Goal: Task Accomplishment & Management: Manage account settings

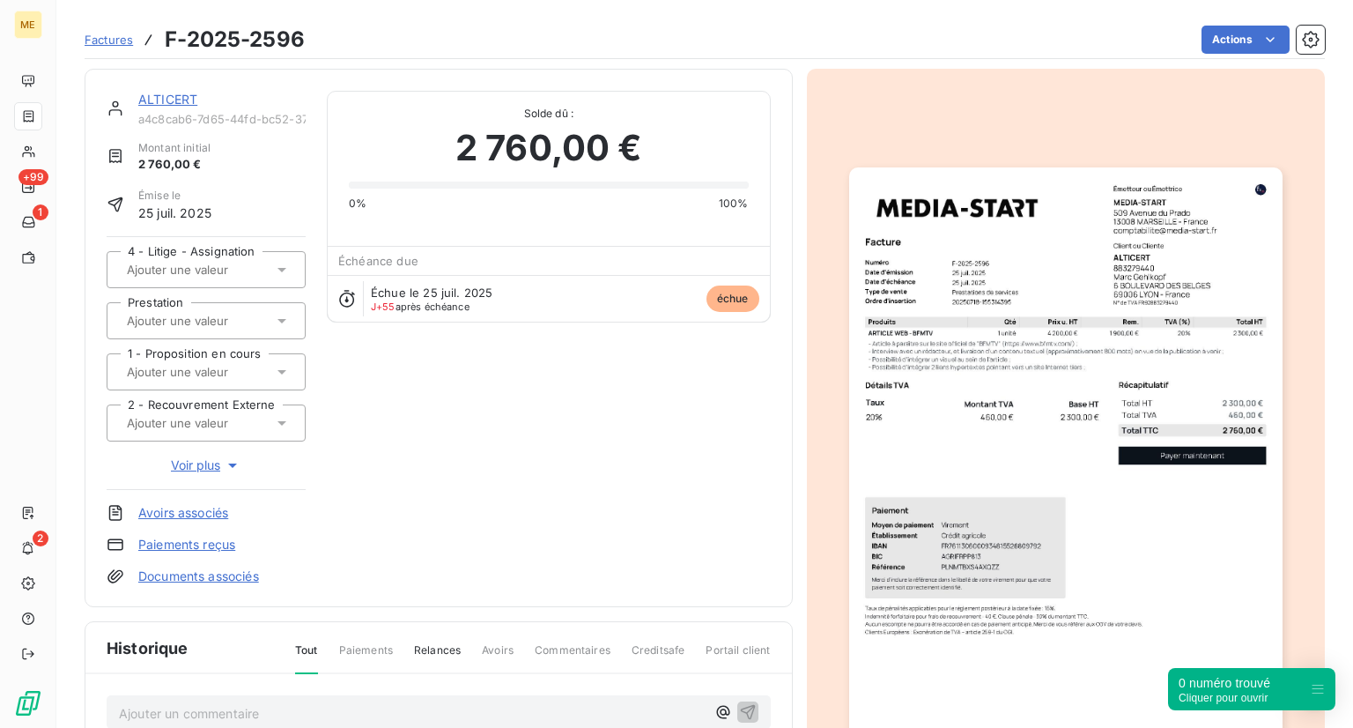
scroll to position [3, 0]
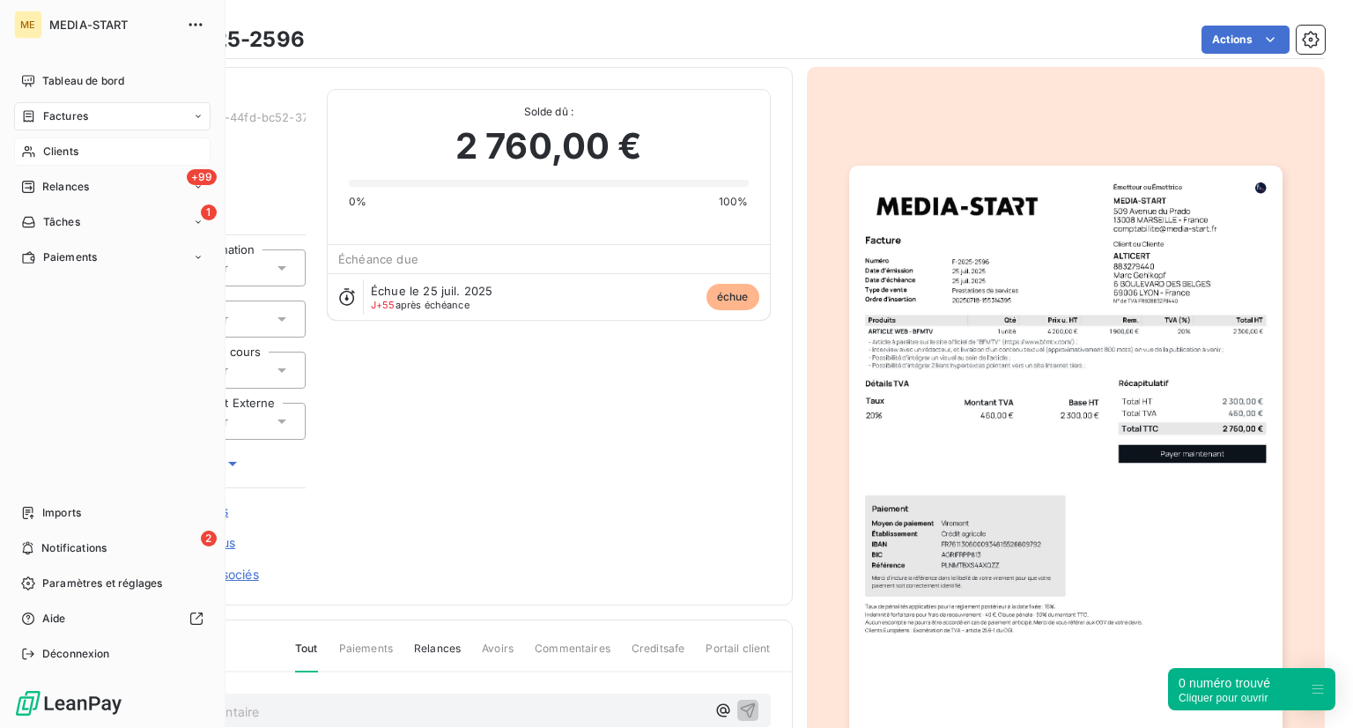
click at [38, 148] on div "Clients" at bounding box center [112, 151] width 196 height 28
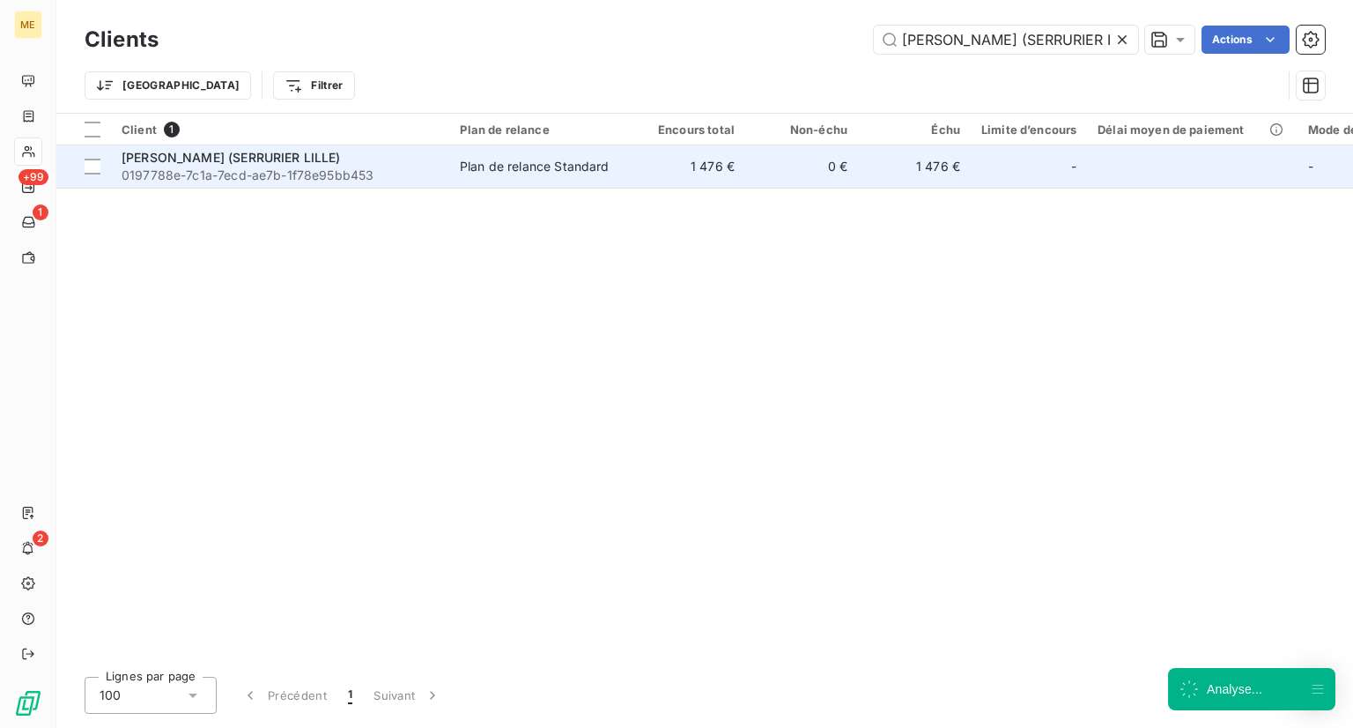
click at [455, 187] on td "Plan de relance Standard" at bounding box center [540, 166] width 183 height 42
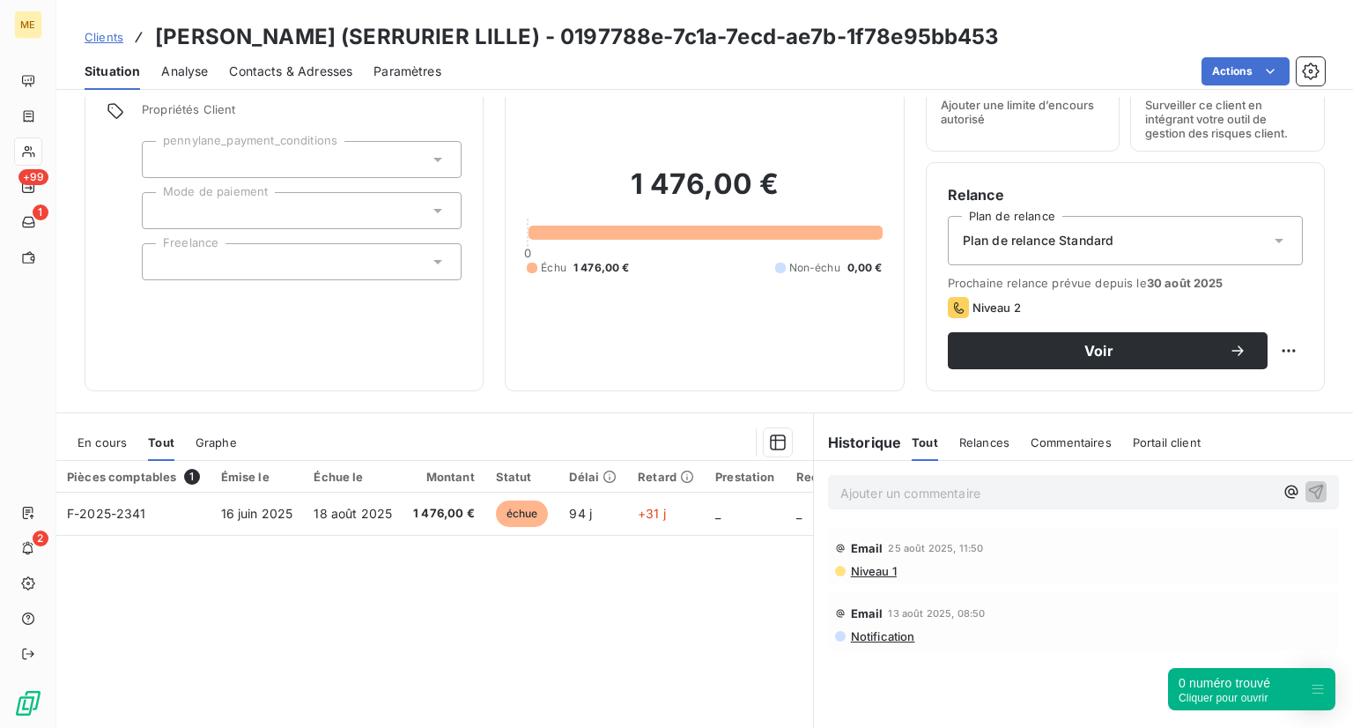
scroll to position [77, 0]
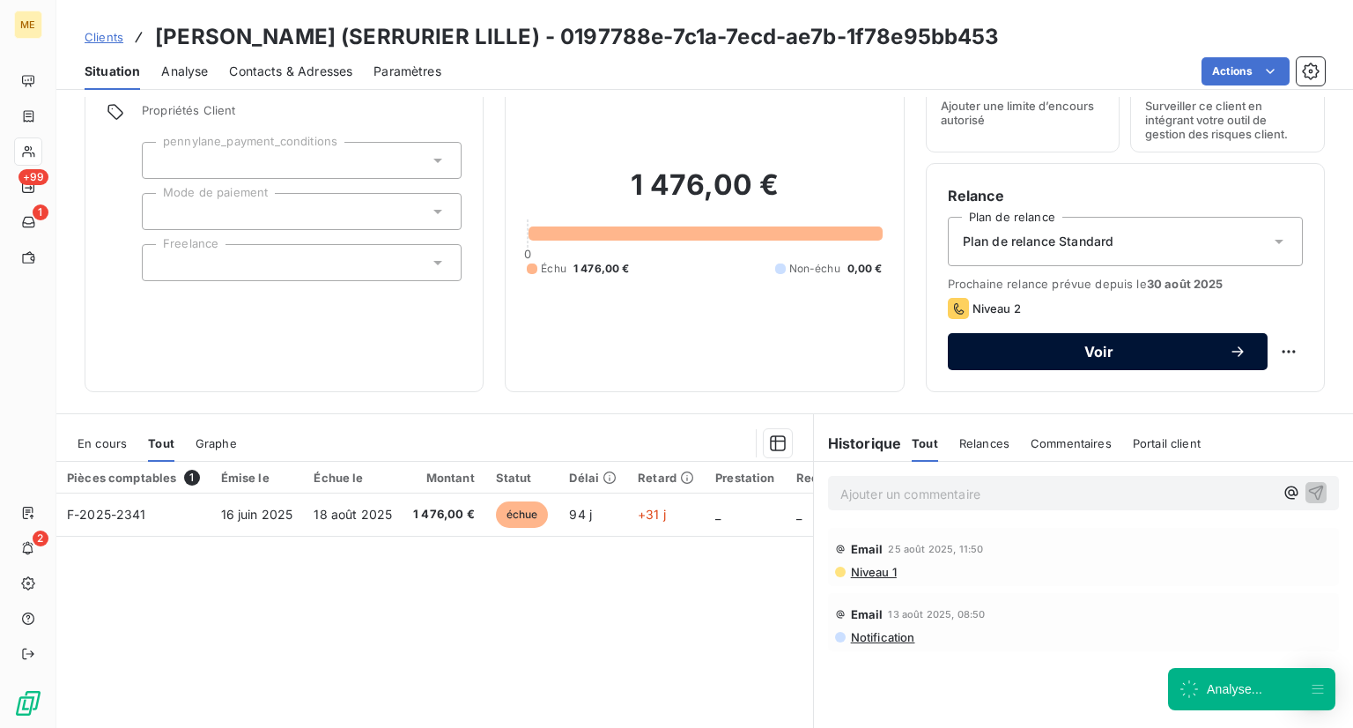
click at [1083, 333] on button "Voir" at bounding box center [1108, 351] width 320 height 37
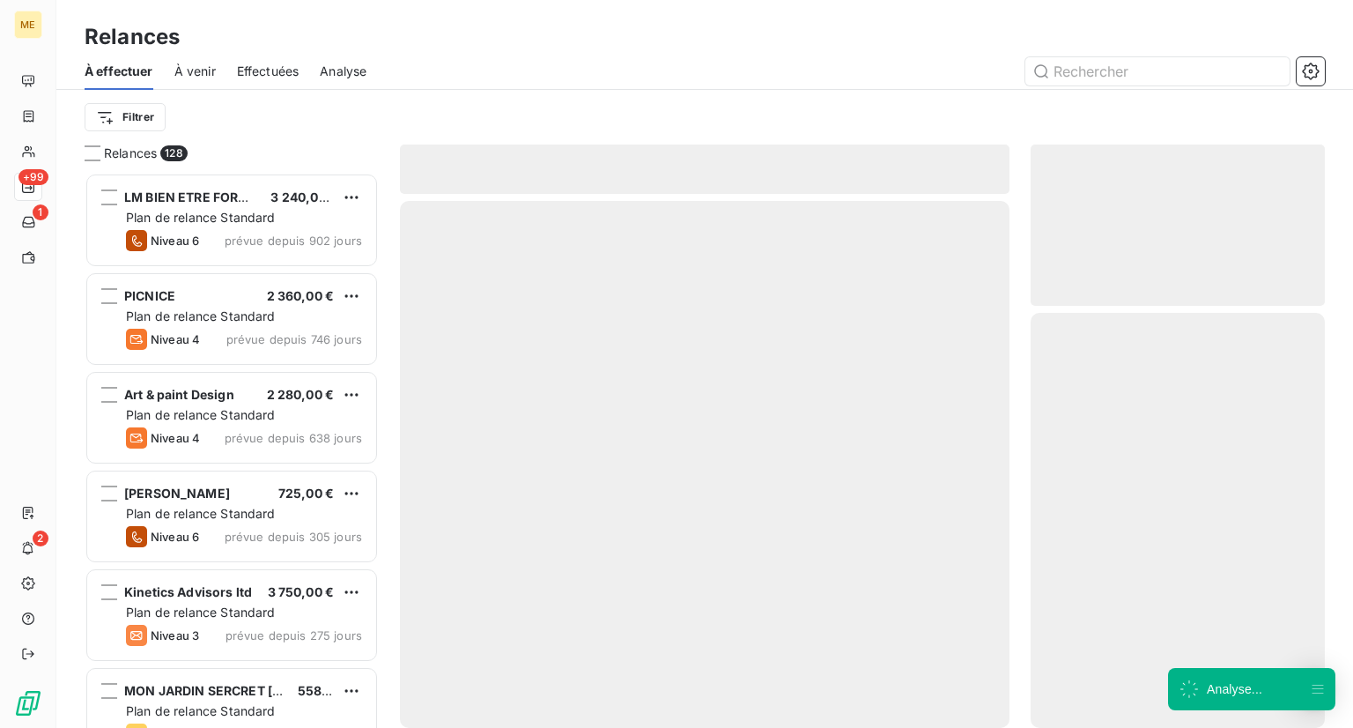
scroll to position [541, 280]
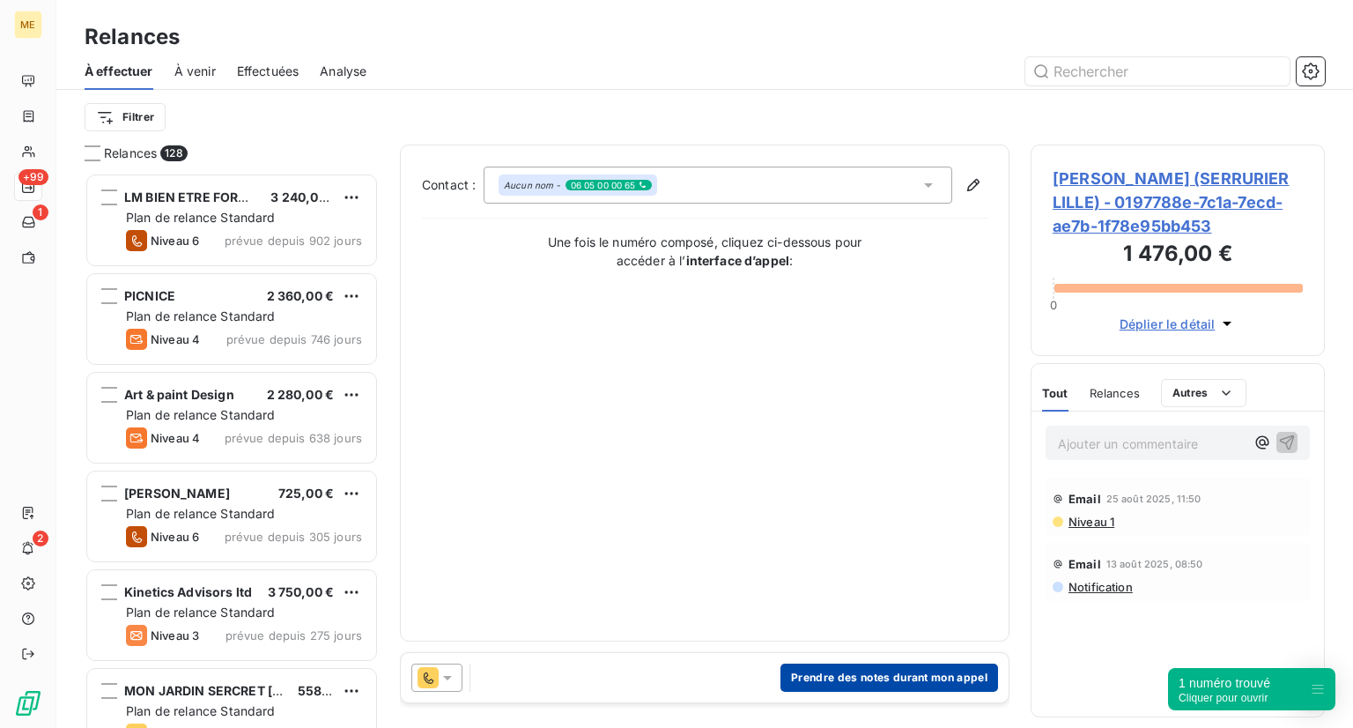
click at [831, 675] on button "Prendre des notes durant mon appel" at bounding box center [889, 677] width 218 height 28
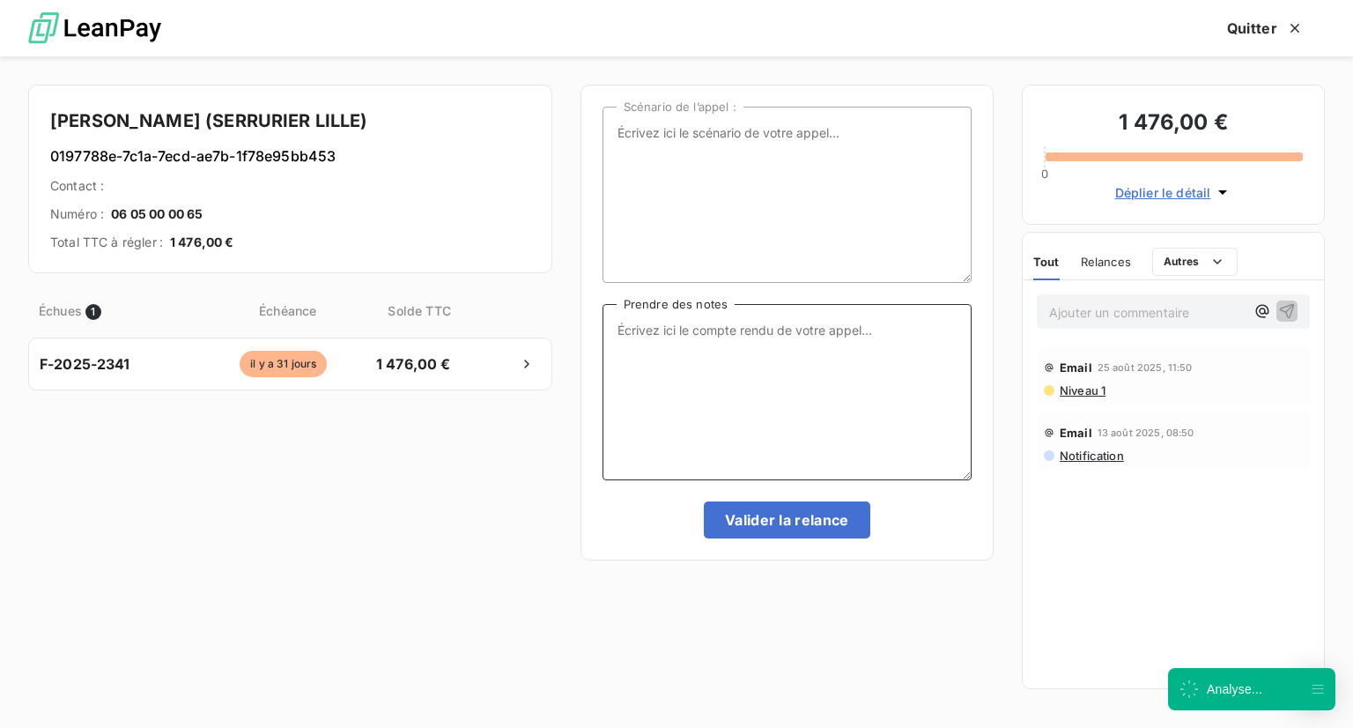
click at [672, 371] on textarea "Prendre des notes" at bounding box center [786, 392] width 369 height 176
type textarea "A"
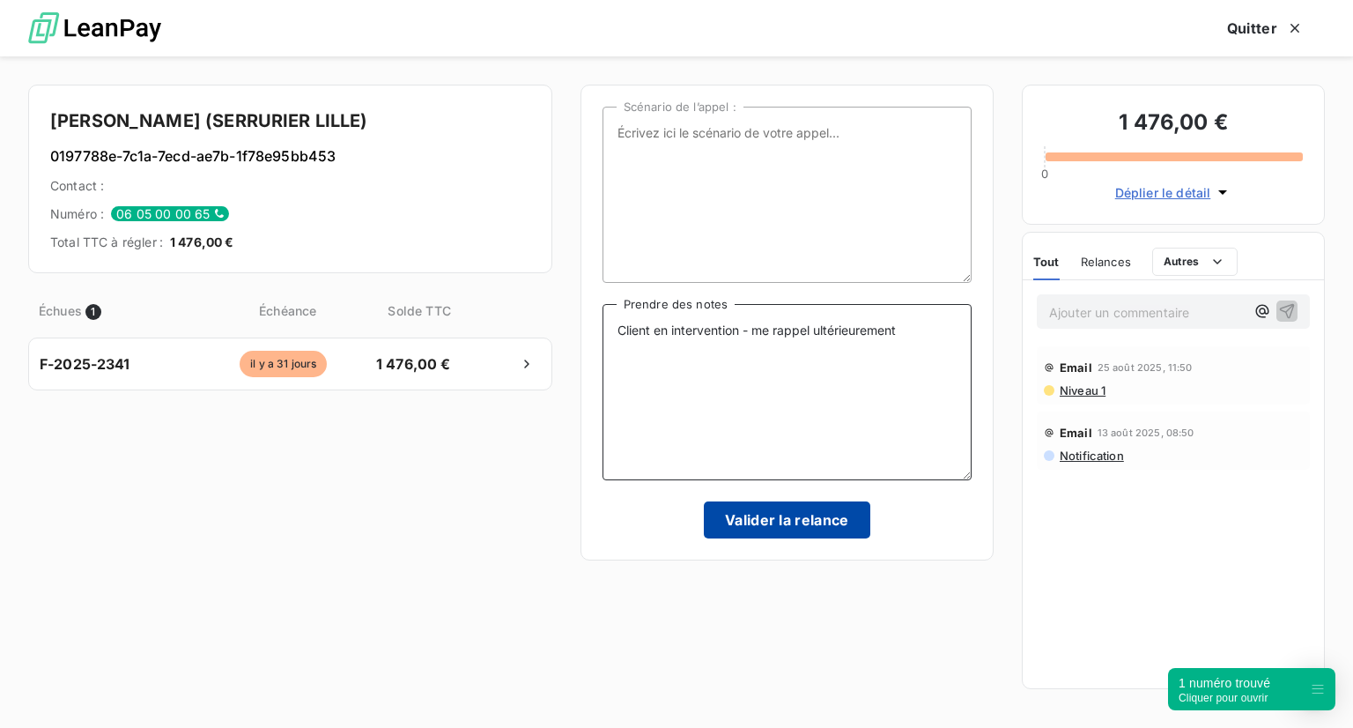
type textarea "Client en intervention - me rappel ultérieurement"
click at [762, 519] on button "Valider la relance" at bounding box center [787, 519] width 166 height 37
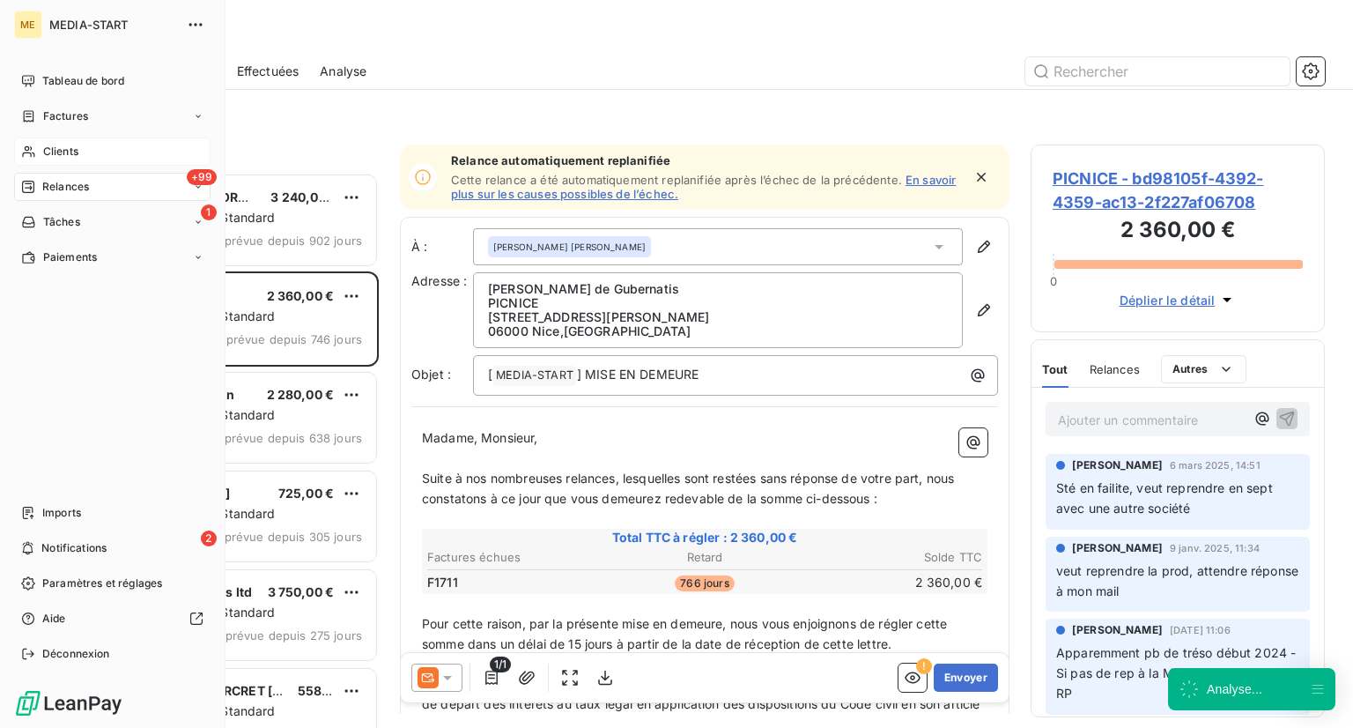
click at [109, 144] on div "Clients" at bounding box center [112, 151] width 196 height 28
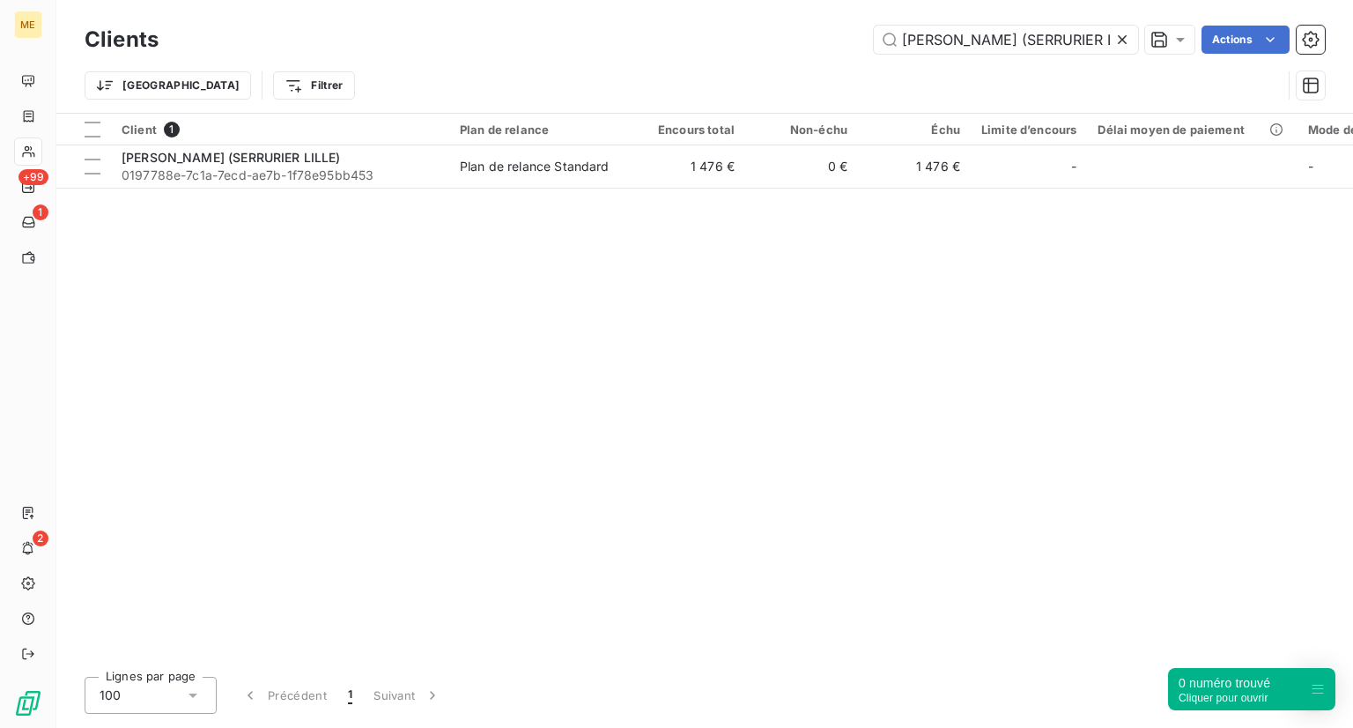
click at [1119, 45] on icon at bounding box center [1122, 40] width 18 height 18
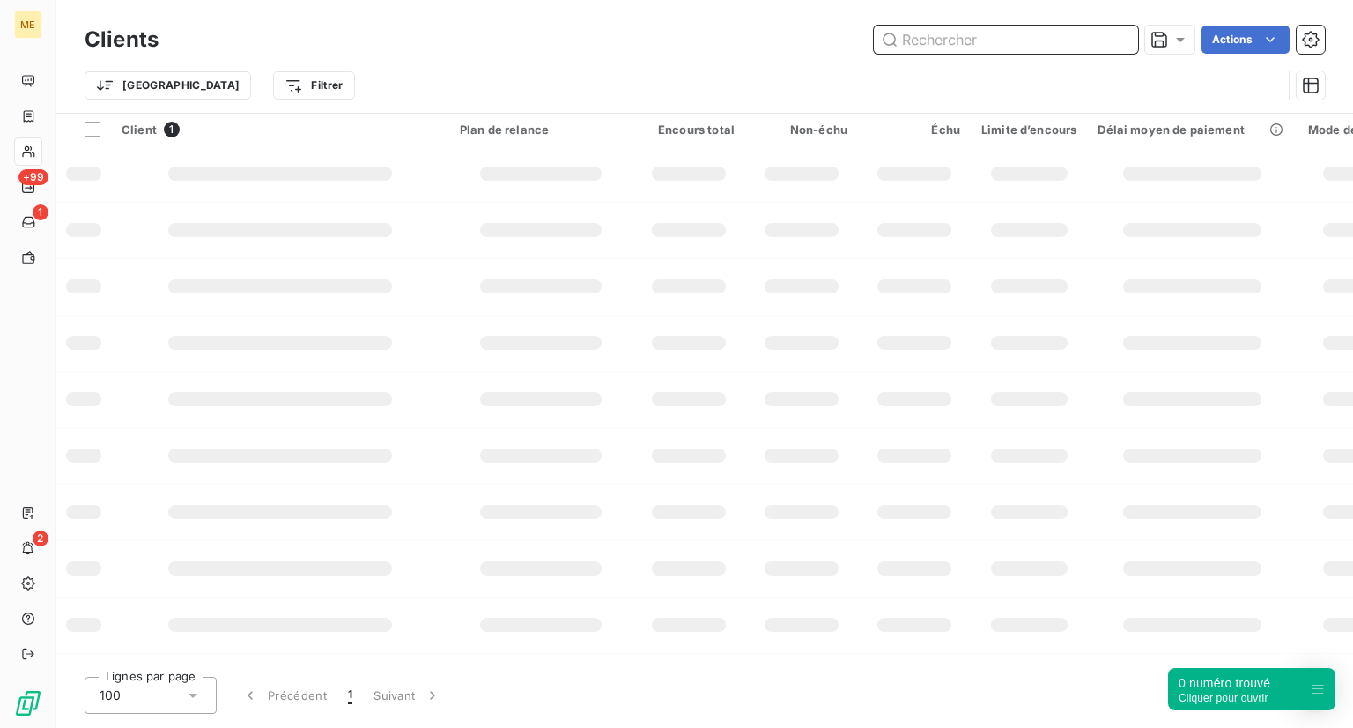
click at [998, 29] on input "text" at bounding box center [1006, 40] width 264 height 28
paste input "[PERSON_NAME]"
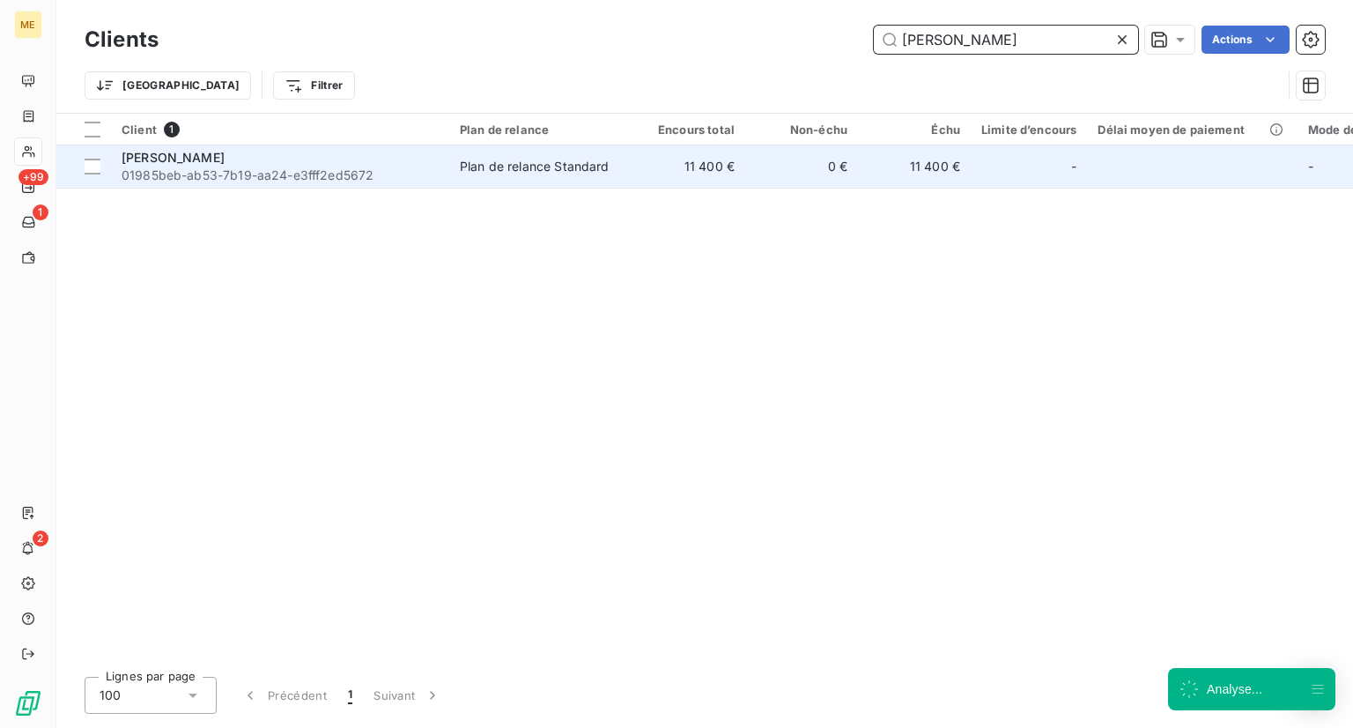
type input "[PERSON_NAME]"
click at [253, 159] on div "[PERSON_NAME]" at bounding box center [280, 158] width 317 height 18
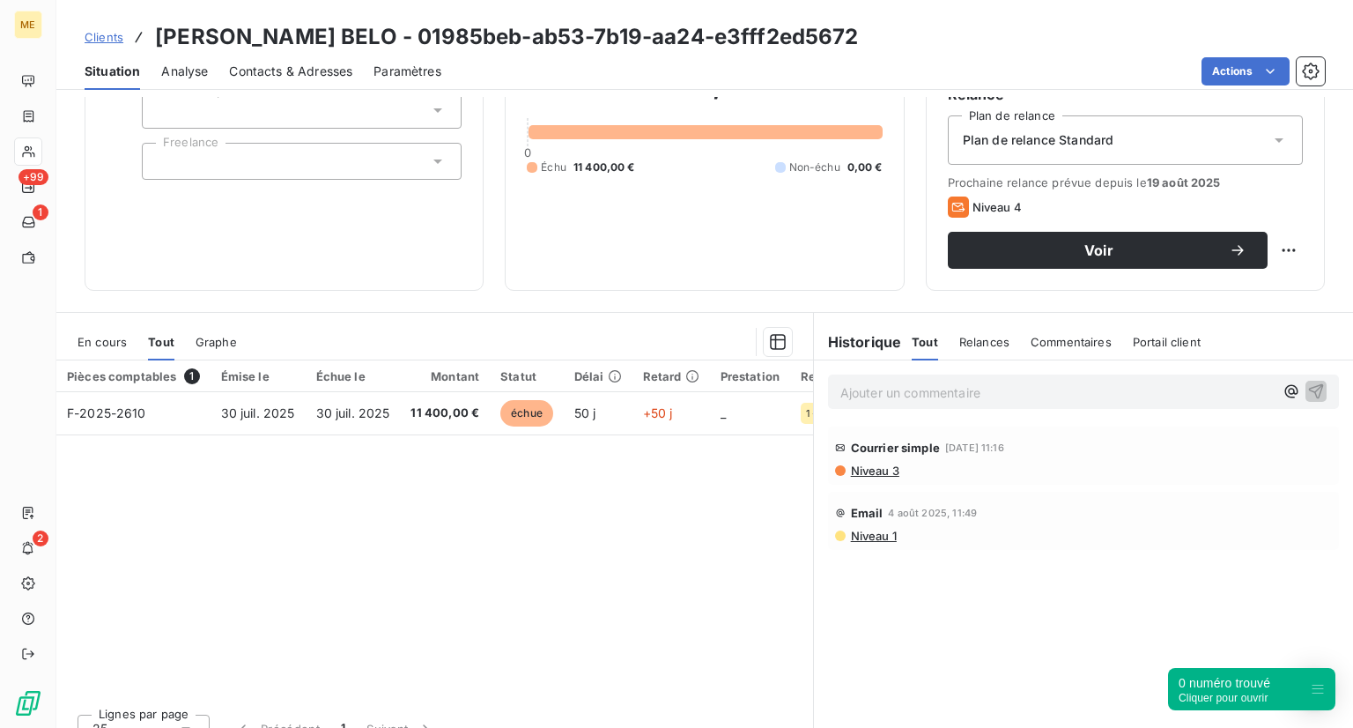
scroll to position [176, 0]
click at [877, 465] on span "Niveau 3" at bounding box center [874, 472] width 50 height 14
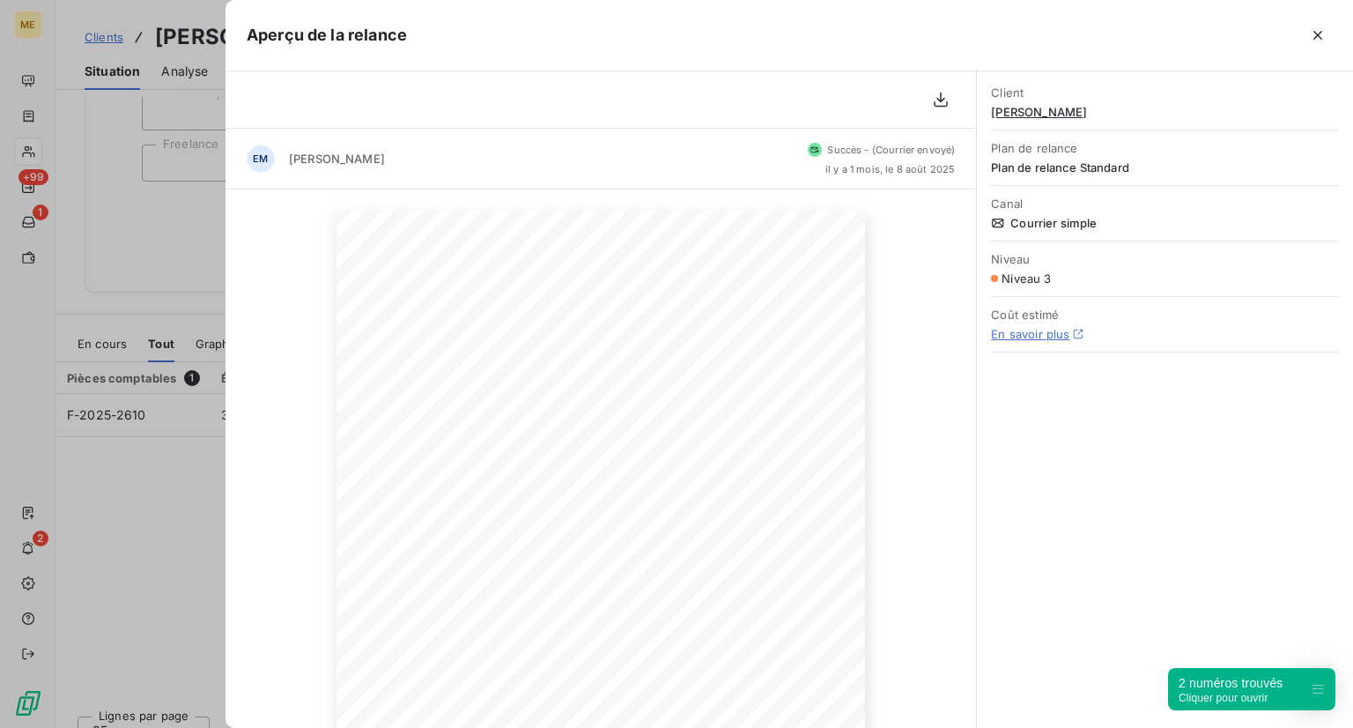
click at [206, 506] on div at bounding box center [676, 364] width 1353 height 728
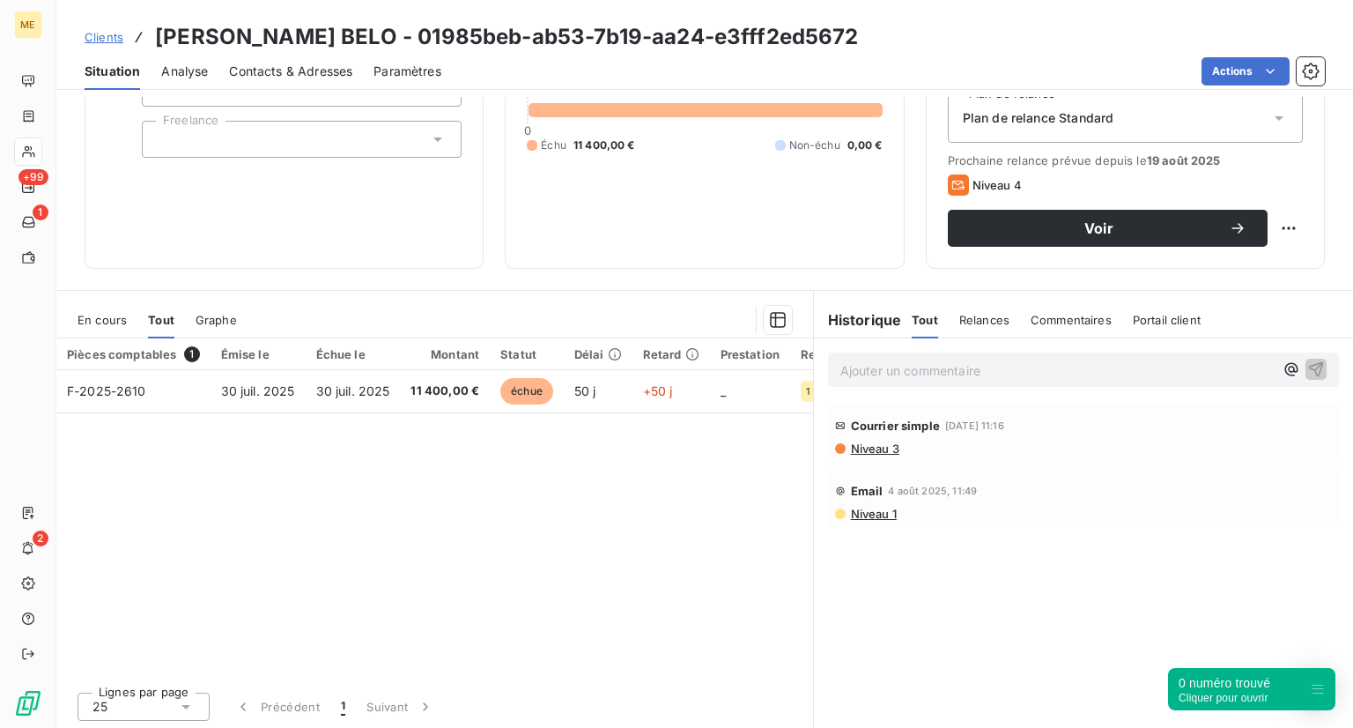
scroll to position [198, 0]
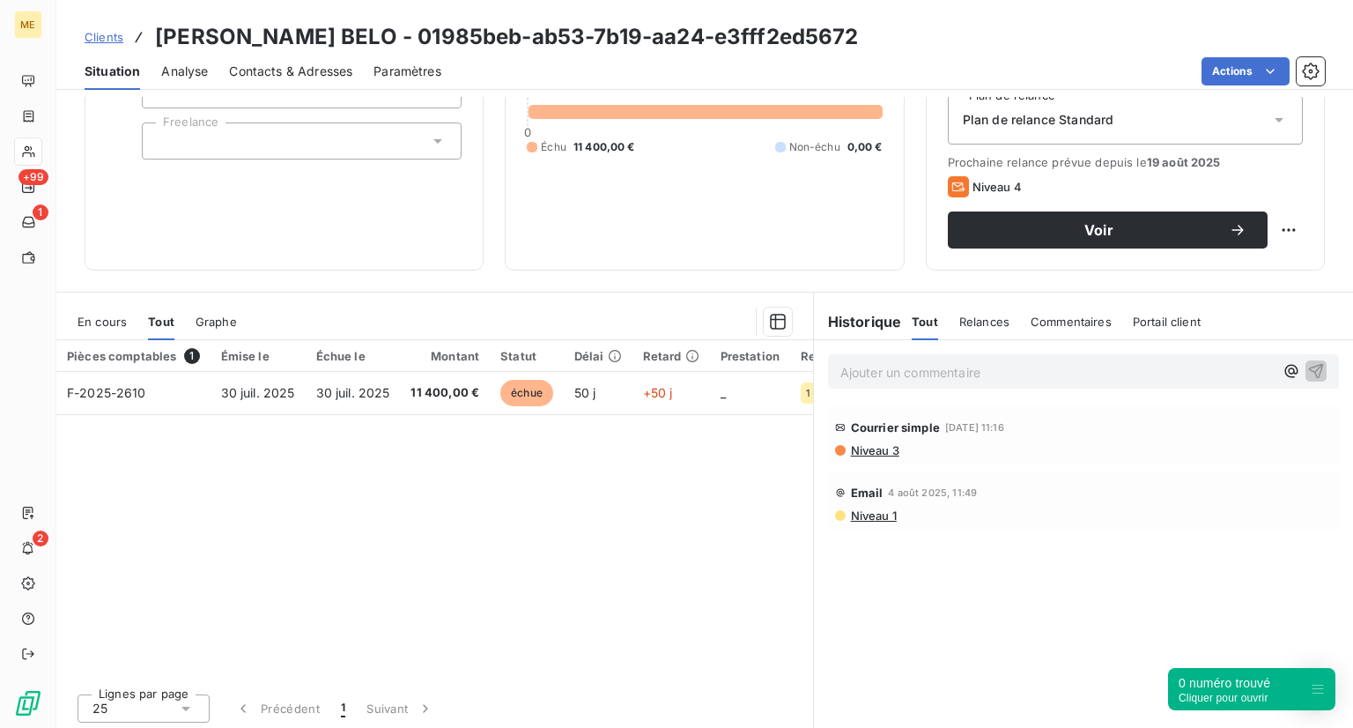
click at [117, 40] on span "Clients" at bounding box center [104, 37] width 39 height 14
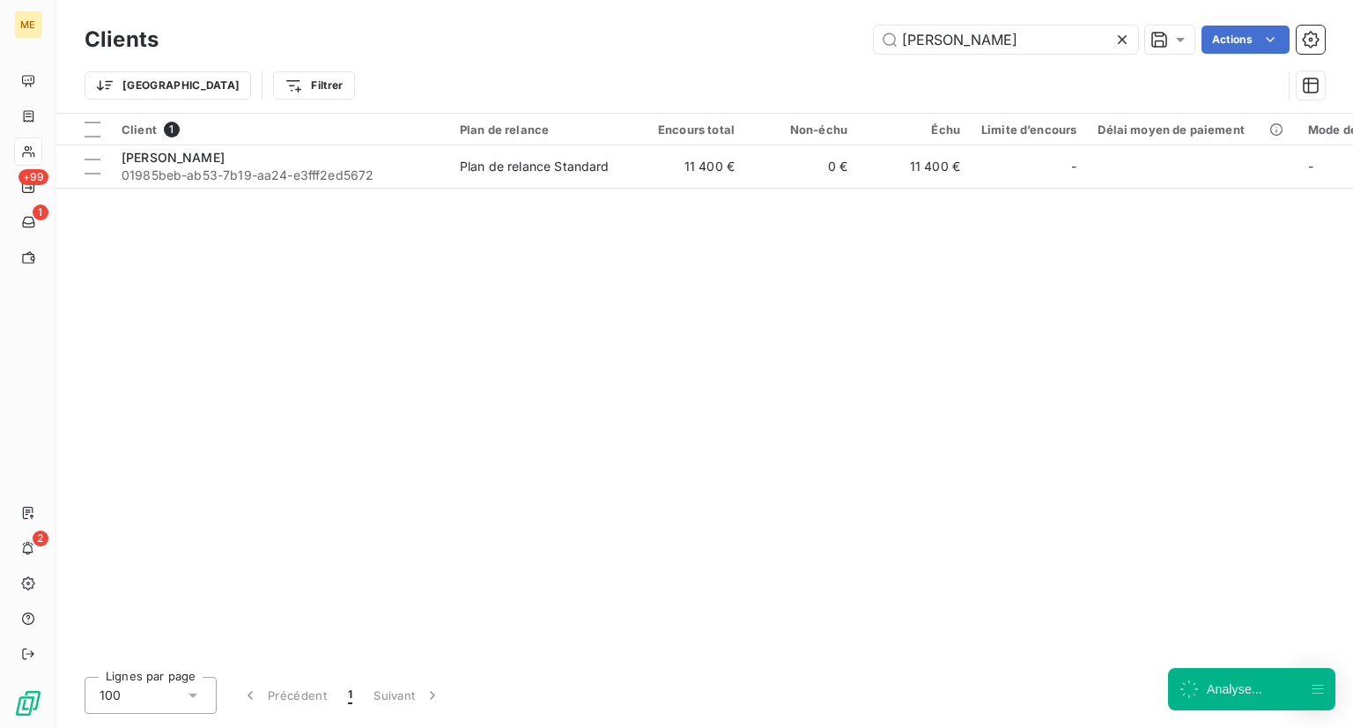
click at [1120, 41] on icon at bounding box center [1122, 40] width 18 height 18
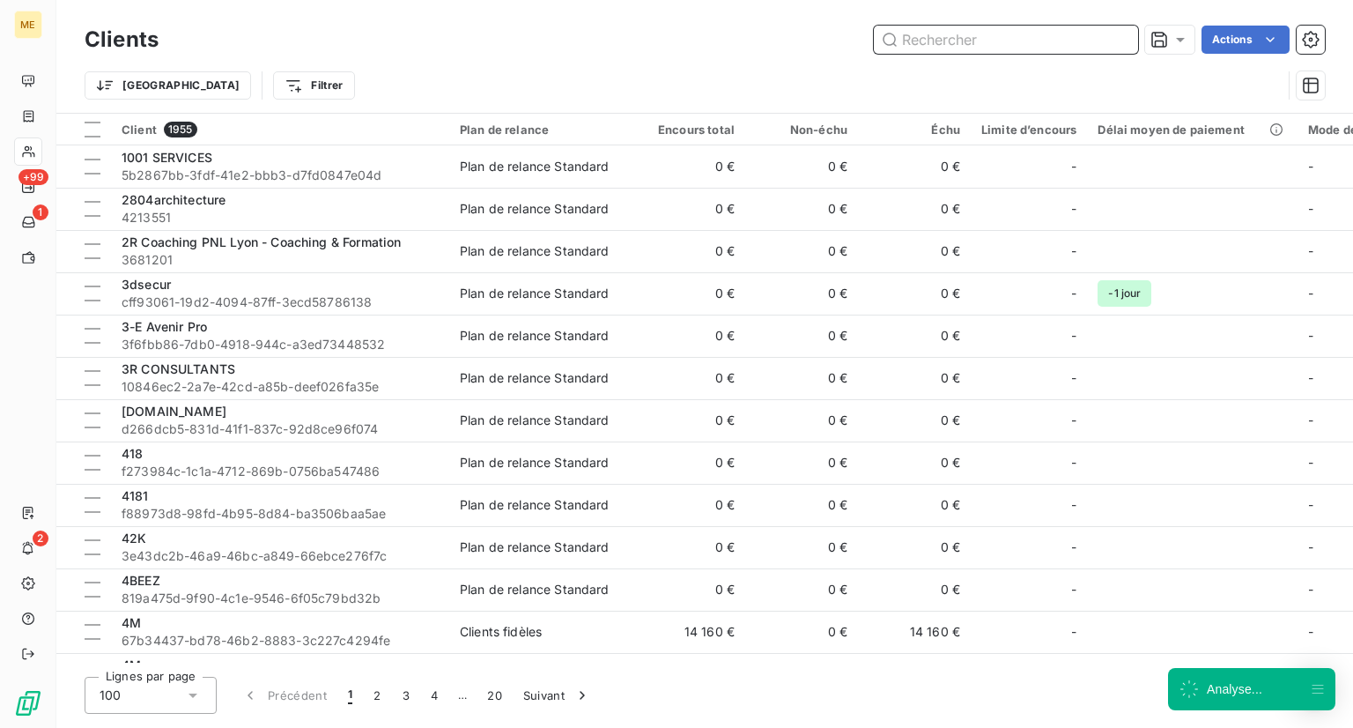
click at [1029, 31] on input "text" at bounding box center [1006, 40] width 264 height 28
paste input "BIOCALMA"
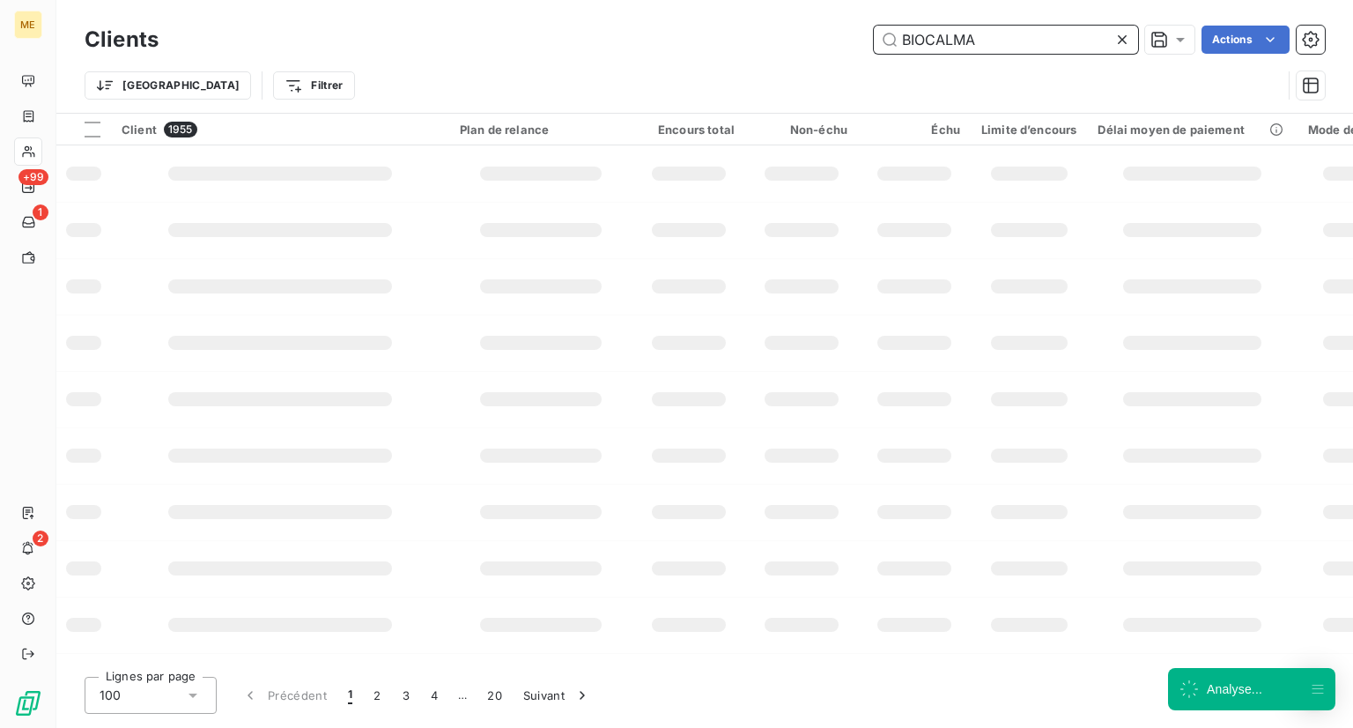
type input "BIOCALMA"
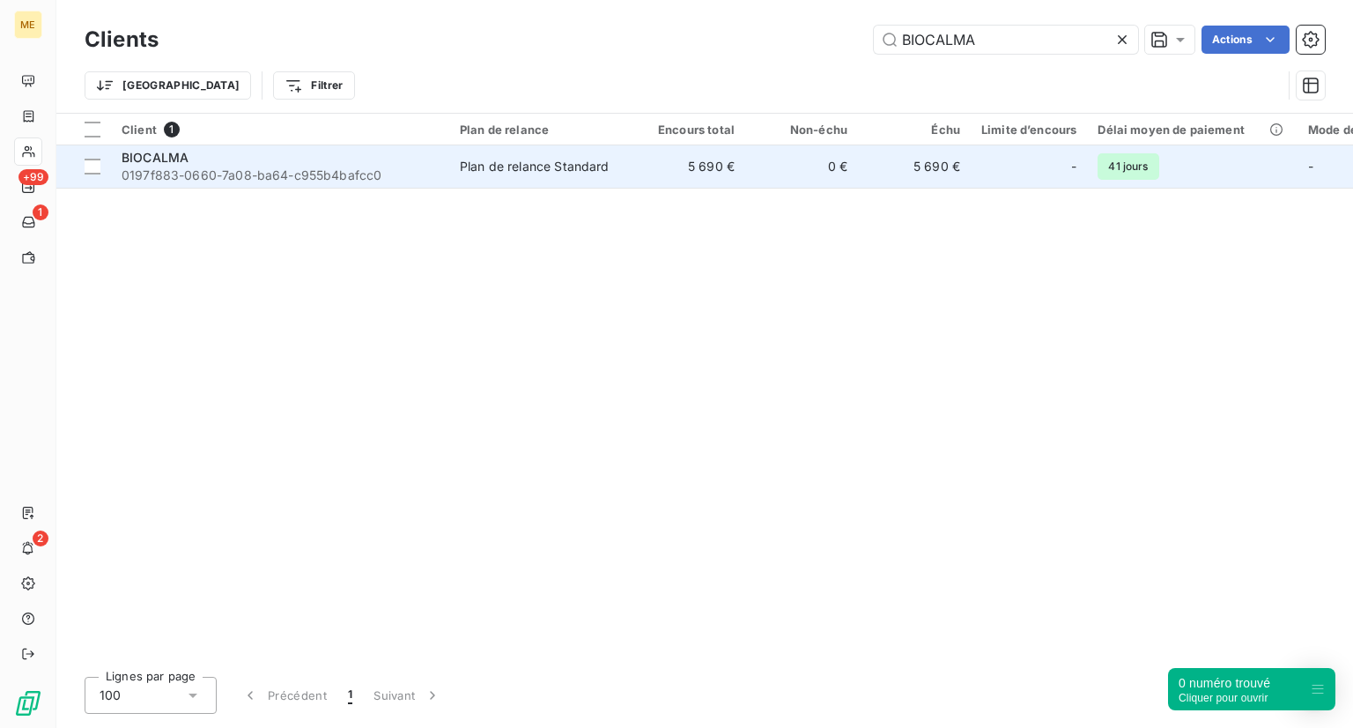
click at [189, 178] on span "0197f883-0660-7a08-ba64-c955b4bafcc0" at bounding box center [280, 175] width 317 height 18
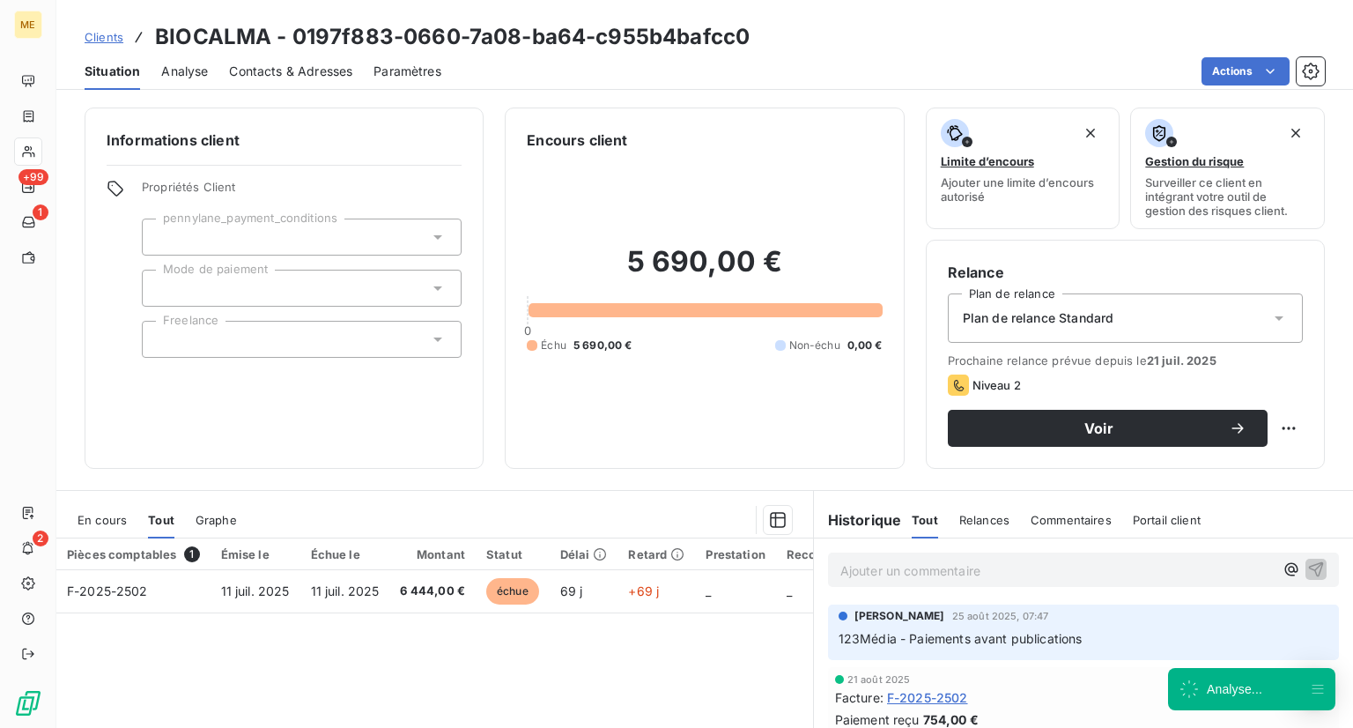
scroll to position [106, 0]
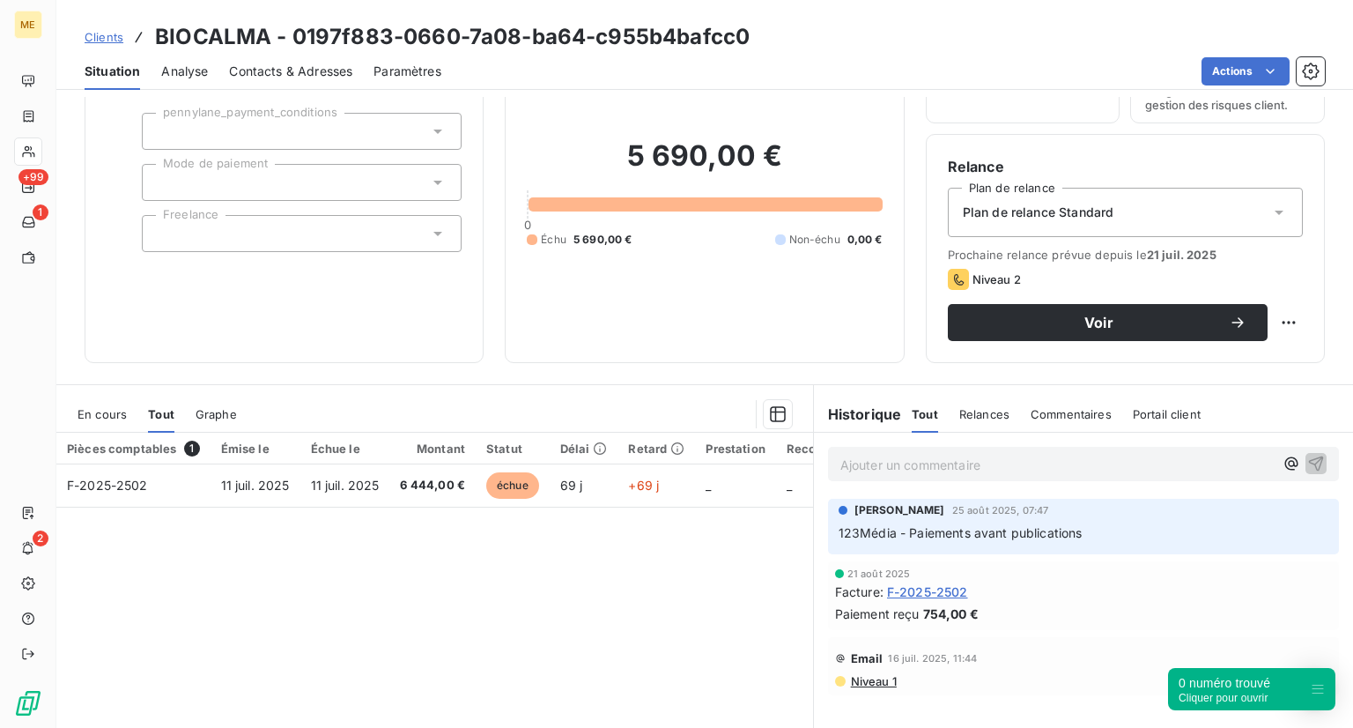
click at [111, 410] on span "En cours" at bounding box center [102, 414] width 49 height 14
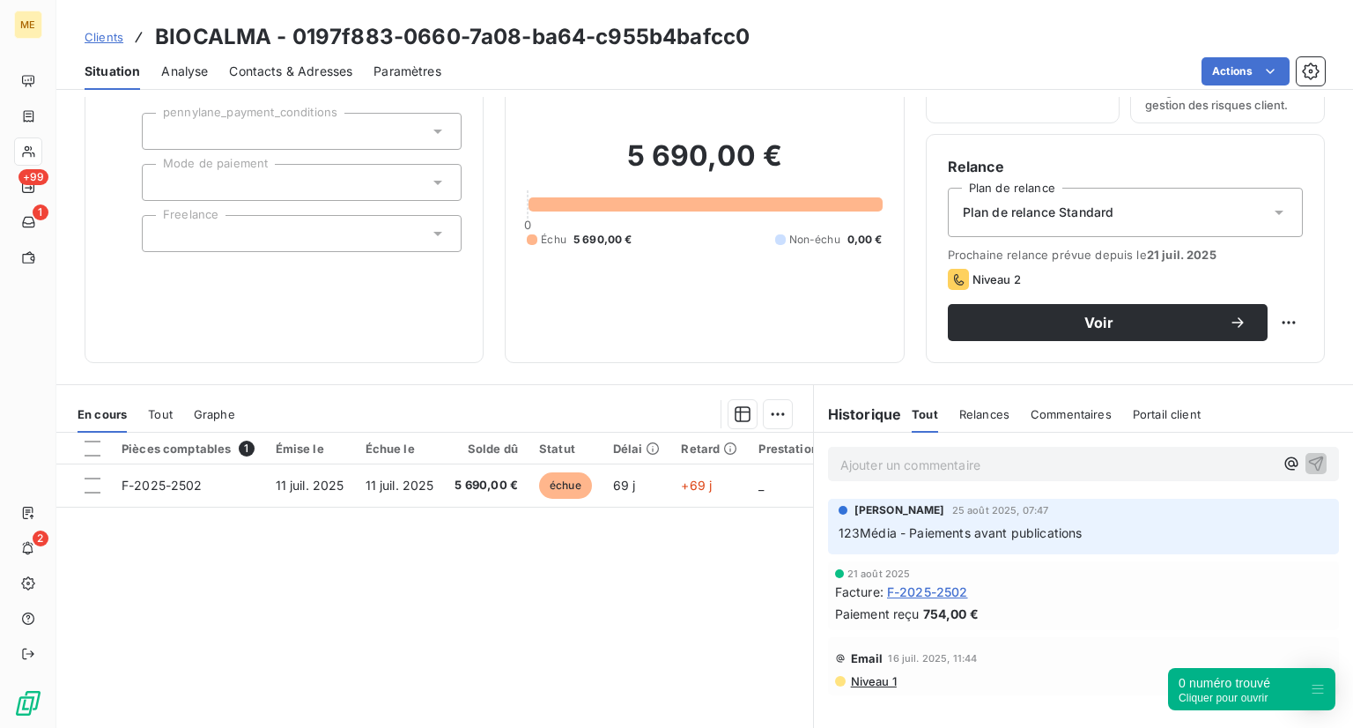
click at [169, 420] on div "Tout" at bounding box center [160, 413] width 25 height 37
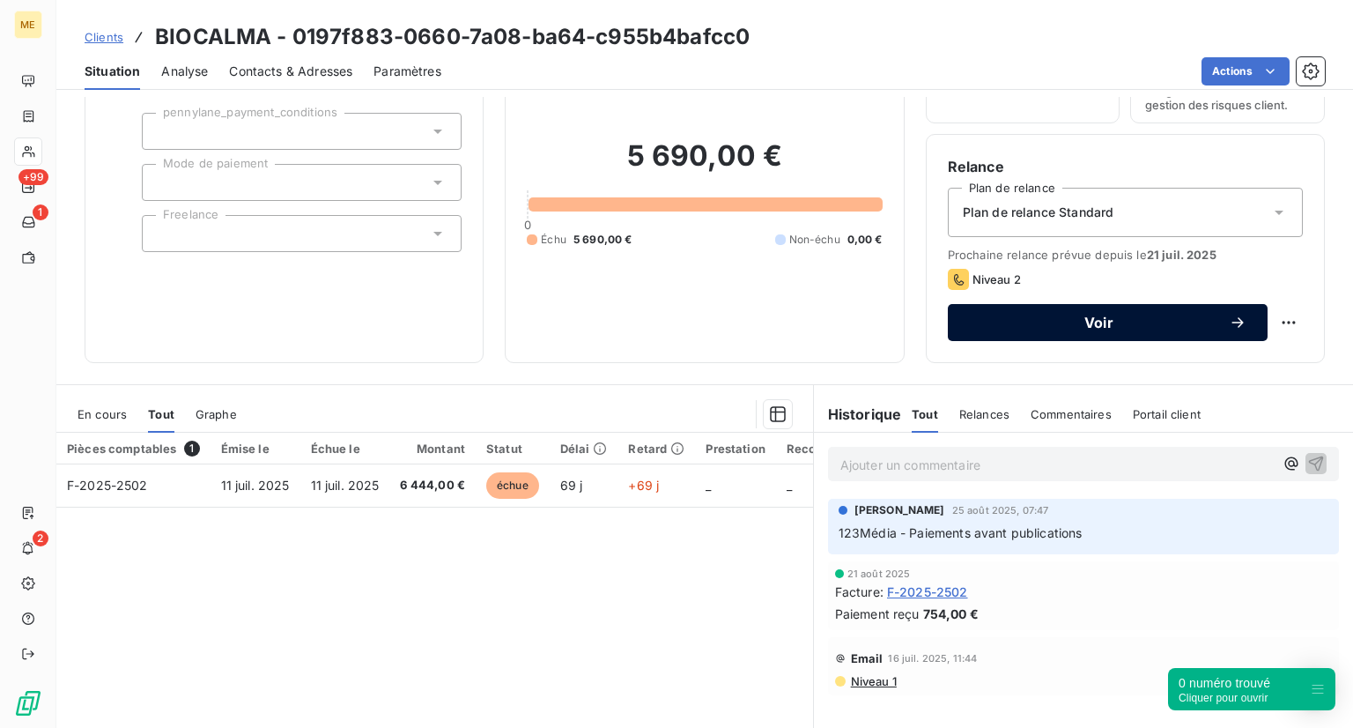
click at [1047, 306] on button "Voir" at bounding box center [1108, 322] width 320 height 37
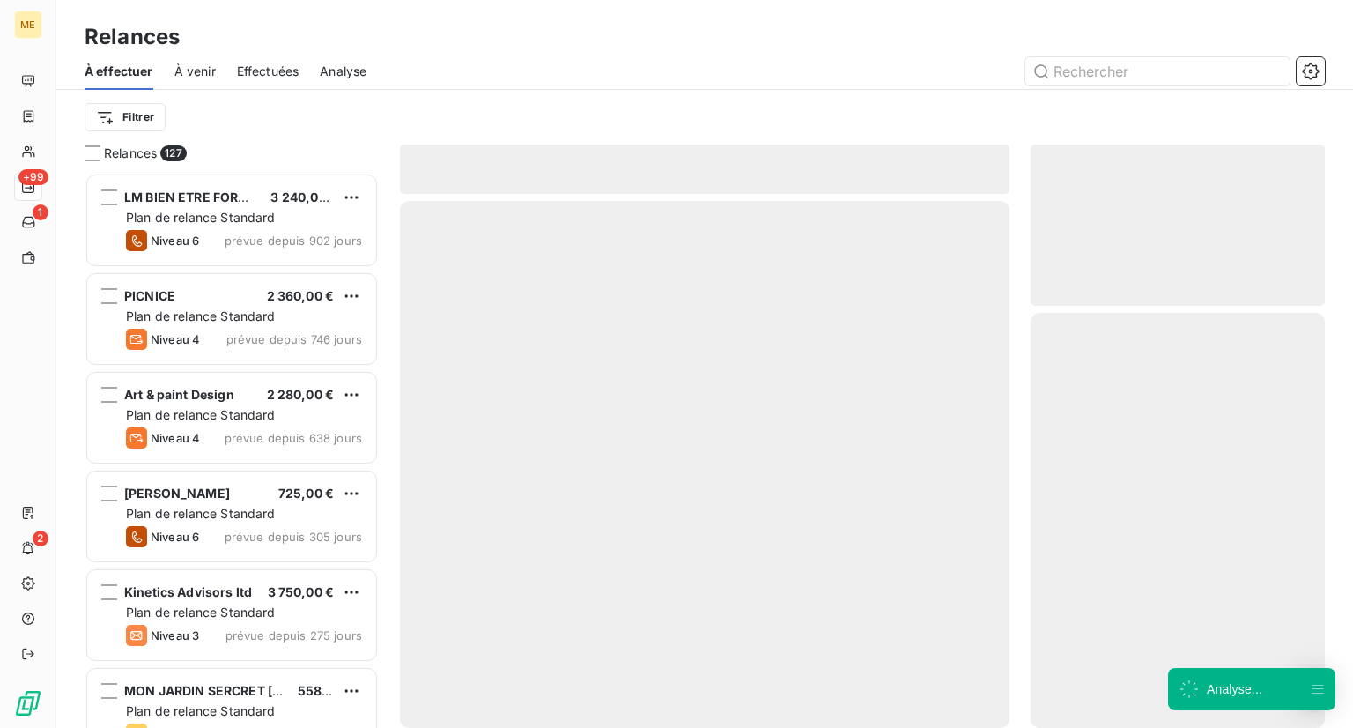
scroll to position [541, 280]
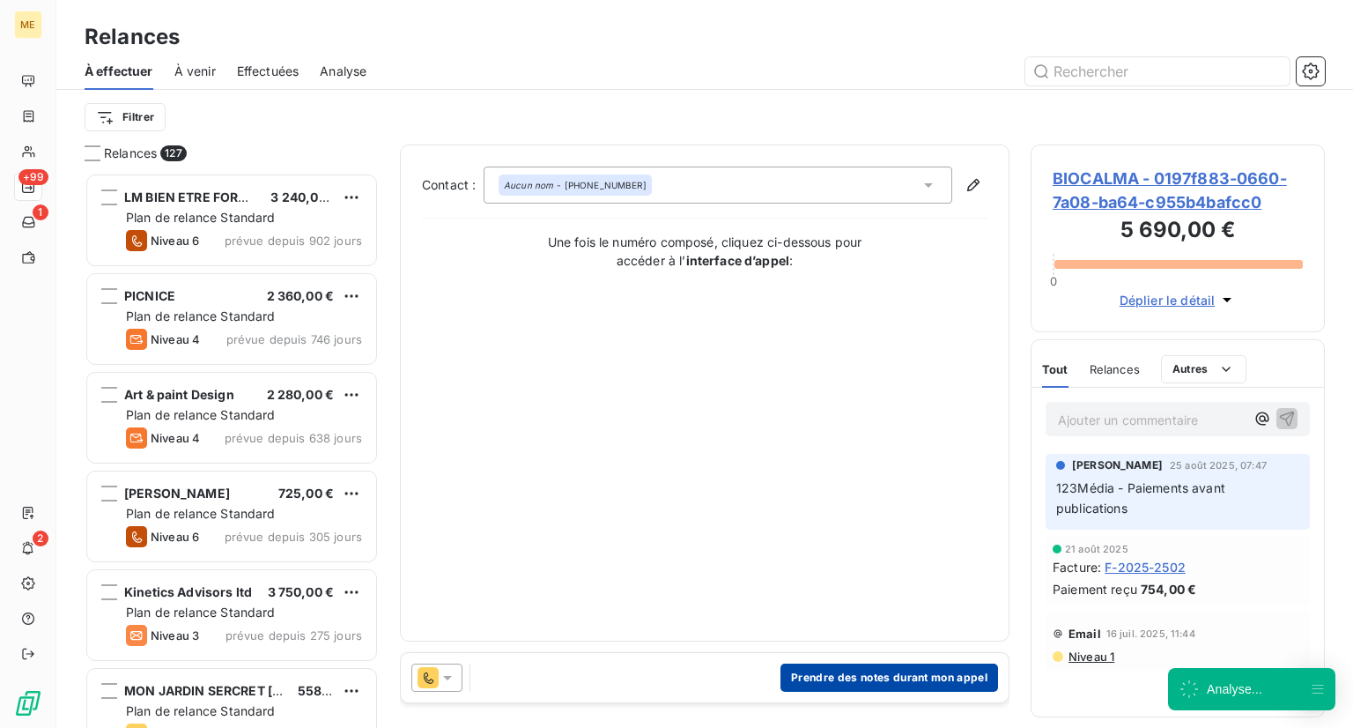
click at [854, 687] on button "Prendre des notes durant mon appel" at bounding box center [889, 677] width 218 height 28
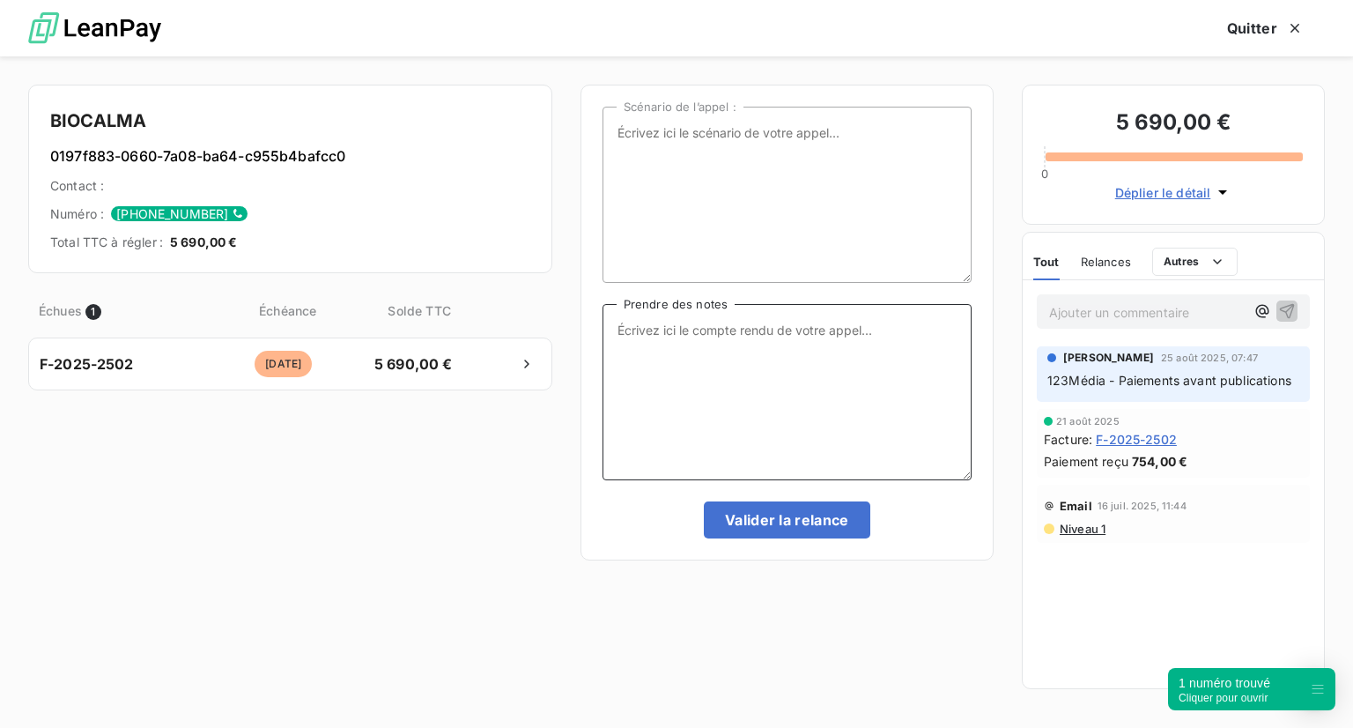
click at [710, 317] on textarea "Prendre des notes" at bounding box center [786, 392] width 369 height 176
drag, startPoint x: 650, startPoint y: 329, endPoint x: 684, endPoint y: 328, distance: 34.4
click at [684, 328] on textarea "NRP - envoi mail" at bounding box center [786, 392] width 369 height 176
type textarea "NRP + mail"
click at [761, 529] on button "Valider la relance" at bounding box center [787, 519] width 166 height 37
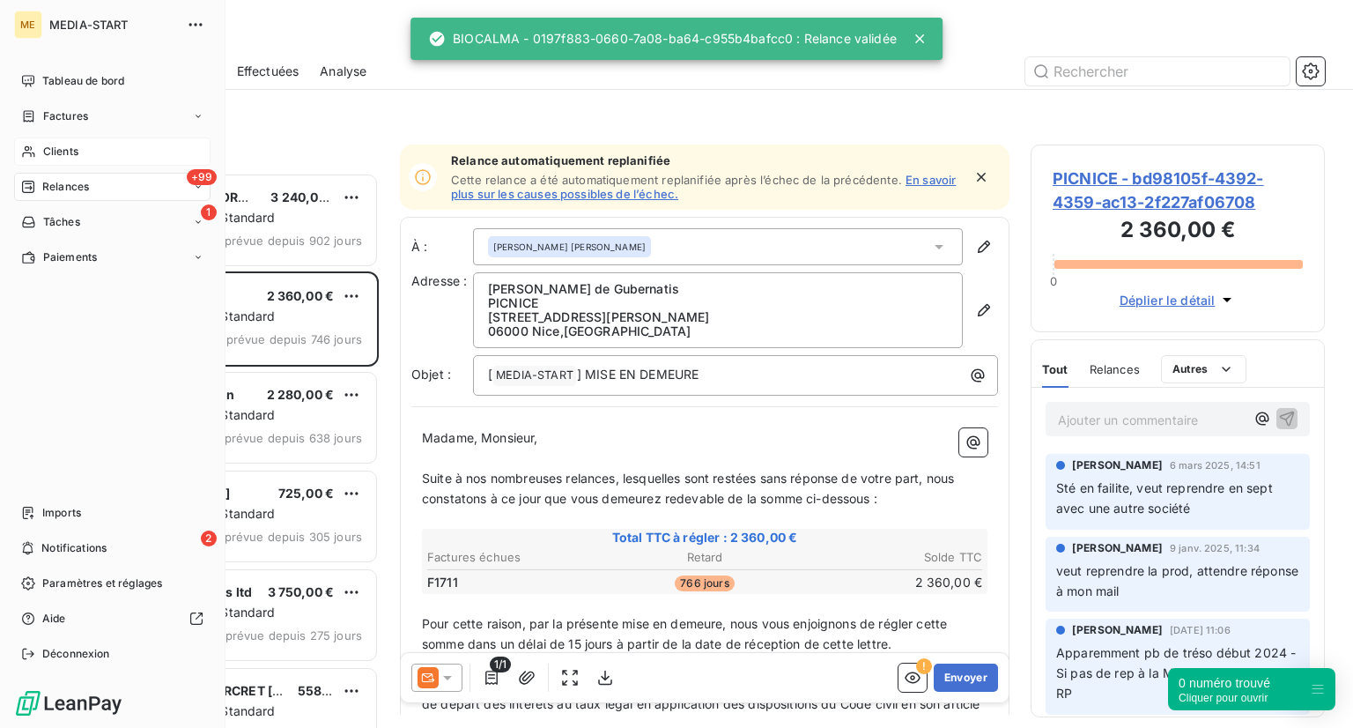
click at [38, 145] on div "Clients" at bounding box center [112, 151] width 196 height 28
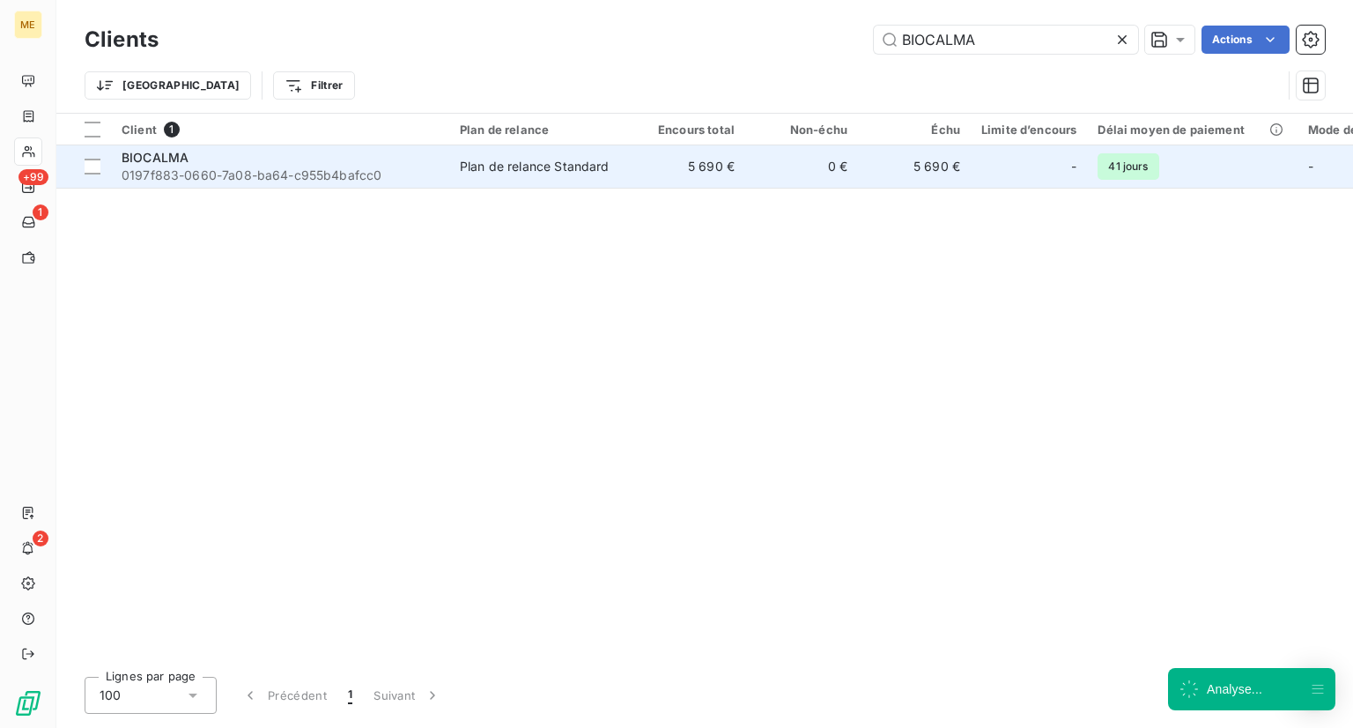
click at [233, 170] on span "0197f883-0660-7a08-ba64-c955b4bafcc0" at bounding box center [280, 175] width 317 height 18
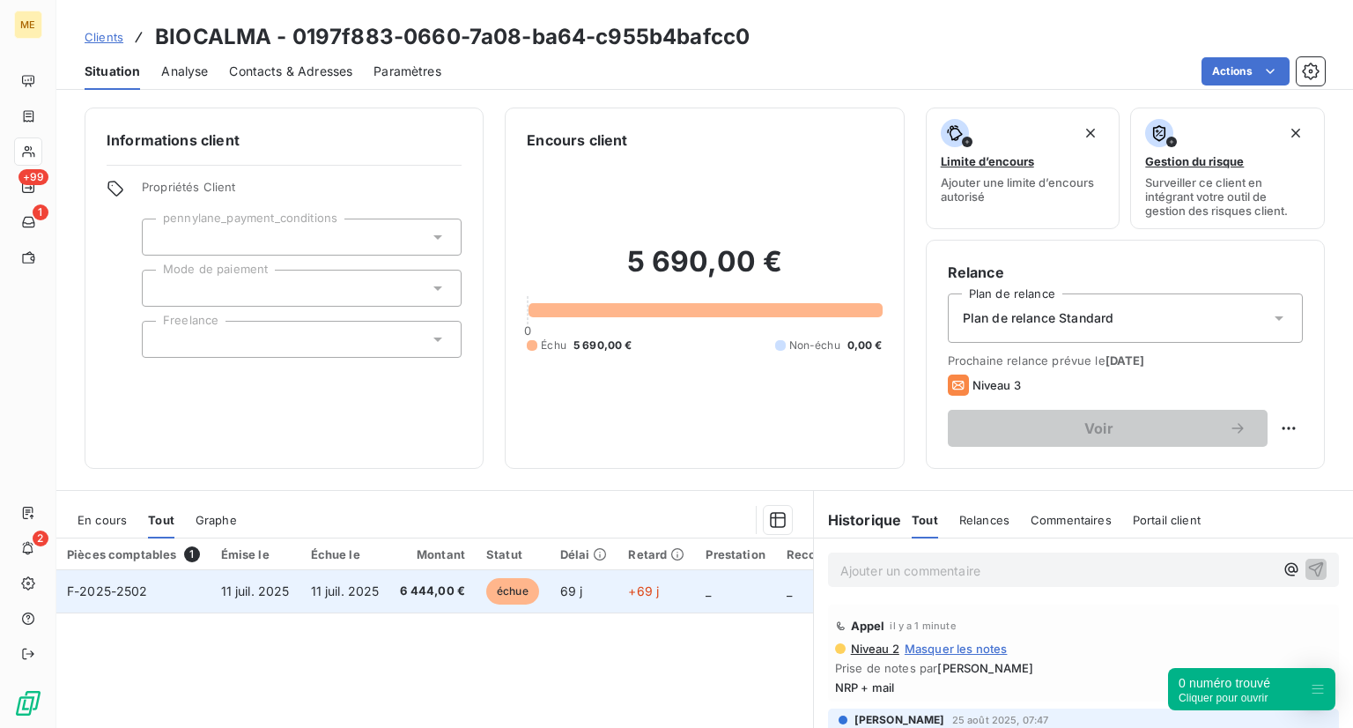
click at [507, 579] on span "échue" at bounding box center [512, 591] width 53 height 26
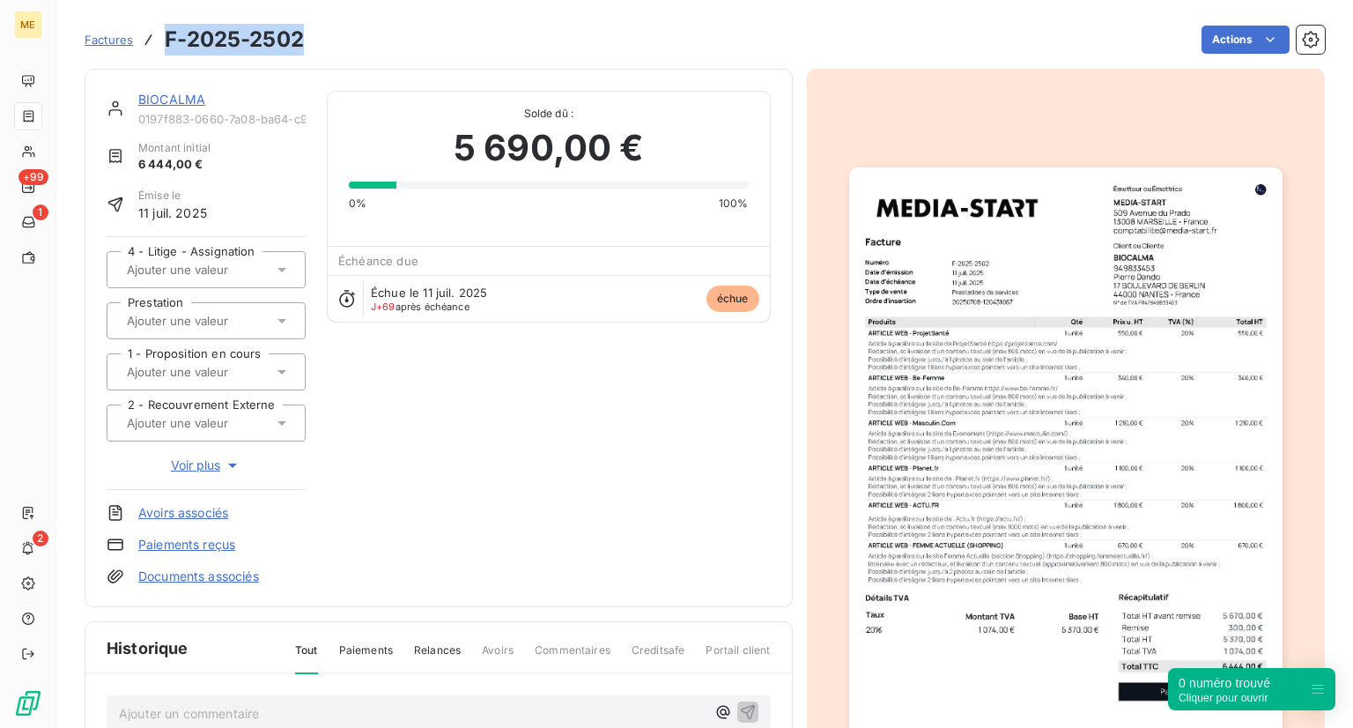
drag, startPoint x: 304, startPoint y: 55, endPoint x: 153, endPoint y: 26, distance: 153.4
click at [153, 26] on div "Factures F-2025-2502" at bounding box center [194, 40] width 219 height 32
copy h3 "F-2025-2502"
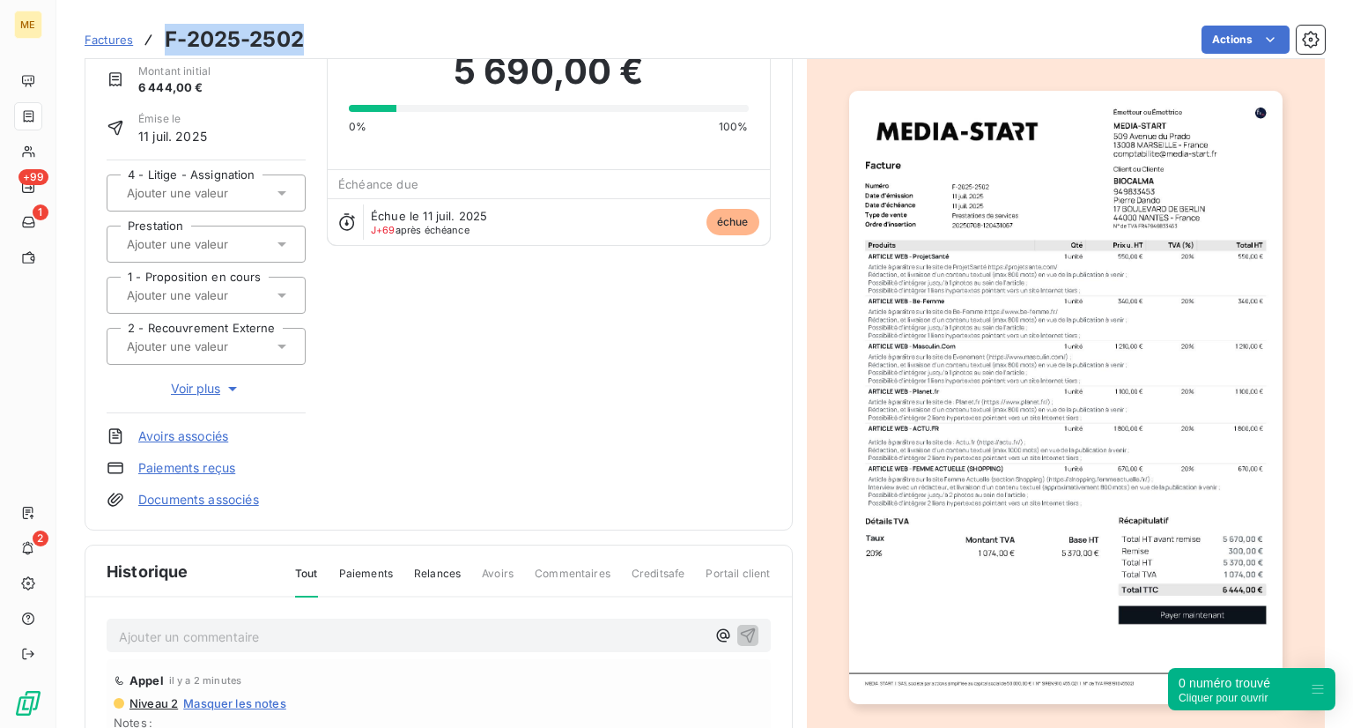
scroll to position [78, 0]
click at [960, 290] on img "button" at bounding box center [1065, 397] width 433 height 612
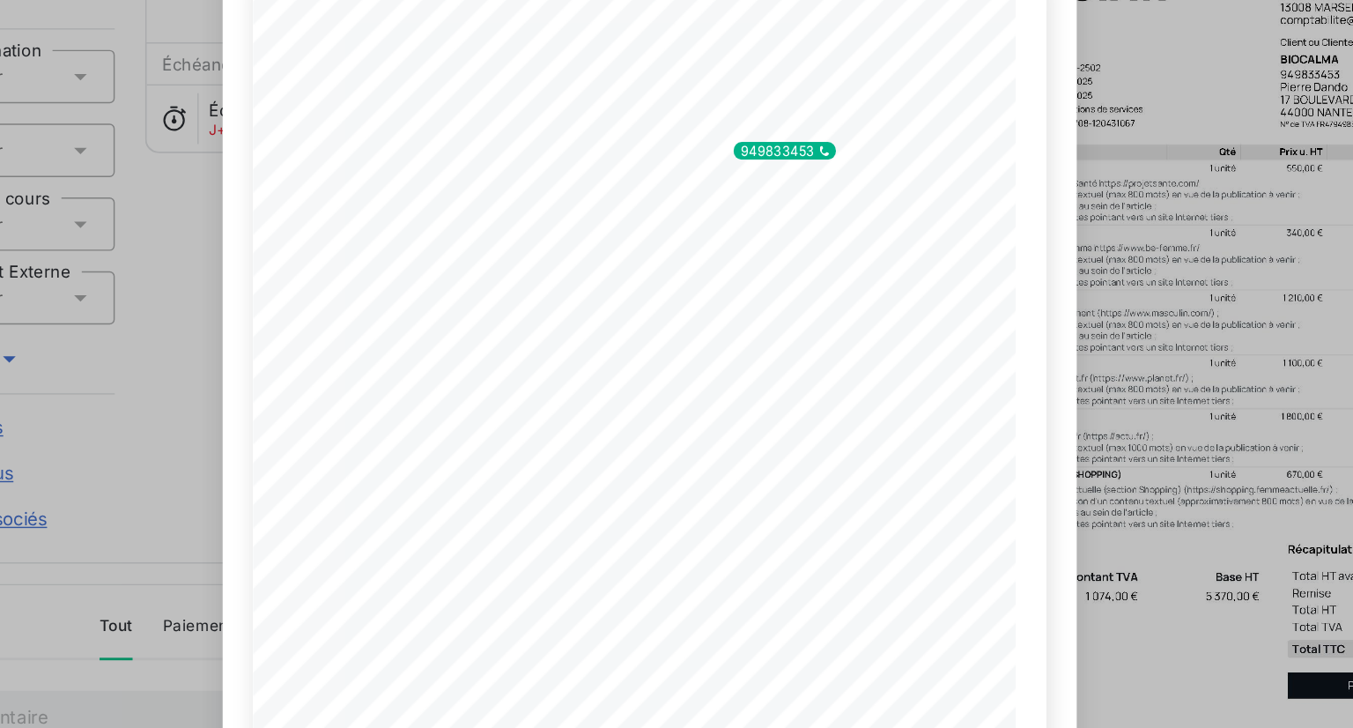
scroll to position [201, 0]
click at [589, 357] on span "Rédaction, et livraison d'un contenu textuel (max 1000 mots) en vue de la publi…" at bounding box center [593, 356] width 314 height 7
click at [344, 427] on div "F-2025-2502.pdf 5 670,00 € 300,00 € 5 370,00 € 1 074,00 € 6 444,00 € 0197f887- …" at bounding box center [676, 364] width 1353 height 728
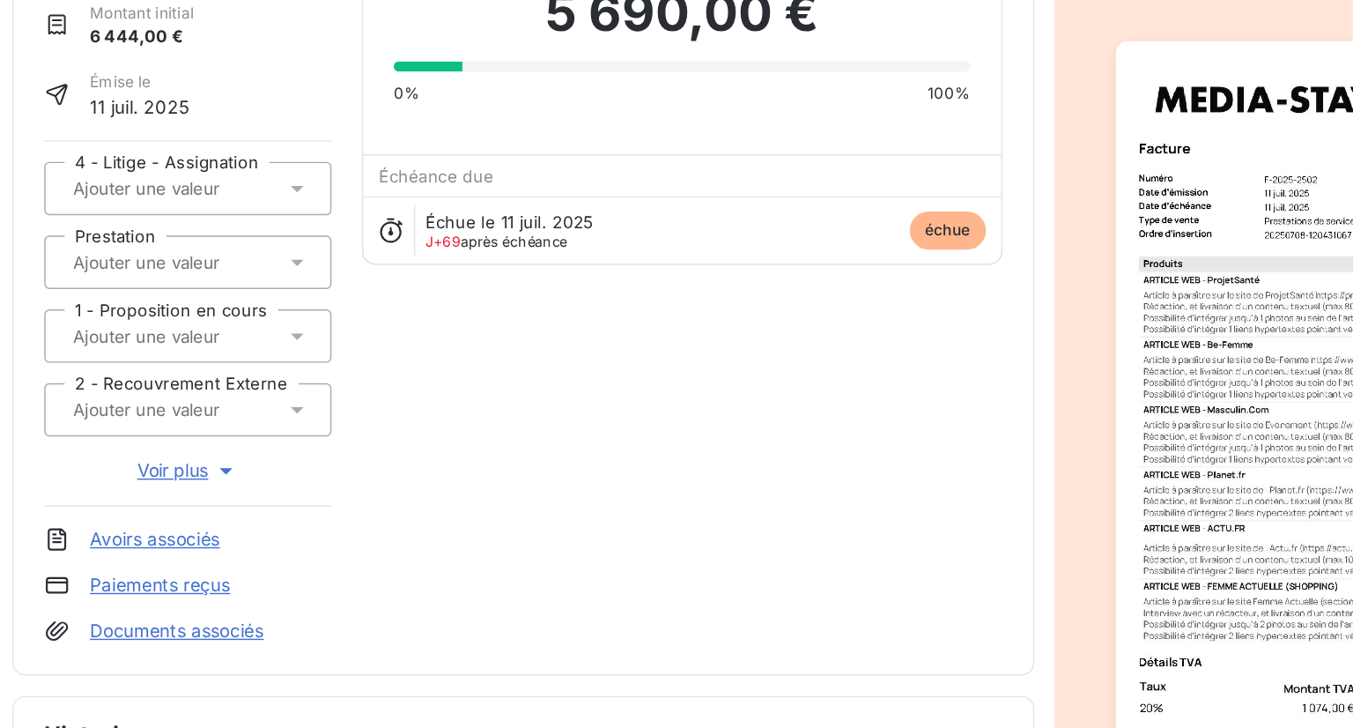
scroll to position [0, 0]
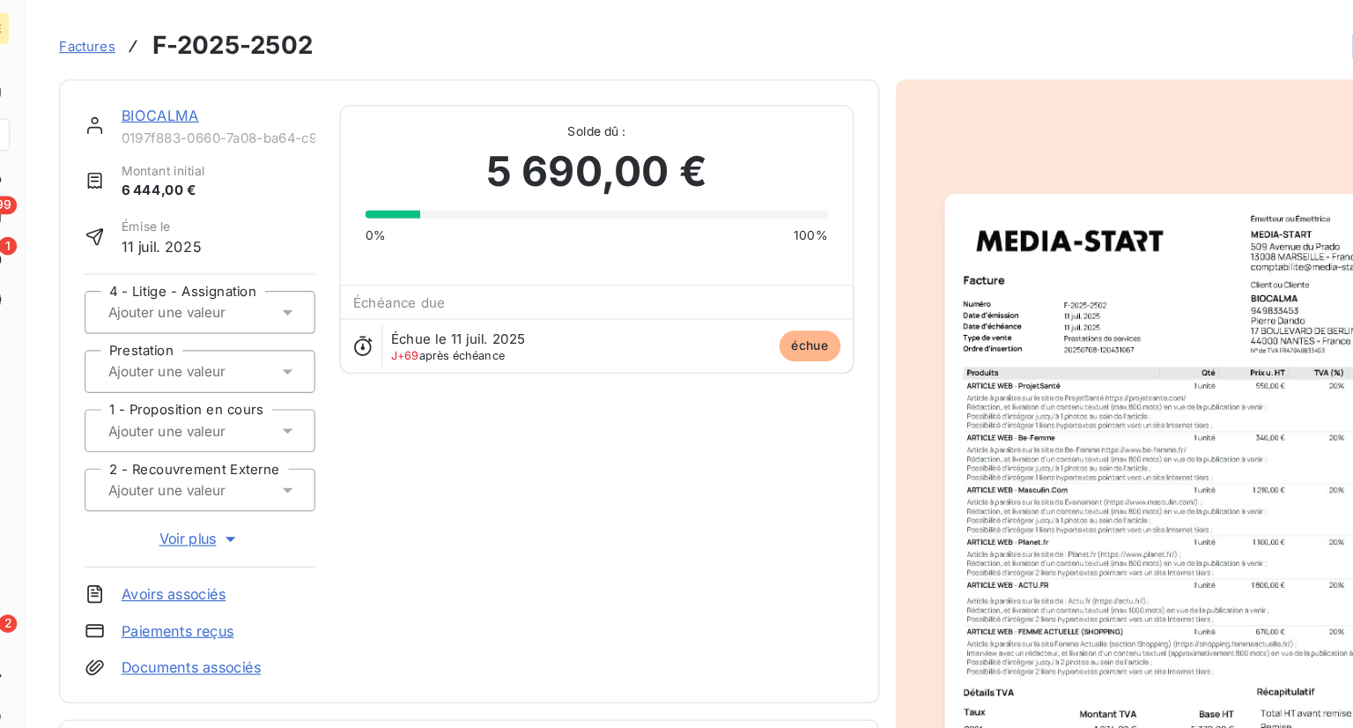
click at [185, 103] on link "BIOCALMA" at bounding box center [171, 99] width 67 height 15
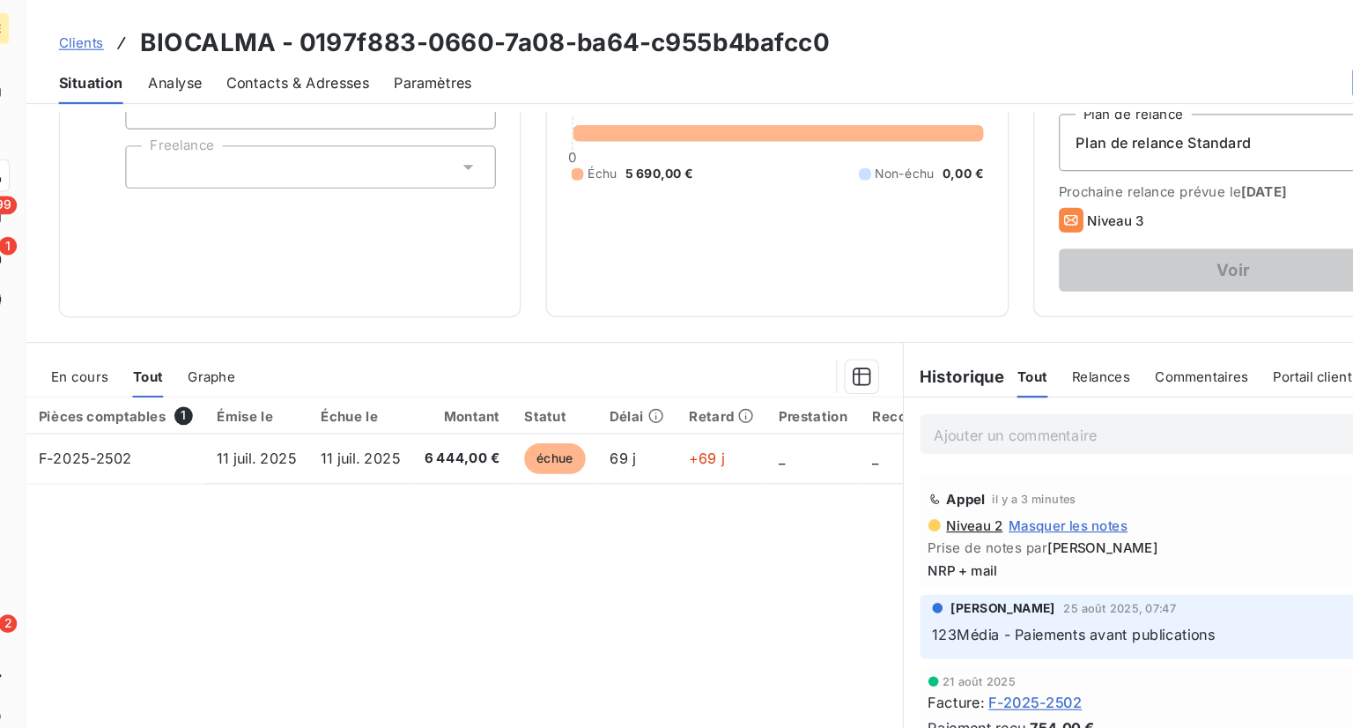
scroll to position [195, 0]
click at [95, 311] on div "En cours" at bounding box center [102, 325] width 49 height 37
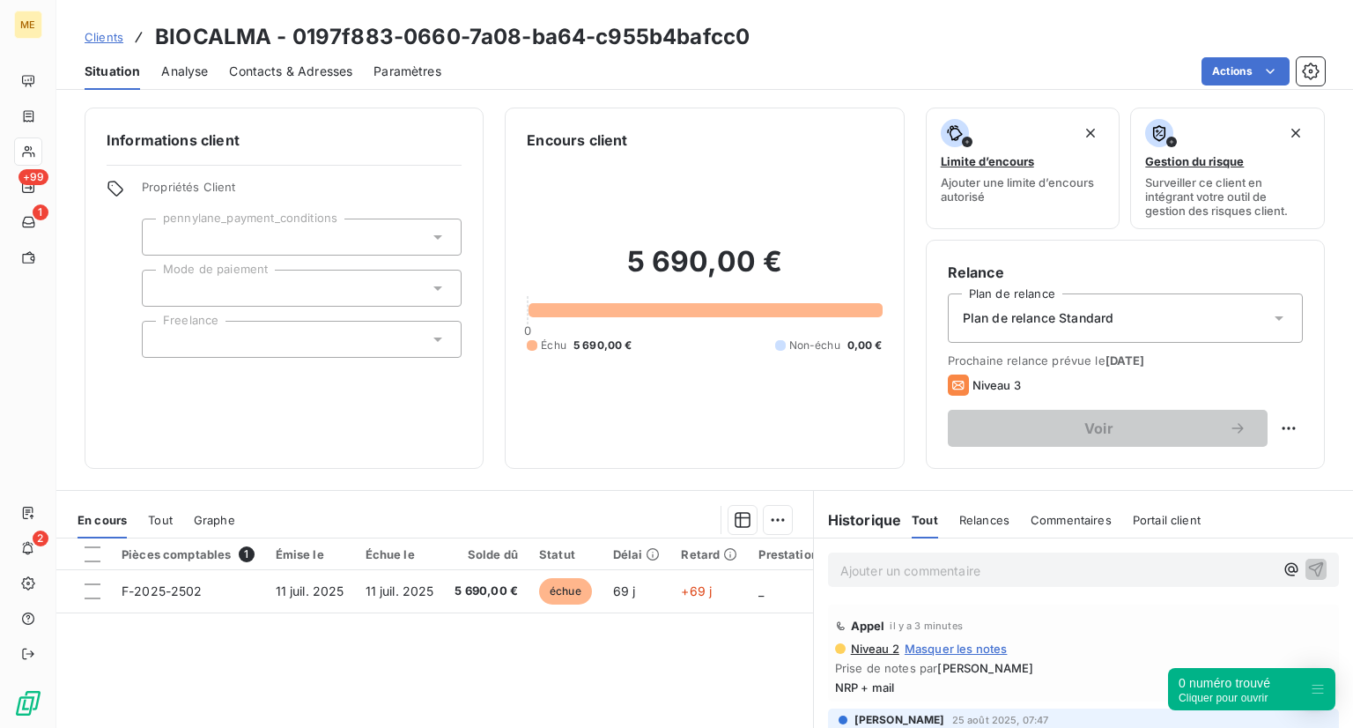
scroll to position [0, 0]
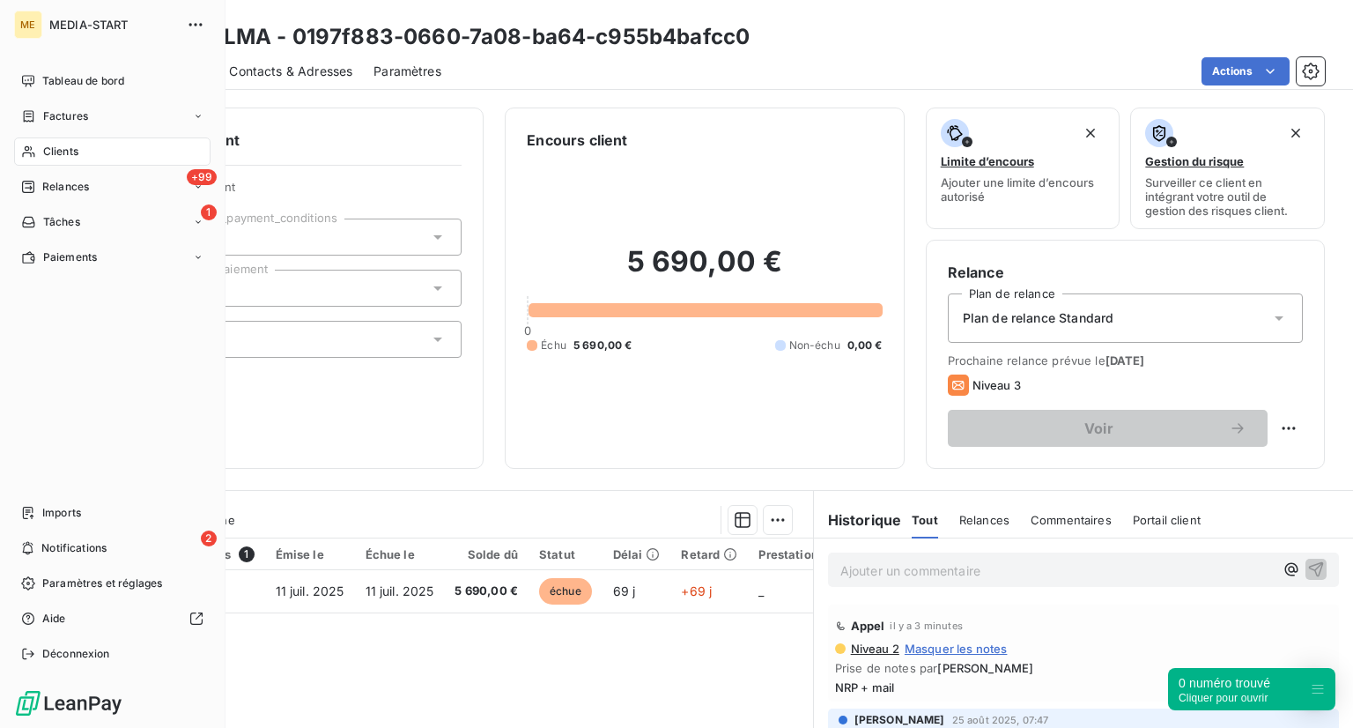
click at [105, 157] on div "Clients" at bounding box center [112, 151] width 196 height 28
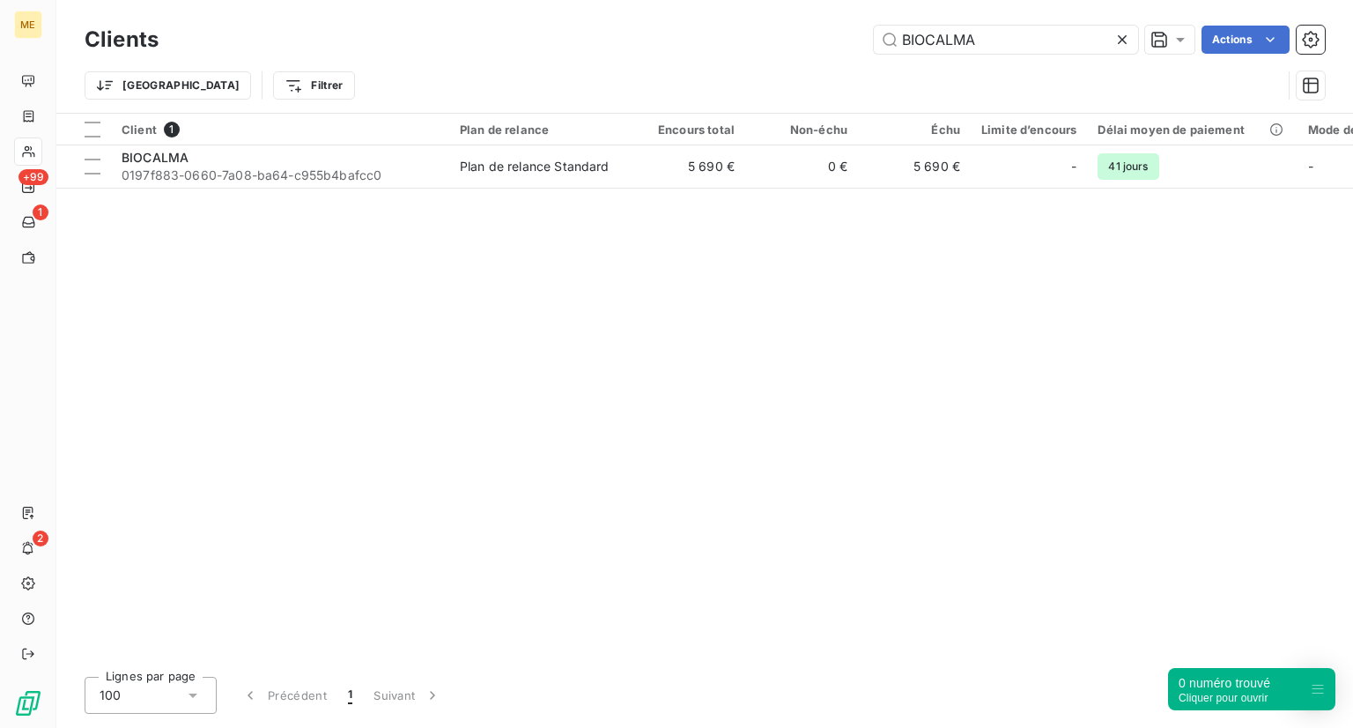
drag, startPoint x: 1016, startPoint y: 34, endPoint x: 750, endPoint y: 71, distance: 268.6
click at [765, 61] on div "Clients BIOCALMA Actions Trier Filtrer" at bounding box center [705, 67] width 1240 height 92
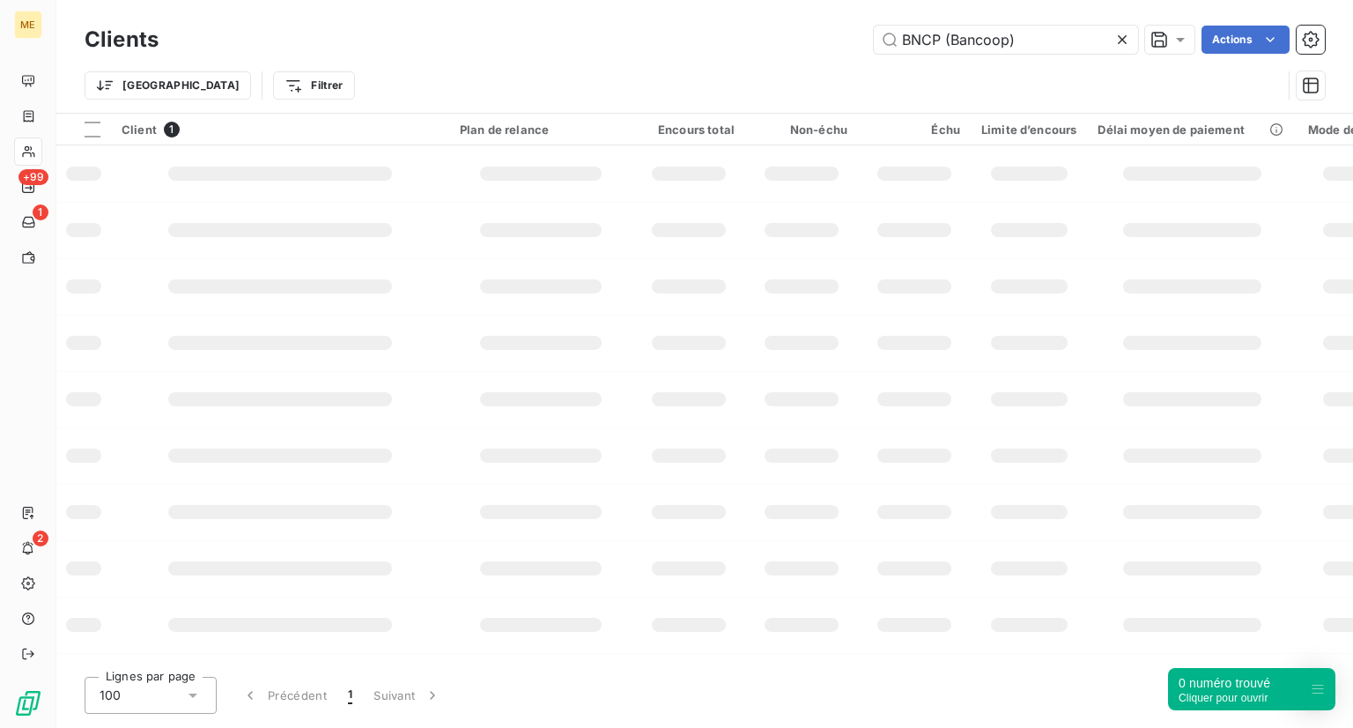
type input "BNCP (Bancoop)"
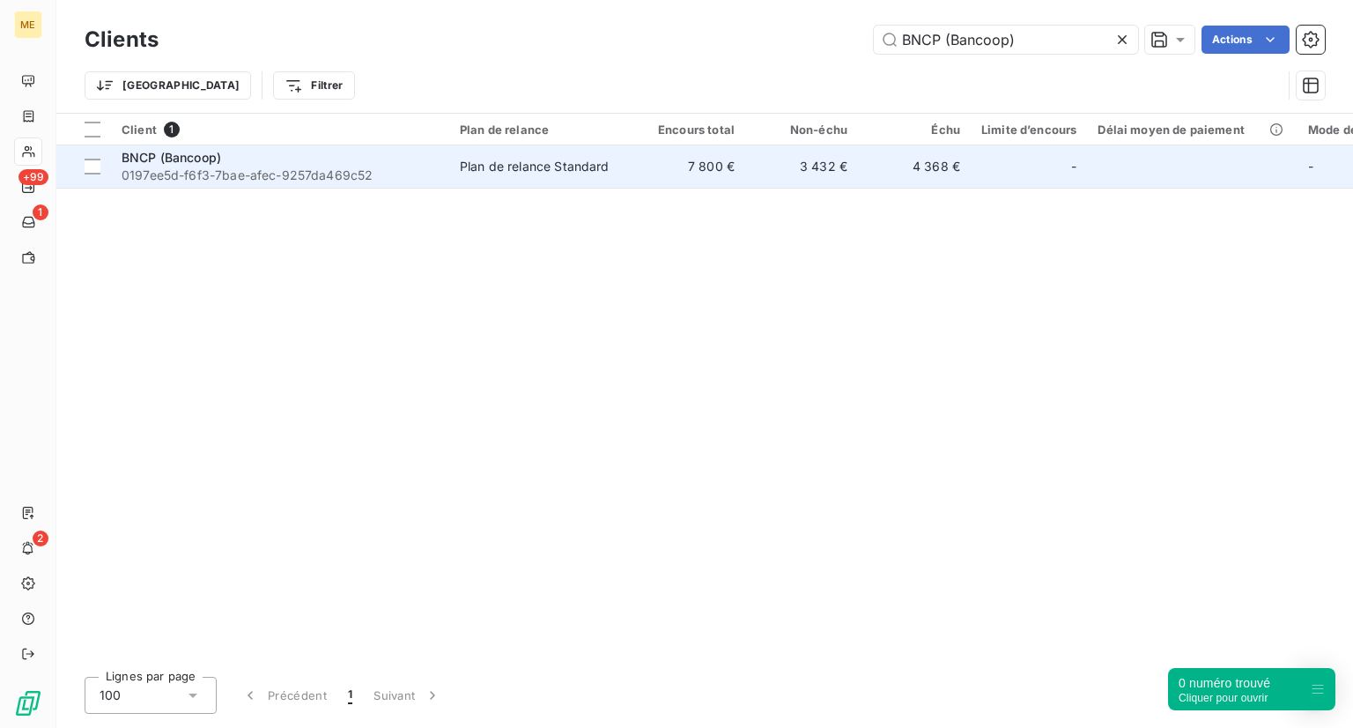
click at [170, 170] on span "0197ee5d-f6f3-7bae-afec-9257da469c52" at bounding box center [280, 175] width 317 height 18
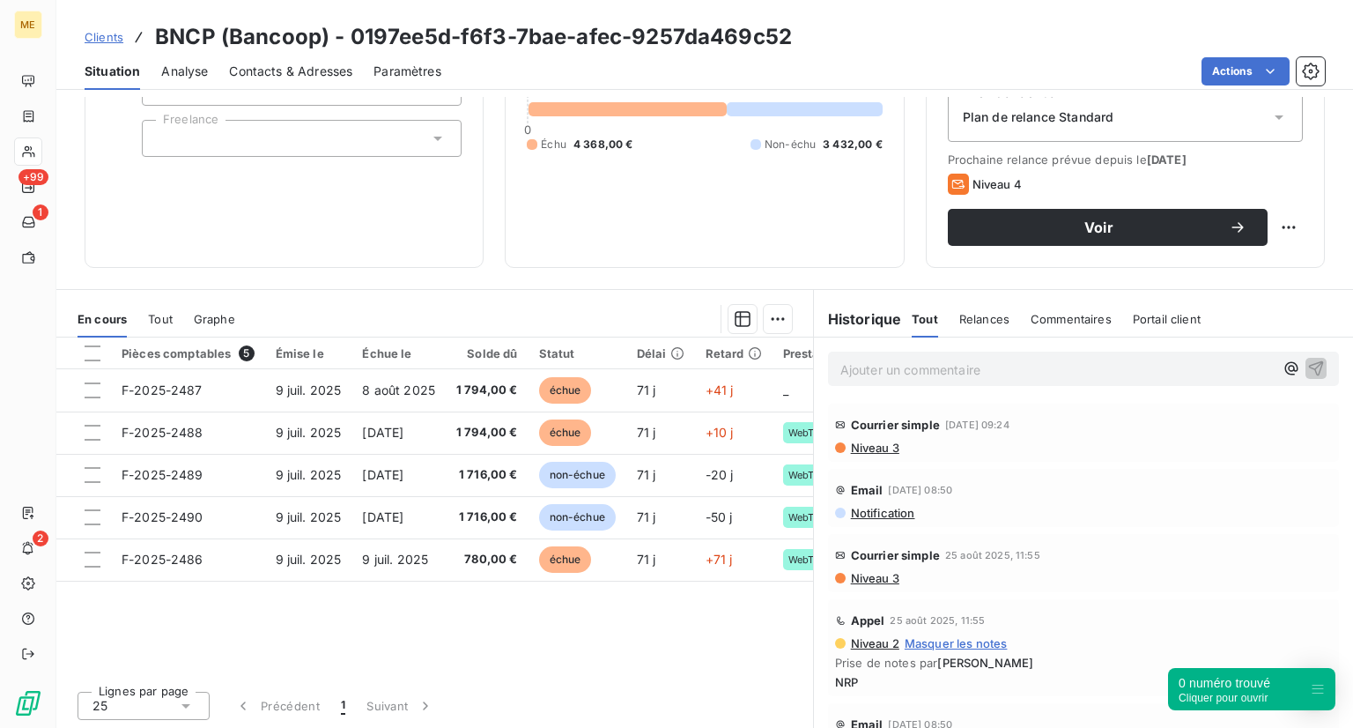
scroll to position [201, 0]
click at [1001, 375] on p "Ajouter un commentaire ﻿" at bounding box center [1056, 369] width 433 height 22
click at [1307, 367] on icon "button" at bounding box center [1316, 367] width 18 height 18
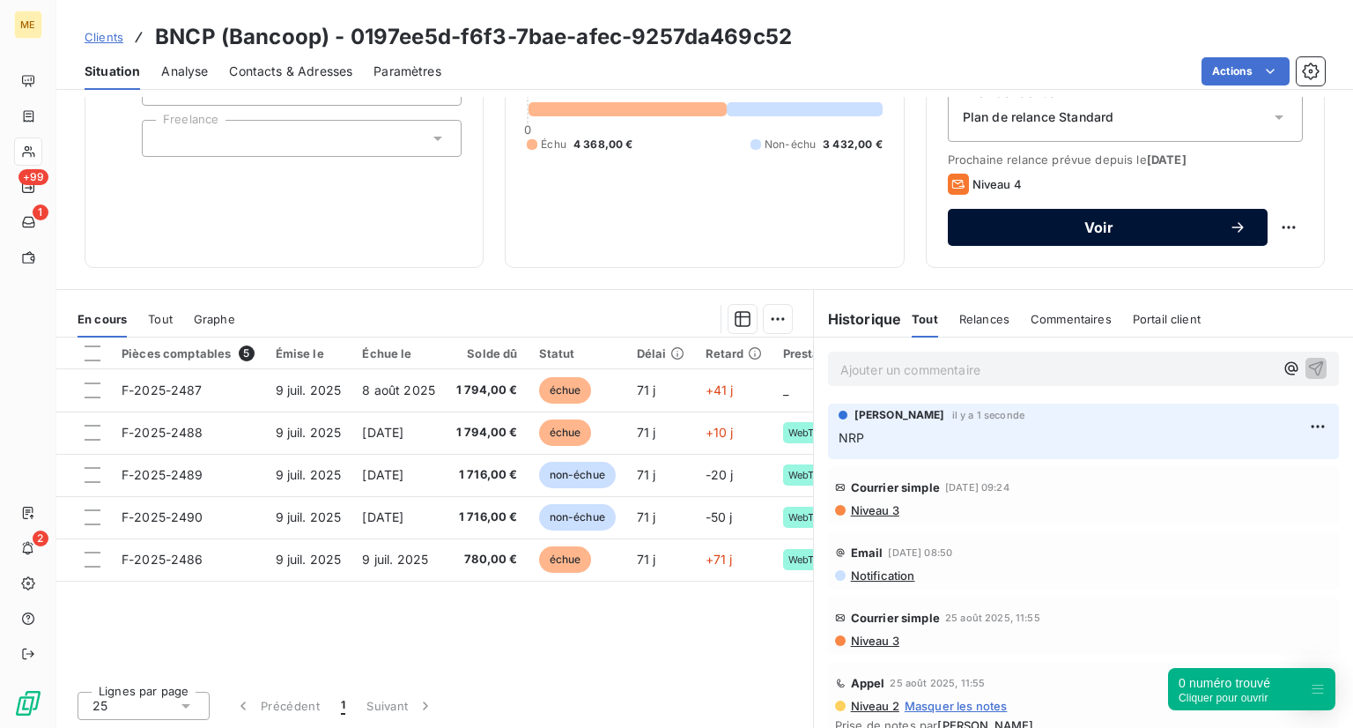
click at [1096, 216] on button "Voir" at bounding box center [1108, 227] width 320 height 37
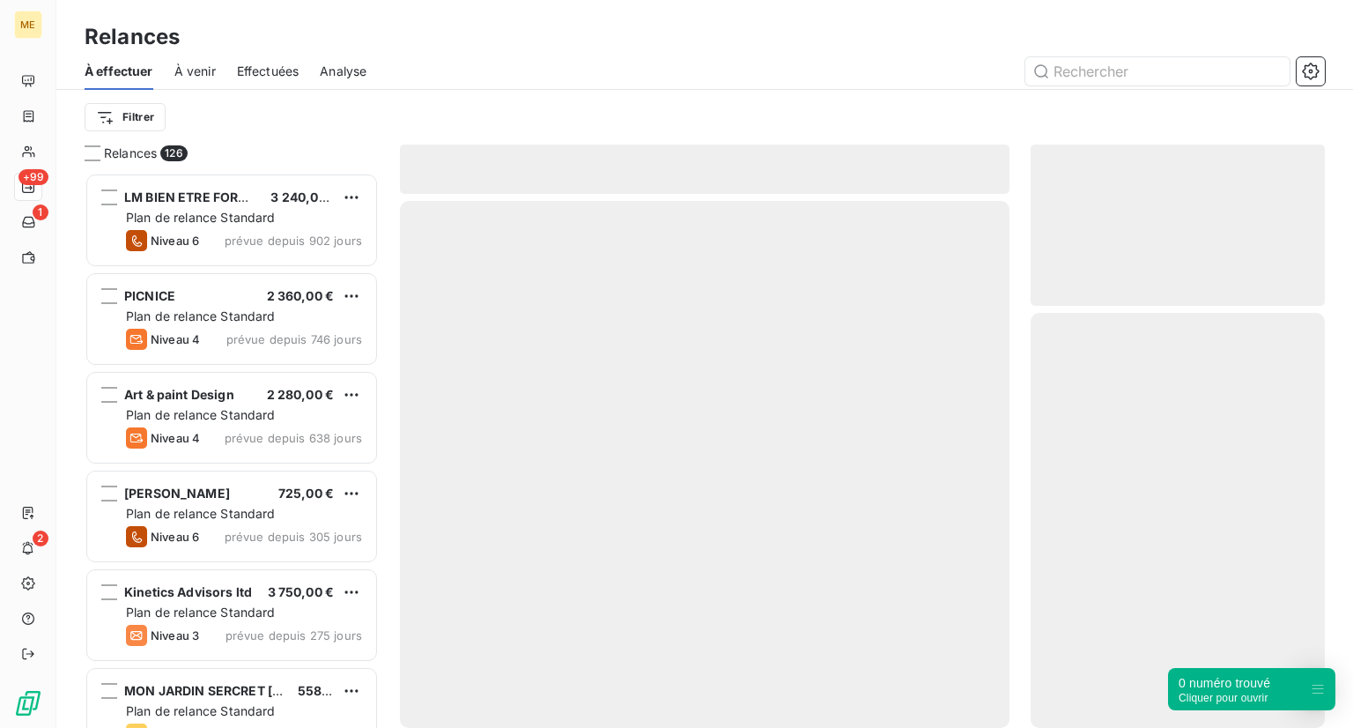
scroll to position [541, 280]
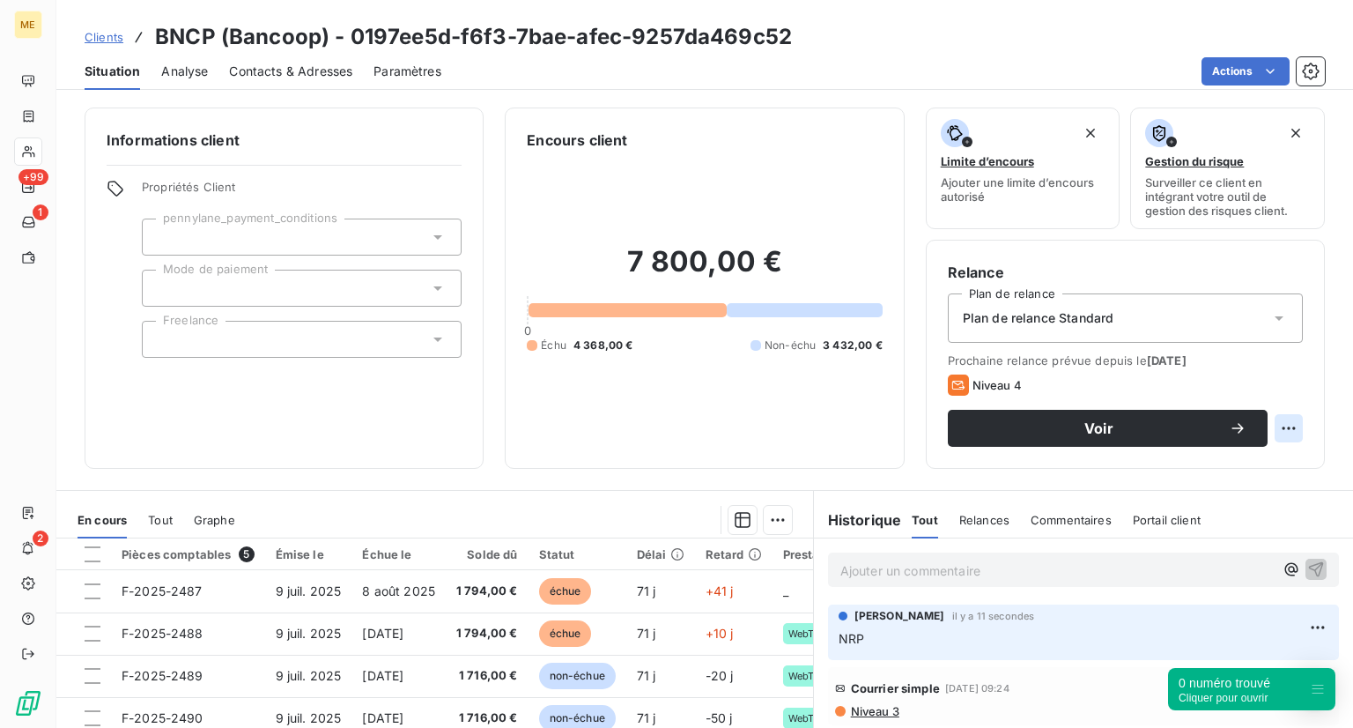
click at [1277, 424] on html "ME +99 1 2 Clients BNCP (Bancoop) - 0197ee5d-f6f3-7bae-afec-9257da469c52 Situat…" at bounding box center [676, 364] width 1353 height 728
click at [1220, 466] on div "Replanifier cette action" at bounding box center [1203, 467] width 158 height 28
select select "8"
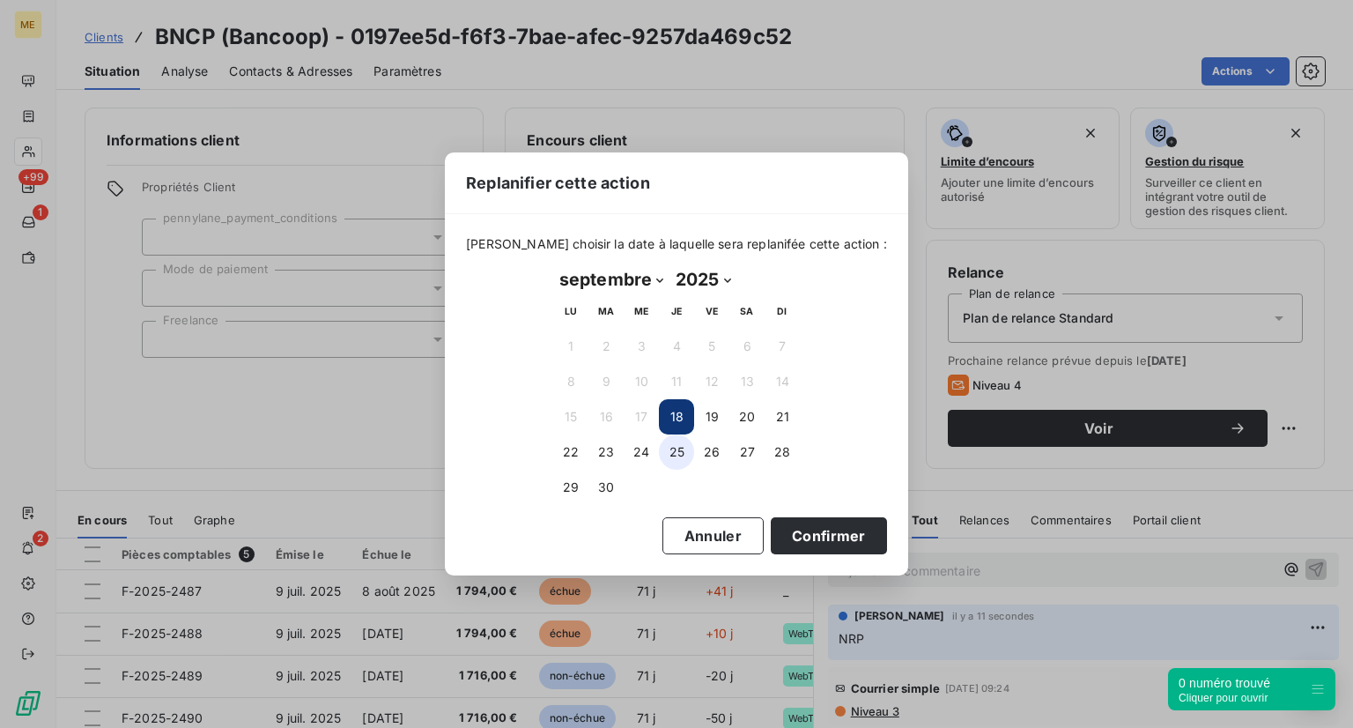
click at [666, 455] on button "25" at bounding box center [676, 451] width 35 height 35
click at [787, 537] on button "Confirmer" at bounding box center [829, 535] width 116 height 37
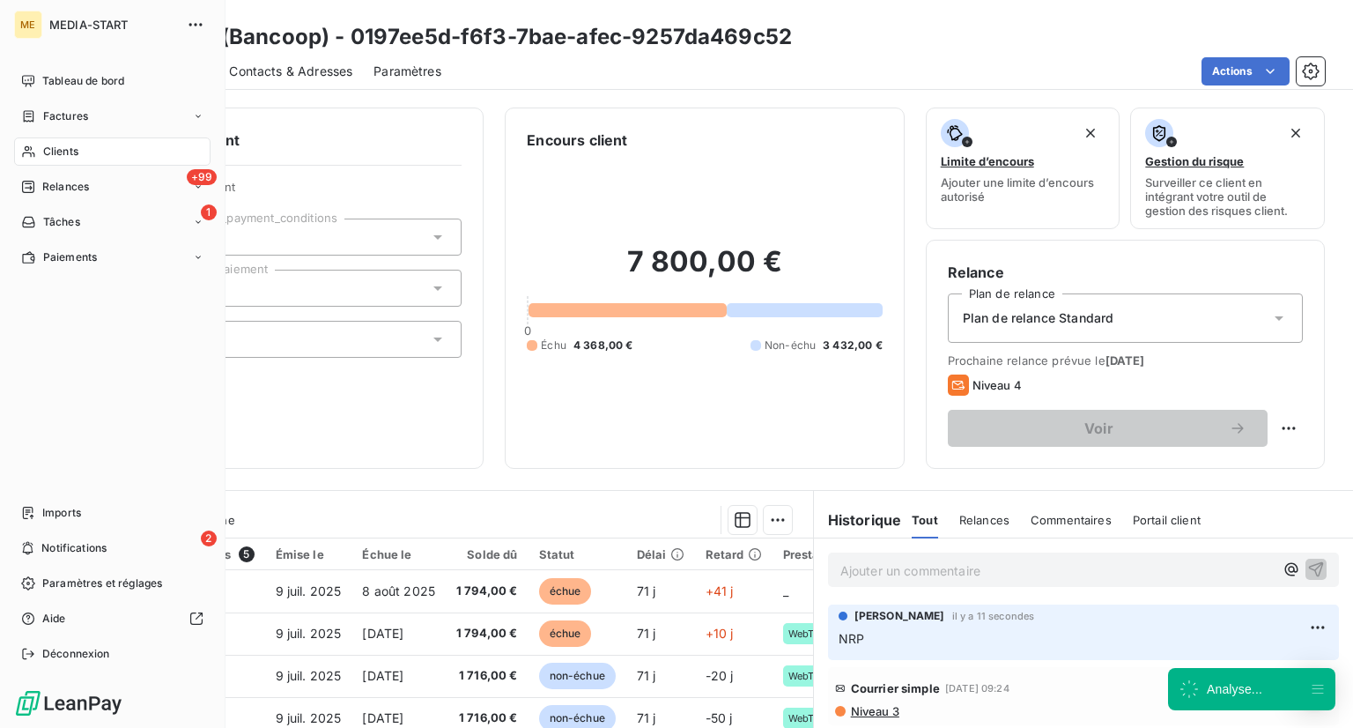
click at [122, 142] on div "Clients" at bounding box center [112, 151] width 196 height 28
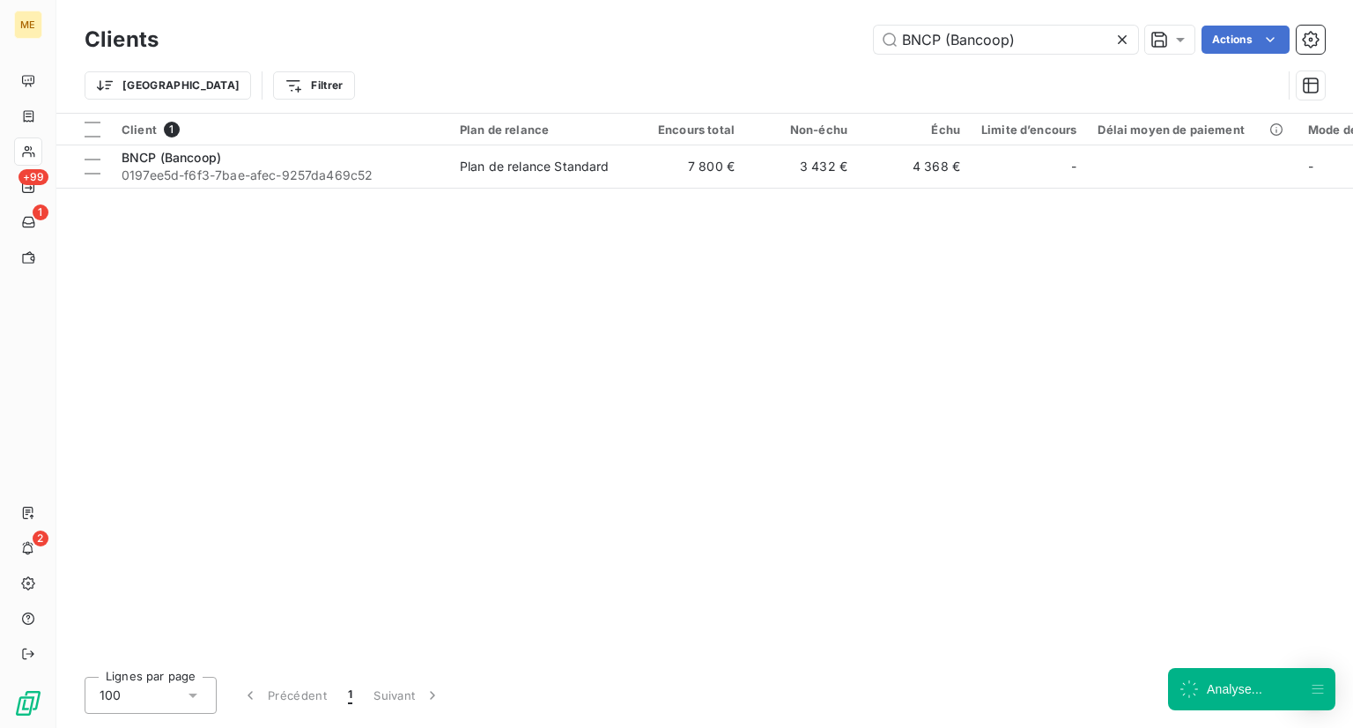
click at [1119, 36] on icon at bounding box center [1122, 39] width 9 height 9
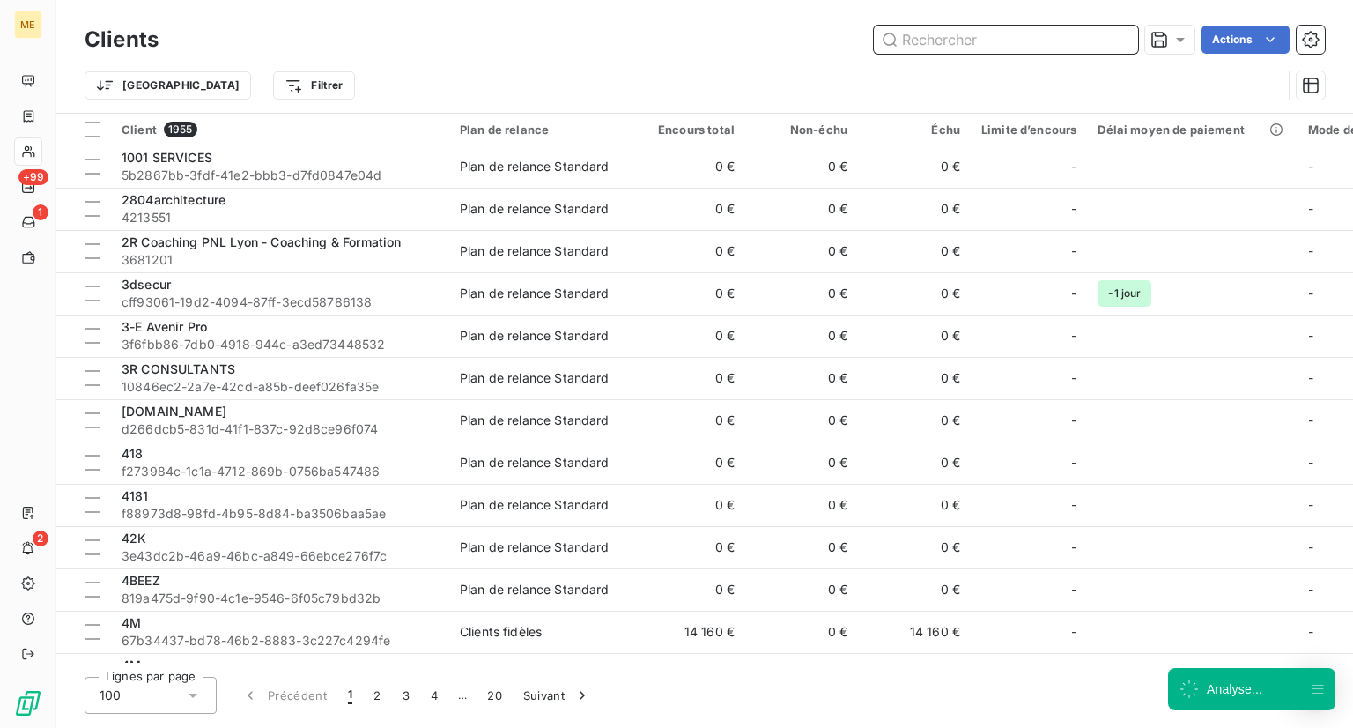
click at [1119, 36] on input "text" at bounding box center [1006, 40] width 264 height 28
paste input "BYOME LABS"
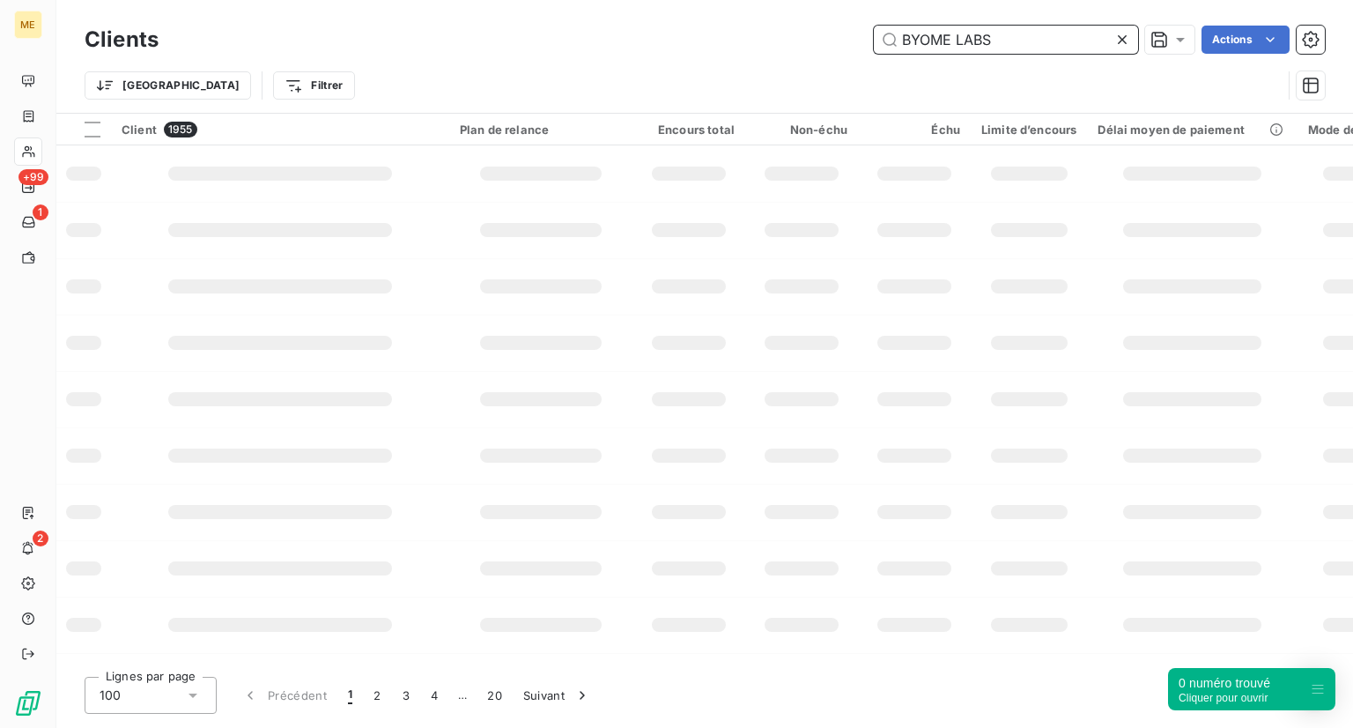
type input "BYOME LABS"
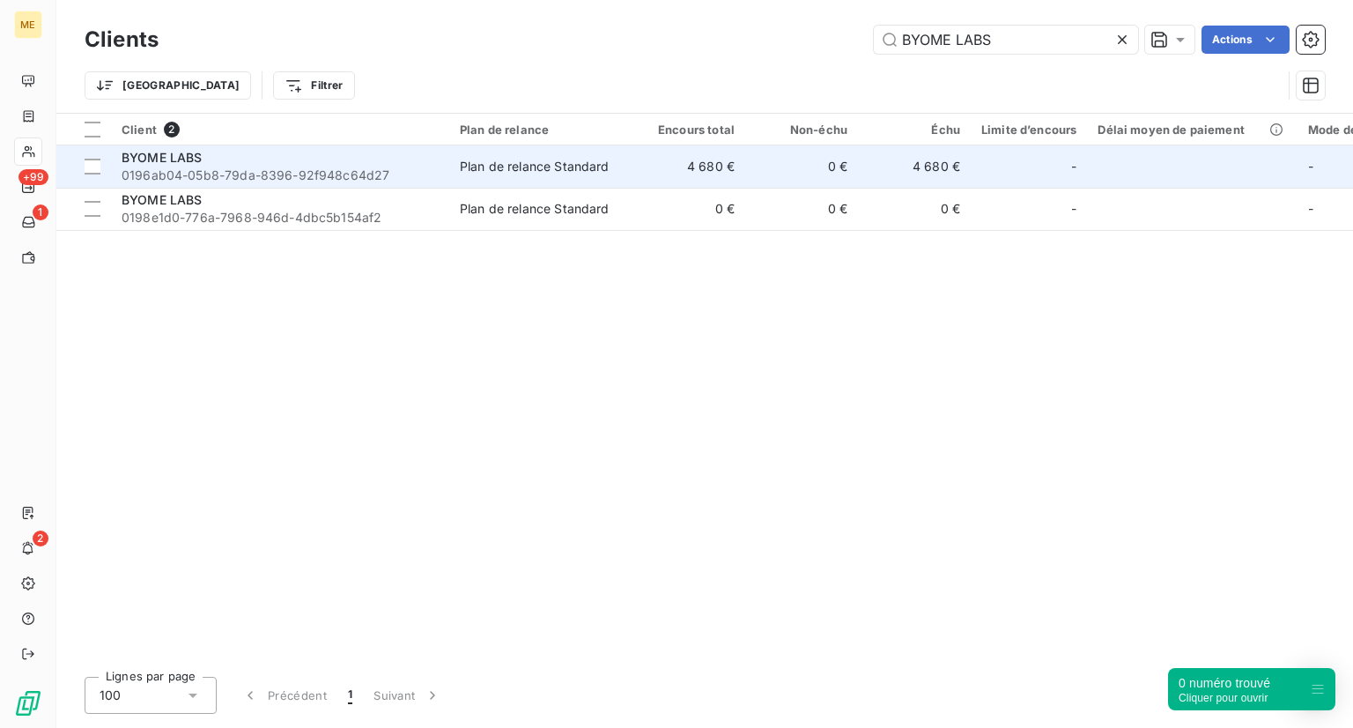
click at [259, 155] on div "BYOME LABS" at bounding box center [280, 158] width 317 height 18
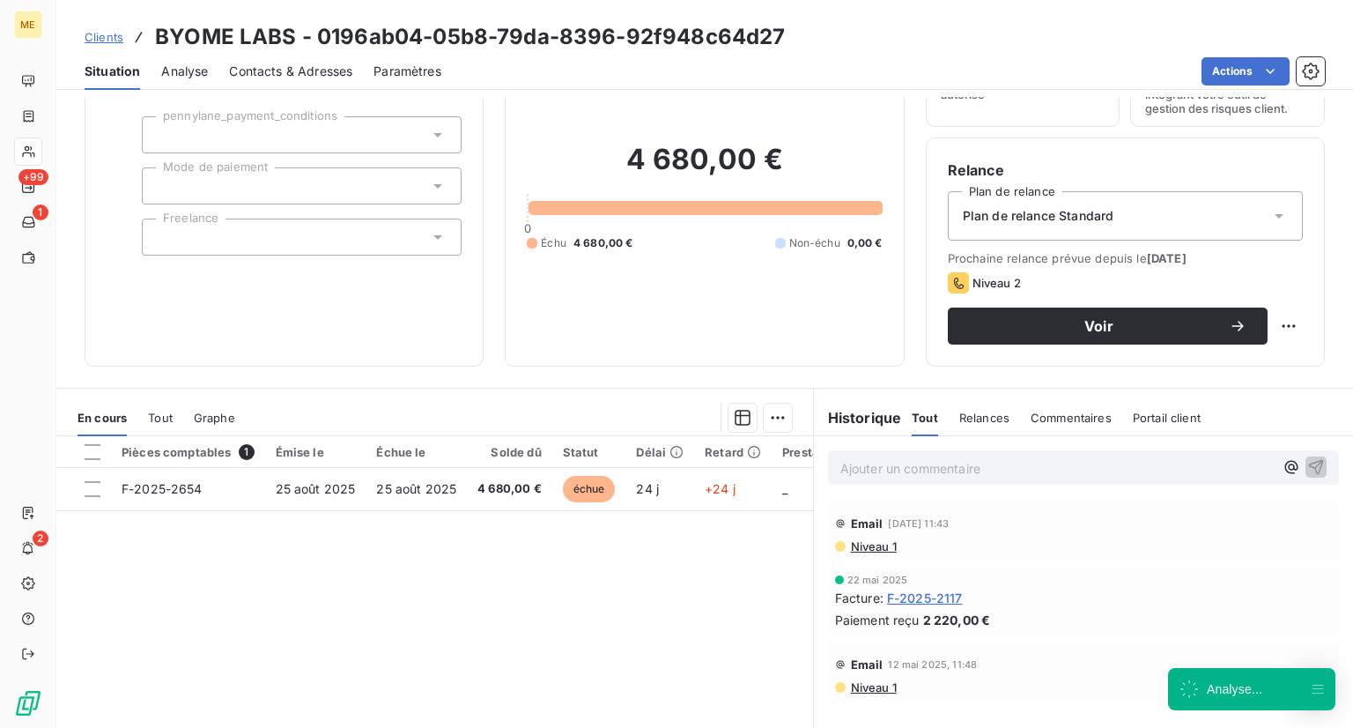
scroll to position [101, 0]
click at [1041, 469] on p "Ajouter un commentaire ﻿" at bounding box center [1056, 469] width 433 height 22
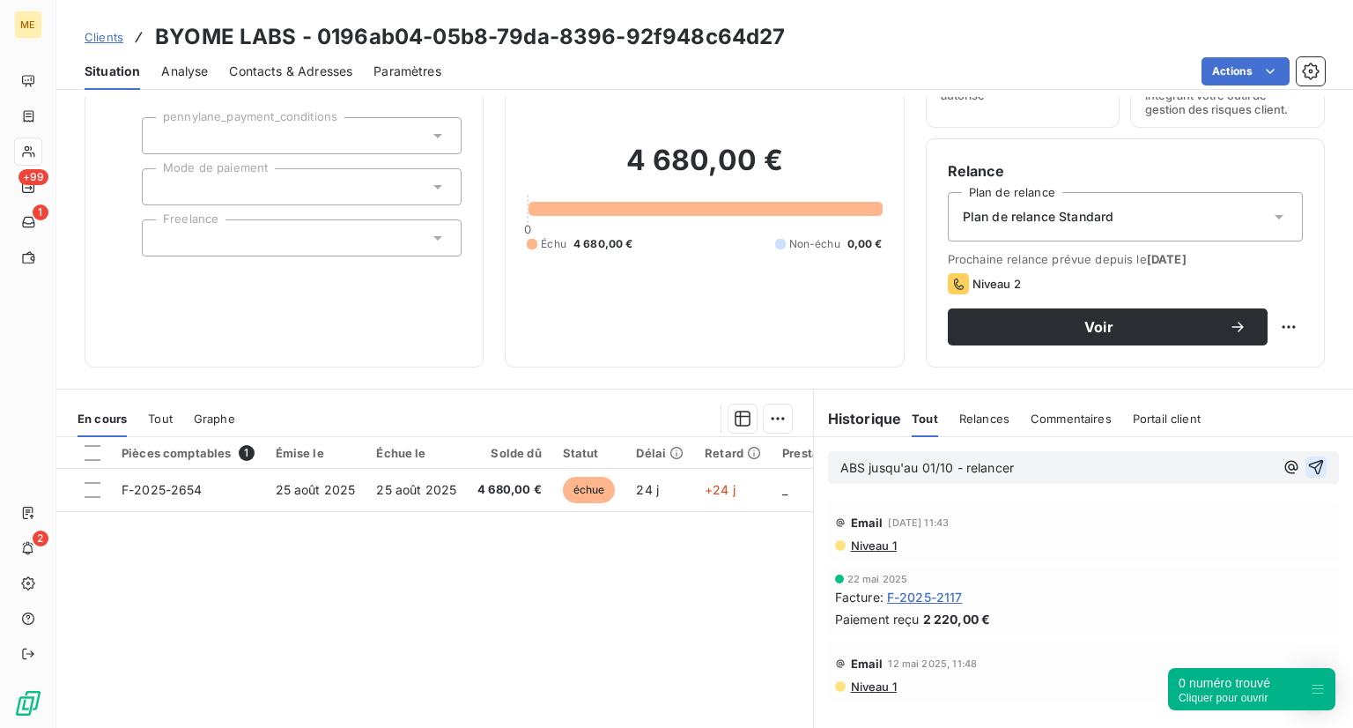
click at [1309, 462] on icon "button" at bounding box center [1316, 467] width 15 height 15
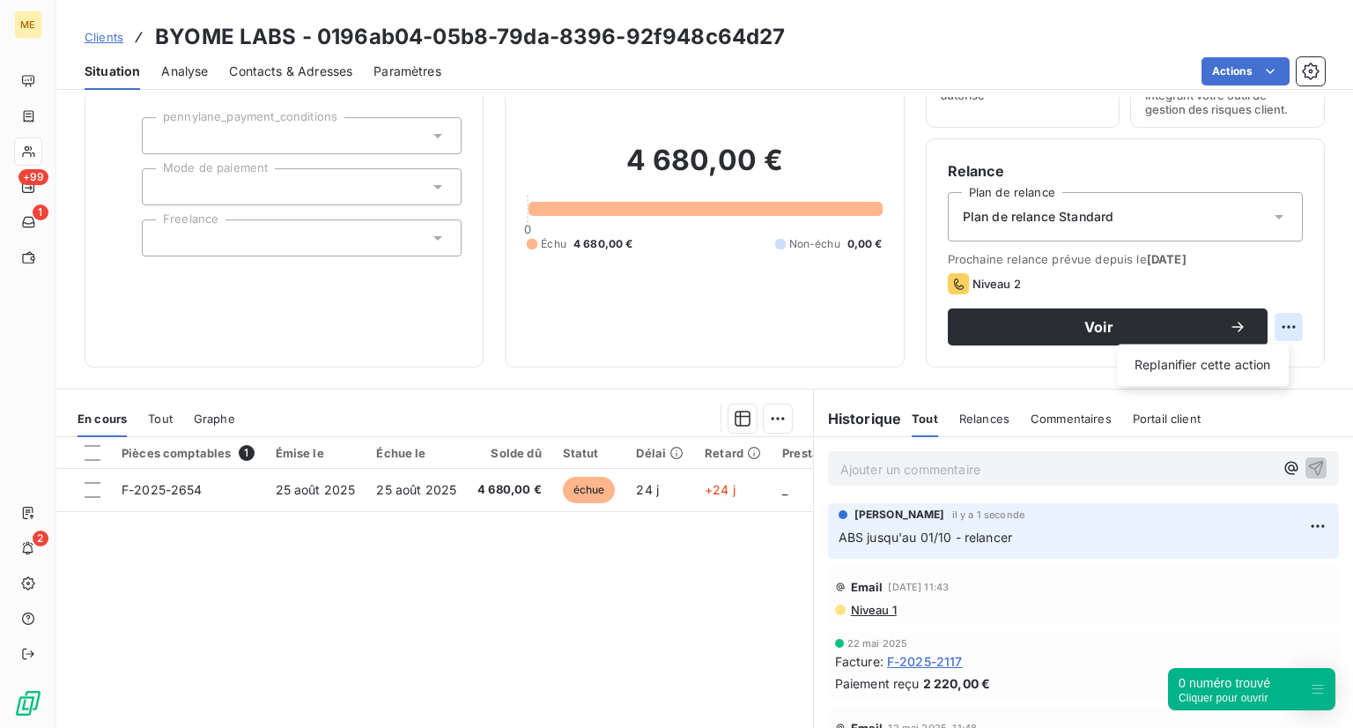
click at [1269, 329] on html "ME +99 1 2 Clients BYOME LABS - 0196ab04-05b8-79da-8396-92f948c64d27 Situation …" at bounding box center [676, 364] width 1353 height 728
click at [1223, 358] on div "Replanifier cette action" at bounding box center [1203, 365] width 158 height 28
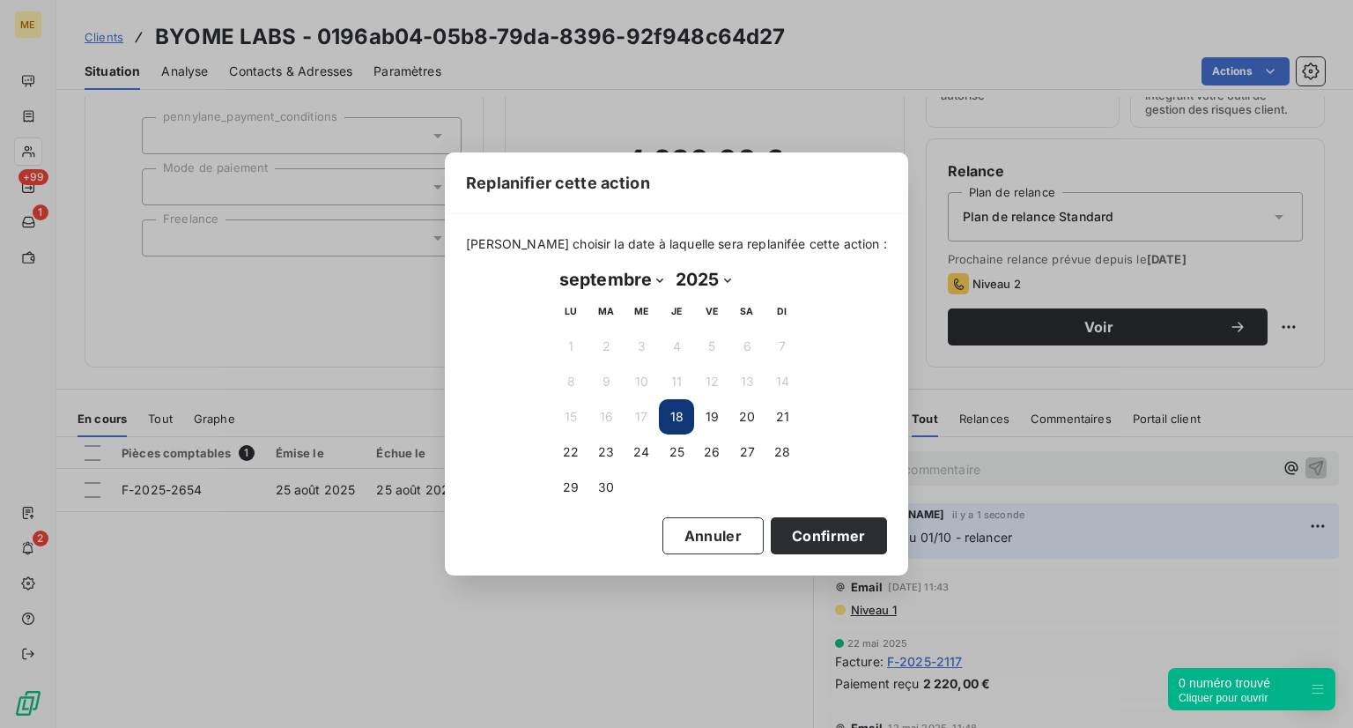
click at [620, 277] on select "janvier février mars avril mai juin juillet août septembre octobre novembre déc…" at bounding box center [611, 279] width 116 height 28
select select "9"
click at [553, 265] on select "janvier février mars avril mai juin juillet août septembre octobre novembre déc…" at bounding box center [611, 279] width 116 height 28
click at [684, 351] on button "2" at bounding box center [676, 346] width 35 height 35
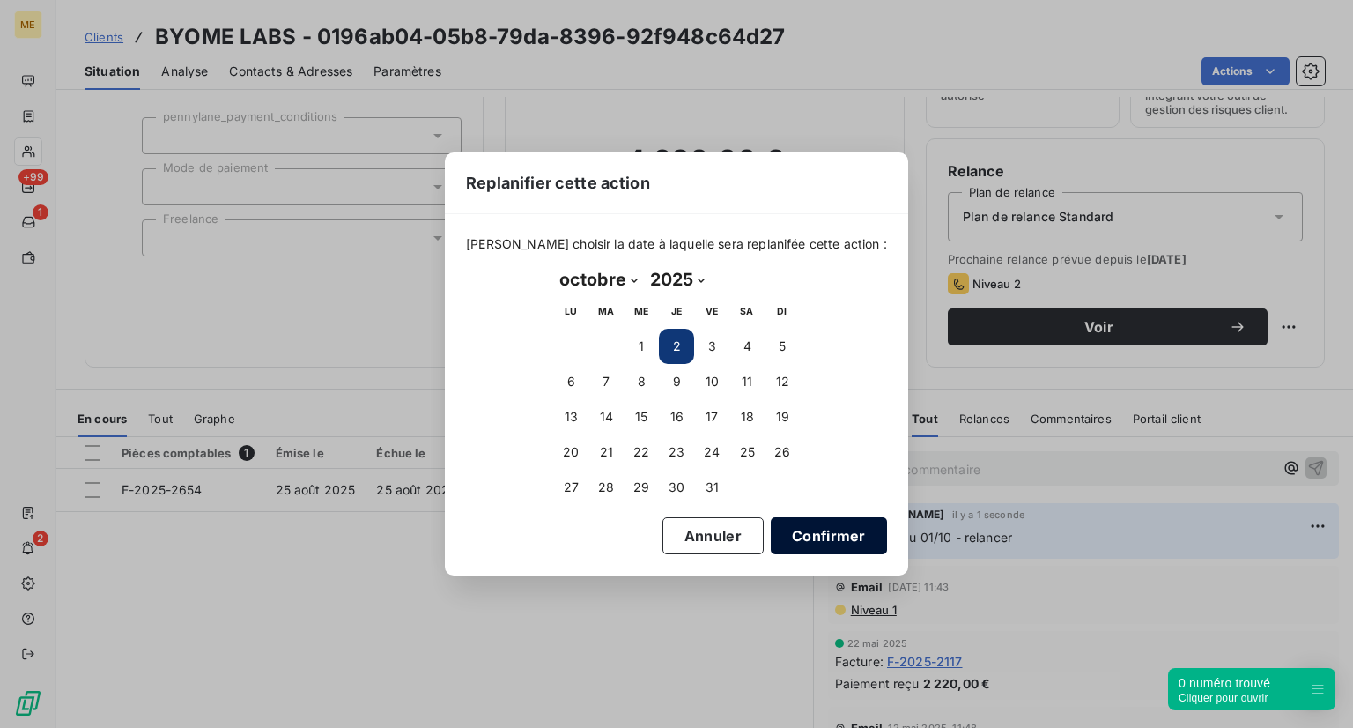
click at [795, 540] on button "Confirmer" at bounding box center [829, 535] width 116 height 37
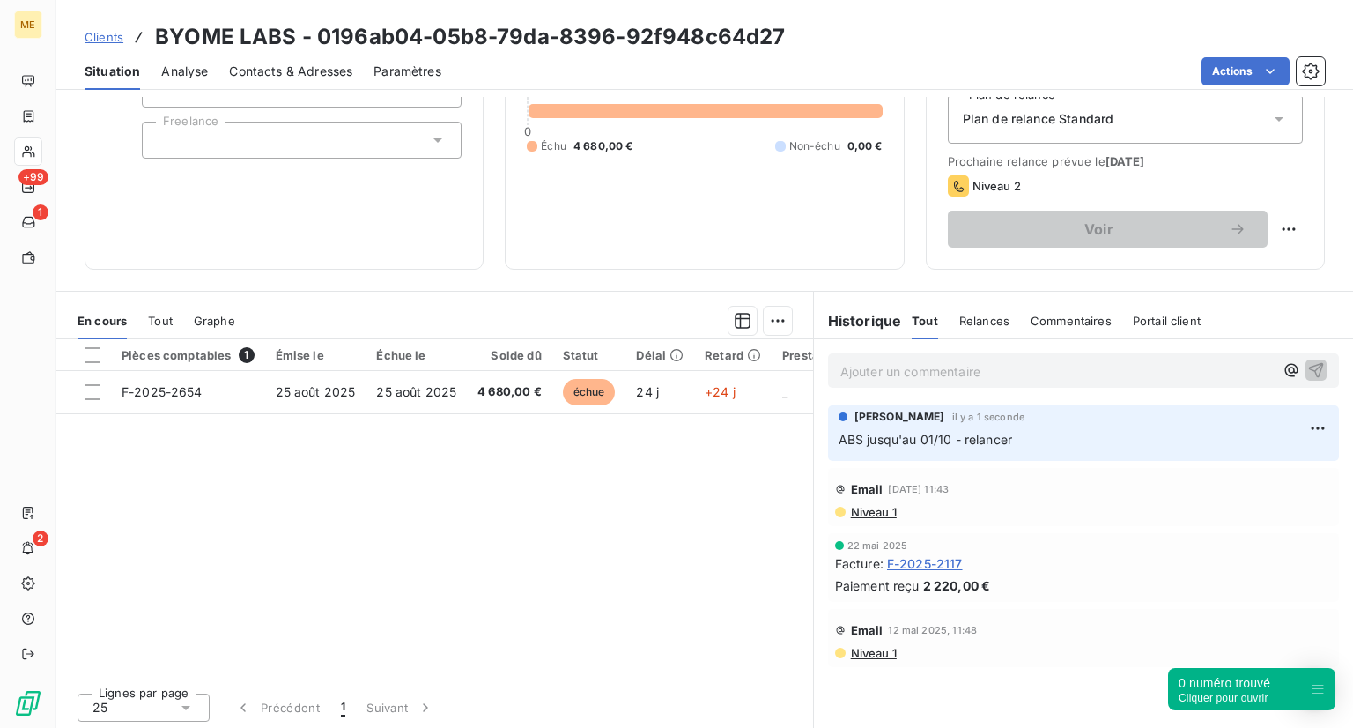
scroll to position [198, 0]
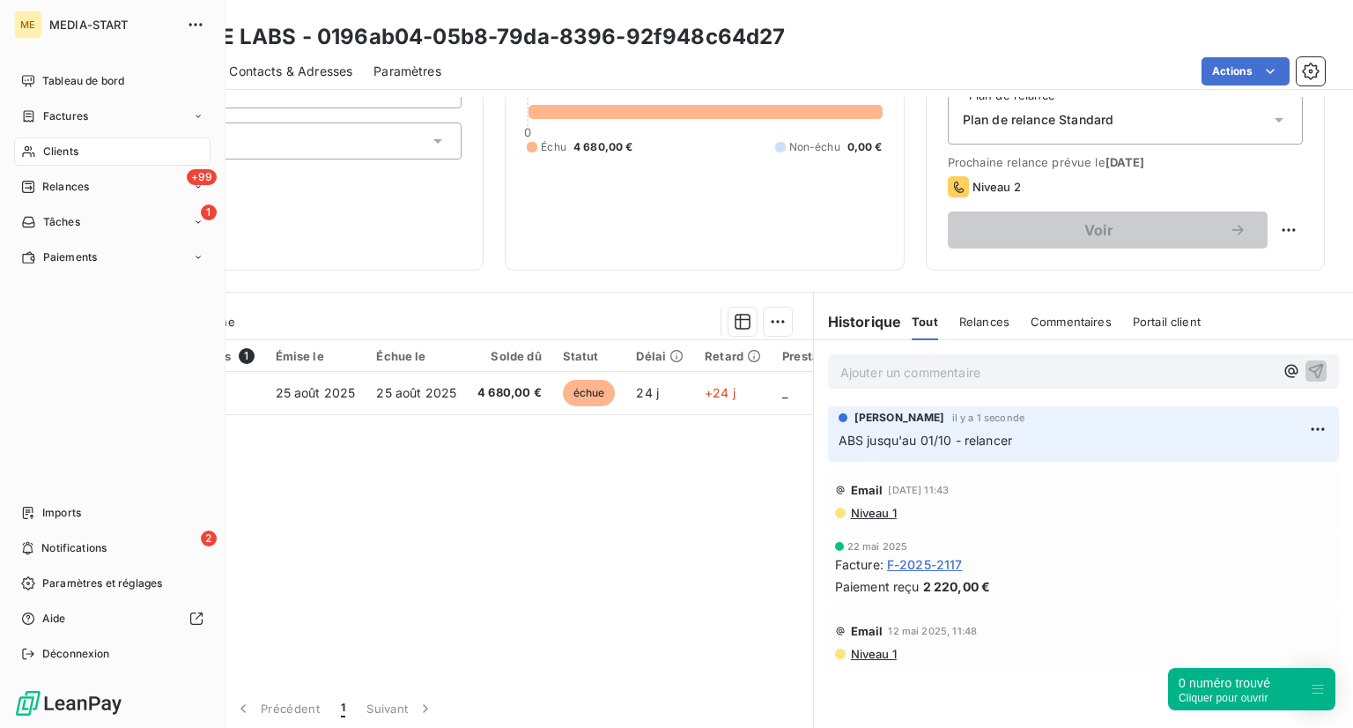
click at [67, 156] on span "Clients" at bounding box center [60, 152] width 35 height 16
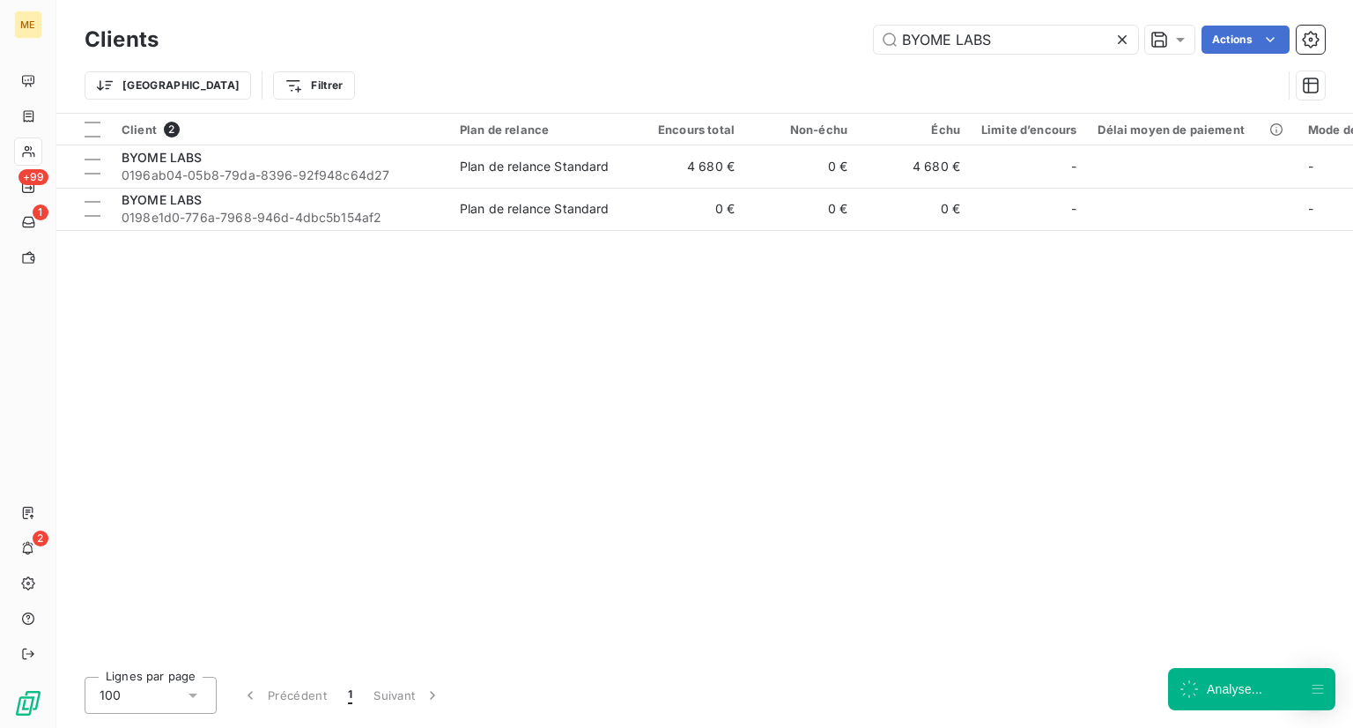
drag, startPoint x: 1008, startPoint y: 48, endPoint x: 532, endPoint y: 74, distance: 476.4
click at [532, 74] on div "Clients BYOME LABS Actions Trier Filtrer" at bounding box center [705, 67] width 1240 height 92
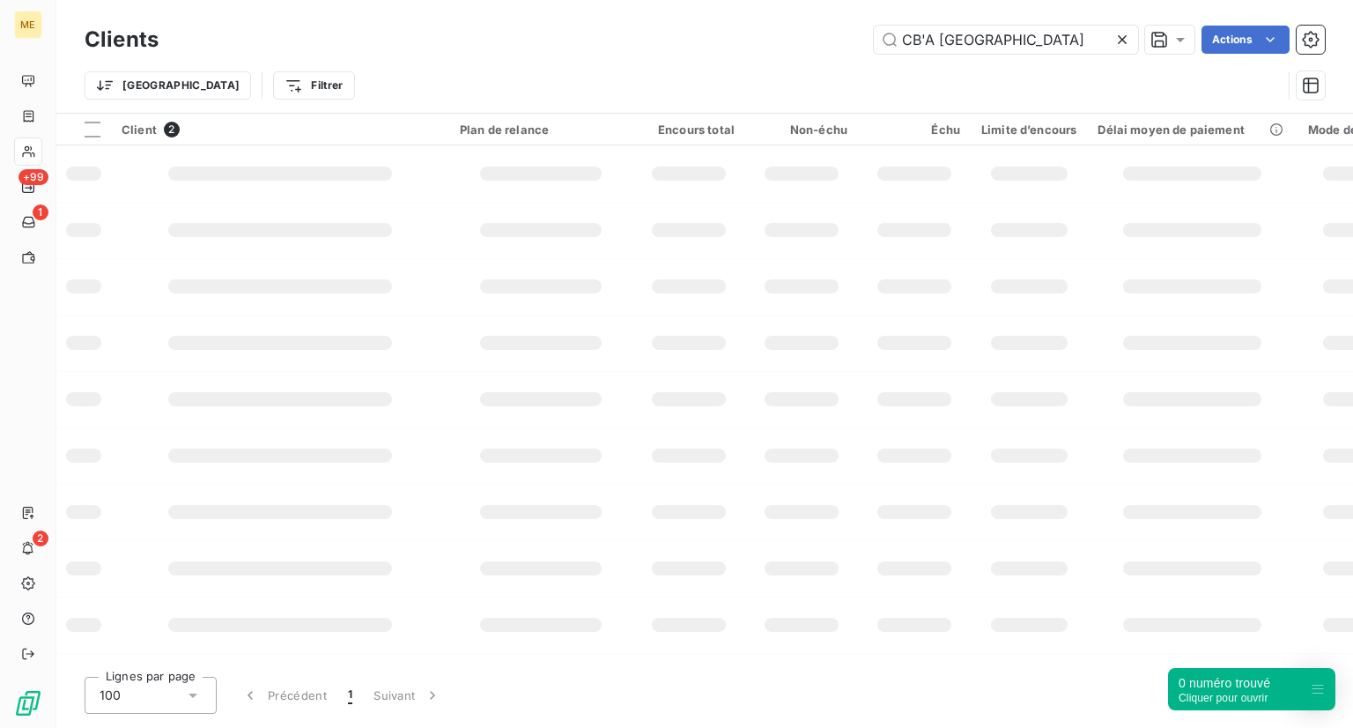
type input "CB'A [GEOGRAPHIC_DATA]"
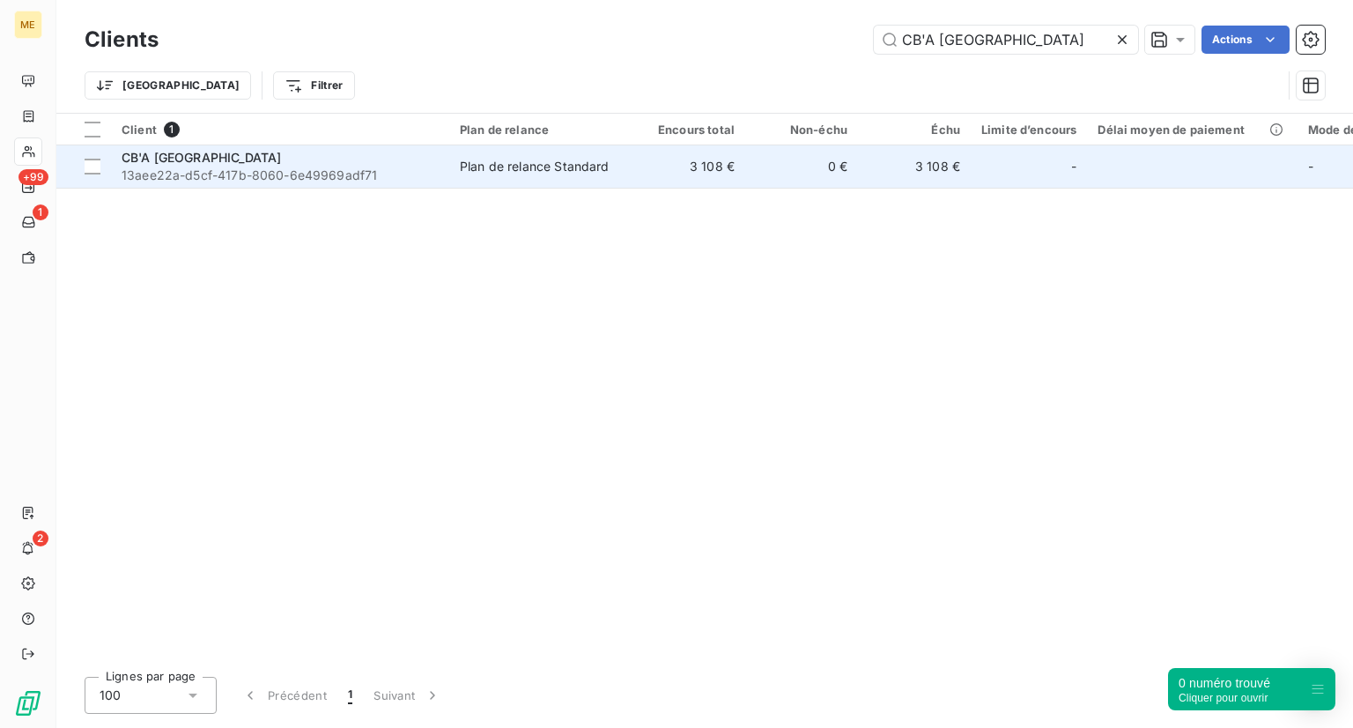
click at [260, 152] on div "CB'A [GEOGRAPHIC_DATA]" at bounding box center [280, 158] width 317 height 18
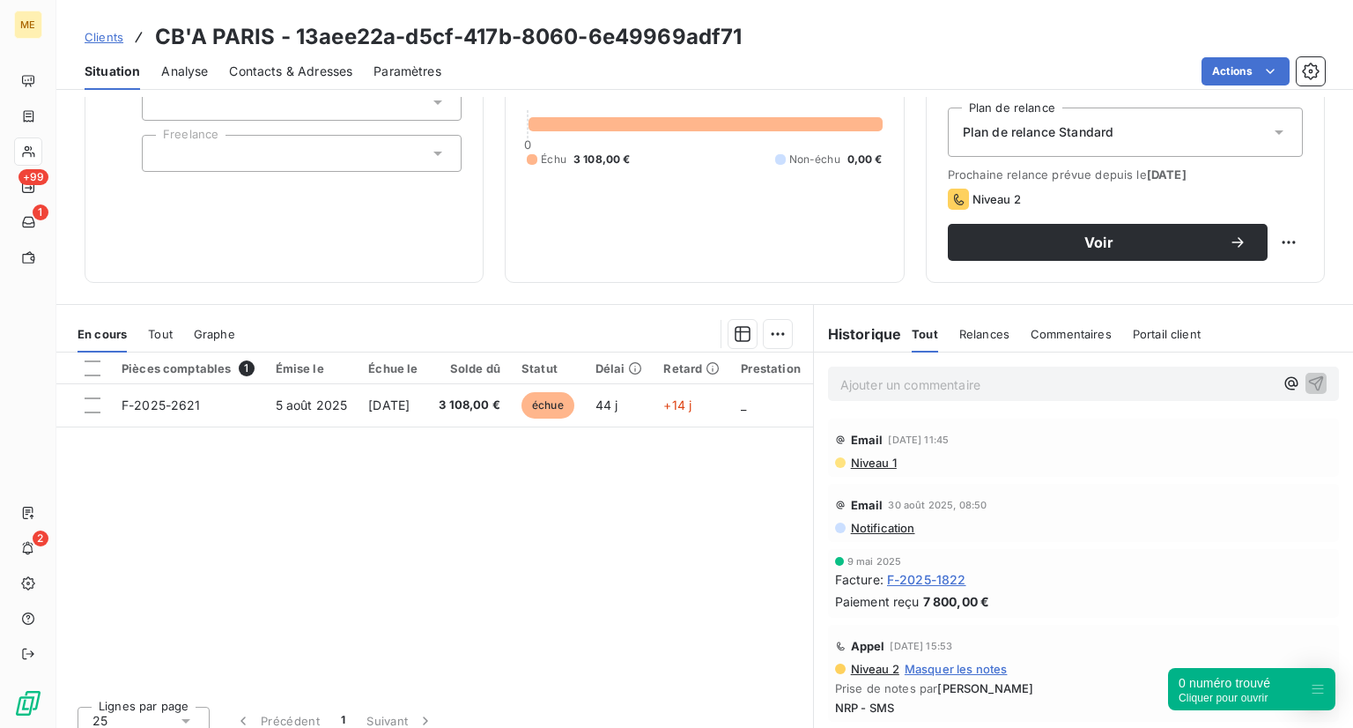
scroll to position [186, 0]
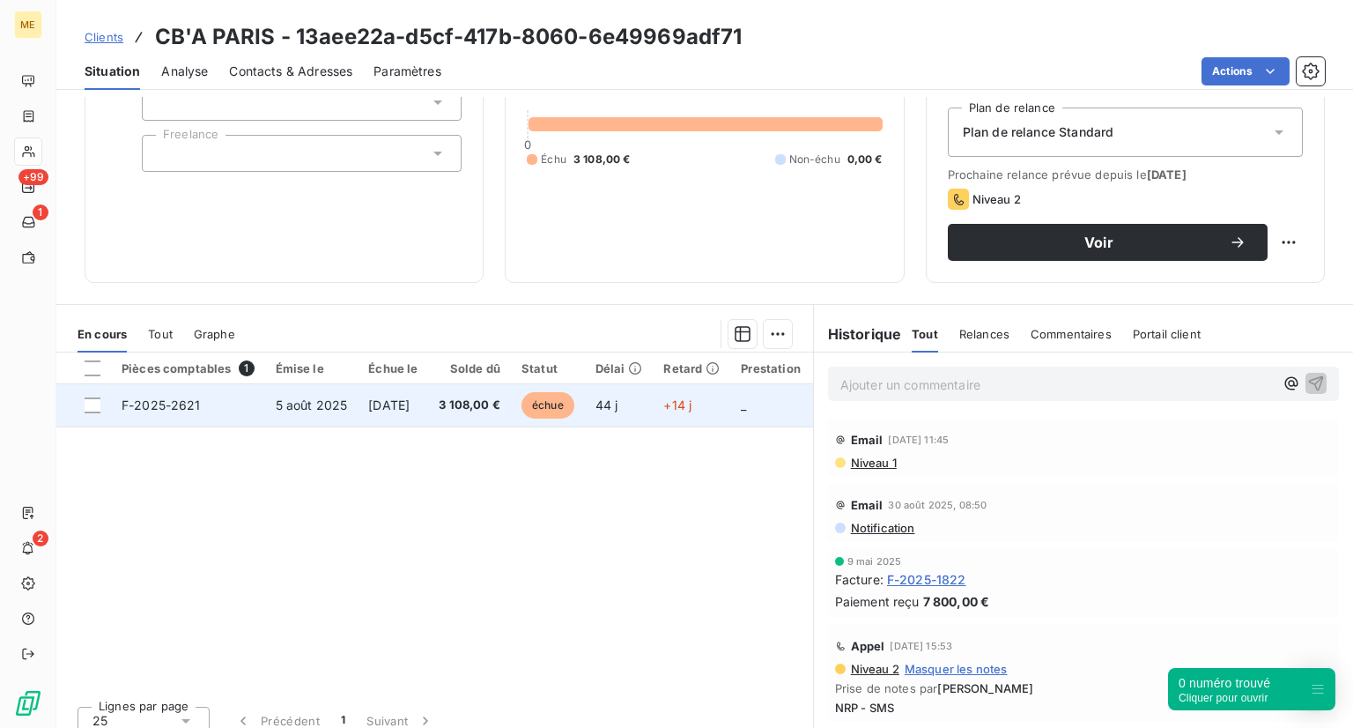
click at [571, 399] on span "échue" at bounding box center [547, 405] width 53 height 26
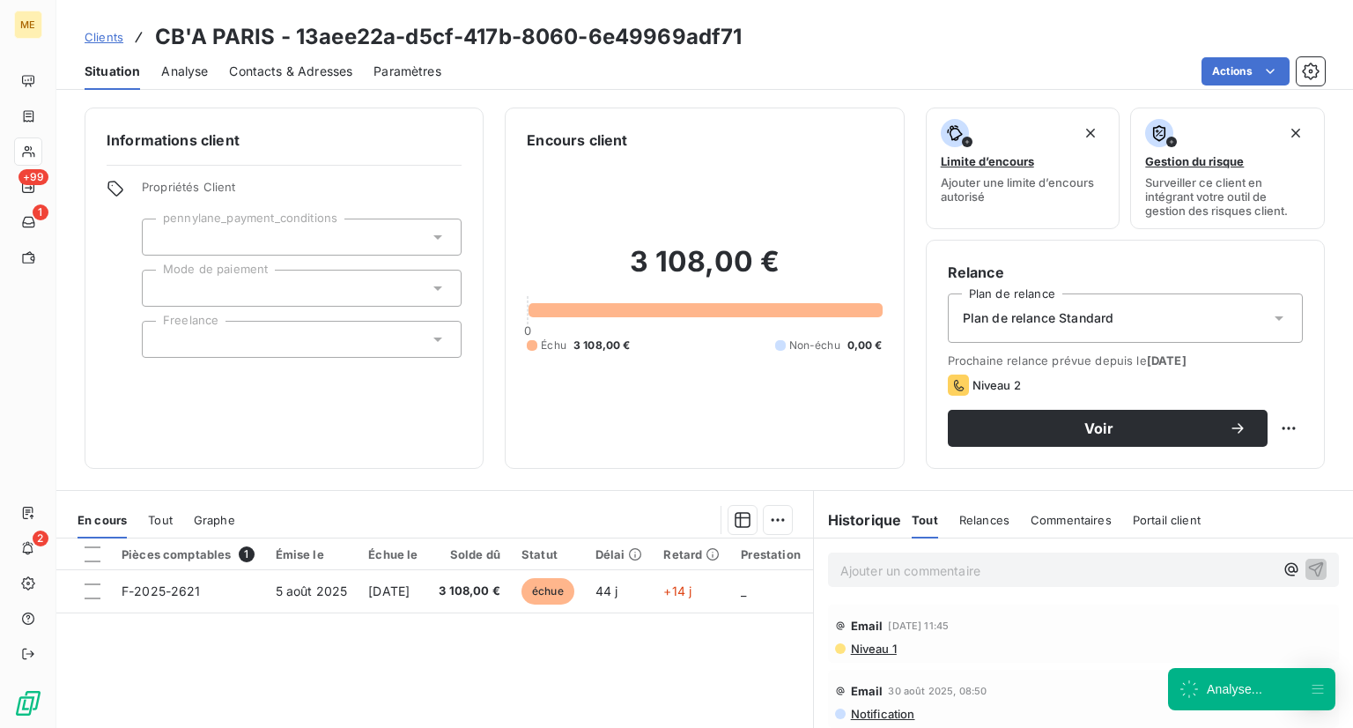
click at [202, 72] on span "Analyse" at bounding box center [184, 72] width 47 height 18
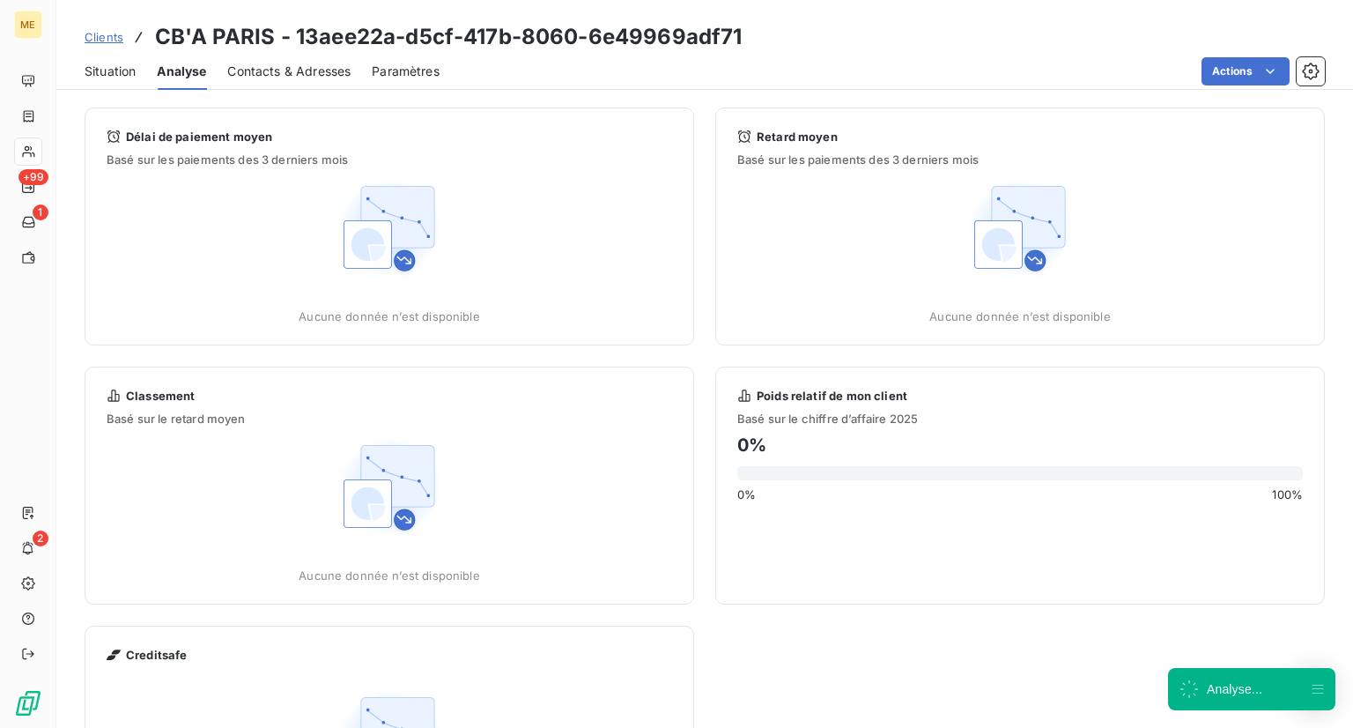
click at [287, 76] on span "Contacts & Adresses" at bounding box center [288, 72] width 123 height 18
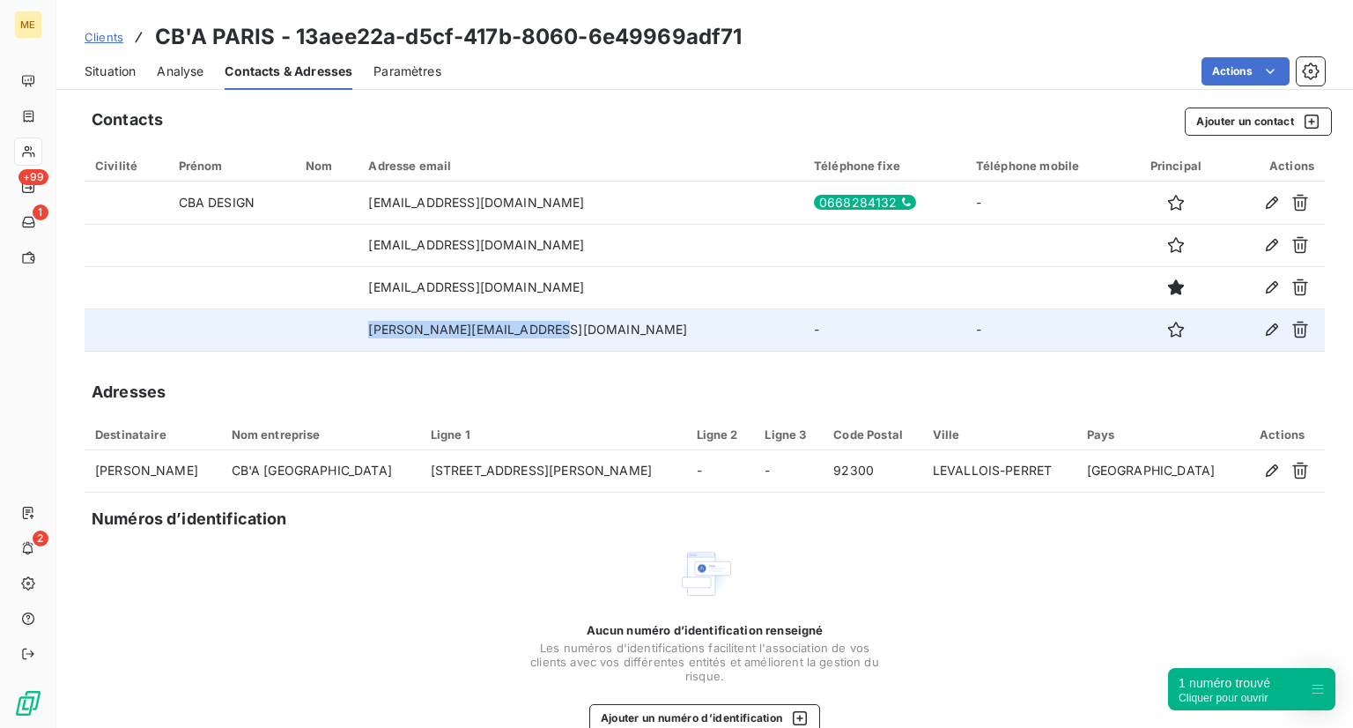
drag, startPoint x: 599, startPoint y: 329, endPoint x: 384, endPoint y: 347, distance: 215.7
click at [384, 347] on tr "[PERSON_NAME][EMAIL_ADDRESS][DOMAIN_NAME] - -" at bounding box center [705, 329] width 1240 height 42
copy tr "[PERSON_NAME][EMAIL_ADDRESS][DOMAIN_NAME]"
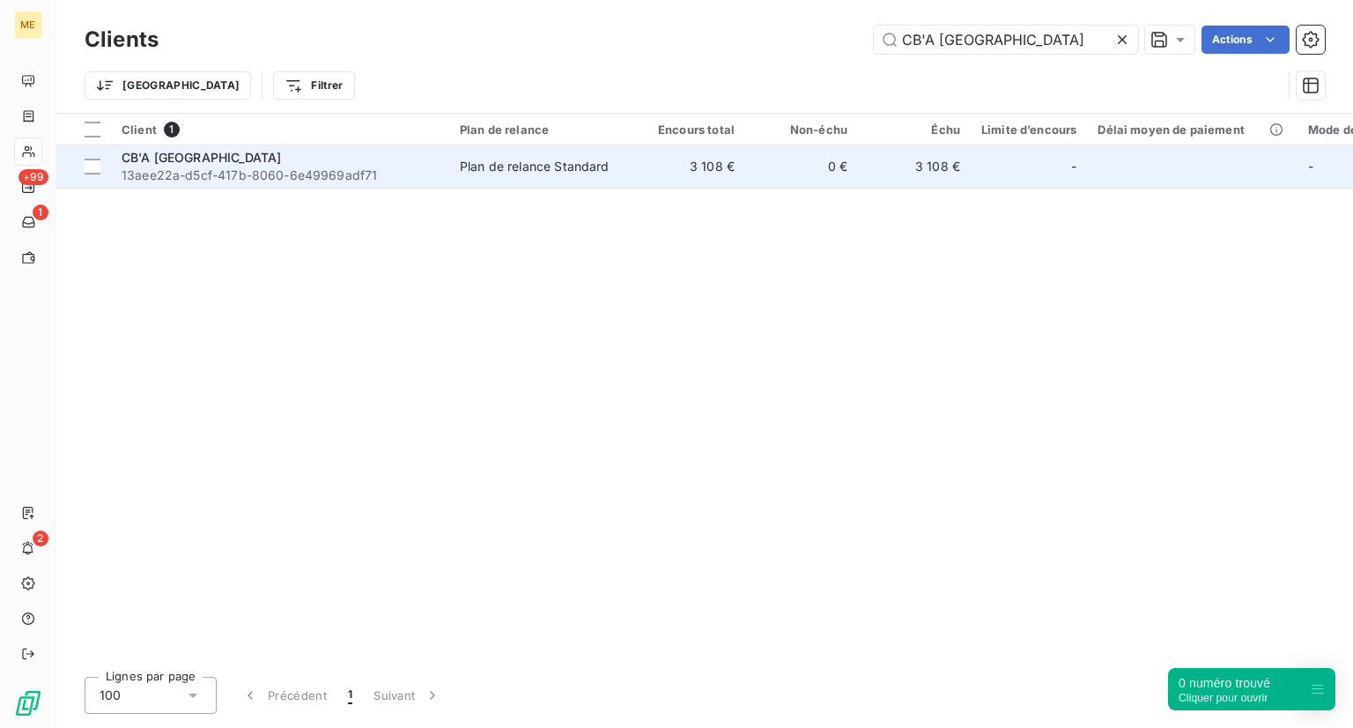
click at [278, 167] on span "13aee22a-d5cf-417b-8060-6e49969adf71" at bounding box center [280, 175] width 317 height 18
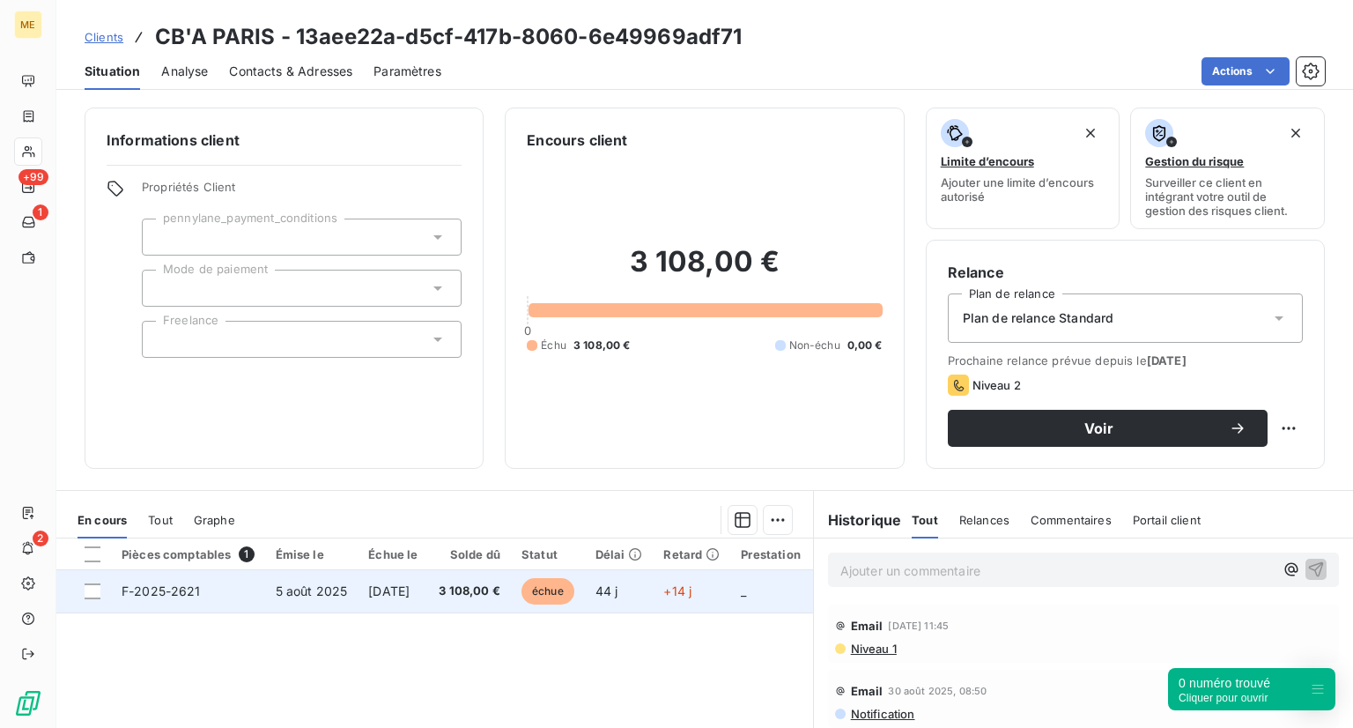
click at [567, 593] on span "échue" at bounding box center [547, 591] width 53 height 26
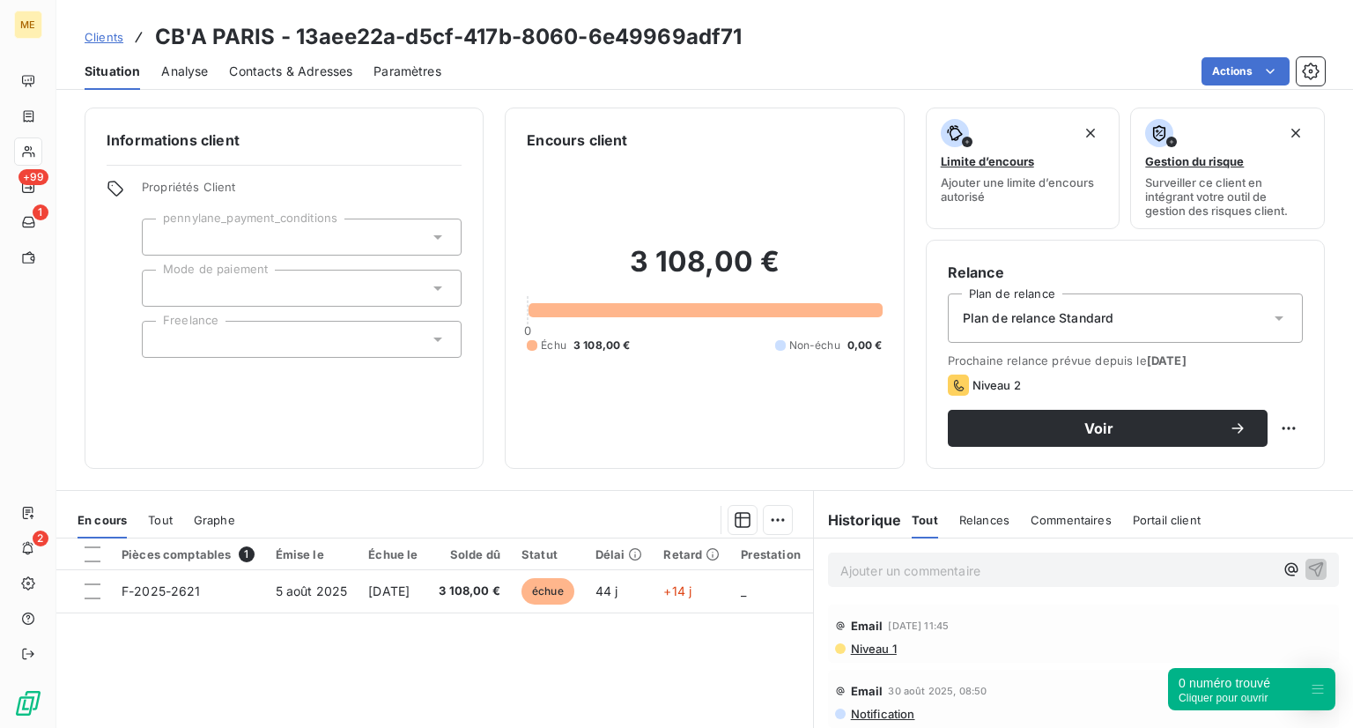
click at [159, 522] on span "Tout" at bounding box center [160, 520] width 25 height 14
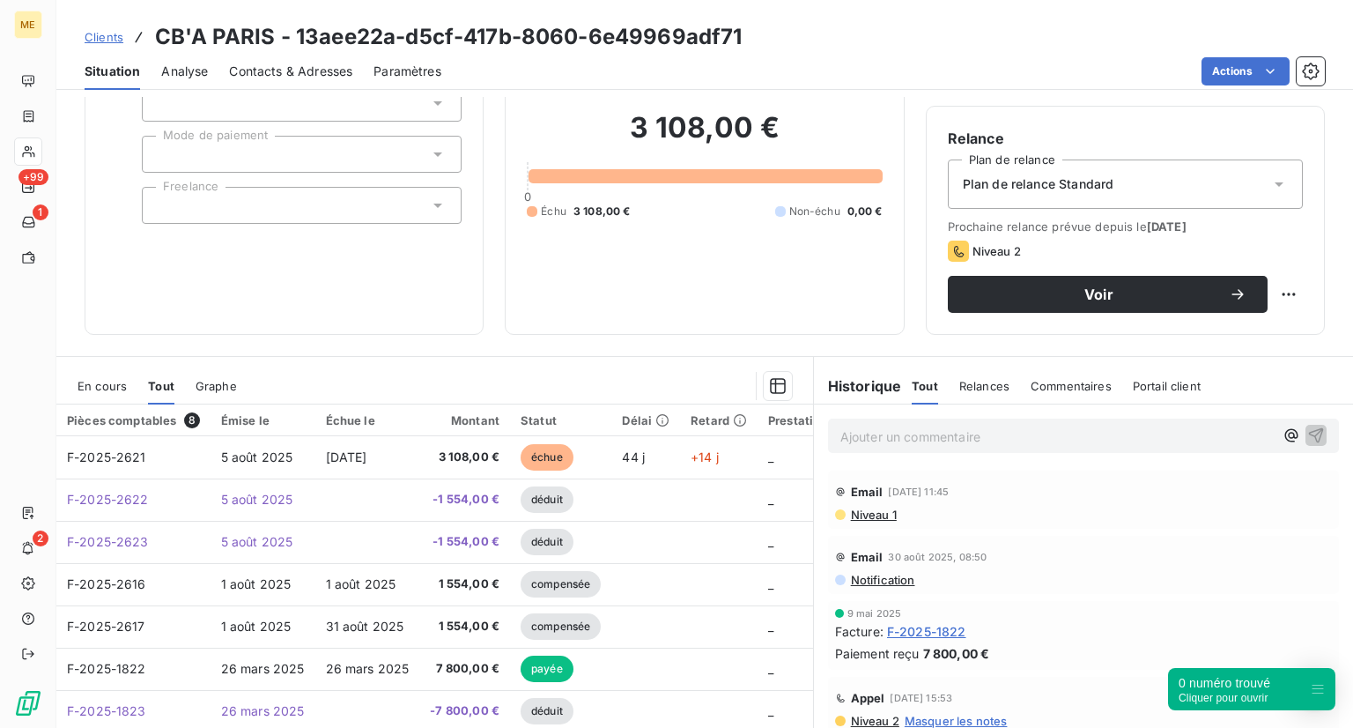
scroll to position [127, 0]
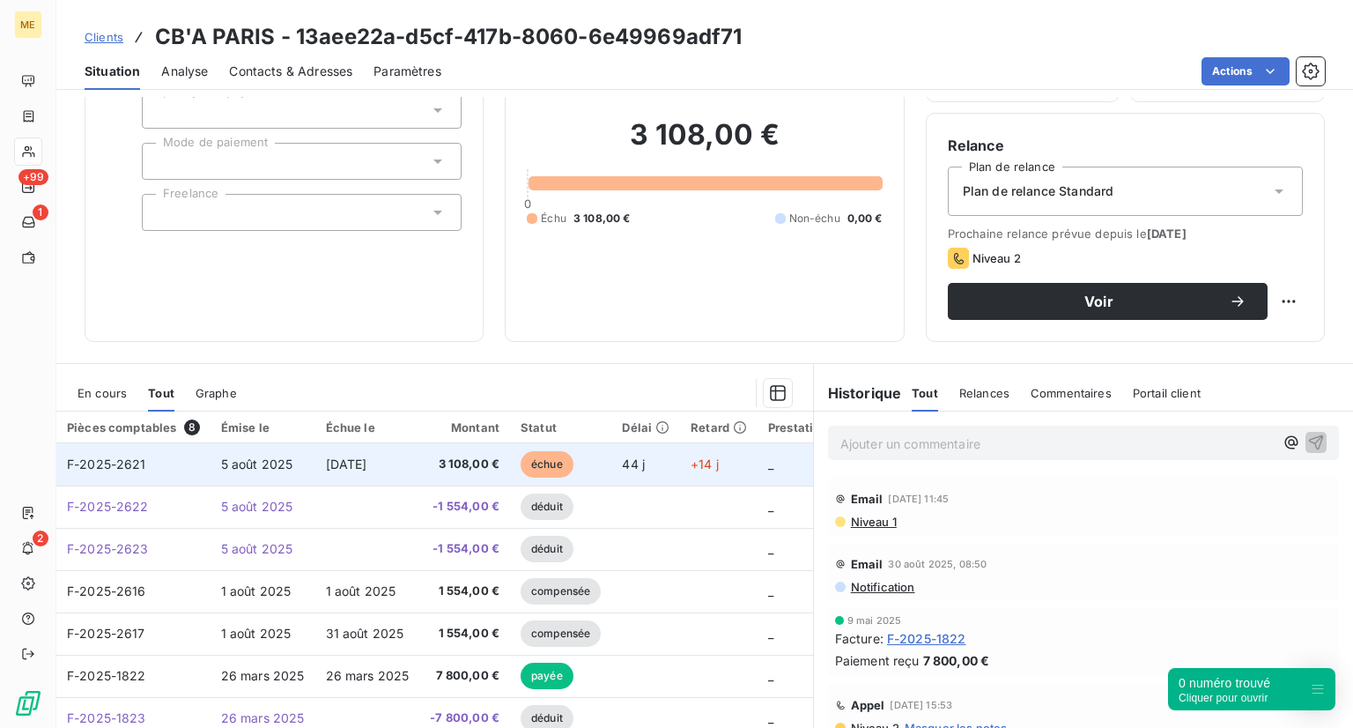
click at [524, 463] on span "échue" at bounding box center [547, 464] width 53 height 26
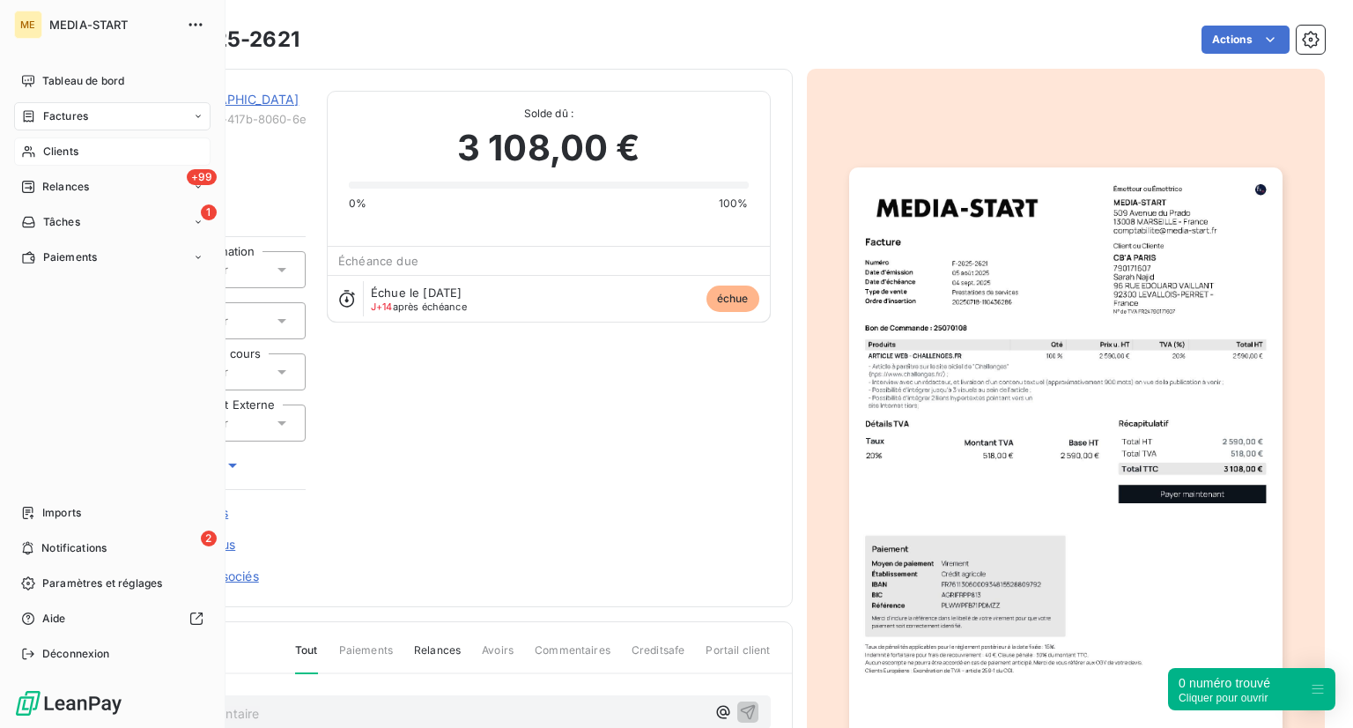
click at [31, 156] on icon at bounding box center [28, 151] width 12 height 11
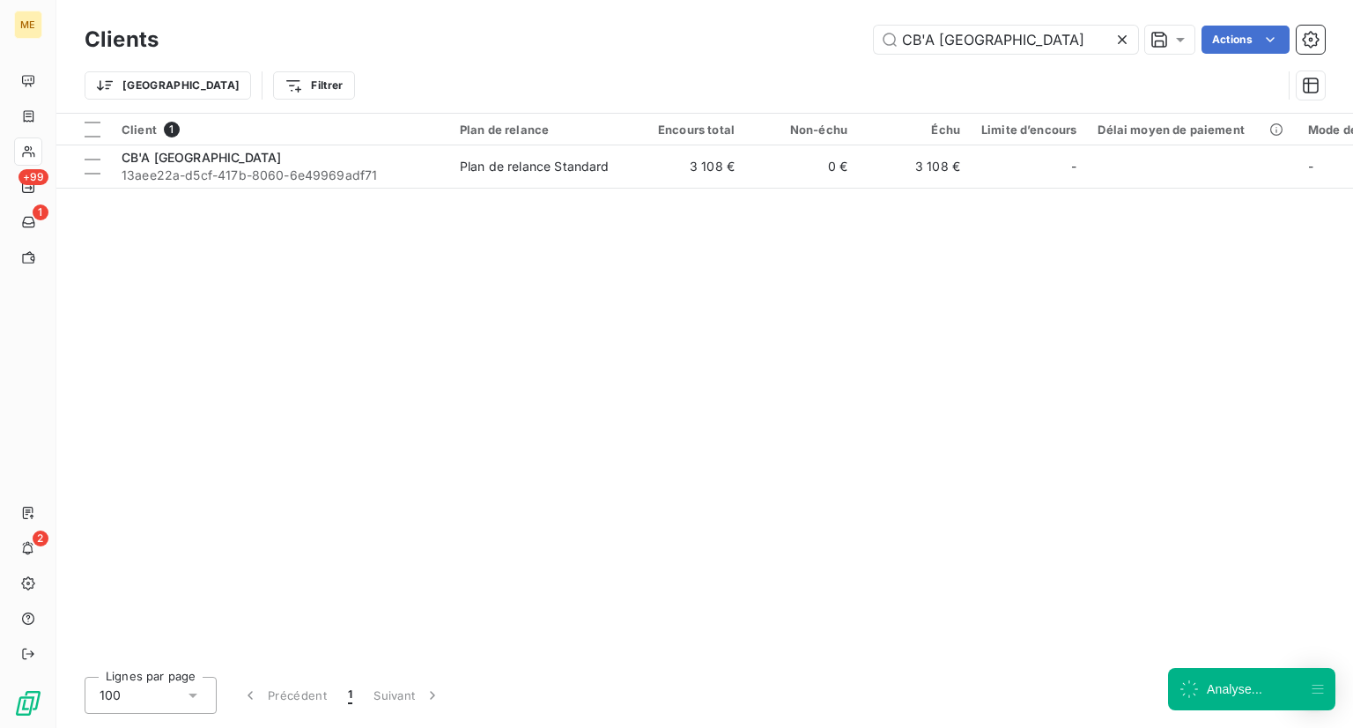
drag, startPoint x: 985, startPoint y: 49, endPoint x: 720, endPoint y: 43, distance: 265.2
click at [720, 43] on div "CB'A PARIS Actions" at bounding box center [752, 40] width 1145 height 28
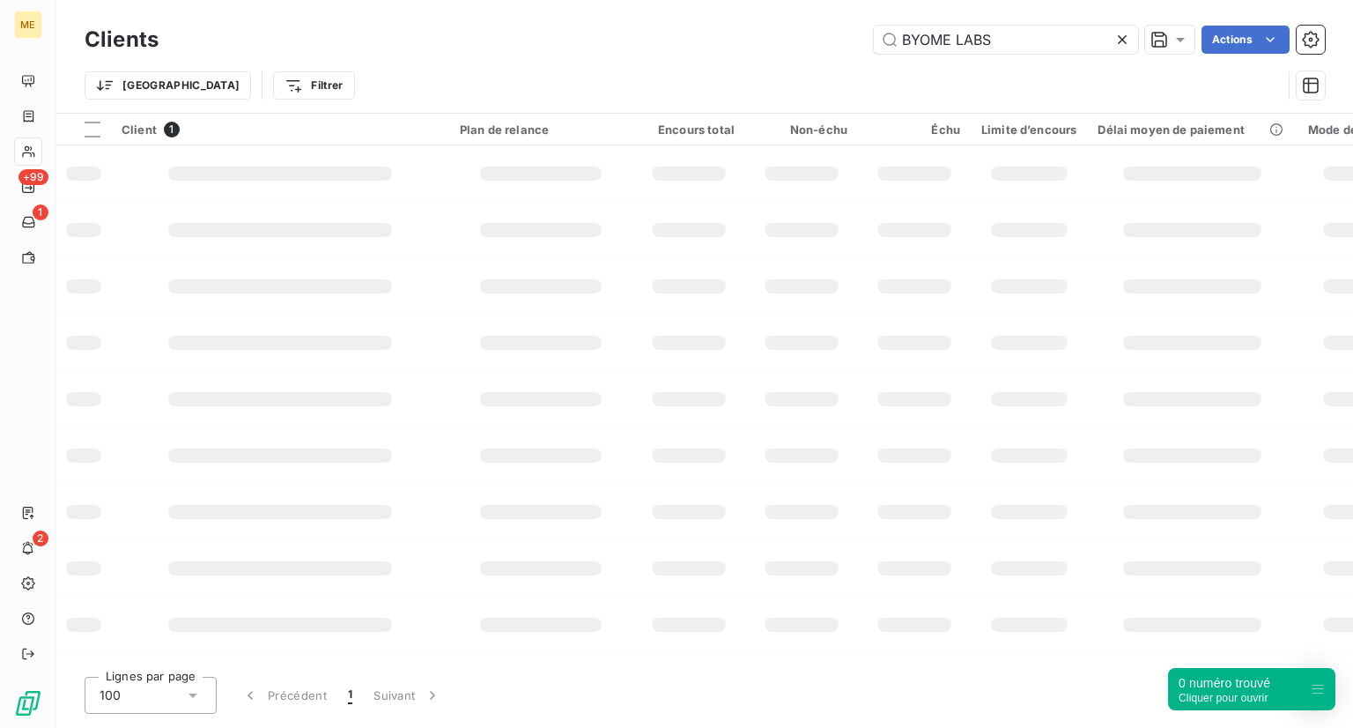
type input "BYOME LABS"
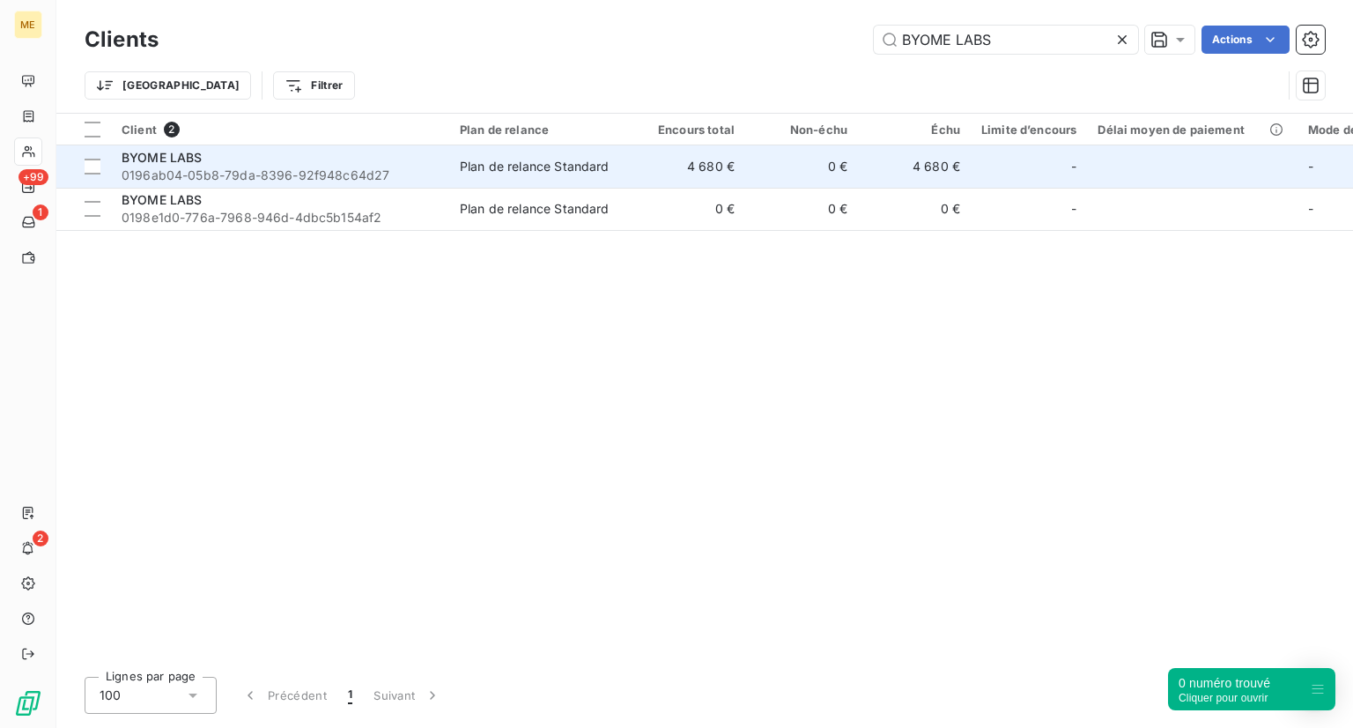
click at [236, 174] on span "0196ab04-05b8-79da-8396-92f948c64d27" at bounding box center [280, 175] width 317 height 18
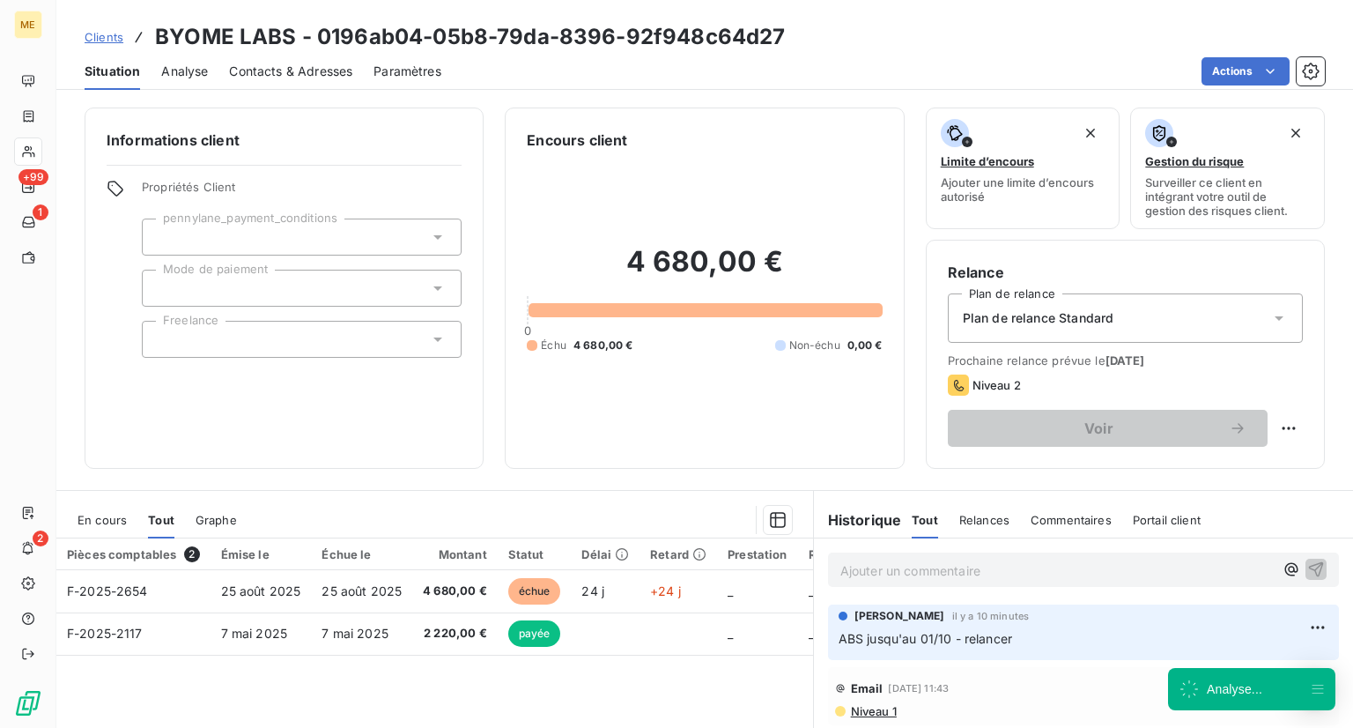
scroll to position [83, 0]
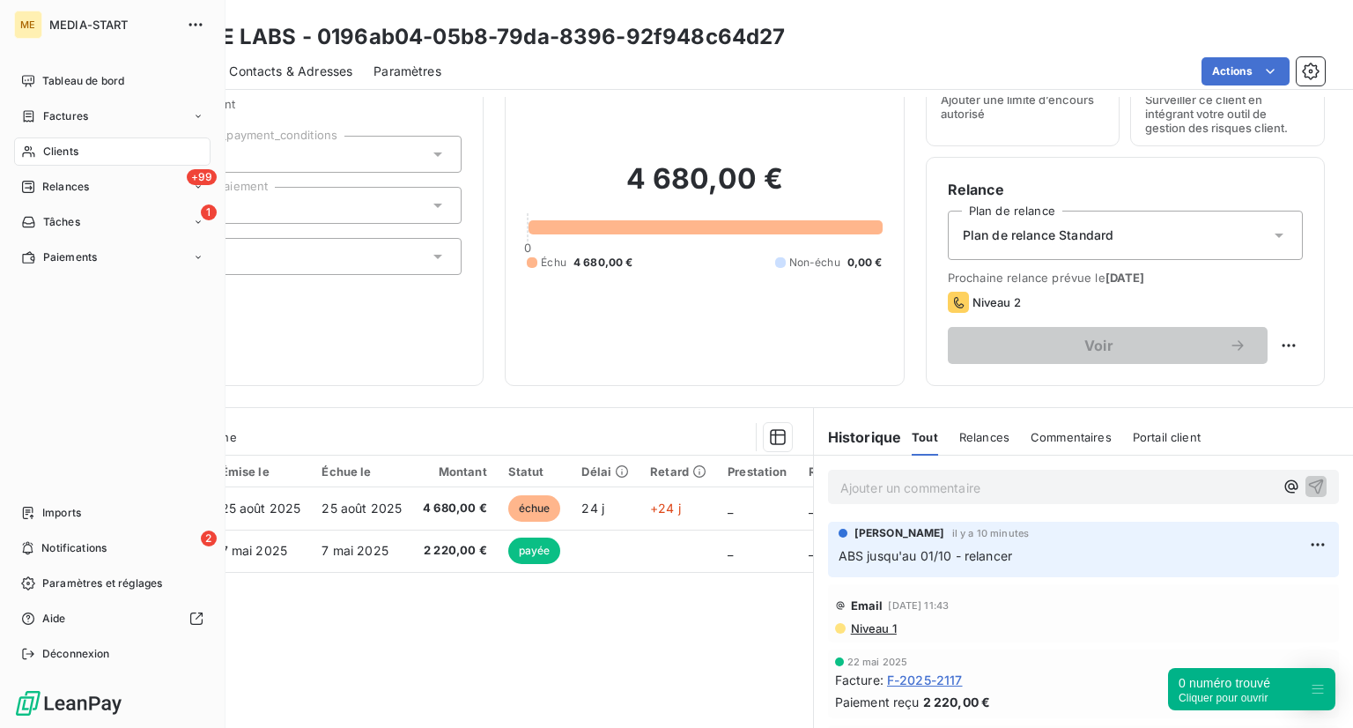
click at [130, 150] on div "Clients" at bounding box center [112, 151] width 196 height 28
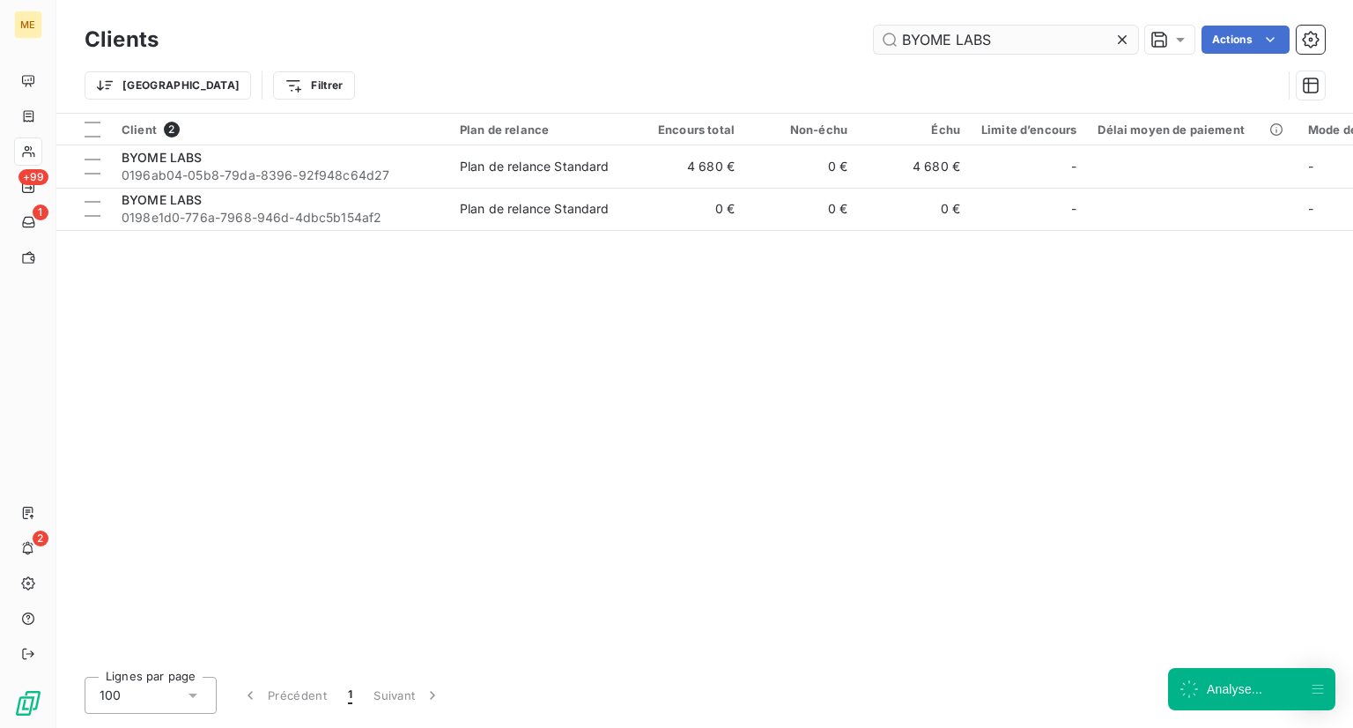
drag, startPoint x: 1033, startPoint y: 17, endPoint x: 957, endPoint y: 33, distance: 77.4
click at [957, 33] on div "Clients BYOME LABS Actions Trier Filtrer" at bounding box center [704, 56] width 1297 height 113
drag, startPoint x: 988, startPoint y: 33, endPoint x: 762, endPoint y: 49, distance: 226.9
click at [762, 49] on div "BYOME LABS Actions" at bounding box center [752, 40] width 1145 height 28
paste input "CHAUVEAU MULON & ASSOCIE"
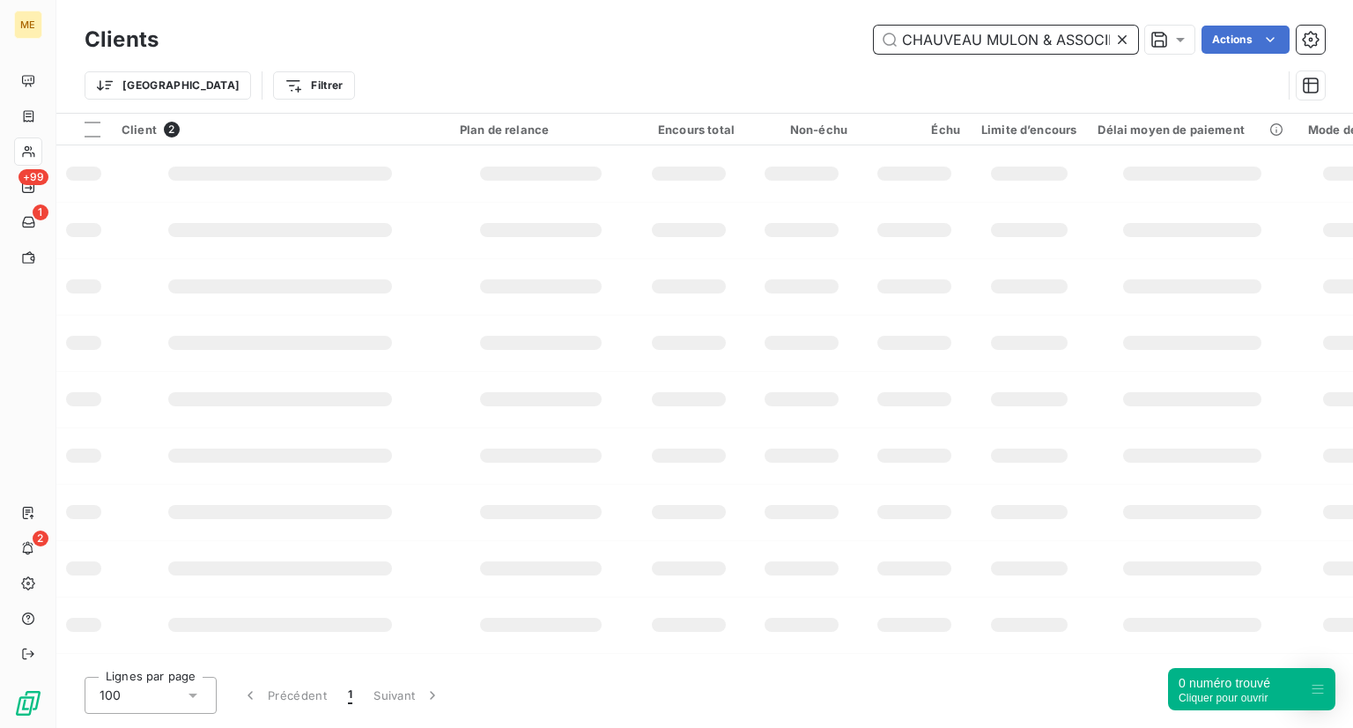
scroll to position [0, 14]
type input "CHAUVEAU MULON & ASSOCIES"
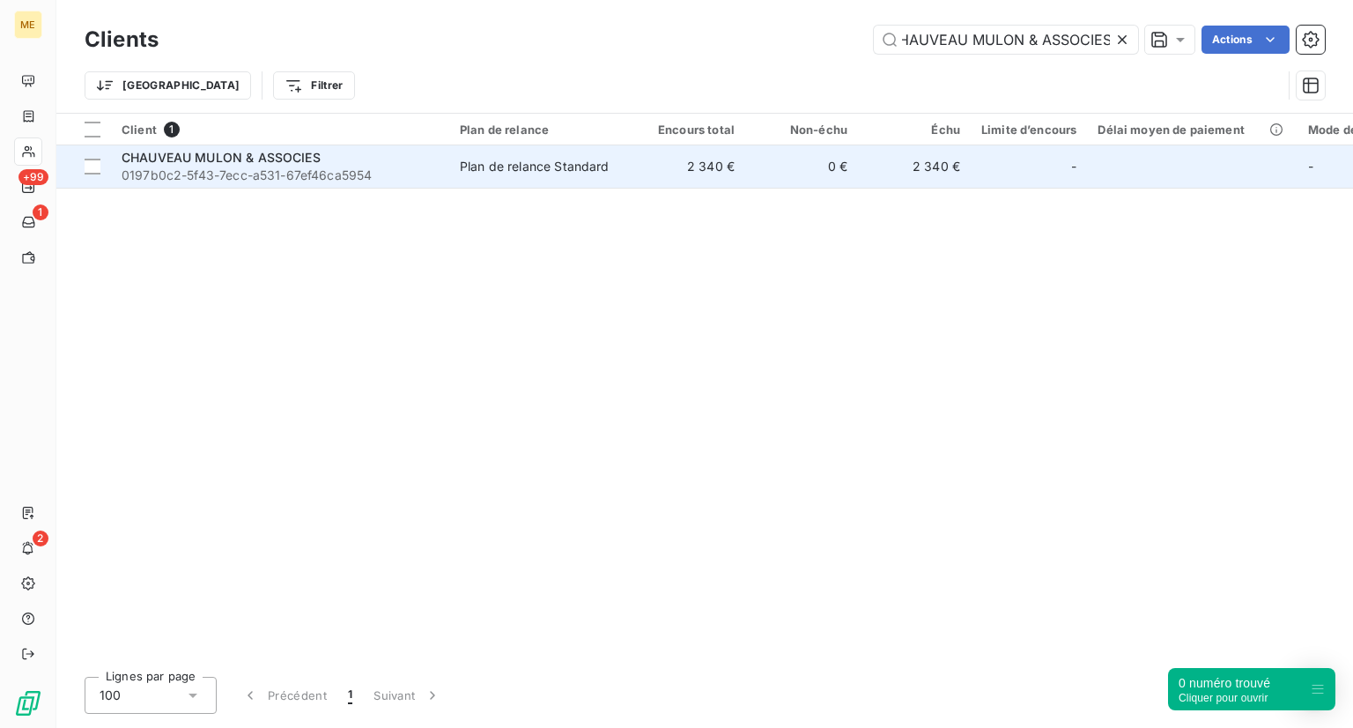
scroll to position [0, 0]
click at [262, 177] on span "0197b0c2-5f43-7ecc-a531-67ef46ca5954" at bounding box center [280, 175] width 317 height 18
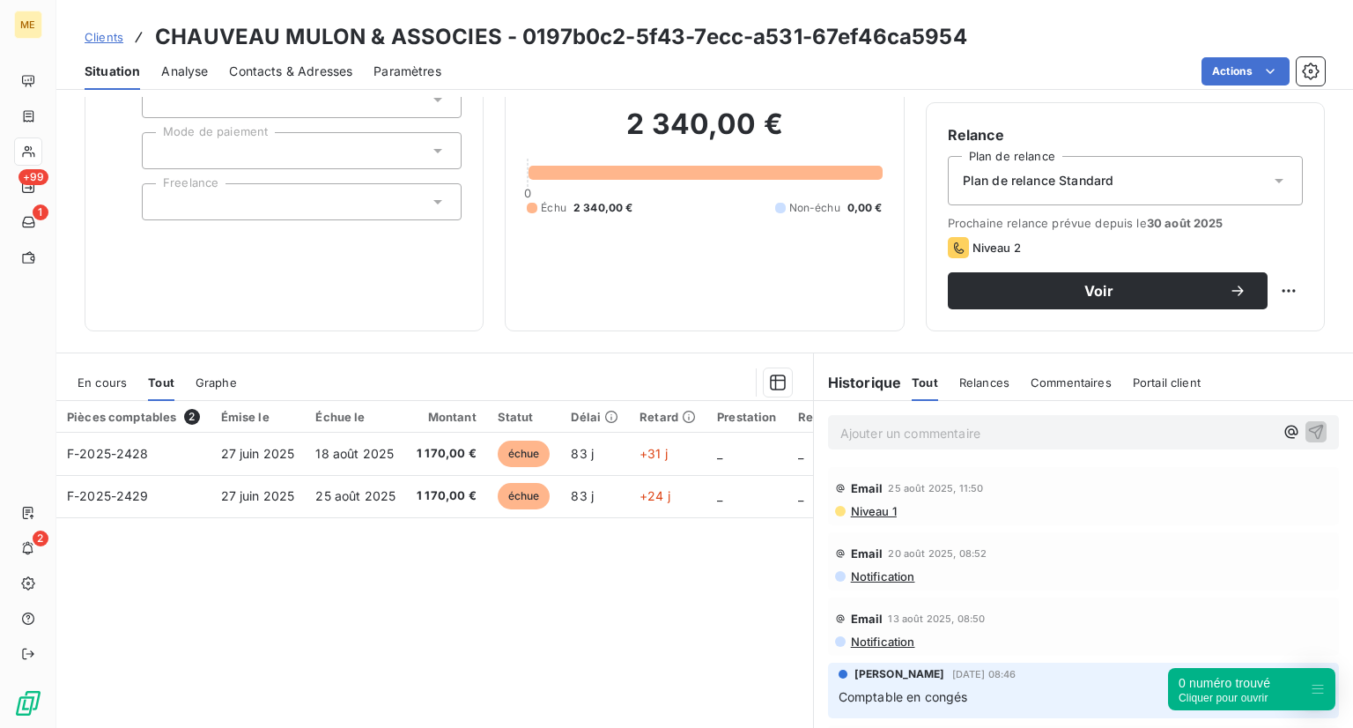
scroll to position [137, 0]
click at [968, 445] on div "Ajouter un commentaire ﻿" at bounding box center [1083, 432] width 511 height 34
click at [969, 425] on p "Ajouter un commentaire ﻿" at bounding box center [1056, 433] width 433 height 22
click at [1274, 290] on html "ME +99 1 2 Clients CHAUVEAU MULON & ASSOCIES - 0197b0c2-5f43-7ecc-a531-67ef46ca…" at bounding box center [676, 364] width 1353 height 728
click at [1226, 336] on div "Replanifier cette action" at bounding box center [1203, 328] width 158 height 28
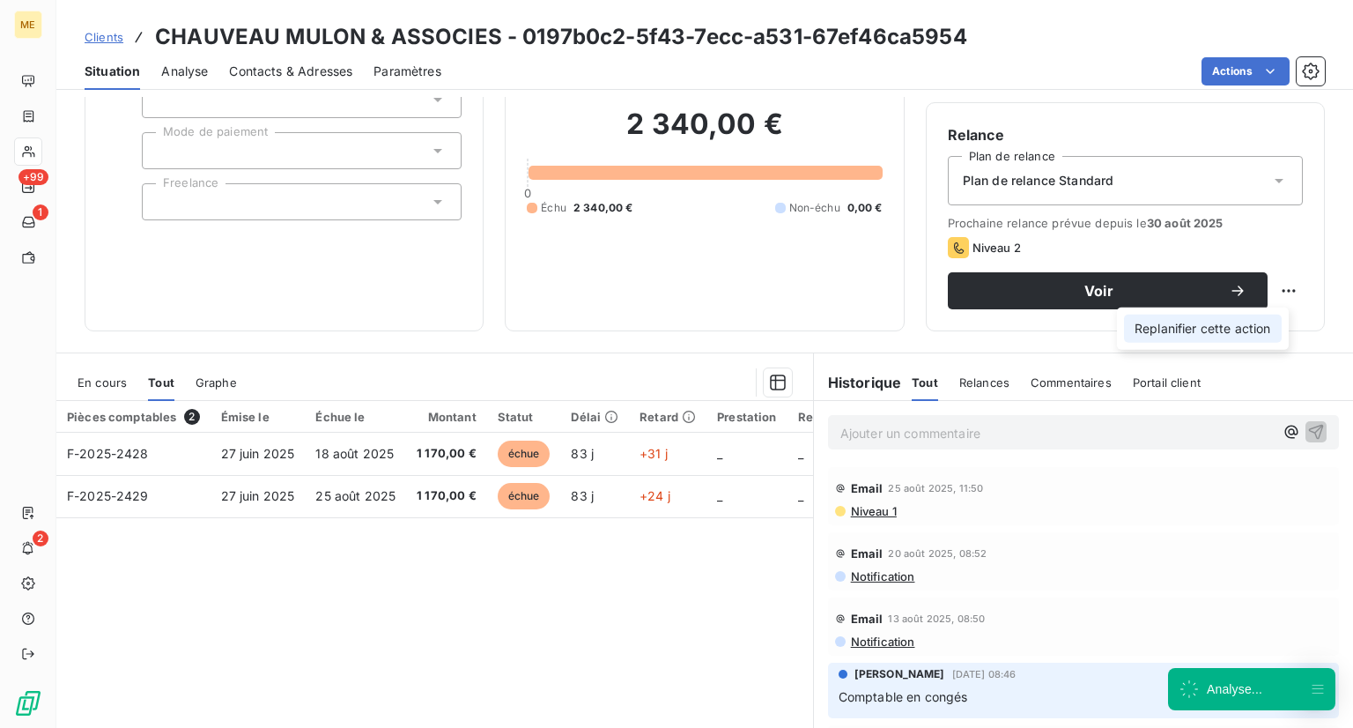
select select "8"
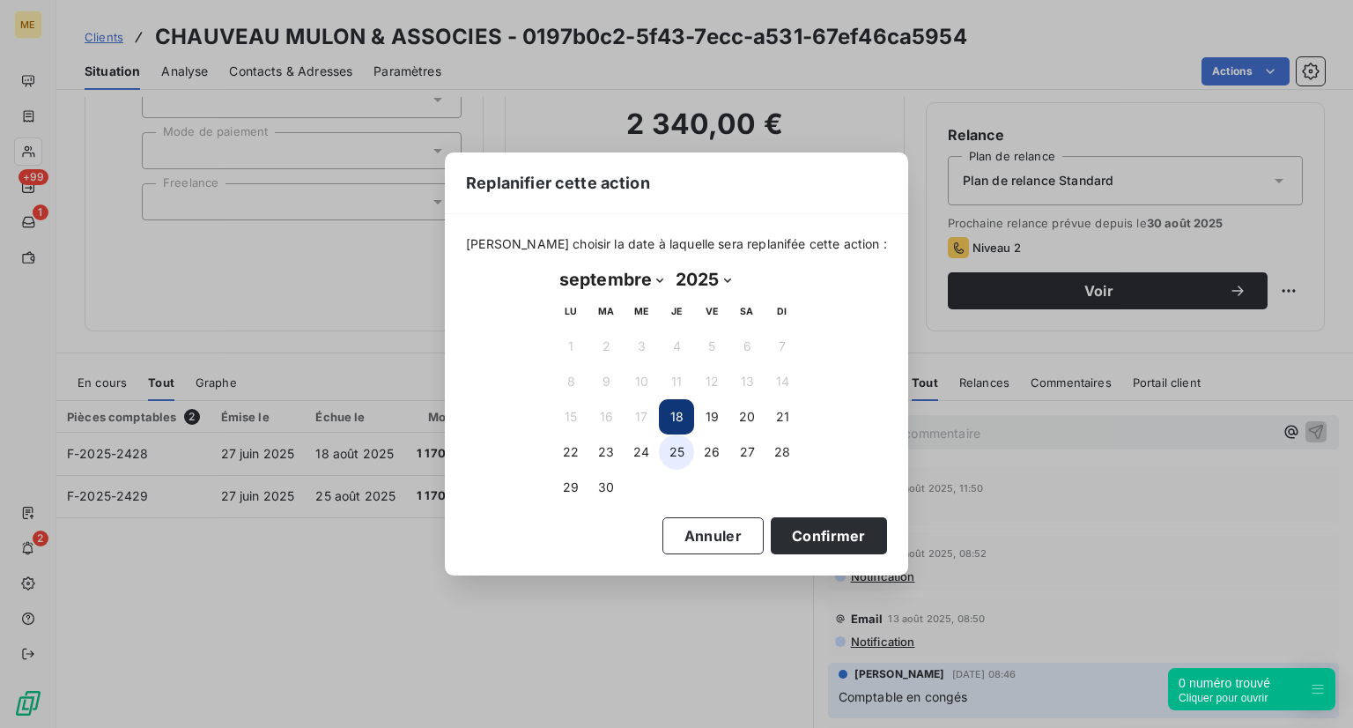
click at [680, 447] on button "25" at bounding box center [676, 451] width 35 height 35
click at [771, 529] on button "Confirmer" at bounding box center [829, 535] width 116 height 37
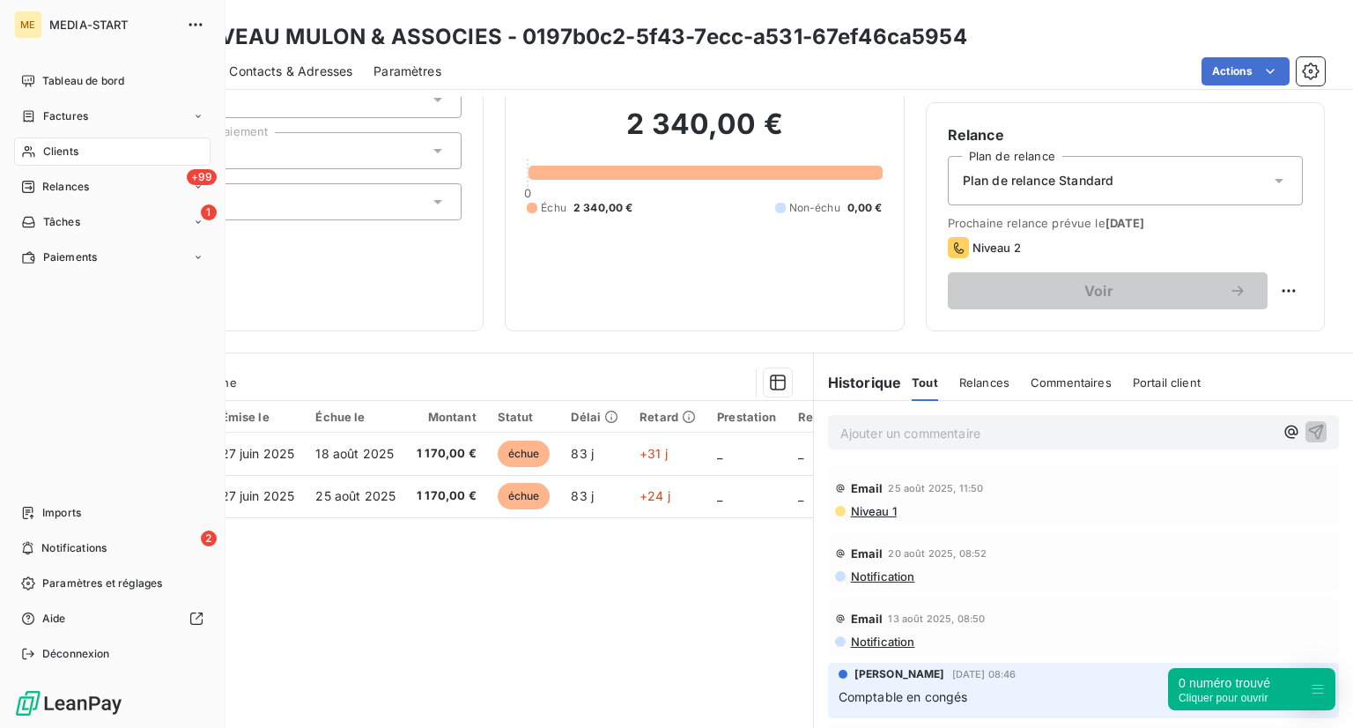
click at [39, 149] on div "Clients" at bounding box center [112, 151] width 196 height 28
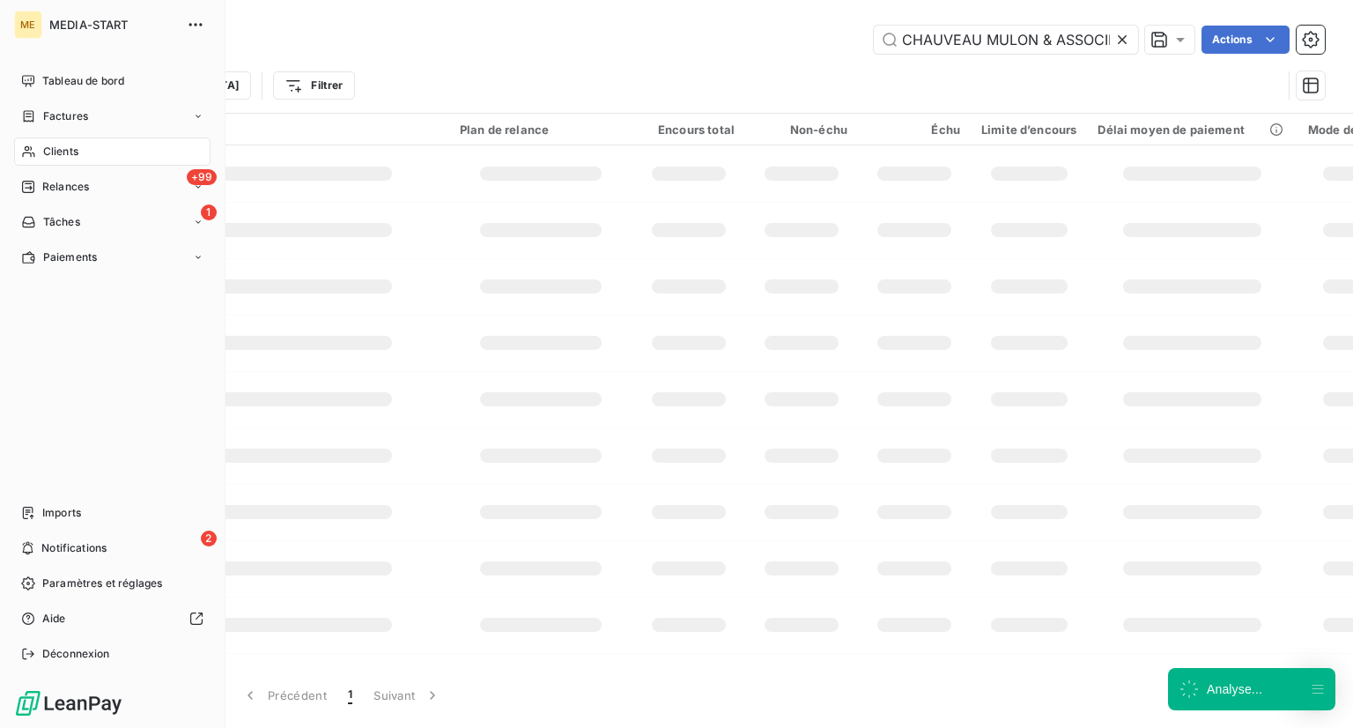
scroll to position [0, 14]
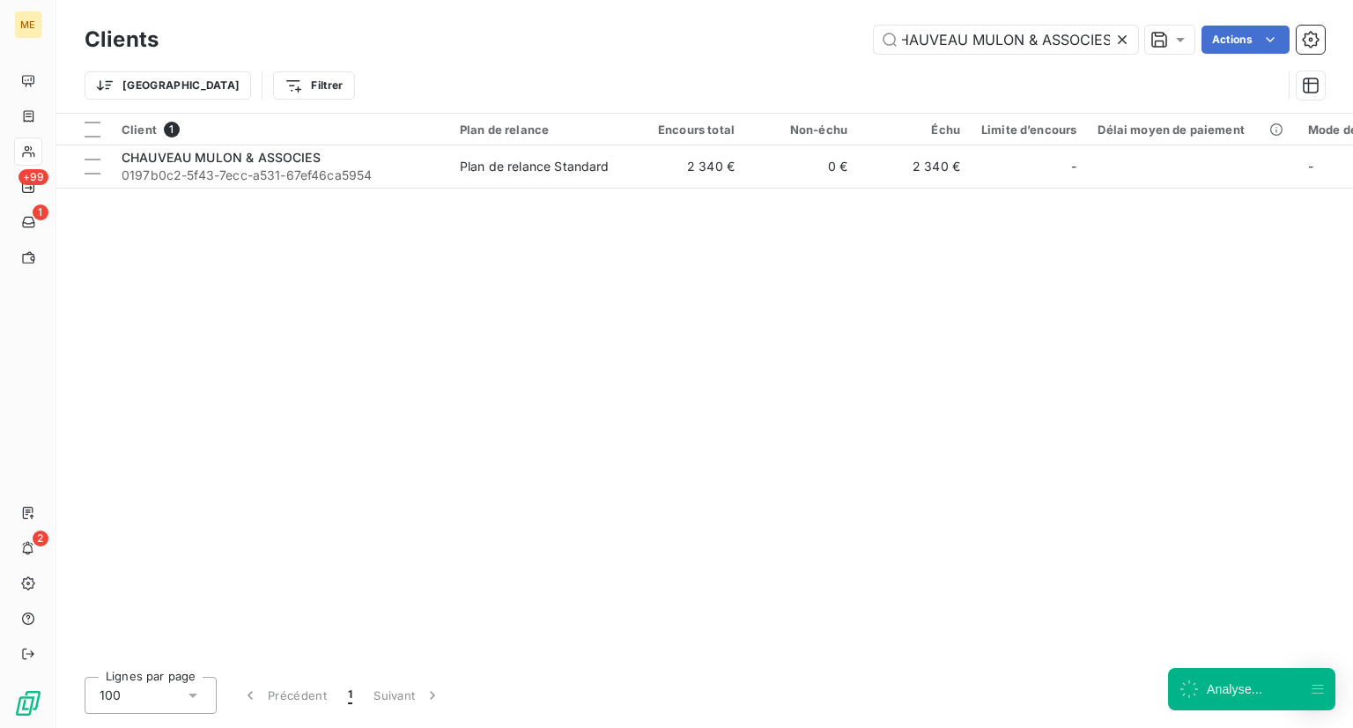
click at [1116, 44] on icon at bounding box center [1122, 40] width 18 height 18
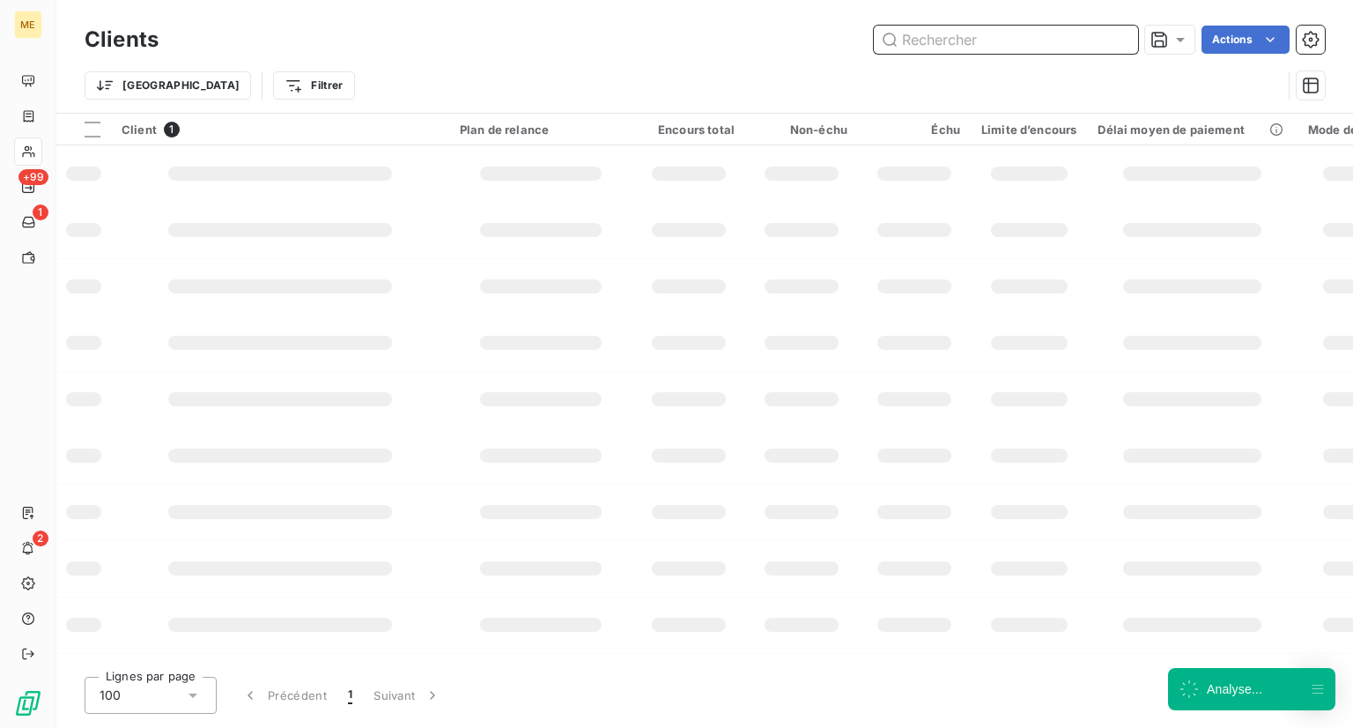
click at [1097, 44] on input "text" at bounding box center [1006, 40] width 264 height 28
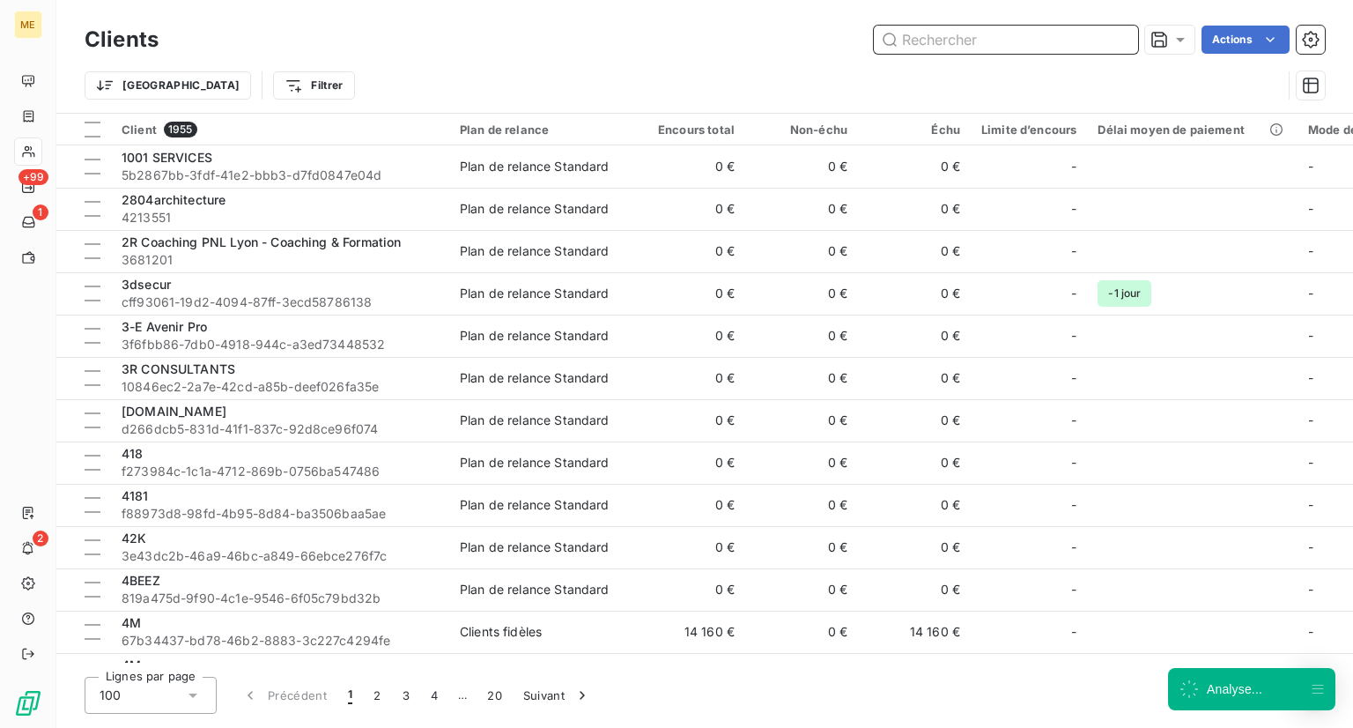
paste input "[PERSON_NAME]"
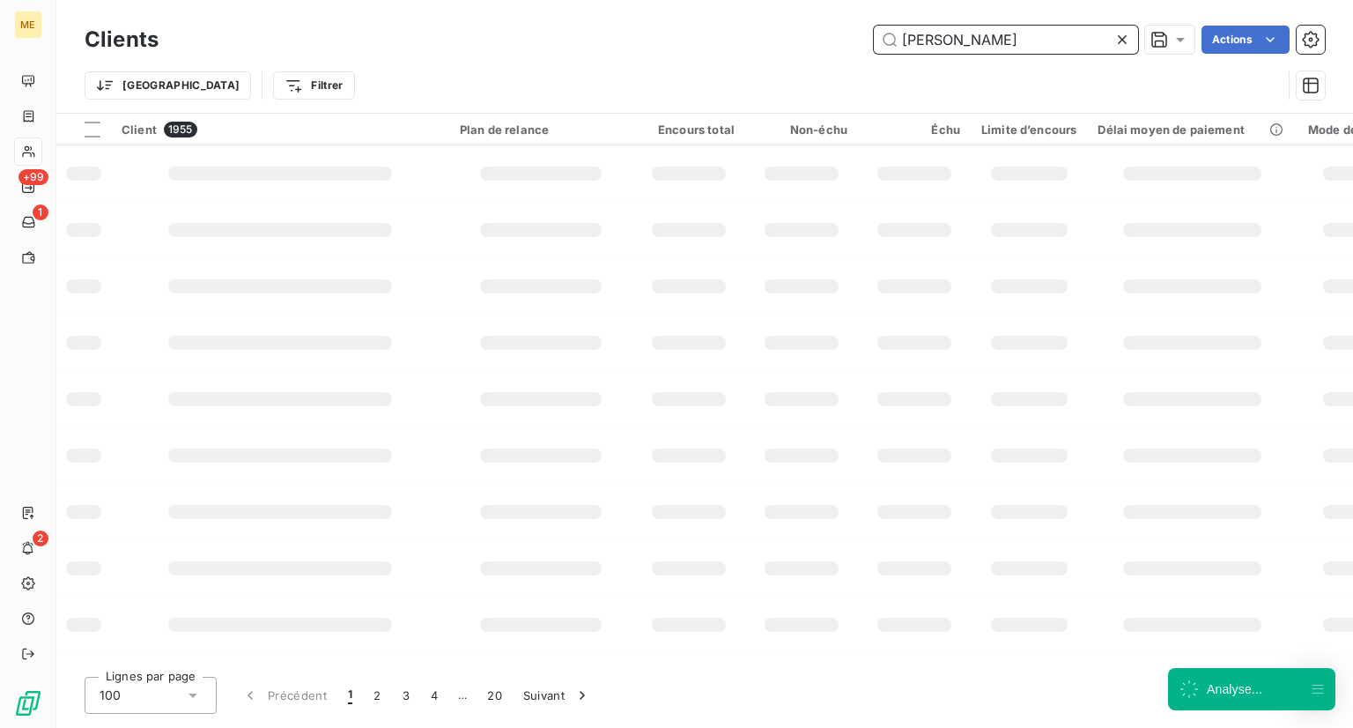
type input "[PERSON_NAME]"
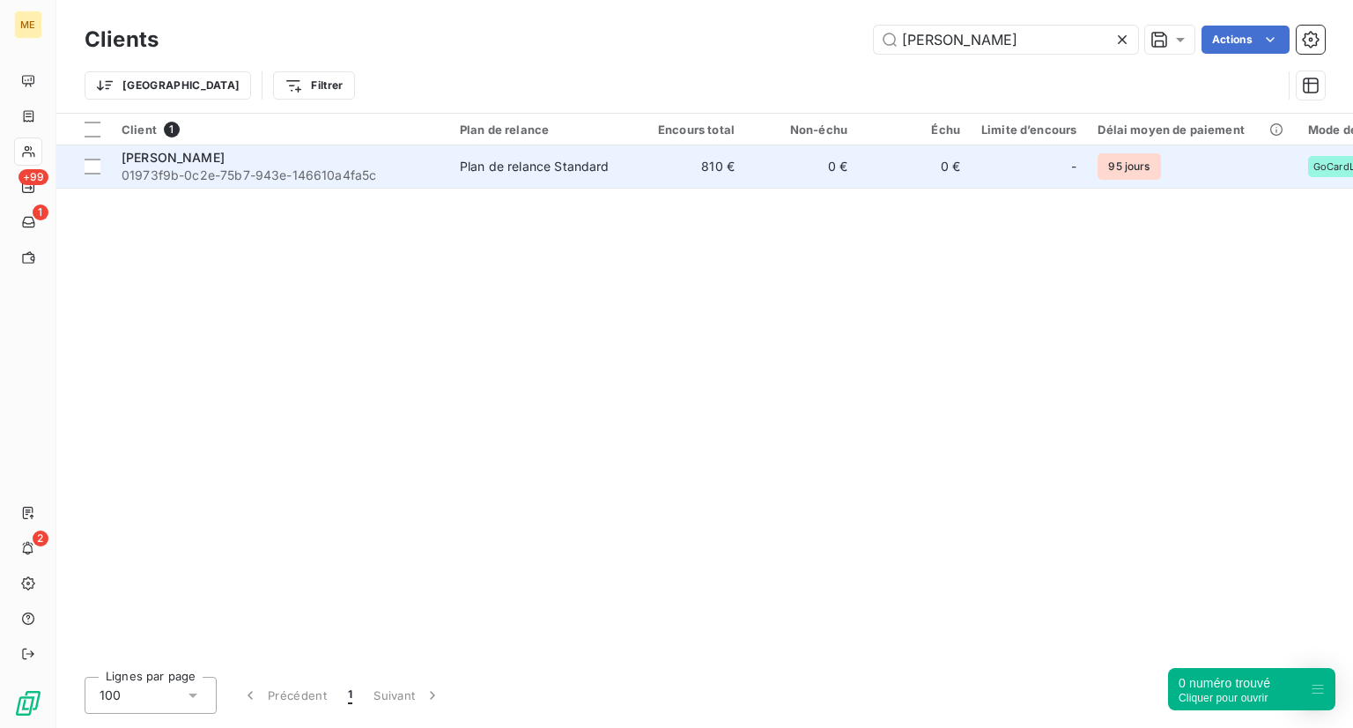
click at [397, 171] on span "01973f9b-0c2e-75b7-943e-146610a4fa5c" at bounding box center [280, 175] width 317 height 18
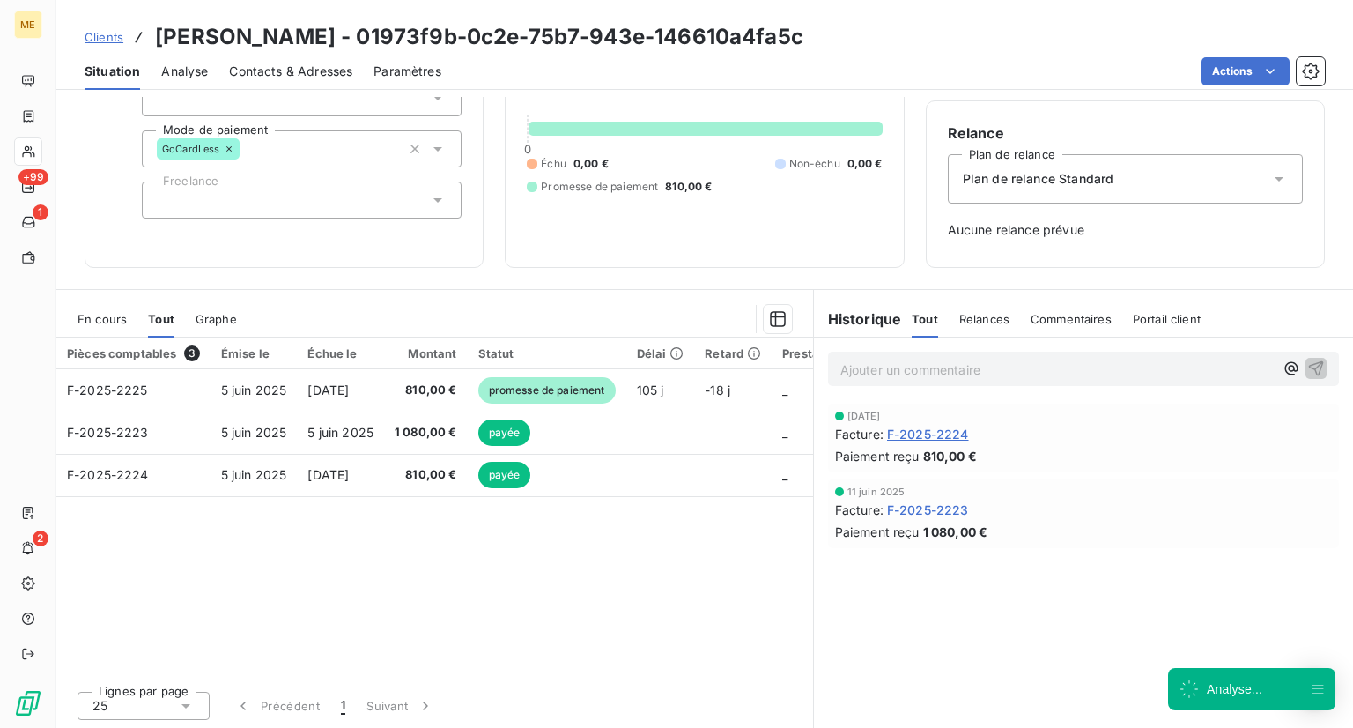
scroll to position [140, 0]
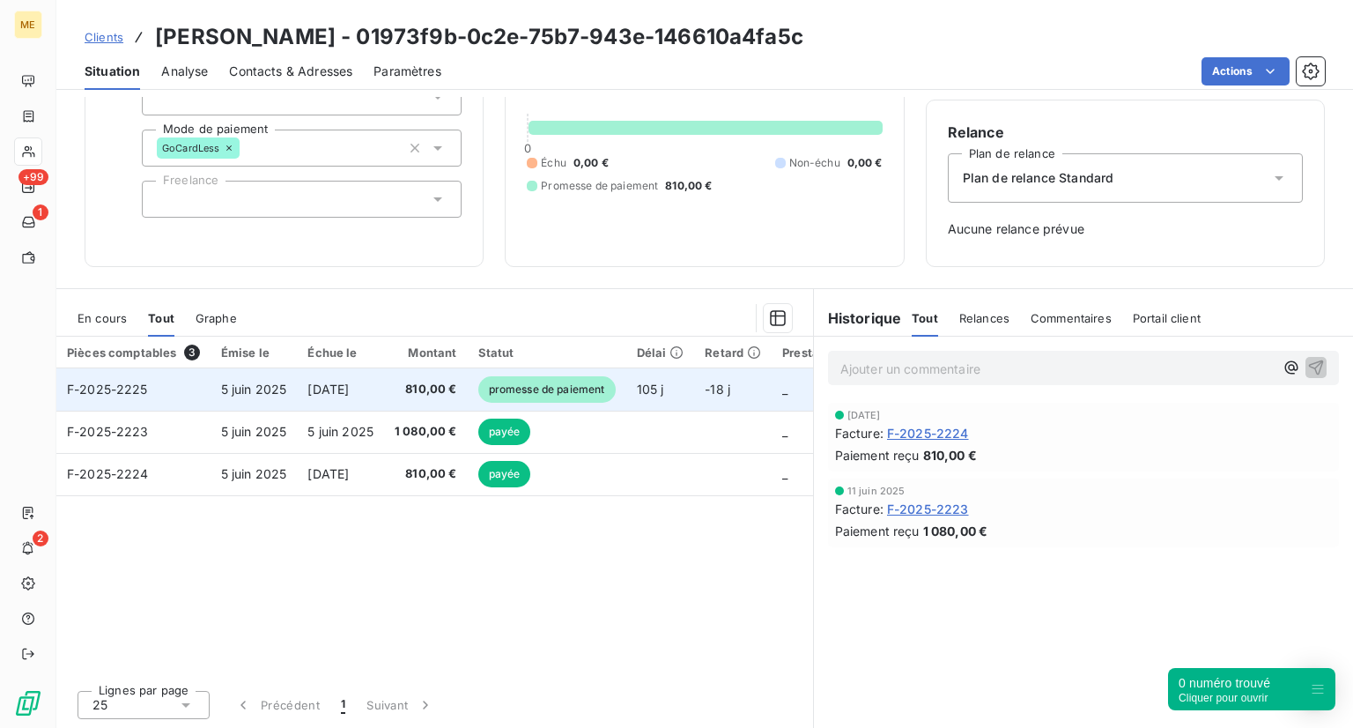
click at [185, 387] on td "F-2025-2225" at bounding box center [133, 389] width 154 height 42
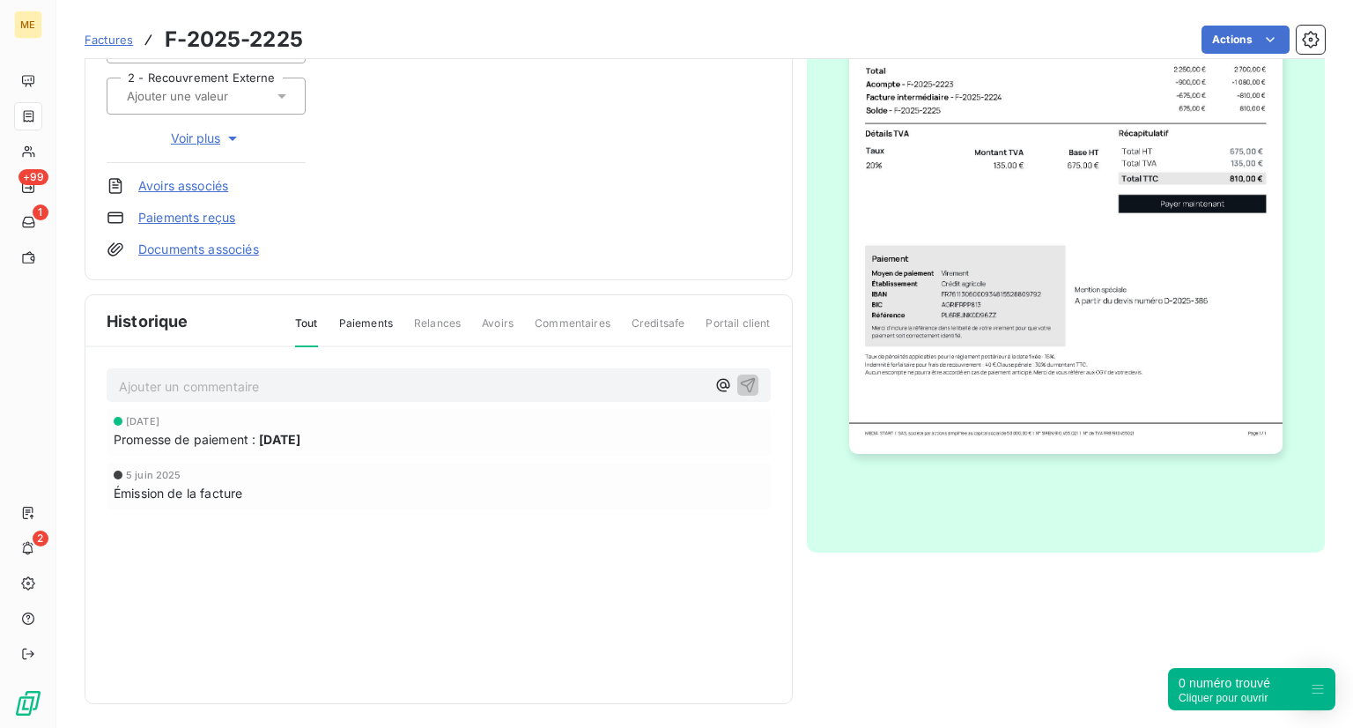
scroll to position [328, 0]
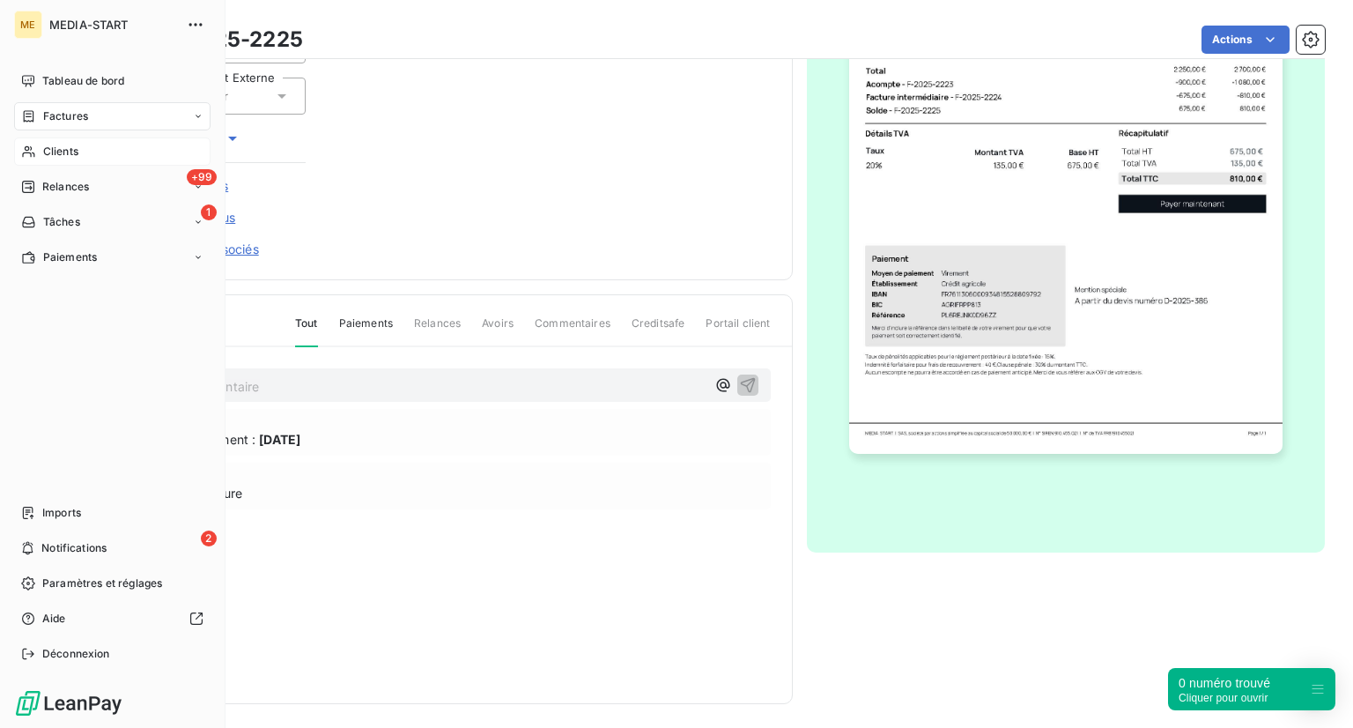
click at [78, 156] on span "Clients" at bounding box center [60, 152] width 35 height 16
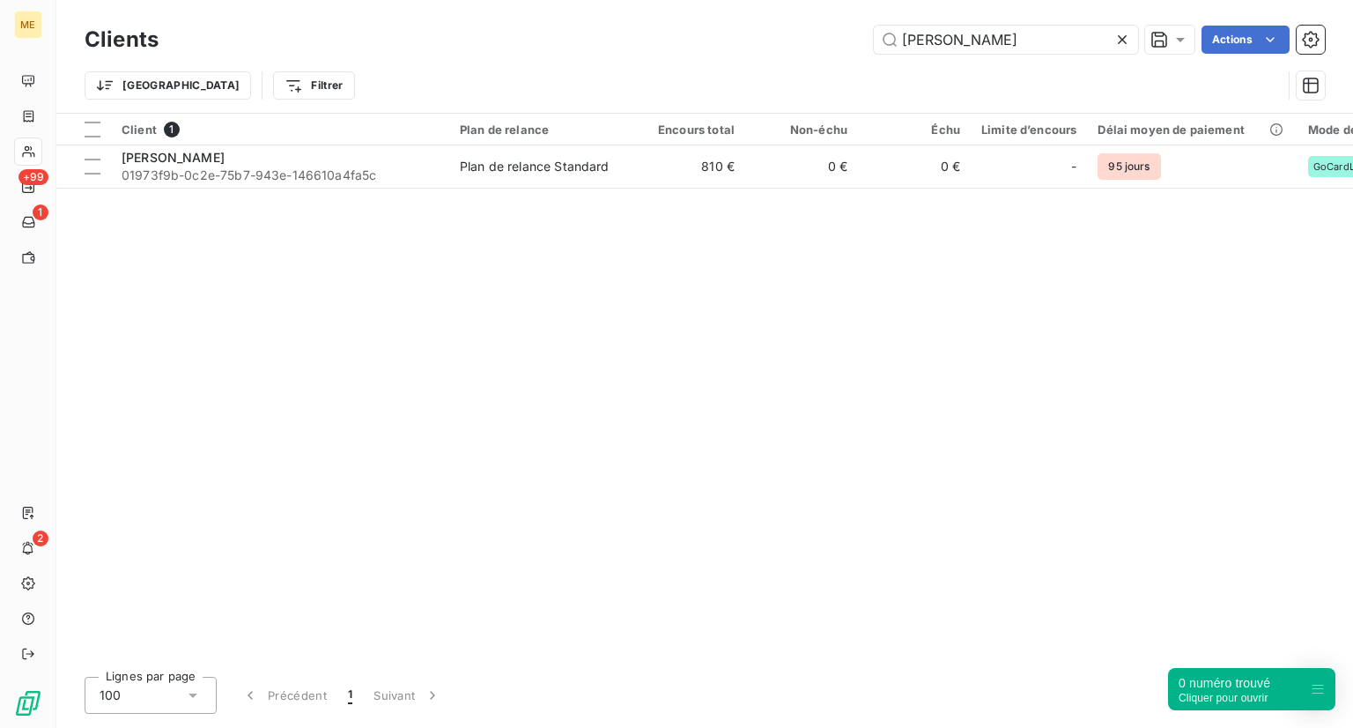
drag, startPoint x: 1029, startPoint y: 34, endPoint x: 711, endPoint y: 32, distance: 318.0
click at [711, 32] on div "[PERSON_NAME] Actions" at bounding box center [752, 40] width 1145 height 28
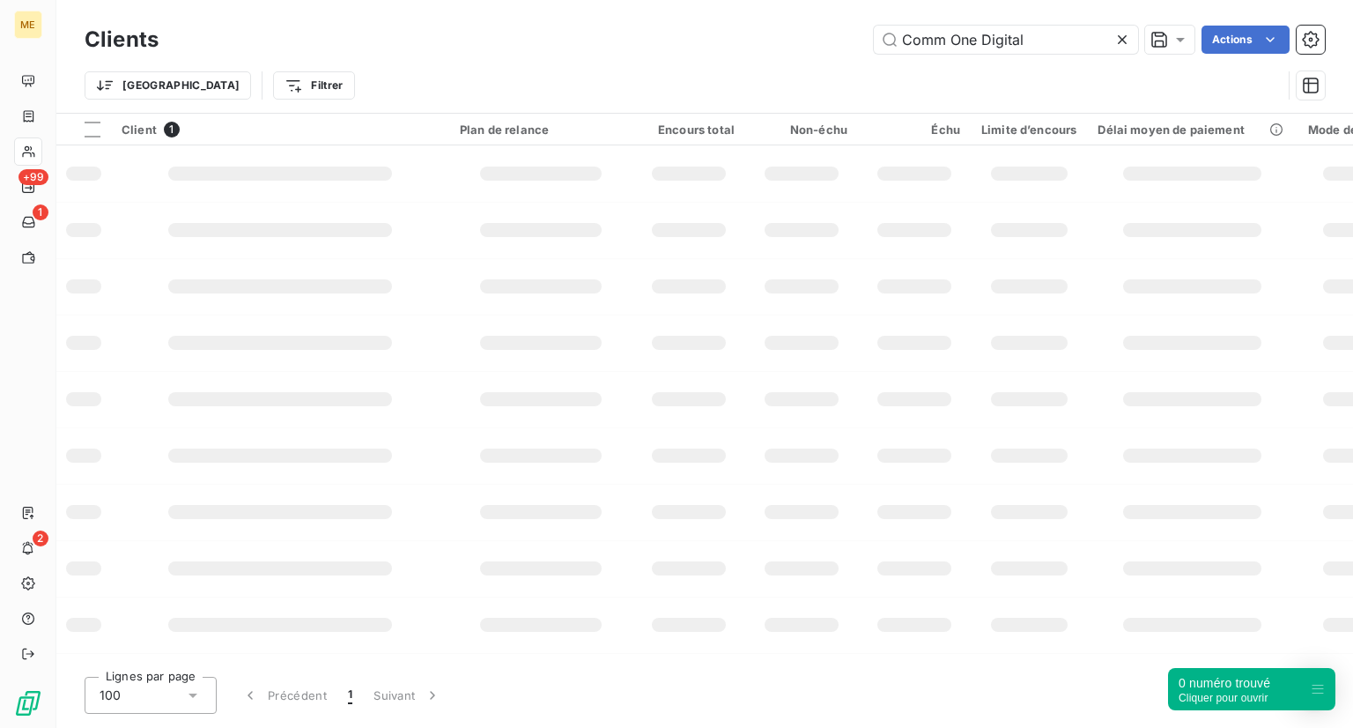
type input "Comm One Digital"
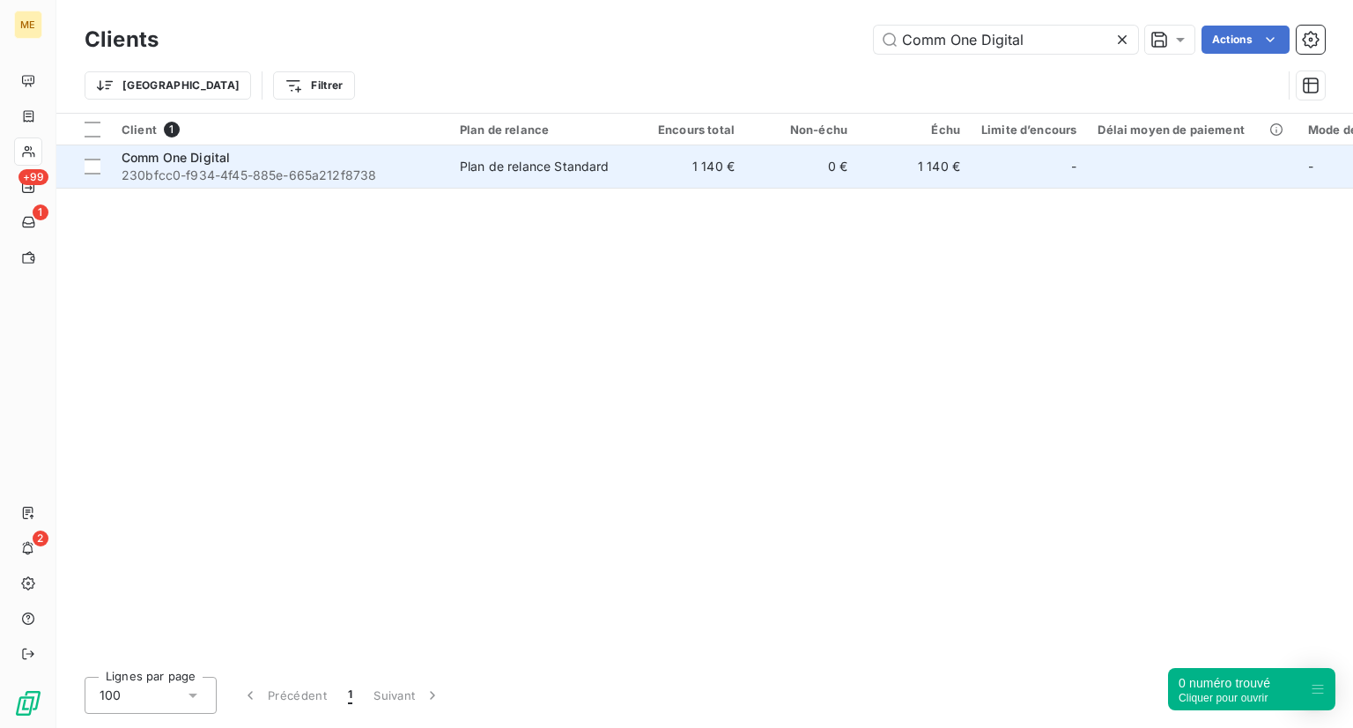
click at [235, 145] on td "Comm One Digital 230bfcc0-f934-4f45-885e-665a212f8738" at bounding box center [280, 166] width 338 height 42
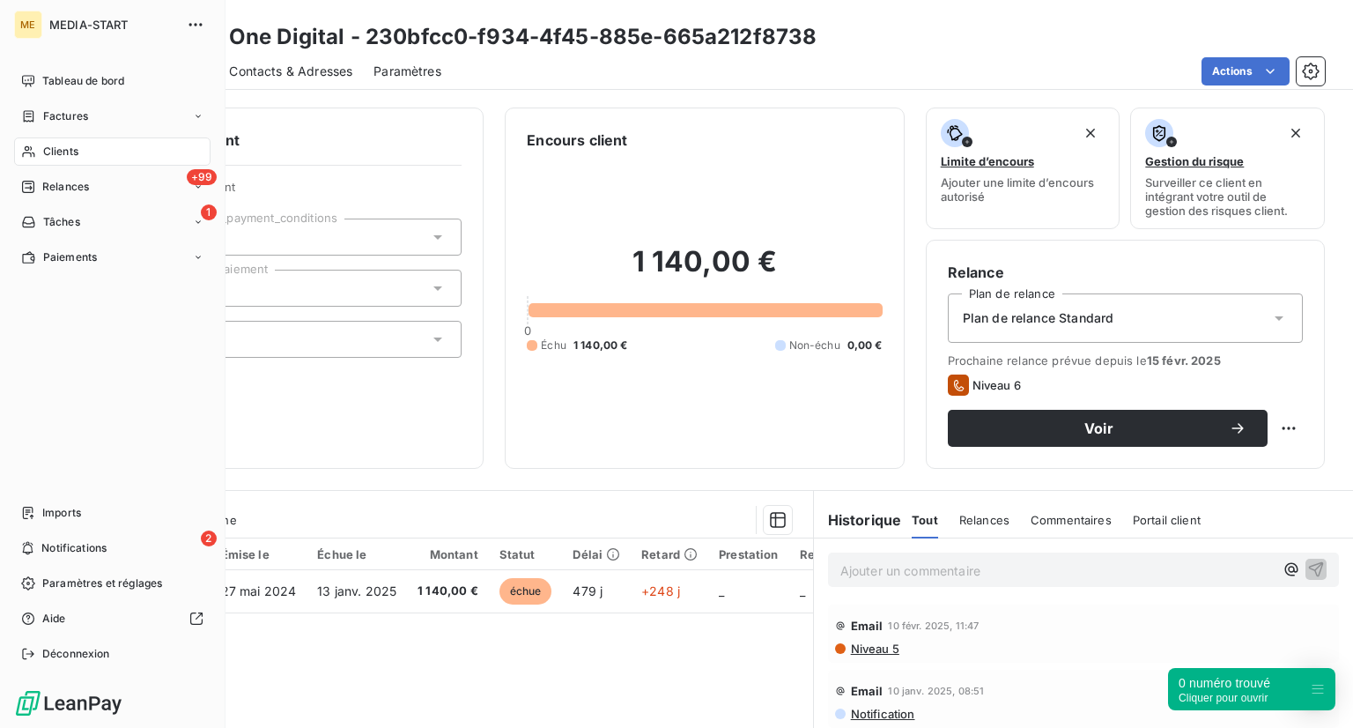
click at [37, 154] on div "Clients" at bounding box center [112, 151] width 196 height 28
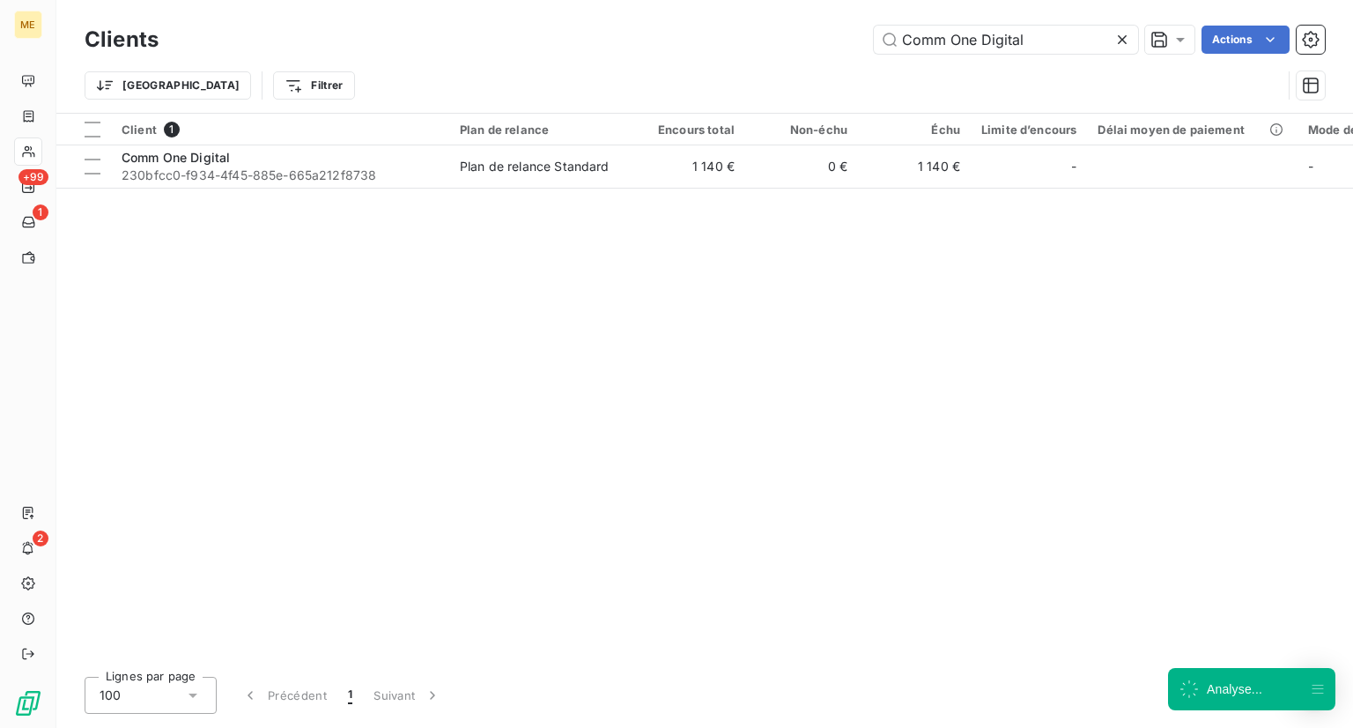
drag, startPoint x: 1069, startPoint y: 38, endPoint x: 772, endPoint y: 2, distance: 299.0
click at [778, 0] on html "ME +99 1 2 Clients Comm One Digital Actions Trier Filtrer Client 1 Plan de rela…" at bounding box center [676, 364] width 1353 height 728
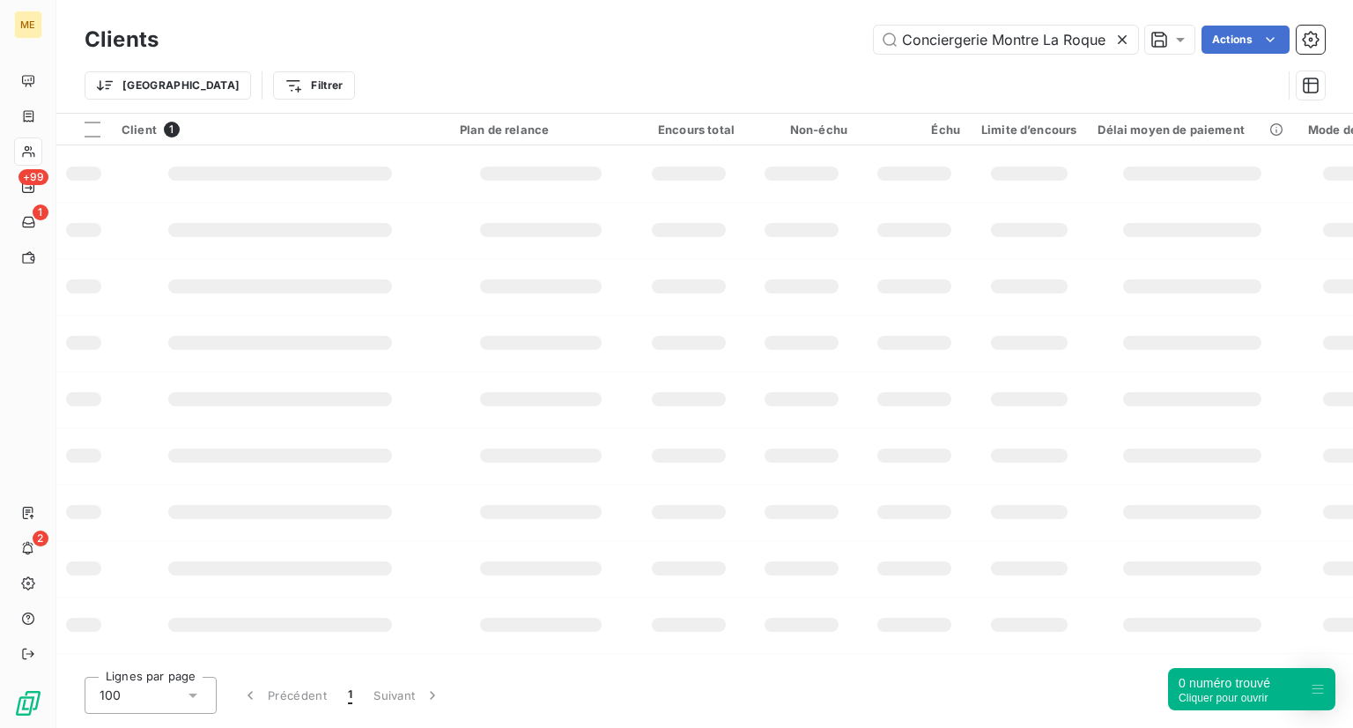
type input "Conciergerie Montre La Roque"
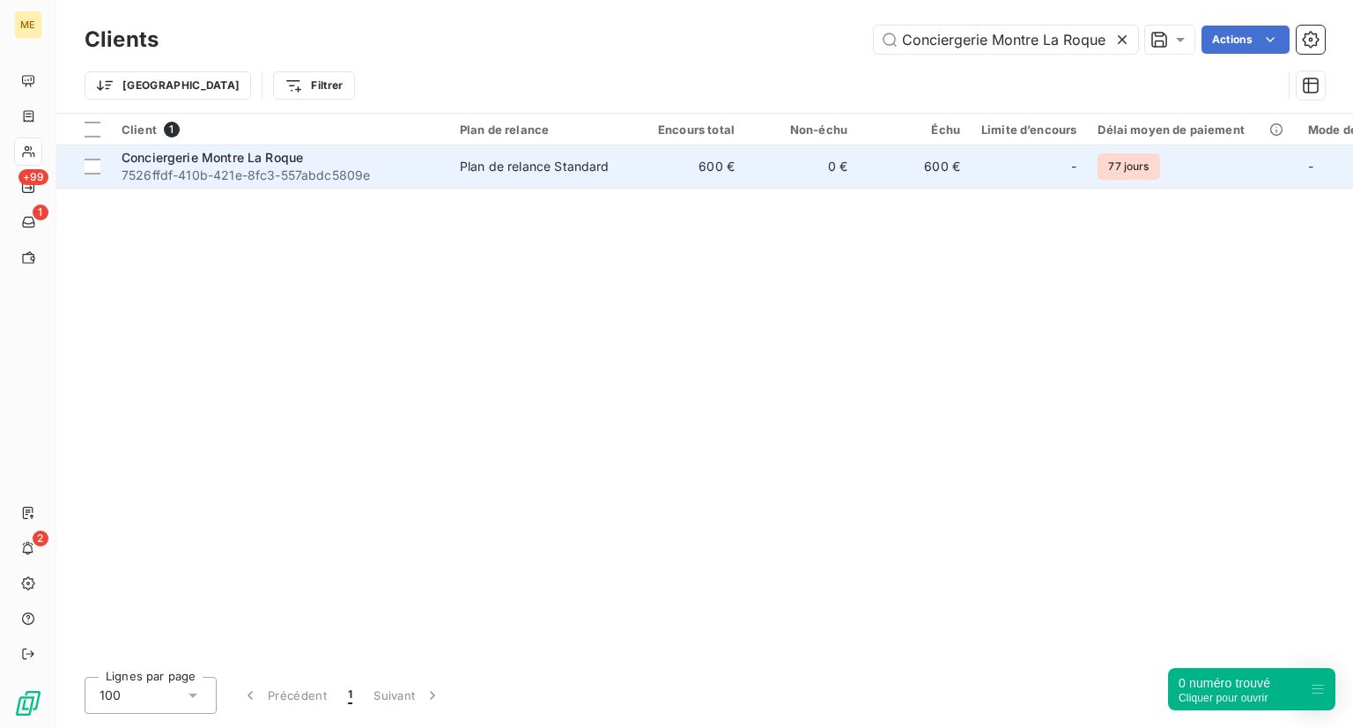
click at [292, 174] on span "7526ffdf-410b-421e-8fc3-557abdc5809e" at bounding box center [280, 175] width 317 height 18
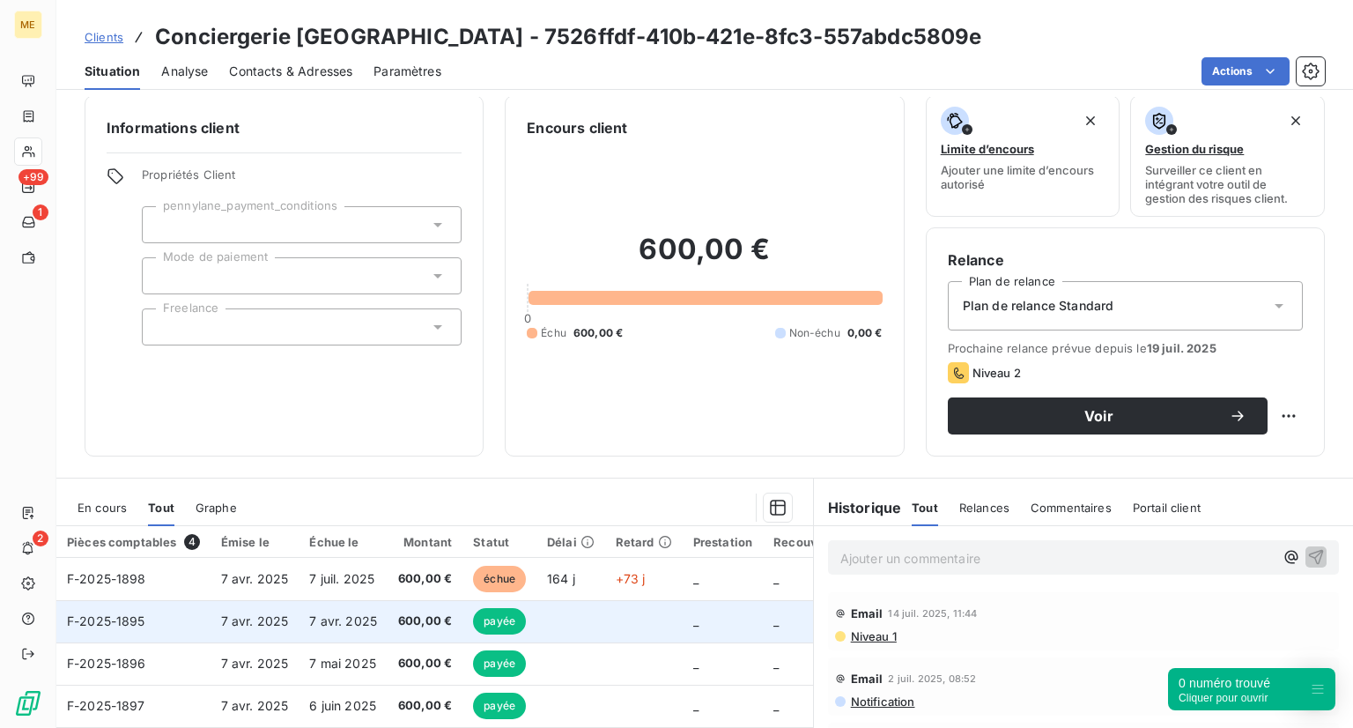
scroll to position [14, 0]
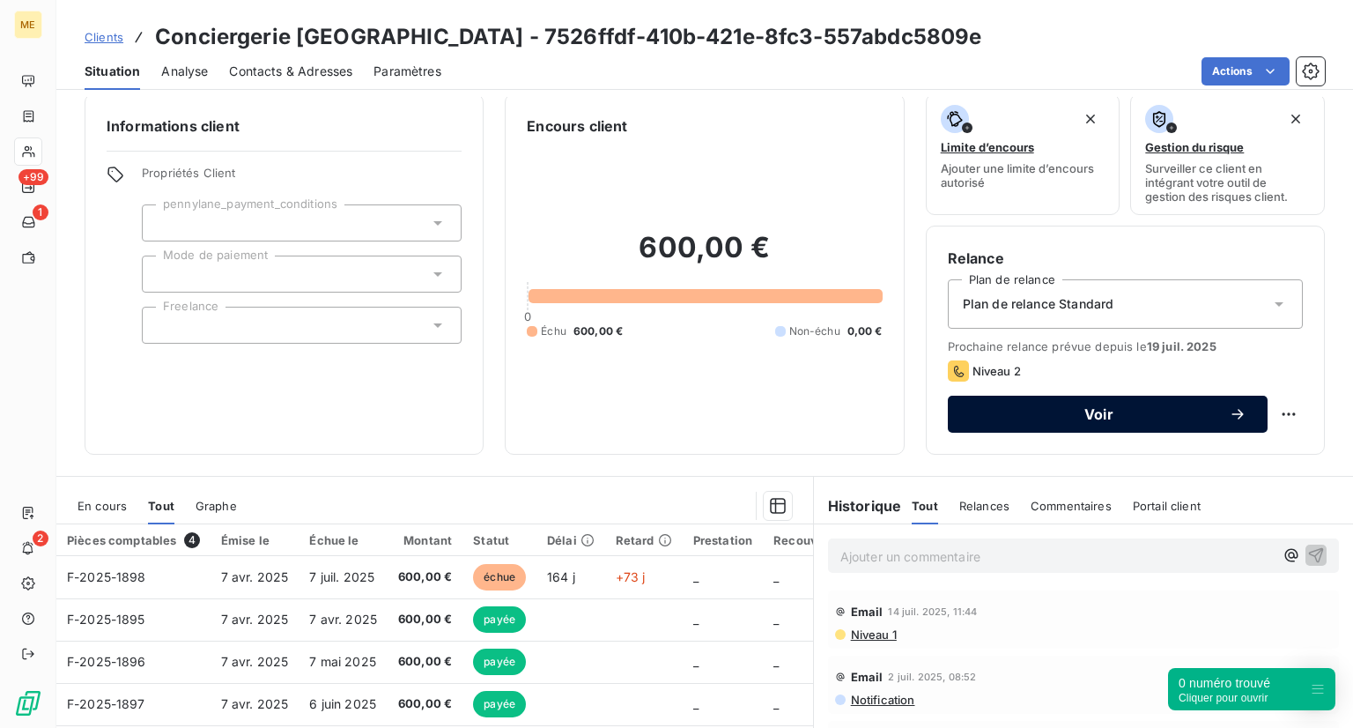
click at [975, 420] on span "Voir" at bounding box center [1099, 414] width 260 height 14
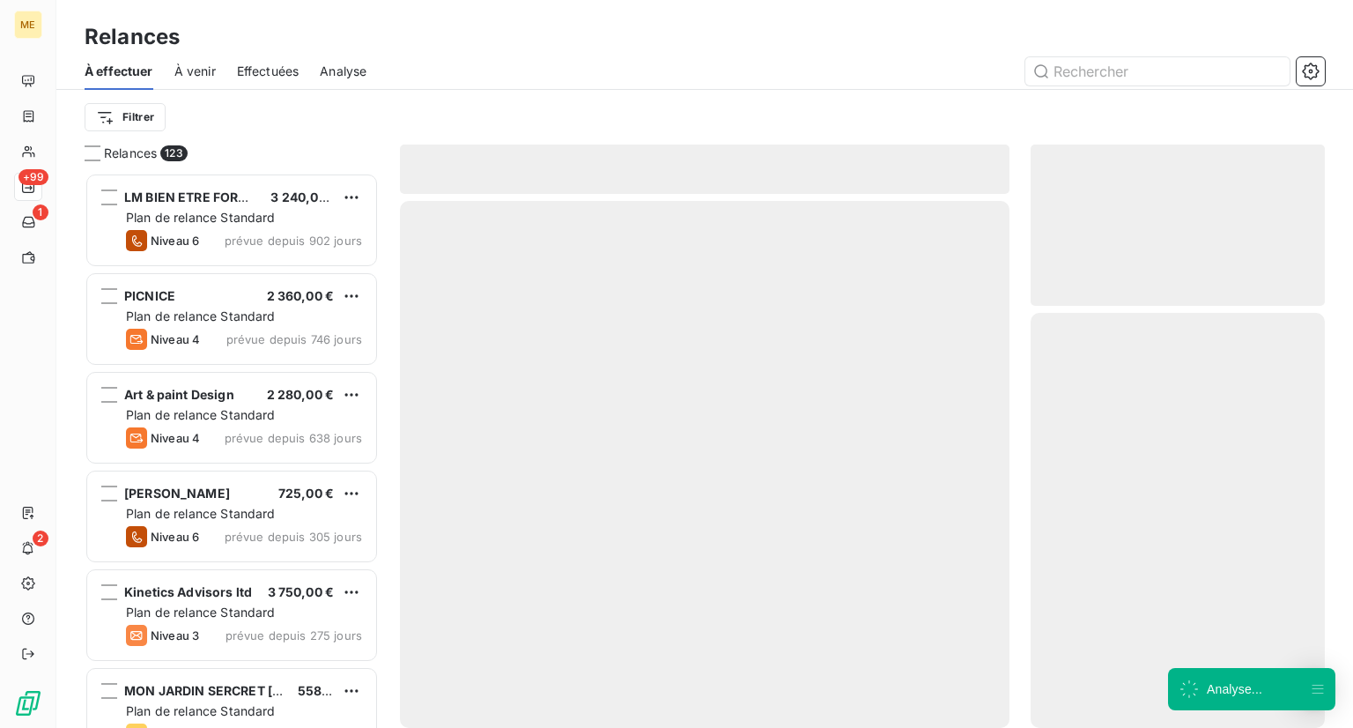
scroll to position [541, 280]
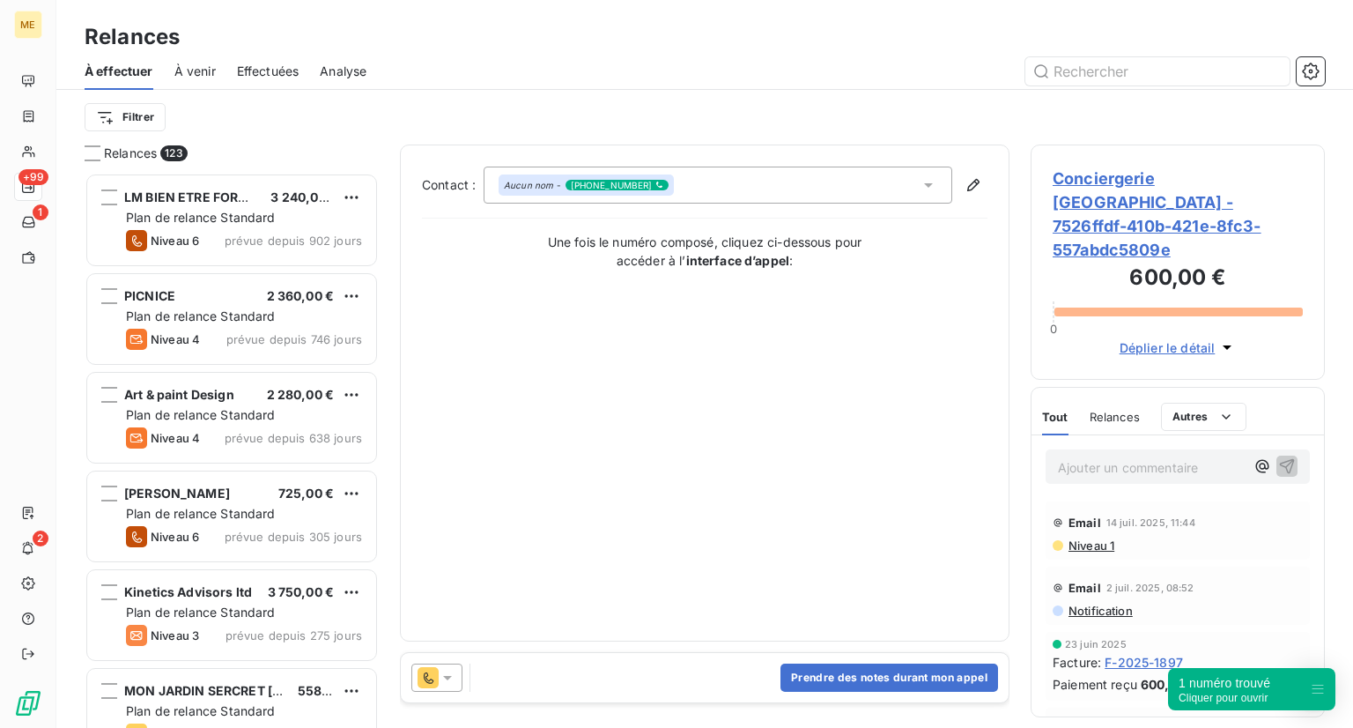
click at [728, 679] on div "Prendre des notes durant mon appel" at bounding box center [705, 677] width 608 height 49
click at [817, 677] on button "Prendre des notes durant mon appel" at bounding box center [889, 677] width 218 height 28
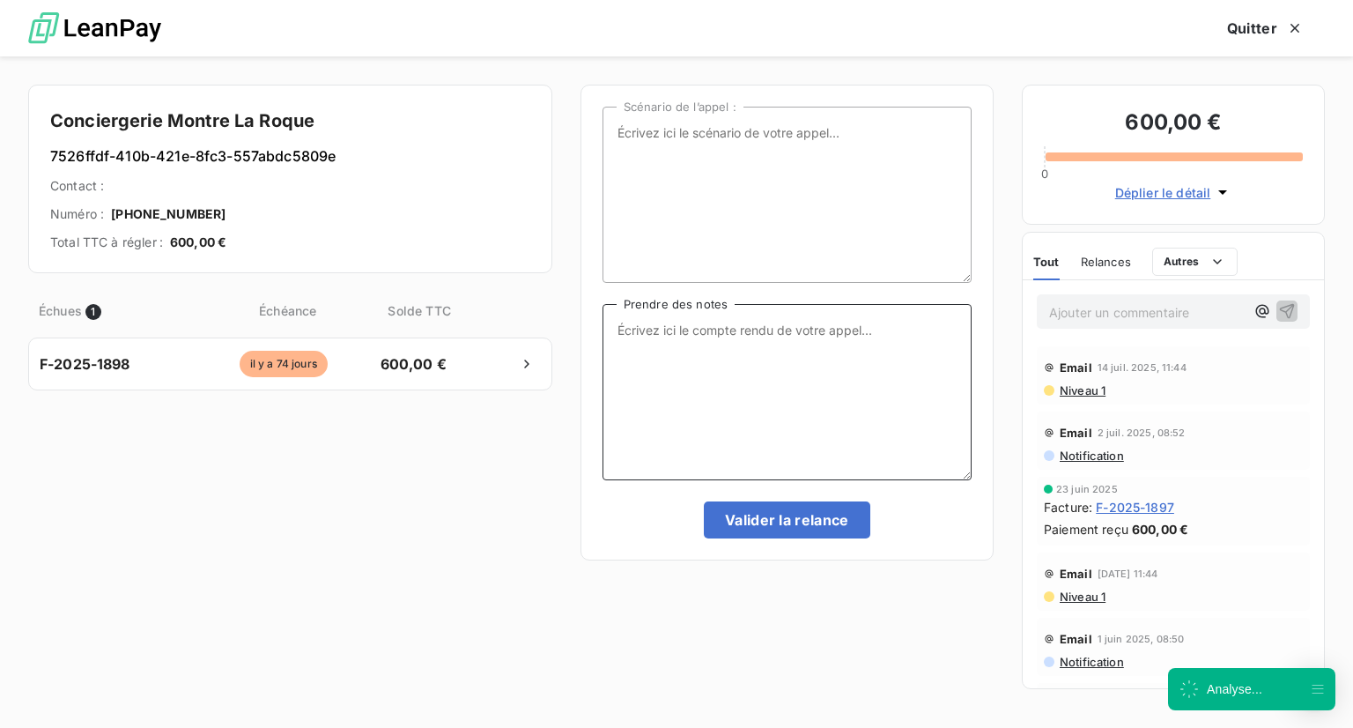
click at [748, 410] on textarea "Prendre des notes" at bounding box center [786, 392] width 369 height 176
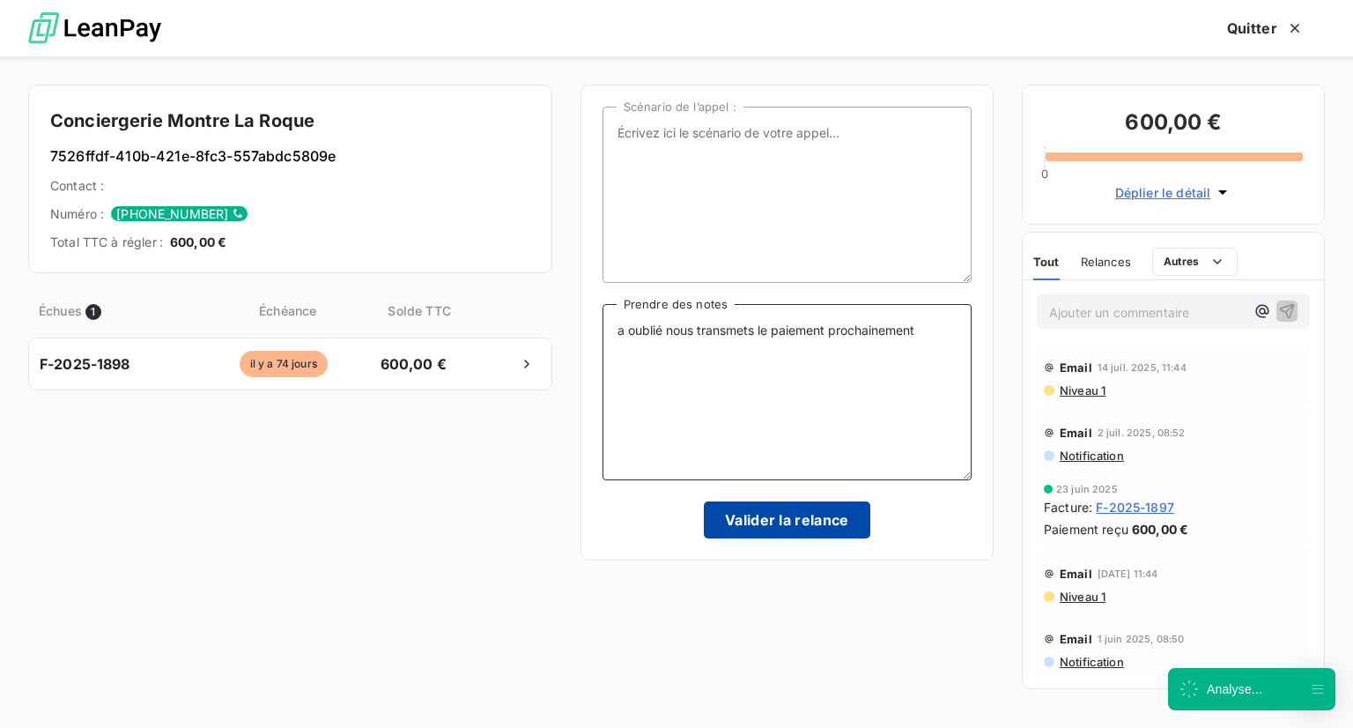
type textarea "a oublié nous transmets le paiement prochainement"
click at [767, 525] on button "Valider la relance" at bounding box center [787, 519] width 166 height 37
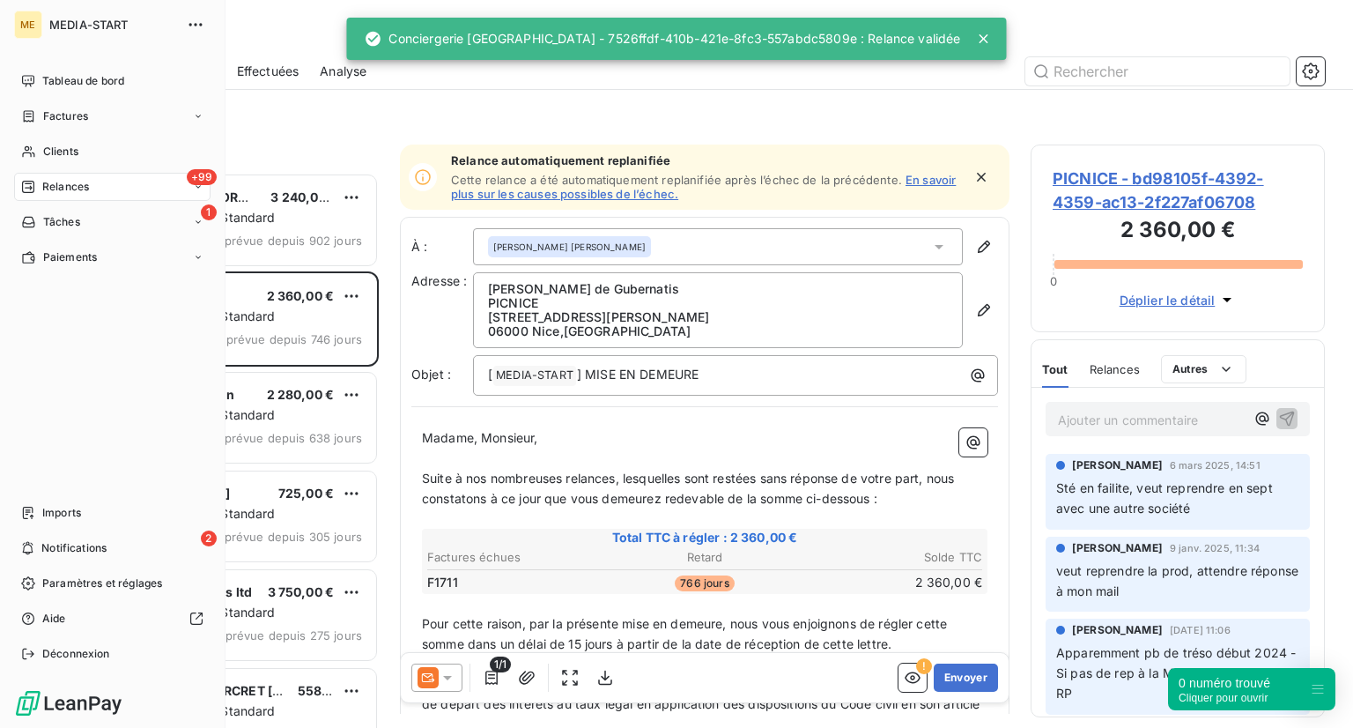
click at [97, 197] on div "+99 Relances" at bounding box center [112, 187] width 196 height 28
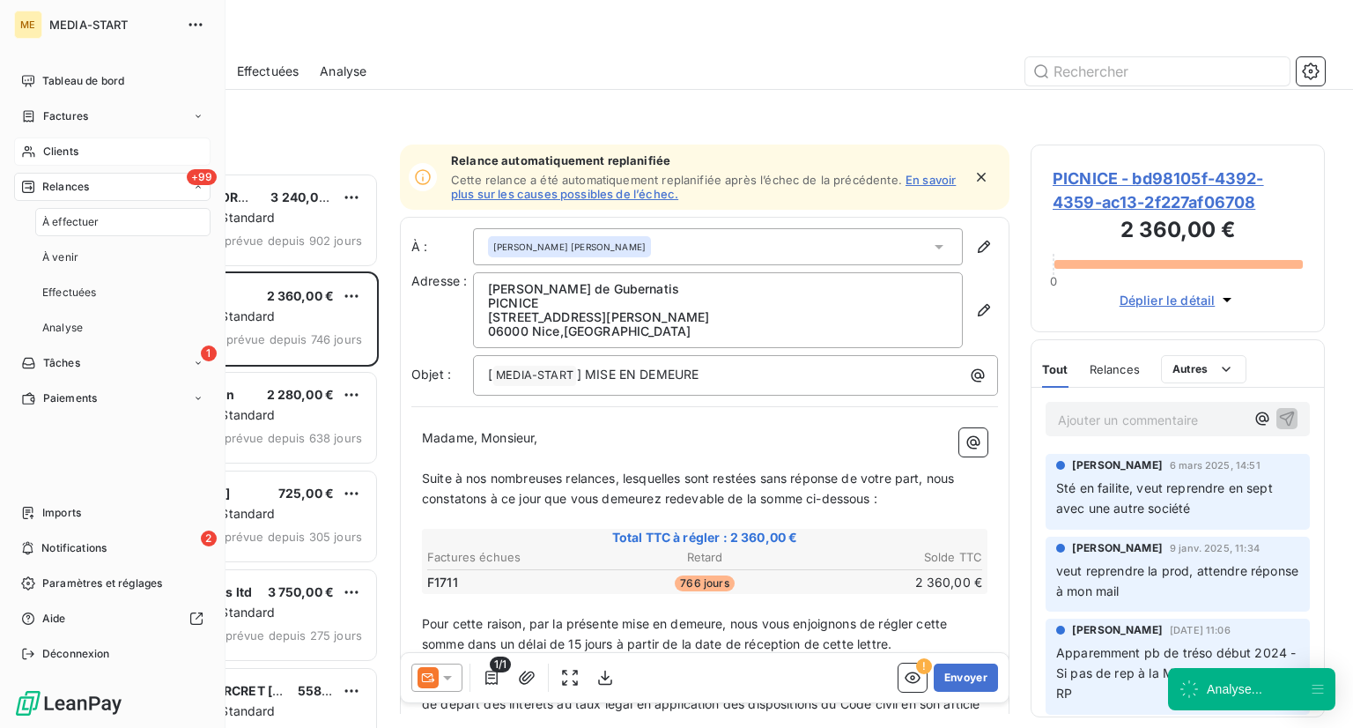
click at [63, 141] on div "Clients" at bounding box center [112, 151] width 196 height 28
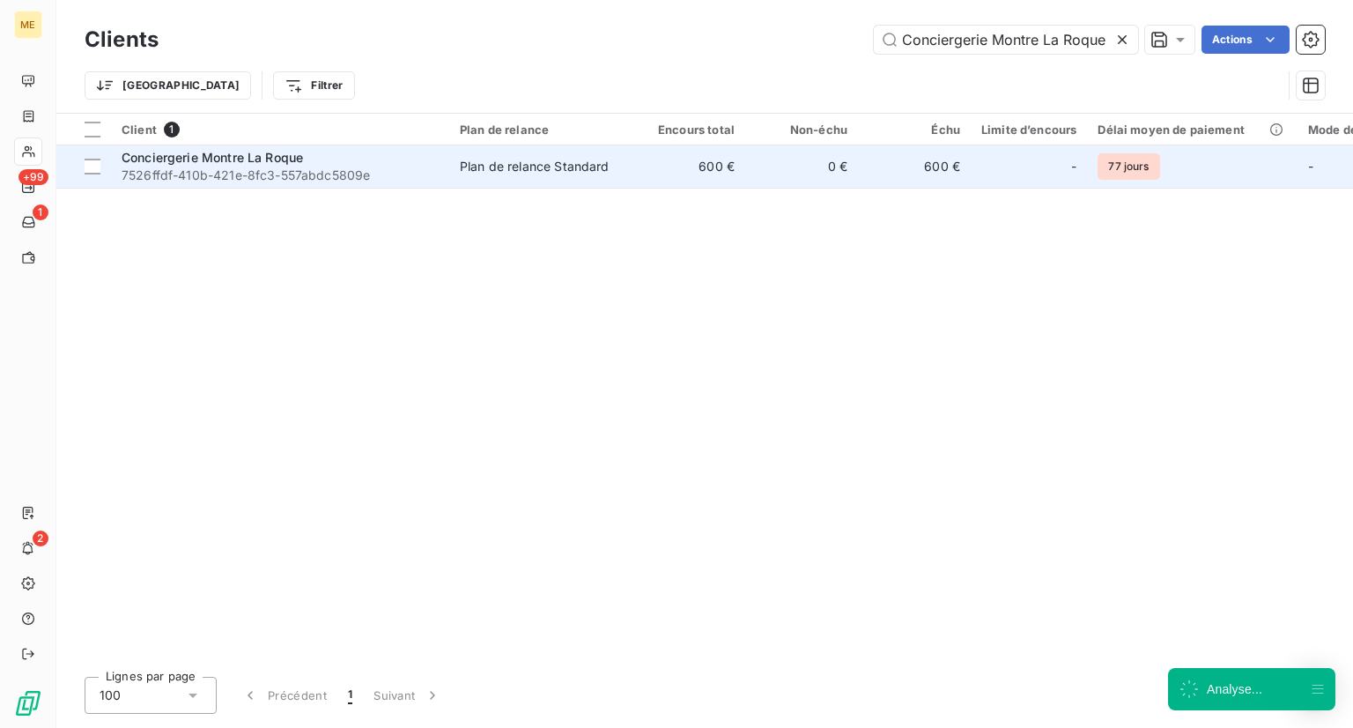
click at [139, 156] on span "Conciergerie Montre La Roque" at bounding box center [212, 157] width 181 height 15
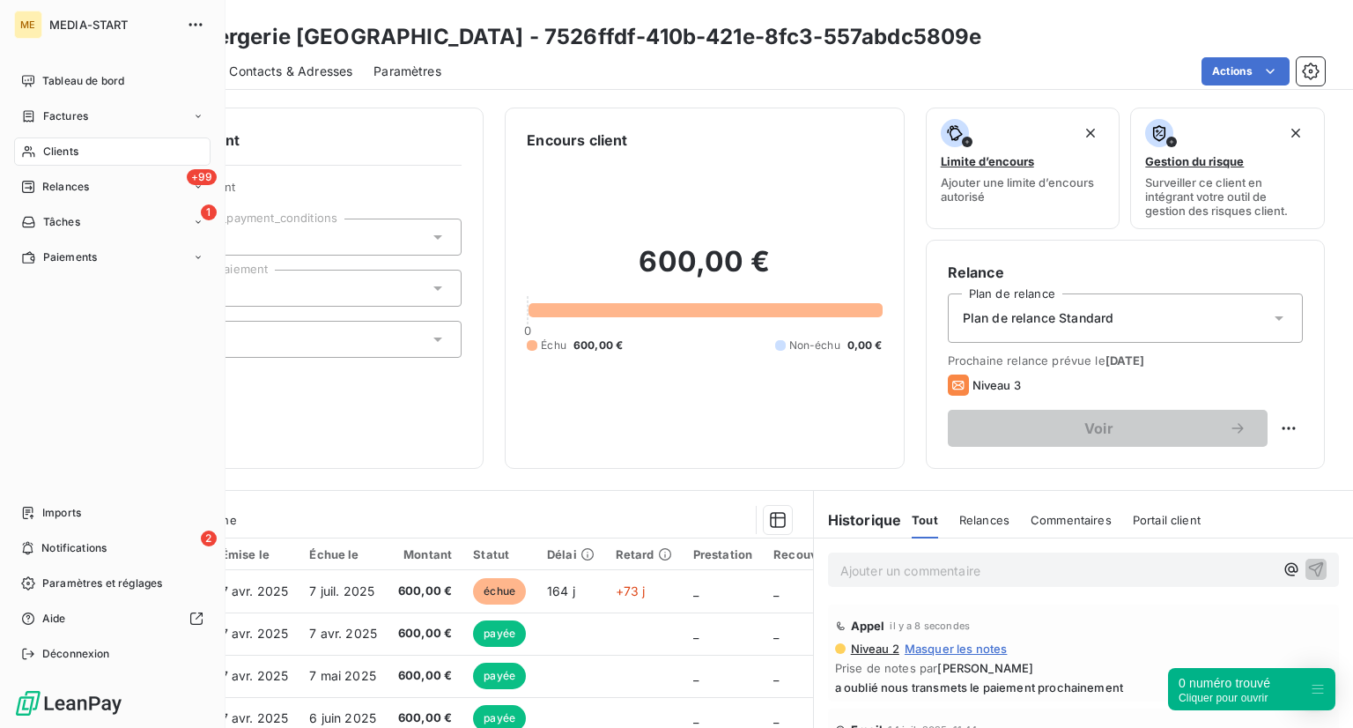
click at [53, 163] on div "Clients" at bounding box center [112, 151] width 196 height 28
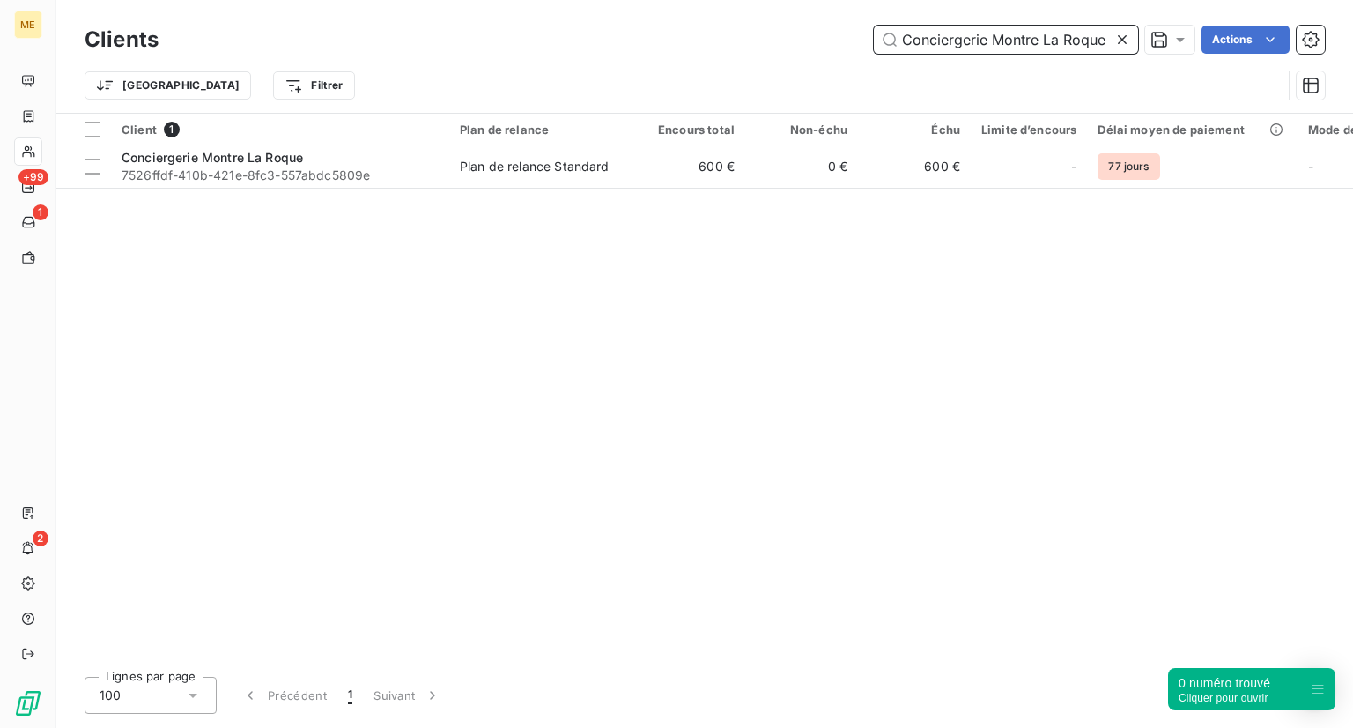
click at [1110, 40] on input "Conciergerie Montre La Roque" at bounding box center [1006, 40] width 264 height 28
click at [1120, 47] on icon at bounding box center [1122, 40] width 18 height 18
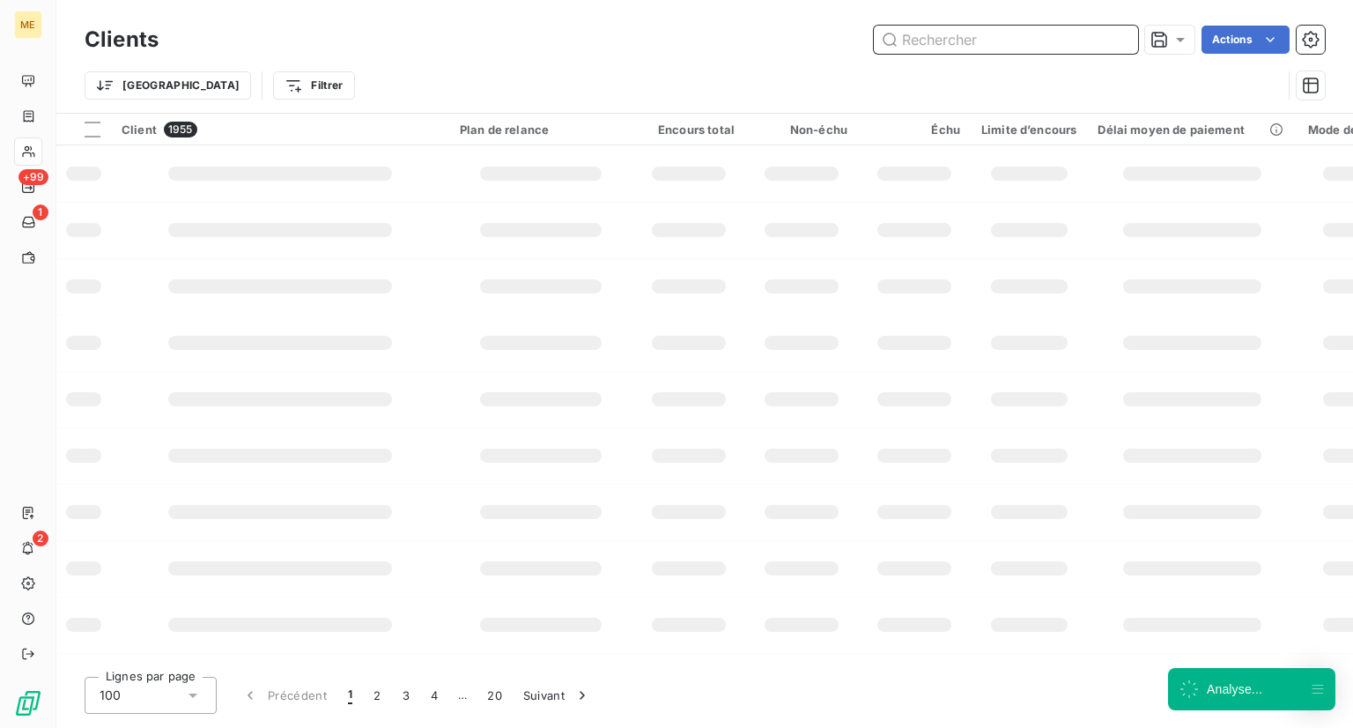
click at [1107, 45] on input "text" at bounding box center [1006, 40] width 264 height 28
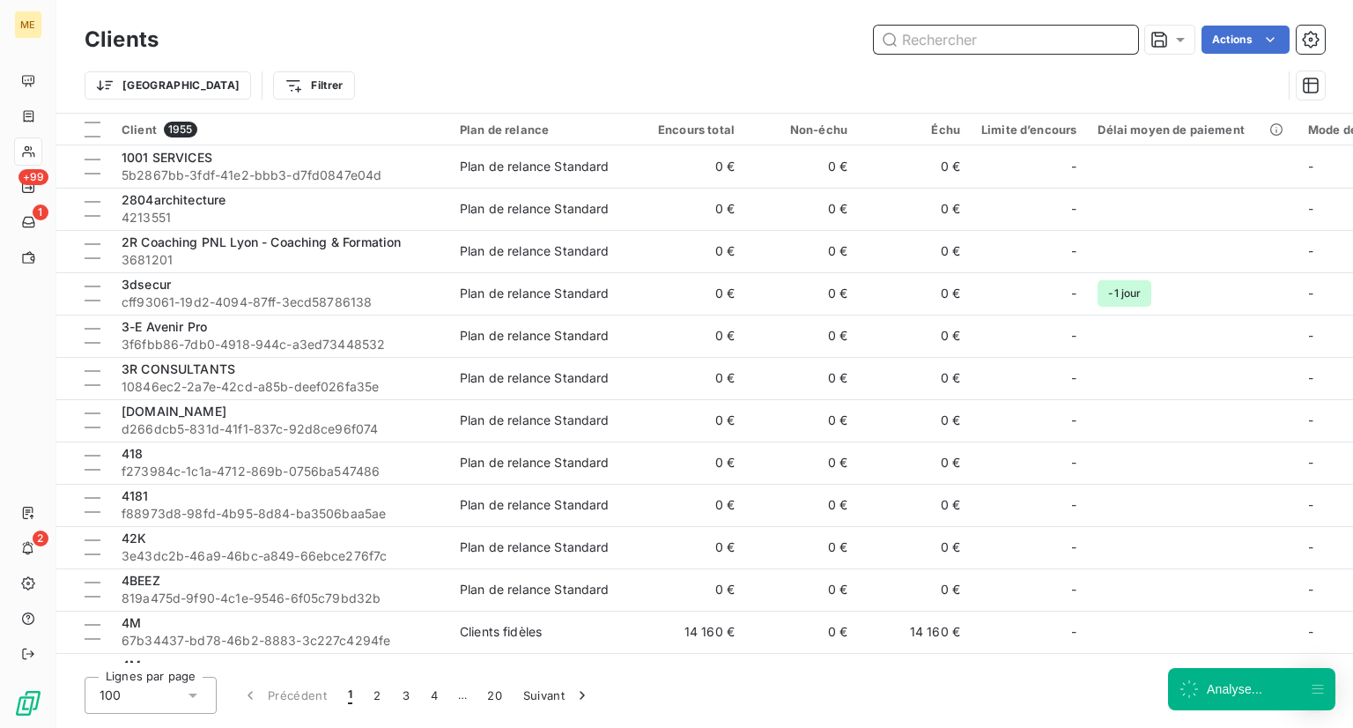
paste input "CONSEIL ET EXPERTISE EN ENTREPRISE"
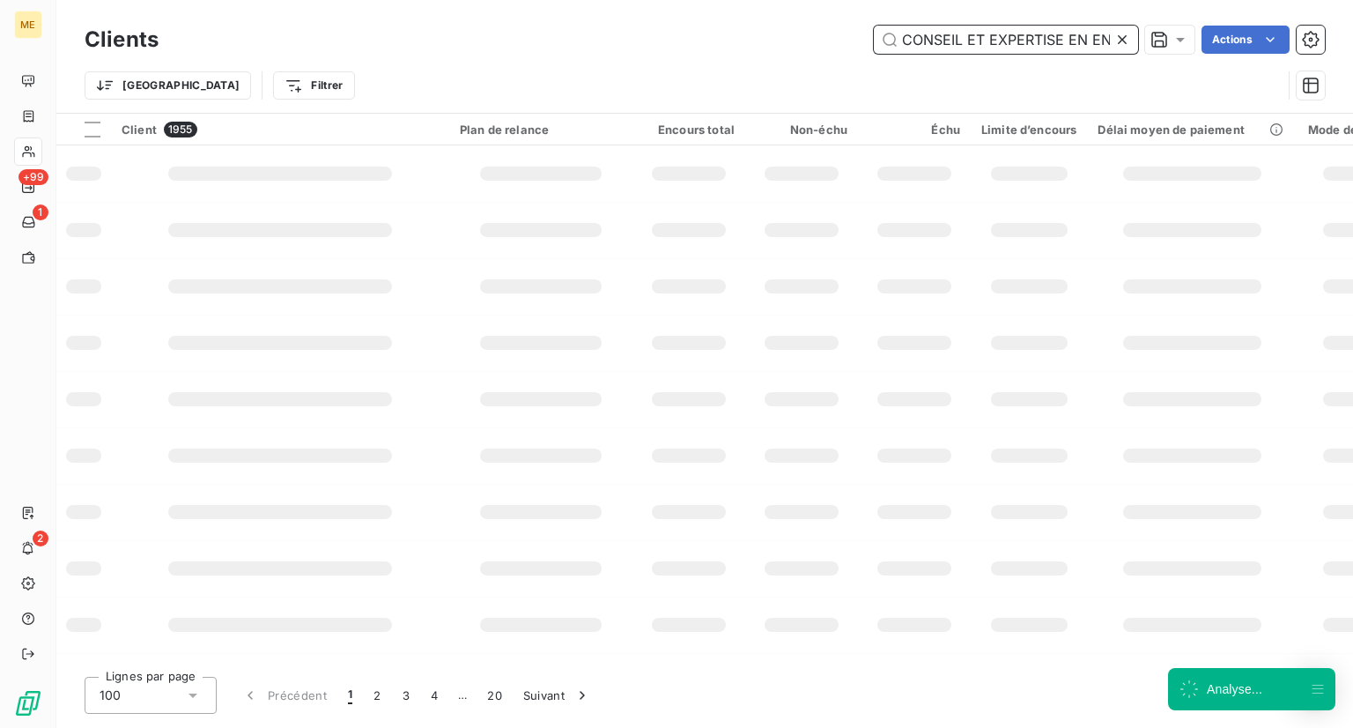
scroll to position [0, 65]
type input "CONSEIL ET EXPERTISE EN ENTREPRISE"
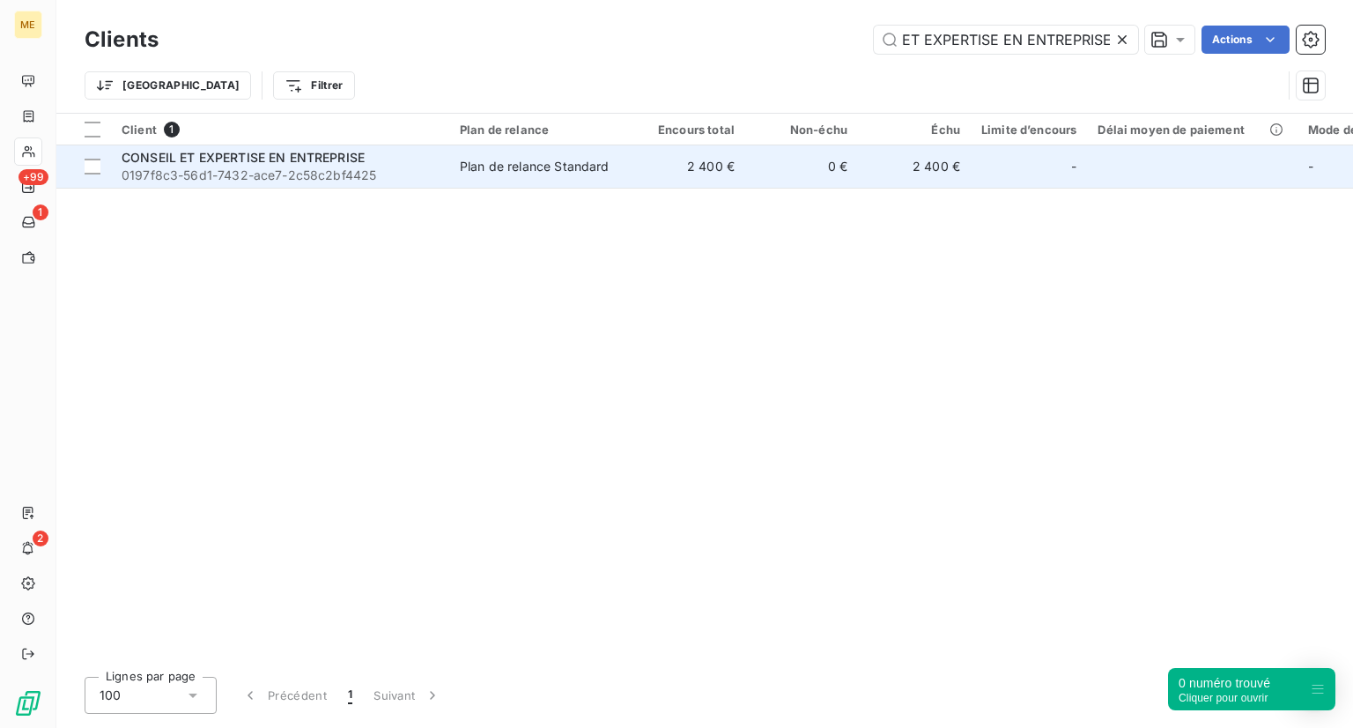
click at [310, 159] on span "CONSEIL ET EXPERTISE EN ENTREPRISE" at bounding box center [243, 157] width 243 height 15
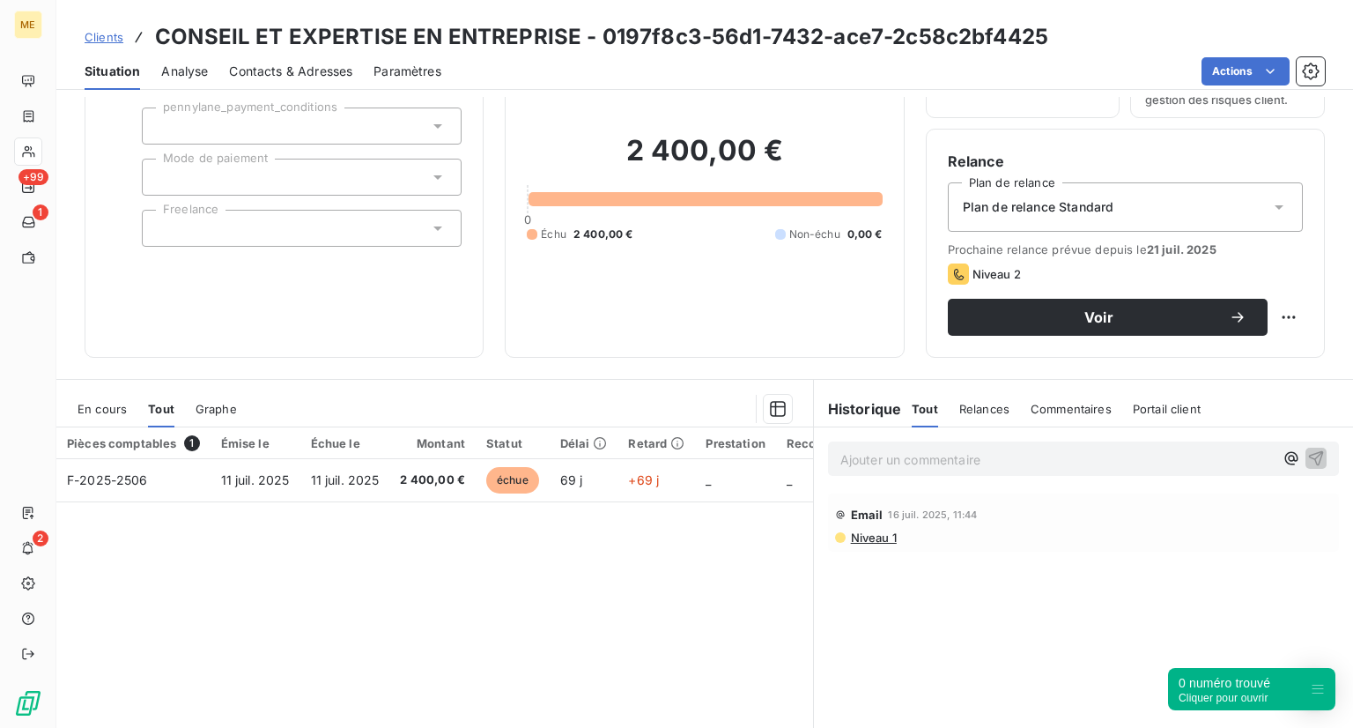
scroll to position [110, 0]
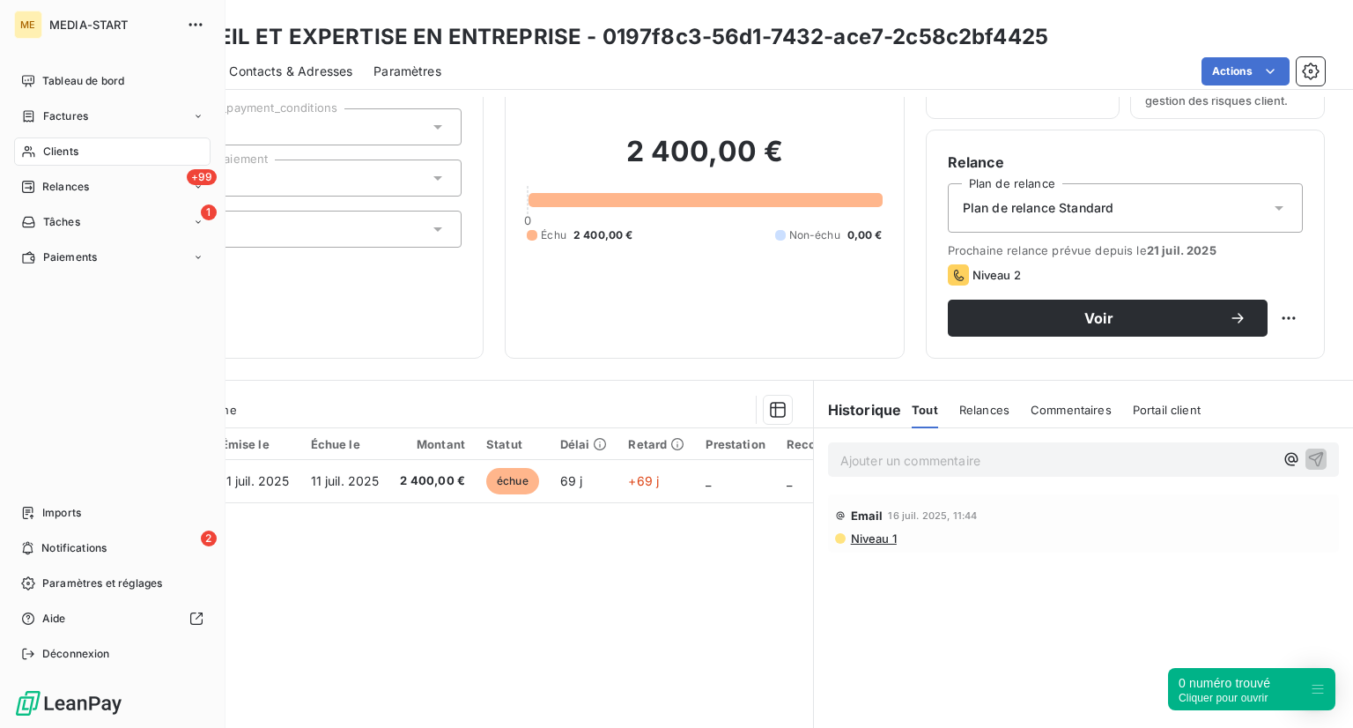
click at [80, 157] on div "Clients" at bounding box center [112, 151] width 196 height 28
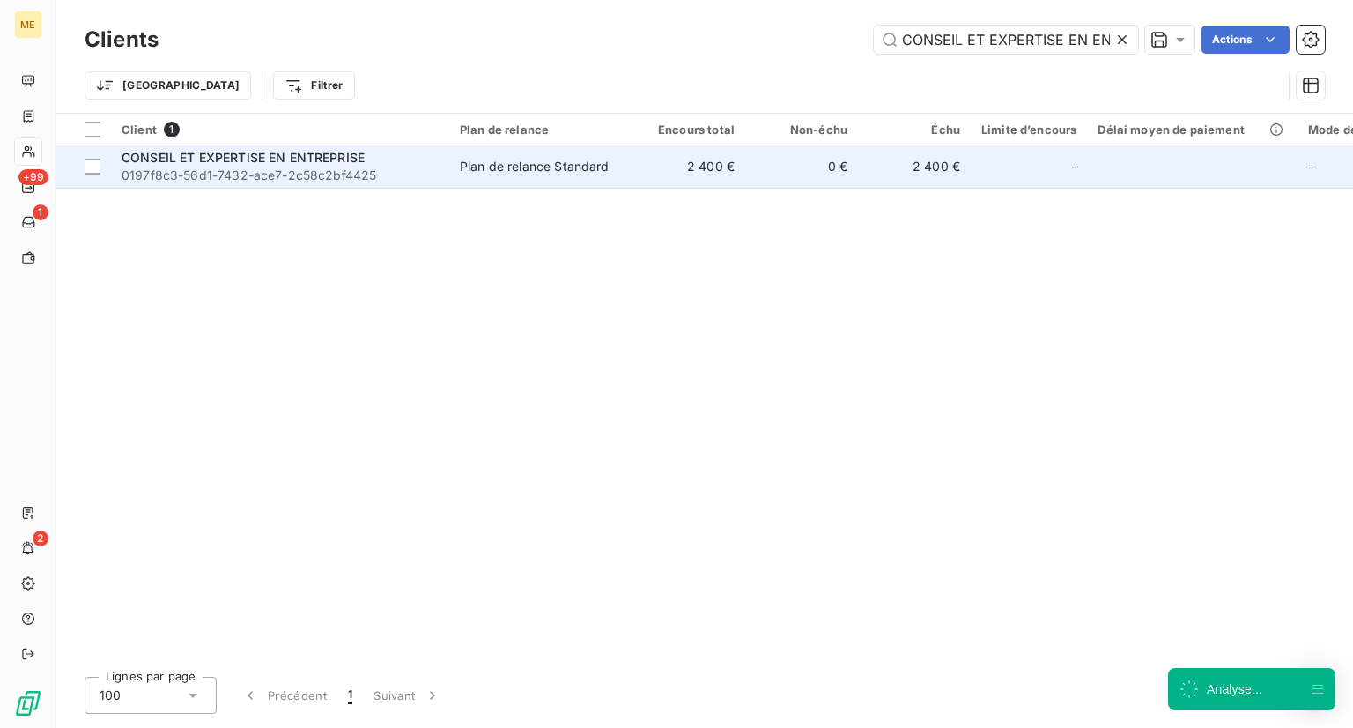
click at [321, 178] on span "0197f8c3-56d1-7432-ace7-2c58c2bf4425" at bounding box center [280, 175] width 317 height 18
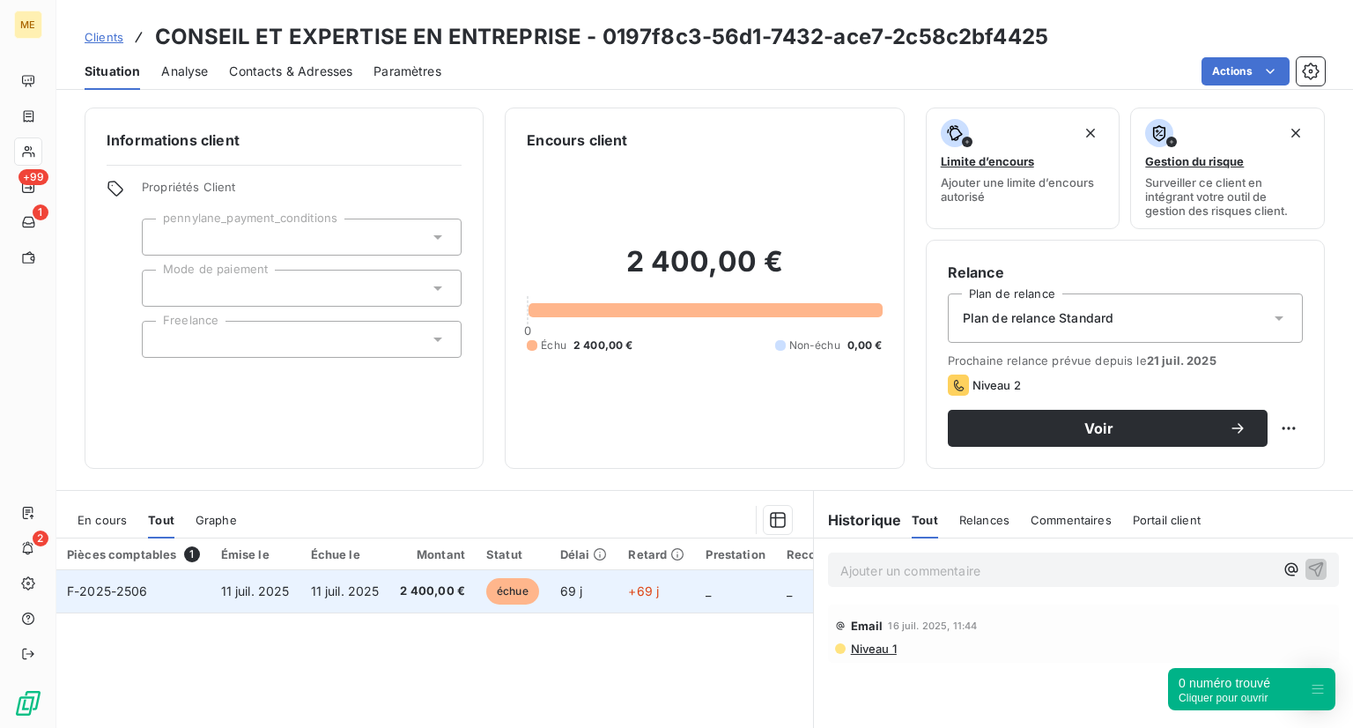
click at [514, 582] on span "échue" at bounding box center [512, 591] width 53 height 26
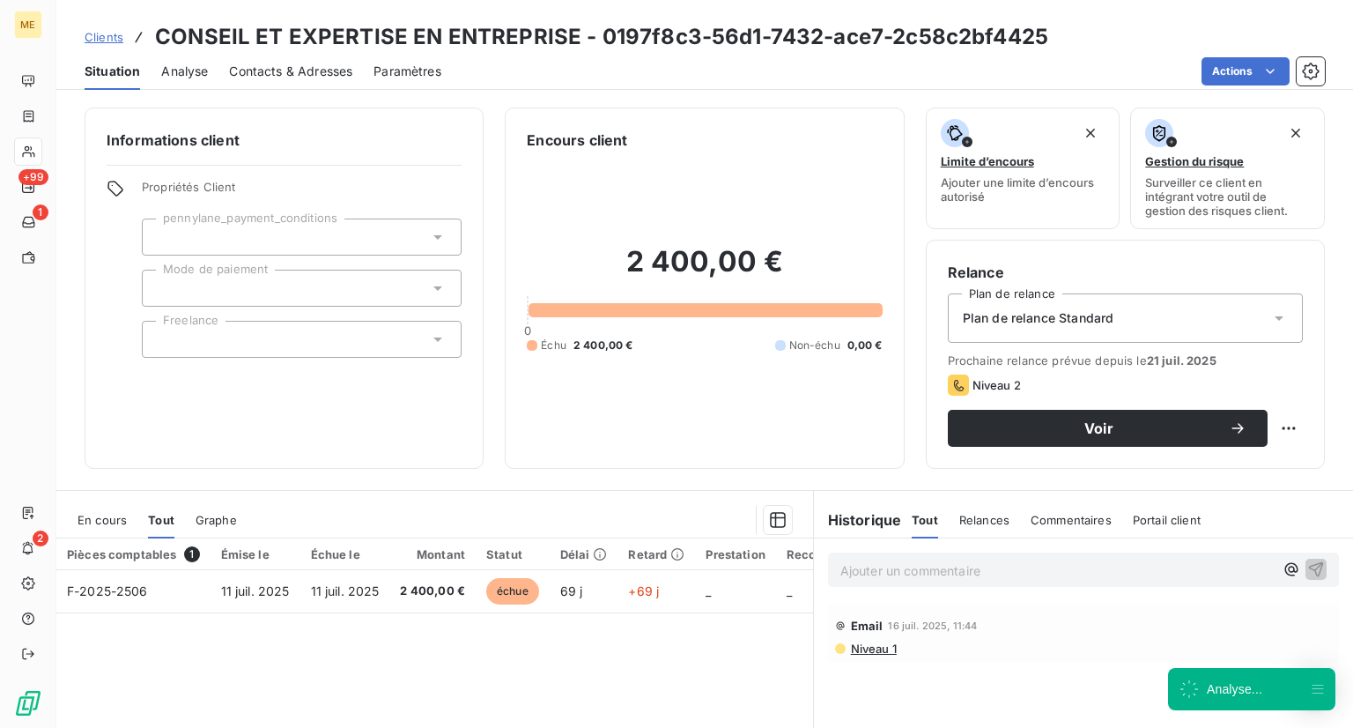
click at [275, 63] on span "Contacts & Adresses" at bounding box center [290, 72] width 123 height 18
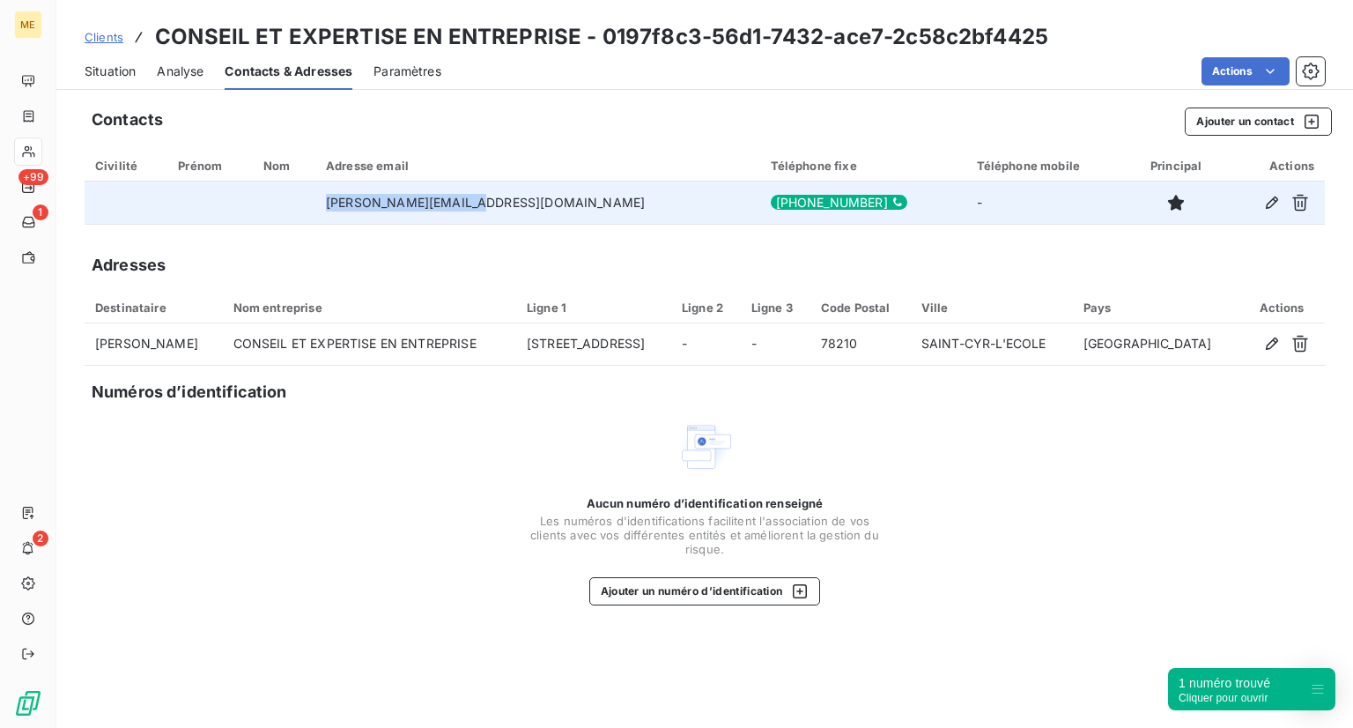
drag, startPoint x: 525, startPoint y: 205, endPoint x: 359, endPoint y: 195, distance: 165.9
click at [359, 195] on tr "[PERSON_NAME][EMAIL_ADDRESS][DOMAIN_NAME] [PHONE_NUMBER] -" at bounding box center [705, 202] width 1240 height 42
copy tr "[PERSON_NAME][EMAIL_ADDRESS][DOMAIN_NAME]"
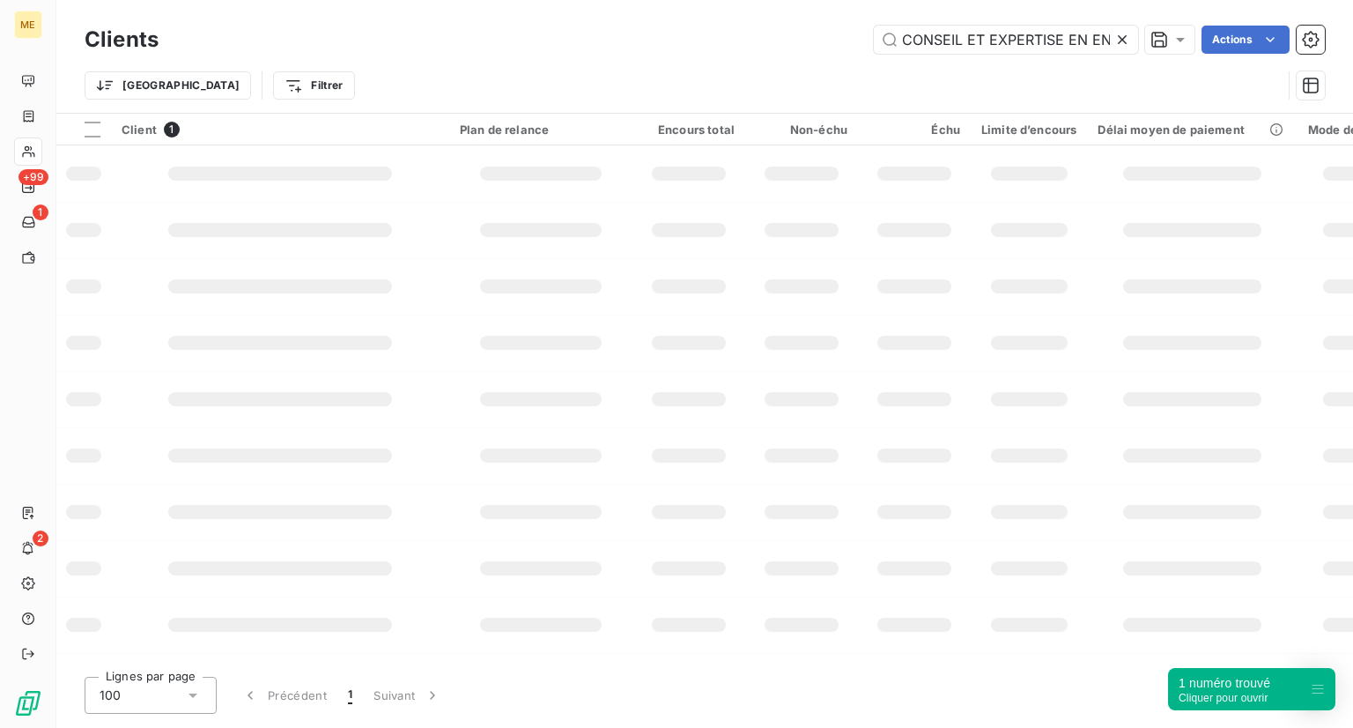
scroll to position [0, 65]
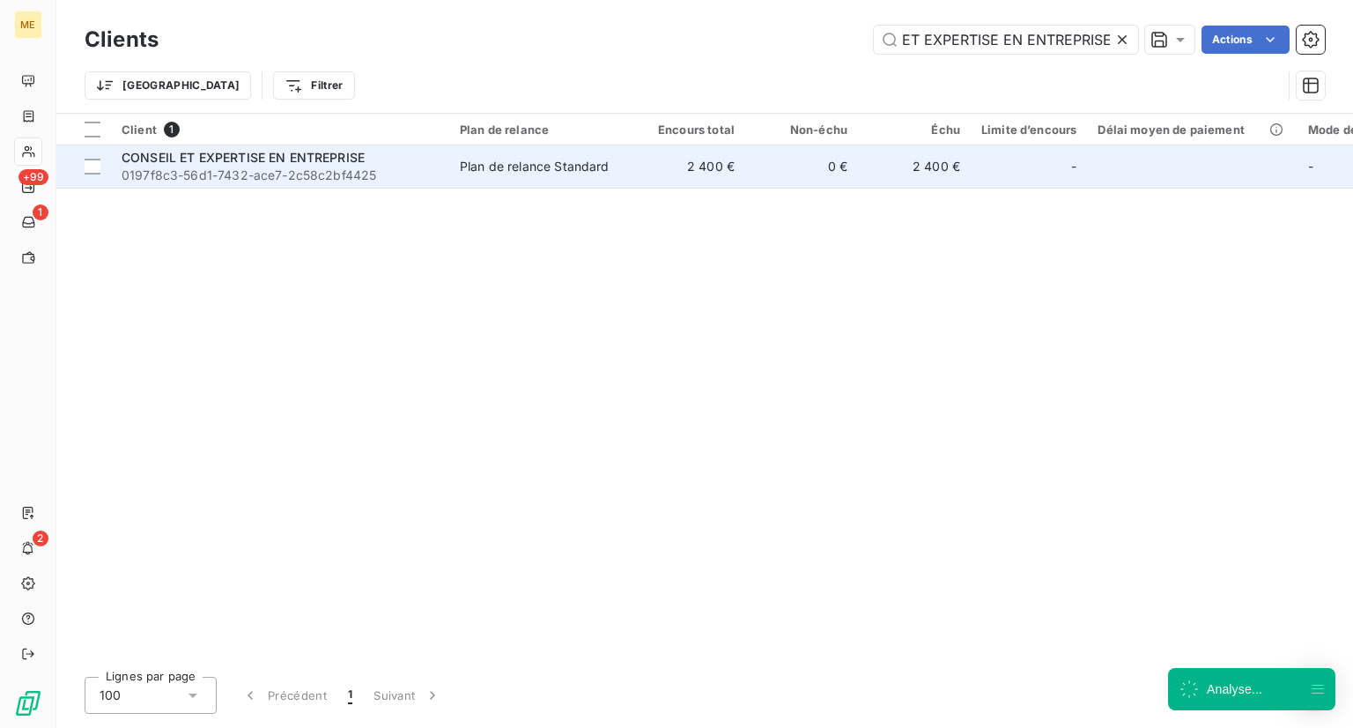
click at [375, 174] on span "0197f8c3-56d1-7432-ace7-2c58c2bf4425" at bounding box center [280, 175] width 317 height 18
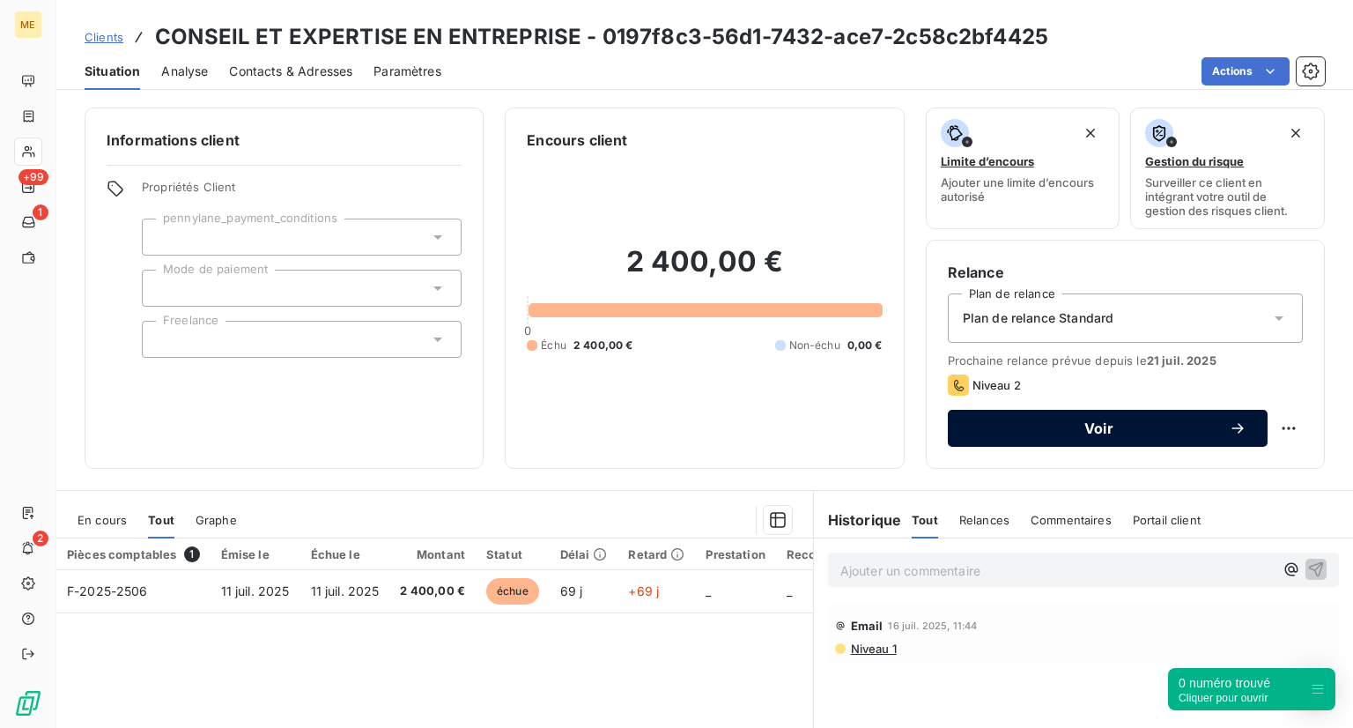
click at [1000, 440] on button "Voir" at bounding box center [1108, 428] width 320 height 37
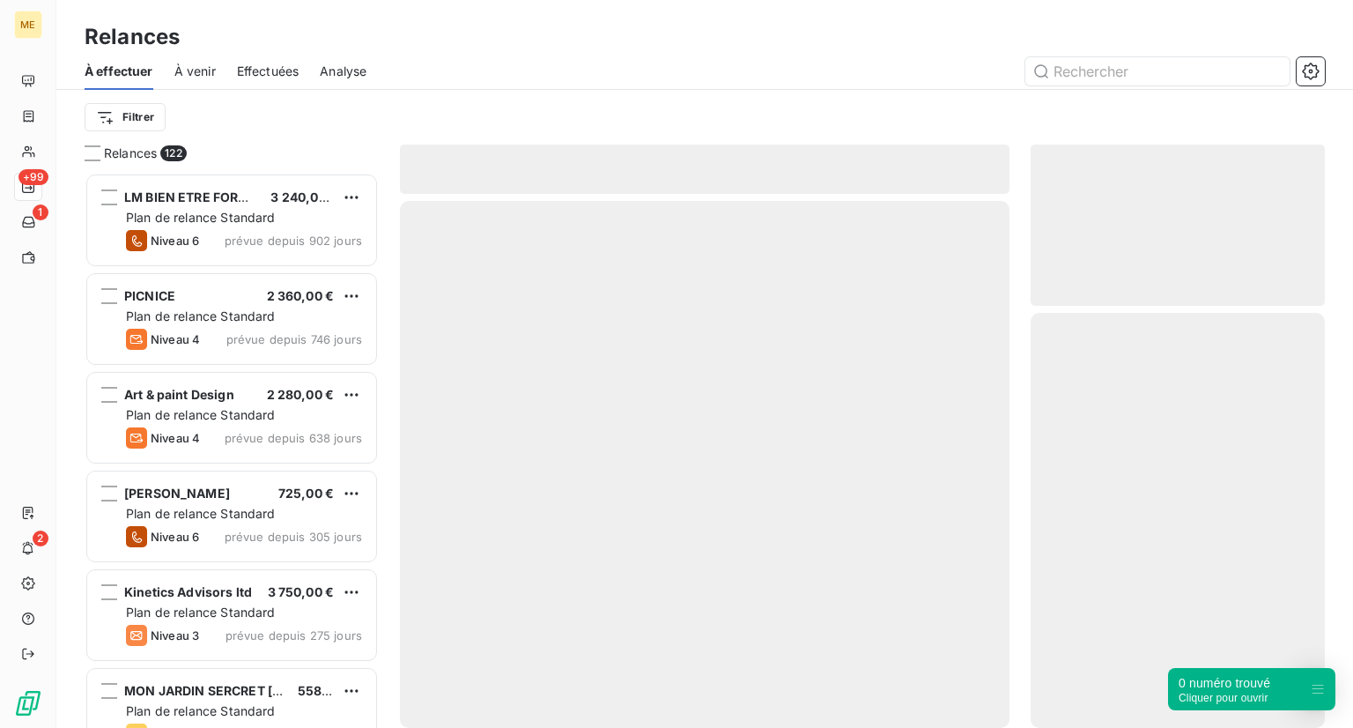
scroll to position [541, 280]
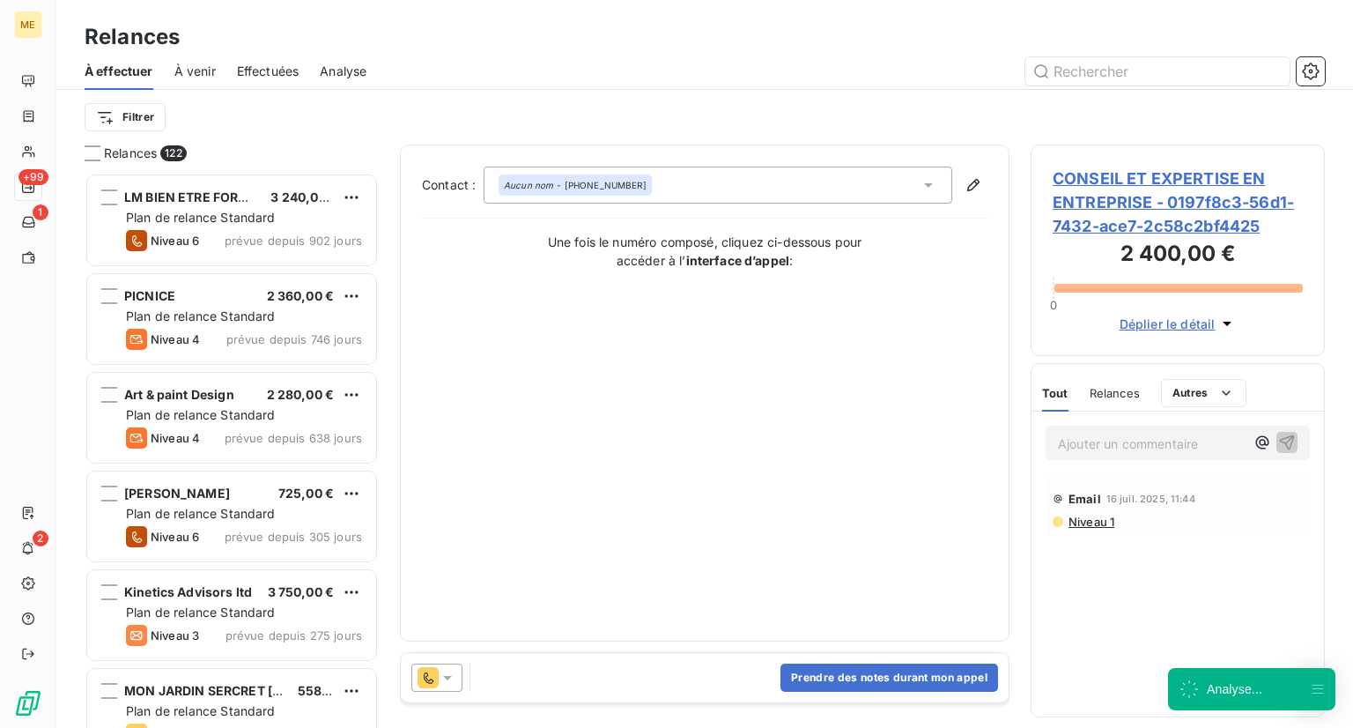
click at [571, 661] on div "Prendre des notes durant mon appel" at bounding box center [705, 677] width 608 height 49
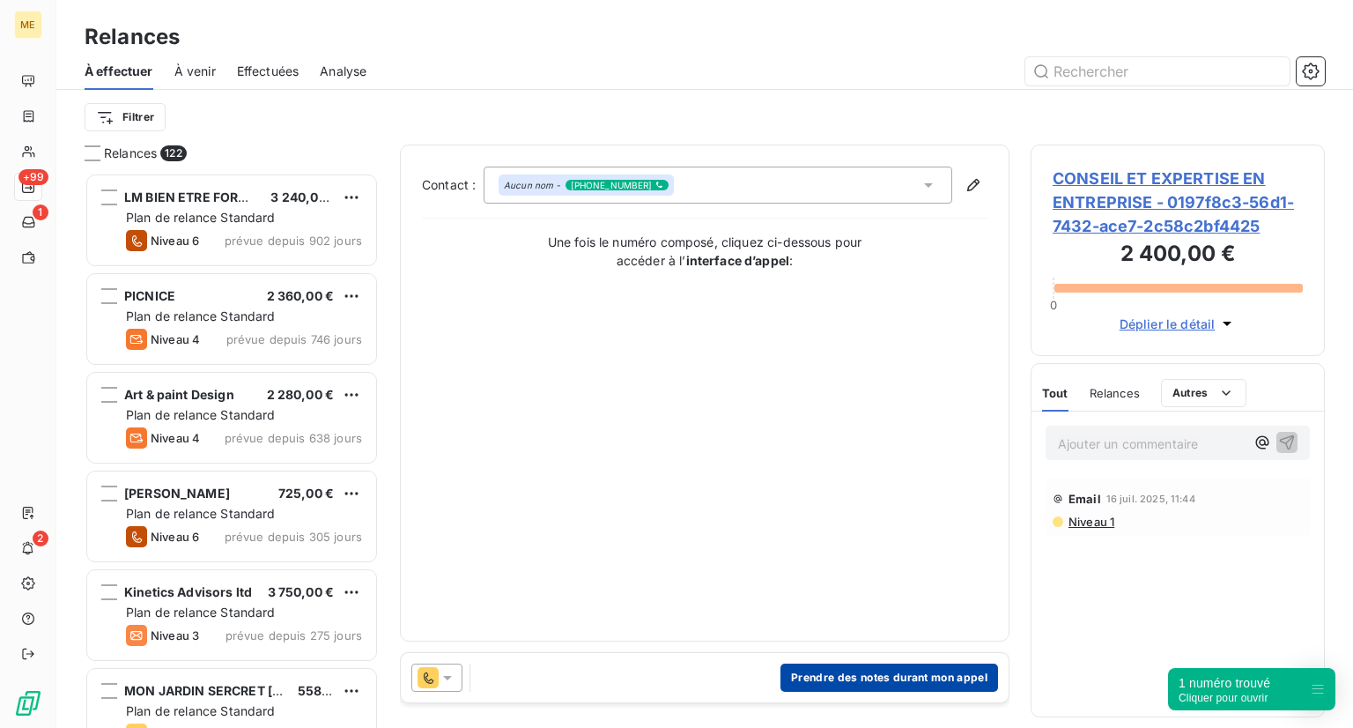
click at [818, 663] on button "Prendre des notes durant mon appel" at bounding box center [889, 677] width 218 height 28
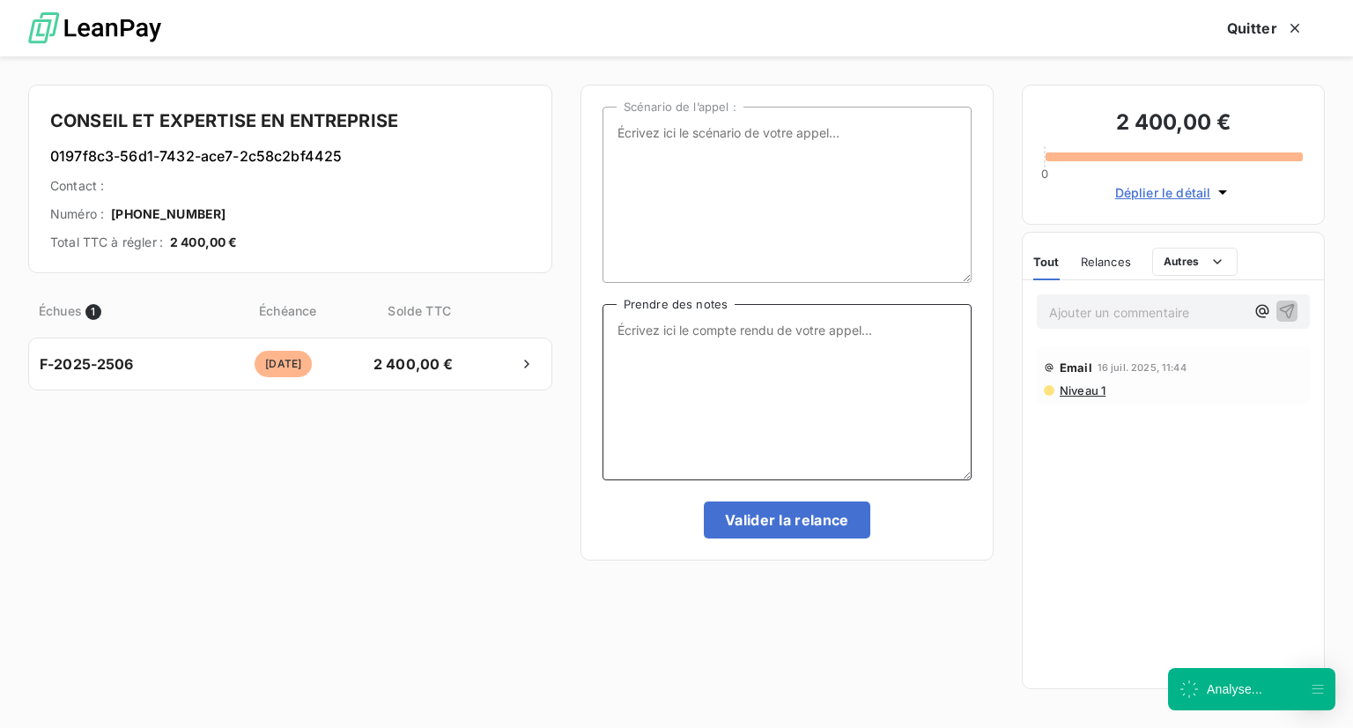
click at [701, 375] on textarea "Prendre des notes" at bounding box center [786, 392] width 369 height 176
type textarea "NRP + mail"
click at [809, 528] on button "Valider la relance" at bounding box center [787, 519] width 166 height 37
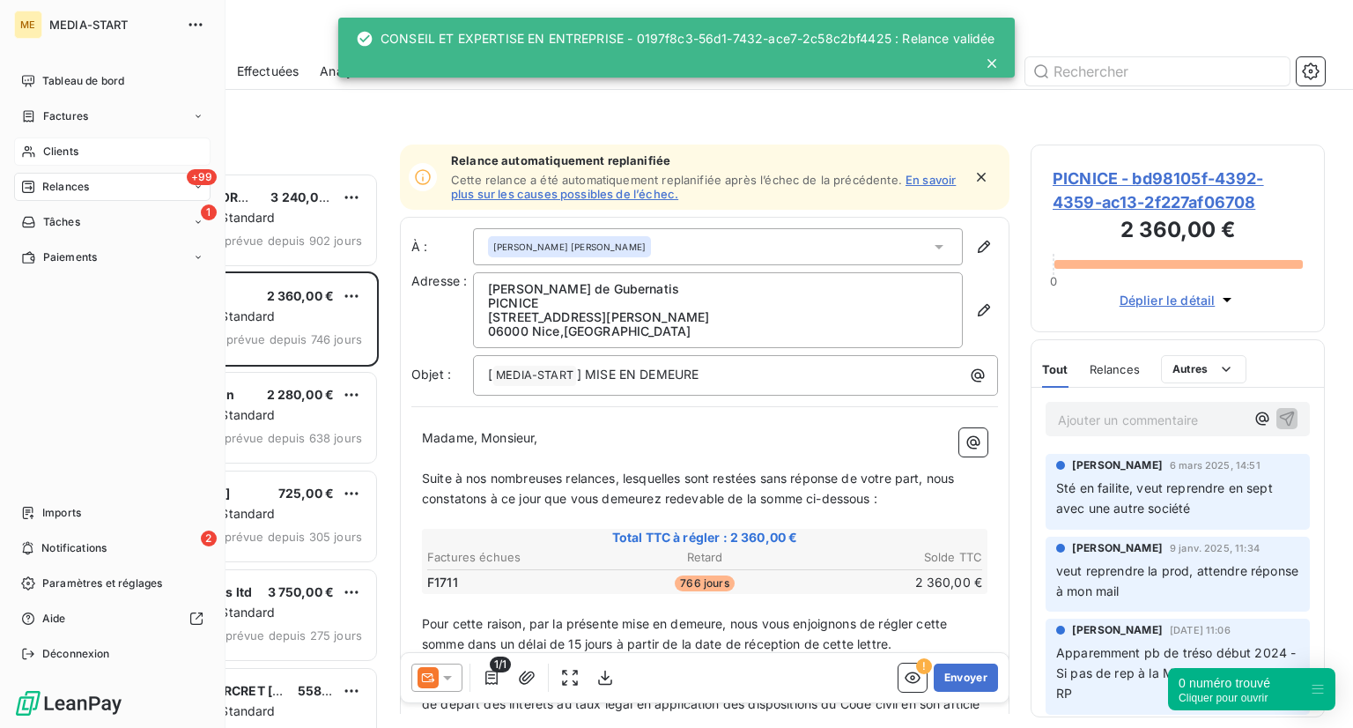
click at [63, 156] on span "Clients" at bounding box center [60, 152] width 35 height 16
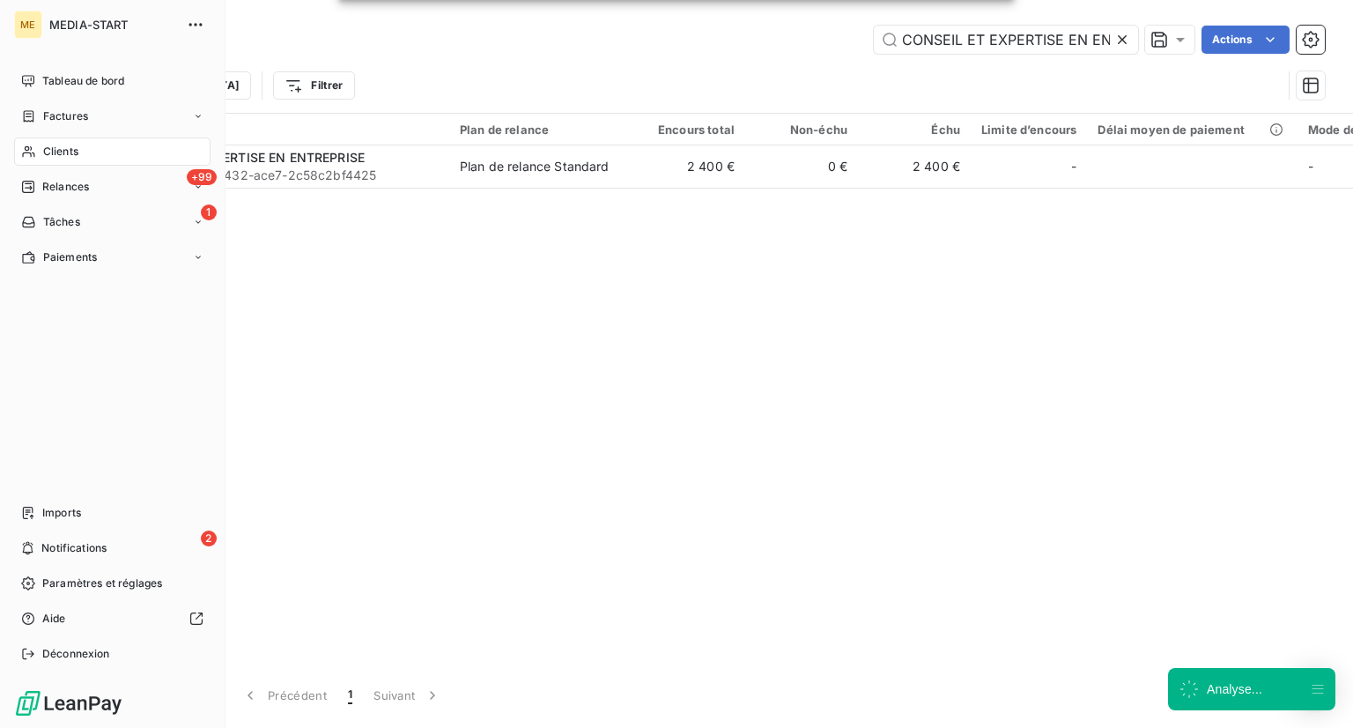
scroll to position [0, 65]
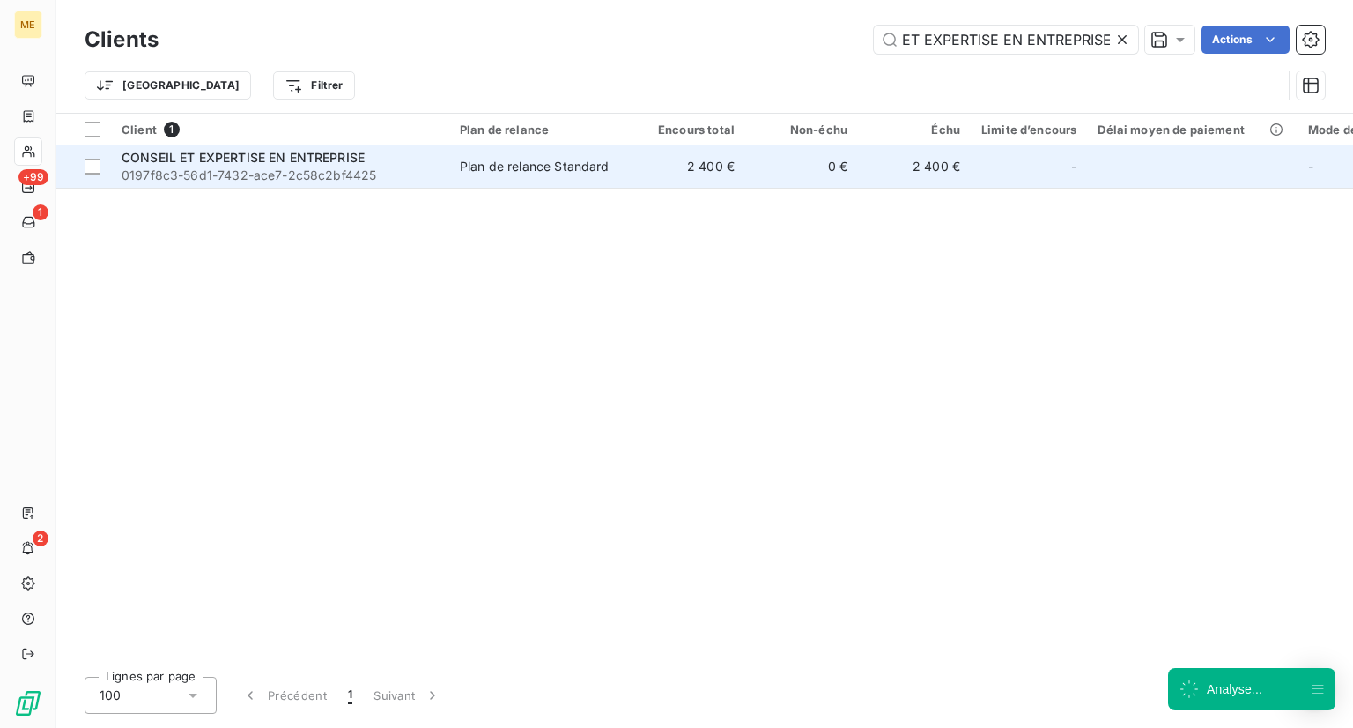
click at [296, 170] on span "0197f8c3-56d1-7432-ace7-2c58c2bf4425" at bounding box center [280, 175] width 317 height 18
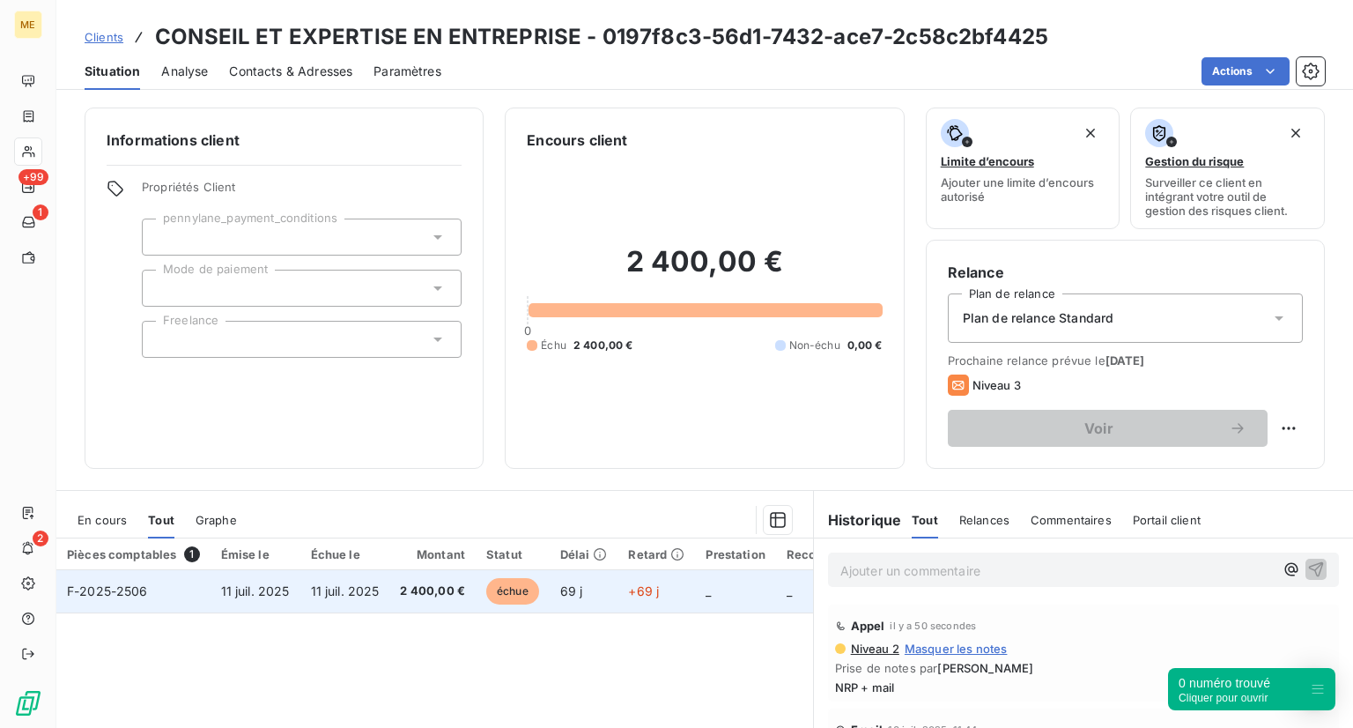
click at [508, 592] on span "échue" at bounding box center [512, 591] width 53 height 26
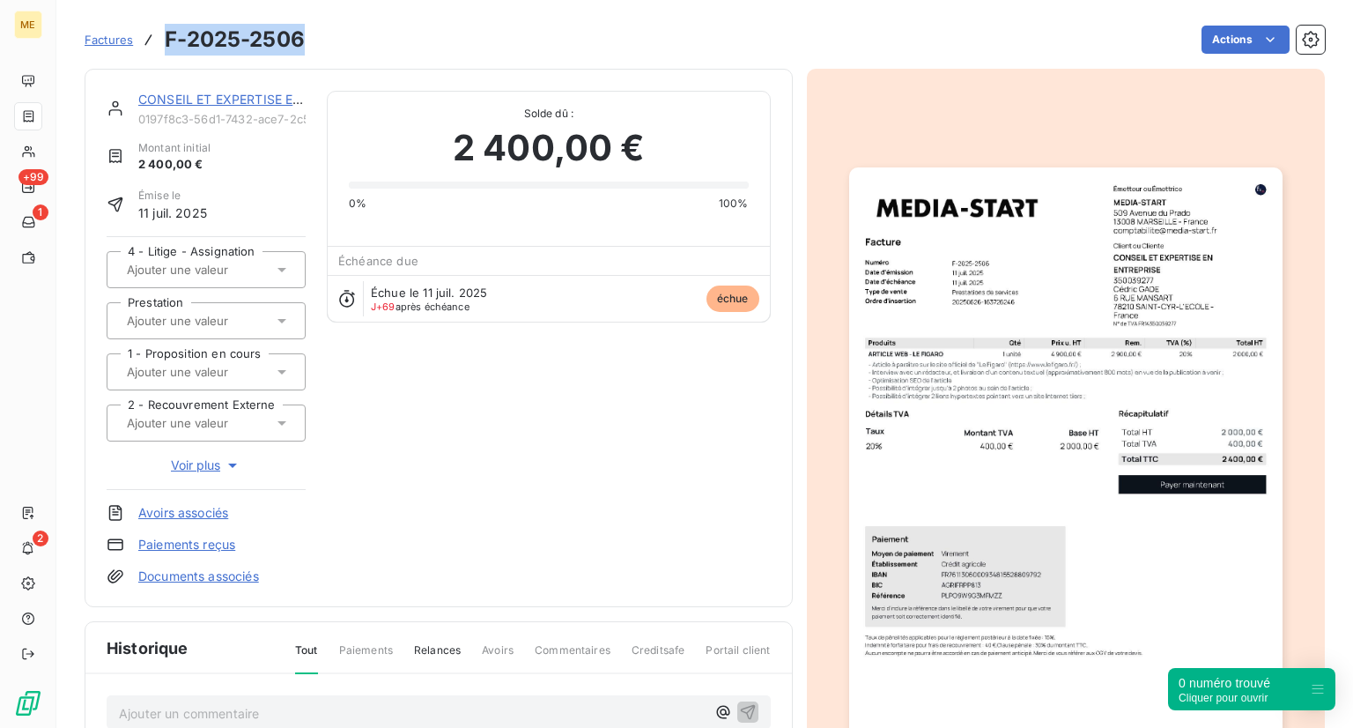
drag, startPoint x: 303, startPoint y: 43, endPoint x: 166, endPoint y: 40, distance: 137.5
click at [166, 40] on h3 "F-2025-2506" at bounding box center [235, 40] width 140 height 32
copy h3 "F-2025-2506"
click at [1061, 474] on img "button" at bounding box center [1065, 473] width 433 height 612
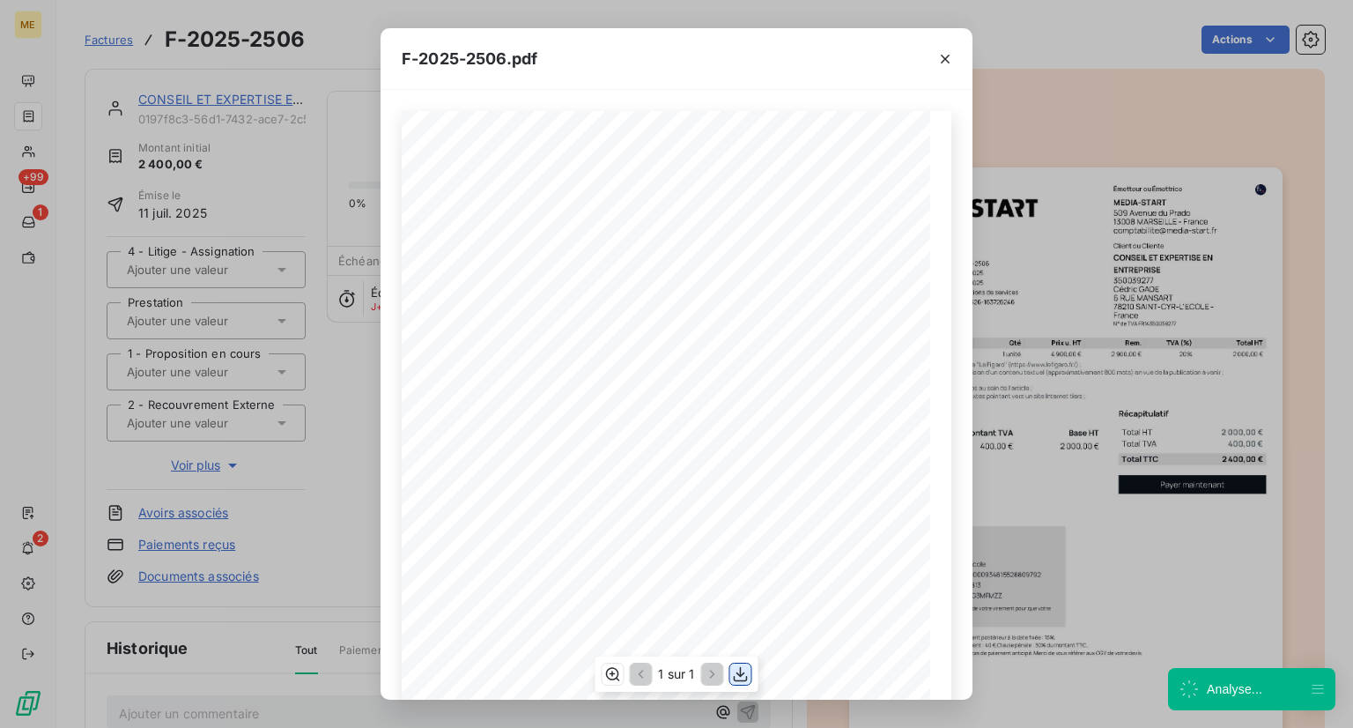
click at [739, 667] on icon "button" at bounding box center [741, 674] width 18 height 18
click at [302, 498] on div "F-2025-2506.pdf 2 000,00 € 400,00 € 2 400,00 € 0197f8c5- b7a3- 7eb5- afed- 83fd…" at bounding box center [676, 364] width 1353 height 728
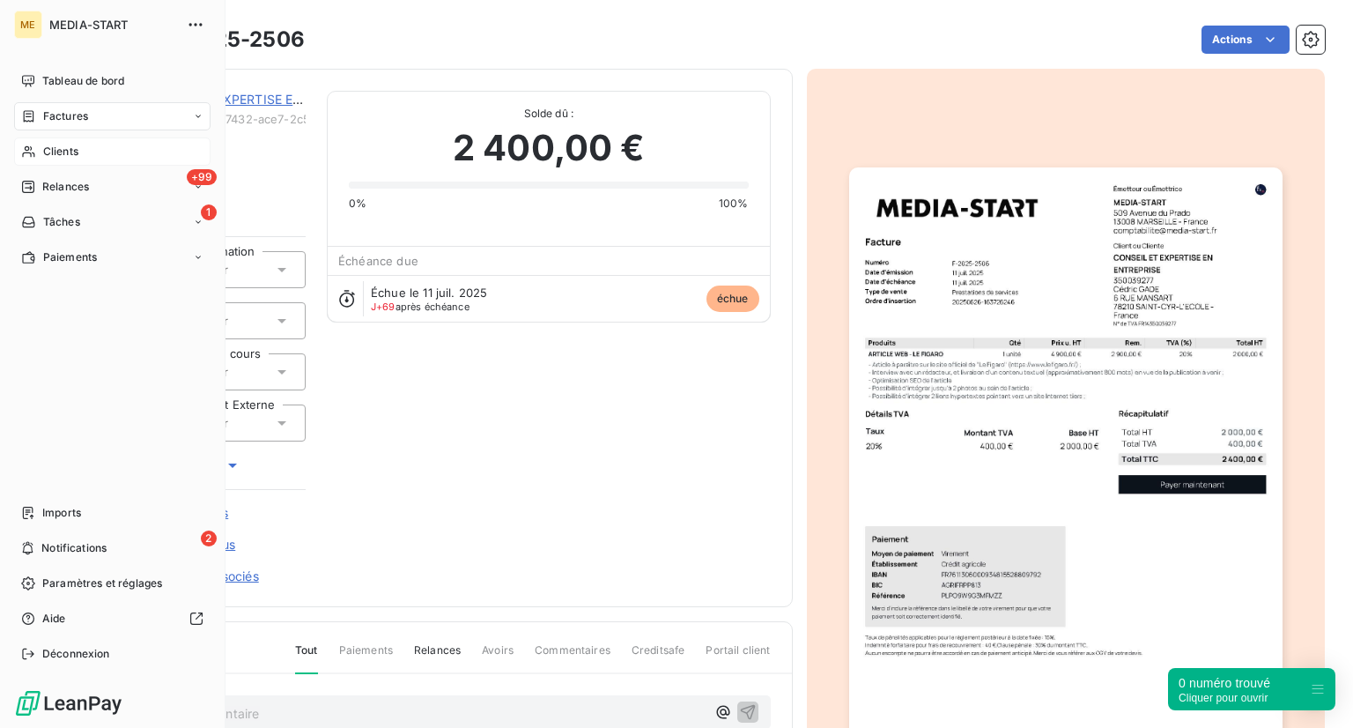
click at [63, 149] on span "Clients" at bounding box center [60, 152] width 35 height 16
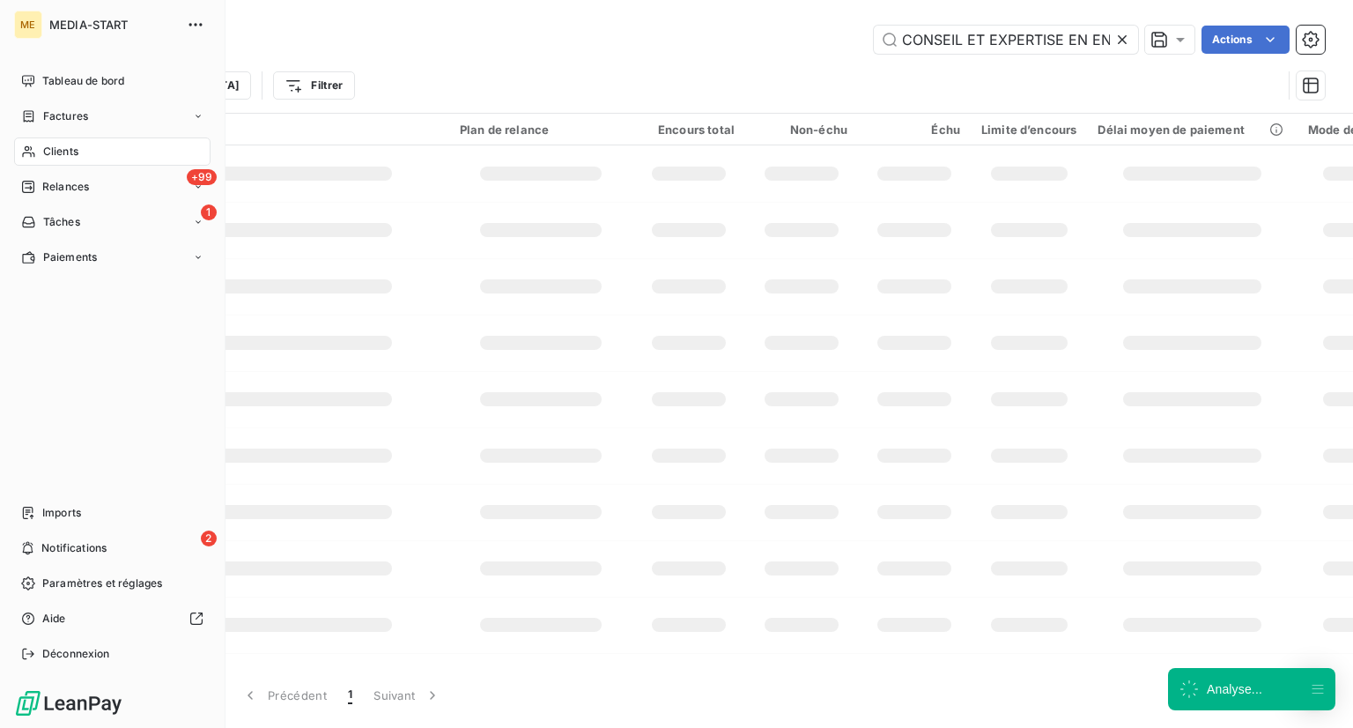
scroll to position [0, 65]
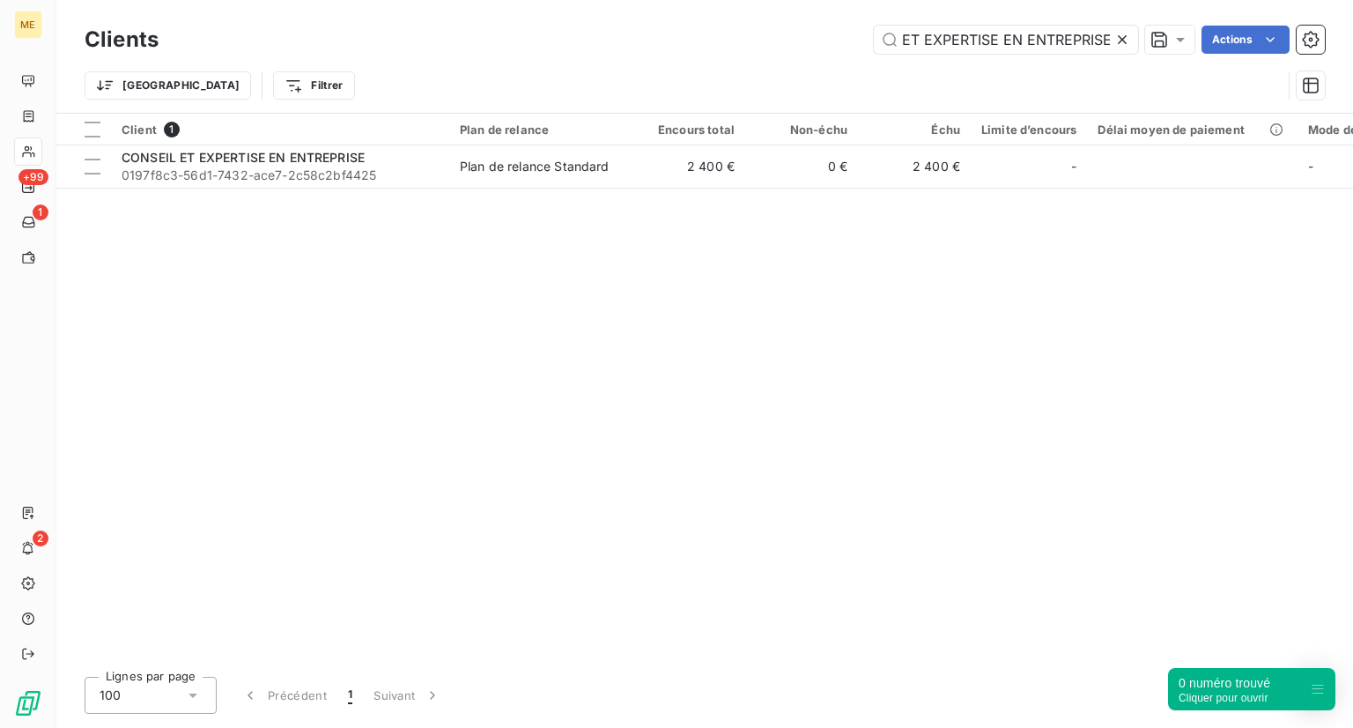
click at [1127, 43] on icon at bounding box center [1122, 40] width 18 height 18
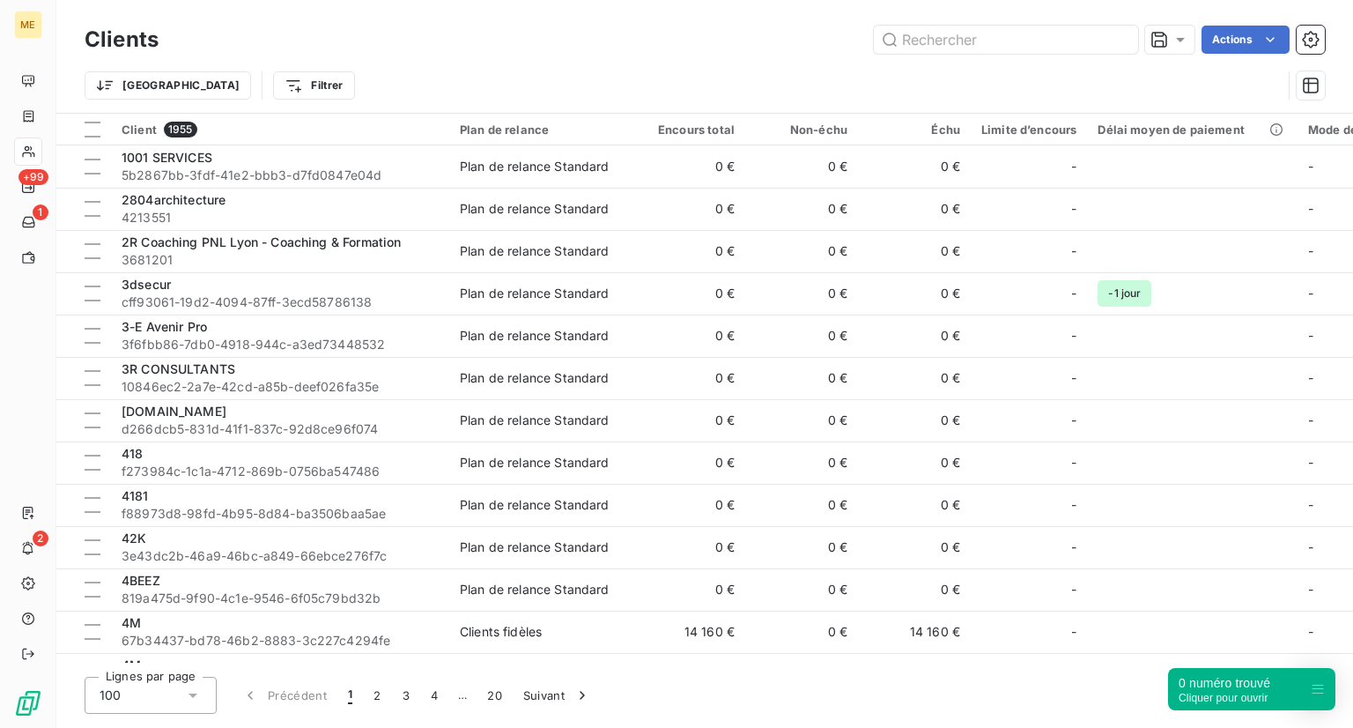
click at [915, 54] on div "Clients Actions" at bounding box center [705, 39] width 1240 height 37
click at [914, 42] on input "text" at bounding box center [1006, 40] width 264 height 28
paste input "F-2025-2506"
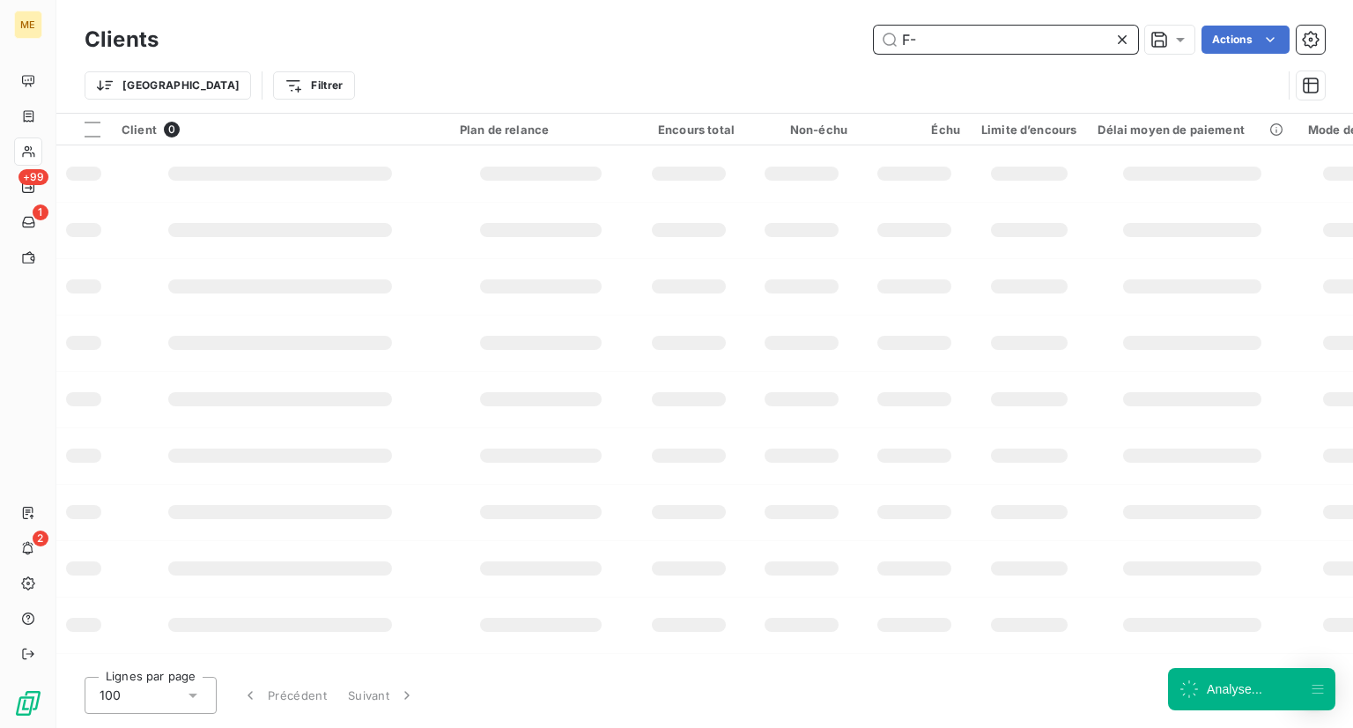
type input "F"
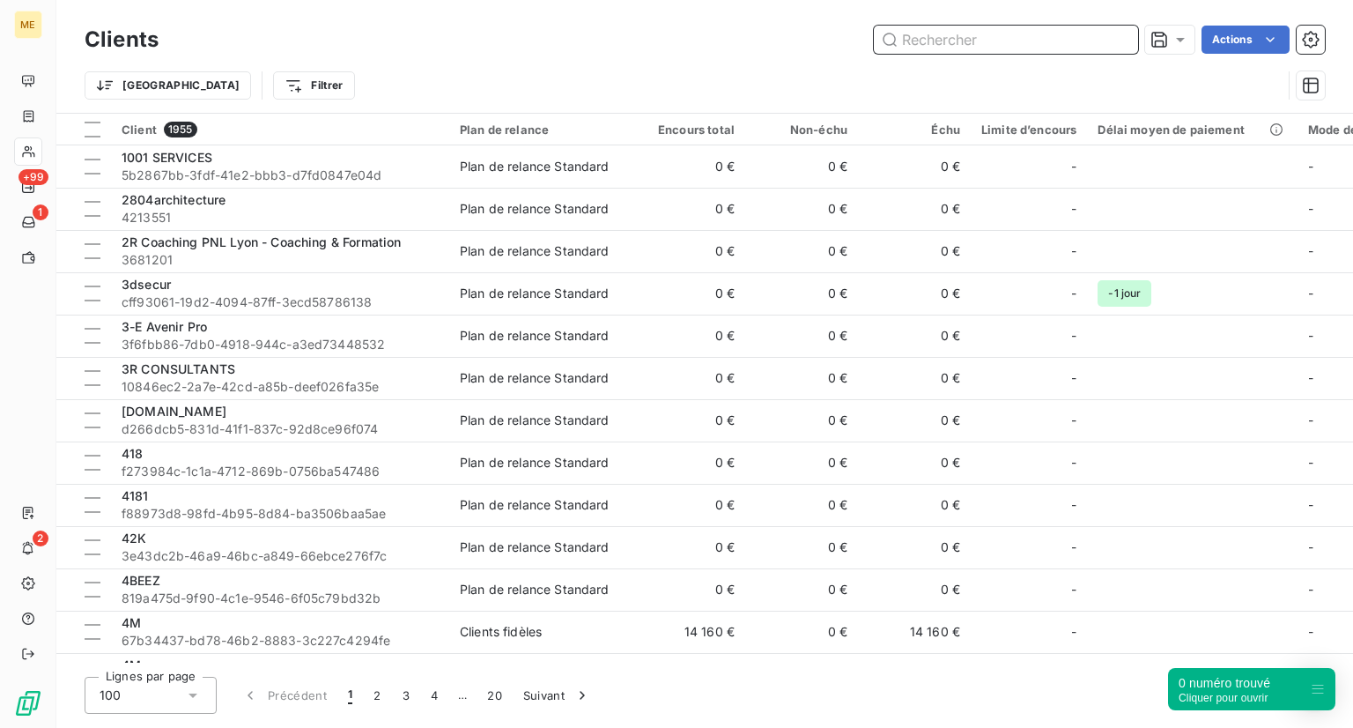
paste input "Cosawi"
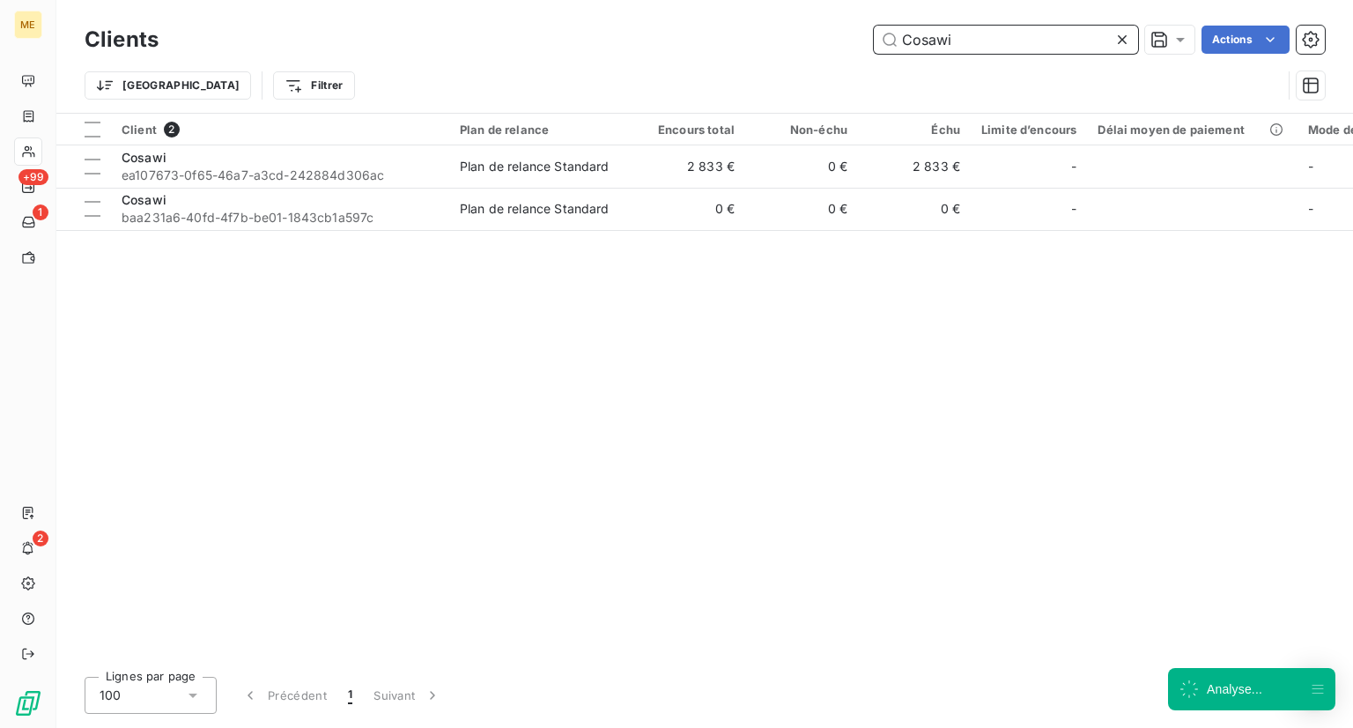
type input "Cosawi"
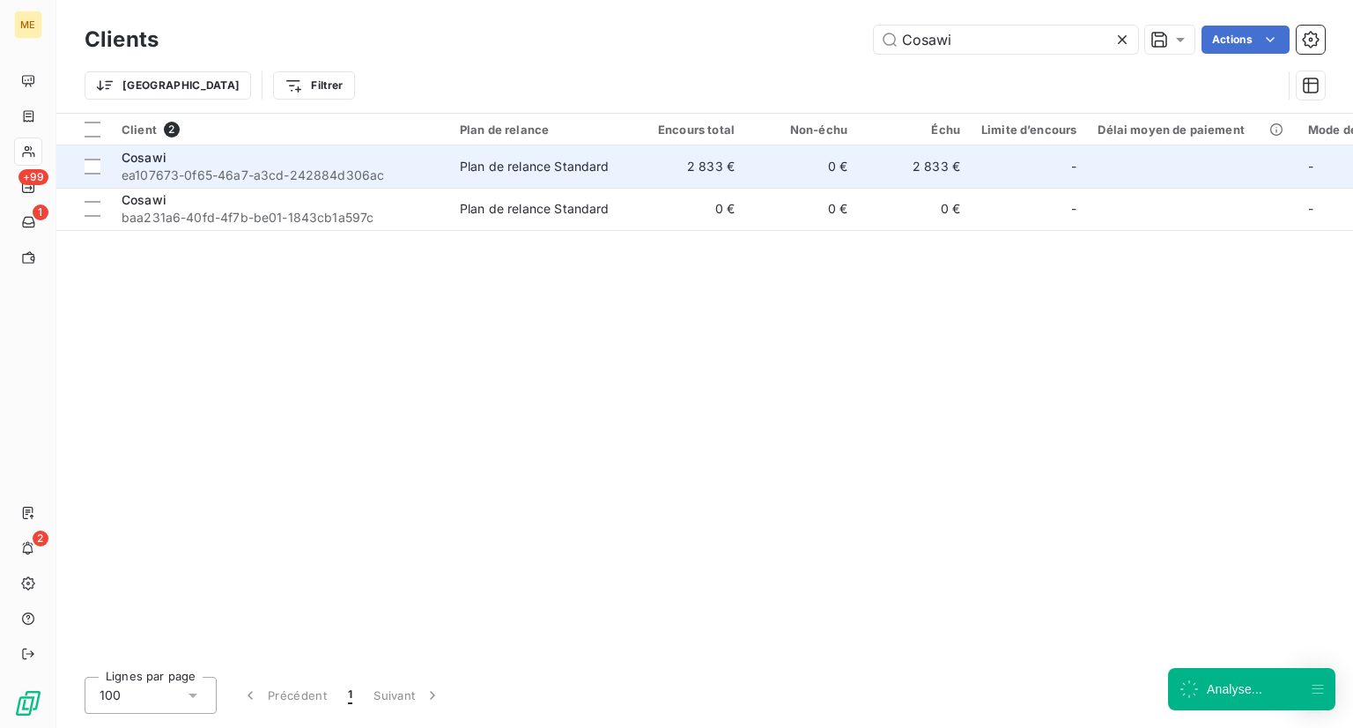
click at [187, 154] on div "Cosawi" at bounding box center [280, 158] width 317 height 18
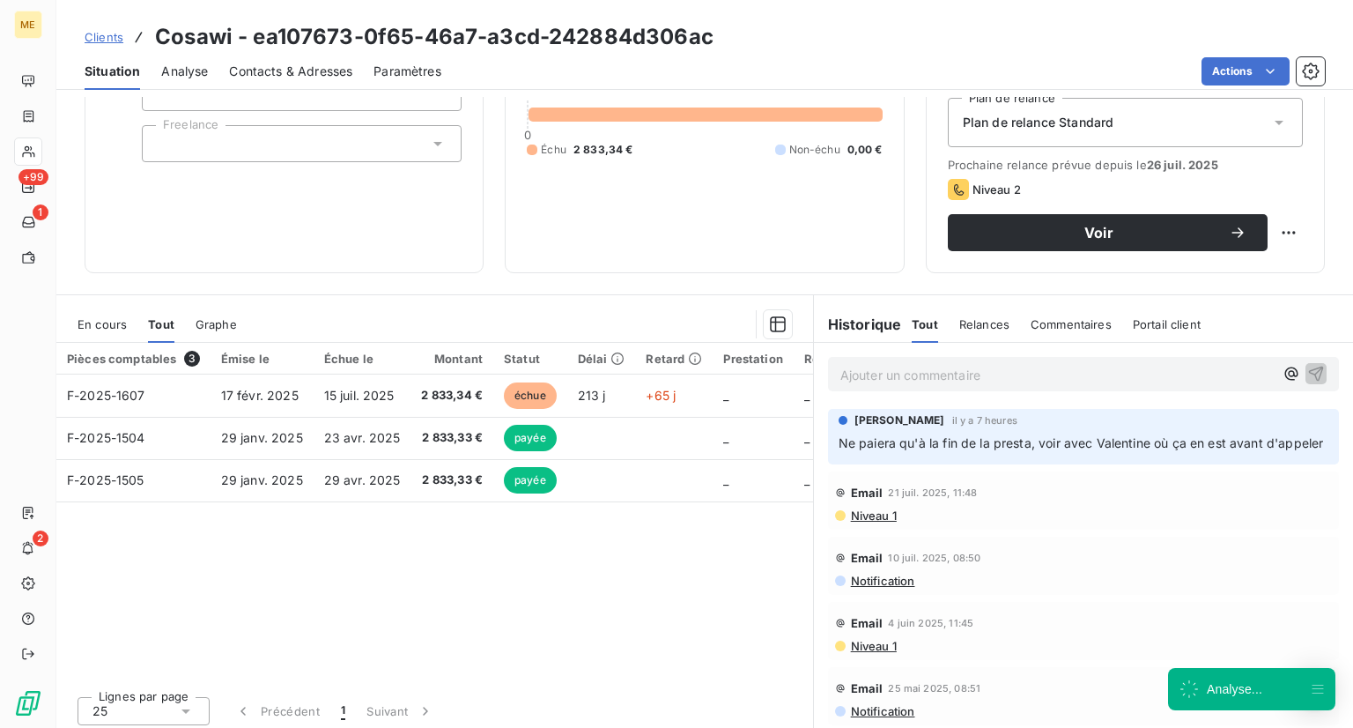
scroll to position [196, 0]
click at [95, 28] on link "Clients" at bounding box center [104, 37] width 39 height 18
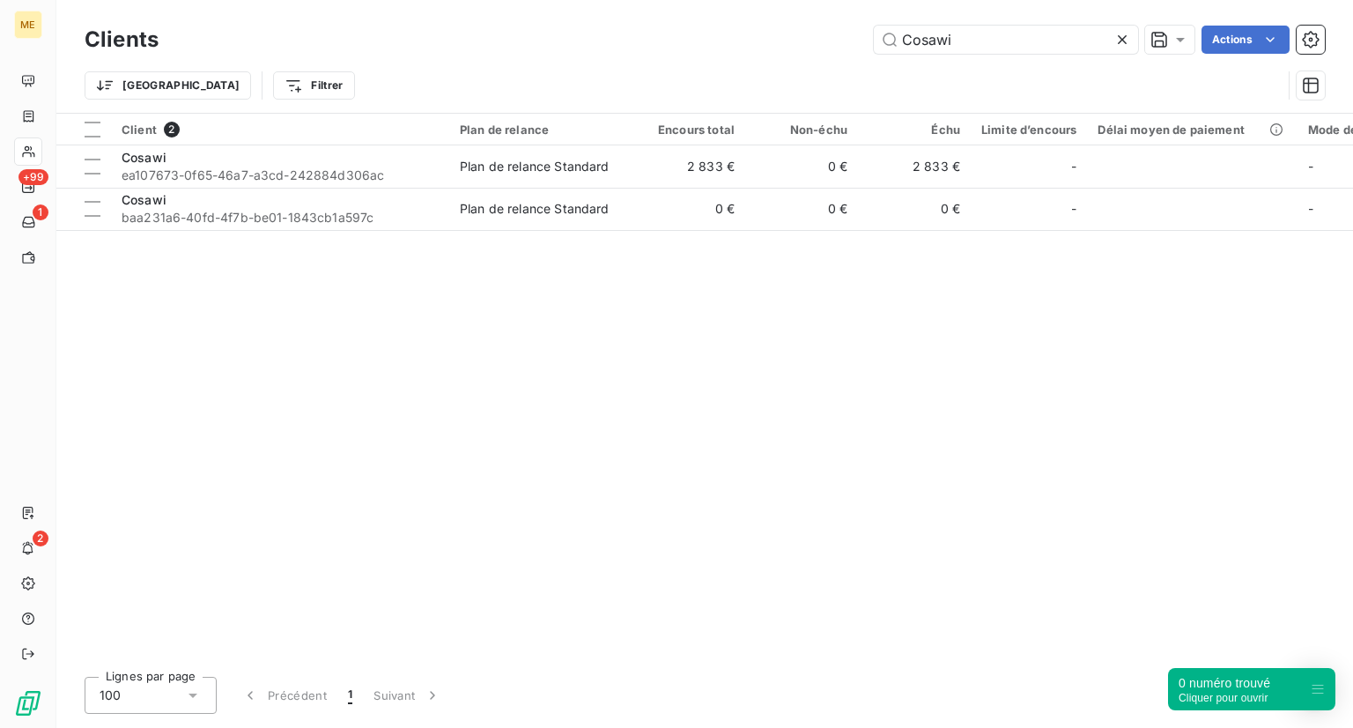
drag, startPoint x: 965, startPoint y: 43, endPoint x: 772, endPoint y: -11, distance: 200.5
click at [772, 0] on html "ME +99 1 2 Clients Cosawi Actions Trier Filtrer Client 2 Plan de relance Encour…" at bounding box center [676, 364] width 1353 height 728
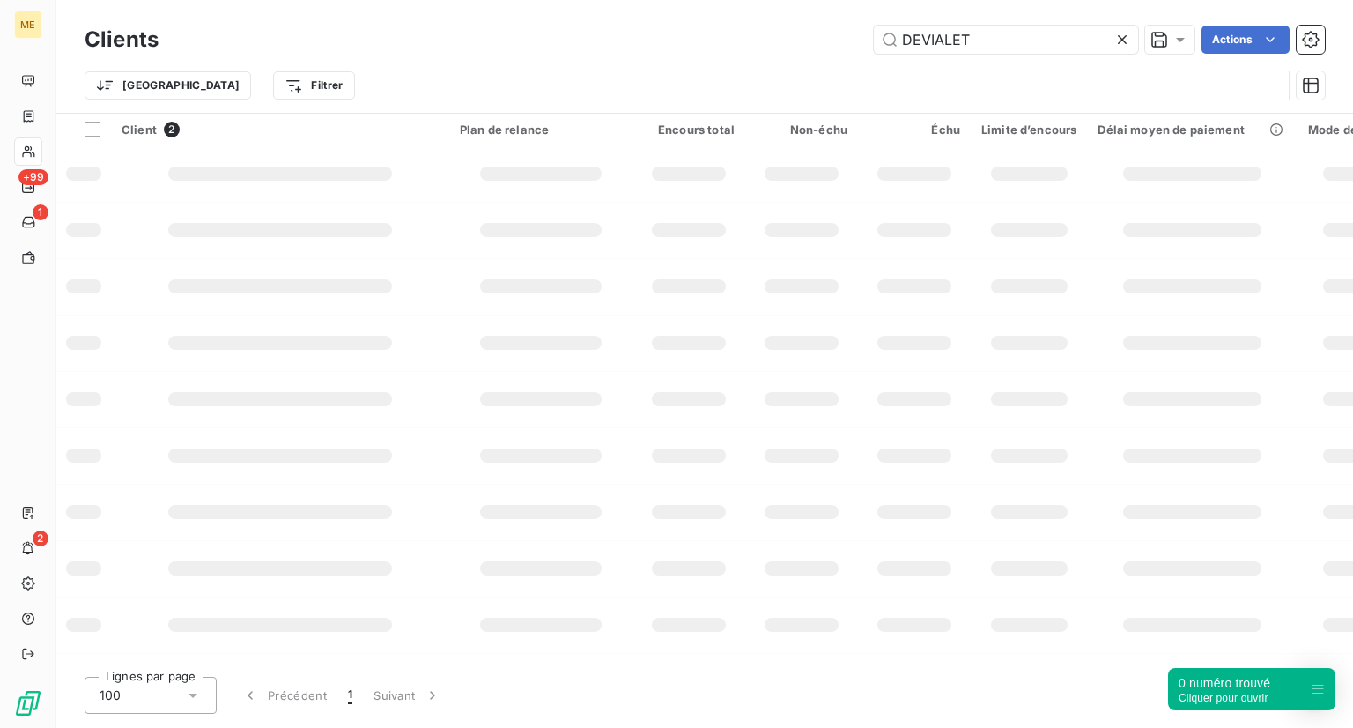
type input "DEVIALET"
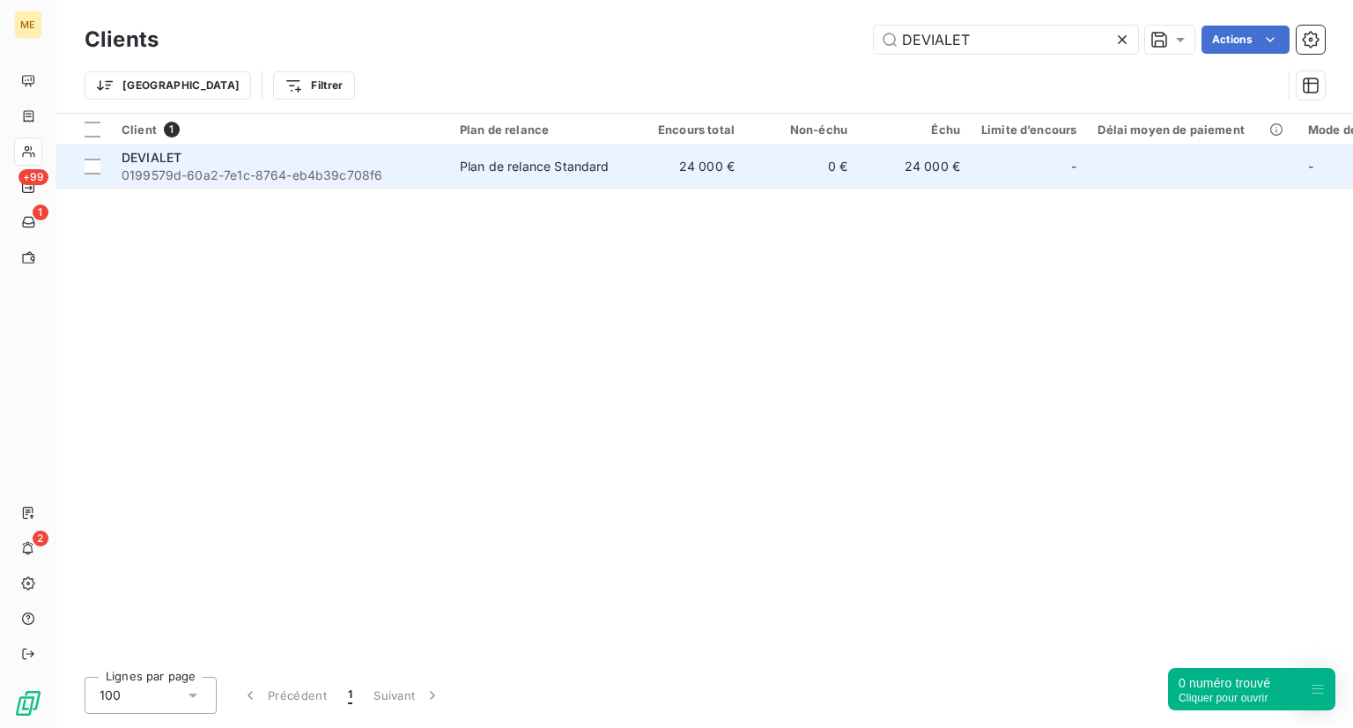
click at [151, 177] on span "0199579d-60a2-7e1c-8764-eb4b39c708f6" at bounding box center [280, 175] width 317 height 18
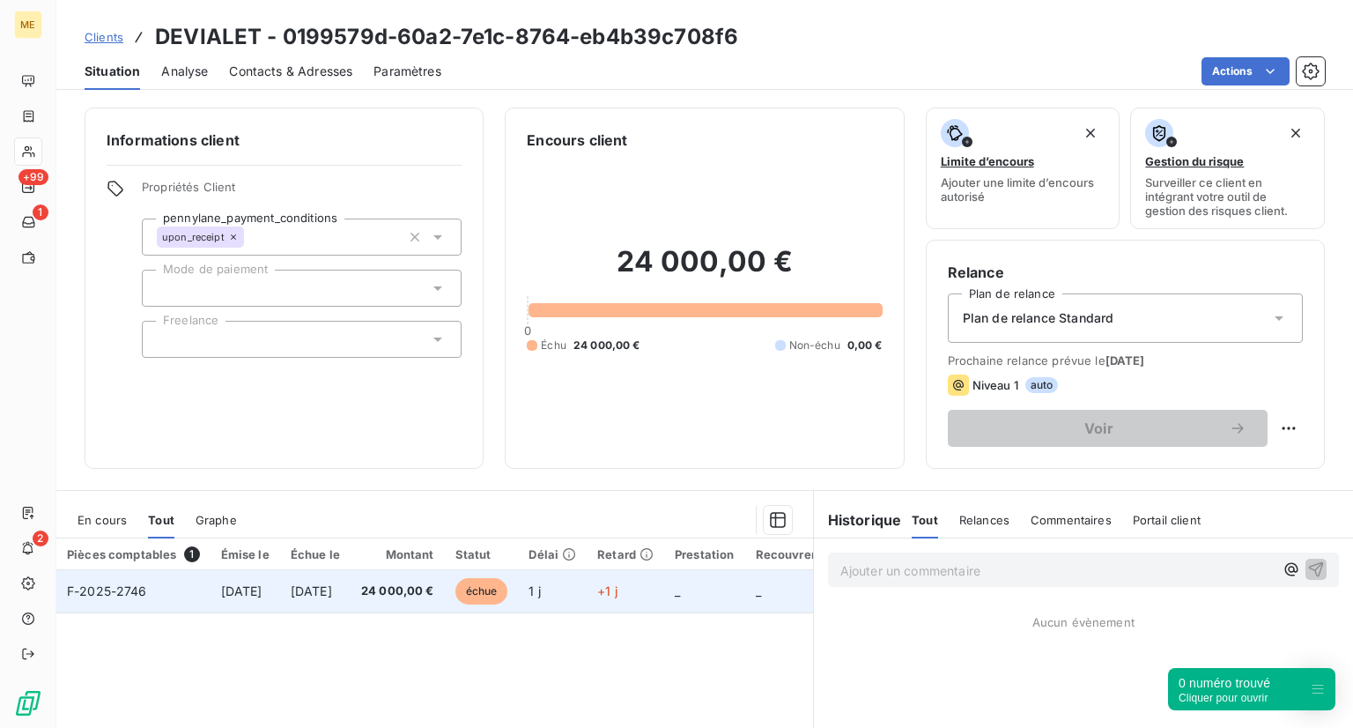
click at [332, 592] on span "[DATE]" at bounding box center [311, 590] width 41 height 15
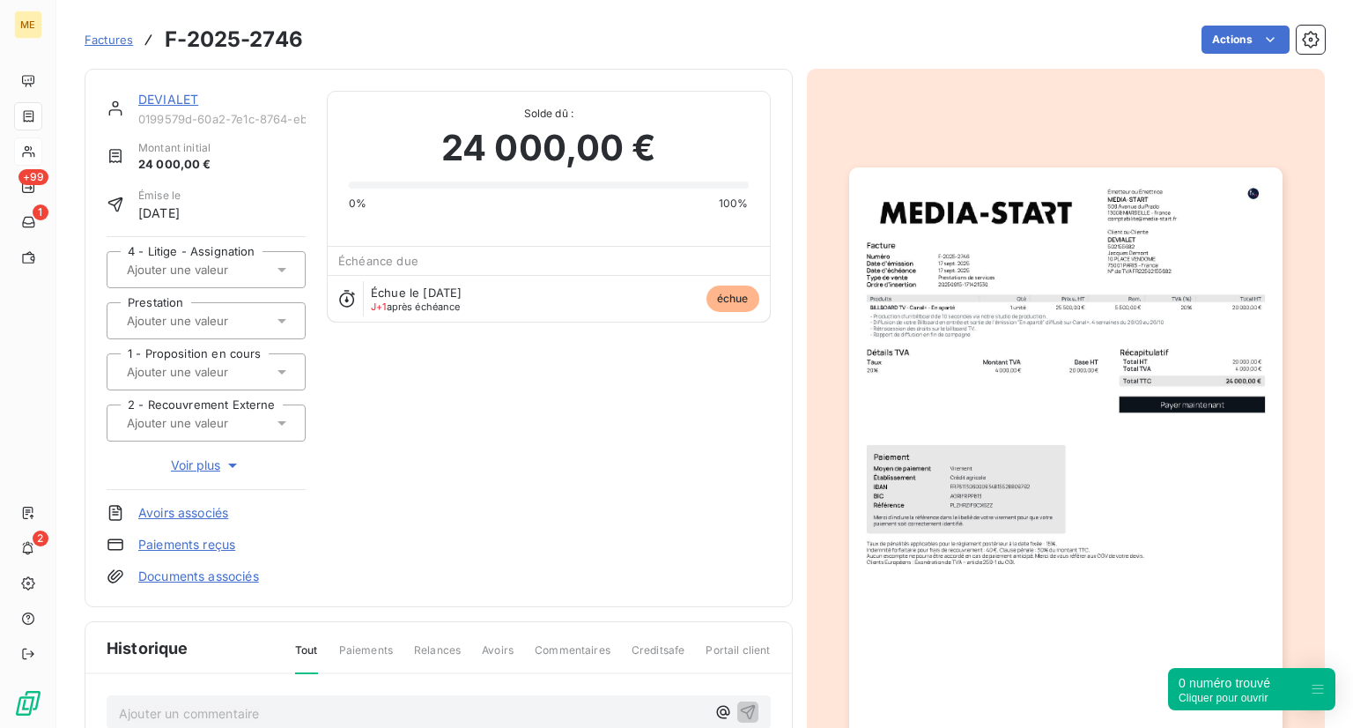
click at [473, 422] on div "DEVIALET 0199579d-60a2-7e1c-8764-eb4b39c708f6 Montant initial 24 000,00 € Émise…" at bounding box center [439, 338] width 664 height 494
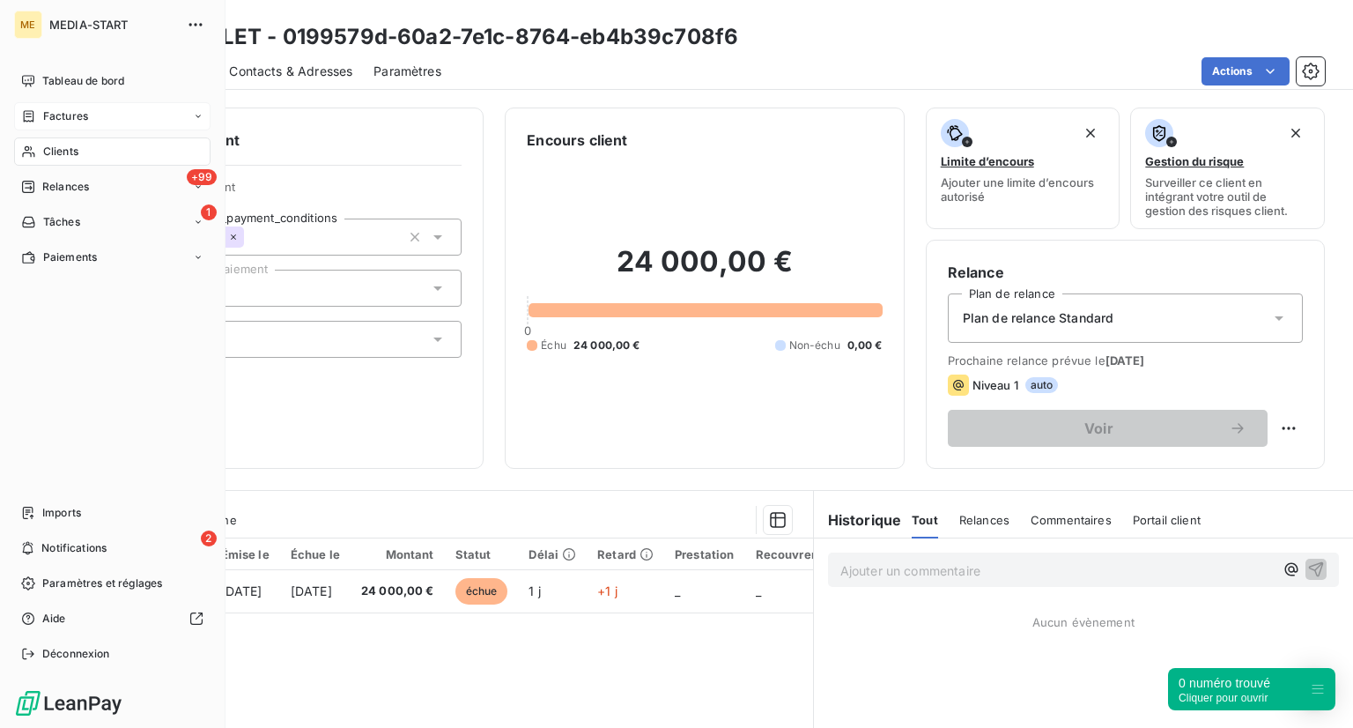
click at [35, 106] on div "Factures" at bounding box center [112, 116] width 196 height 28
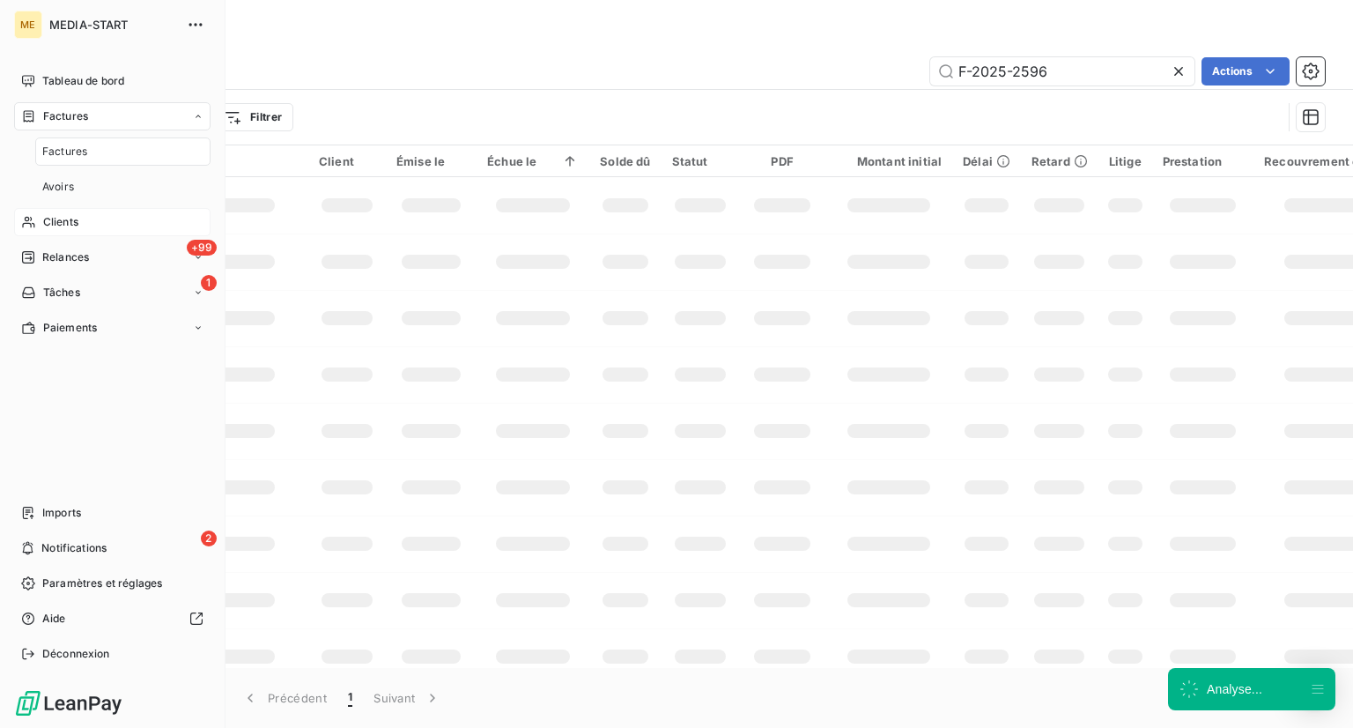
click at [49, 148] on span "Factures" at bounding box center [64, 152] width 45 height 16
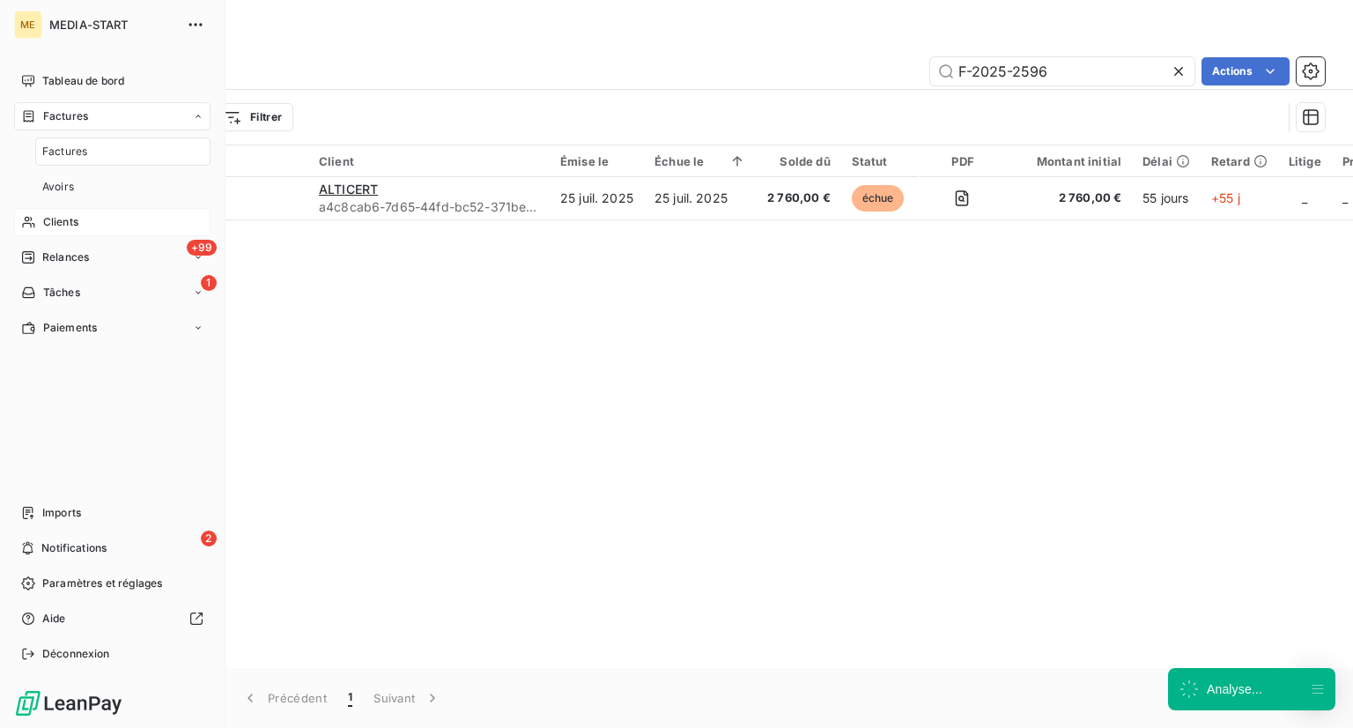
click at [59, 124] on div "Factures" at bounding box center [112, 116] width 196 height 28
click at [63, 154] on span "Clients" at bounding box center [60, 152] width 35 height 16
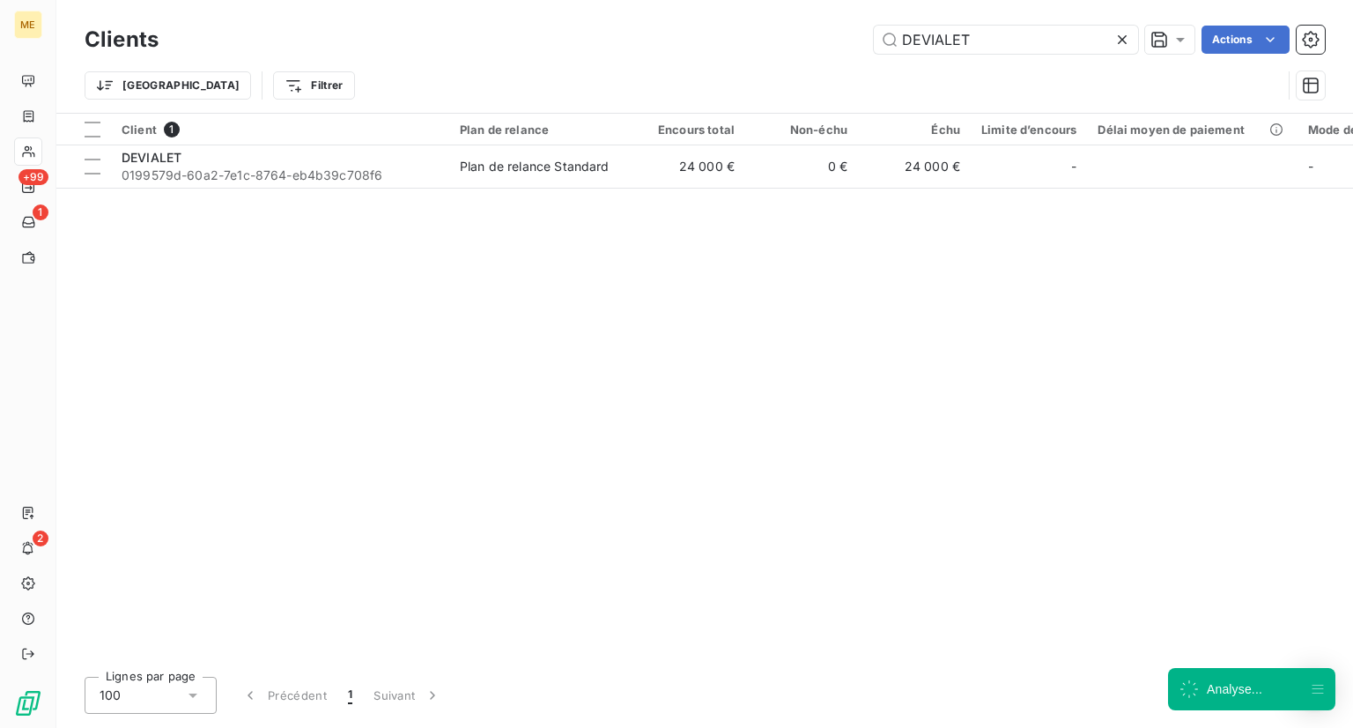
drag, startPoint x: 977, startPoint y: 47, endPoint x: 728, endPoint y: -22, distance: 258.6
click at [728, 0] on html "ME +99 1 2 Clients DEVIALET Actions Trier Filtrer Client 1 Plan de relance Enco…" at bounding box center [676, 364] width 1353 height 728
type input "DI MODA"
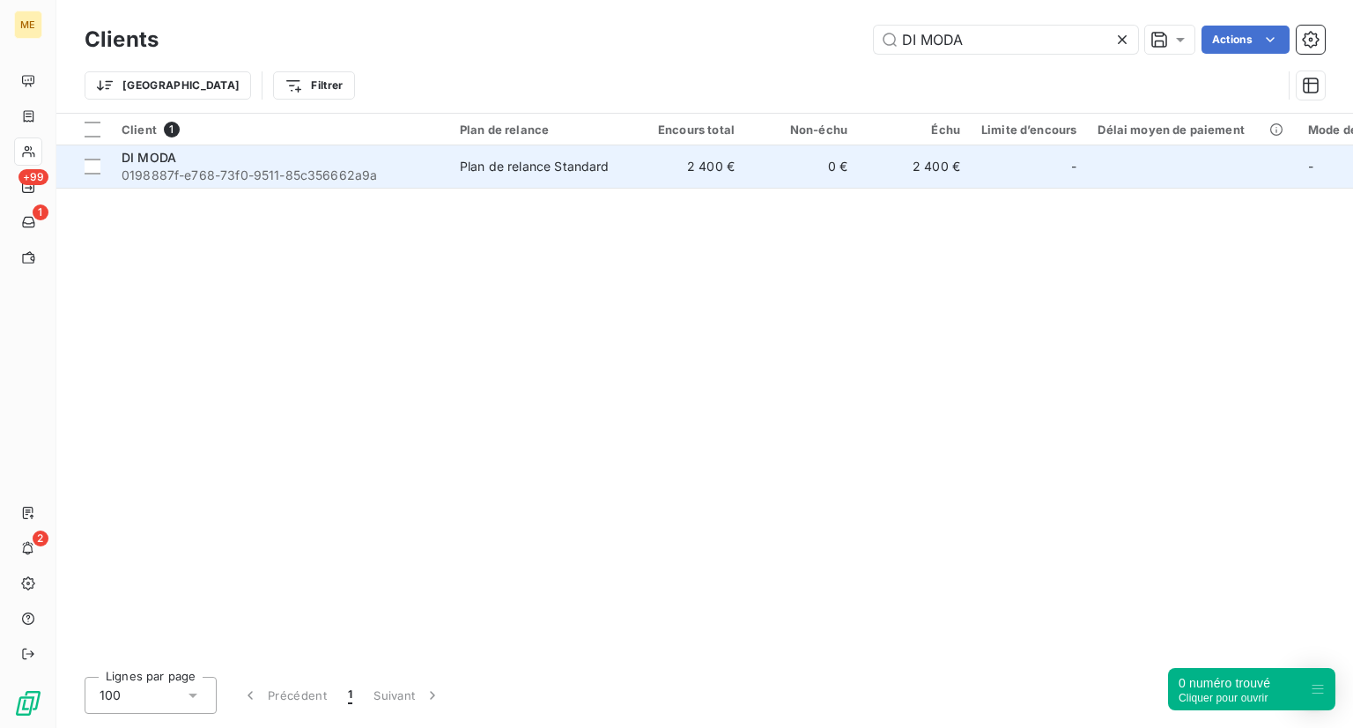
click at [120, 181] on td "DI MODA 0198887f-e768-73f0-9511-85c356662a9a" at bounding box center [280, 166] width 338 height 42
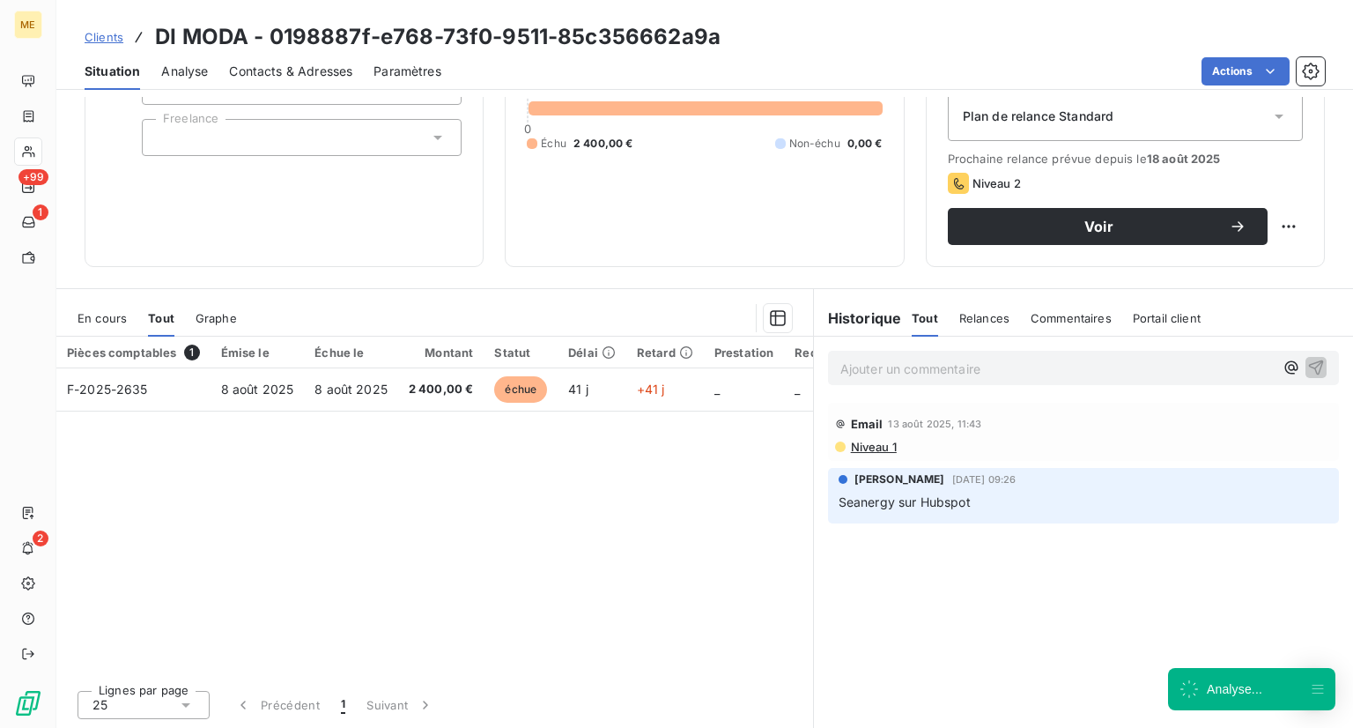
scroll to position [201, 0]
drag, startPoint x: 886, startPoint y: 505, endPoint x: 822, endPoint y: 506, distance: 64.3
click at [828, 506] on div "[PERSON_NAME] [DATE] 09:26 Seanergy sur Hubspot" at bounding box center [1083, 496] width 511 height 55
click at [257, 66] on span "Contacts & Adresses" at bounding box center [290, 72] width 123 height 18
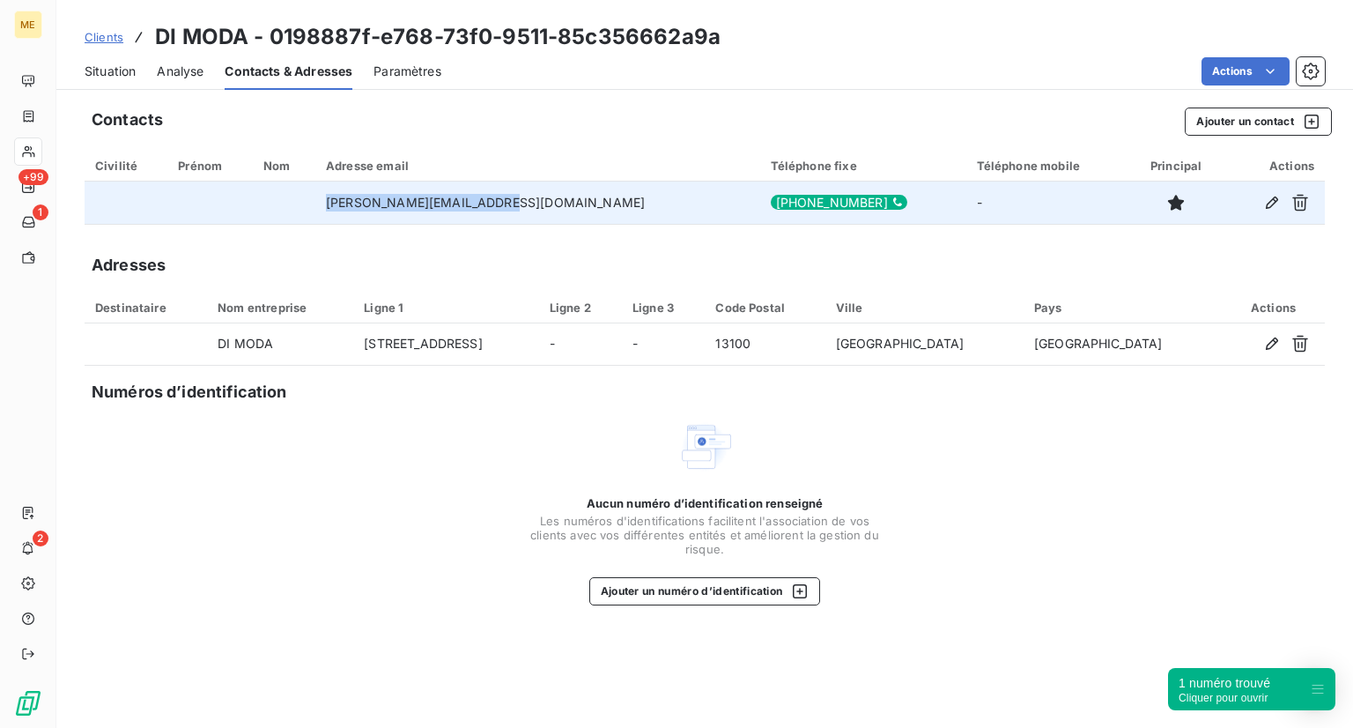
drag, startPoint x: 521, startPoint y: 200, endPoint x: 364, endPoint y: 196, distance: 157.7
click at [364, 196] on tr "[PERSON_NAME][EMAIL_ADDRESS][DOMAIN_NAME] [PHONE_NUMBER] -" at bounding box center [705, 202] width 1240 height 42
copy tr "[PERSON_NAME][EMAIL_ADDRESS][DOMAIN_NAME]"
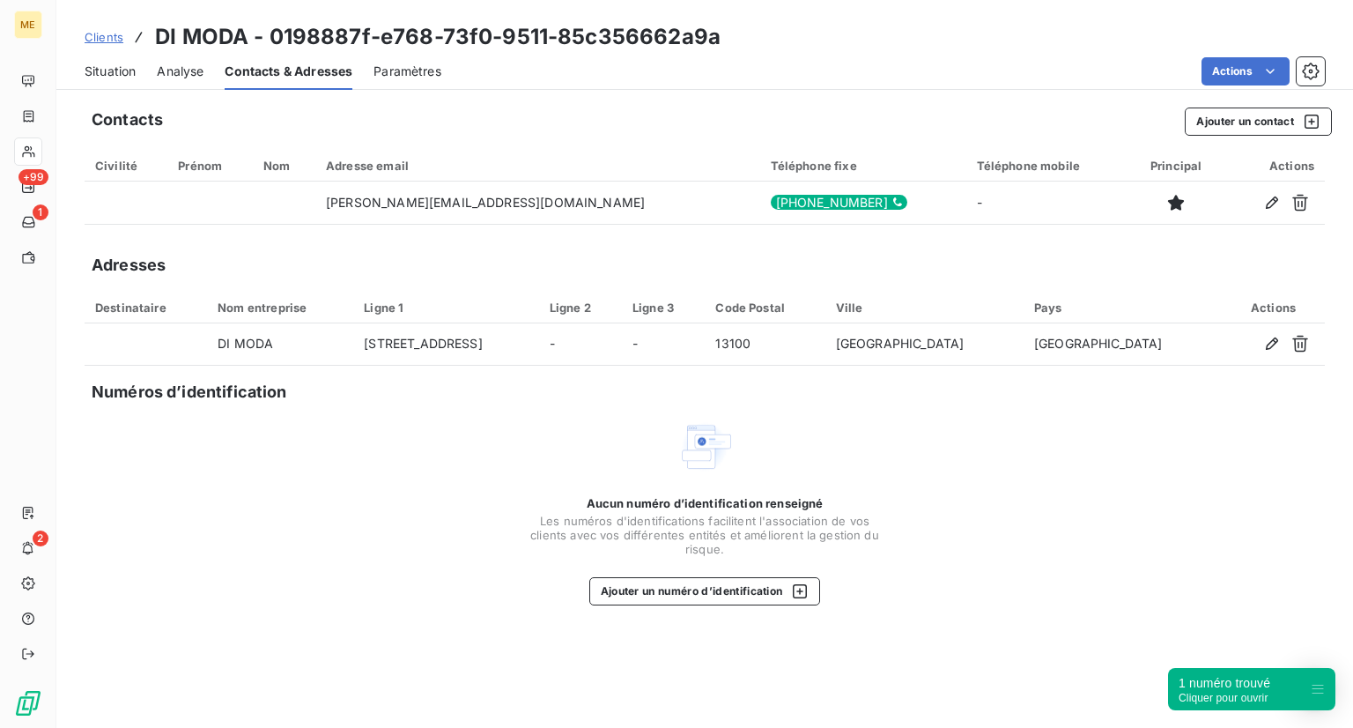
click at [153, 64] on div "Situation Analyse Contacts & Adresses Paramètres Actions" at bounding box center [704, 71] width 1297 height 37
click at [138, 69] on div "Situation Analyse Contacts & Adresses Paramètres Actions" at bounding box center [704, 71] width 1297 height 37
click at [135, 69] on span "Situation" at bounding box center [110, 72] width 51 height 18
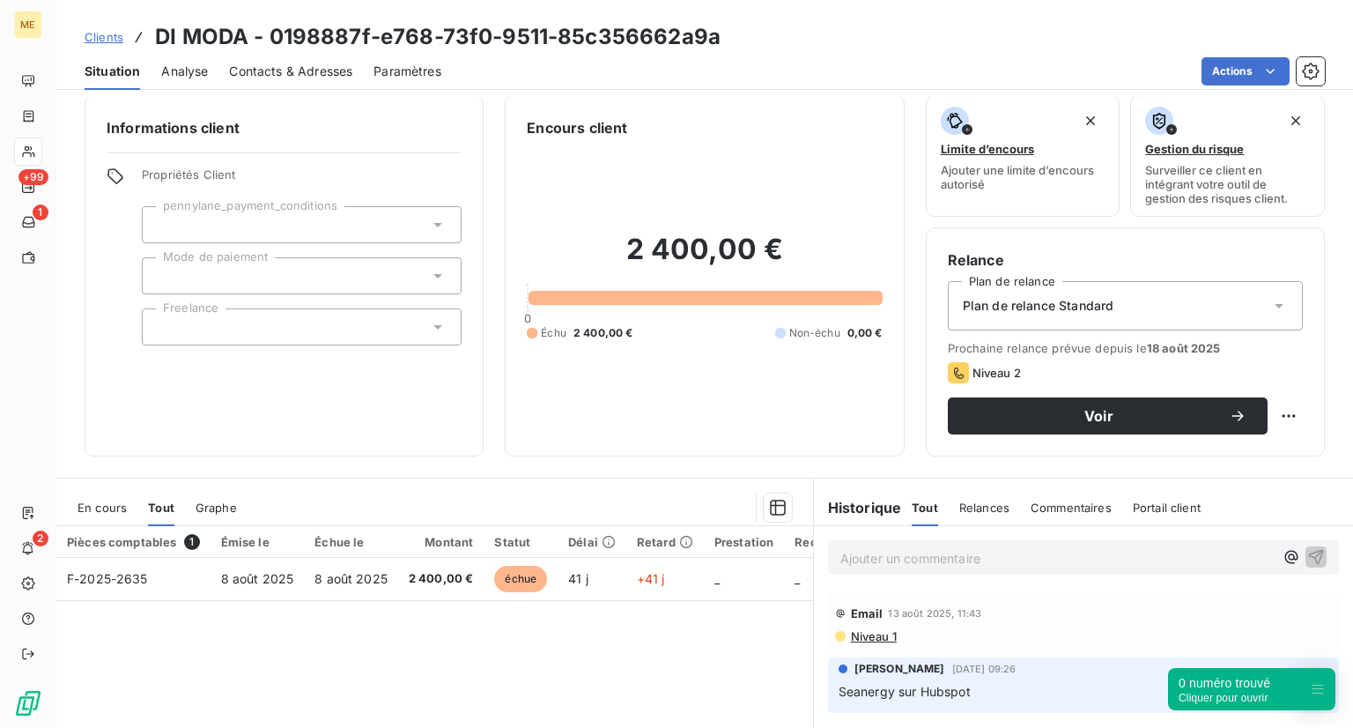
scroll to position [11, 0]
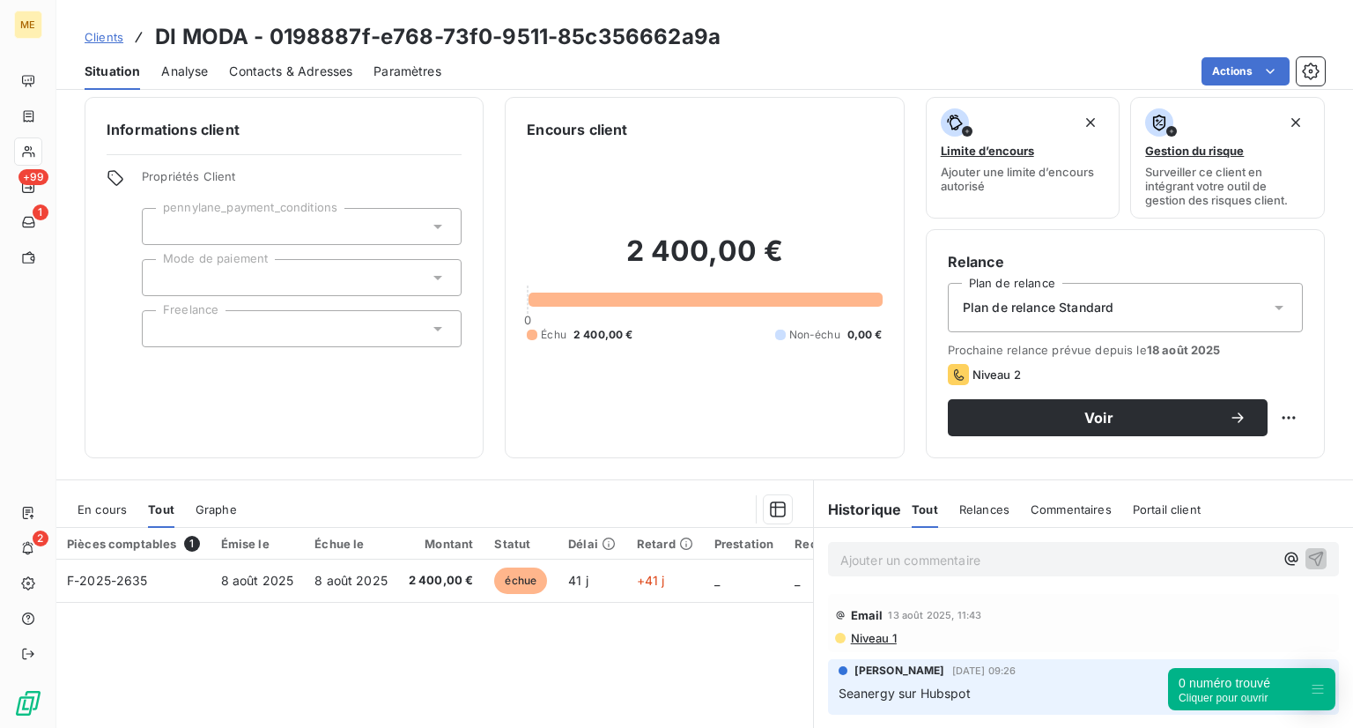
click at [109, 515] on div "En cours" at bounding box center [102, 509] width 49 height 37
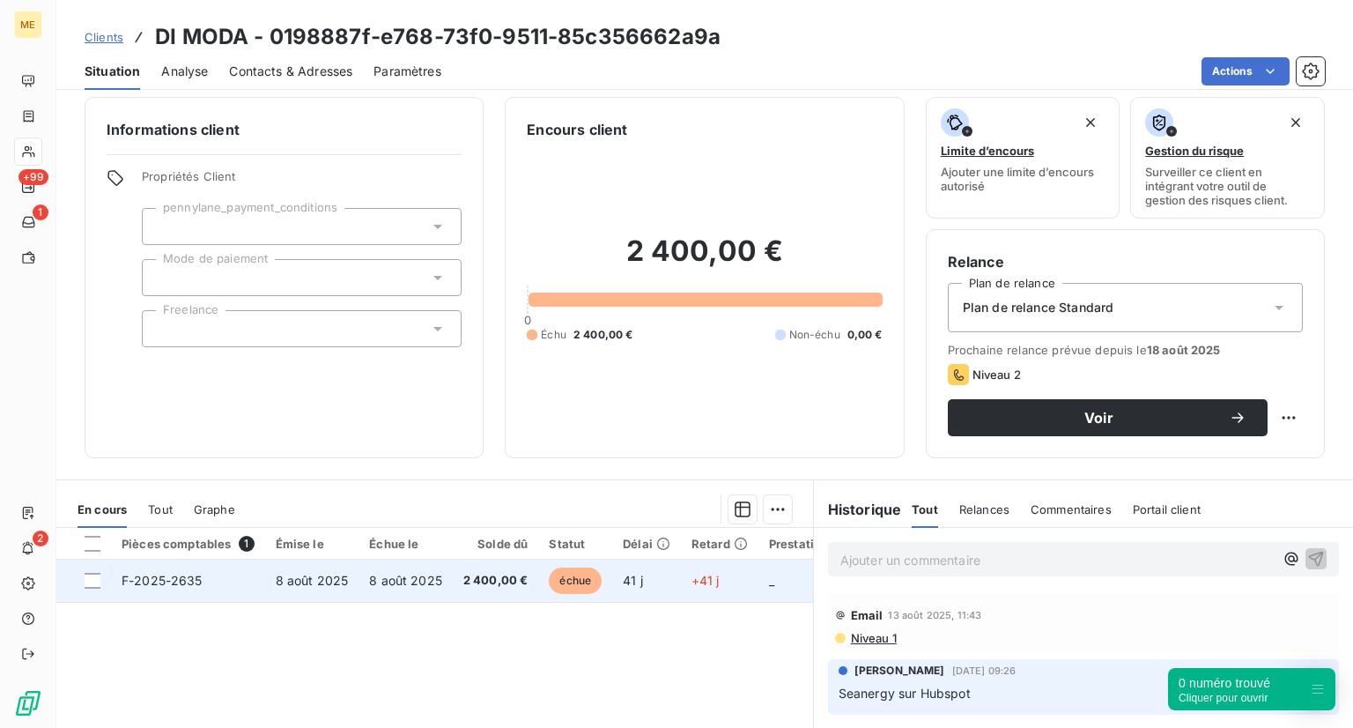
click at [567, 583] on span "échue" at bounding box center [575, 580] width 53 height 26
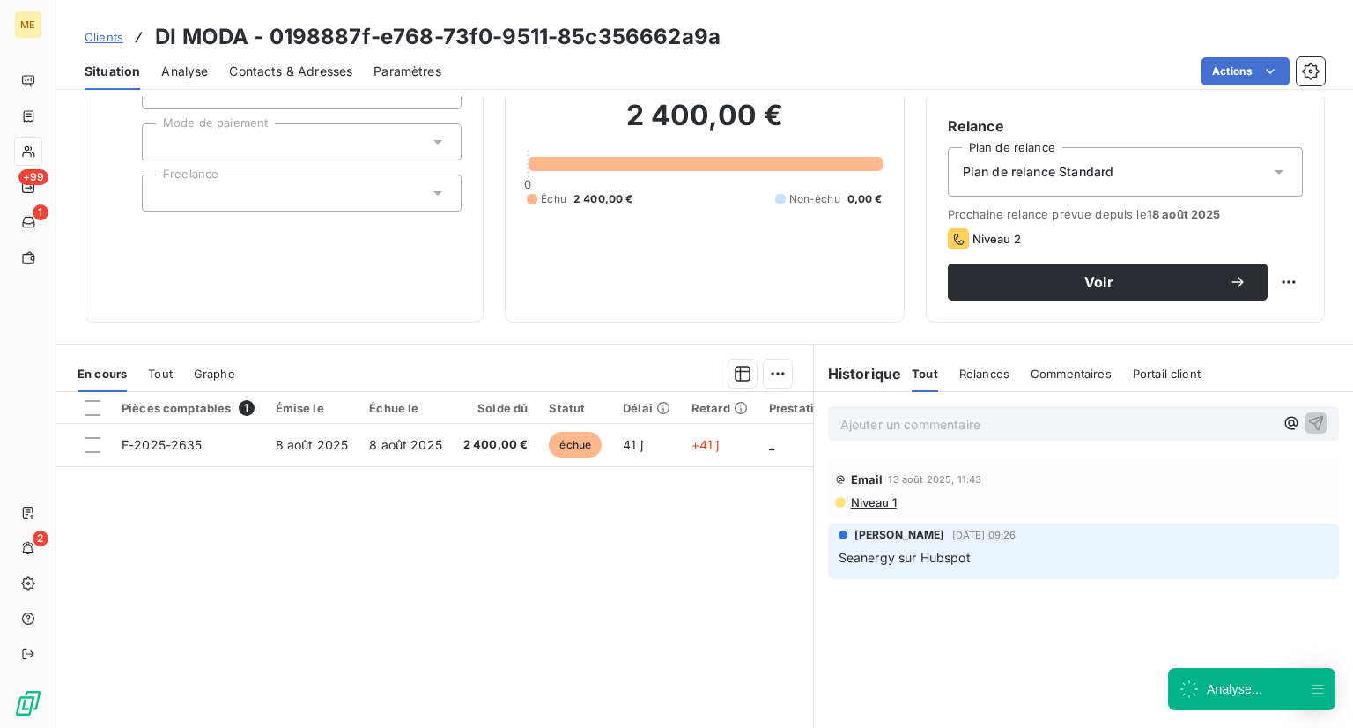
scroll to position [146, 0]
click at [888, 434] on div "Ajouter un commentaire ﻿" at bounding box center [1083, 423] width 511 height 34
click at [888, 424] on p "Ajouter un commentaire ﻿" at bounding box center [1056, 424] width 433 height 22
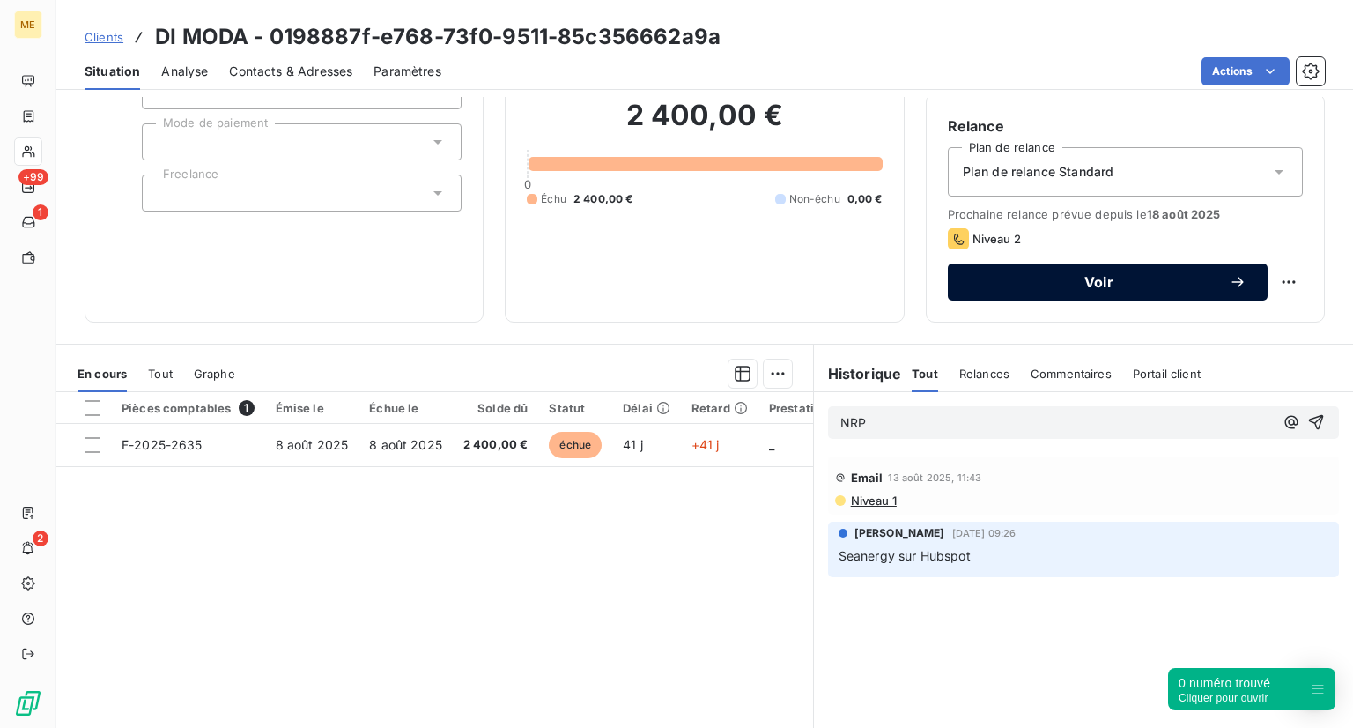
click at [1034, 284] on span "Voir" at bounding box center [1099, 282] width 260 height 14
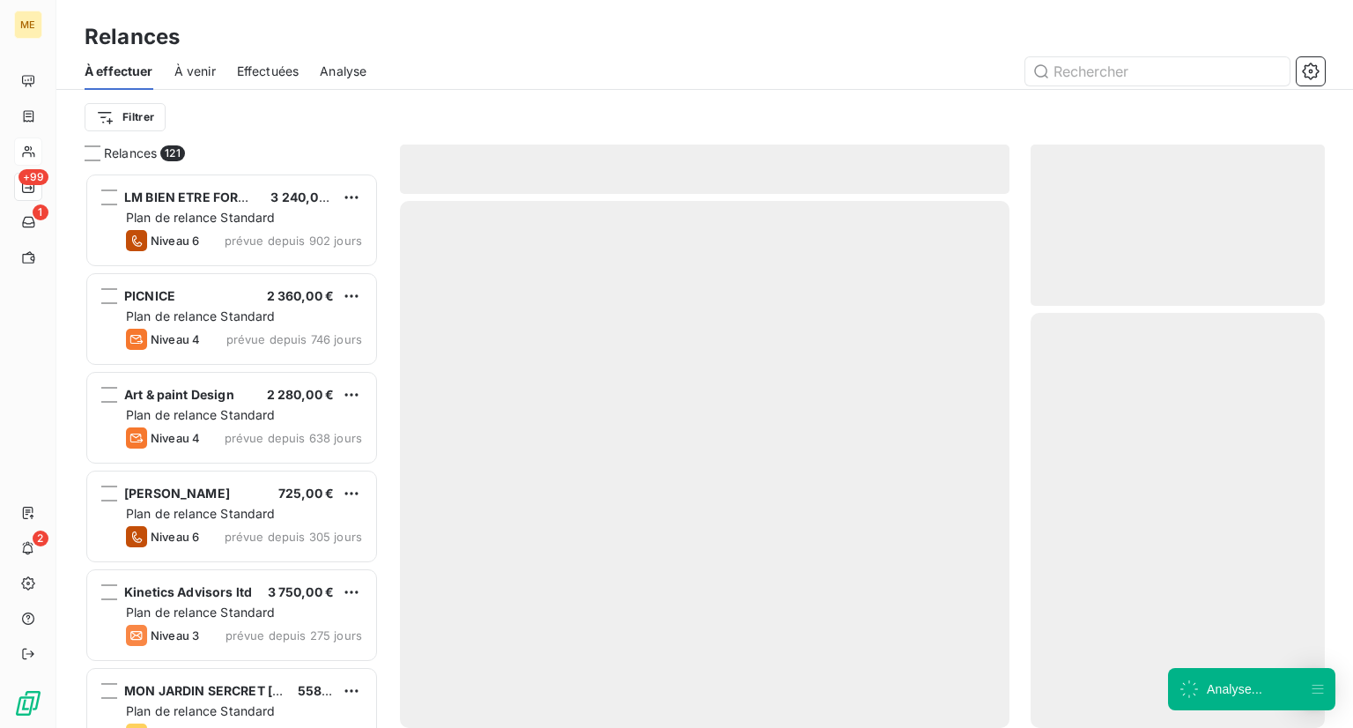
scroll to position [541, 280]
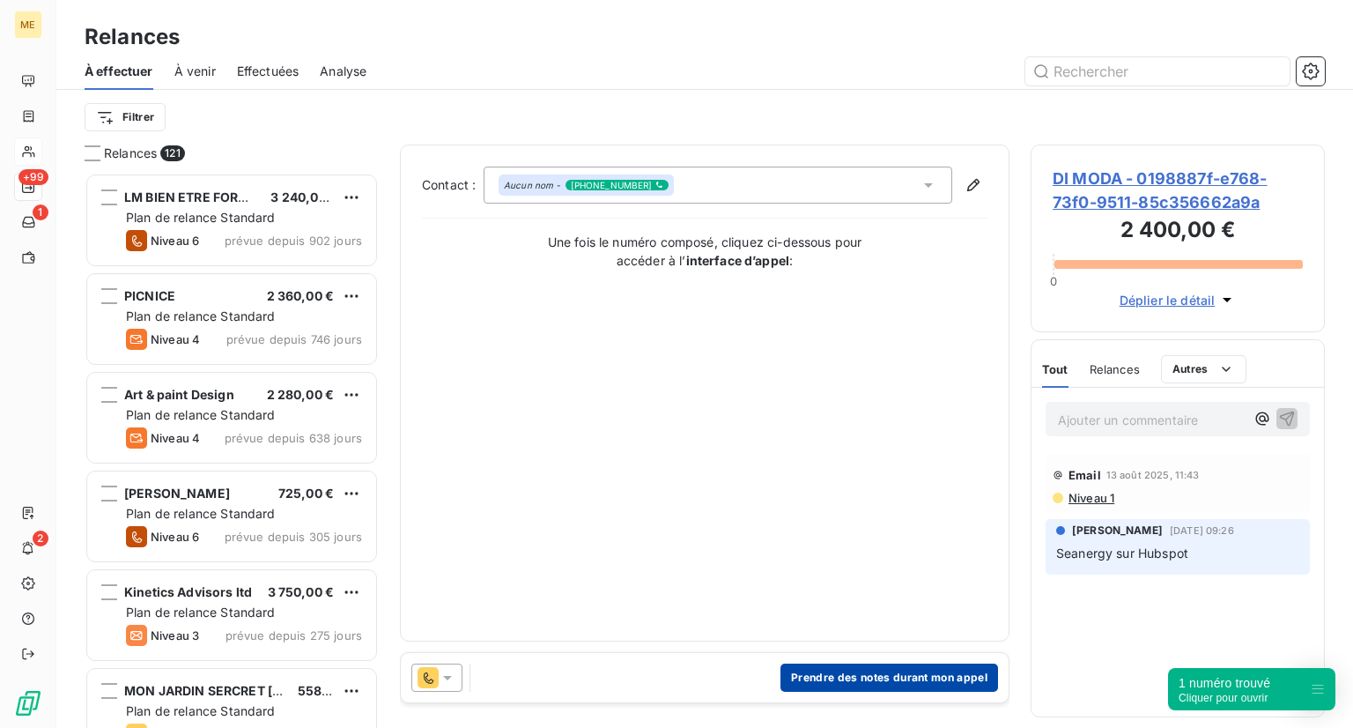
click at [804, 673] on button "Prendre des notes durant mon appel" at bounding box center [889, 677] width 218 height 28
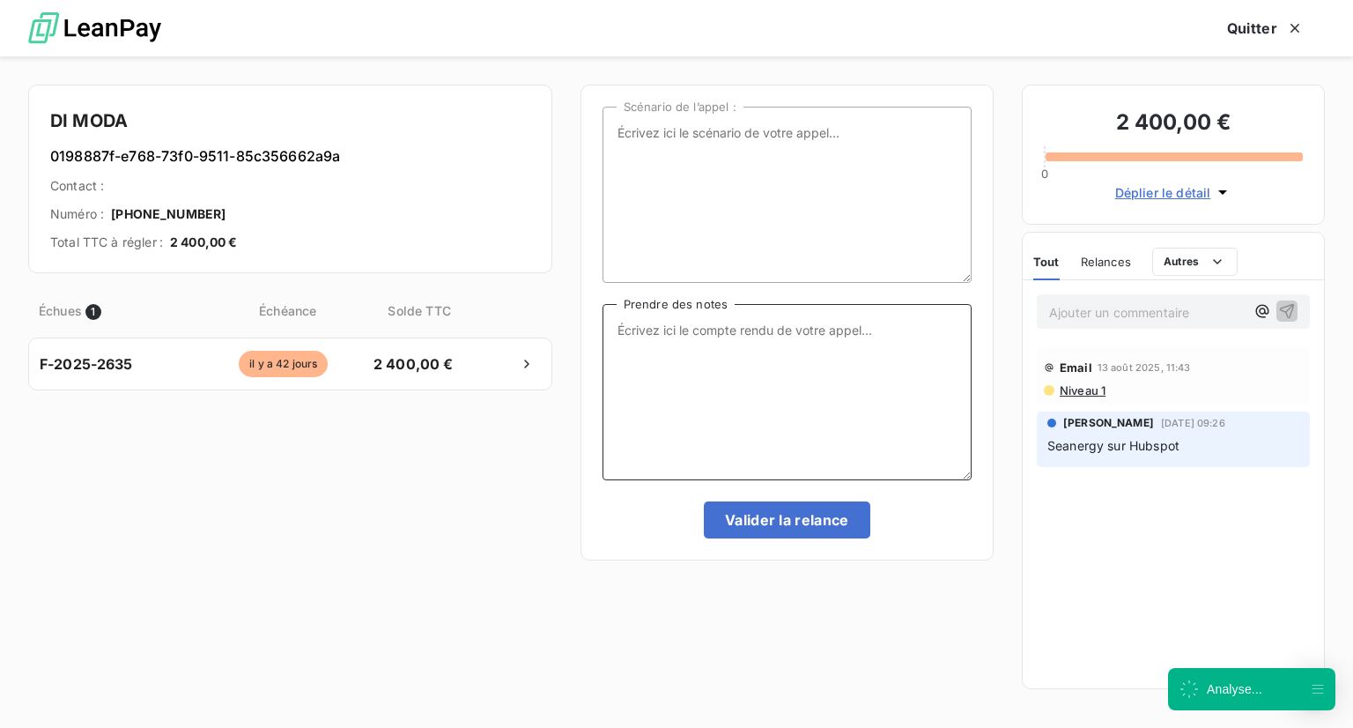
click at [711, 419] on textarea "Prendre des notes" at bounding box center [786, 392] width 369 height 176
type textarea "NRP + mail"
click at [742, 521] on button "Valider la relance" at bounding box center [787, 519] width 166 height 37
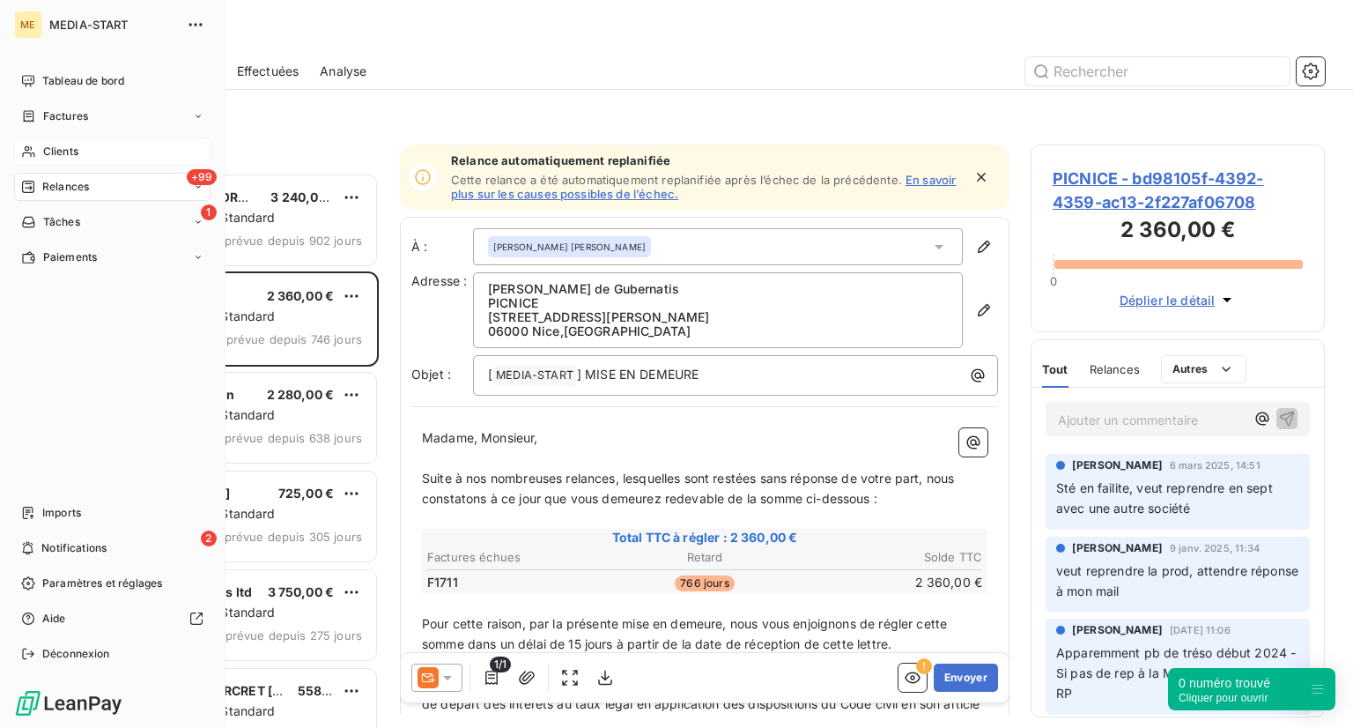
click at [63, 154] on span "Clients" at bounding box center [60, 152] width 35 height 16
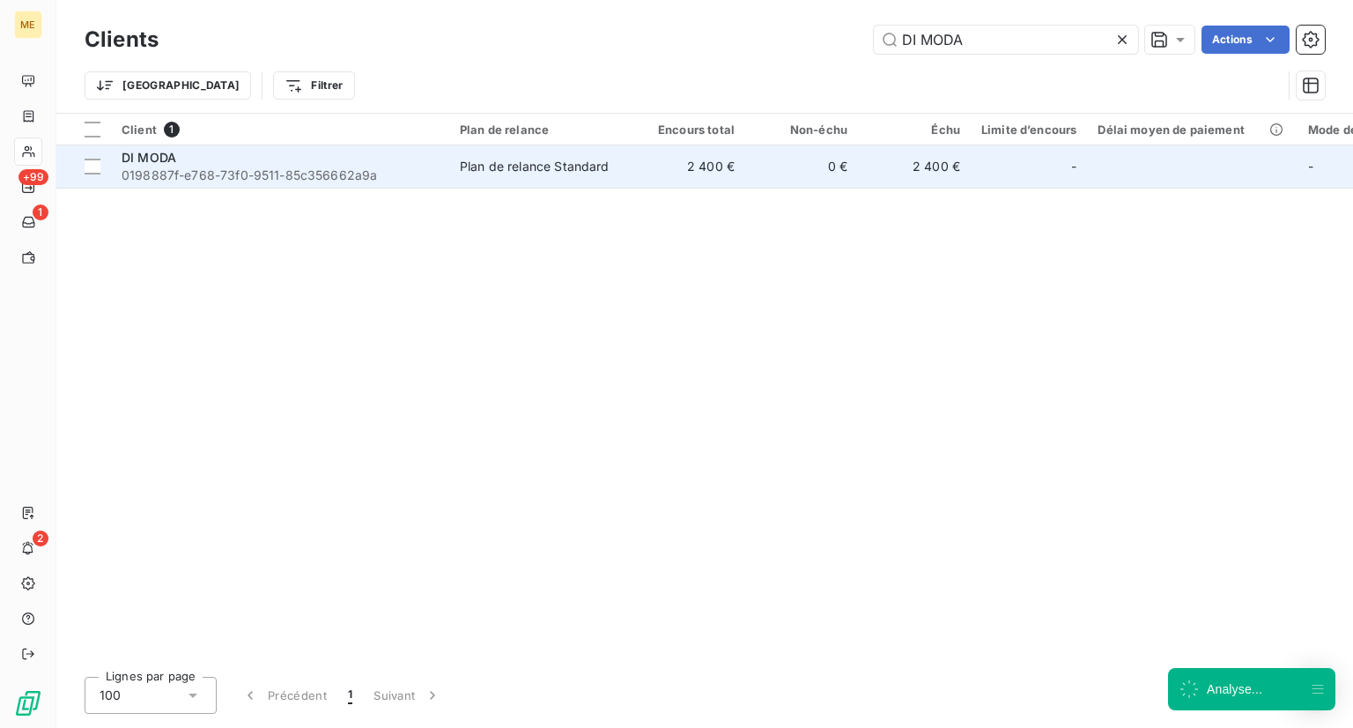
click at [166, 161] on span "DI MODA" at bounding box center [149, 157] width 55 height 15
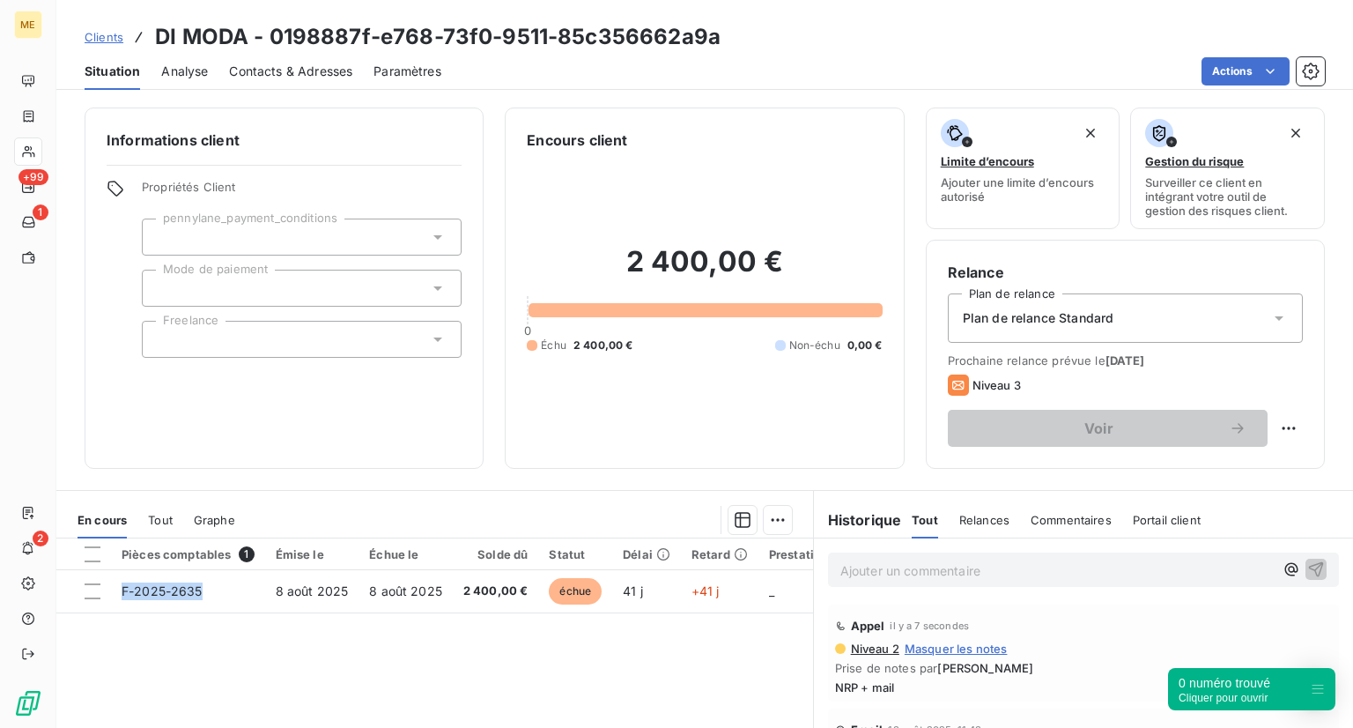
drag, startPoint x: 198, startPoint y: 585, endPoint x: 221, endPoint y: 622, distance: 43.5
click at [221, 622] on div "Pièces comptables 1 Émise le Échue le Solde dû Statut Délai Retard Prestation R…" at bounding box center [434, 707] width 757 height 339
click at [218, 617] on div "Pièces comptables 1 Émise le Échue le Solde dû Statut Délai Retard Prestation R…" at bounding box center [434, 707] width 757 height 339
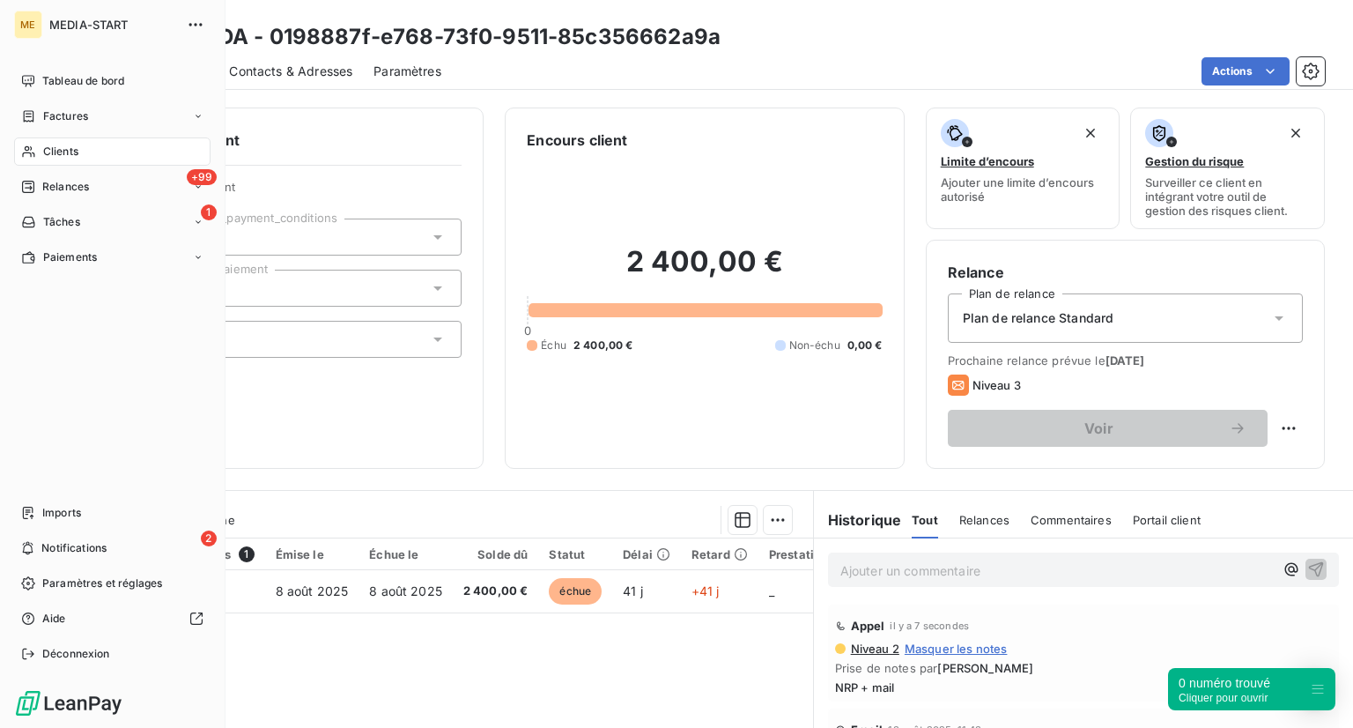
click at [48, 158] on span "Clients" at bounding box center [60, 152] width 35 height 16
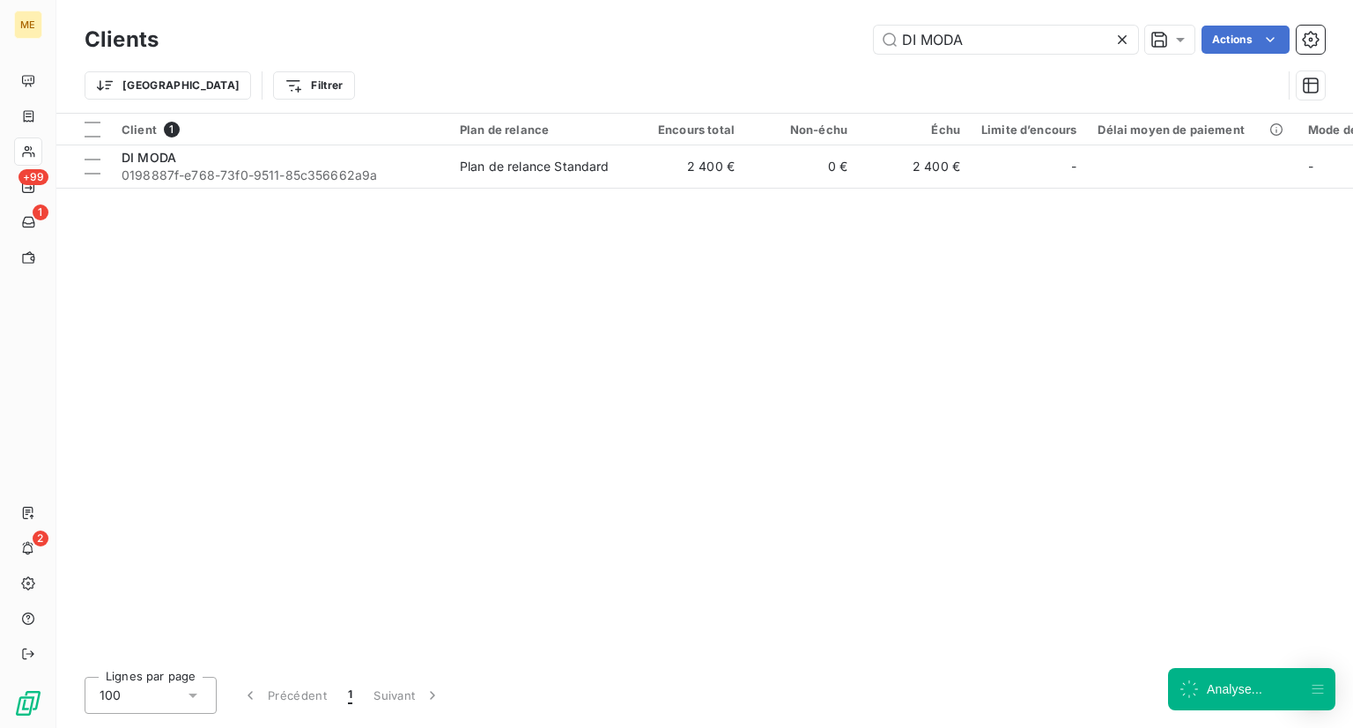
drag, startPoint x: 980, startPoint y: 47, endPoint x: 772, endPoint y: 22, distance: 209.3
click at [772, 22] on div "Clients DI MODA Actions" at bounding box center [705, 39] width 1240 height 37
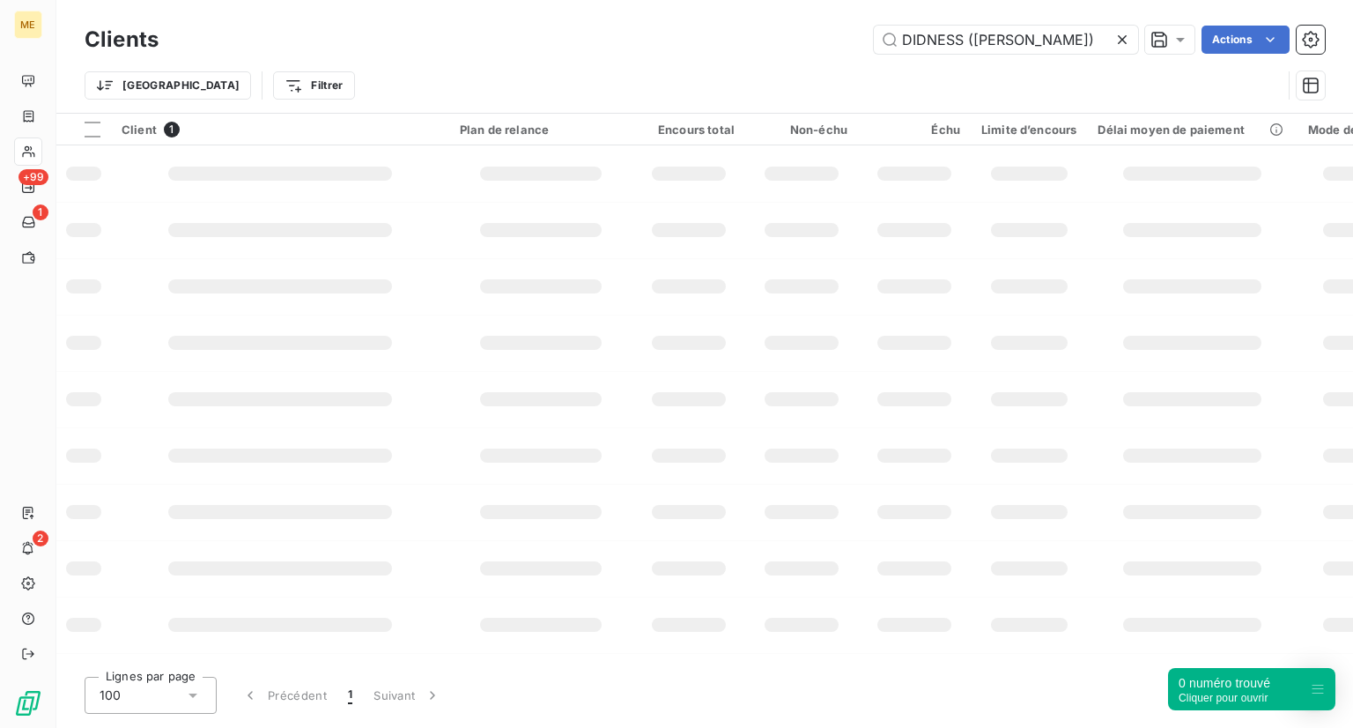
type input "DIDNESS ([PERSON_NAME])"
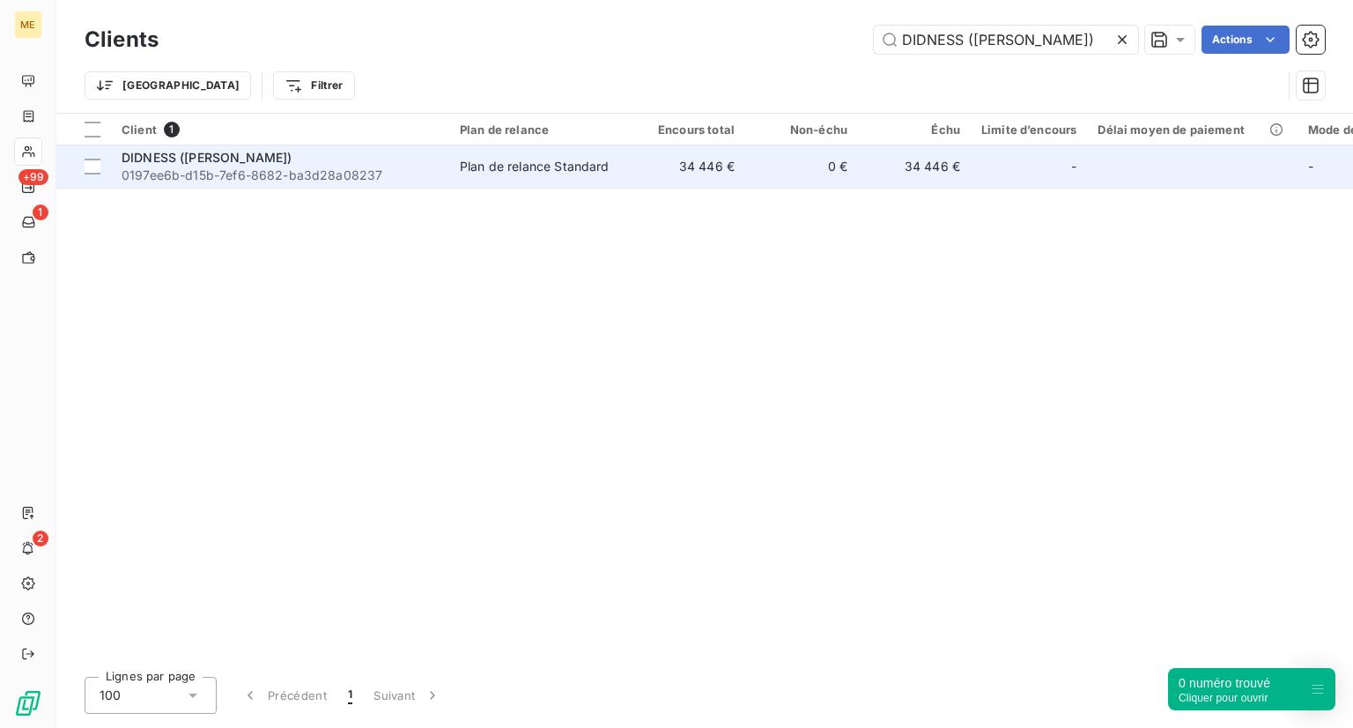
click at [254, 156] on span "DIDNESS ([PERSON_NAME])" at bounding box center [207, 157] width 170 height 15
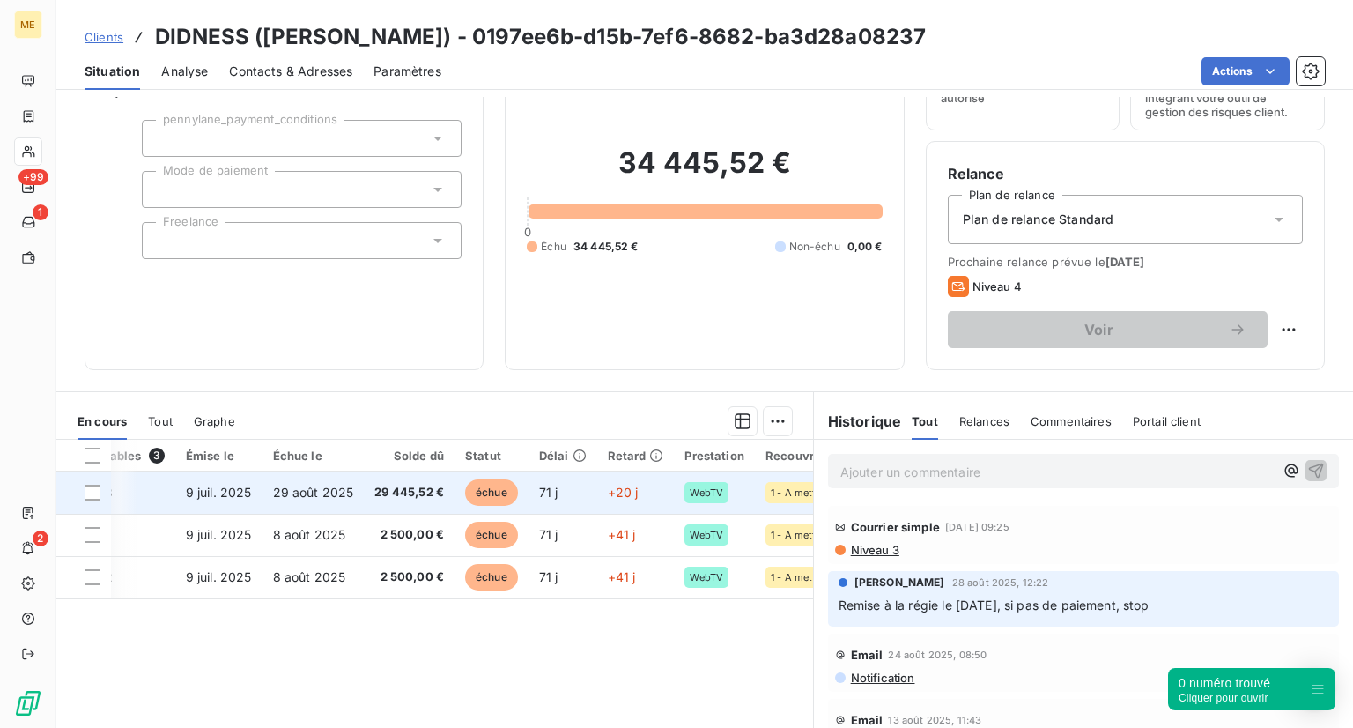
scroll to position [0, 88]
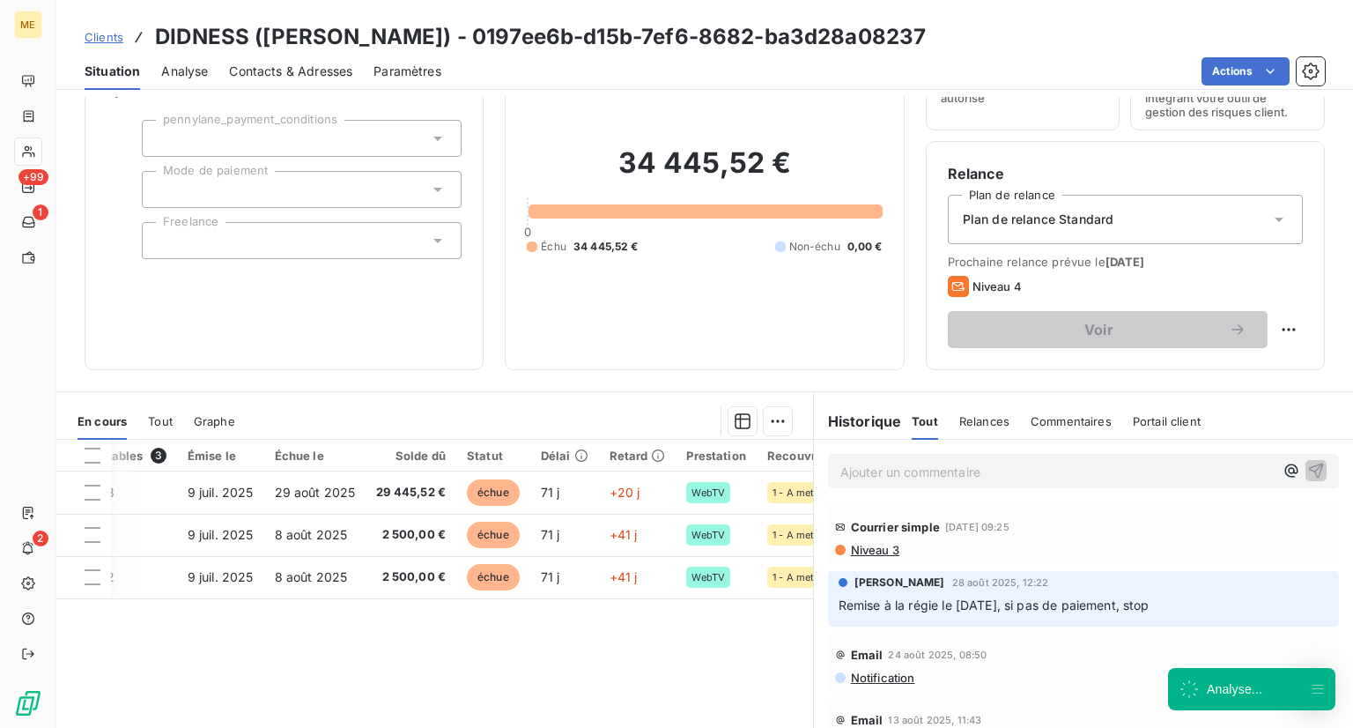
click at [863, 479] on p "Ajouter un commentaire ﻿" at bounding box center [1056, 472] width 433 height 22
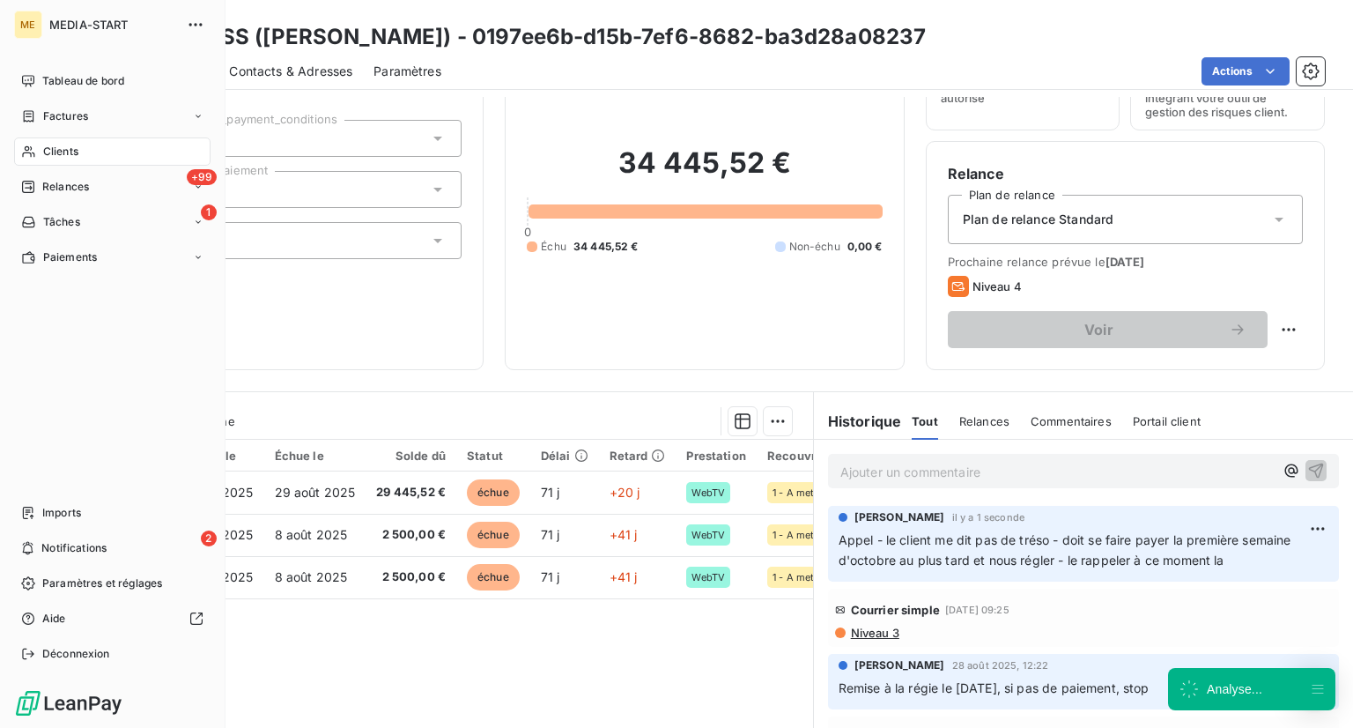
click at [134, 159] on div "Clients" at bounding box center [112, 151] width 196 height 28
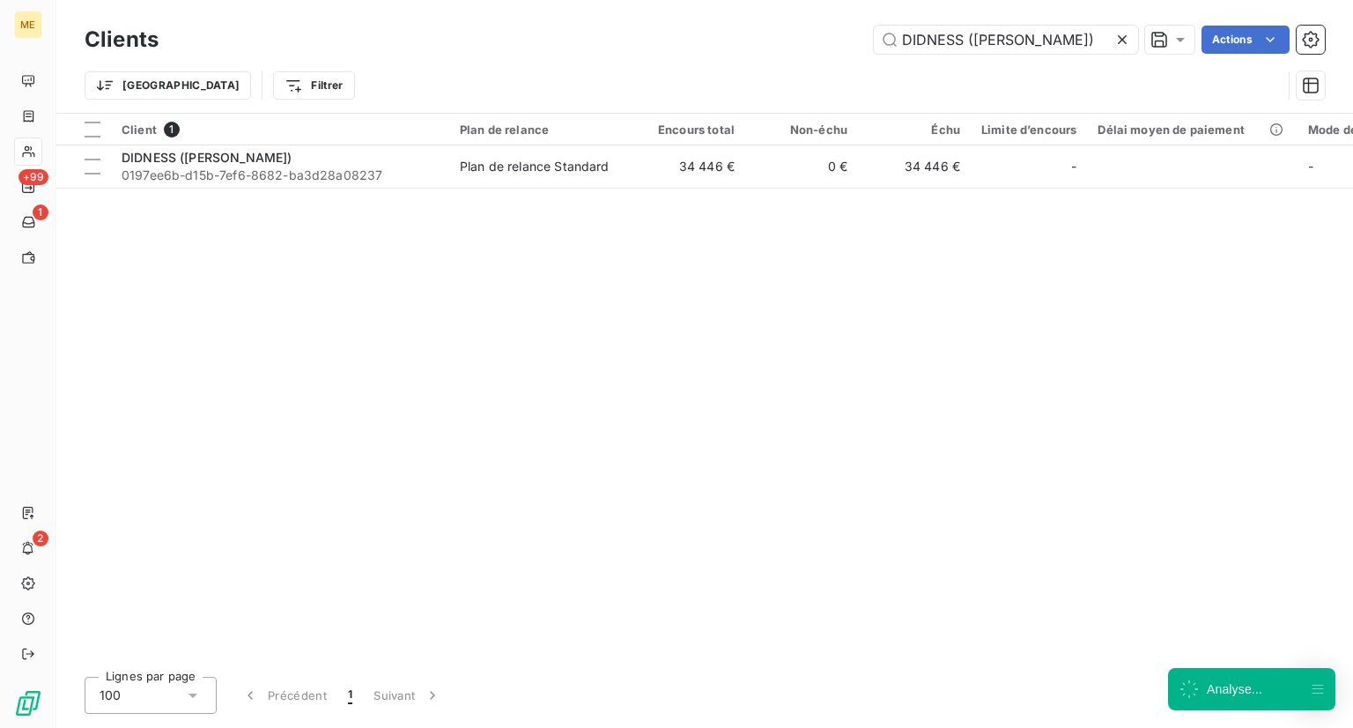
click at [1120, 41] on icon at bounding box center [1122, 40] width 18 height 18
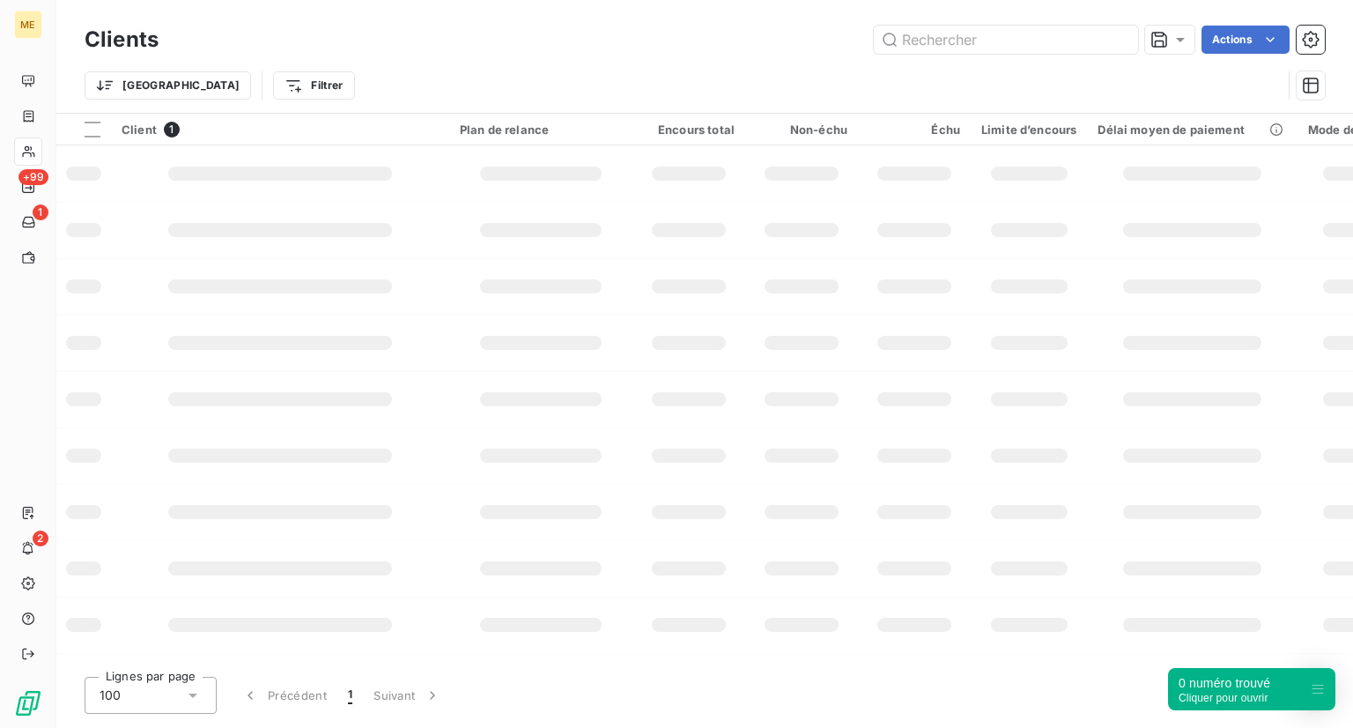
click at [1016, 18] on div "Clients Actions Trier Filtrer" at bounding box center [704, 56] width 1297 height 113
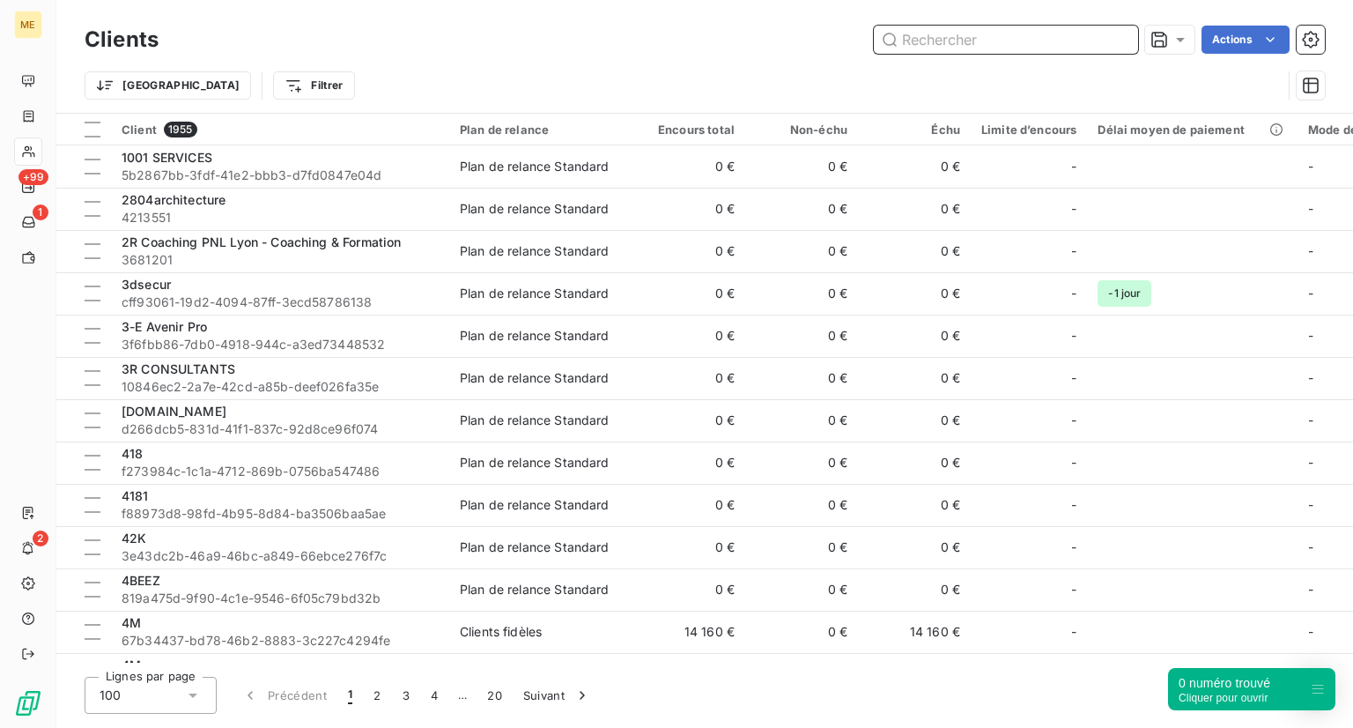
click at [1001, 35] on input "text" at bounding box center [1006, 40] width 264 height 28
paste input "ENEXIS FINANCE"
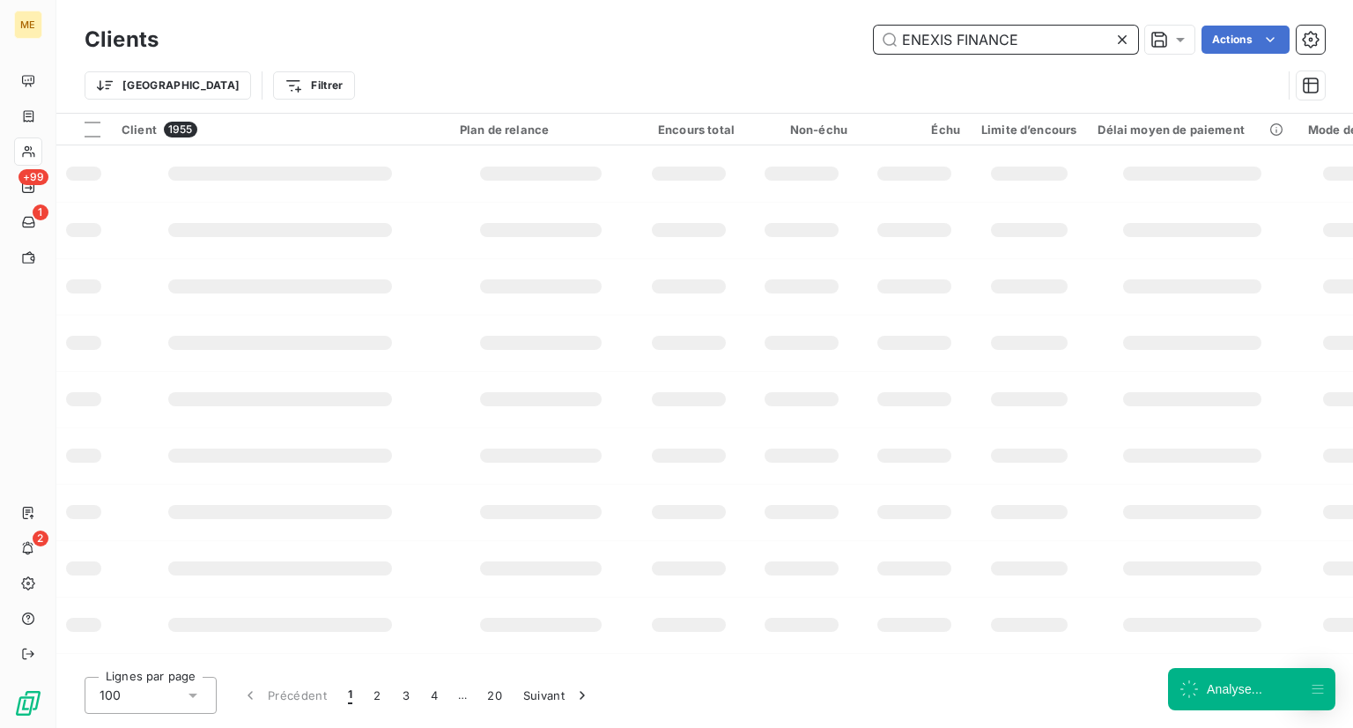
type input "ENEXIS FINANCE"
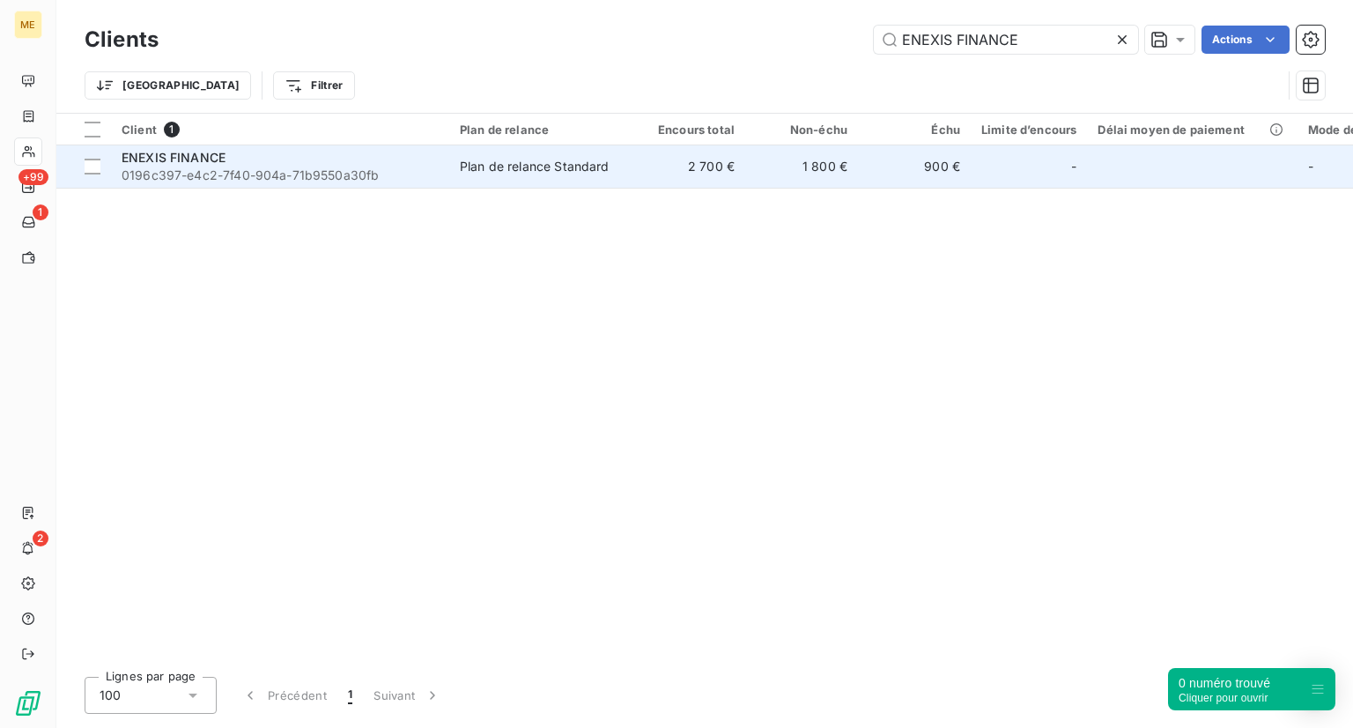
click at [235, 159] on div "ENEXIS FINANCE" at bounding box center [280, 158] width 317 height 18
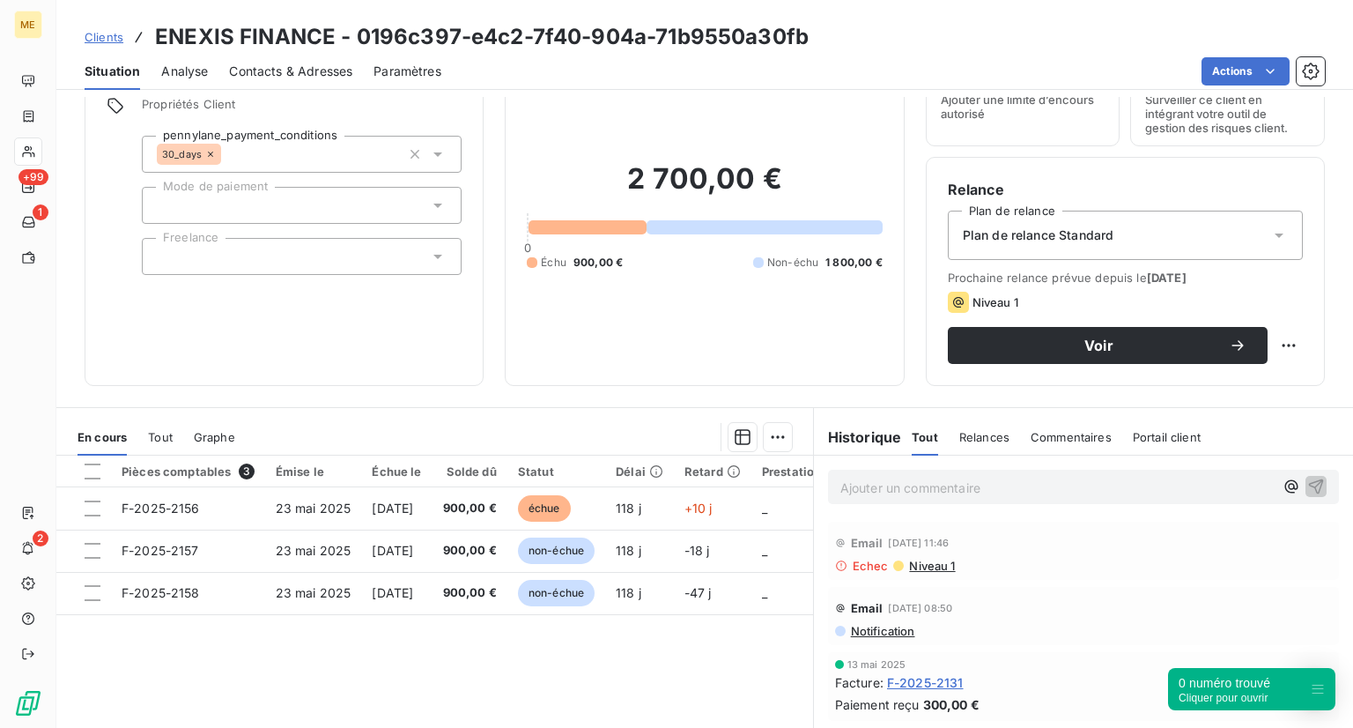
scroll to position [202, 0]
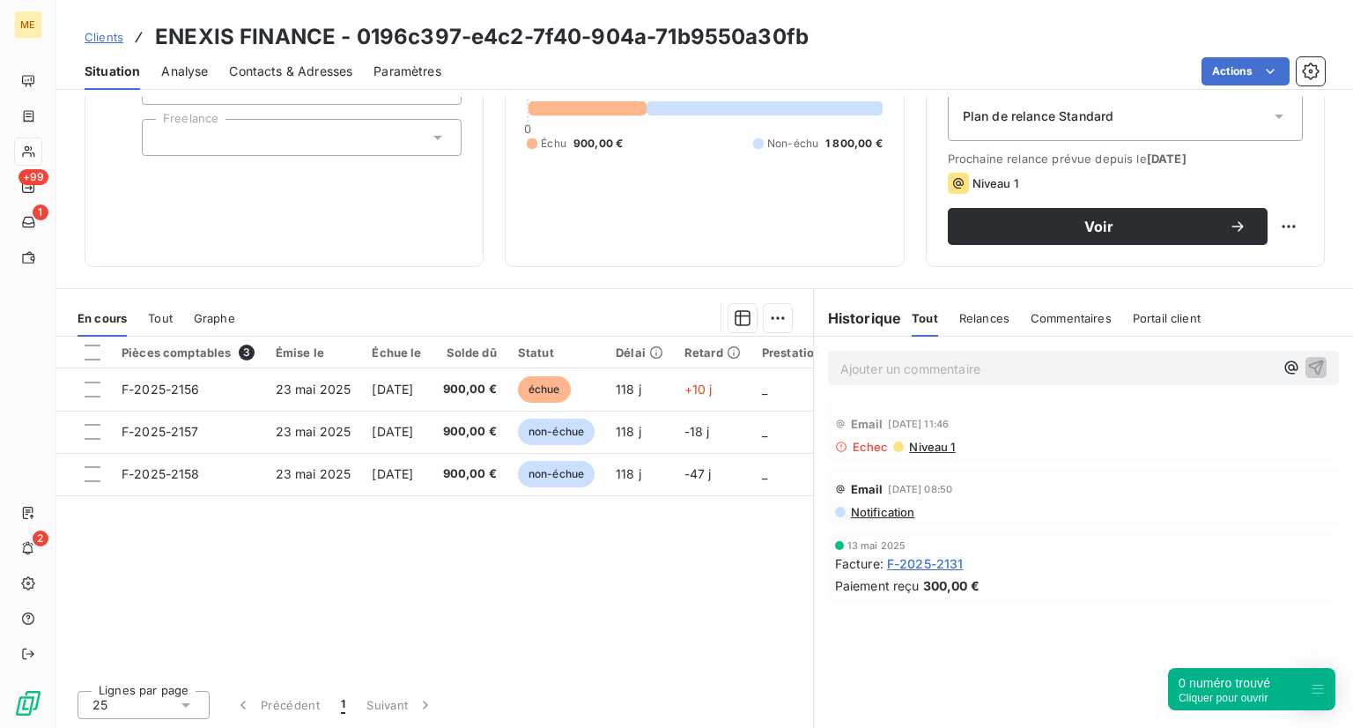
click at [881, 506] on span "Notification" at bounding box center [882, 512] width 66 height 14
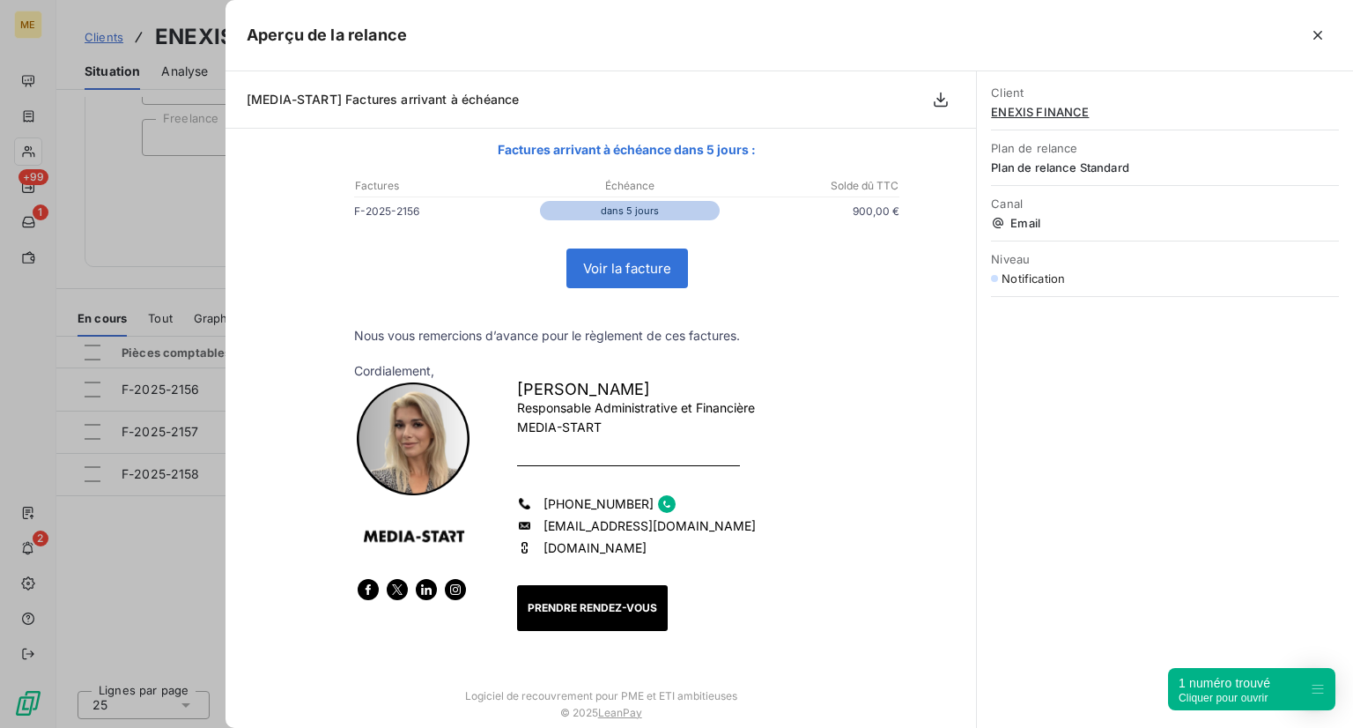
scroll to position [0, 0]
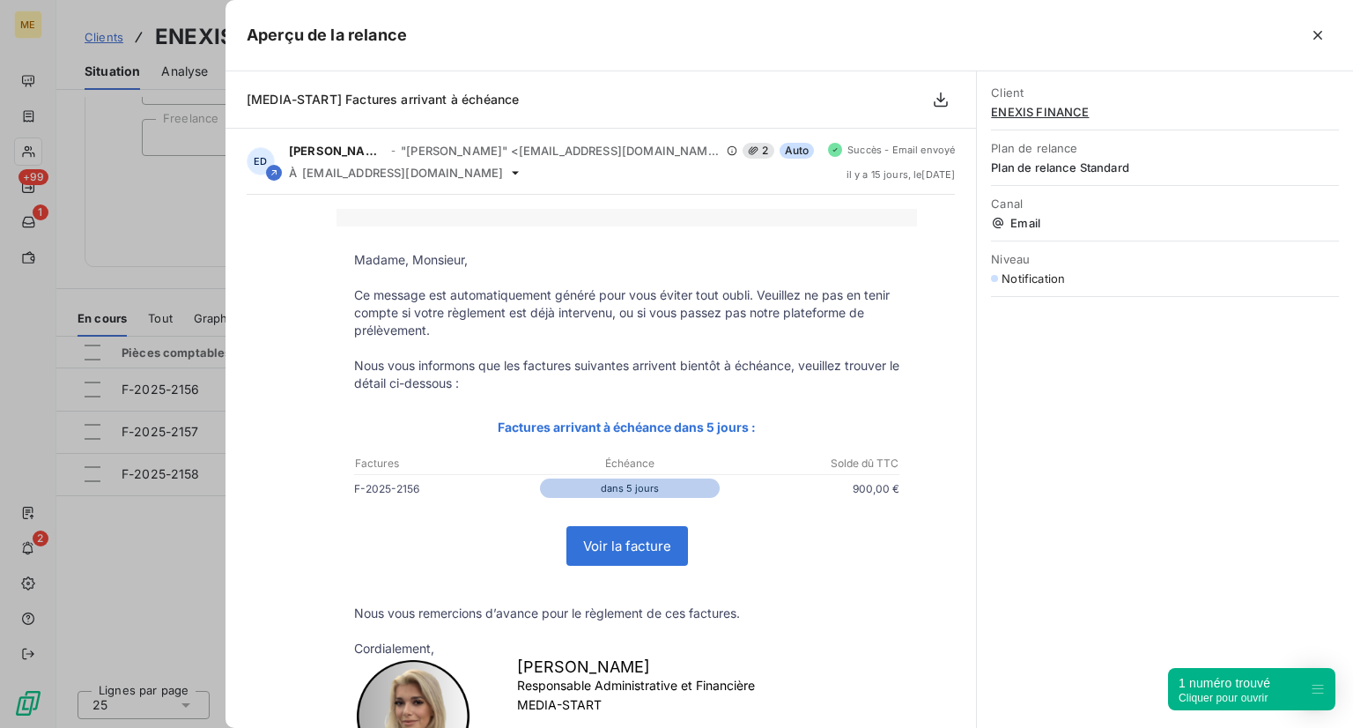
click at [180, 558] on div at bounding box center [676, 364] width 1353 height 728
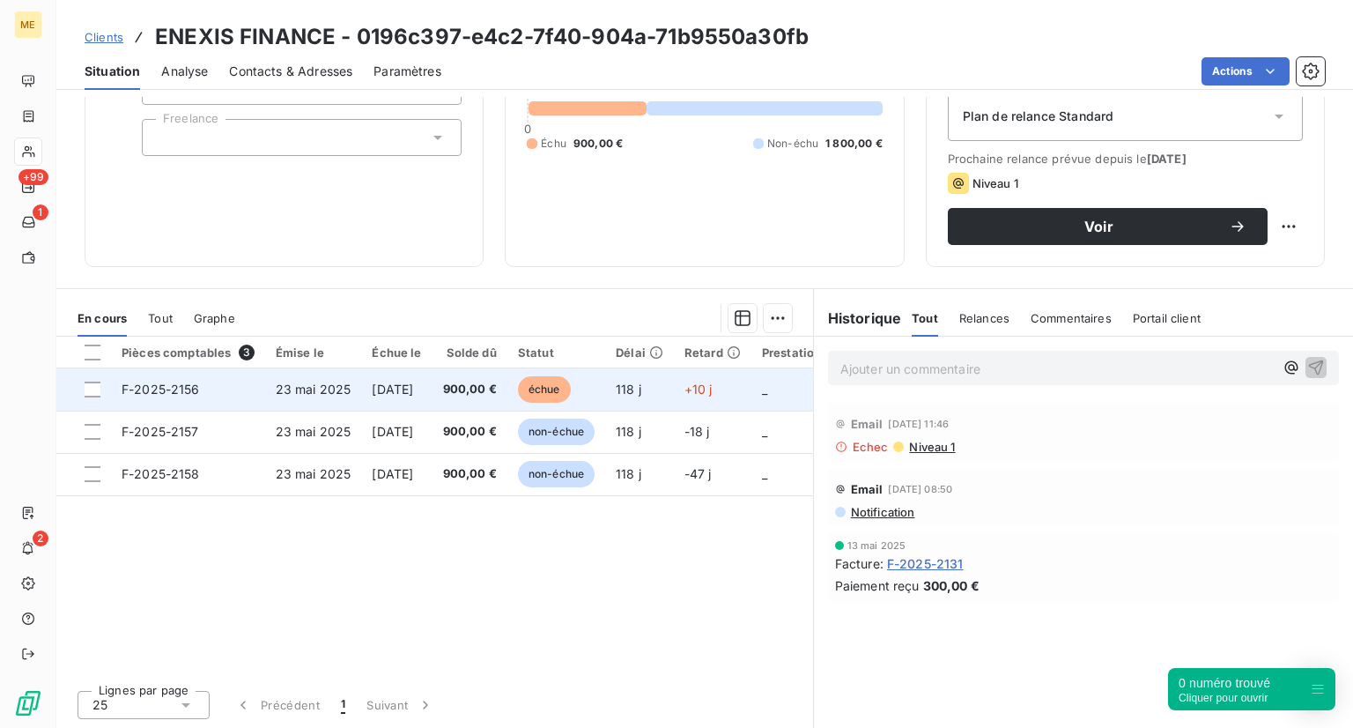
click at [561, 391] on span "échue" at bounding box center [544, 389] width 53 height 26
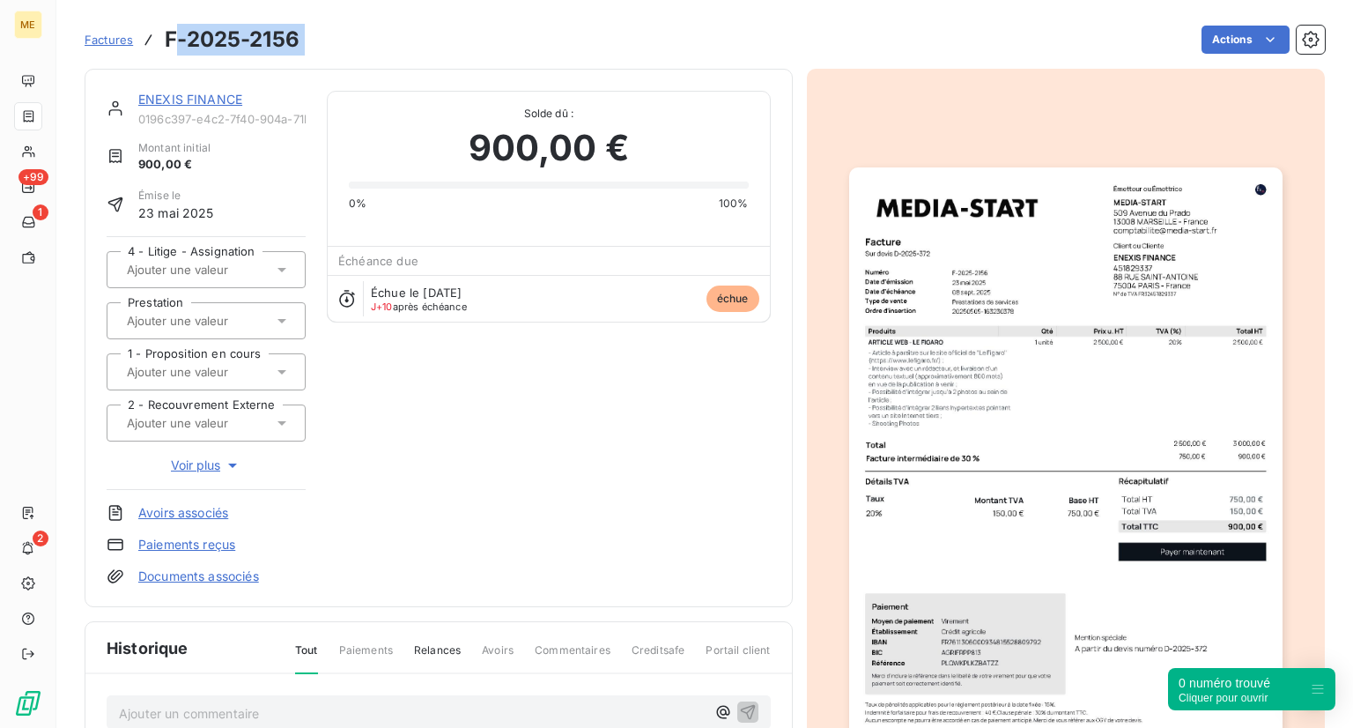
drag, startPoint x: 321, startPoint y: 36, endPoint x: 172, endPoint y: 32, distance: 149.8
click at [172, 32] on div "Factures F-2025-2156 Actions" at bounding box center [705, 39] width 1240 height 37
drag, startPoint x: 162, startPoint y: 40, endPoint x: 315, endPoint y: 33, distance: 153.4
click at [315, 33] on div "Factures F-2025-2156 Actions" at bounding box center [705, 39] width 1240 height 37
copy section "F-2025-2156 Actions"
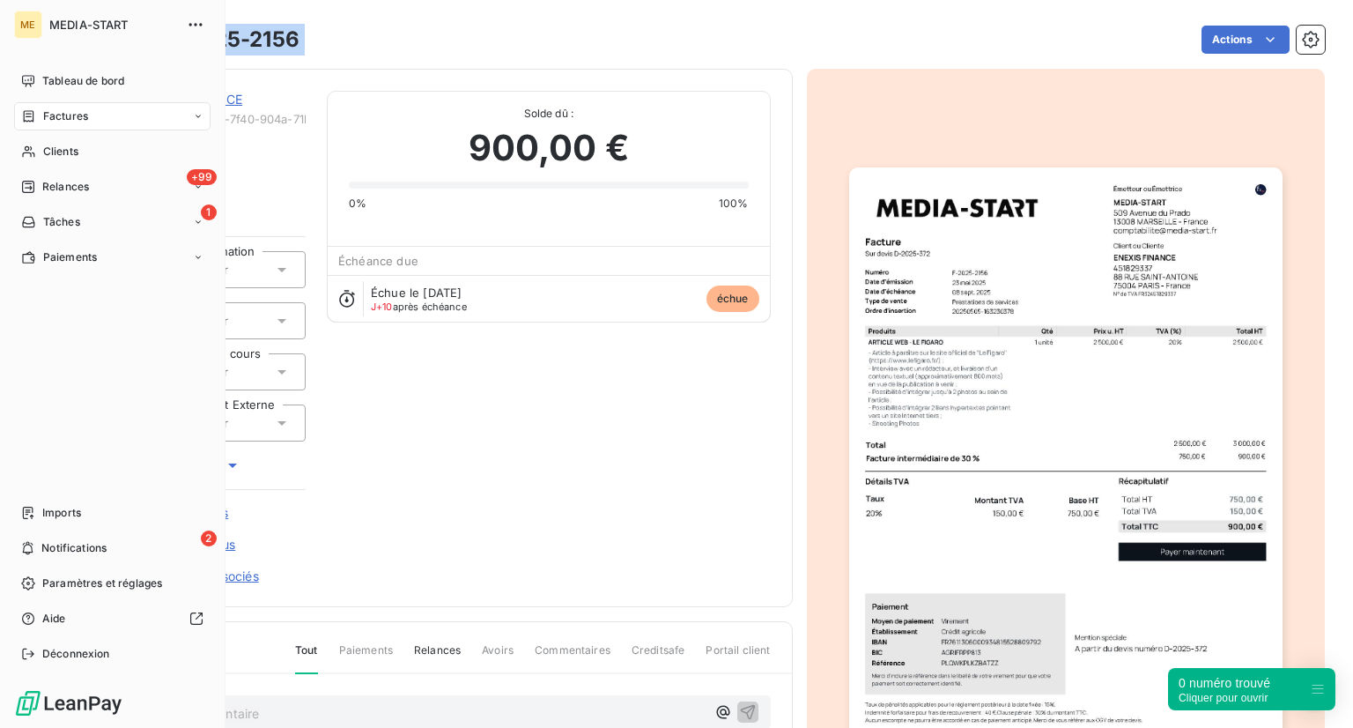
click at [70, 104] on div "Factures" at bounding box center [112, 116] width 196 height 28
click at [86, 119] on span "Factures" at bounding box center [65, 116] width 45 height 16
click at [83, 136] on nav "Tableau de bord Factures Clients +99 Relances 1 Tâches Paiements" at bounding box center [112, 169] width 196 height 204
click at [60, 148] on span "Clients" at bounding box center [60, 152] width 35 height 16
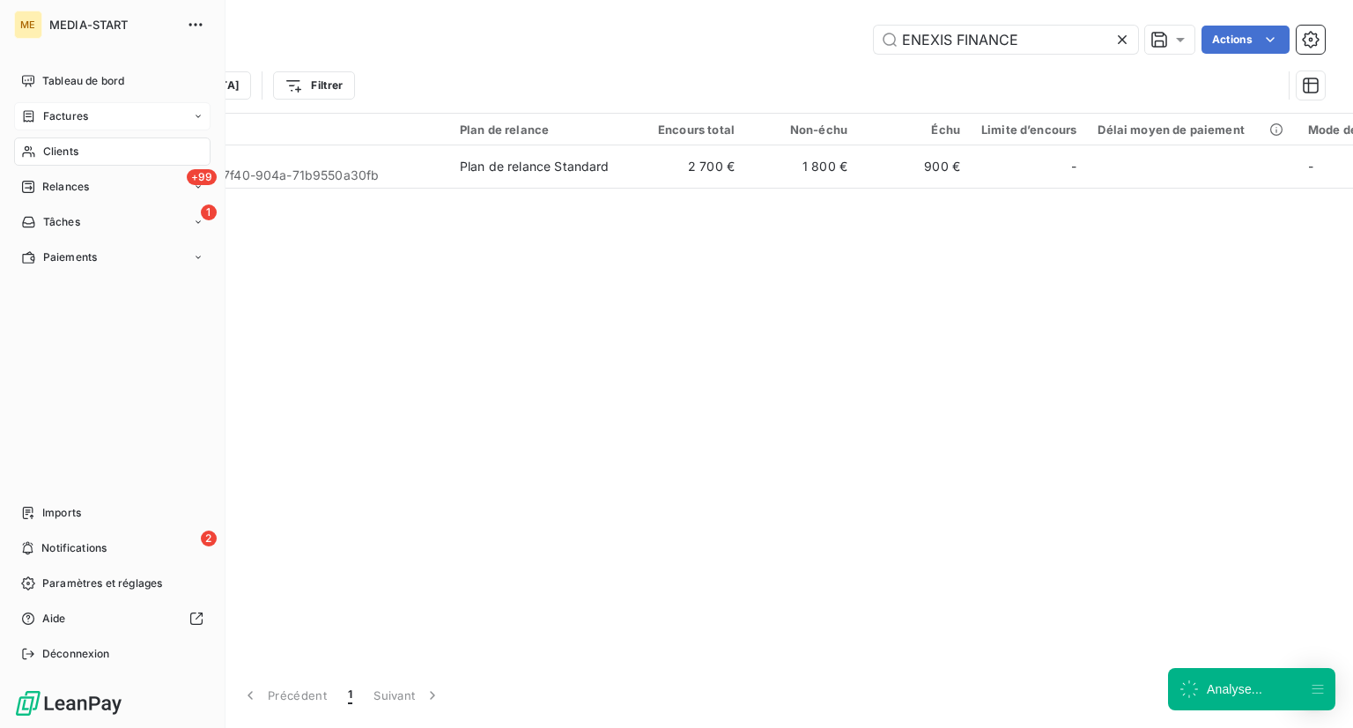
click at [68, 120] on span "Factures" at bounding box center [65, 116] width 45 height 16
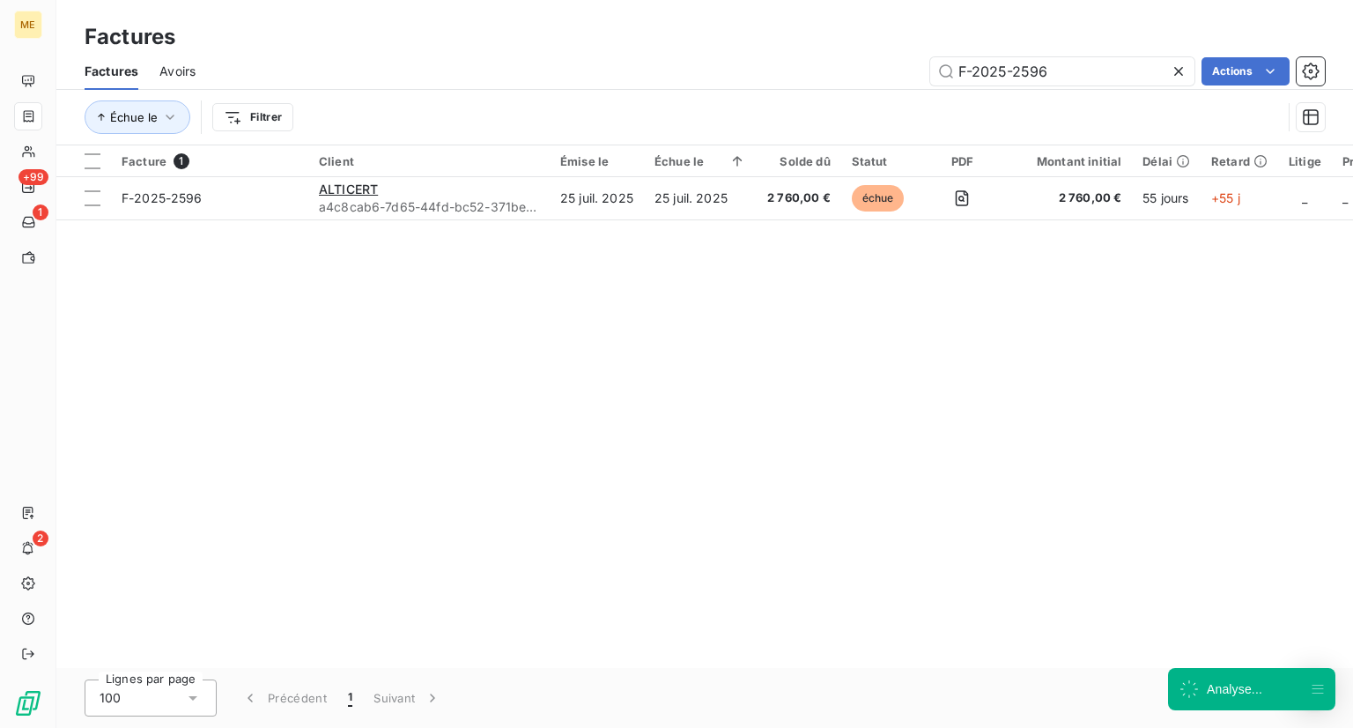
drag, startPoint x: 1072, startPoint y: 71, endPoint x: 786, endPoint y: 57, distance: 286.6
click at [786, 57] on div "F-2025-2596 Actions" at bounding box center [771, 71] width 1108 height 28
type input "EXPLEO SERVICES"
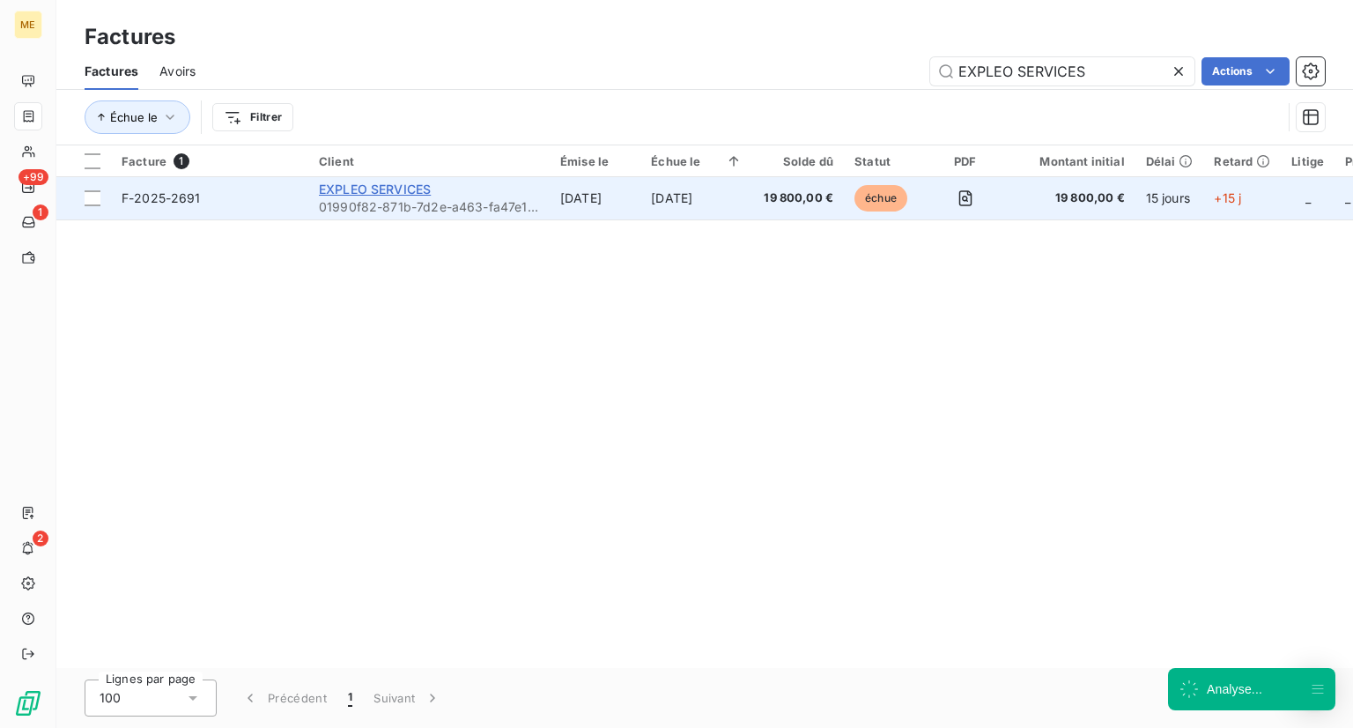
click at [373, 190] on span "EXPLEO SERVICES" at bounding box center [375, 188] width 112 height 15
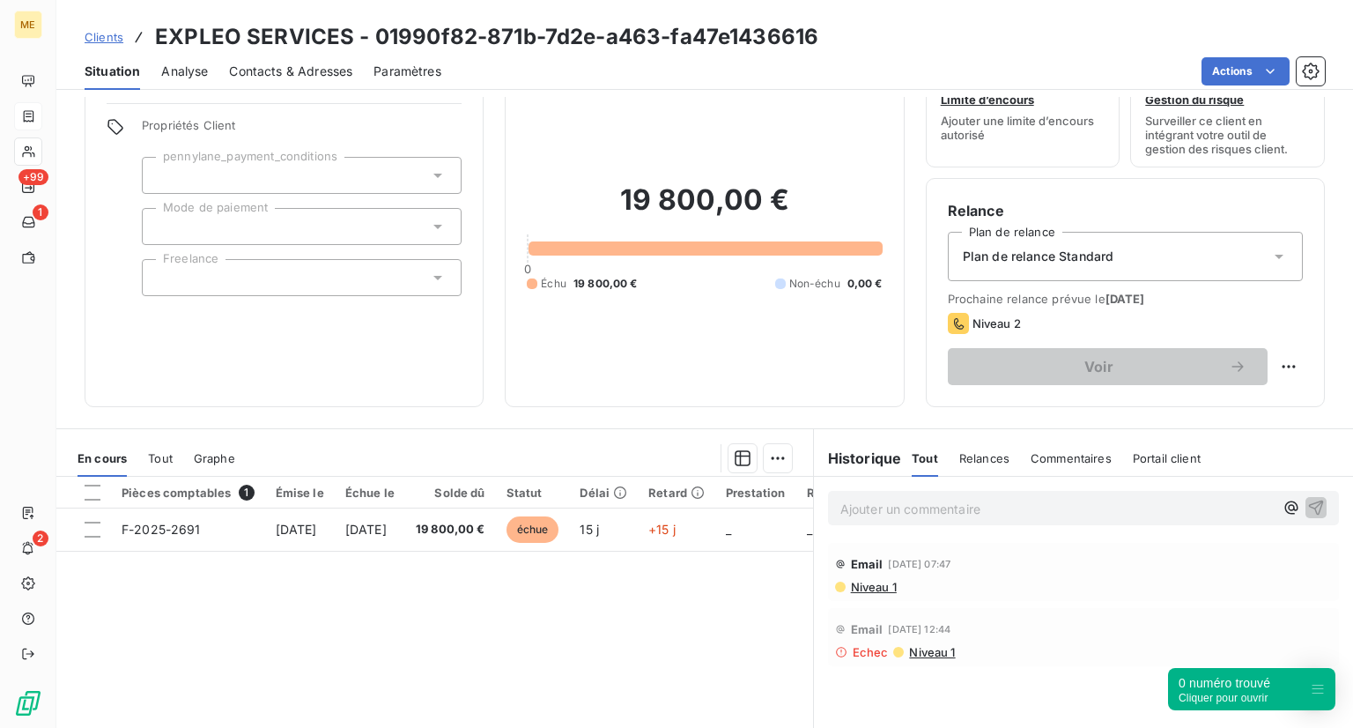
scroll to position [63, 0]
click at [859, 584] on span "Niveau 1" at bounding box center [873, 586] width 48 height 14
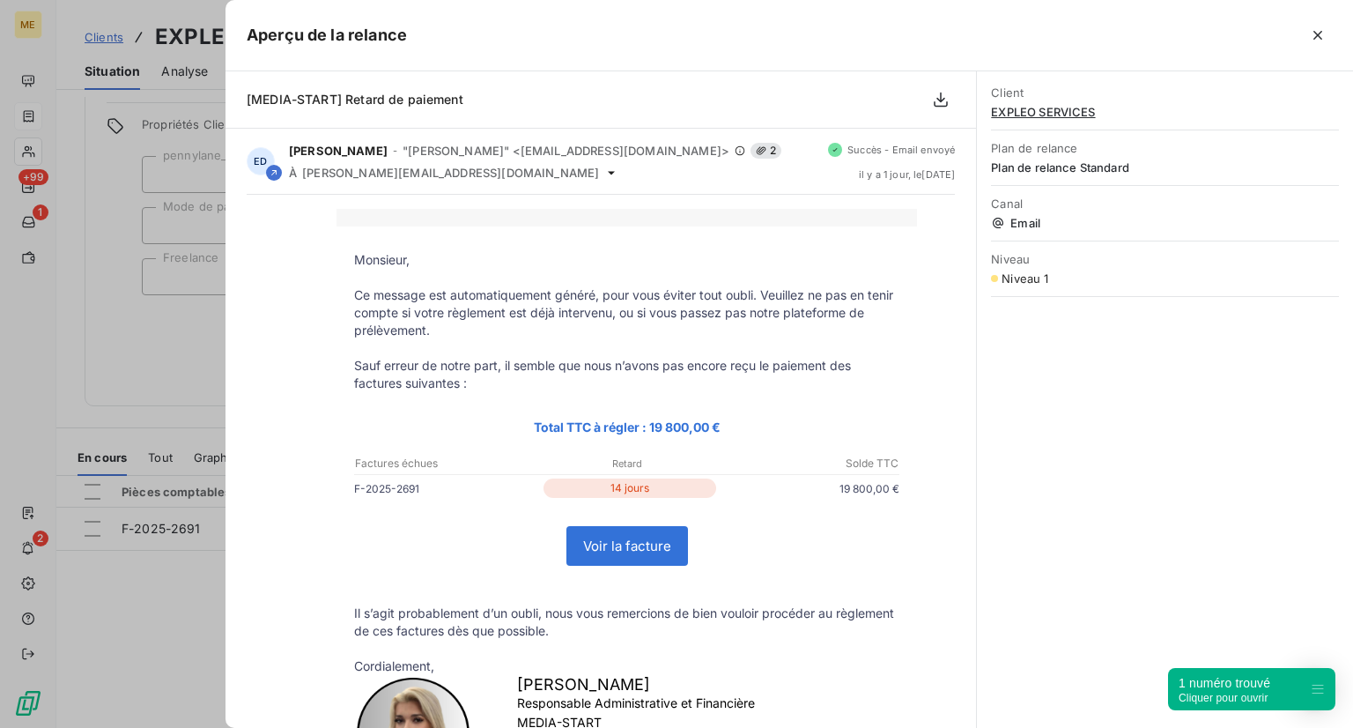
click at [156, 366] on div at bounding box center [676, 364] width 1353 height 728
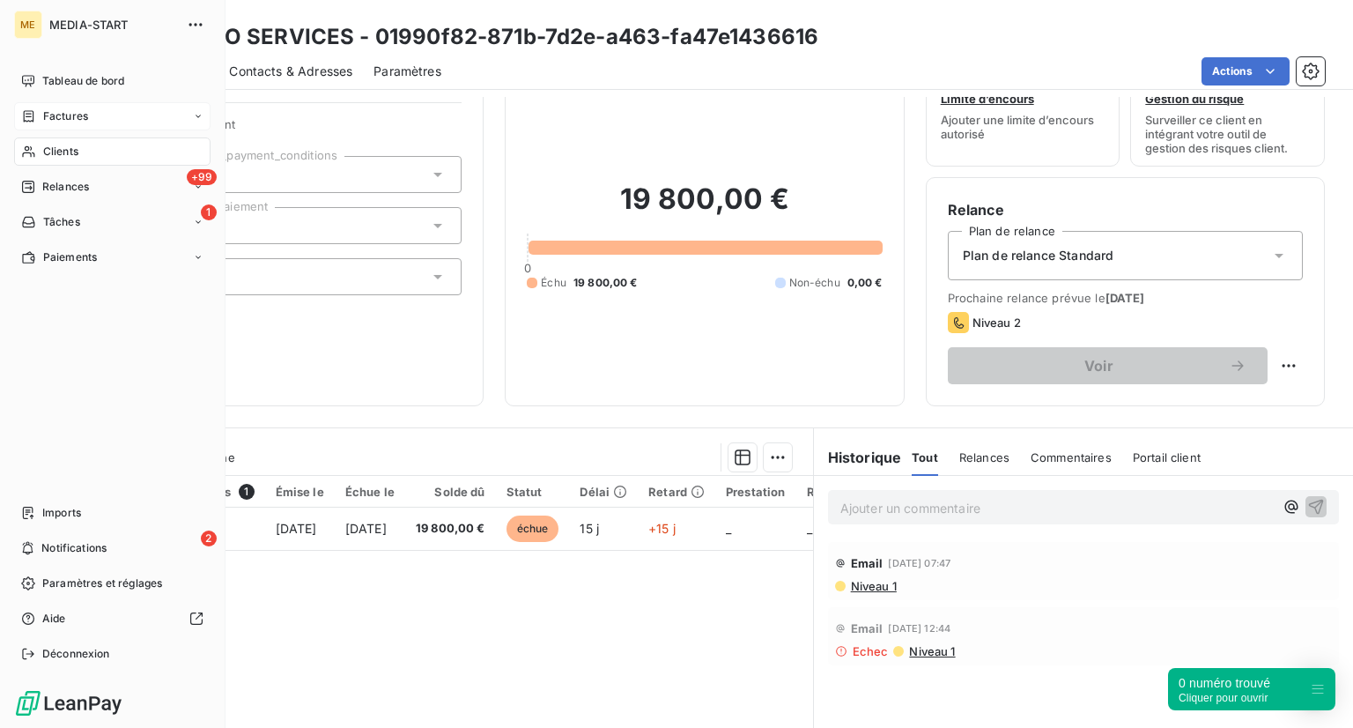
click at [49, 146] on span "Clients" at bounding box center [60, 152] width 35 height 16
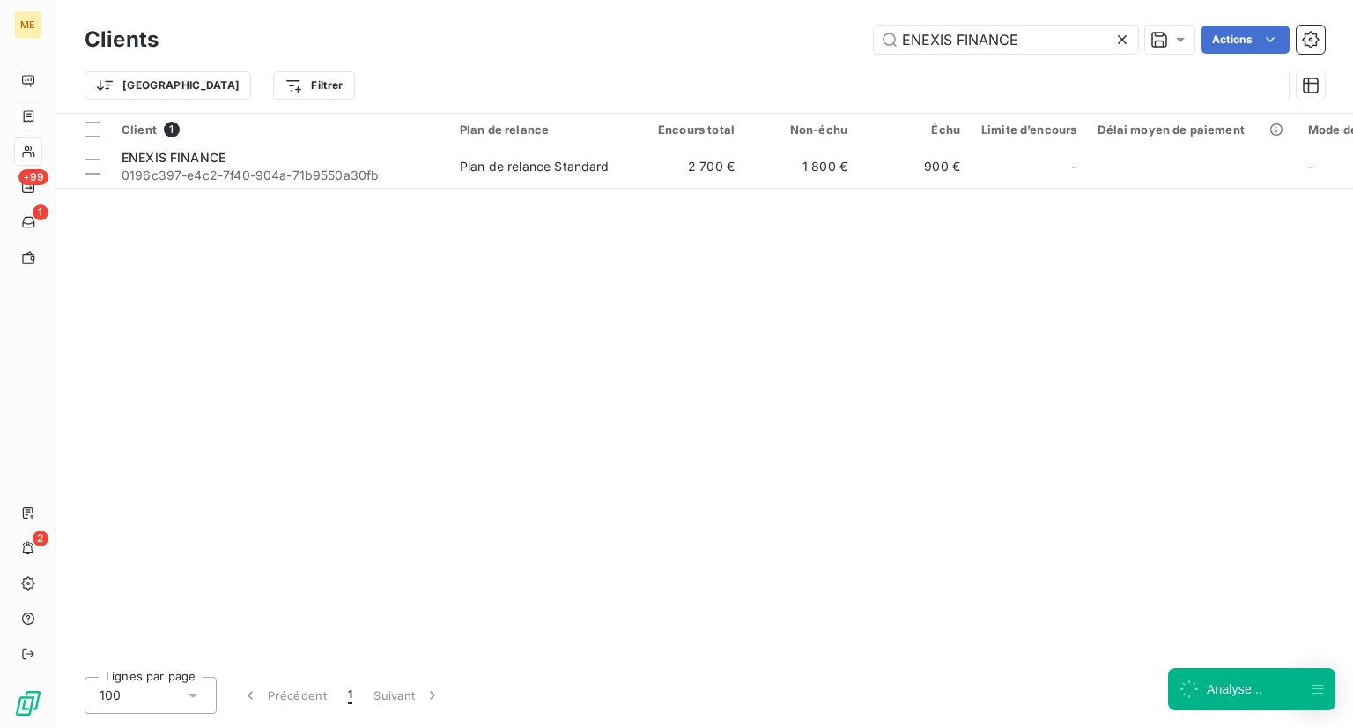
drag, startPoint x: 927, startPoint y: 48, endPoint x: 692, endPoint y: 47, distance: 234.3
click at [692, 47] on div "ENEXIS FINANCE Actions" at bounding box center [752, 40] width 1145 height 28
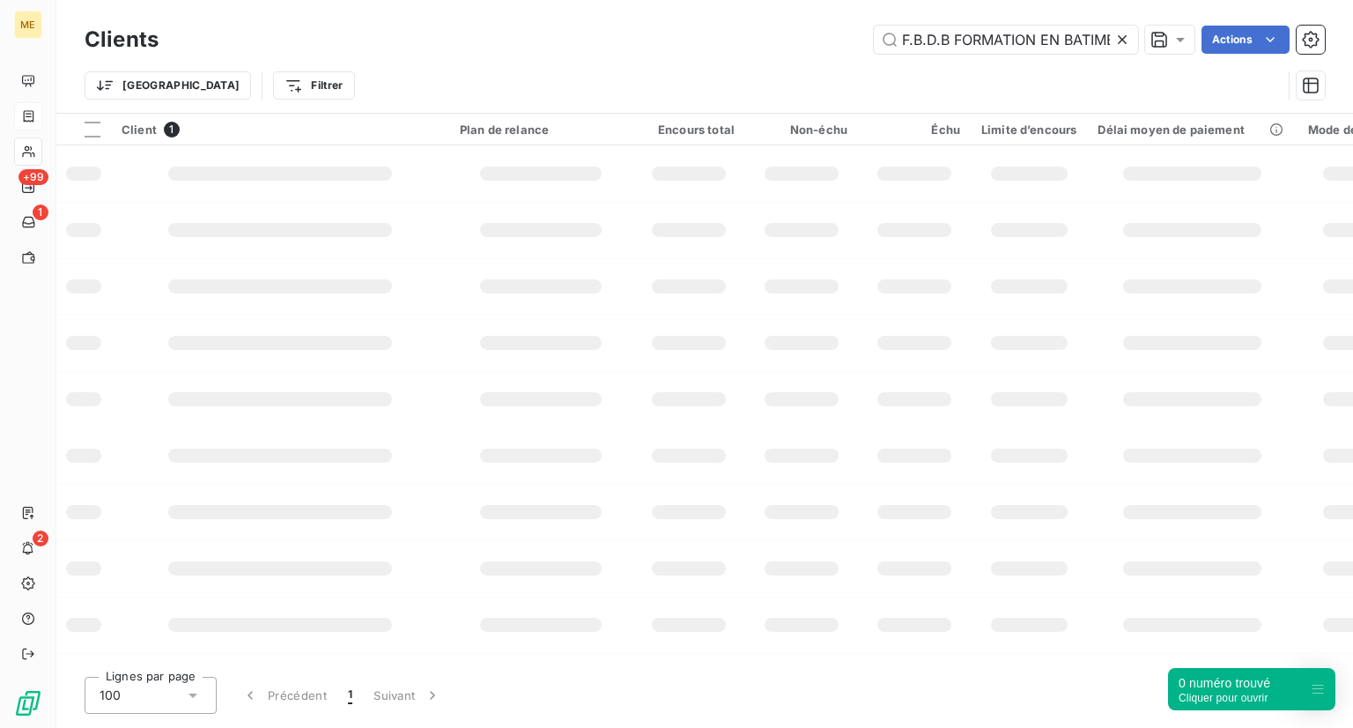
scroll to position [0, 188]
type input "F.B.D.B FORMATION EN BATIMENT, DAO ET BUREAUTIQUE"
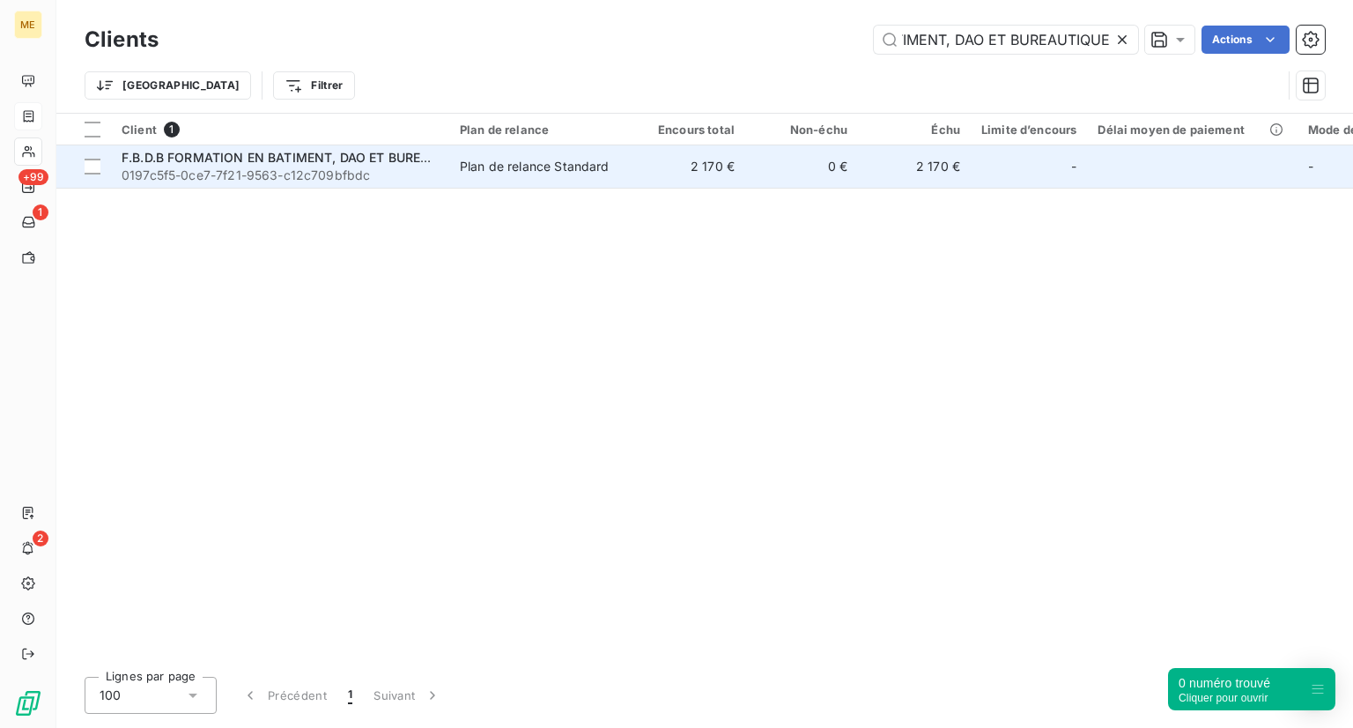
click at [210, 156] on span "F.B.D.B FORMATION EN BATIMENT, DAO ET BUREAUTIQUE" at bounding box center [299, 157] width 354 height 15
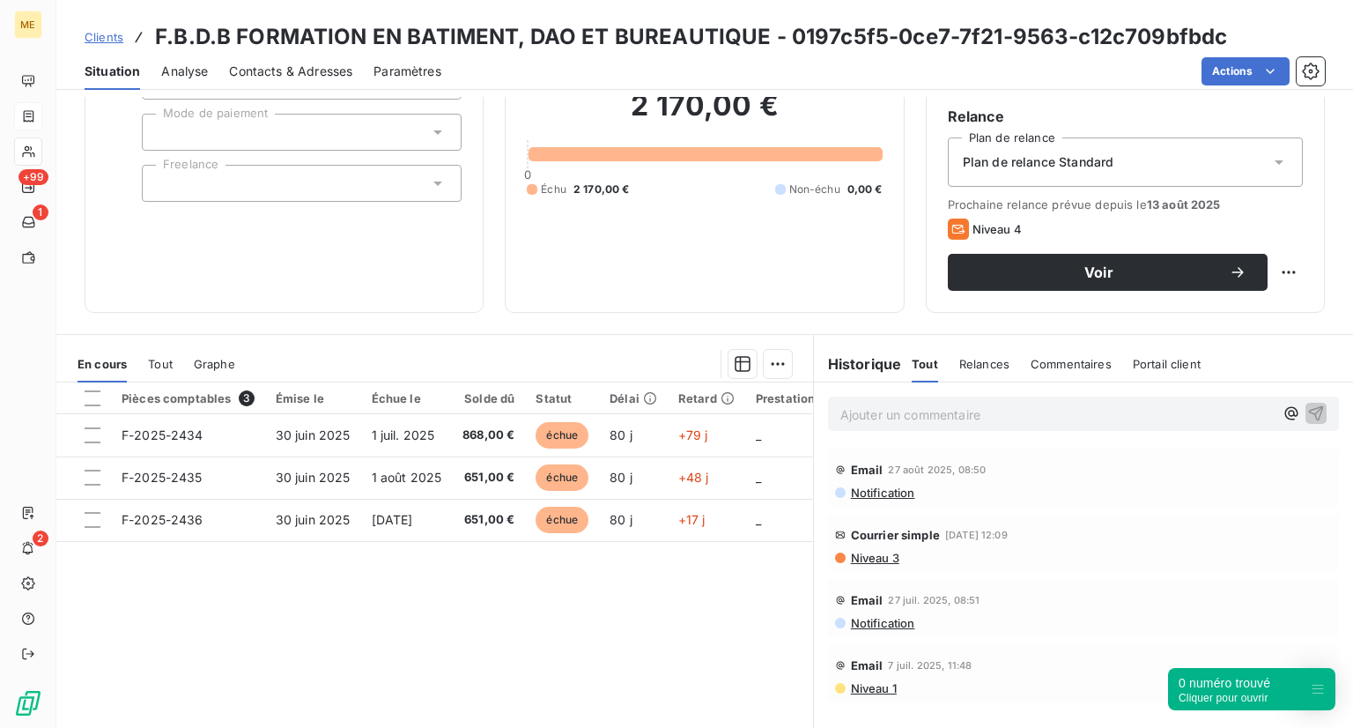
scroll to position [155, 0]
click at [270, 71] on span "Contacts & Adresses" at bounding box center [290, 72] width 123 height 18
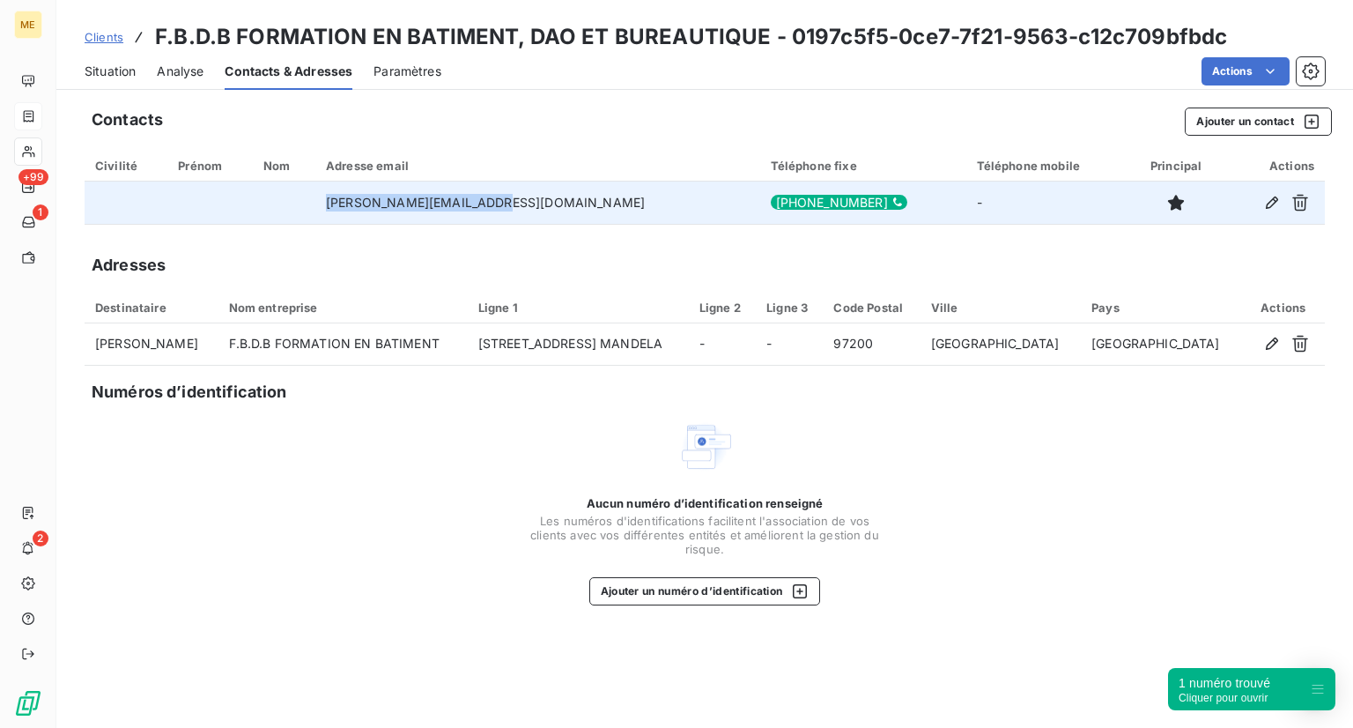
drag, startPoint x: 539, startPoint y: 208, endPoint x: 370, endPoint y: 220, distance: 169.6
click at [370, 220] on td "[PERSON_NAME][EMAIL_ADDRESS][DOMAIN_NAME]" at bounding box center [537, 202] width 445 height 42
copy td "[PERSON_NAME][EMAIL_ADDRESS][DOMAIN_NAME]"
click at [771, 205] on div "[PHONE_NUMBER]" at bounding box center [839, 202] width 137 height 15
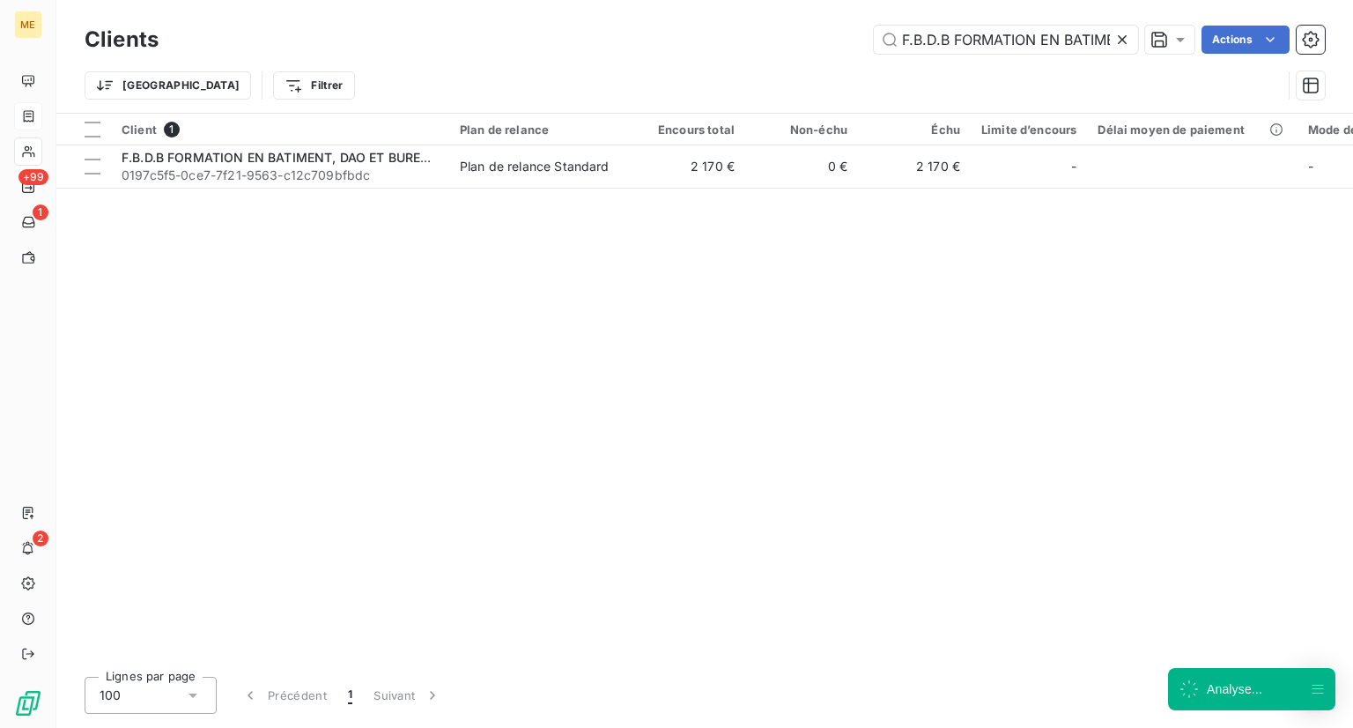
scroll to position [0, 188]
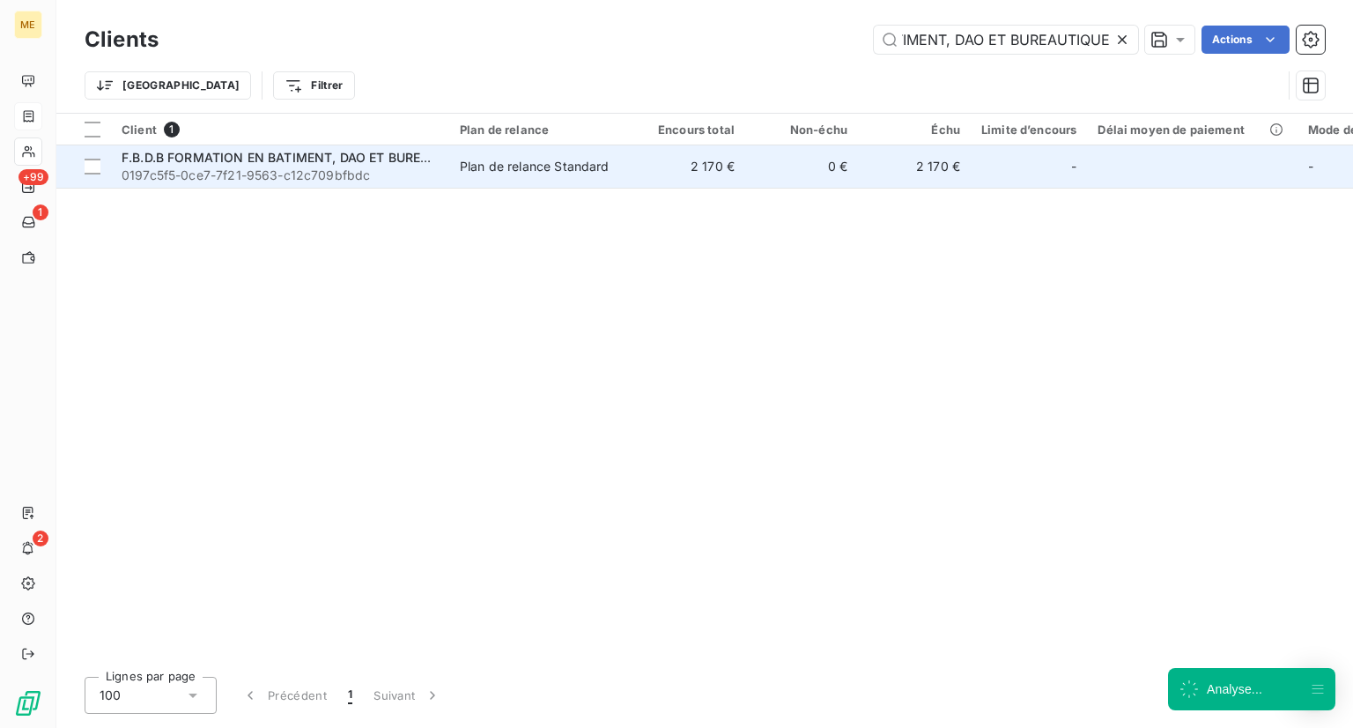
click at [184, 162] on span "F.B.D.B FORMATION EN BATIMENT, DAO ET BUREAUTIQUE" at bounding box center [299, 157] width 354 height 15
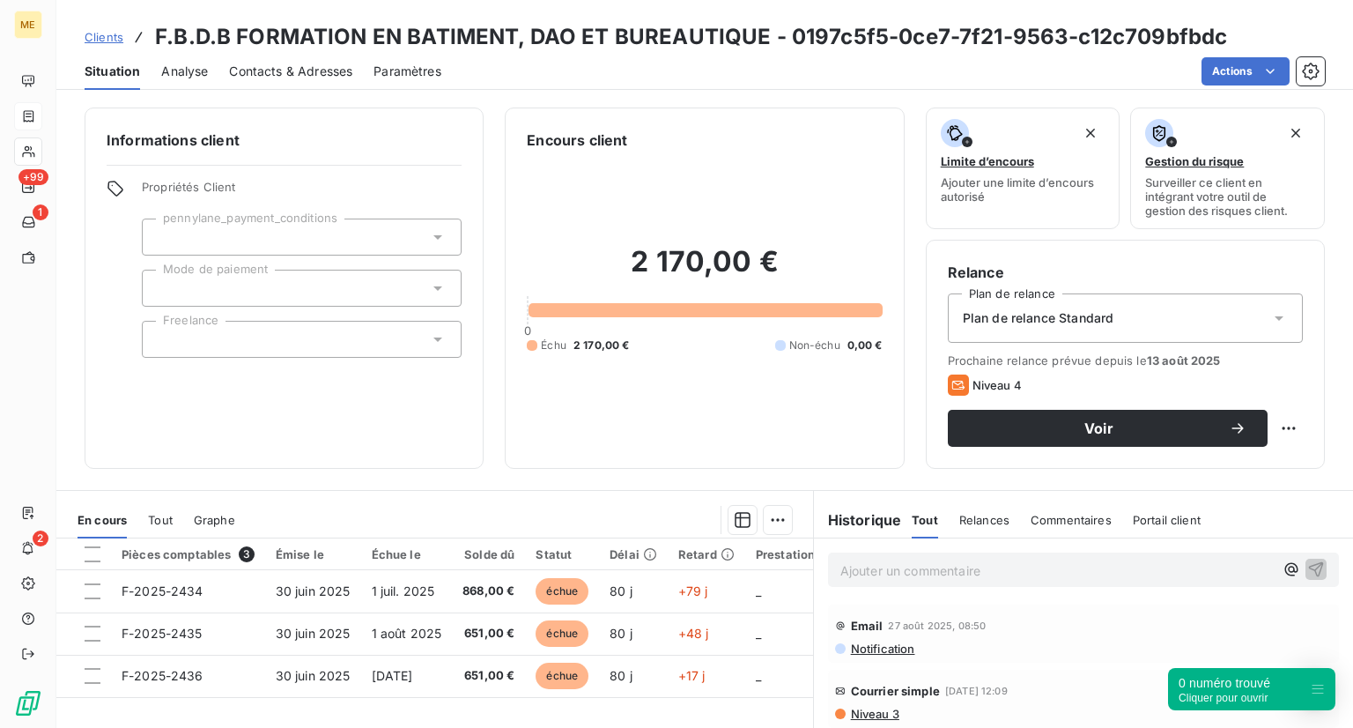
click at [891, 577] on p "Ajouter un commentaire ﻿" at bounding box center [1056, 570] width 433 height 22
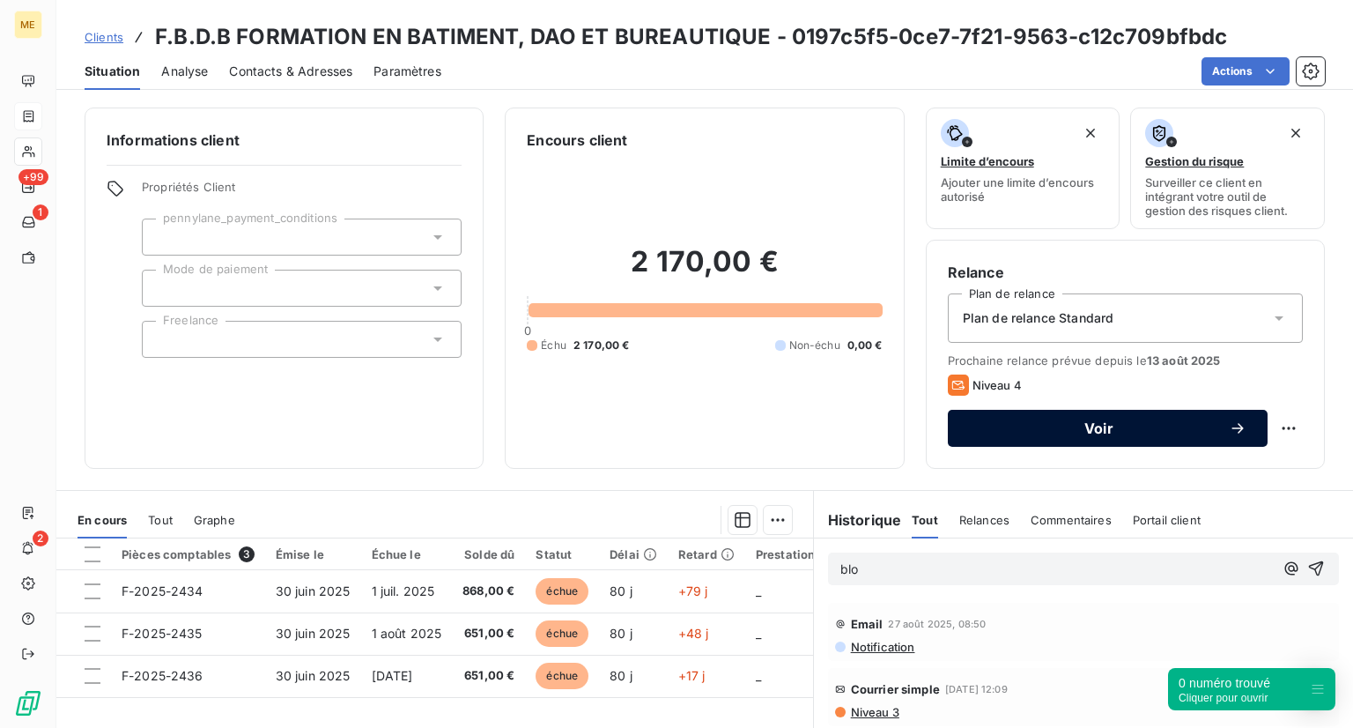
click at [1187, 422] on span "Voir" at bounding box center [1099, 428] width 260 height 14
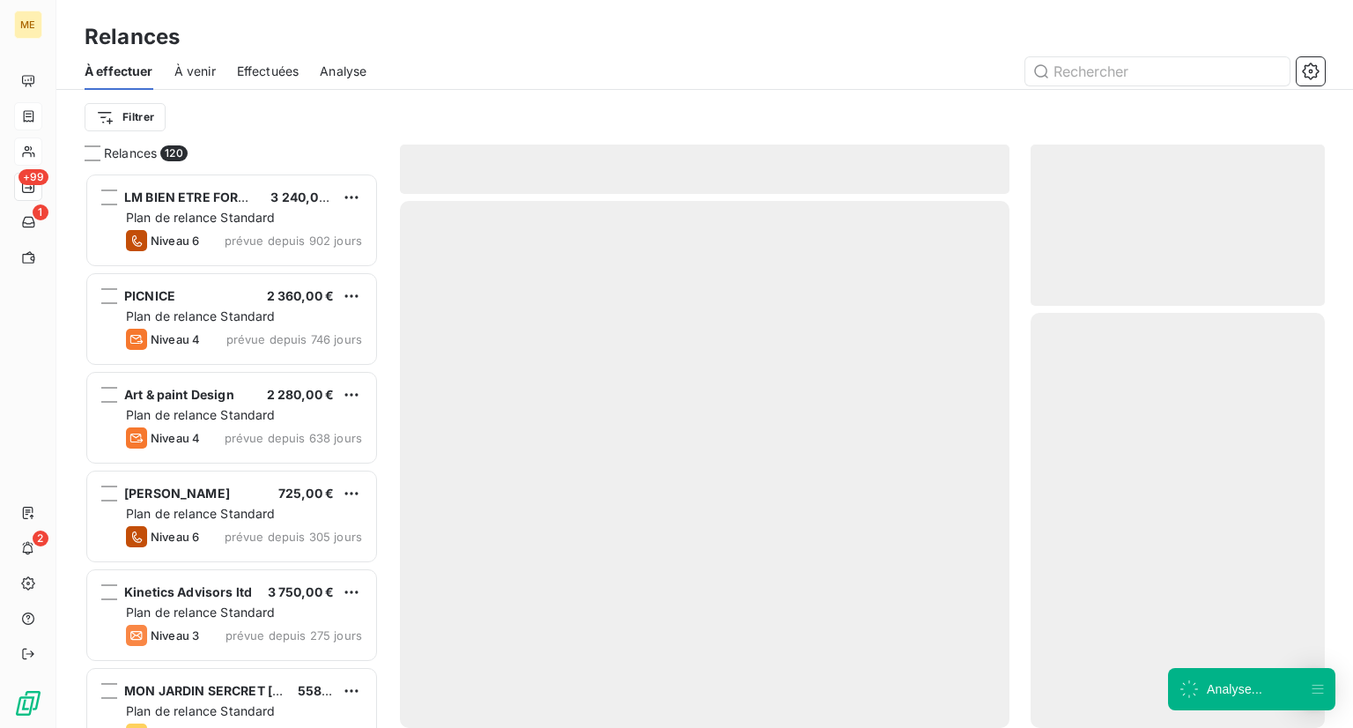
scroll to position [541, 280]
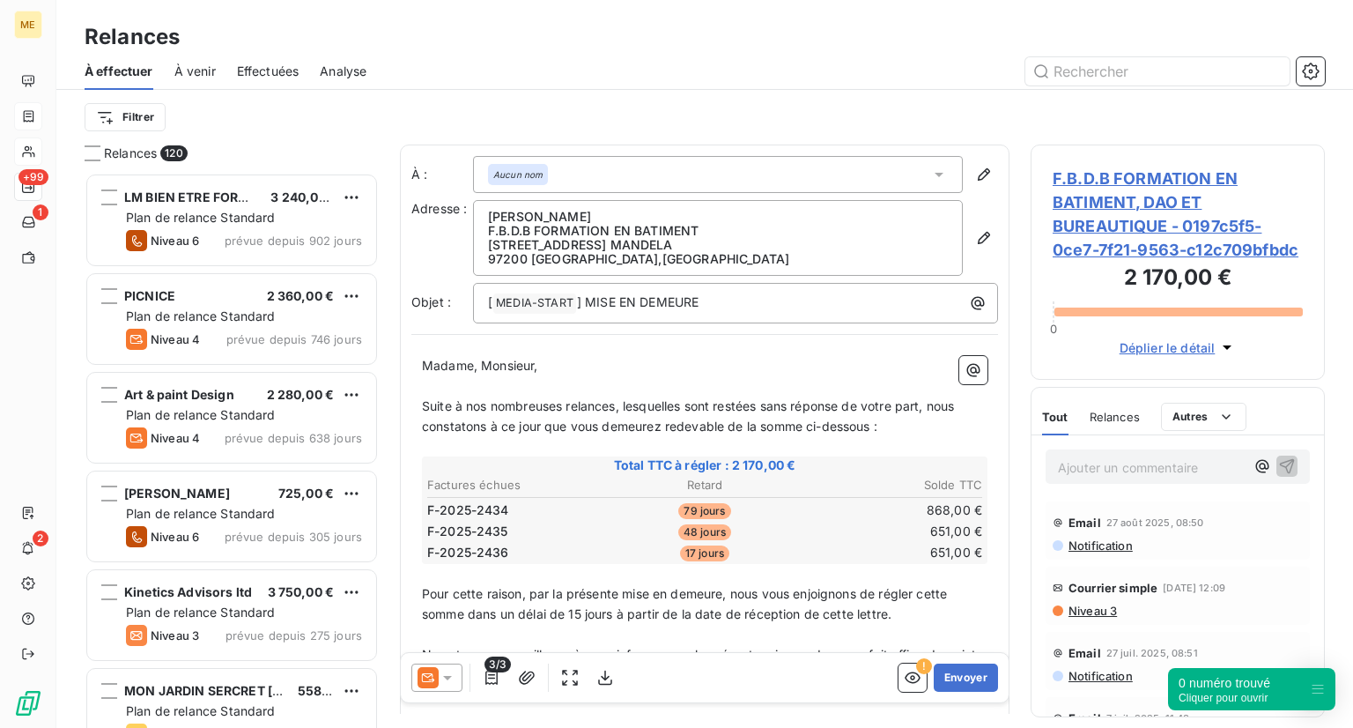
click at [437, 673] on icon at bounding box center [428, 677] width 21 height 21
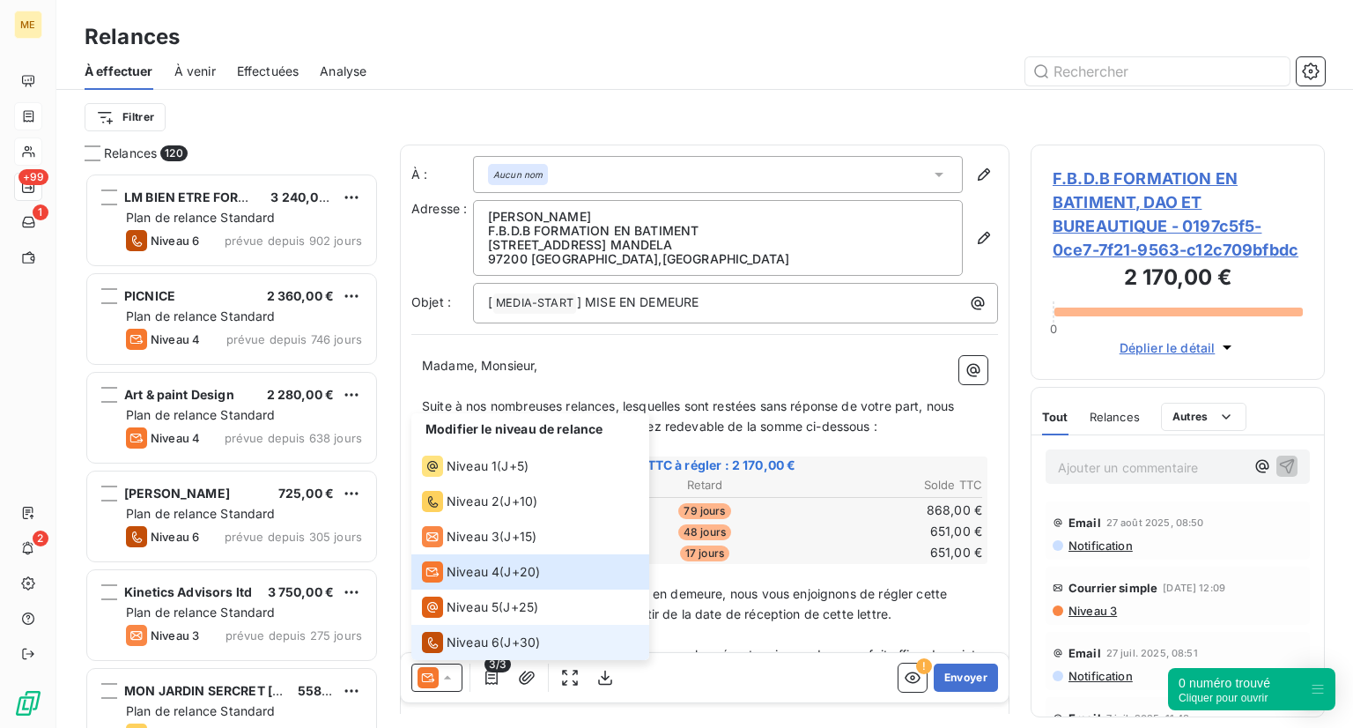
click at [497, 636] on span "Niveau 6" at bounding box center [473, 642] width 53 height 18
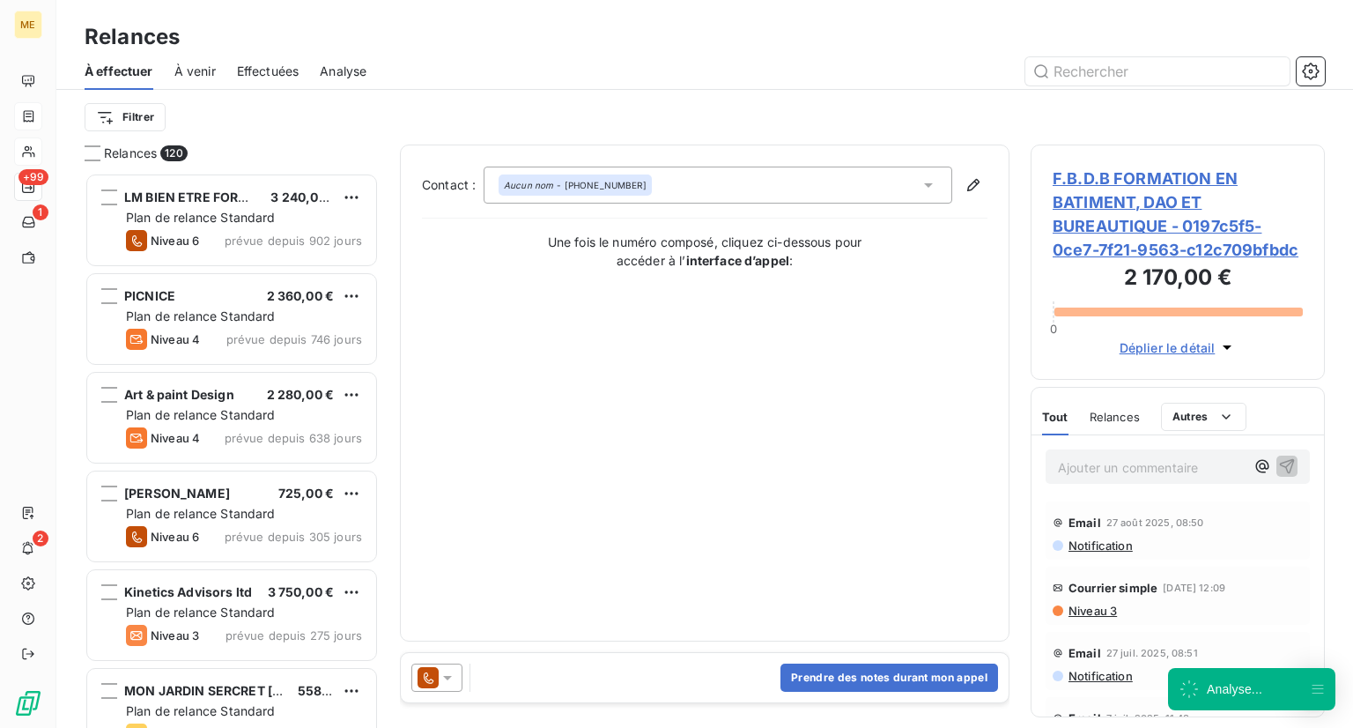
click at [546, 687] on div "Prendre des notes durant mon appel" at bounding box center [705, 677] width 608 height 49
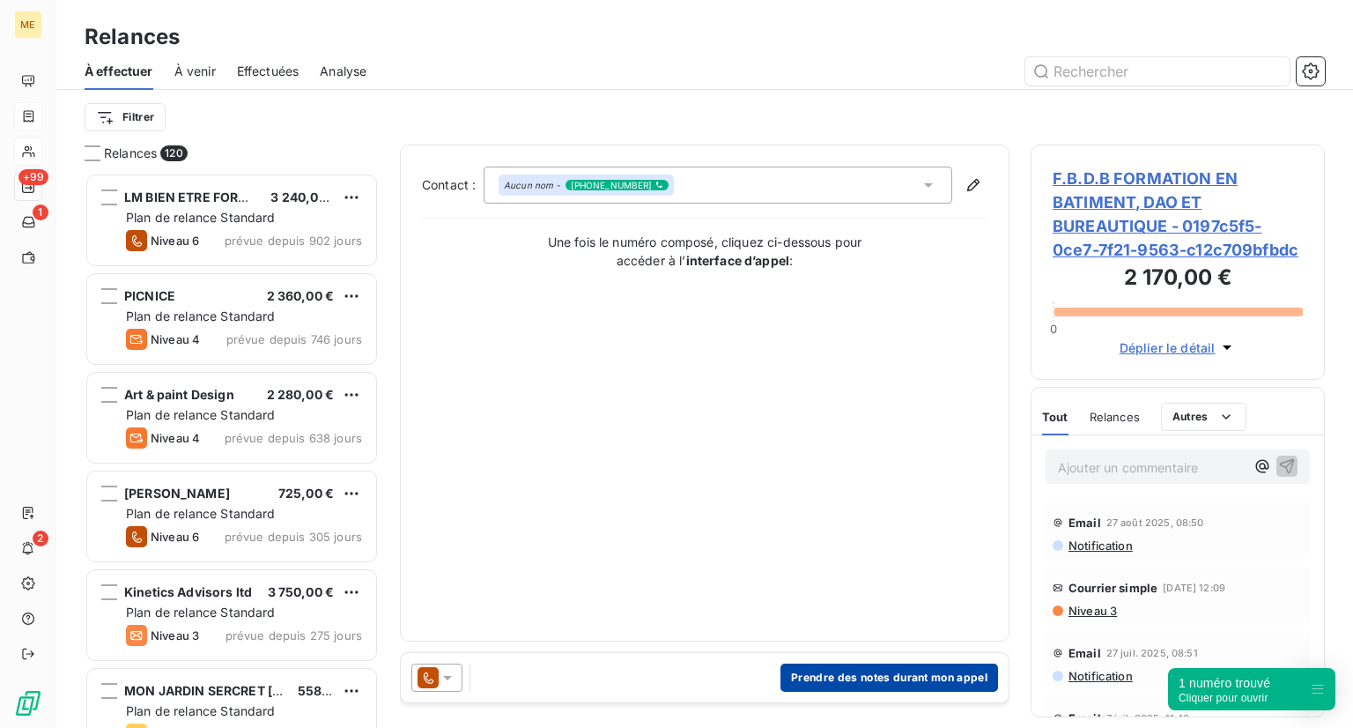
click at [883, 684] on button "Prendre des notes durant mon appel" at bounding box center [889, 677] width 218 height 28
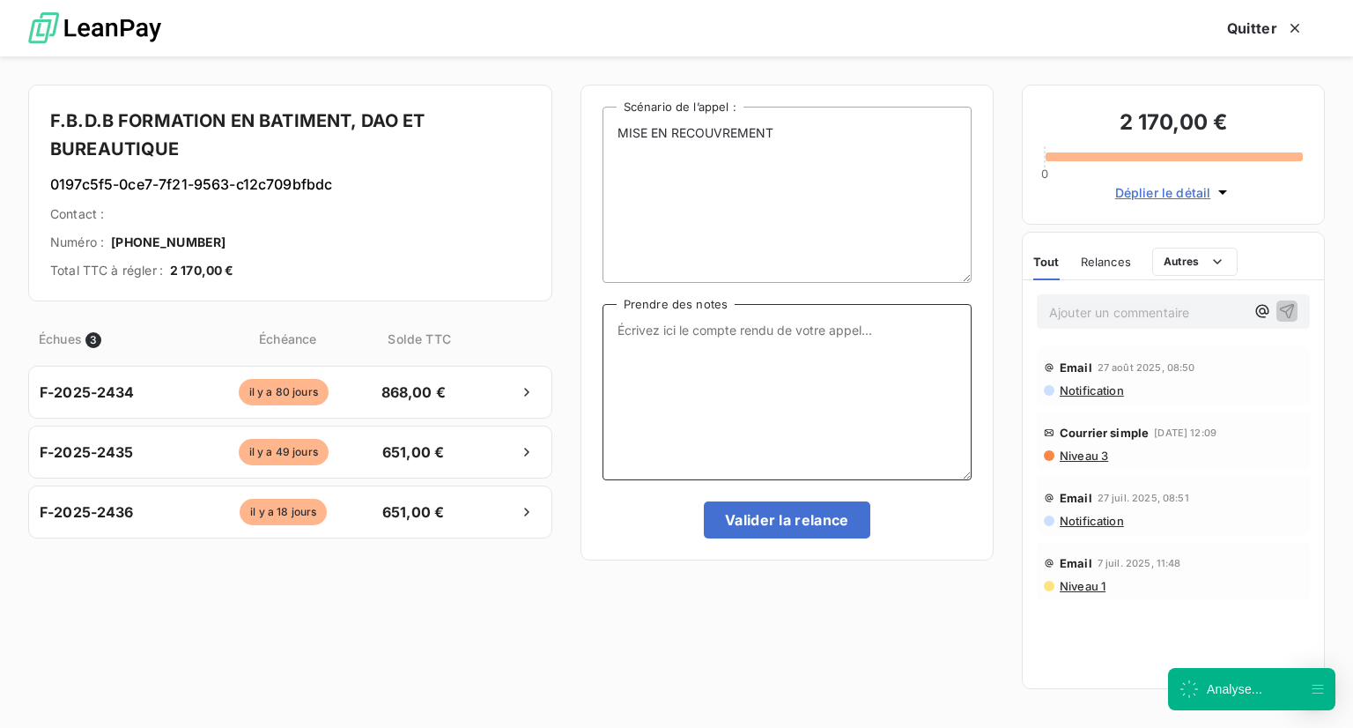
click at [700, 353] on textarea "Prendre des notes" at bounding box center [786, 392] width 369 height 176
type textarea "c"
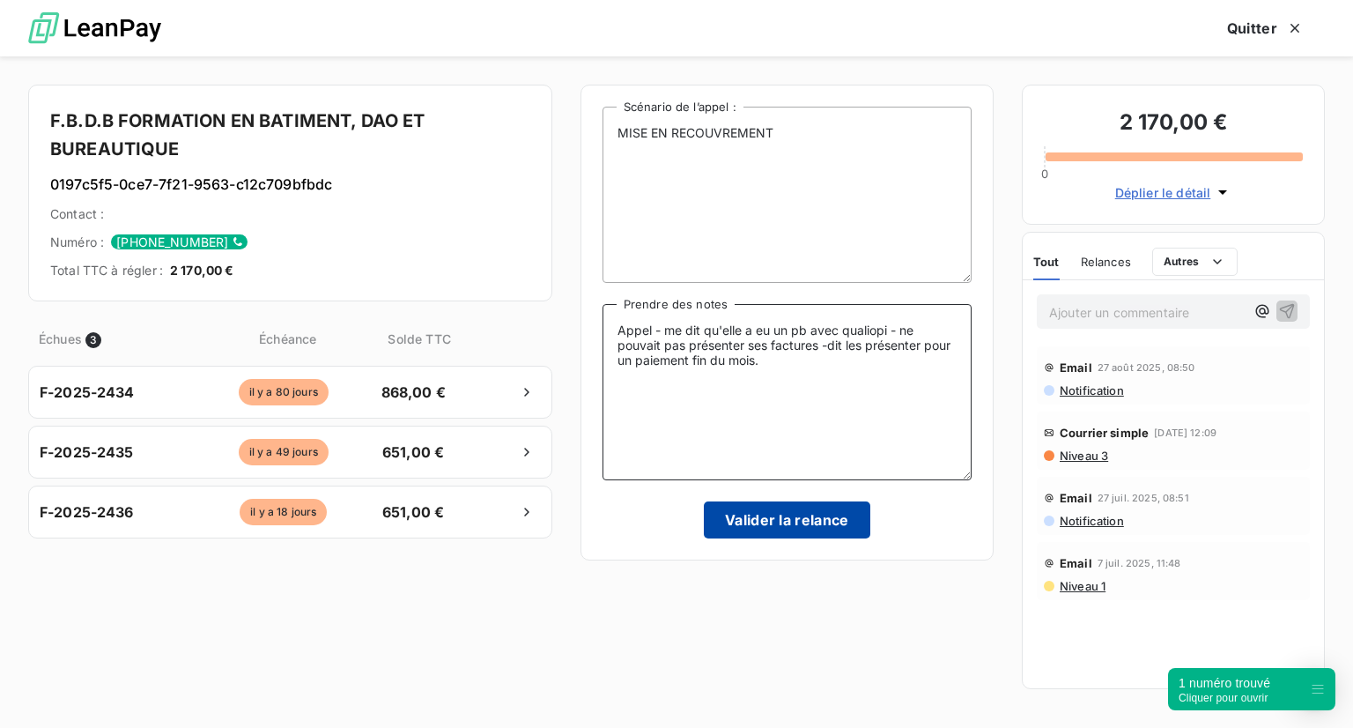
type textarea "Appel - me dit qu'elle a eu un pb avec qualiopi - ne pouvait pas présenter ses …"
click at [728, 536] on button "Valider la relance" at bounding box center [787, 519] width 166 height 37
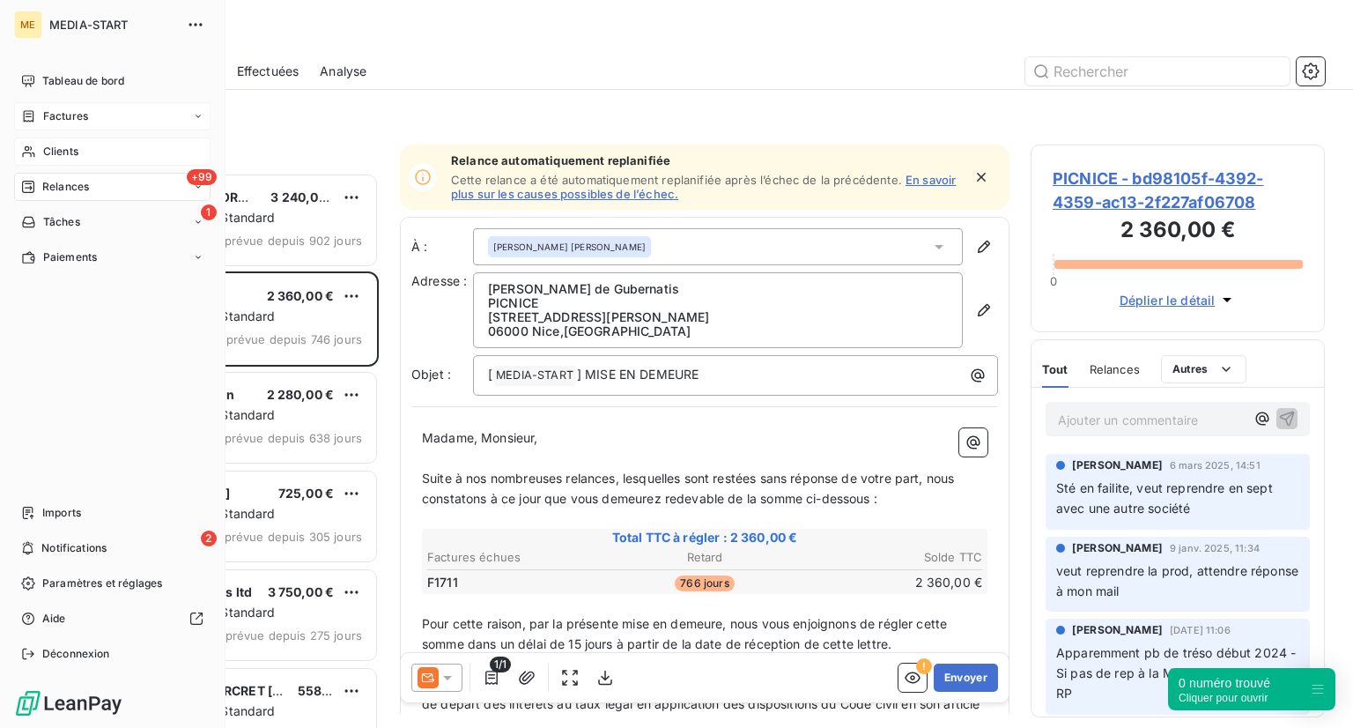
click at [67, 148] on span "Clients" at bounding box center [60, 152] width 35 height 16
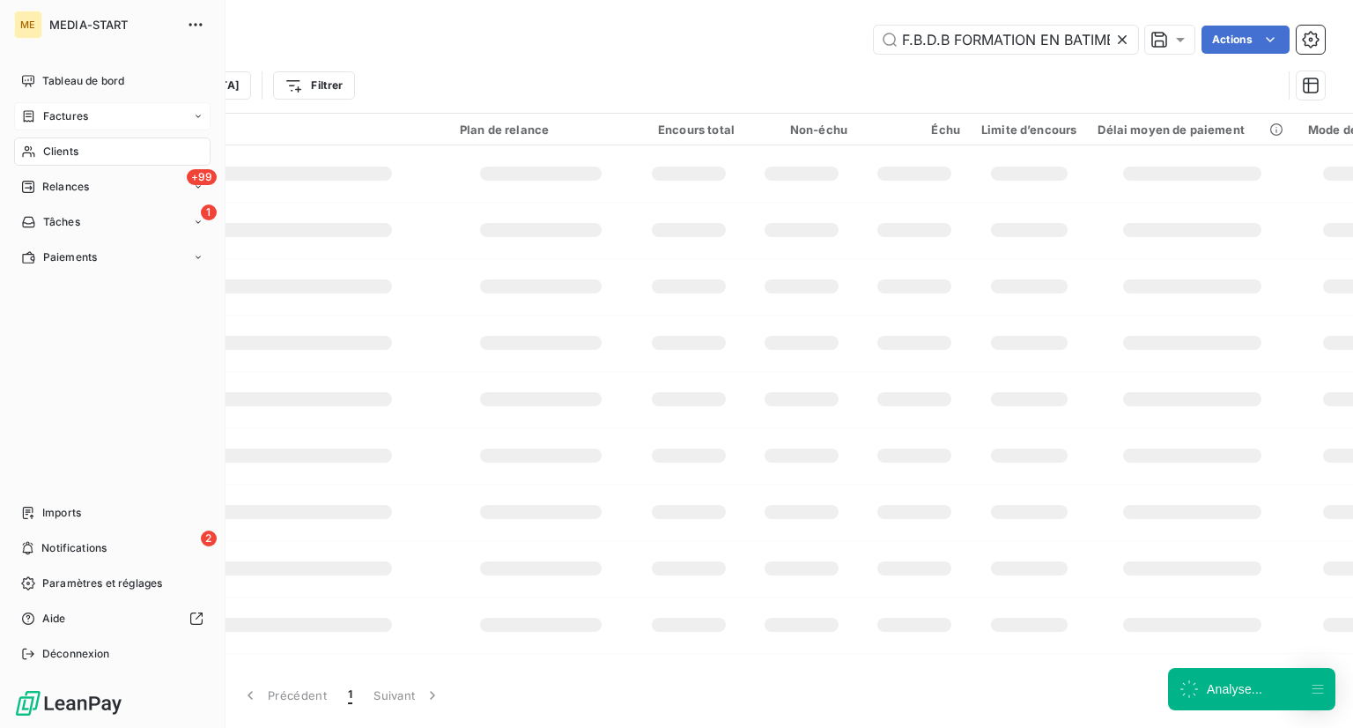
scroll to position [0, 188]
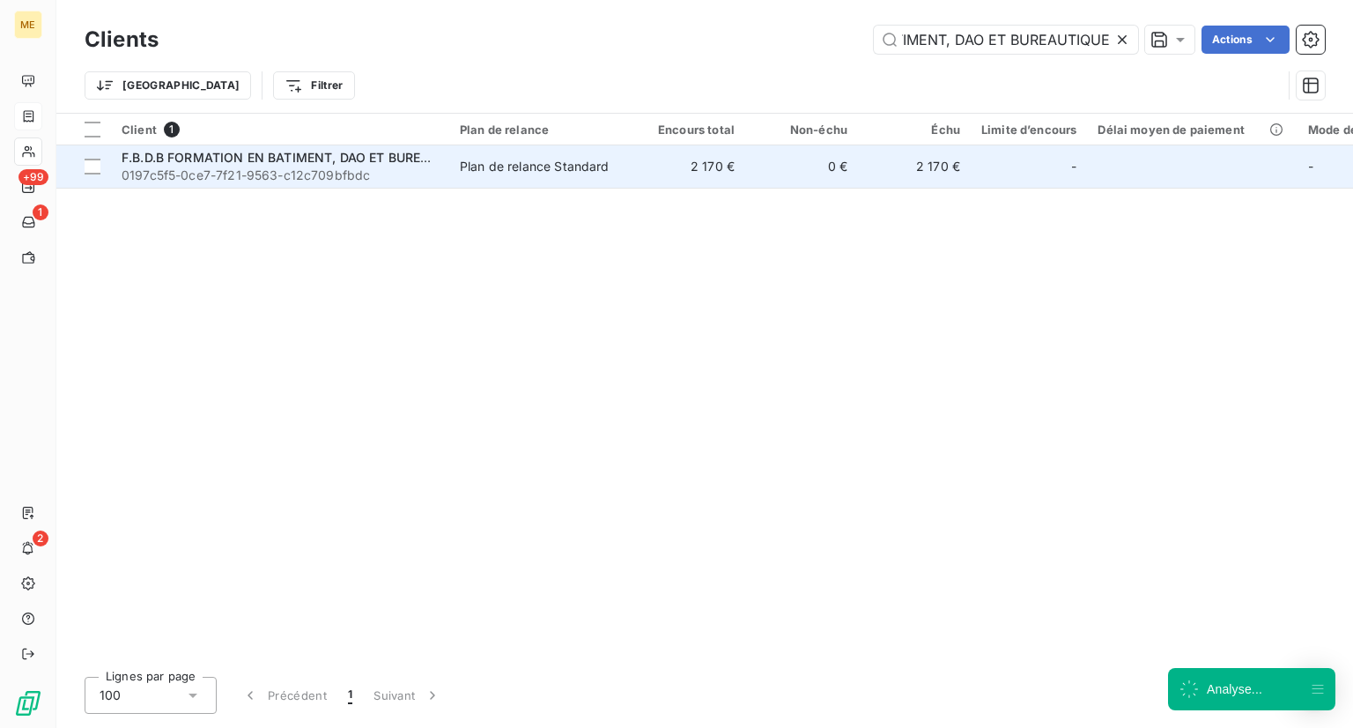
click at [257, 151] on span "F.B.D.B FORMATION EN BATIMENT, DAO ET BUREAUTIQUE" at bounding box center [299, 157] width 354 height 15
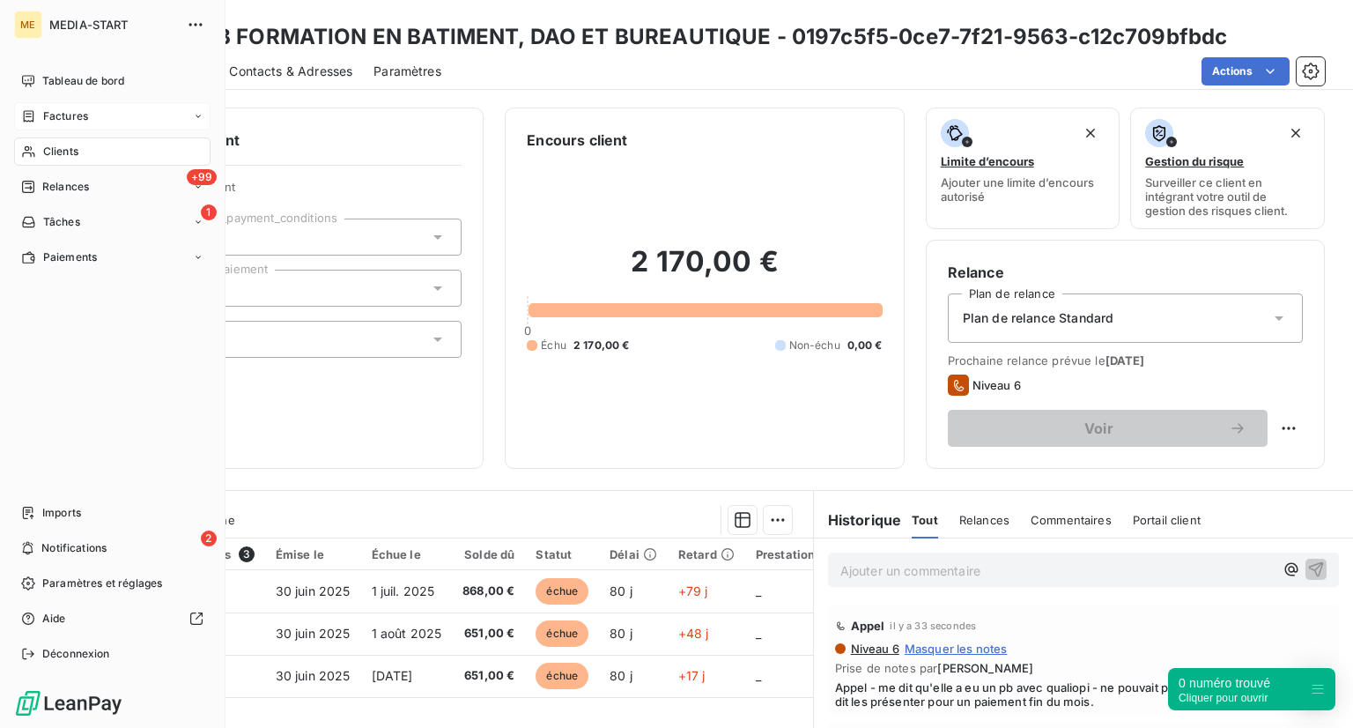
click at [89, 145] on div "Clients" at bounding box center [112, 151] width 196 height 28
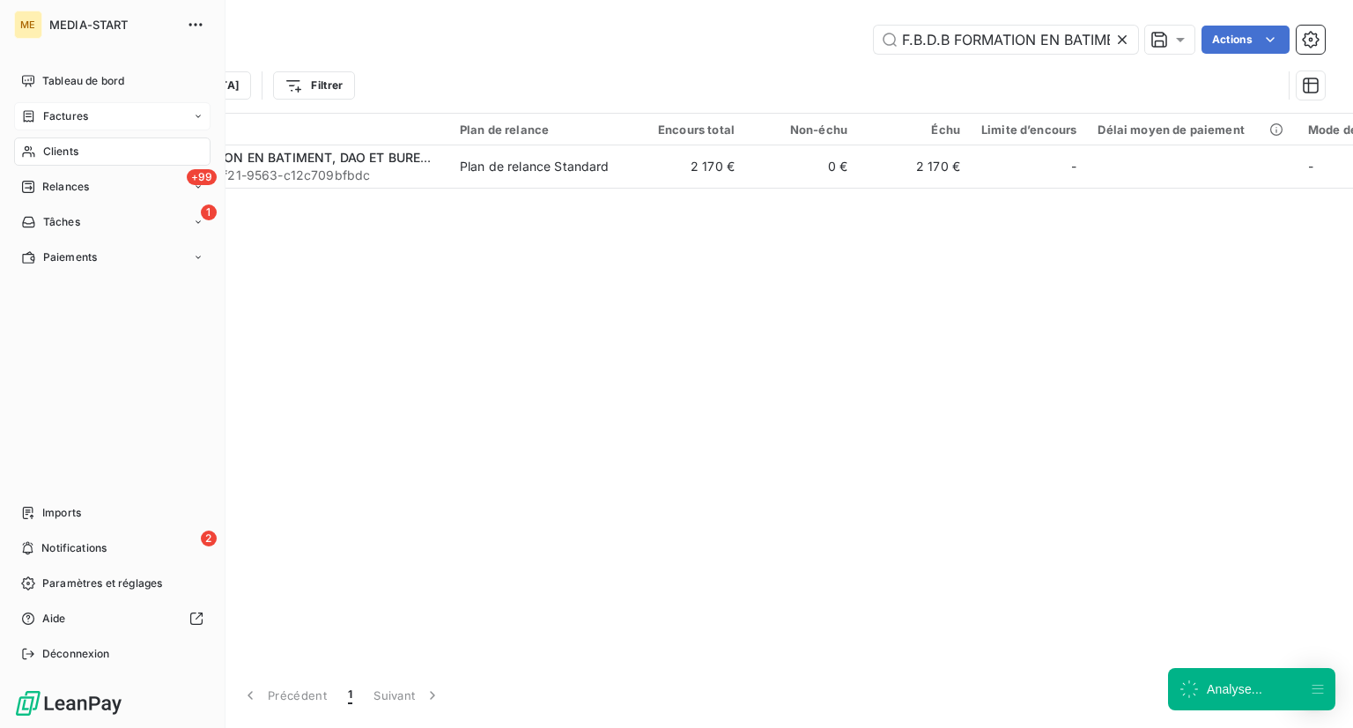
scroll to position [0, 188]
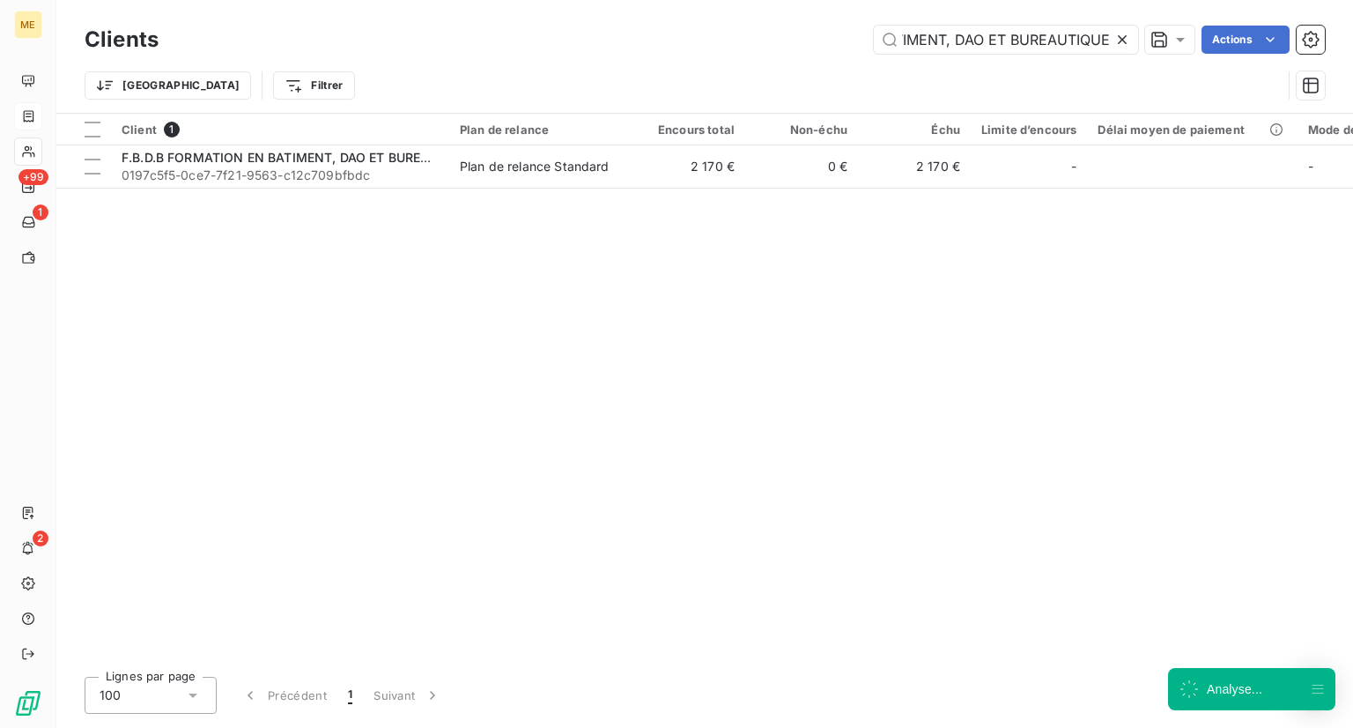
click at [1121, 40] on icon at bounding box center [1122, 39] width 9 height 9
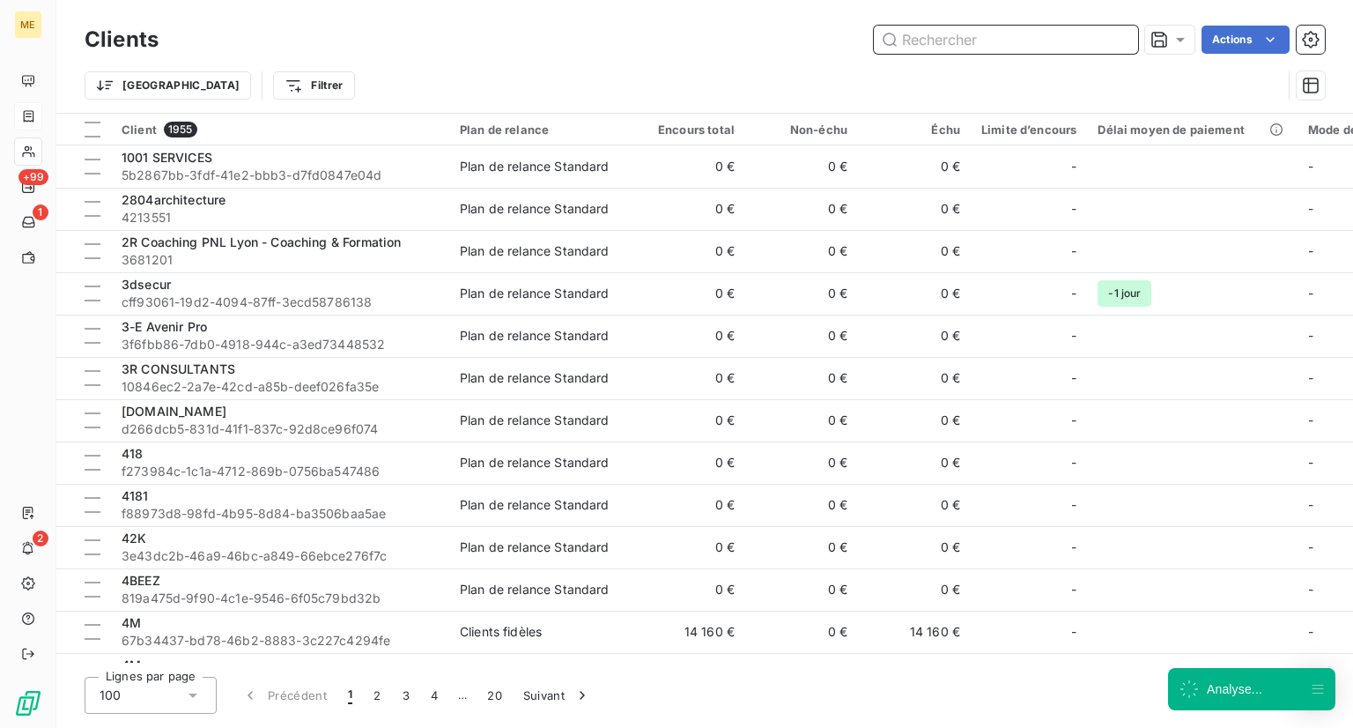
click at [1064, 43] on input "text" at bounding box center [1006, 40] width 264 height 28
paste input "Feli Nature"
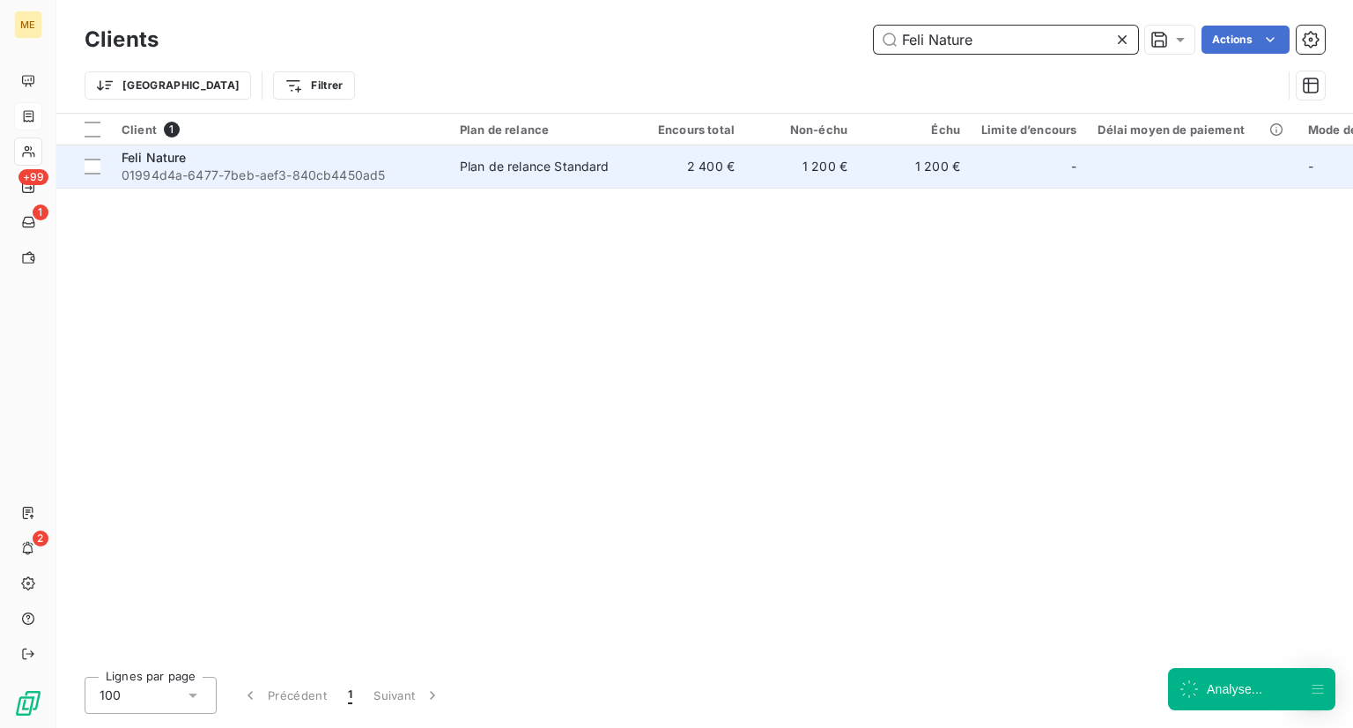
type input "Feli Nature"
click at [373, 181] on span "01994d4a-6477-7beb-aef3-840cb4450ad5" at bounding box center [280, 175] width 317 height 18
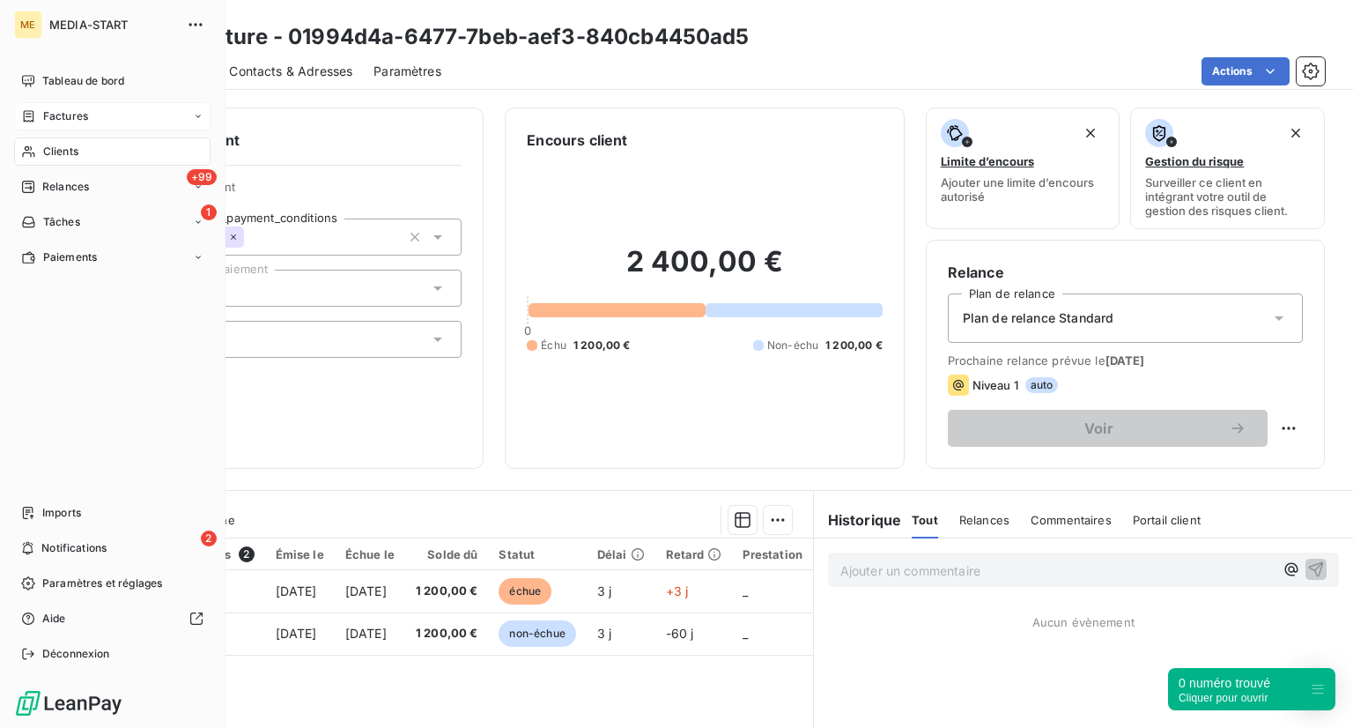
click at [52, 158] on span "Clients" at bounding box center [60, 152] width 35 height 16
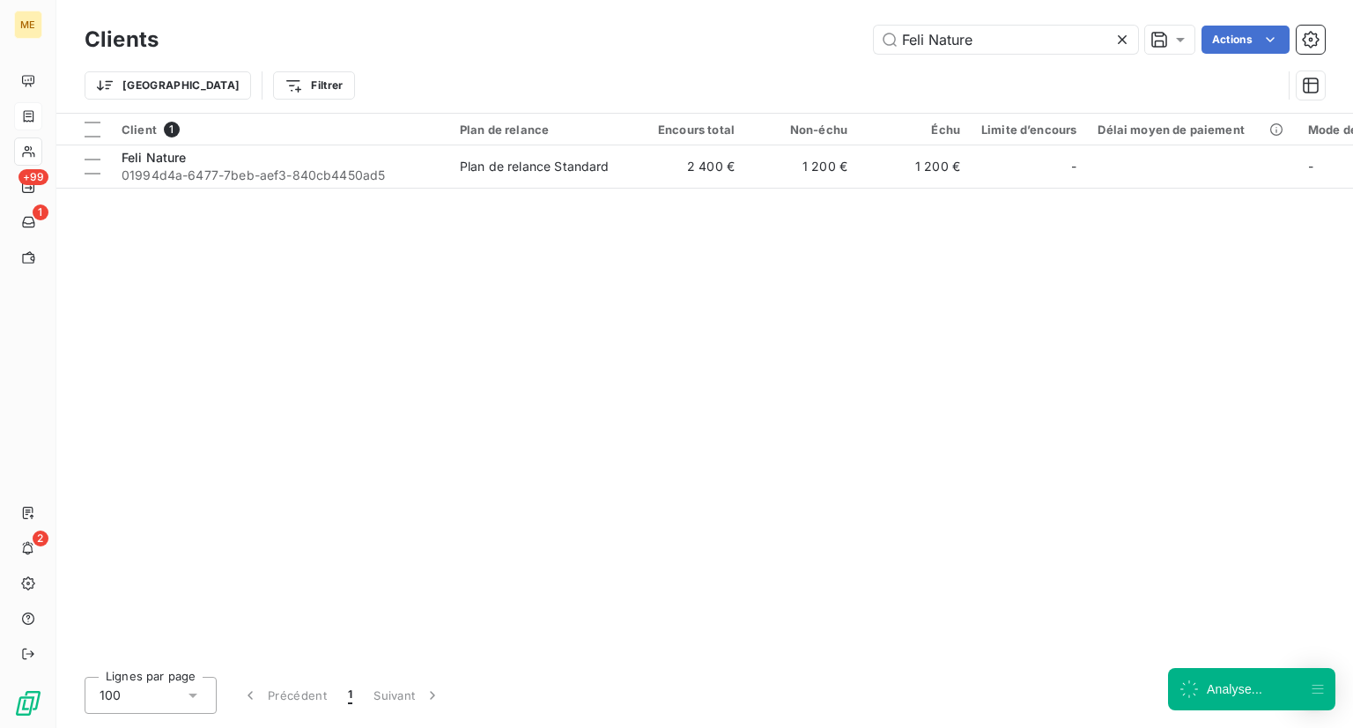
drag, startPoint x: 994, startPoint y: 40, endPoint x: 704, endPoint y: 49, distance: 290.8
click at [704, 49] on div "Feli Nature Actions" at bounding box center [752, 40] width 1145 height 28
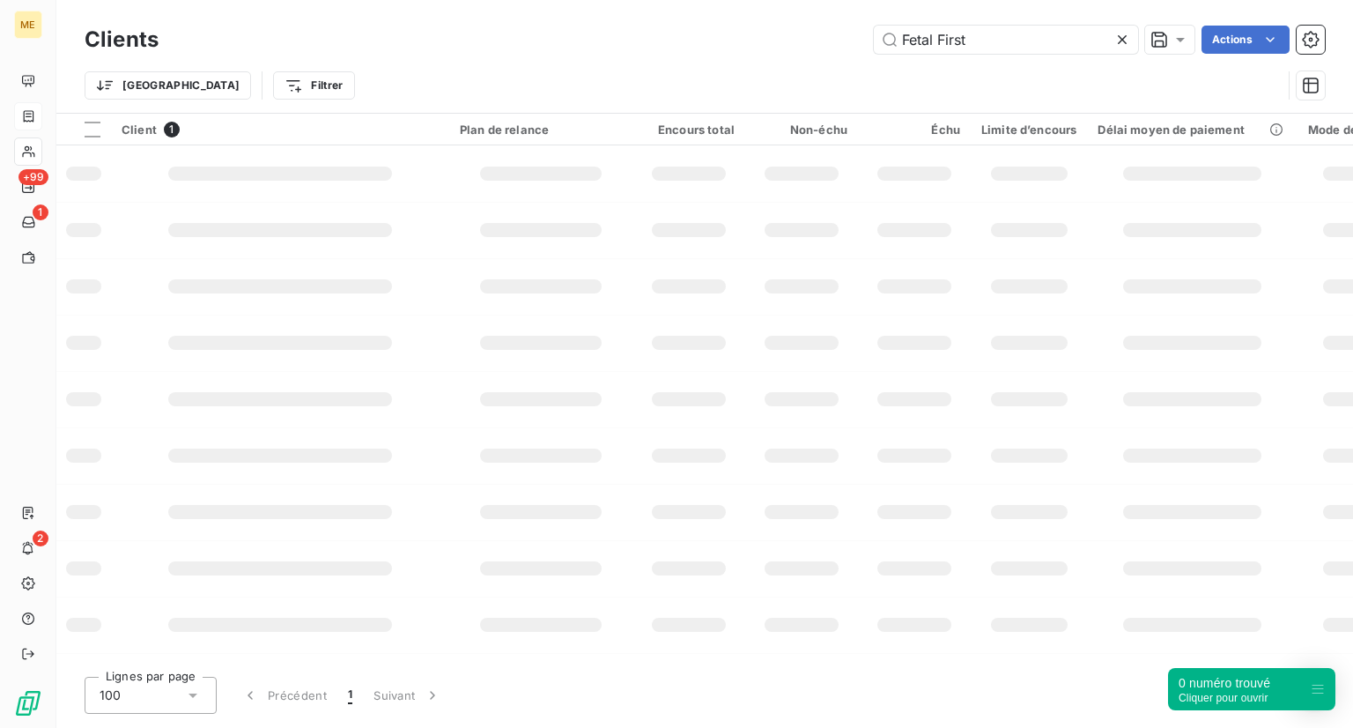
type input "Fetal First"
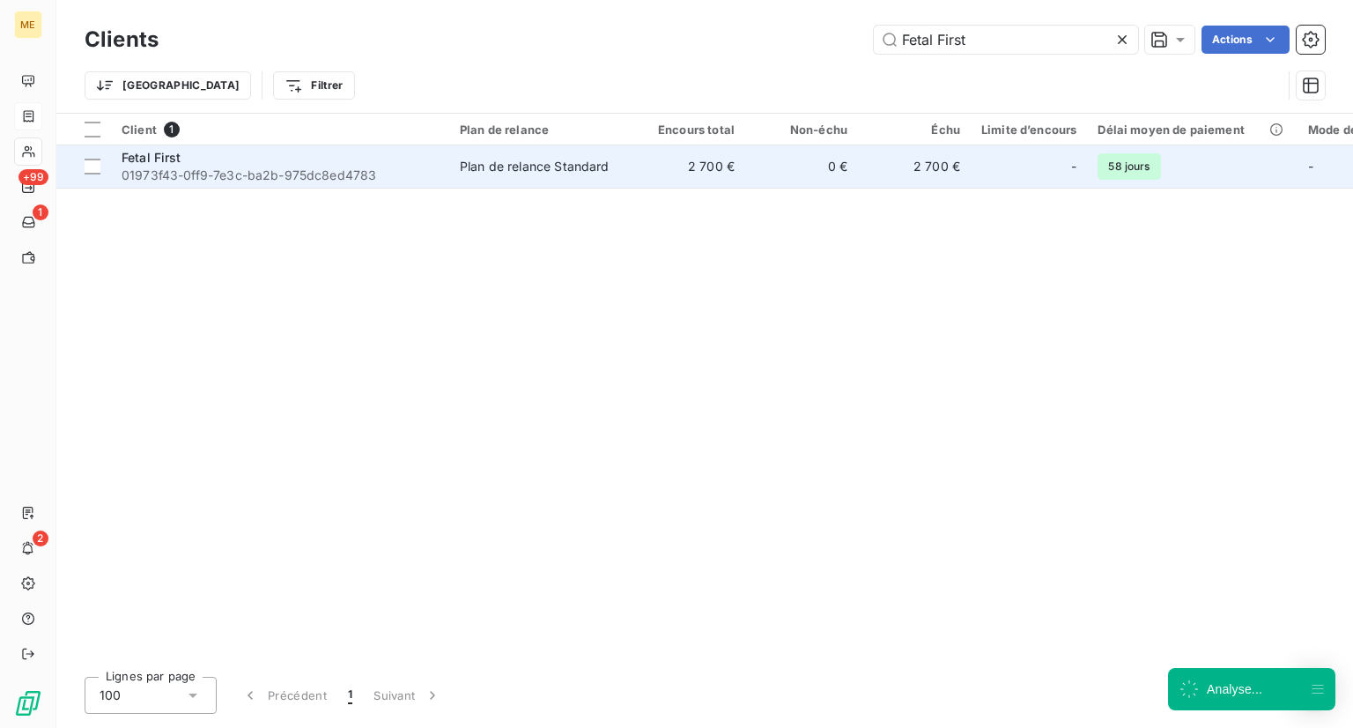
click at [247, 160] on div "Fetal First" at bounding box center [280, 158] width 317 height 18
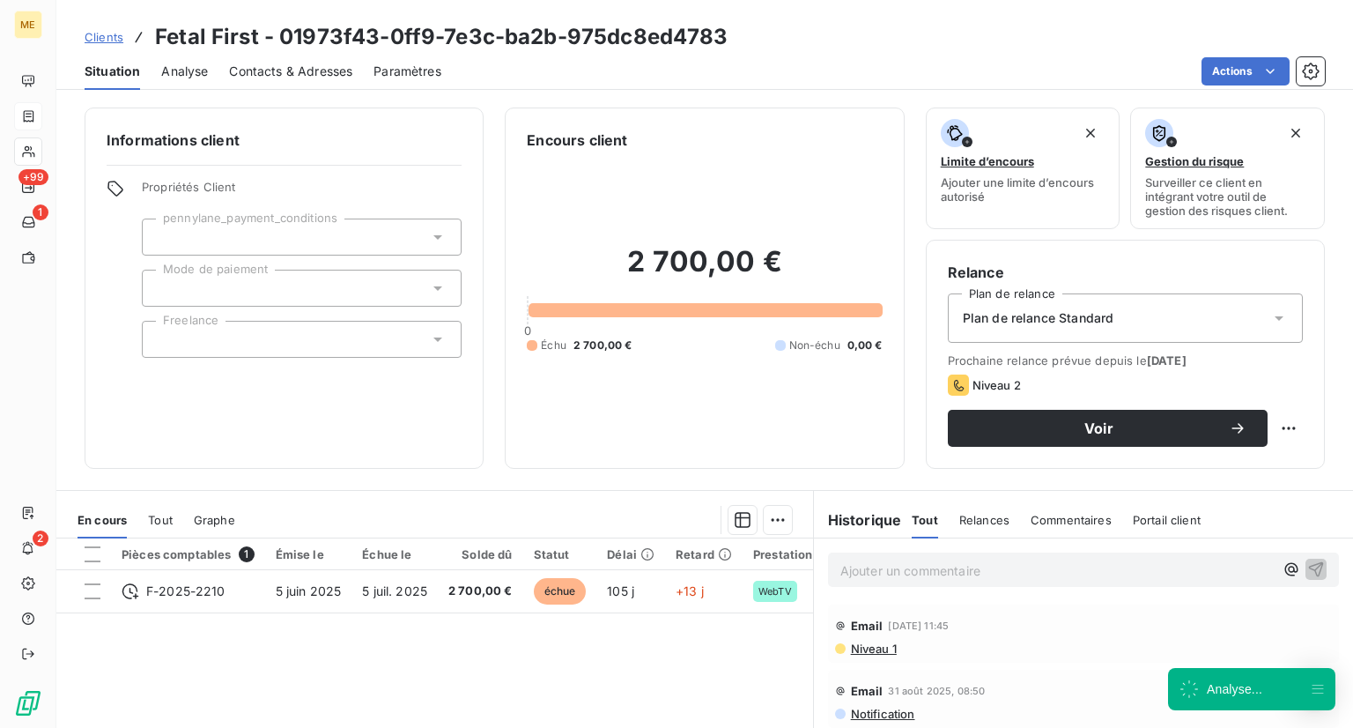
scroll to position [35, 0]
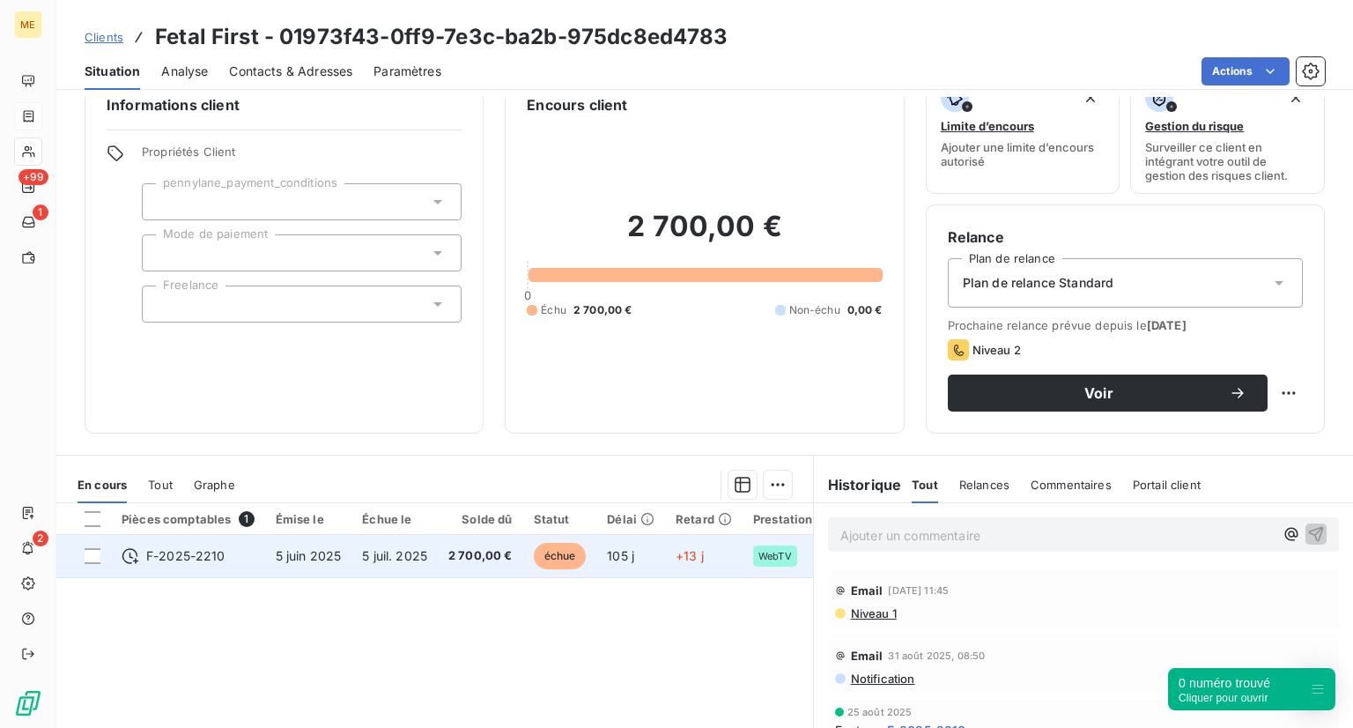
click at [437, 564] on td "5 juil. 2025" at bounding box center [394, 556] width 86 height 42
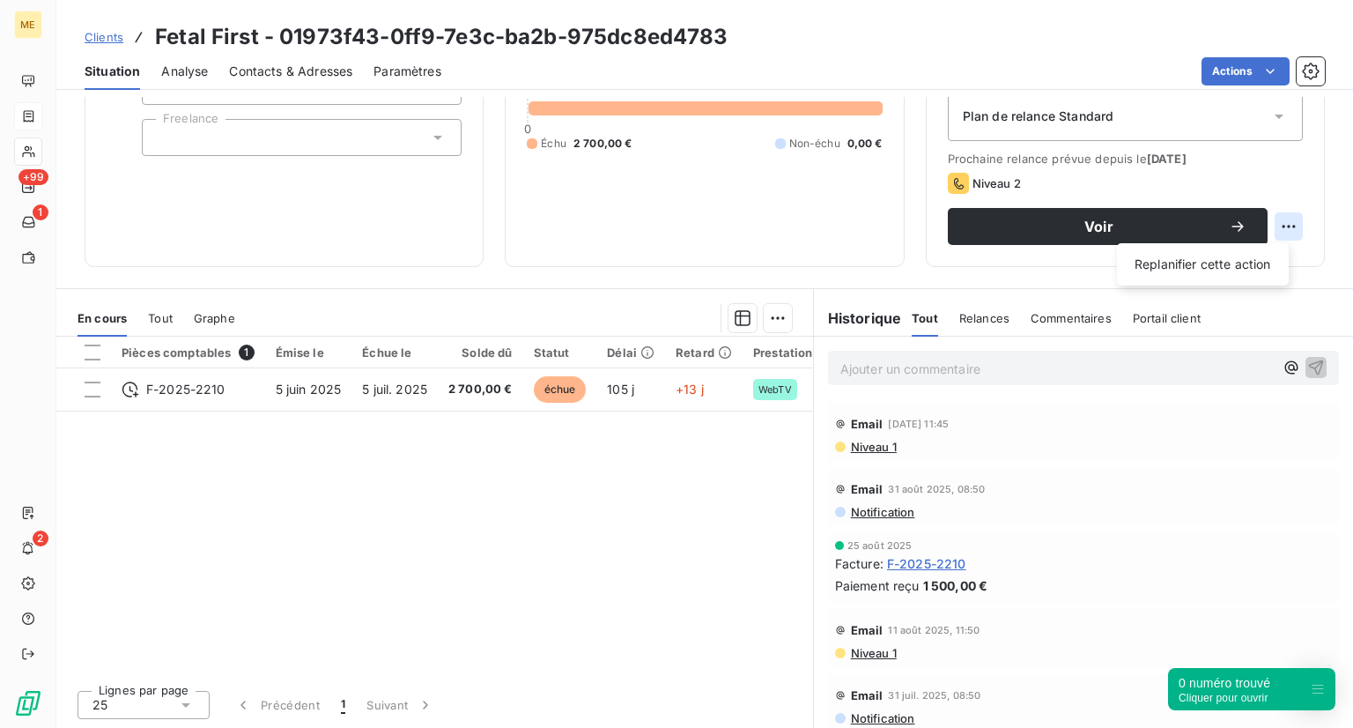
click at [1283, 218] on html "ME +99 1 2 Clients Fetal First - 01973f43-0ff9-7e3c-ba2b-975dc8ed4783 Situation…" at bounding box center [676, 364] width 1353 height 728
click at [1240, 268] on div "Replanifier cette action" at bounding box center [1203, 264] width 158 height 28
select select "8"
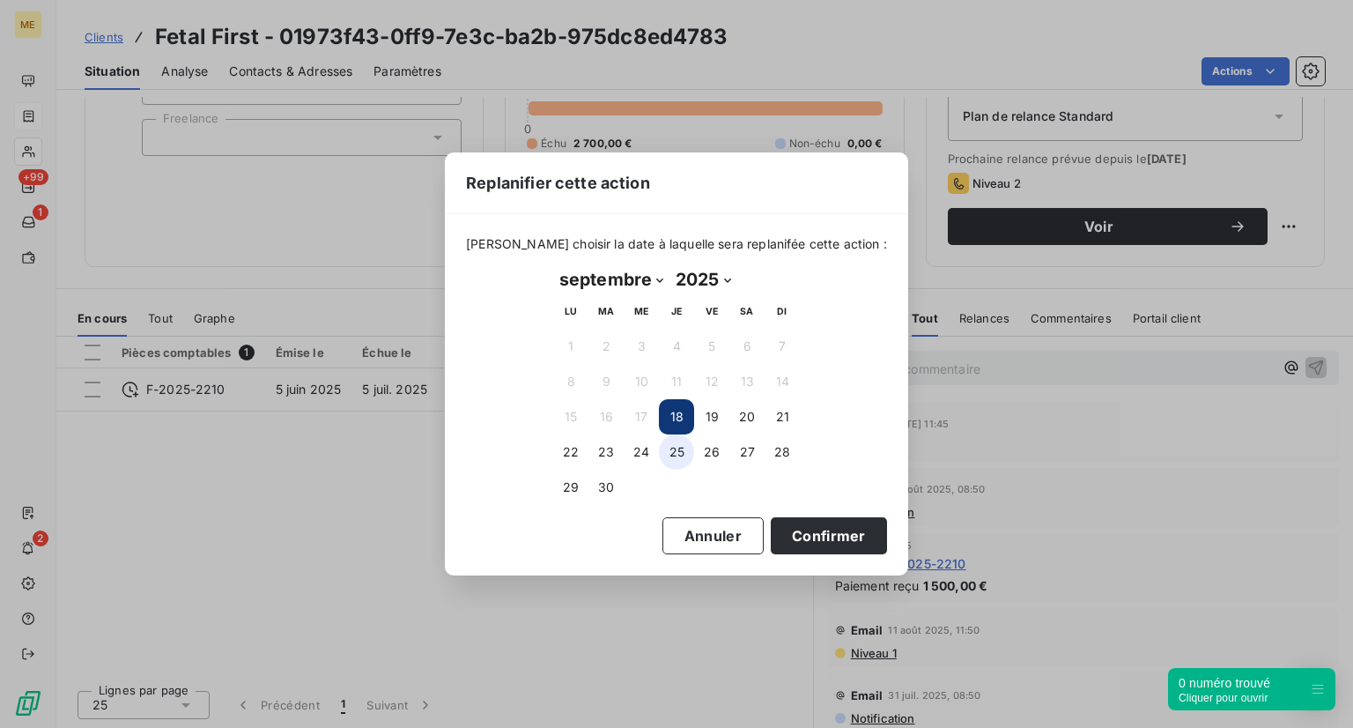
click at [677, 448] on button "25" at bounding box center [676, 451] width 35 height 35
click at [771, 535] on button "Confirmer" at bounding box center [829, 535] width 116 height 37
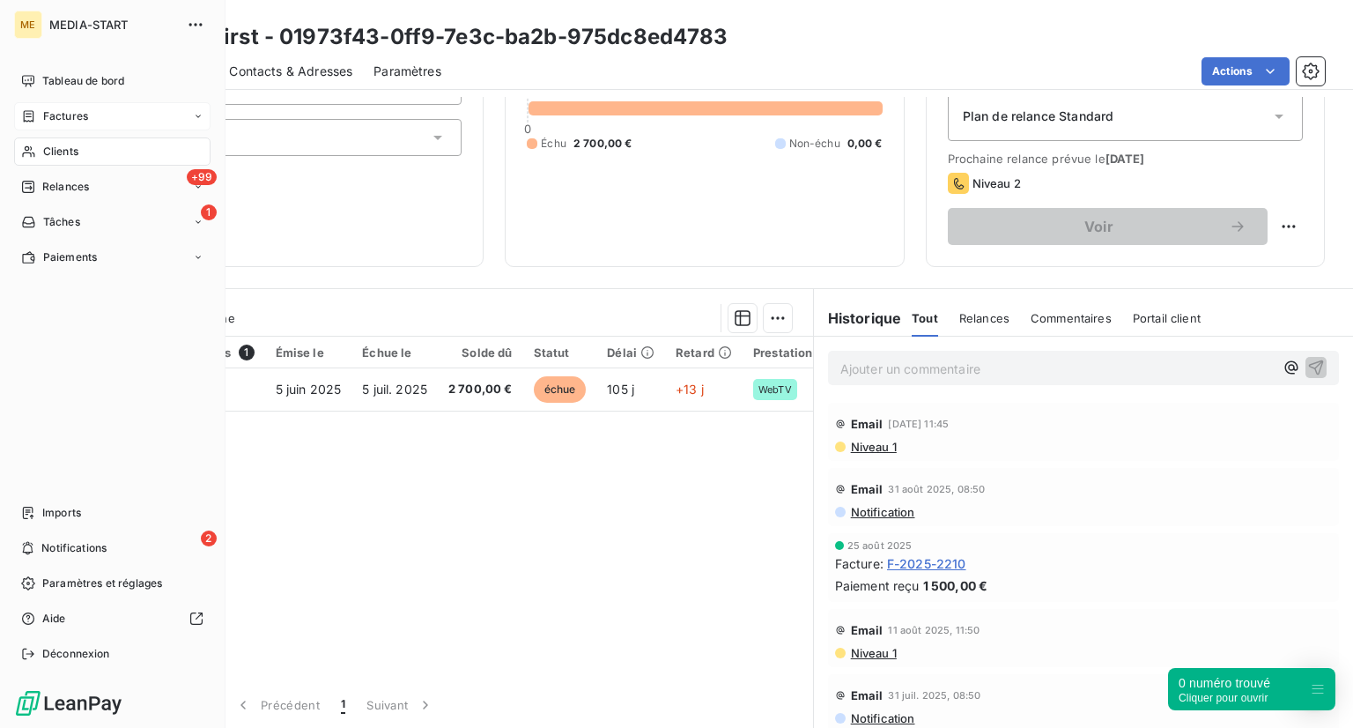
click at [81, 159] on div "Clients" at bounding box center [112, 151] width 196 height 28
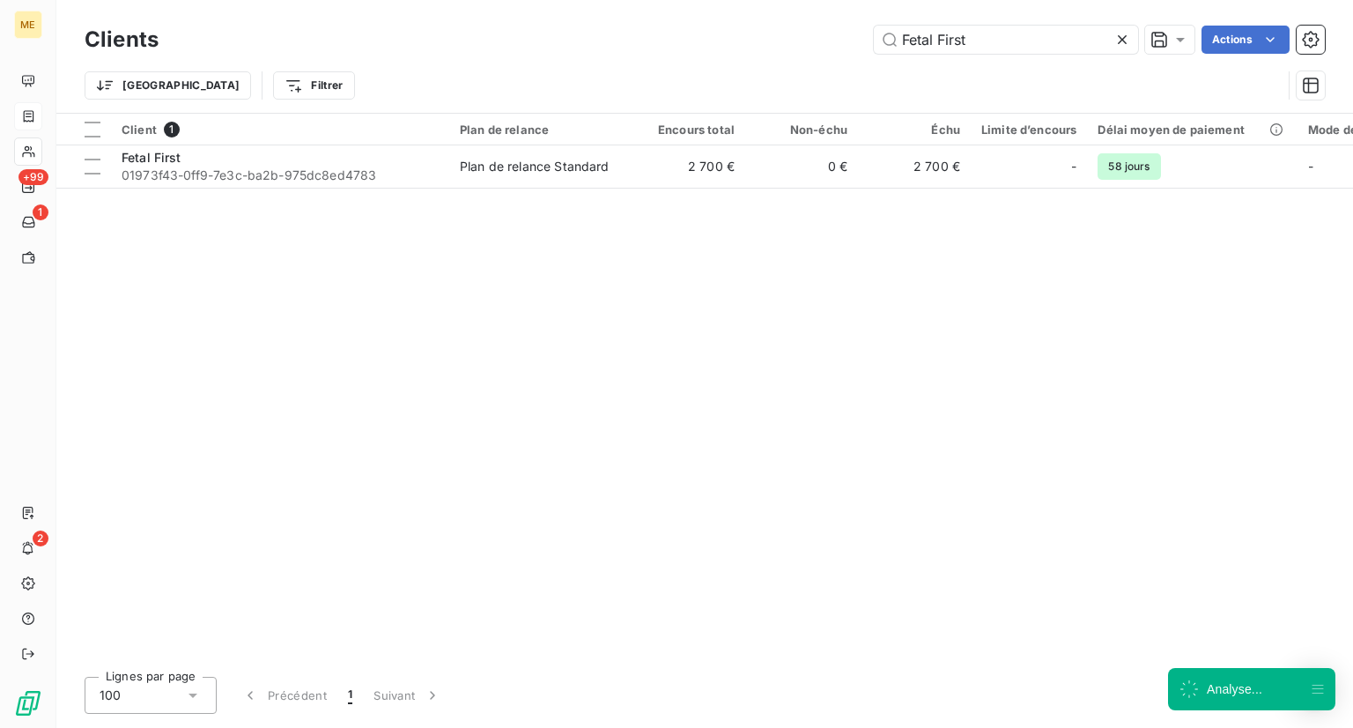
drag, startPoint x: 990, startPoint y: 31, endPoint x: 667, endPoint y: 35, distance: 323.3
click at [667, 35] on div "Fetal First Actions" at bounding box center [752, 40] width 1145 height 28
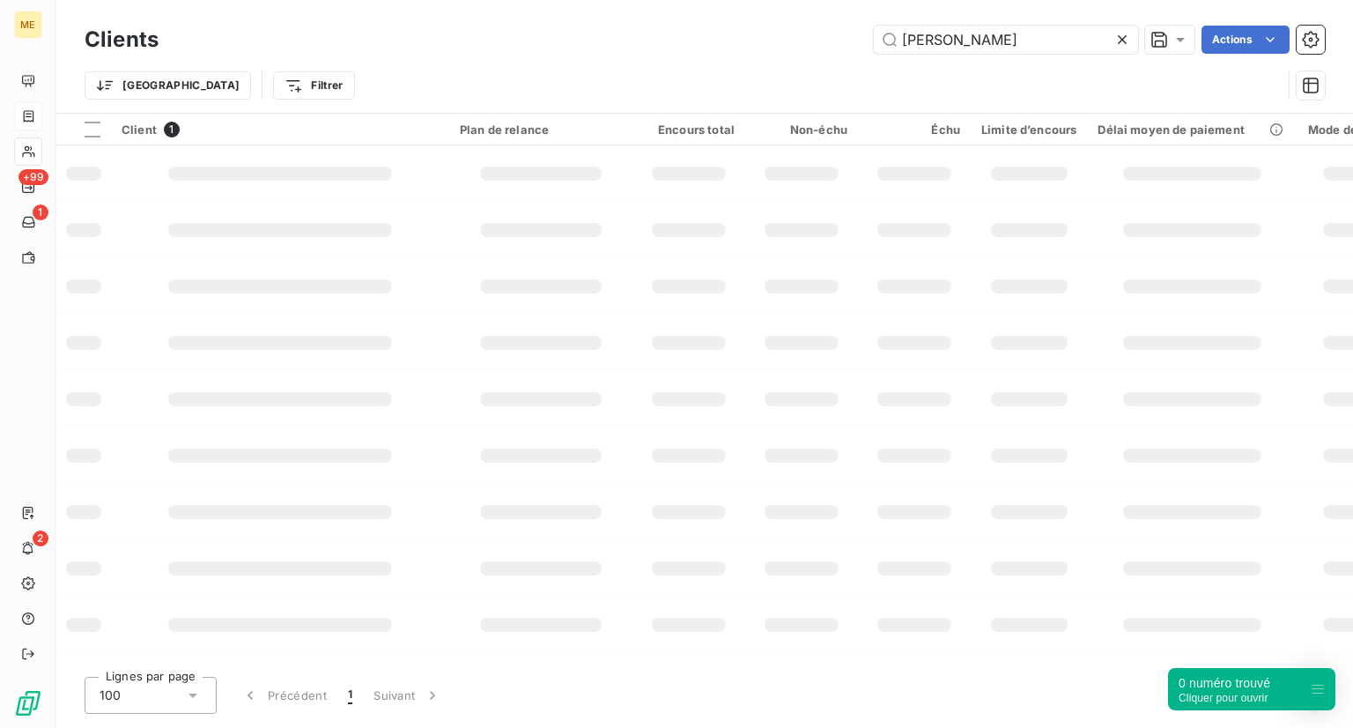
type input "[PERSON_NAME]"
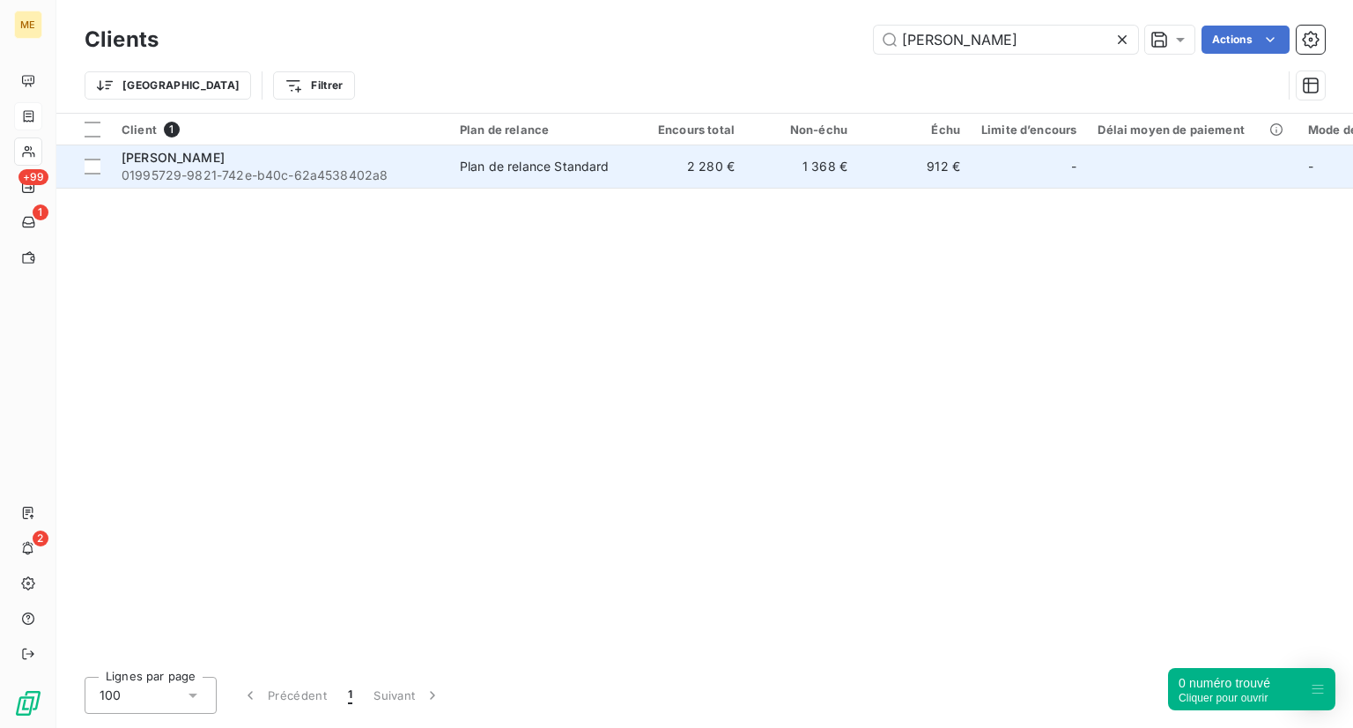
click at [347, 178] on span "01995729-9821-742e-b40c-62a4538402a8" at bounding box center [280, 175] width 317 height 18
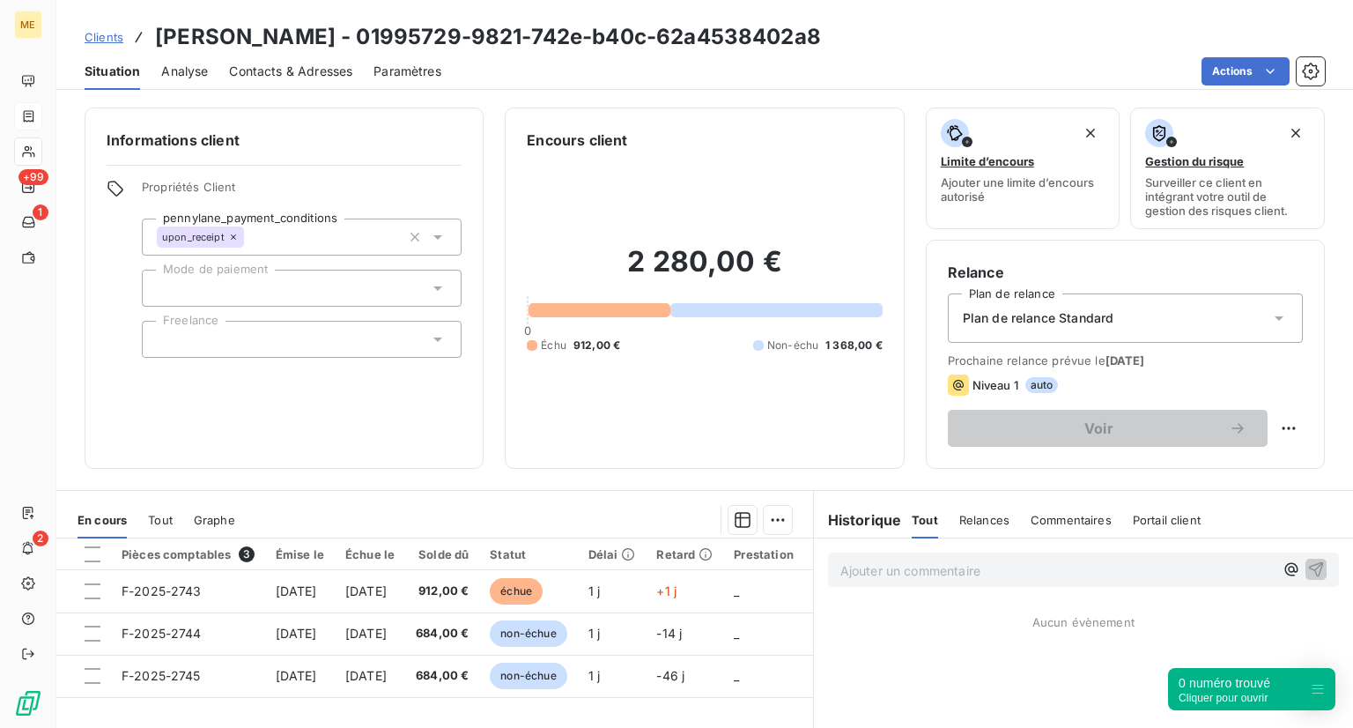
scroll to position [80, 0]
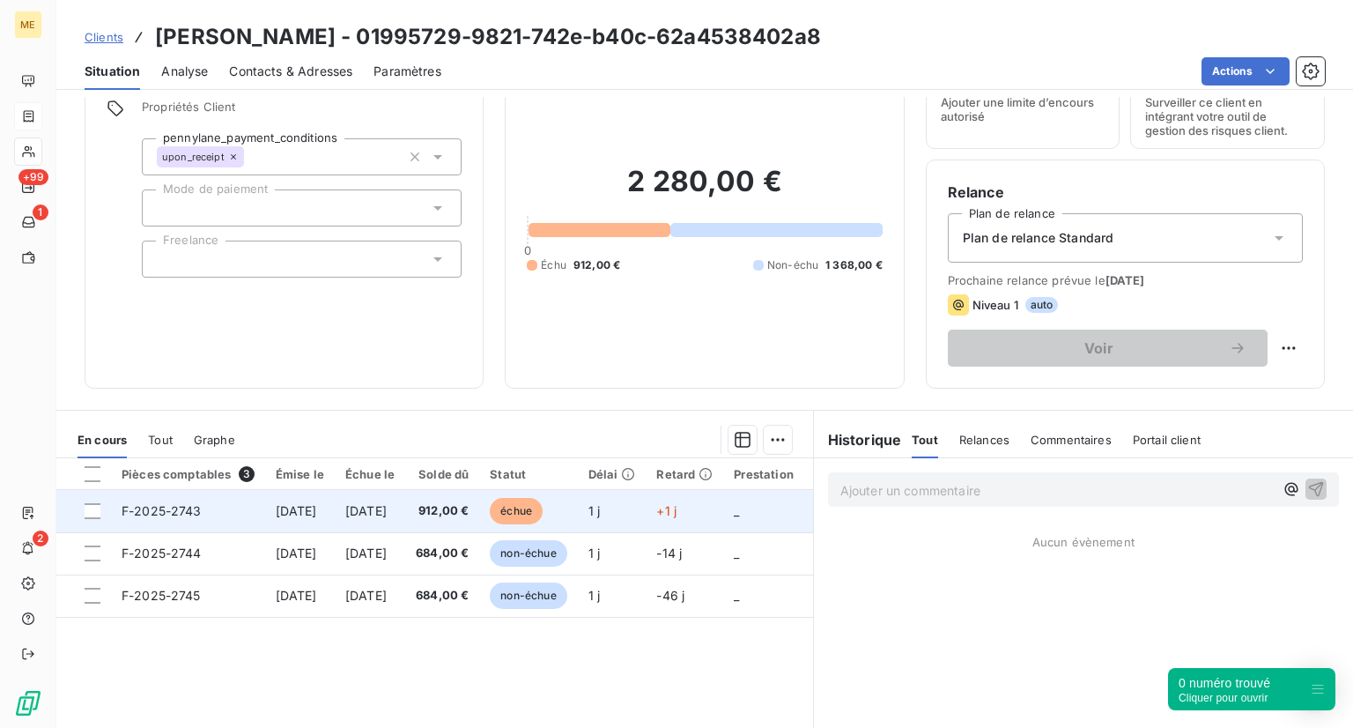
click at [247, 519] on td "F-2025-2743" at bounding box center [188, 511] width 154 height 42
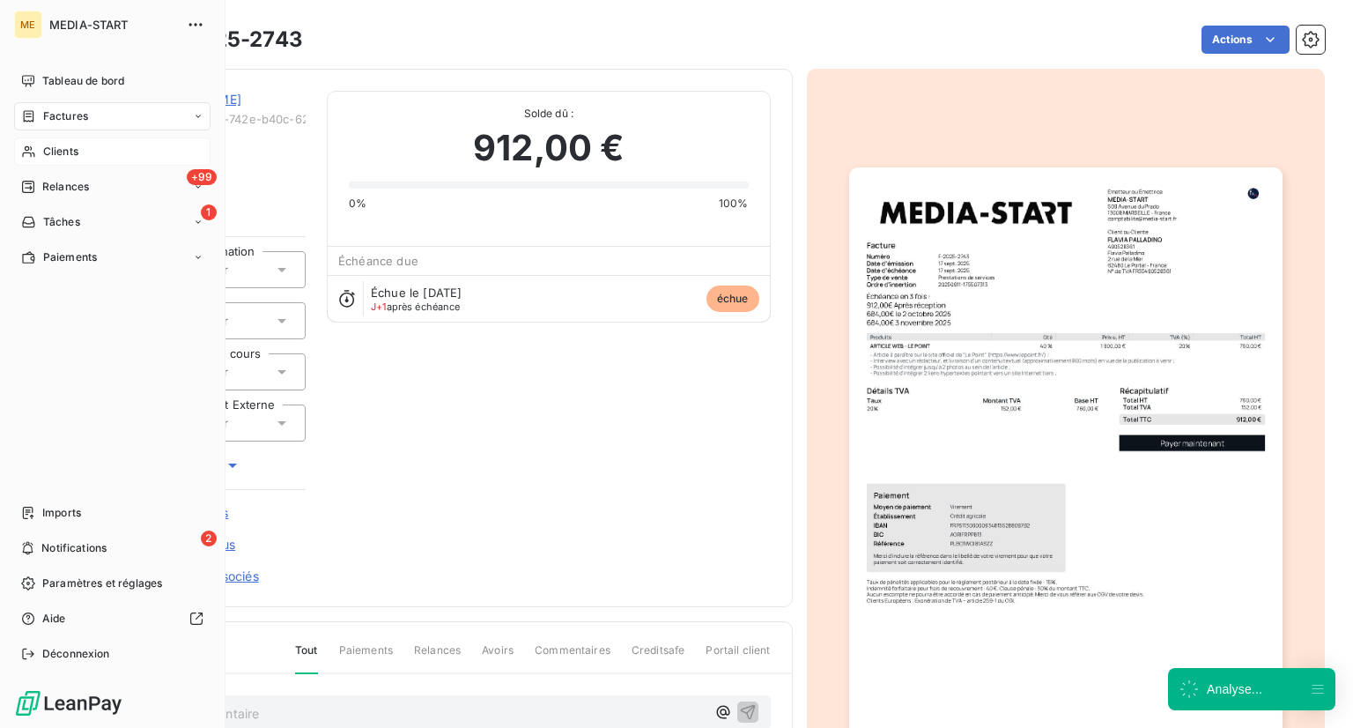
click at [57, 144] on span "Clients" at bounding box center [60, 152] width 35 height 16
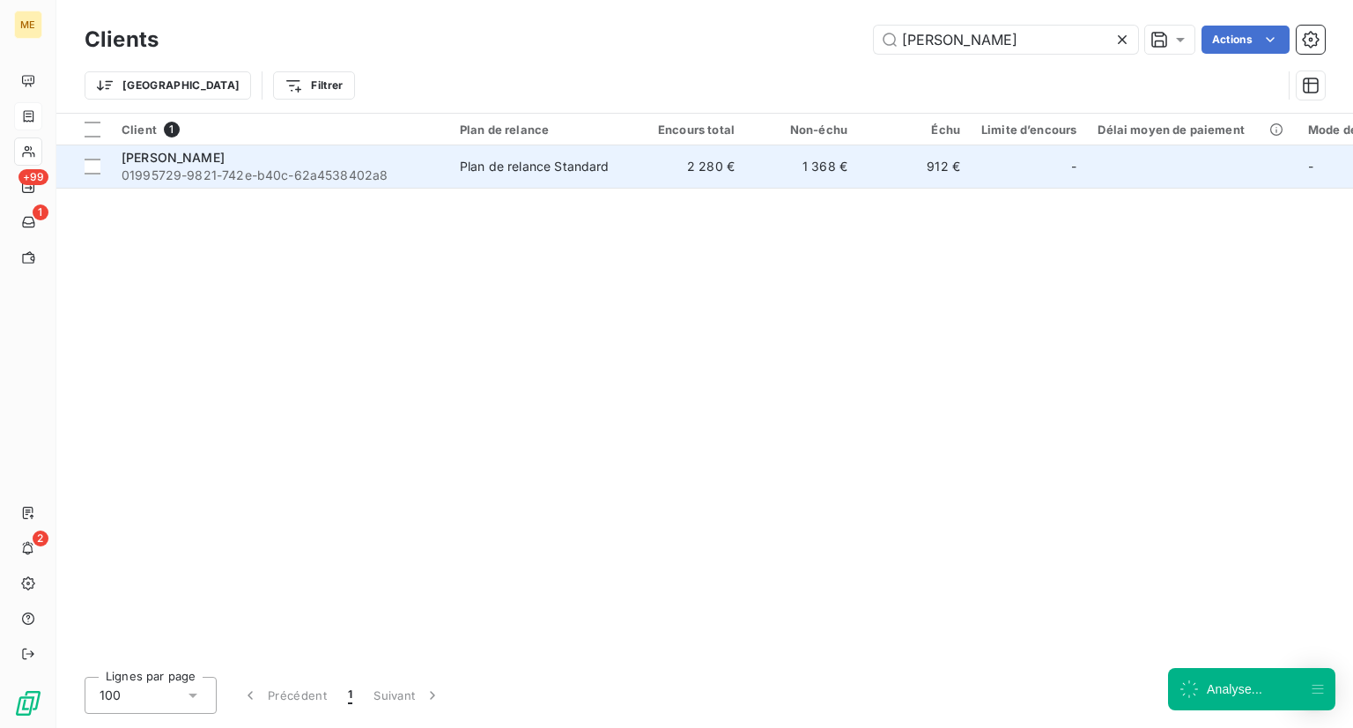
click at [403, 145] on td "[PERSON_NAME] 01995729-9821-742e-b40c-62a4538402a8" at bounding box center [280, 166] width 338 height 42
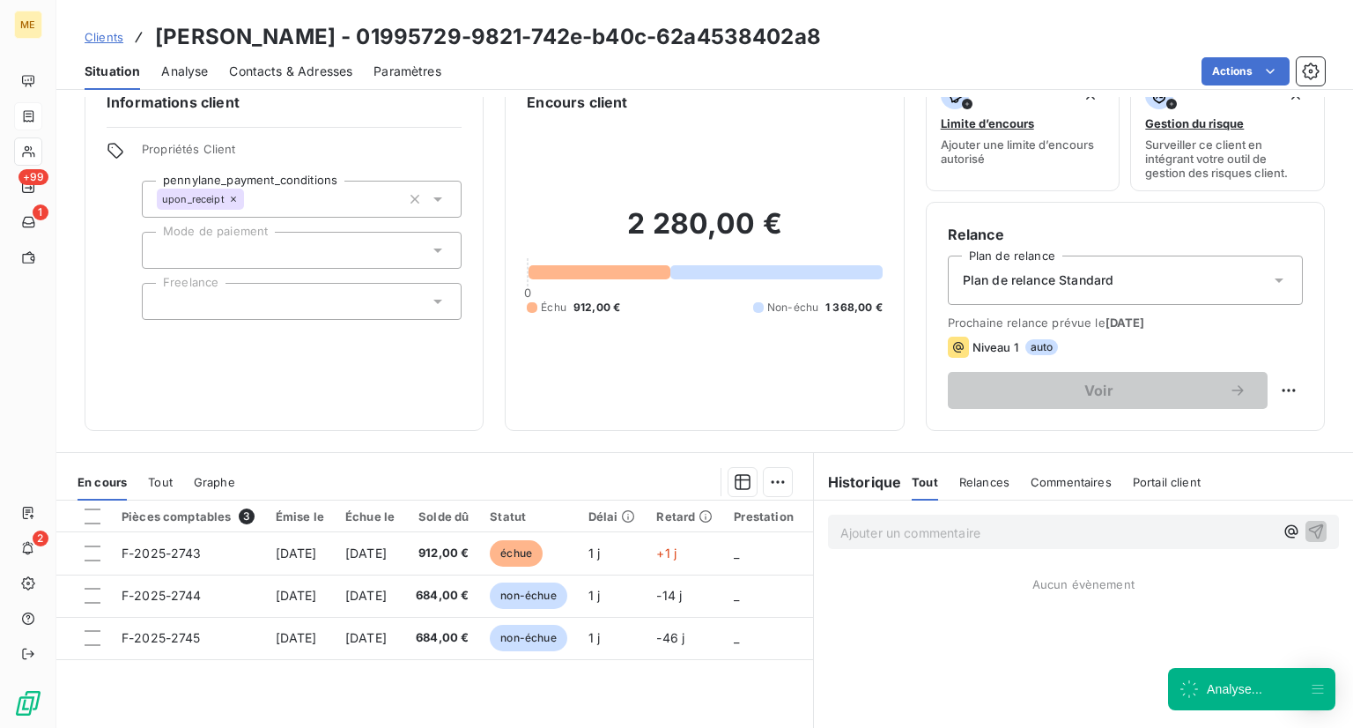
scroll to position [37, 0]
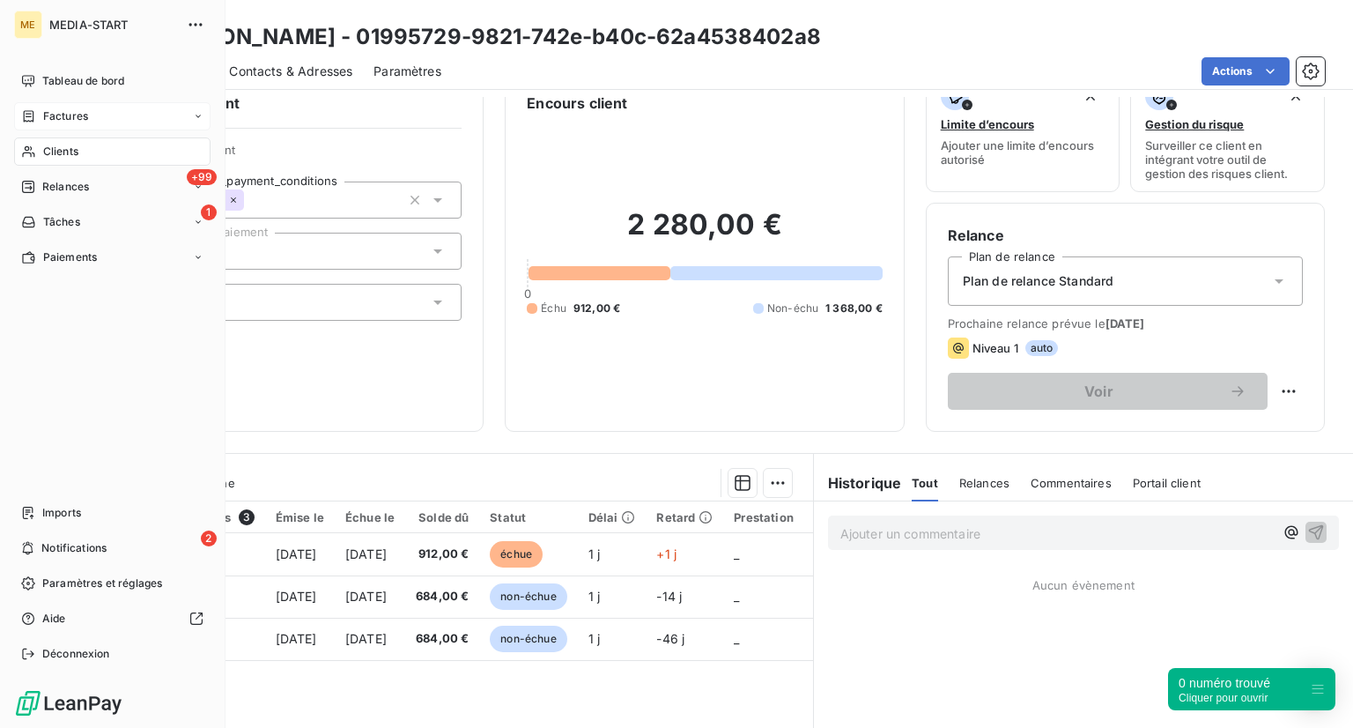
click at [139, 152] on div "Clients" at bounding box center [112, 151] width 196 height 28
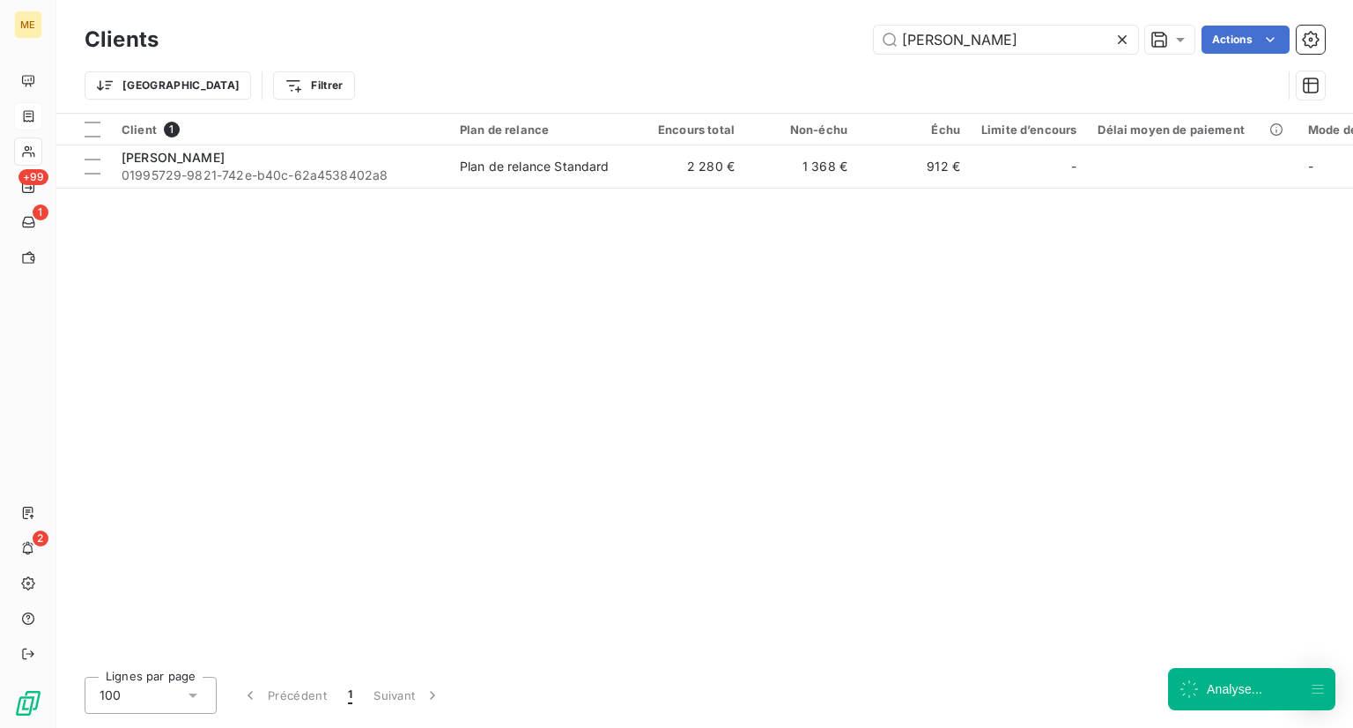
drag, startPoint x: 1027, startPoint y: 42, endPoint x: 659, endPoint y: 48, distance: 368.2
click at [686, 42] on div "[PERSON_NAME] Actions" at bounding box center [752, 40] width 1145 height 28
click at [659, 48] on div "[PERSON_NAME] Actions" at bounding box center [752, 40] width 1145 height 28
drag, startPoint x: 1061, startPoint y: 51, endPoint x: 660, endPoint y: 10, distance: 402.9
click at [660, 10] on div "Clients [PERSON_NAME] Actions Trier Filtrer" at bounding box center [704, 56] width 1297 height 113
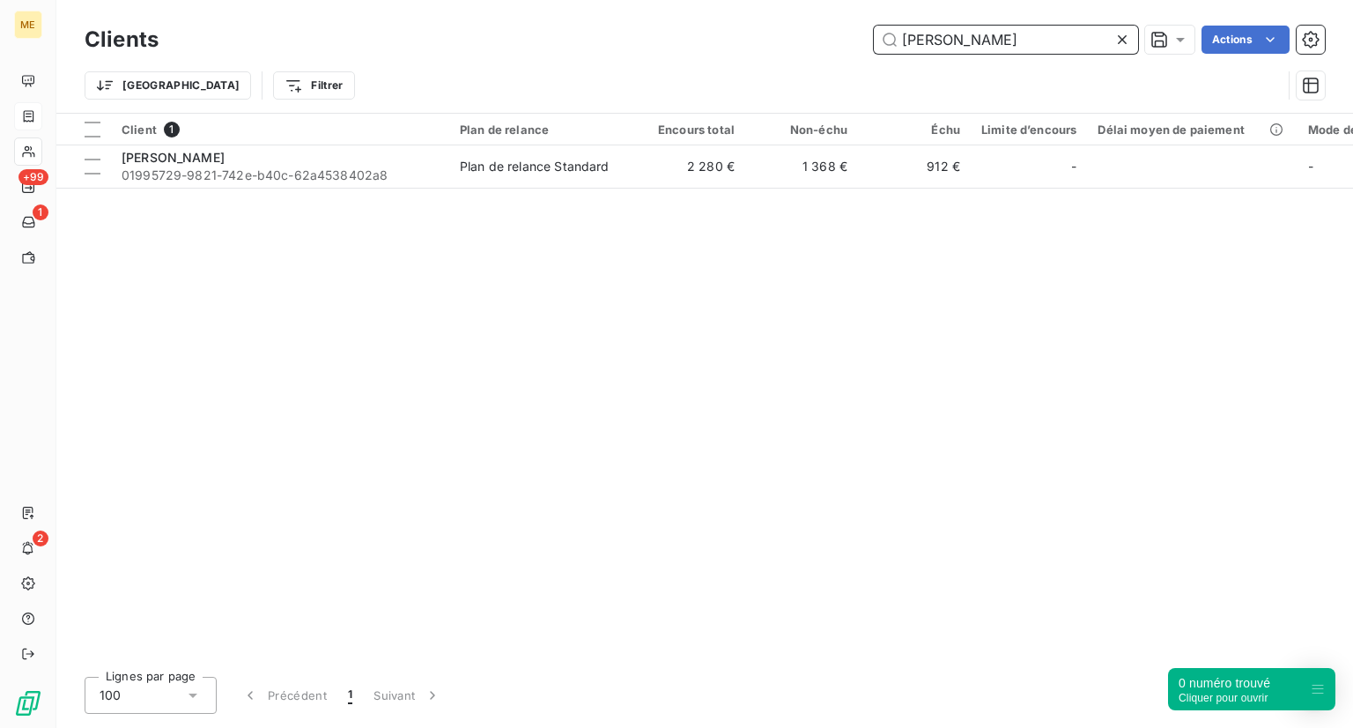
paste input "ranecol"
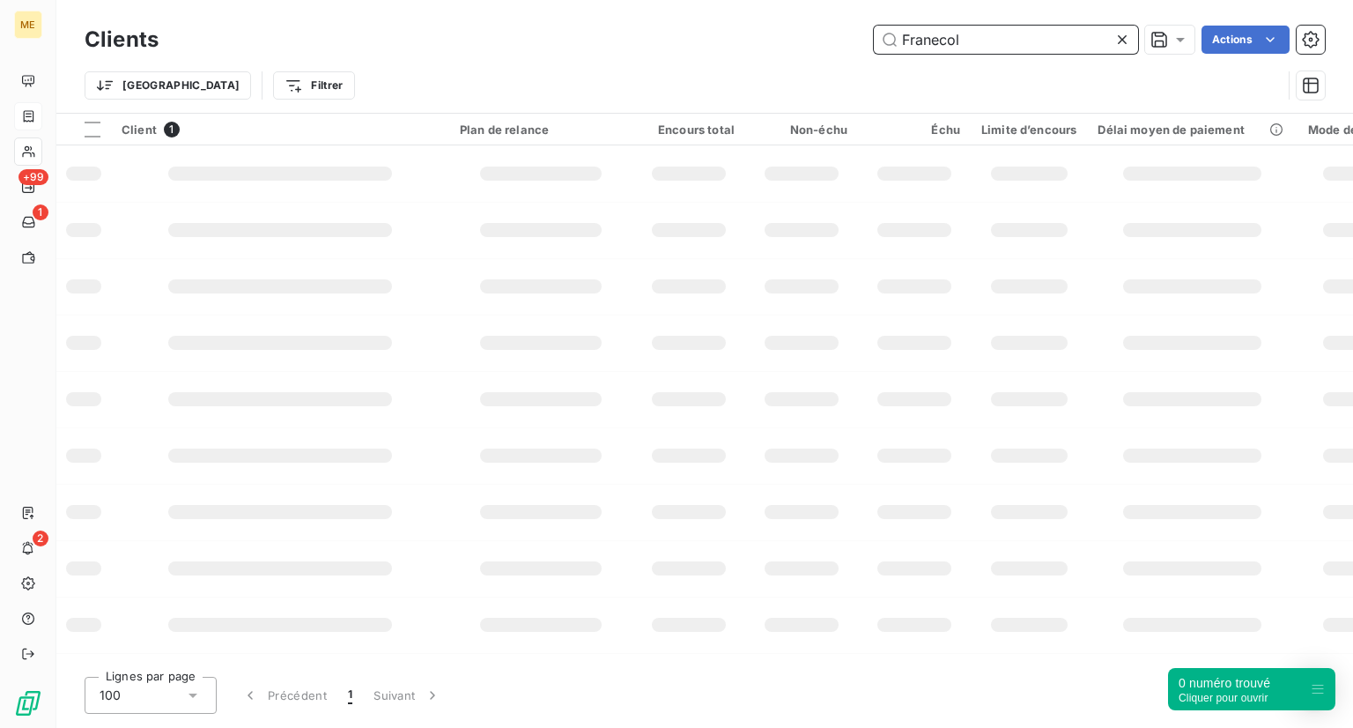
type input "Franecol"
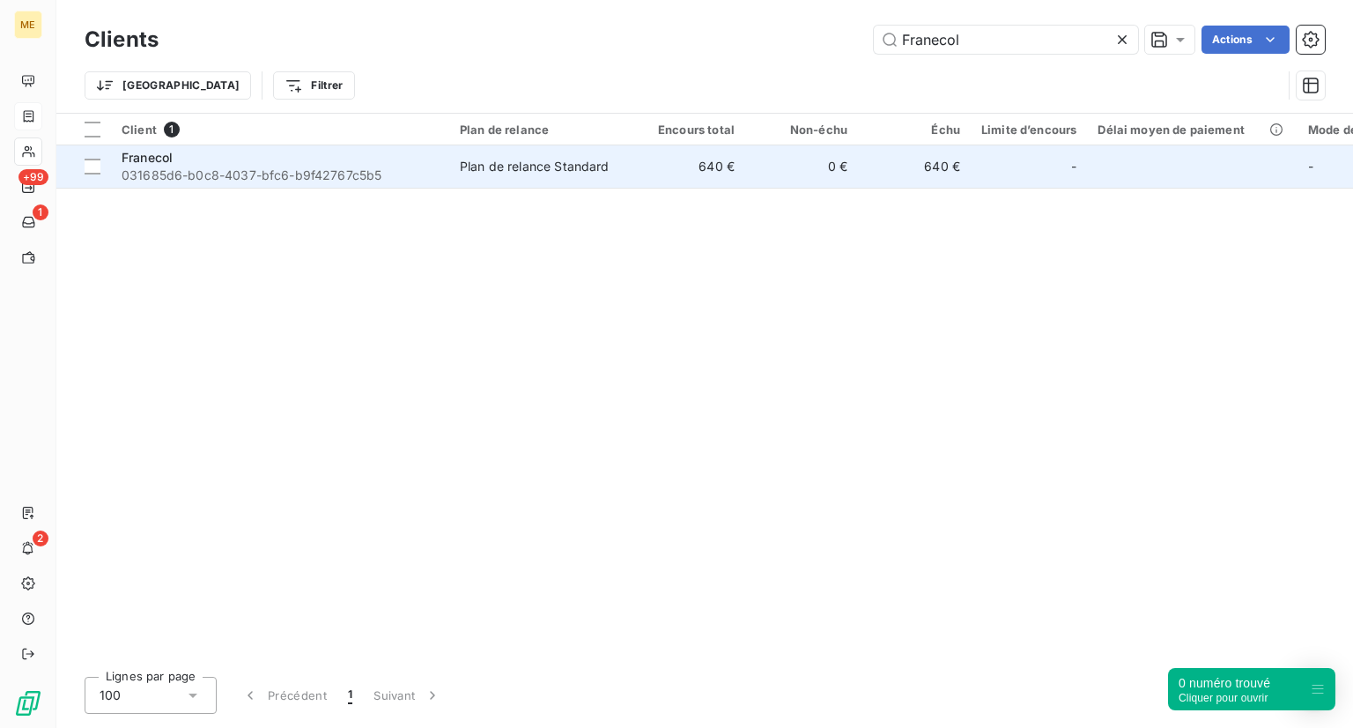
click at [293, 157] on div "Franecol" at bounding box center [280, 158] width 317 height 18
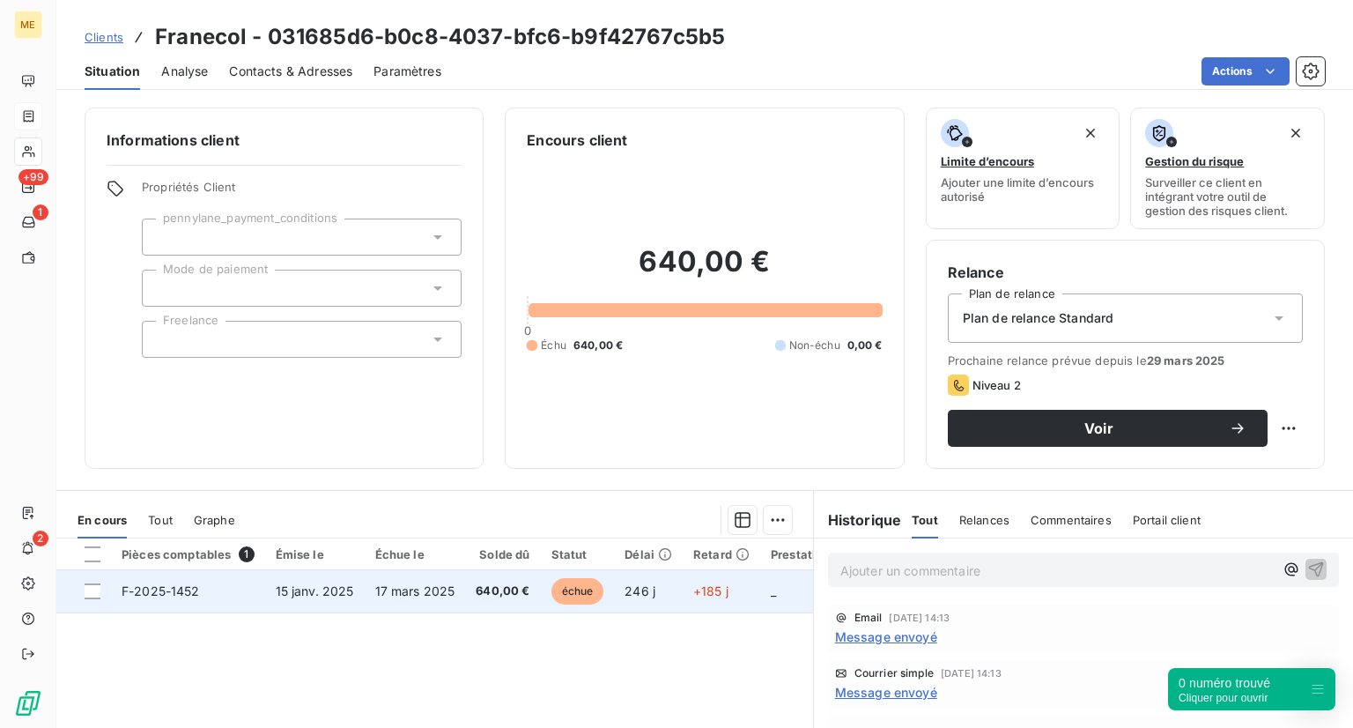
click at [373, 580] on td "17 mars 2025" at bounding box center [415, 591] width 101 height 42
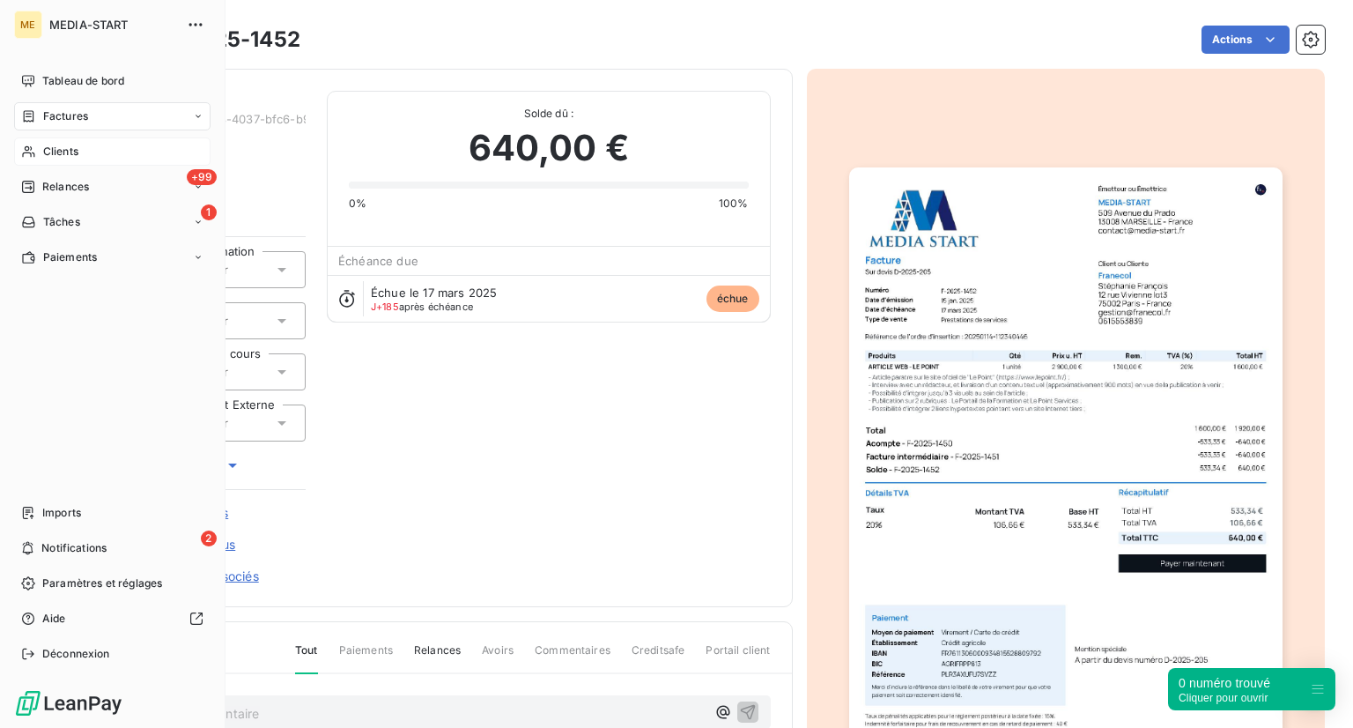
click at [77, 144] on span "Clients" at bounding box center [60, 152] width 35 height 16
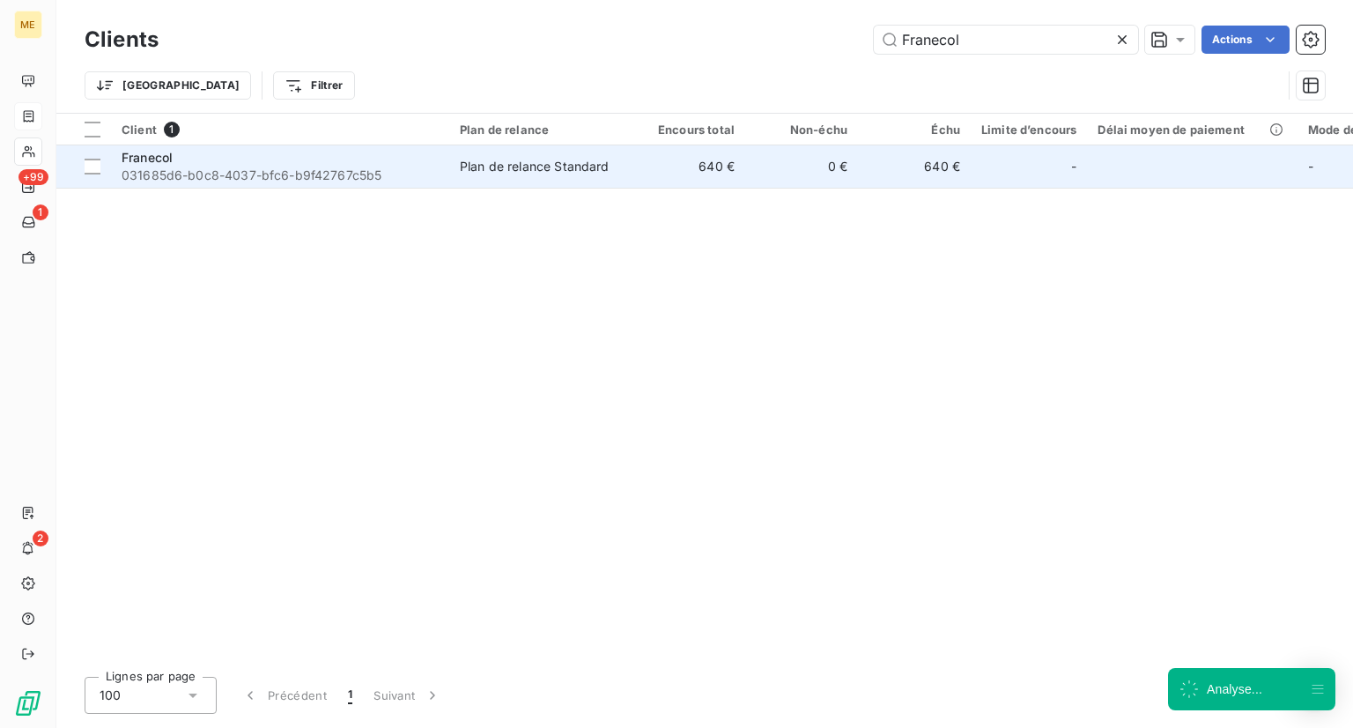
click at [359, 181] on span "031685d6-b0c8-4037-bfc6-b9f42767c5b5" at bounding box center [280, 175] width 317 height 18
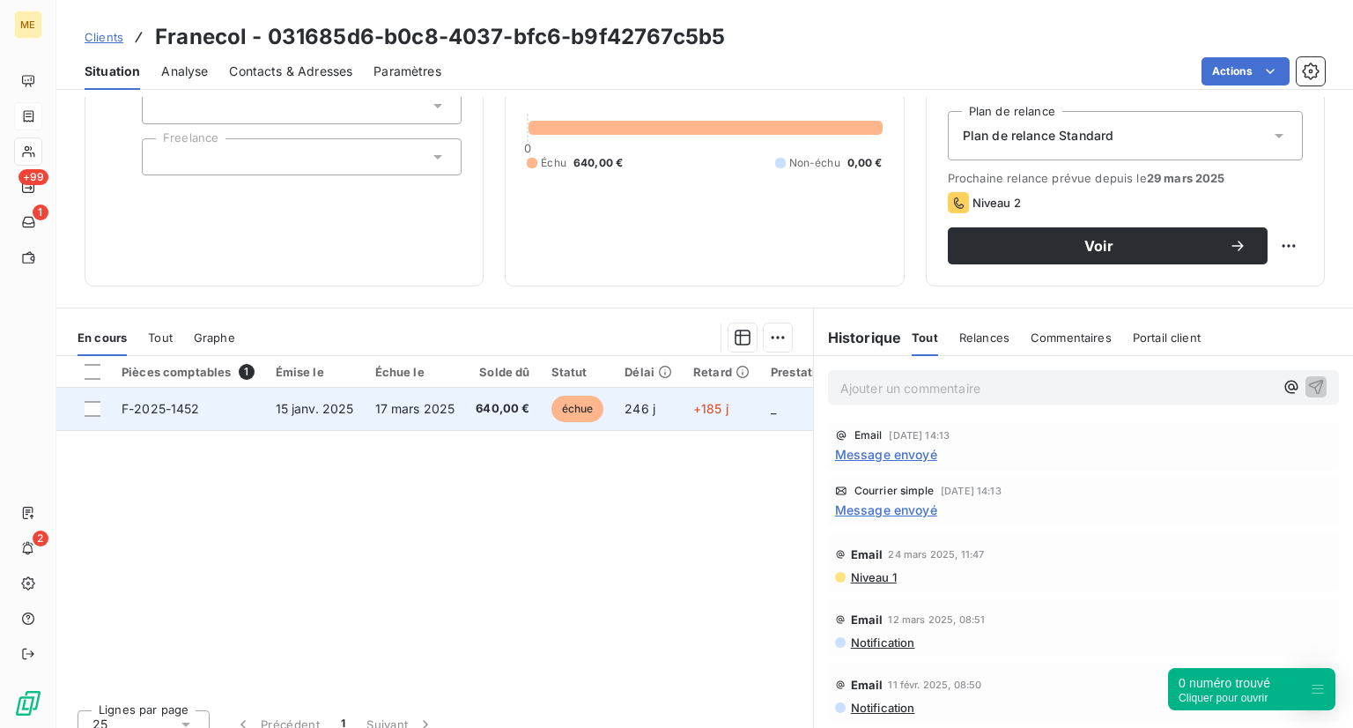
click at [553, 415] on span "échue" at bounding box center [577, 408] width 53 height 26
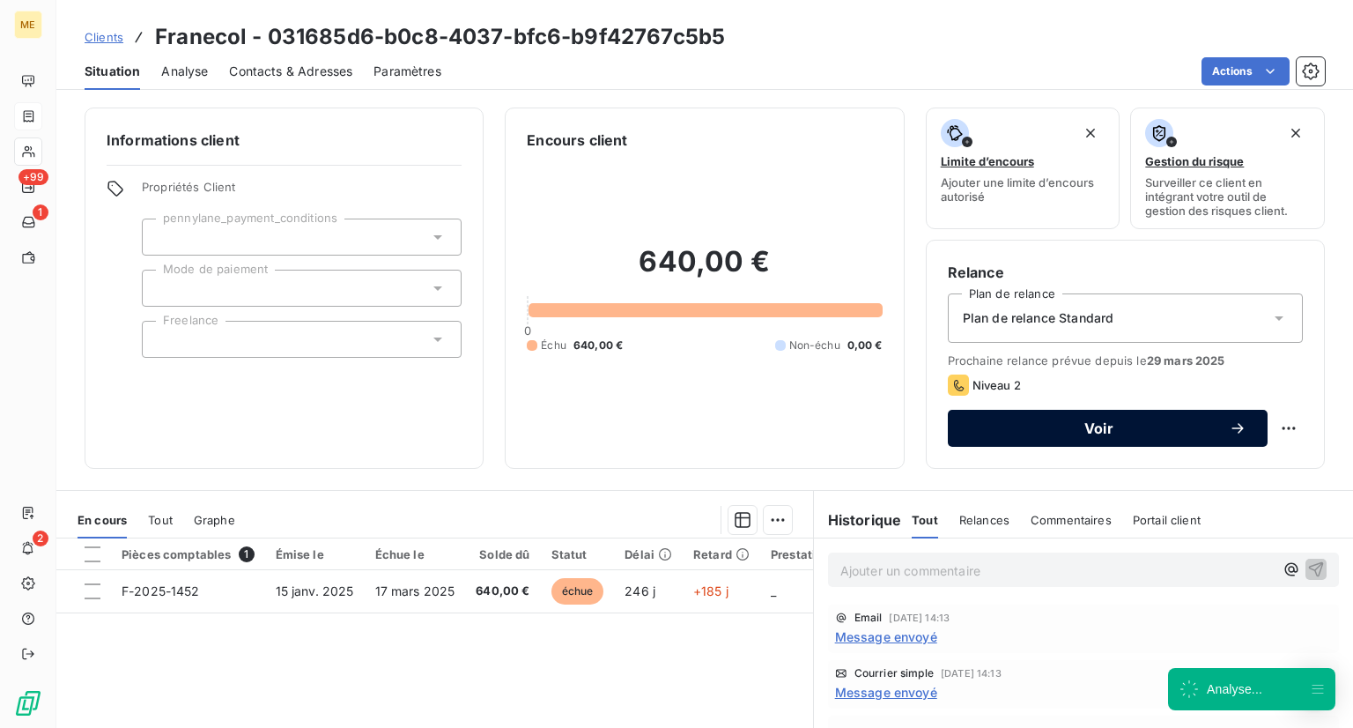
click at [996, 427] on span "Voir" at bounding box center [1099, 428] width 260 height 14
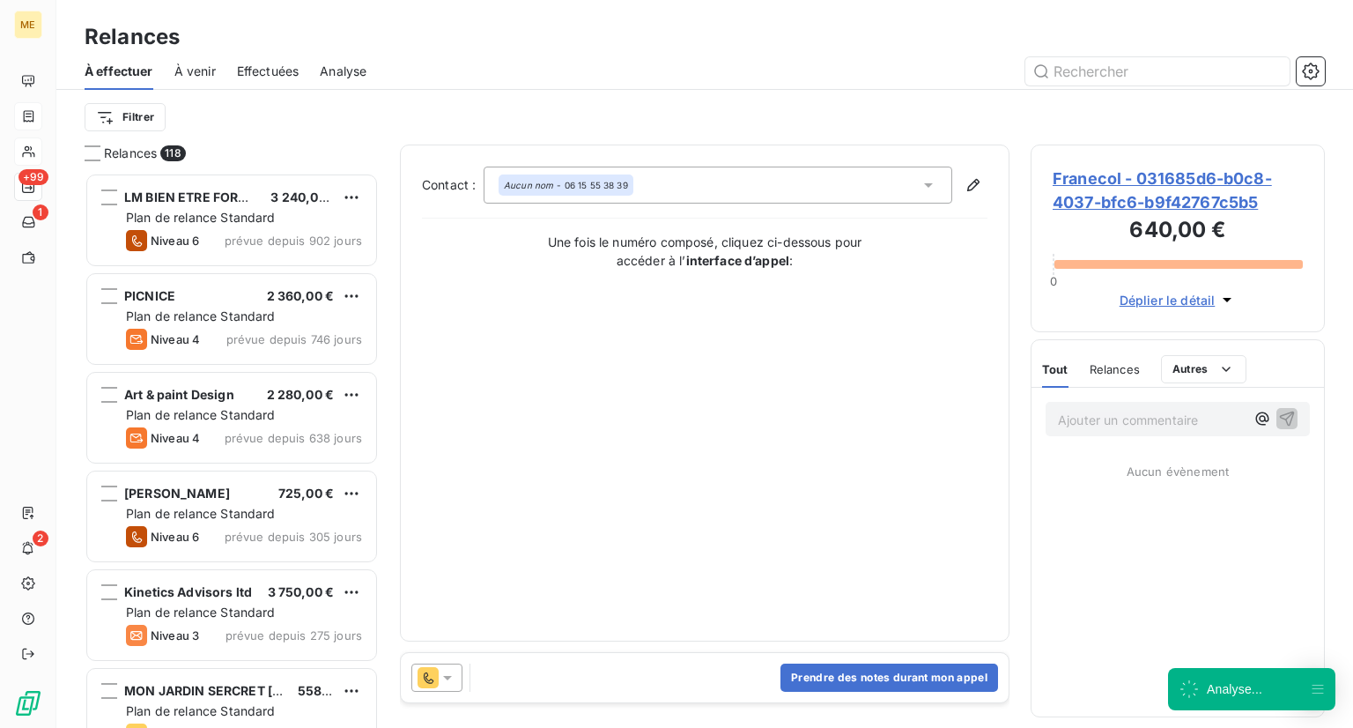
scroll to position [541, 280]
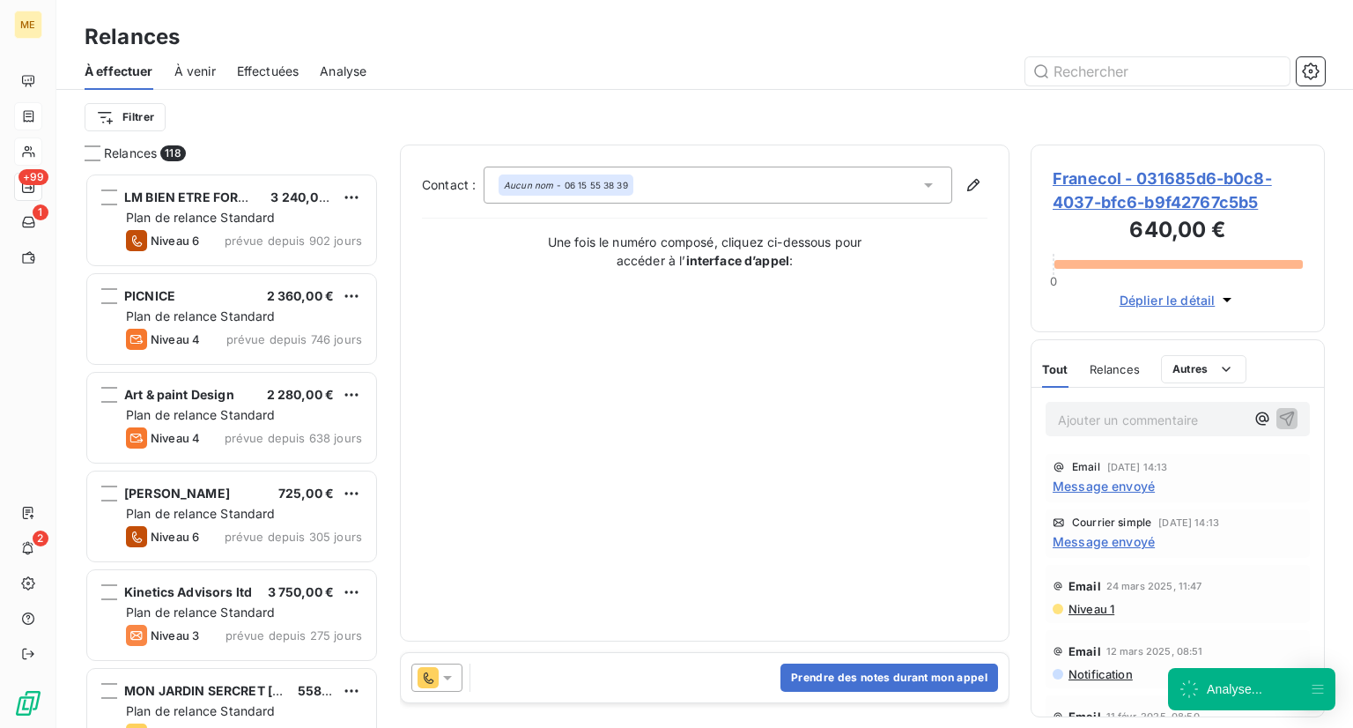
click at [598, 674] on div "Prendre des notes durant mon appel" at bounding box center [705, 677] width 608 height 49
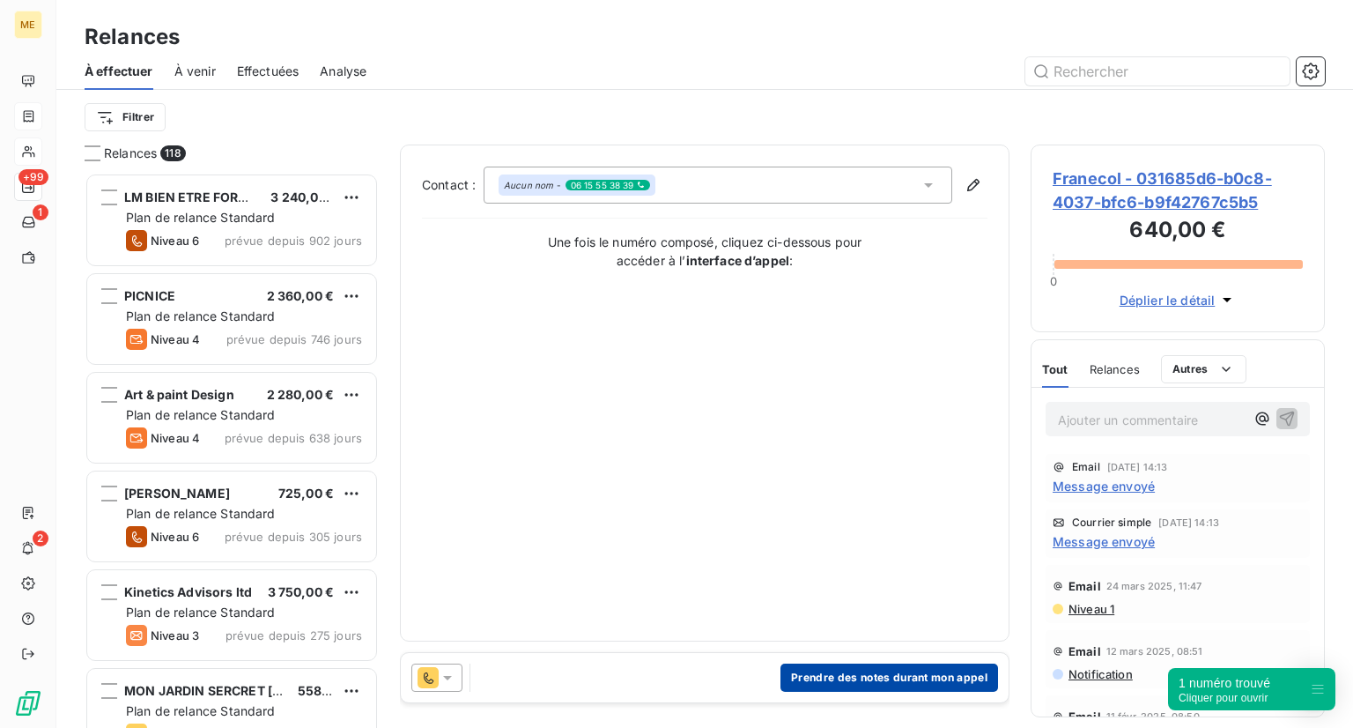
click at [848, 677] on button "Prendre des notes durant mon appel" at bounding box center [889, 677] width 218 height 28
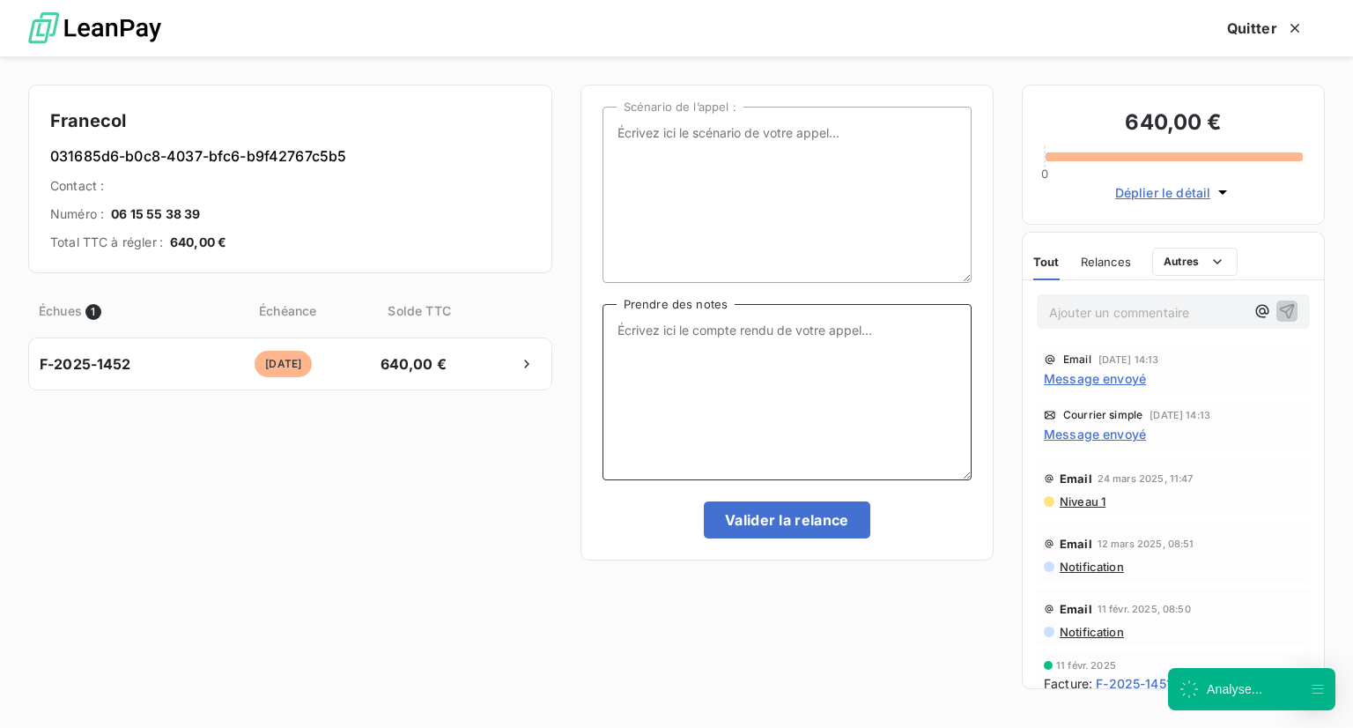
click at [651, 320] on textarea "Prendre des notes" at bounding box center [786, 392] width 369 height 176
type textarea "Appel - Mme pensait avoir réglé - renvoi facture pour règlement"
click at [794, 538] on div "Scénario de l’appel : [PERSON_NAME] pensait avoir réglé - renvoi facture pour r…" at bounding box center [786, 323] width 413 height 476
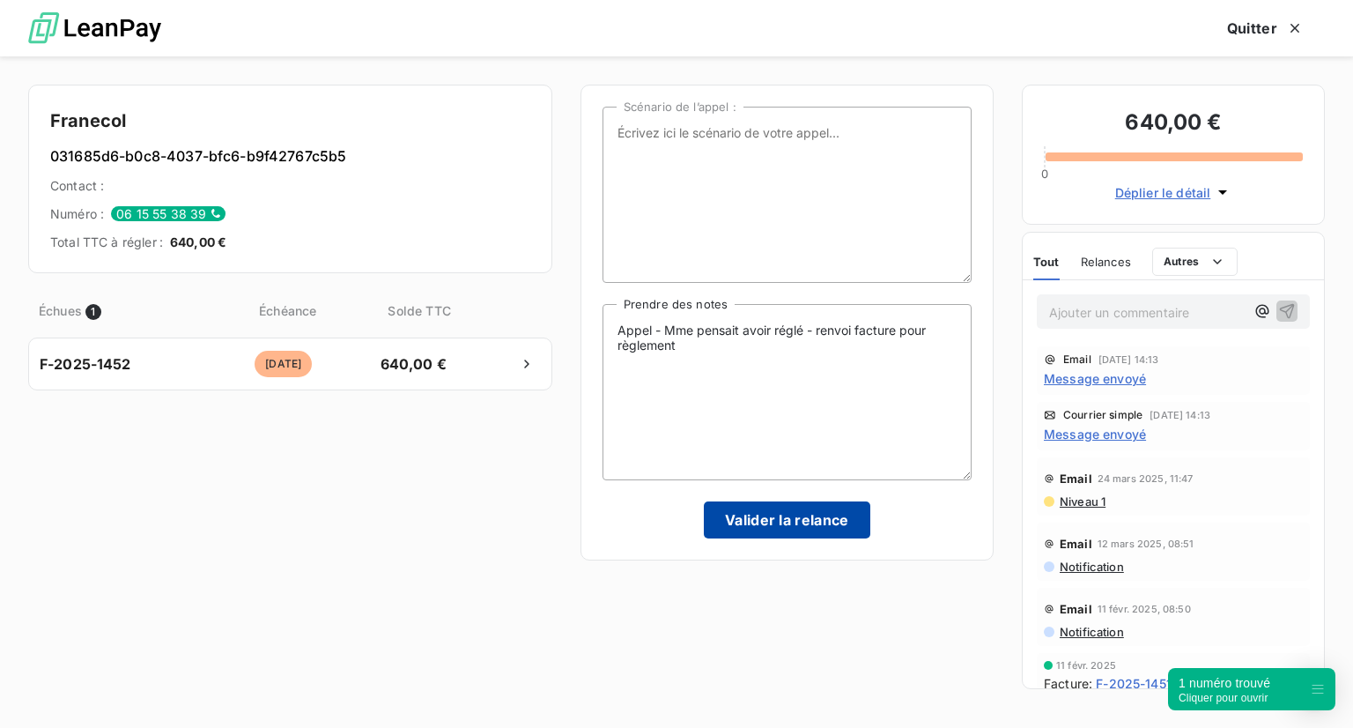
click at [804, 517] on button "Valider la relance" at bounding box center [787, 519] width 166 height 37
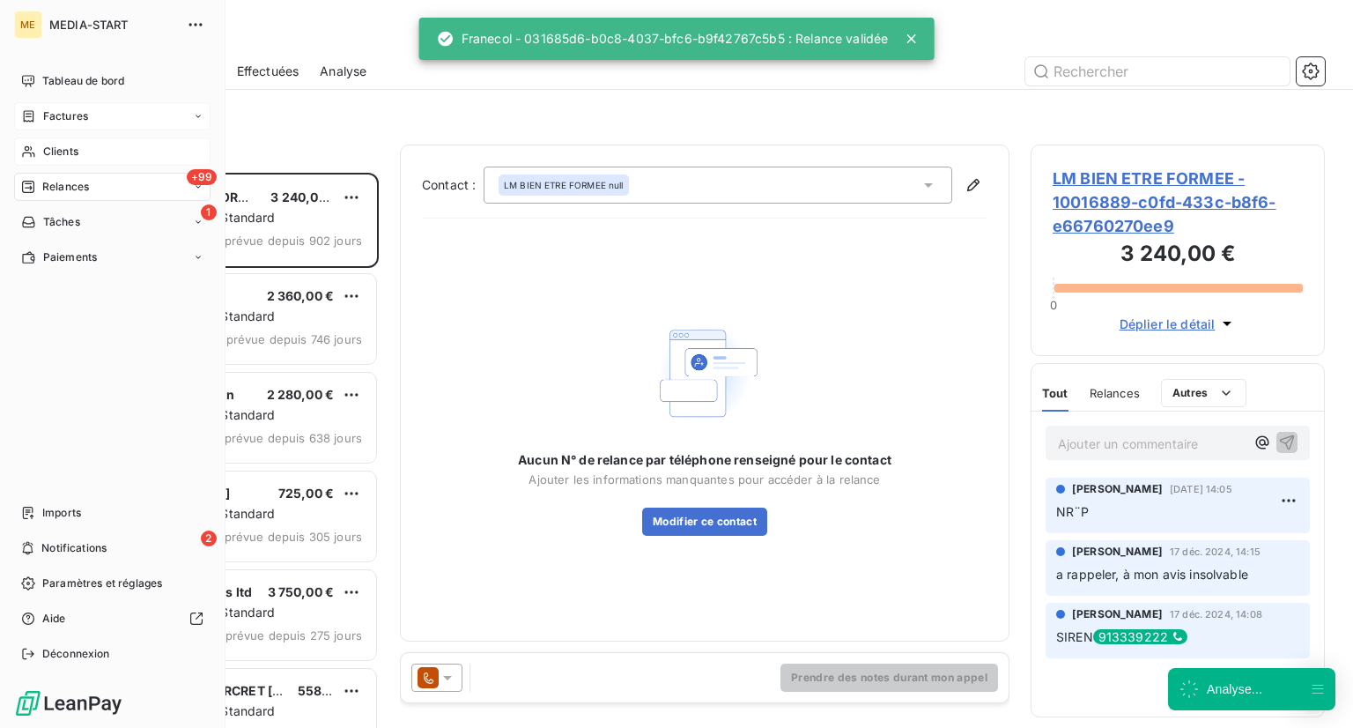
click at [74, 150] on span "Clients" at bounding box center [60, 152] width 35 height 16
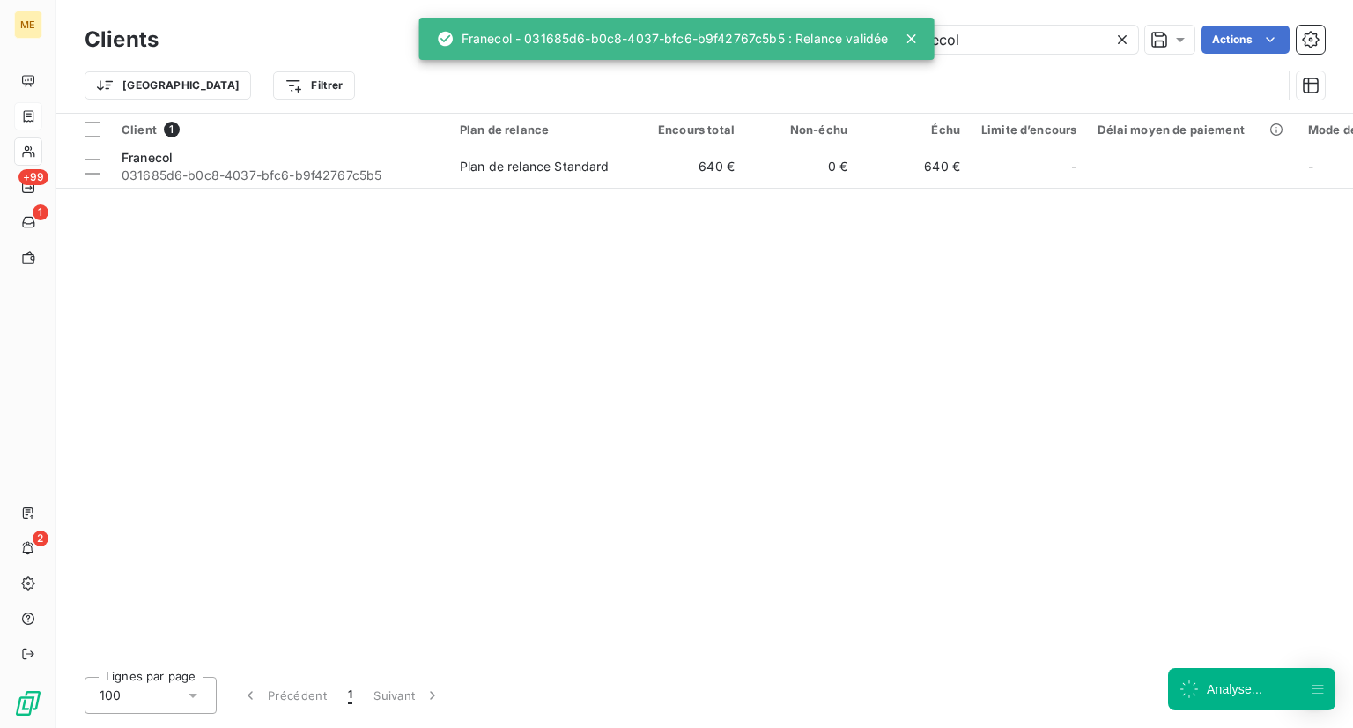
click at [354, 191] on div "Client 1 Plan de relance Encours total Non-échu Échu Limite d’encours Délai moy…" at bounding box center [704, 388] width 1297 height 549
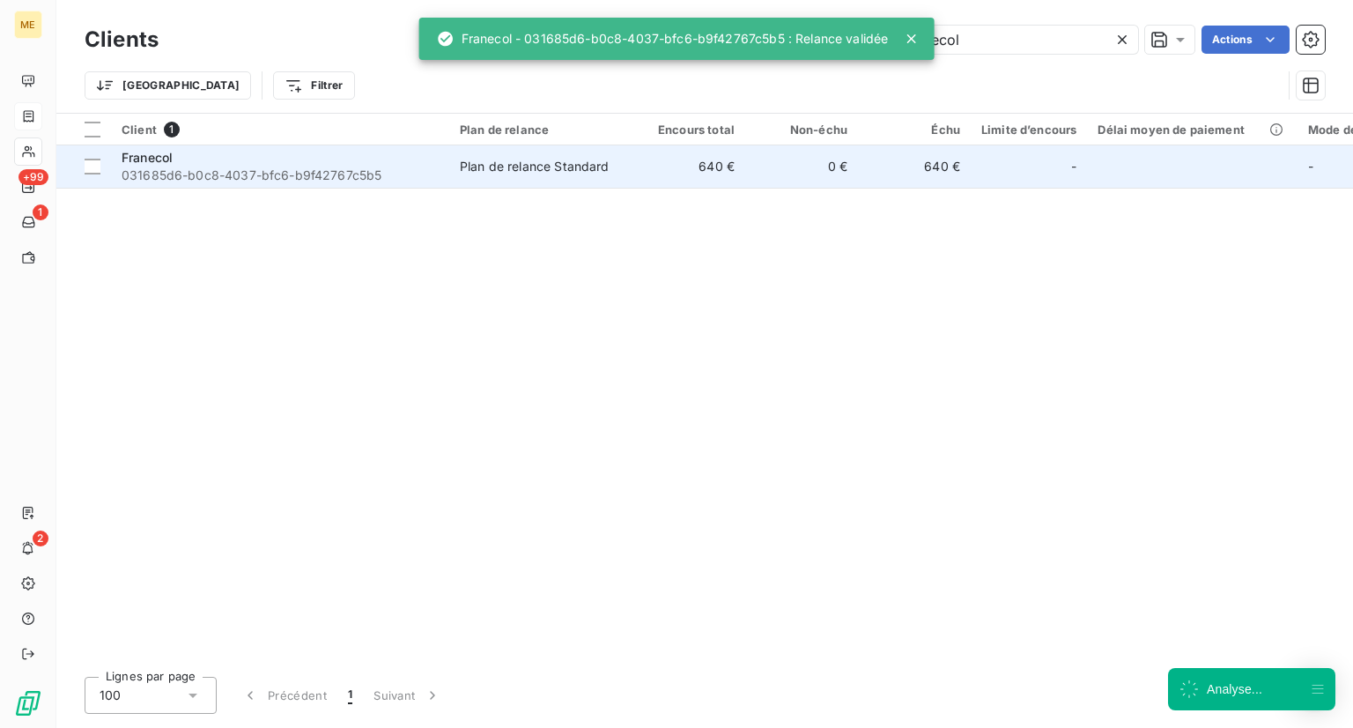
click at [342, 151] on div "Franecol" at bounding box center [280, 158] width 317 height 18
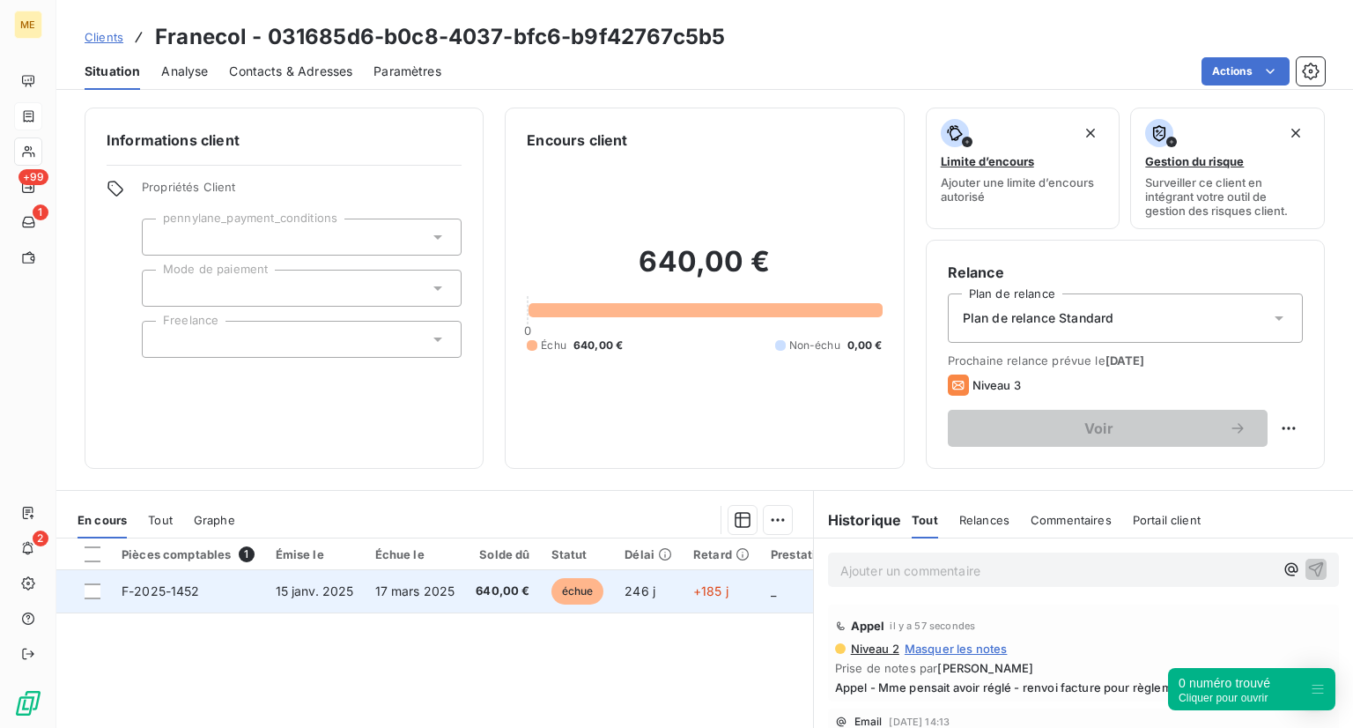
click at [568, 587] on span "échue" at bounding box center [577, 591] width 53 height 26
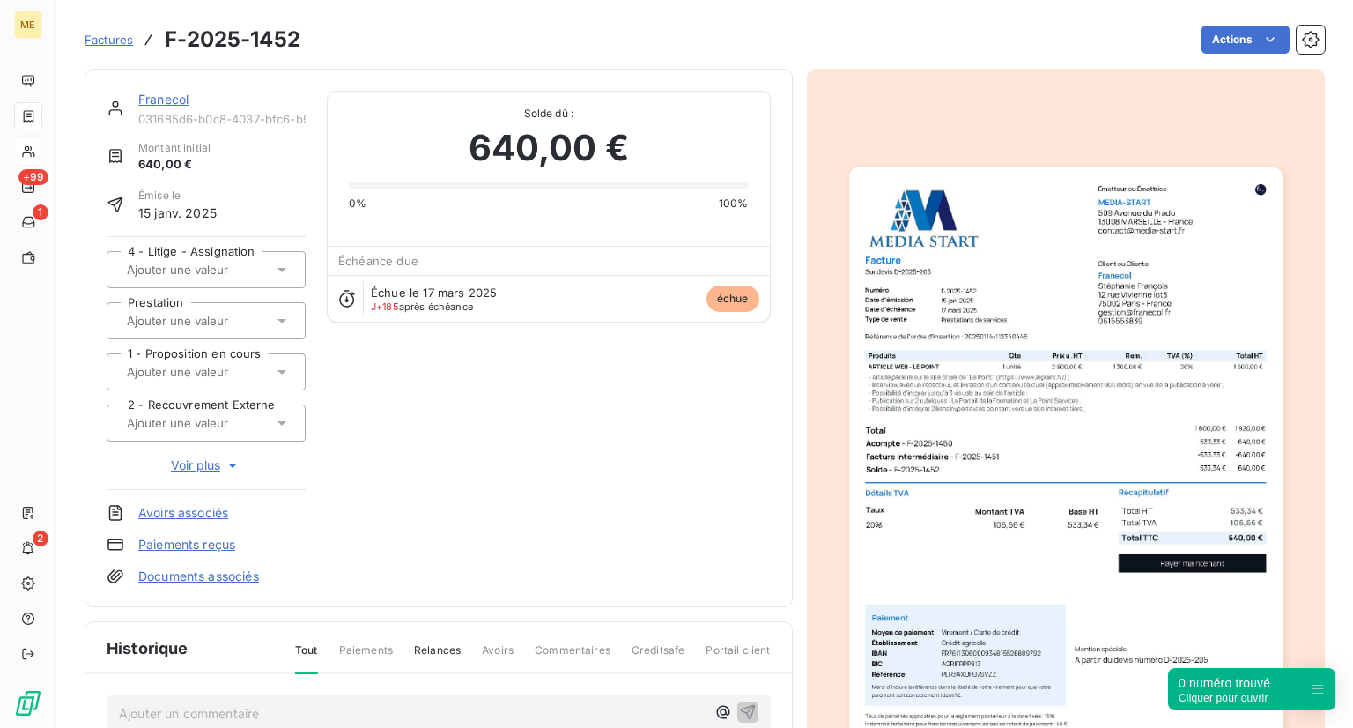
click at [957, 321] on img "button" at bounding box center [1065, 473] width 433 height 612
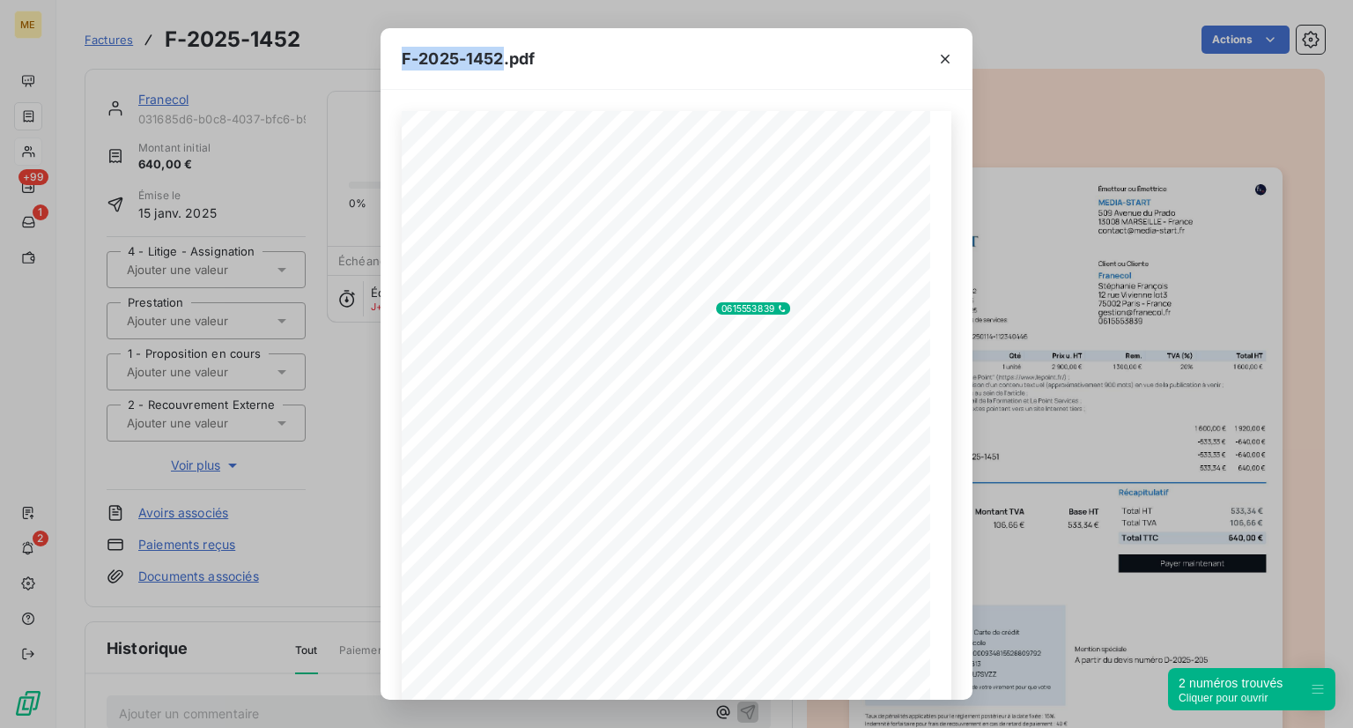
drag, startPoint x: 501, startPoint y: 58, endPoint x: 366, endPoint y: 61, distance: 134.8
click at [366, 61] on div "F-2025-1452.pdf 533,34 ¬ 106,66 ¬ 640,00 ¬ Émetteur ou Émettrice MEDIA-START [S…" at bounding box center [676, 364] width 1353 height 728
click at [430, 57] on span "F-2025-1452.pdf" at bounding box center [468, 59] width 133 height 24
drag, startPoint x: 407, startPoint y: 60, endPoint x: 440, endPoint y: 55, distance: 32.9
click at [440, 55] on span "F-2025-1452.pdf" at bounding box center [468, 59] width 133 height 24
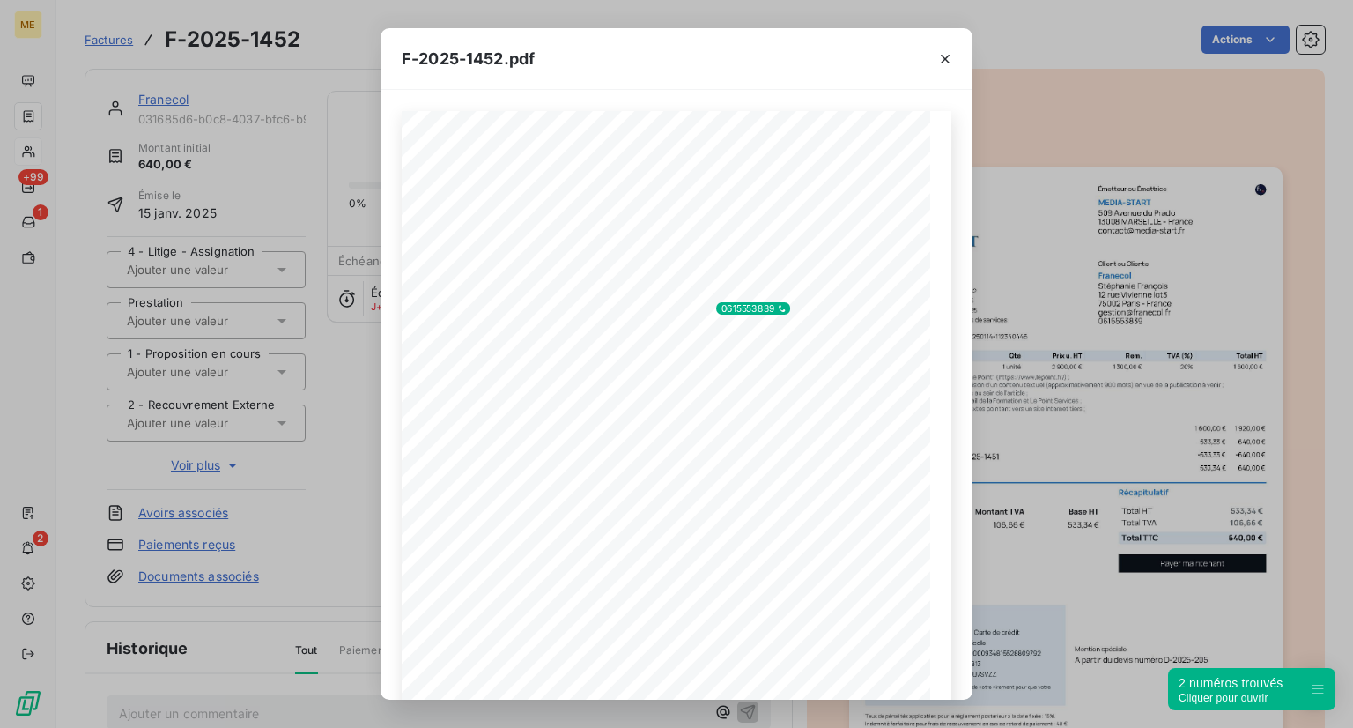
click at [399, 62] on div "F-2025-1452.pdf" at bounding box center [677, 59] width 592 height 62
drag, startPoint x: 402, startPoint y: 61, endPoint x: 504, endPoint y: 56, distance: 102.3
click at [504, 56] on span "F-2025-1452.pdf" at bounding box center [468, 59] width 133 height 24
copy span "F-2025-1452"
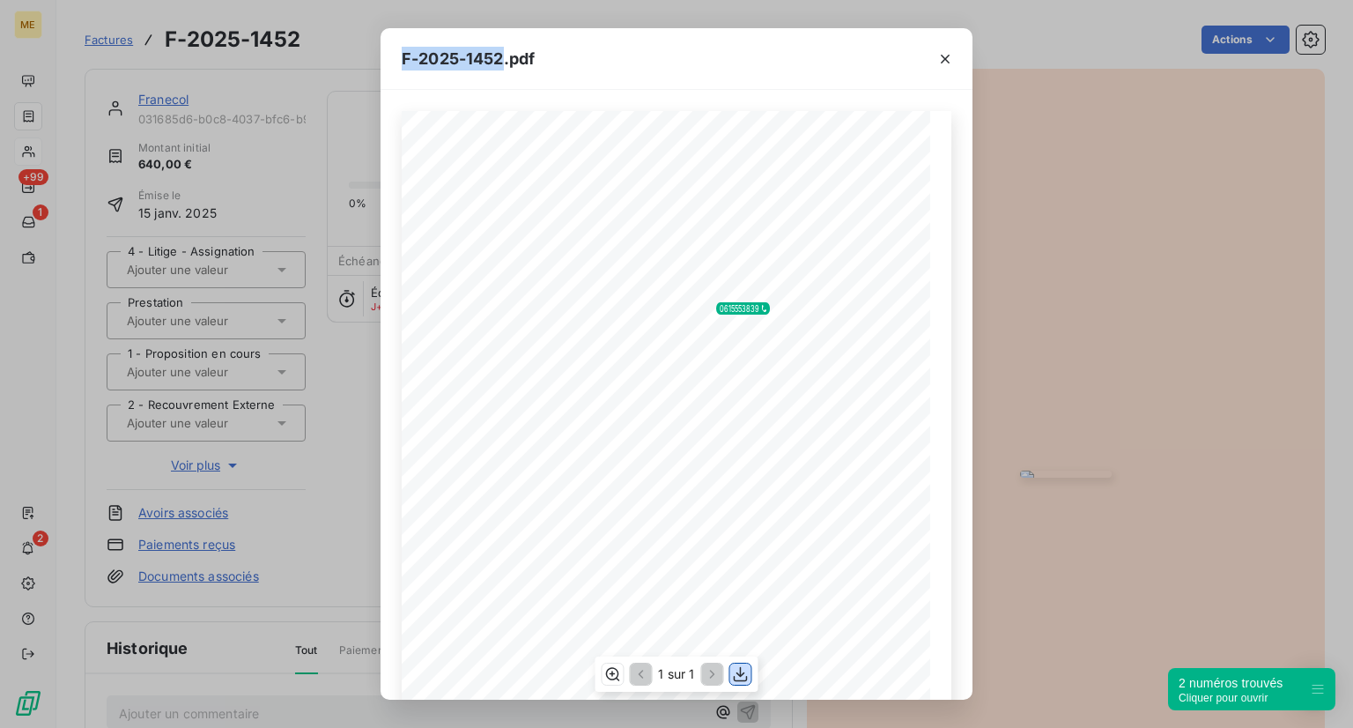
click at [750, 675] on button "button" at bounding box center [740, 673] width 21 height 21
click at [736, 669] on icon "button" at bounding box center [741, 674] width 18 height 18
click at [945, 48] on button "button" at bounding box center [945, 59] width 28 height 28
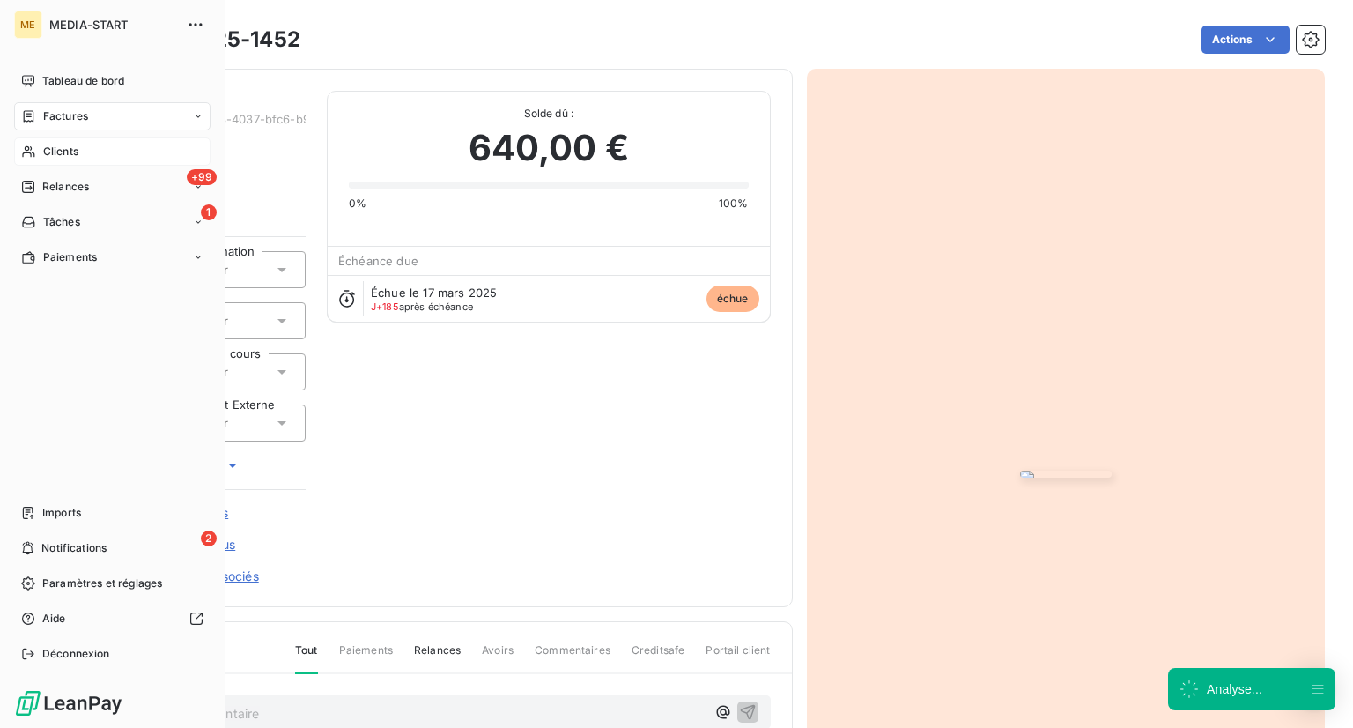
click at [48, 154] on span "Clients" at bounding box center [60, 152] width 35 height 16
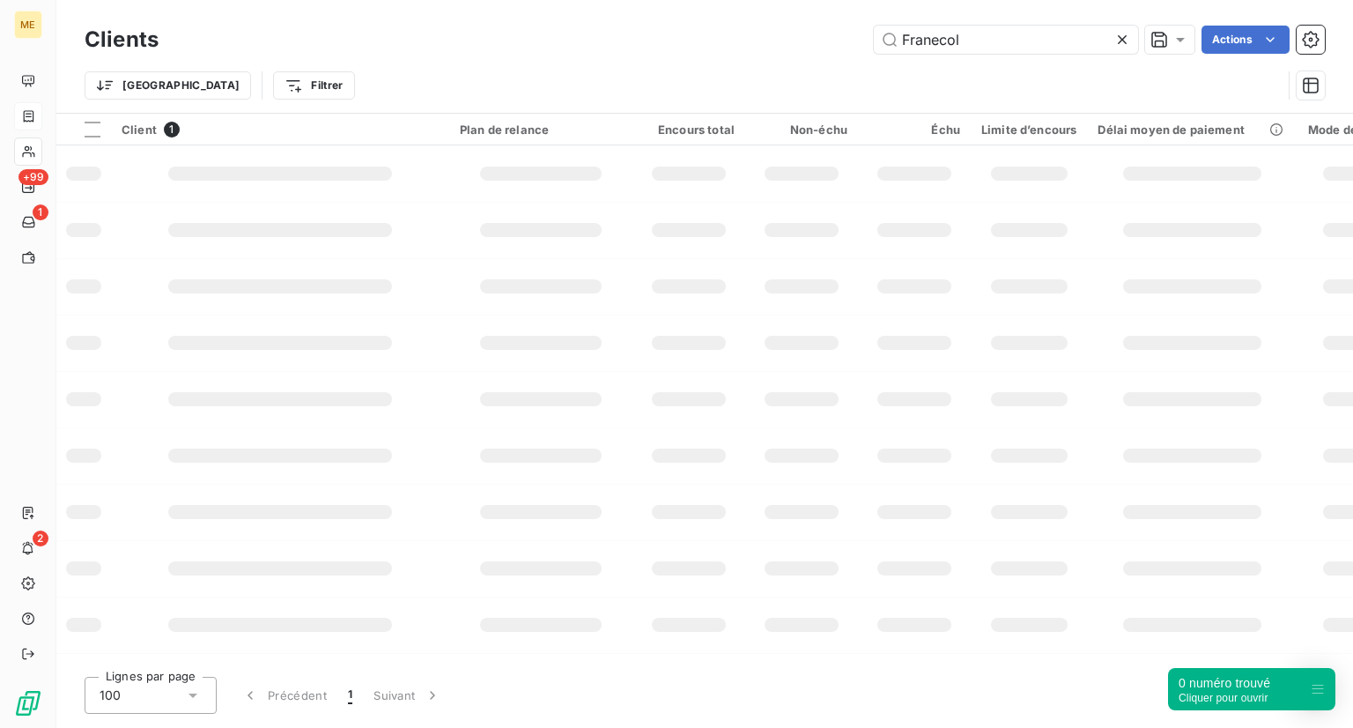
drag, startPoint x: 957, startPoint y: 40, endPoint x: 748, endPoint y: 57, distance: 210.4
click at [748, 57] on div "Clients Franecol Actions Trier Filtrer" at bounding box center [705, 67] width 1240 height 92
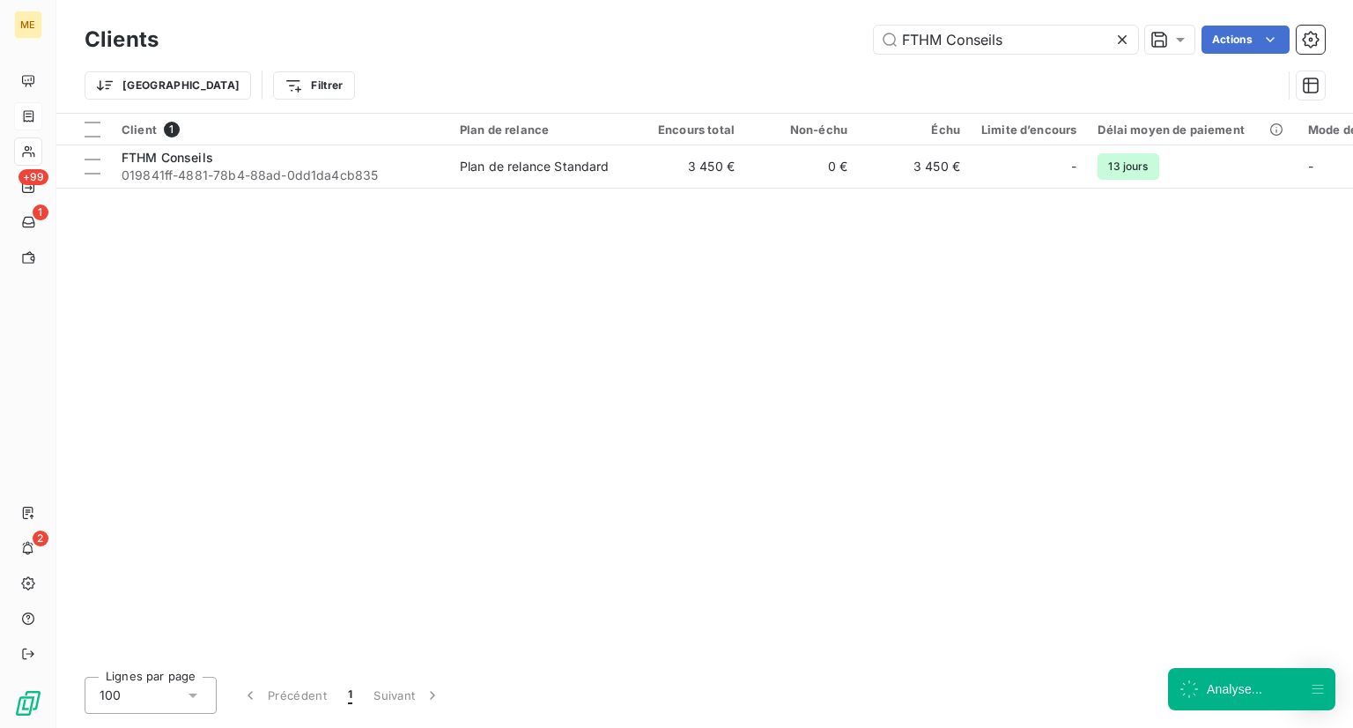
type input "FTHM Conseils"
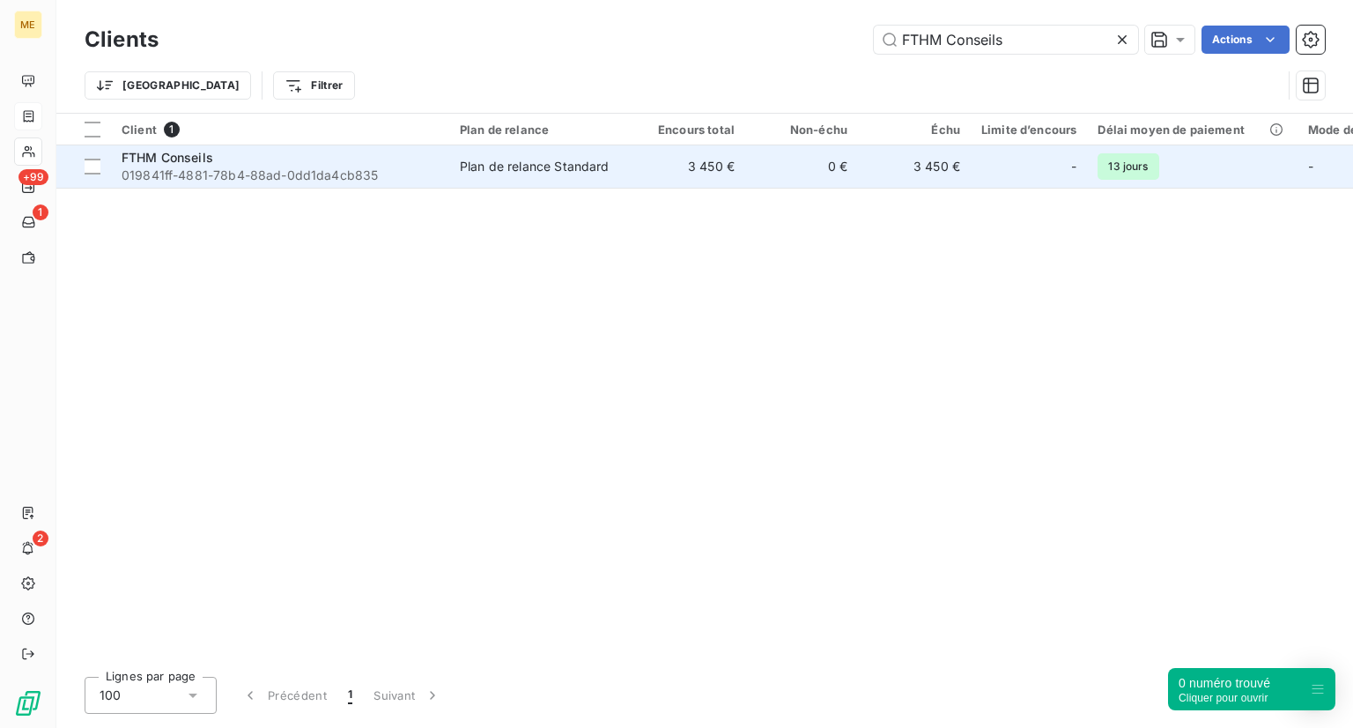
click at [233, 156] on div "FTHM Conseils" at bounding box center [280, 158] width 317 height 18
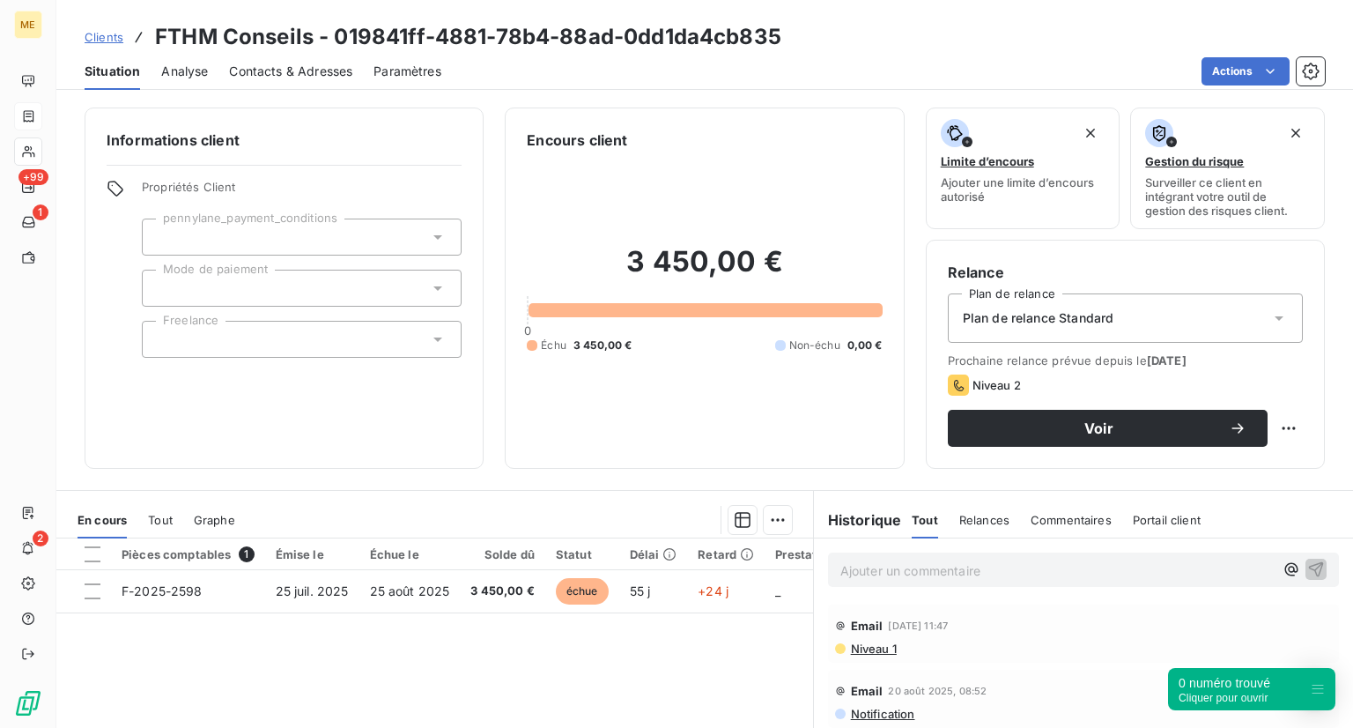
click at [164, 513] on span "Tout" at bounding box center [160, 520] width 25 height 14
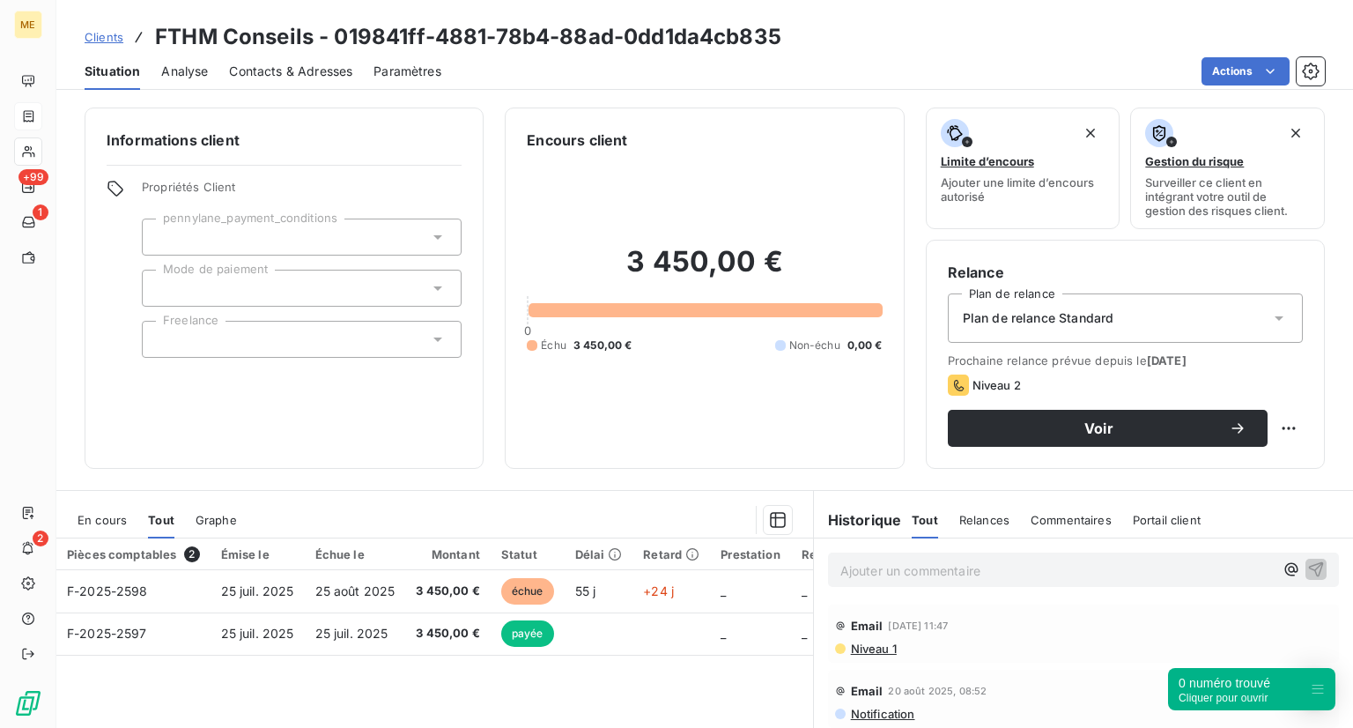
click at [120, 515] on span "En cours" at bounding box center [102, 520] width 49 height 14
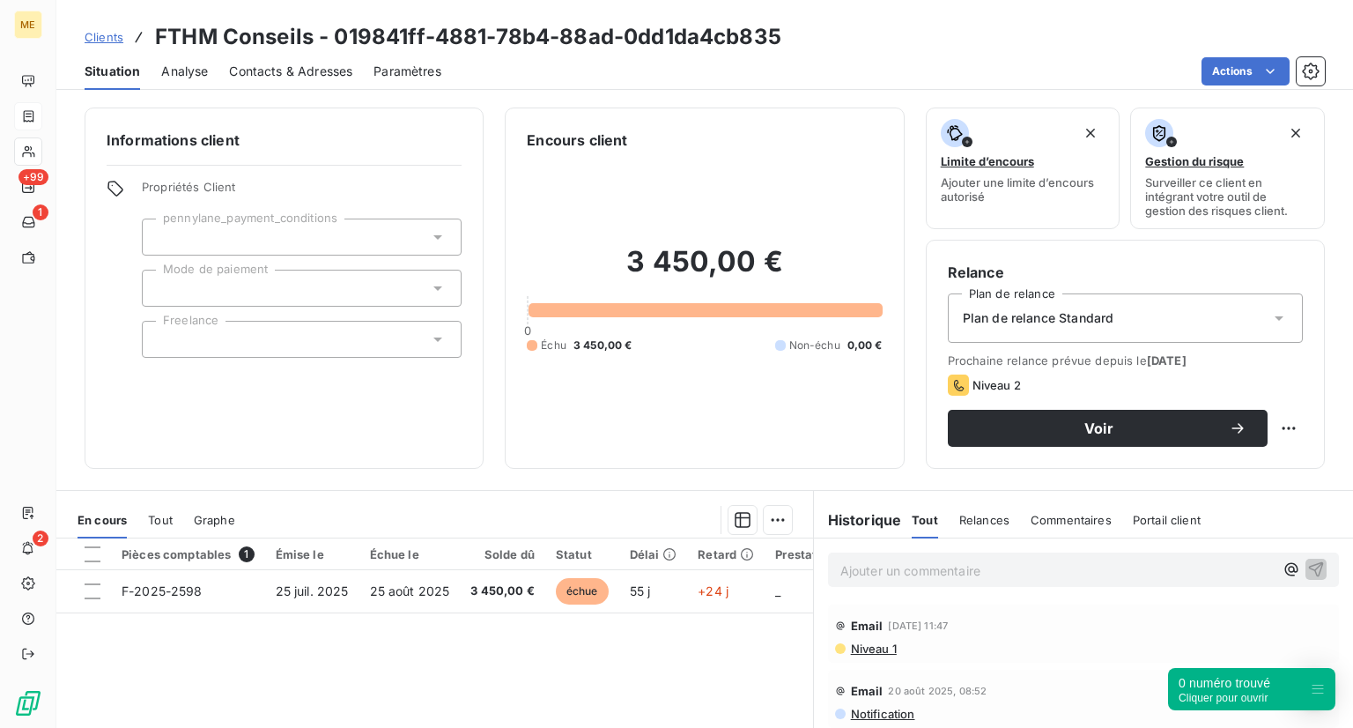
click at [159, 517] on span "Tout" at bounding box center [160, 520] width 25 height 14
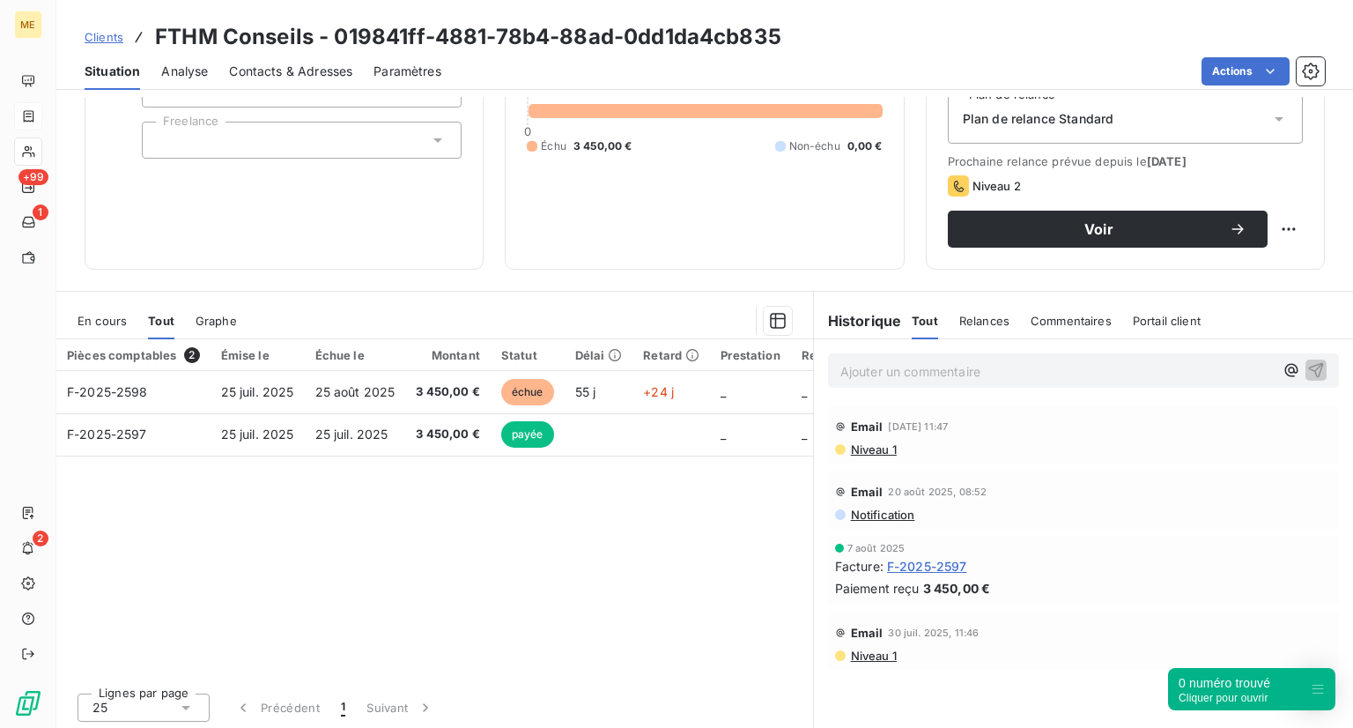
scroll to position [202, 0]
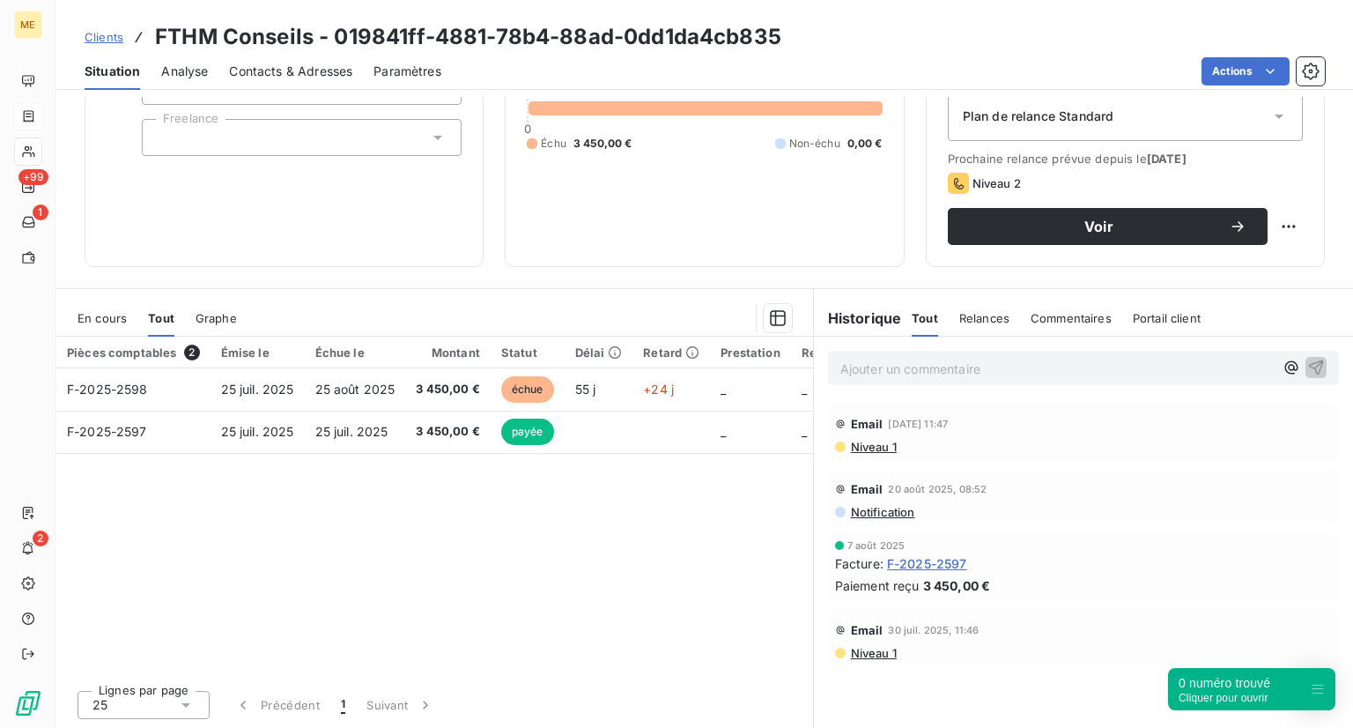
click at [877, 445] on span "Niveau 1" at bounding box center [873, 447] width 48 height 14
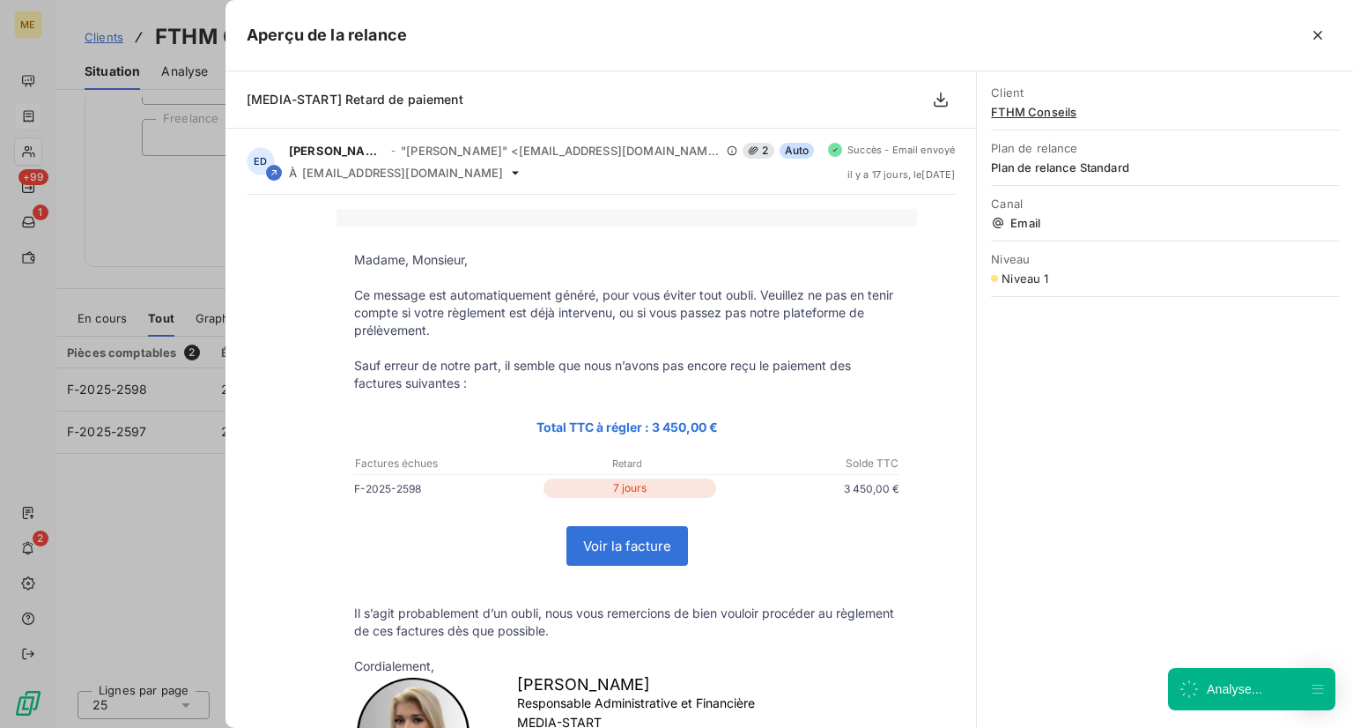
click at [178, 560] on div at bounding box center [676, 364] width 1353 height 728
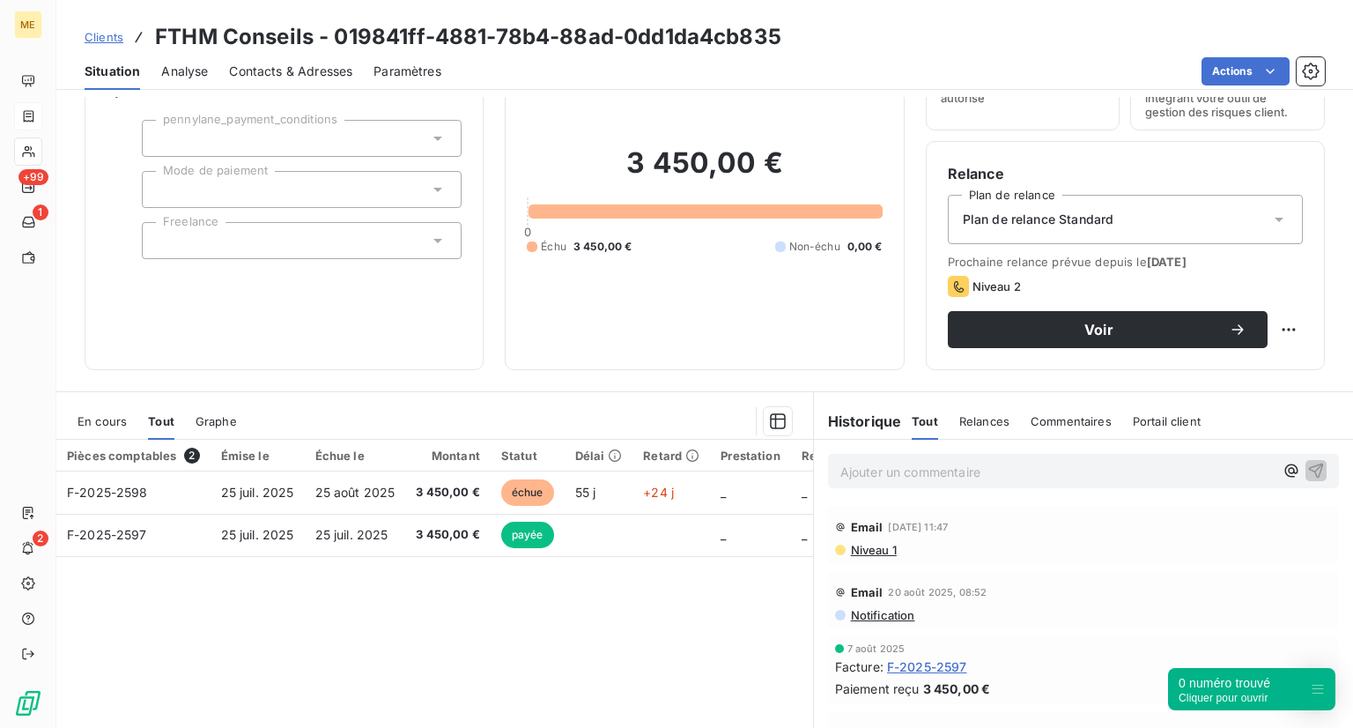
scroll to position [160, 0]
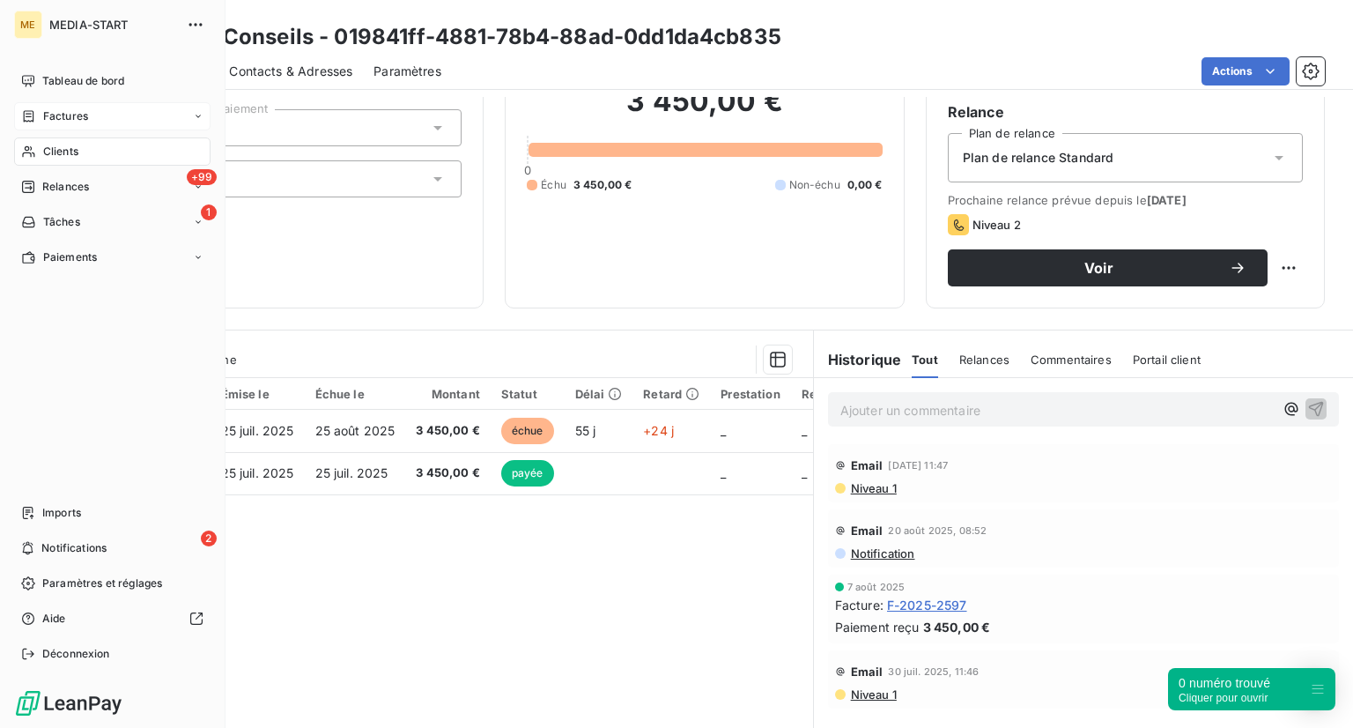
click at [55, 138] on div "Clients" at bounding box center [112, 151] width 196 height 28
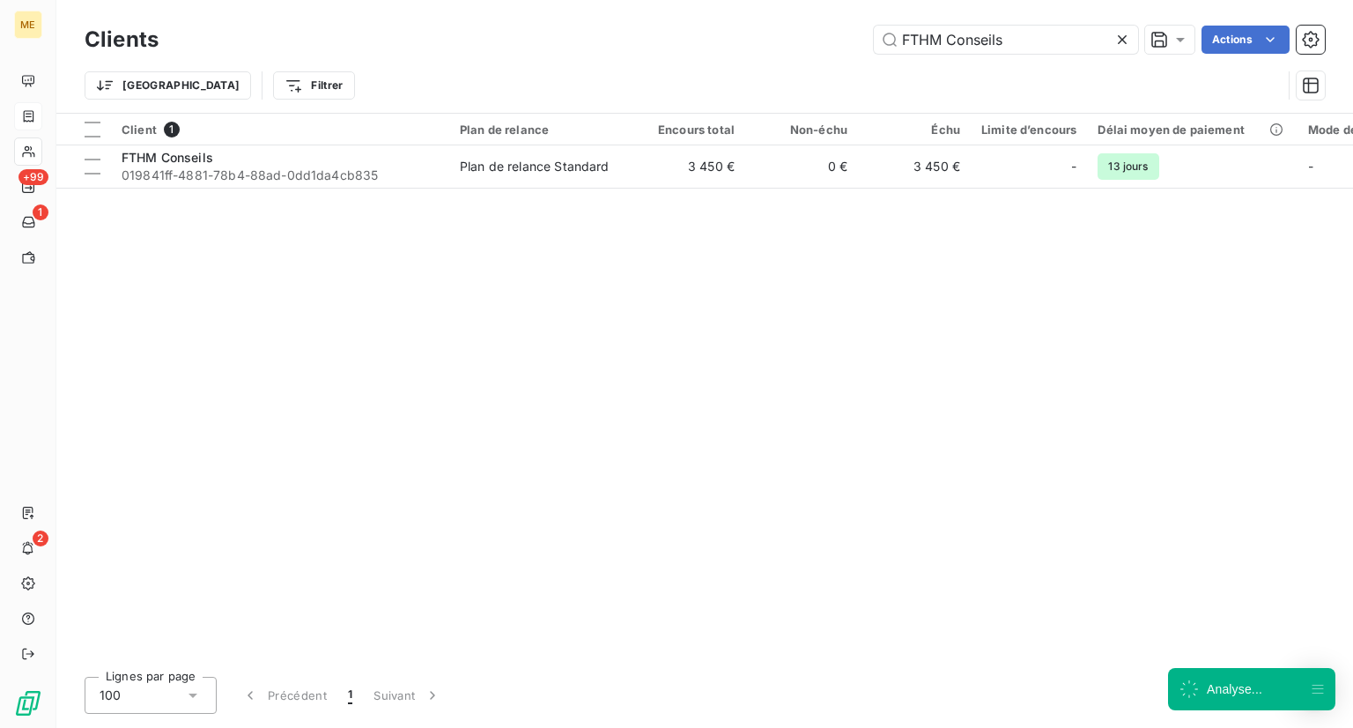
drag, startPoint x: 1003, startPoint y: 39, endPoint x: 817, endPoint y: 37, distance: 186.7
click at [888, 37] on input "FTHM Conseils" at bounding box center [1006, 40] width 264 height 28
type input "v"
type input "GEDS"
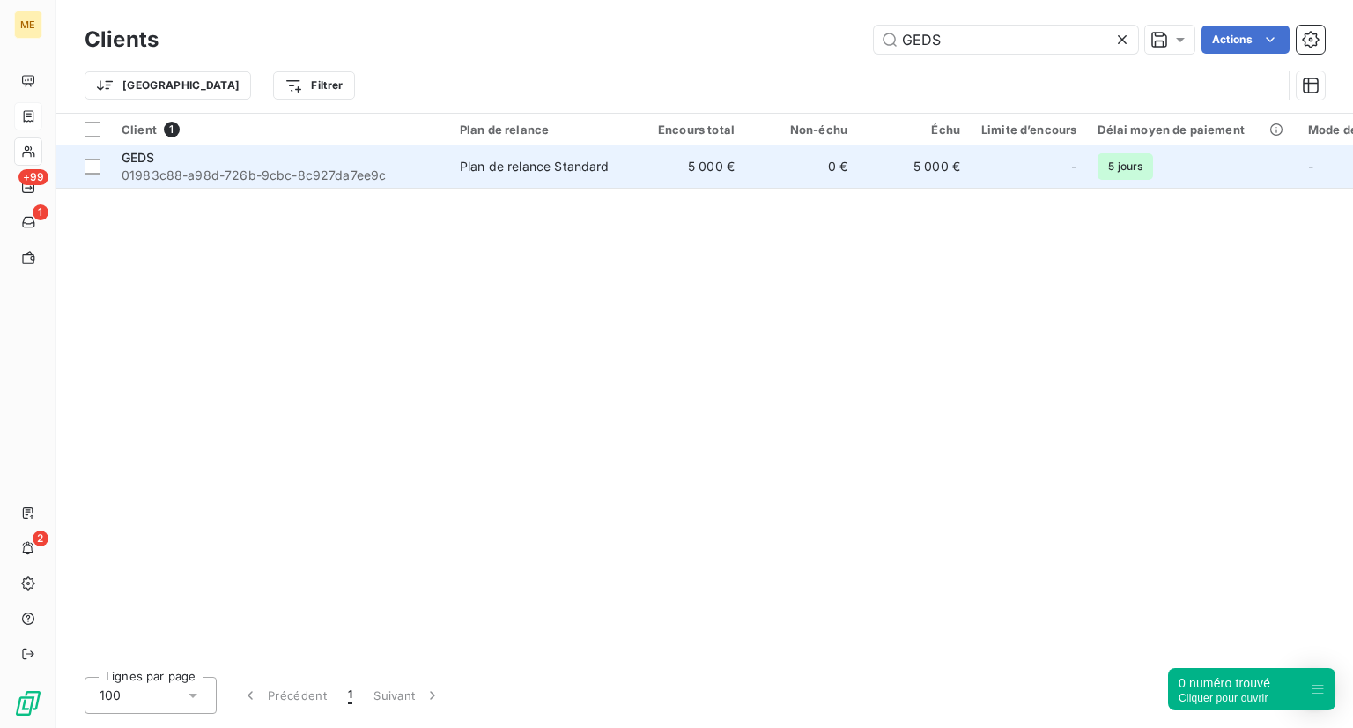
click at [194, 164] on div "GEDS" at bounding box center [280, 158] width 317 height 18
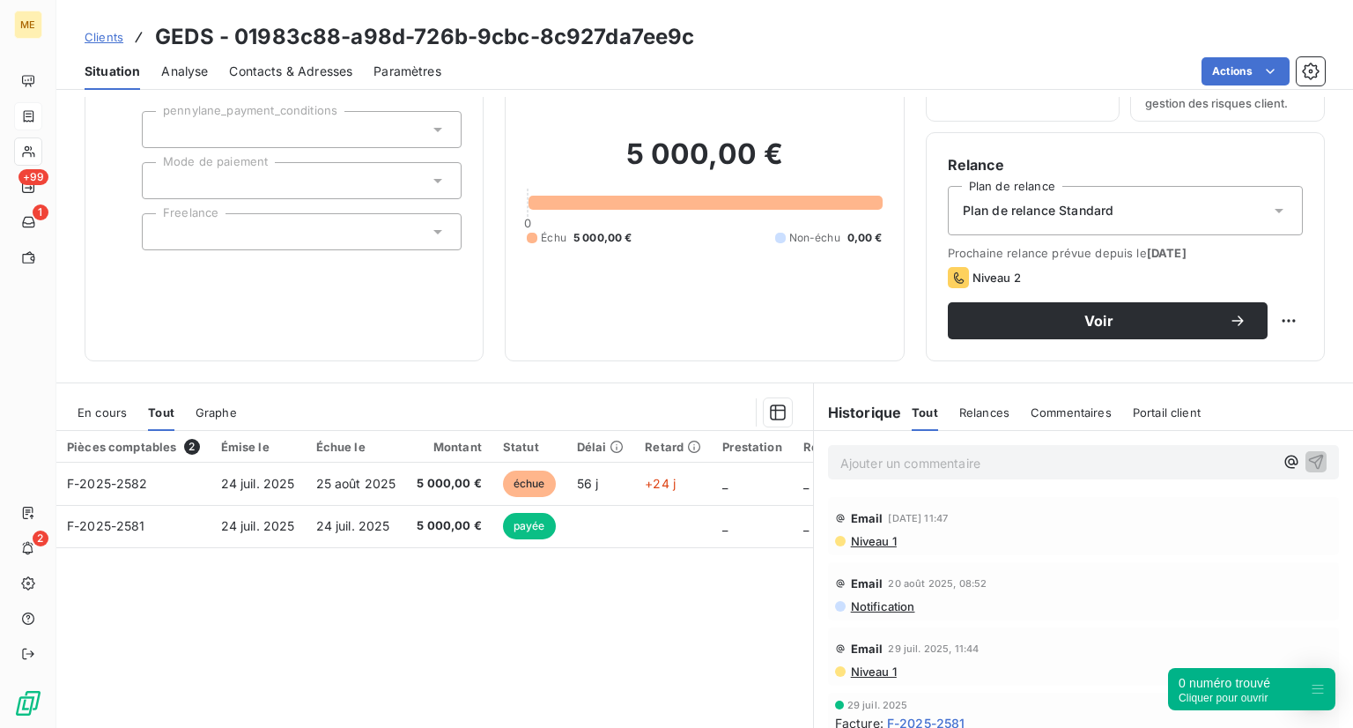
scroll to position [106, 0]
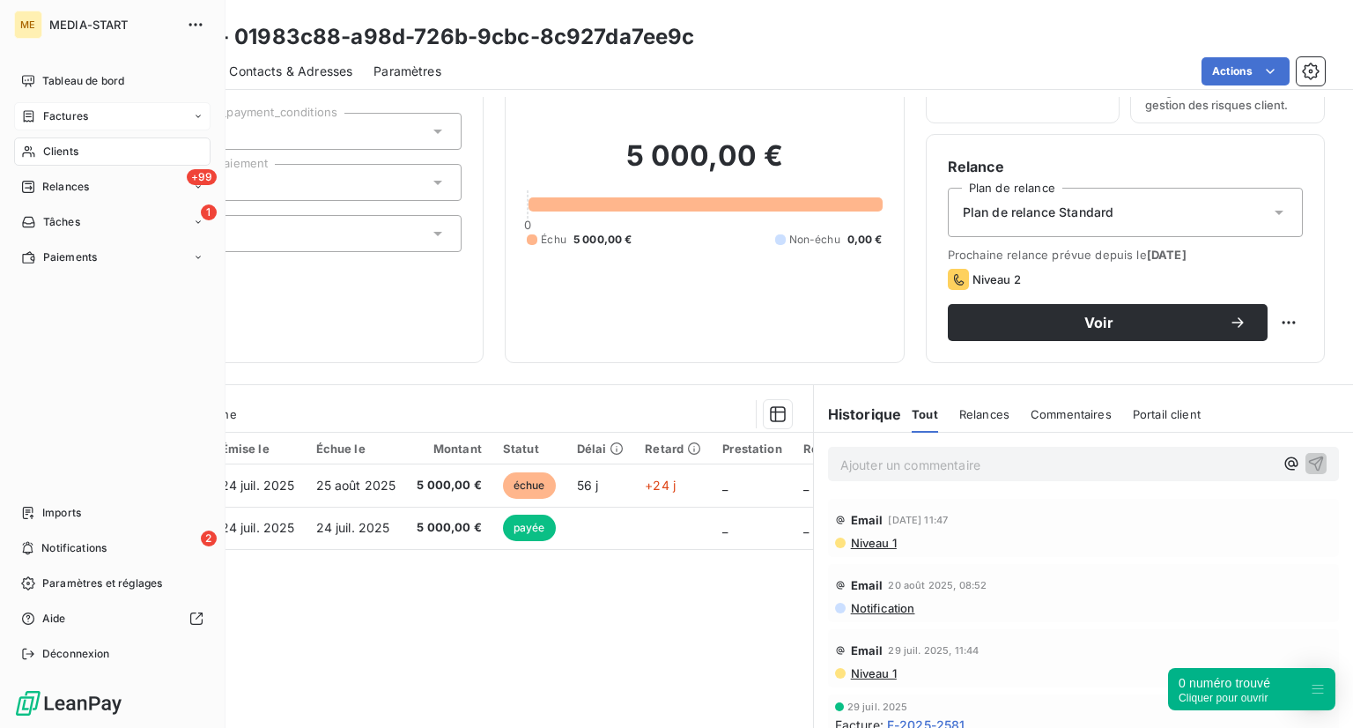
click at [65, 152] on span "Clients" at bounding box center [60, 152] width 35 height 16
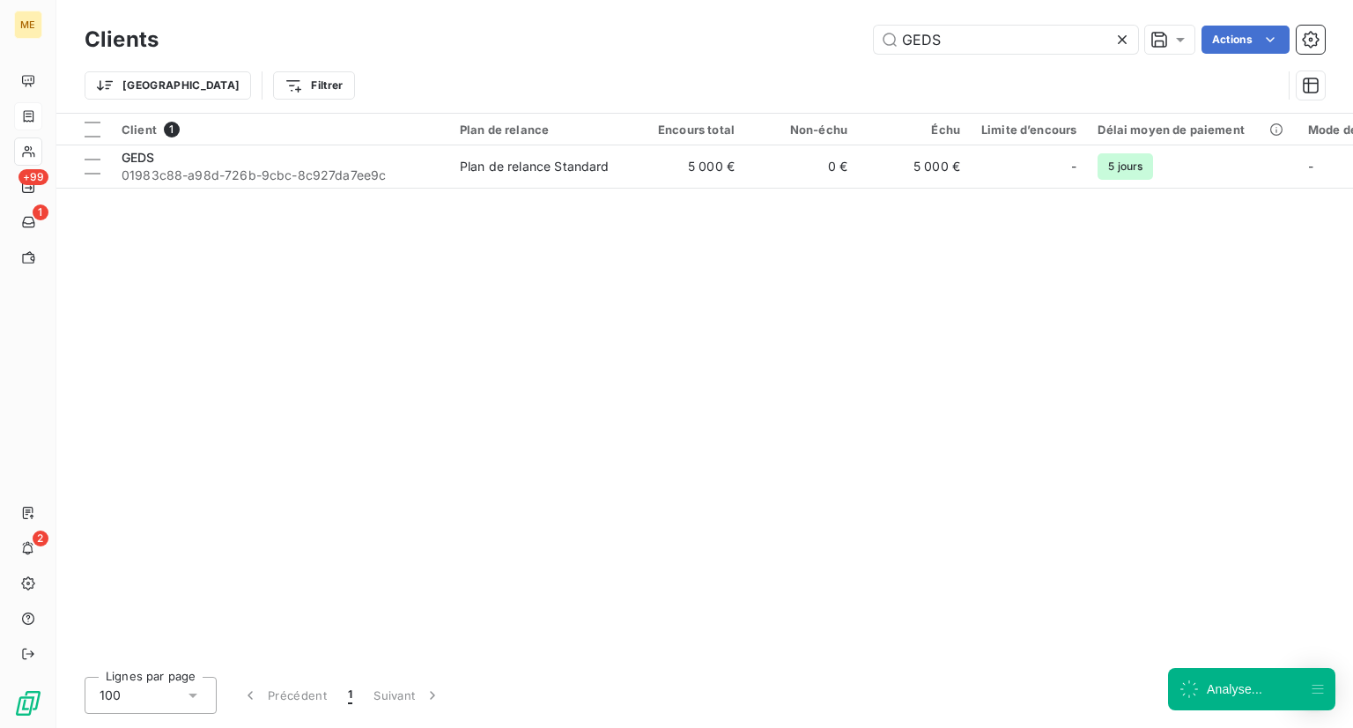
drag, startPoint x: 959, startPoint y: 36, endPoint x: 618, endPoint y: 4, distance: 342.3
click at [618, 4] on div "Clients GEDS Actions Trier Filtrer" at bounding box center [704, 56] width 1297 height 113
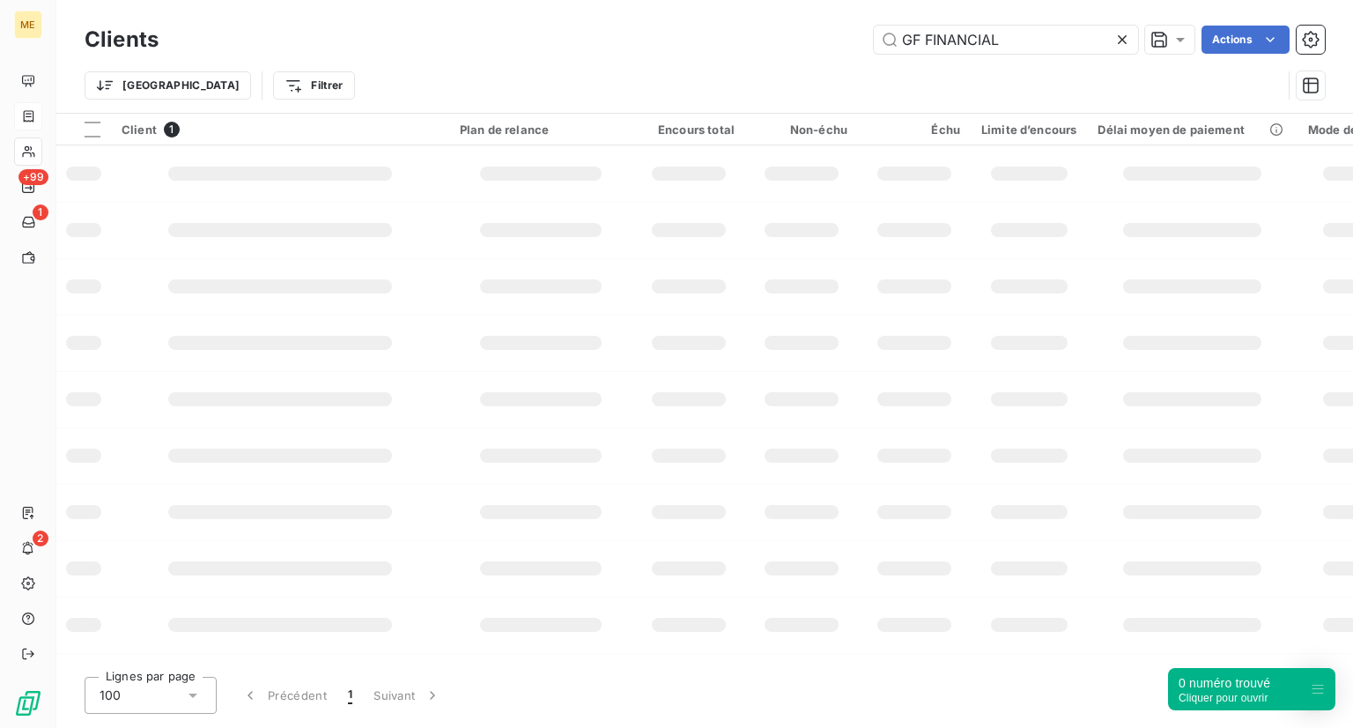
type input "GF FINANCIAL"
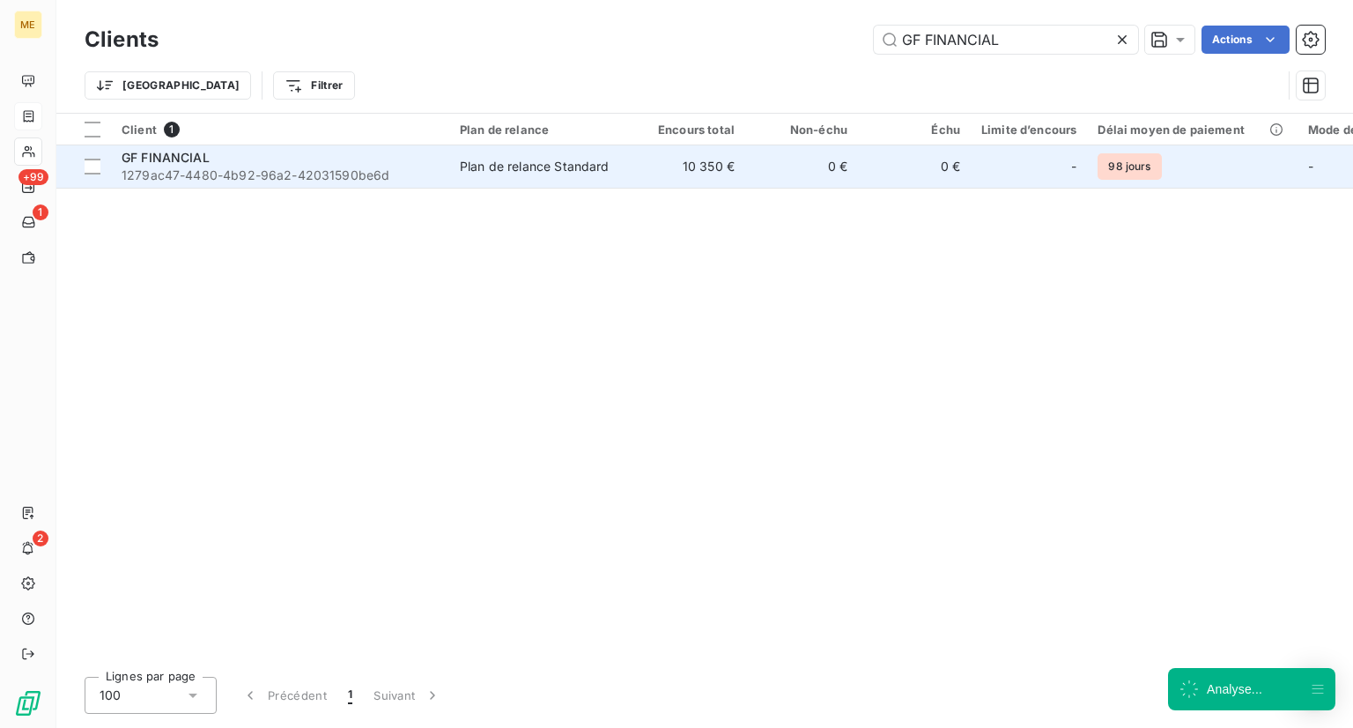
click at [275, 153] on div "GF FINANCIAL" at bounding box center [280, 158] width 317 height 18
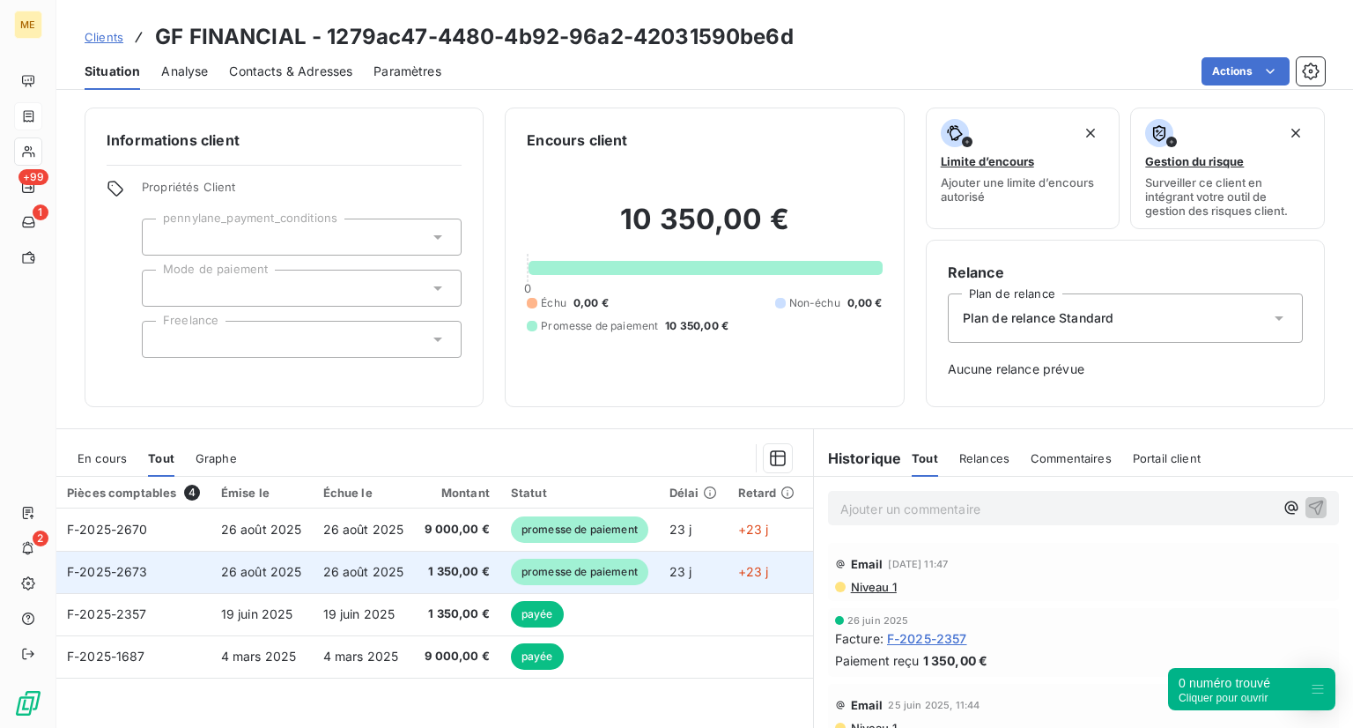
click at [564, 560] on span "promesse de paiement" at bounding box center [579, 571] width 137 height 26
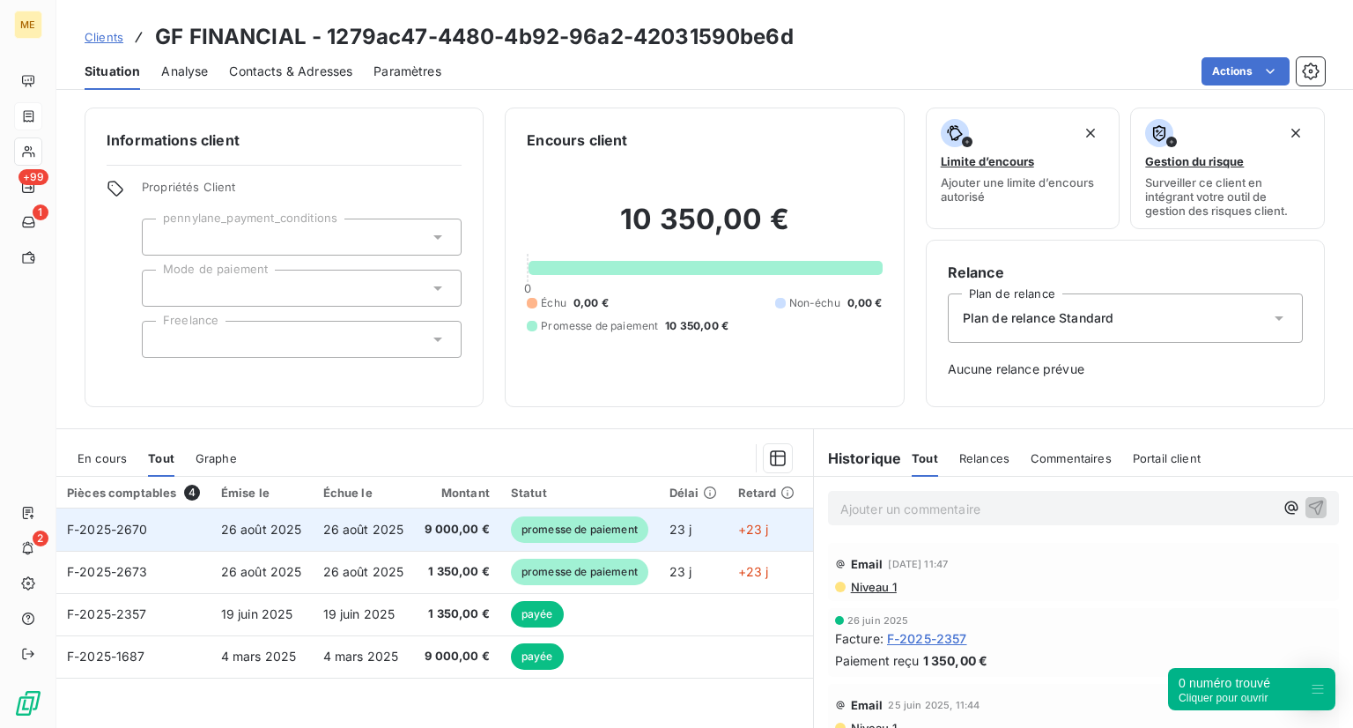
click at [545, 531] on span "promesse de paiement" at bounding box center [579, 529] width 137 height 26
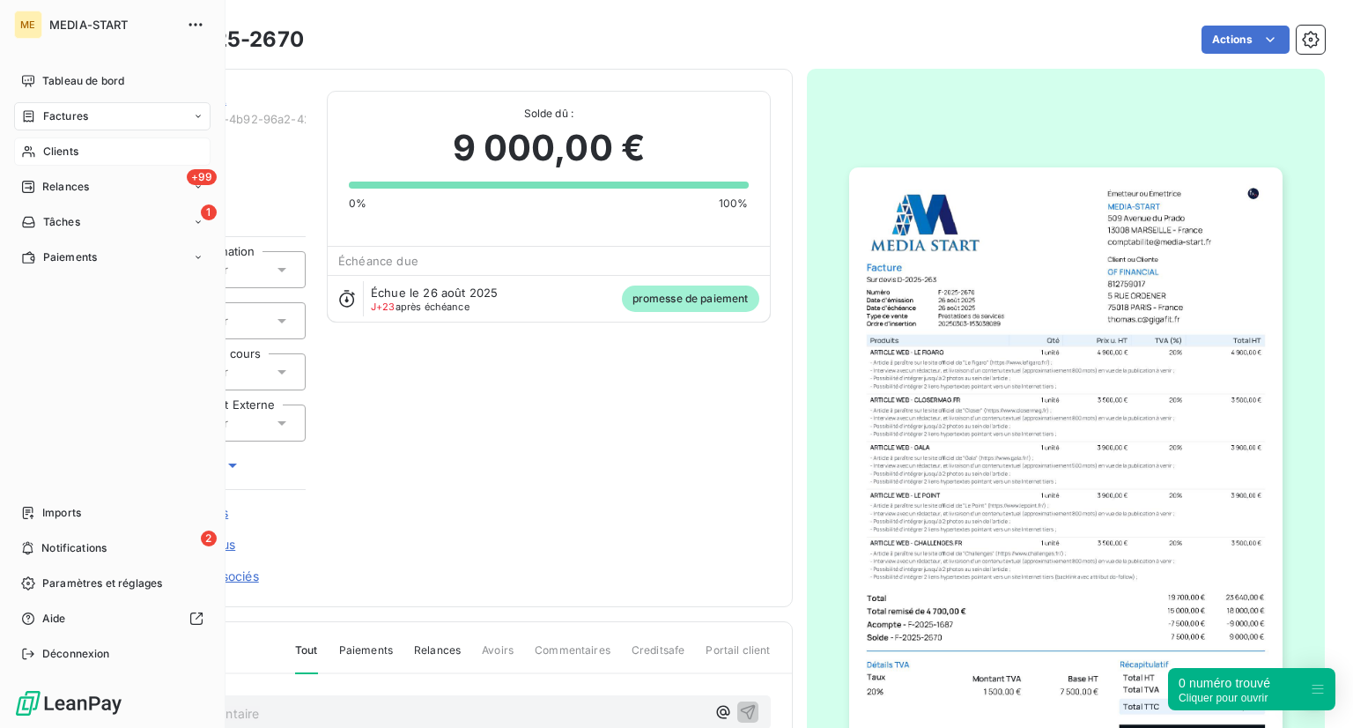
click at [84, 104] on div "Factures" at bounding box center [112, 116] width 196 height 28
click at [71, 109] on span "Factures" at bounding box center [65, 116] width 45 height 16
click at [78, 155] on span "Clients" at bounding box center [60, 152] width 35 height 16
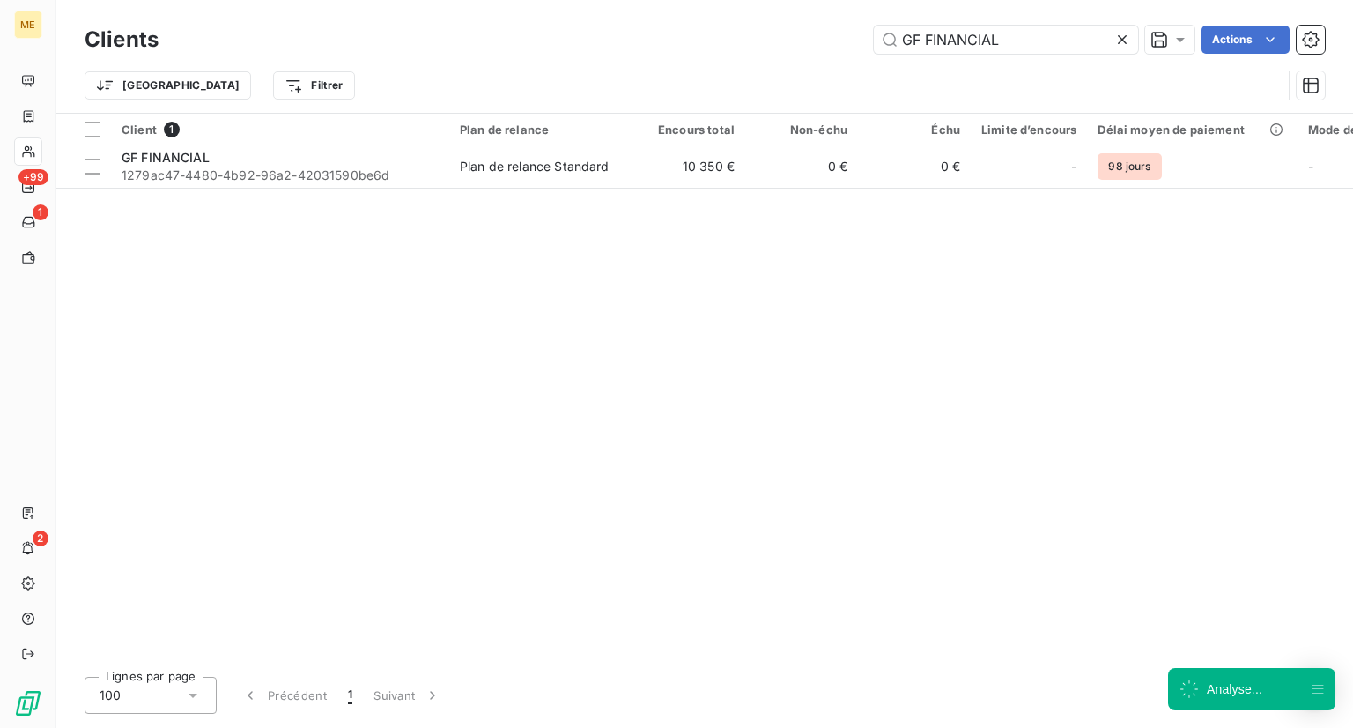
drag, startPoint x: 1019, startPoint y: 47, endPoint x: 671, endPoint y: 46, distance: 347.9
click at [692, 40] on div "GF FINANCIAL Actions" at bounding box center [752, 40] width 1145 height 28
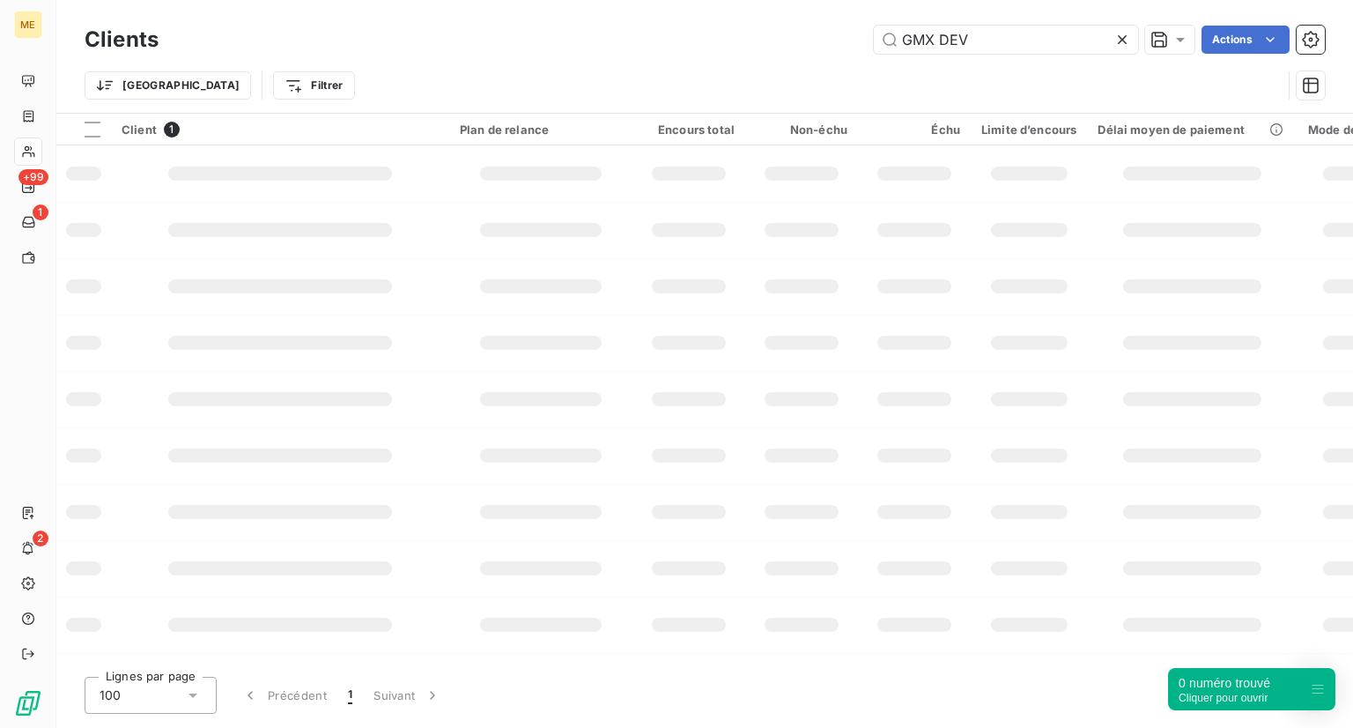
type input "GMX DEV"
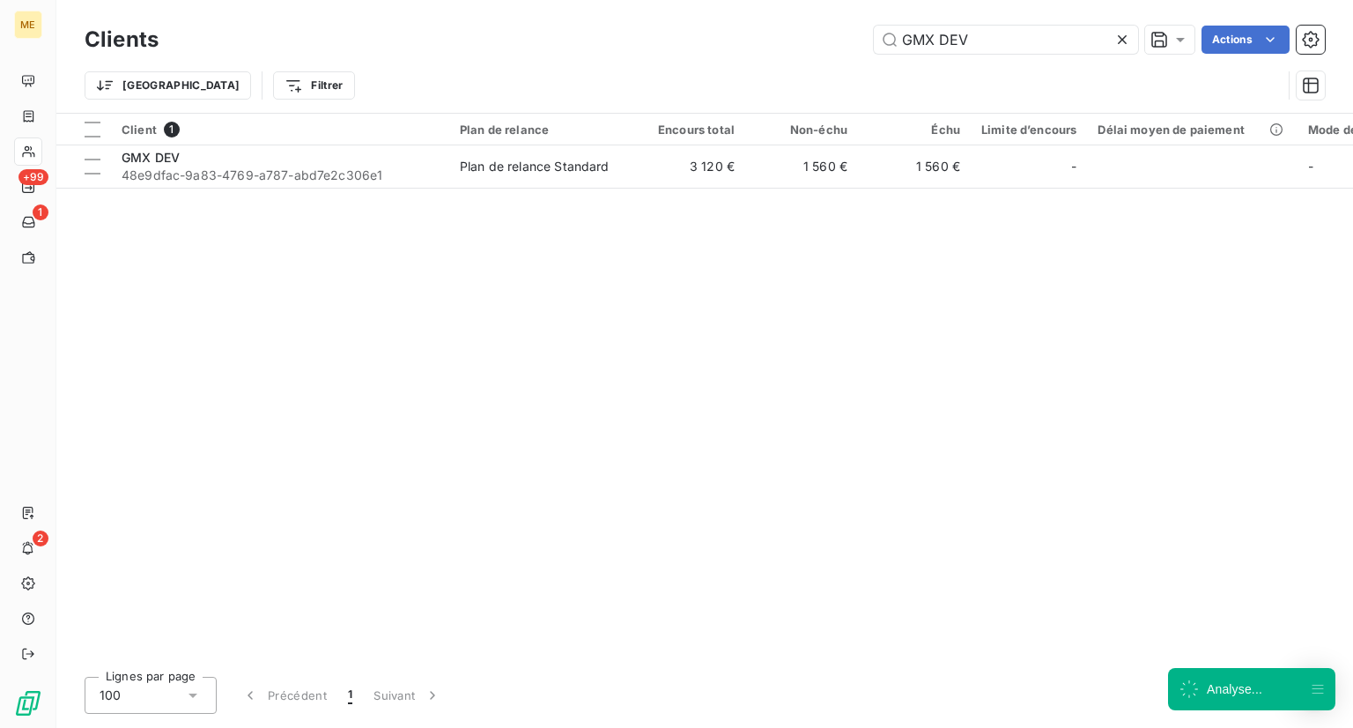
click at [189, 195] on div "Client 1 Plan de relance Encours total Non-échu Échu Limite d’encours Délai moy…" at bounding box center [704, 388] width 1297 height 549
click at [200, 188] on div "Client 1 Plan de relance Encours total Non-échu Échu Limite d’encours Délai moy…" at bounding box center [704, 388] width 1297 height 549
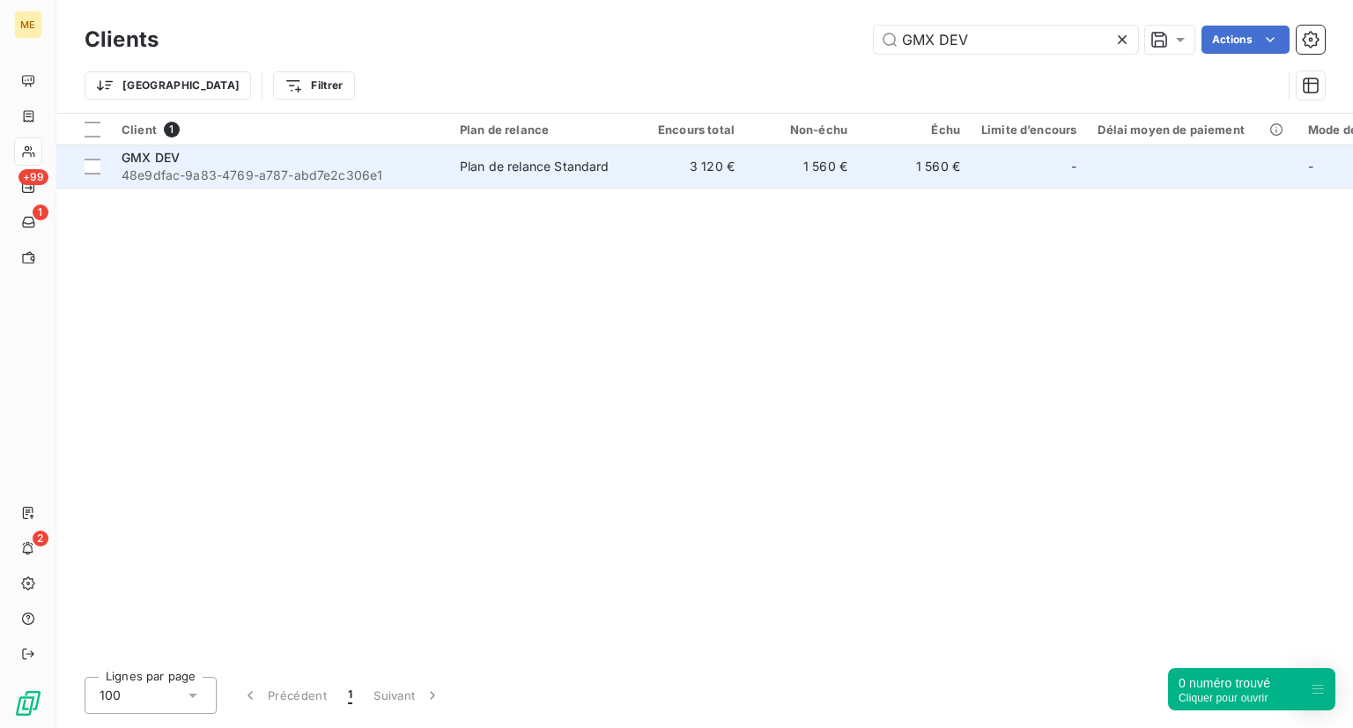
click at [218, 170] on span "48e9dfac-9a83-4769-a787-abd7e2c306e1" at bounding box center [280, 175] width 317 height 18
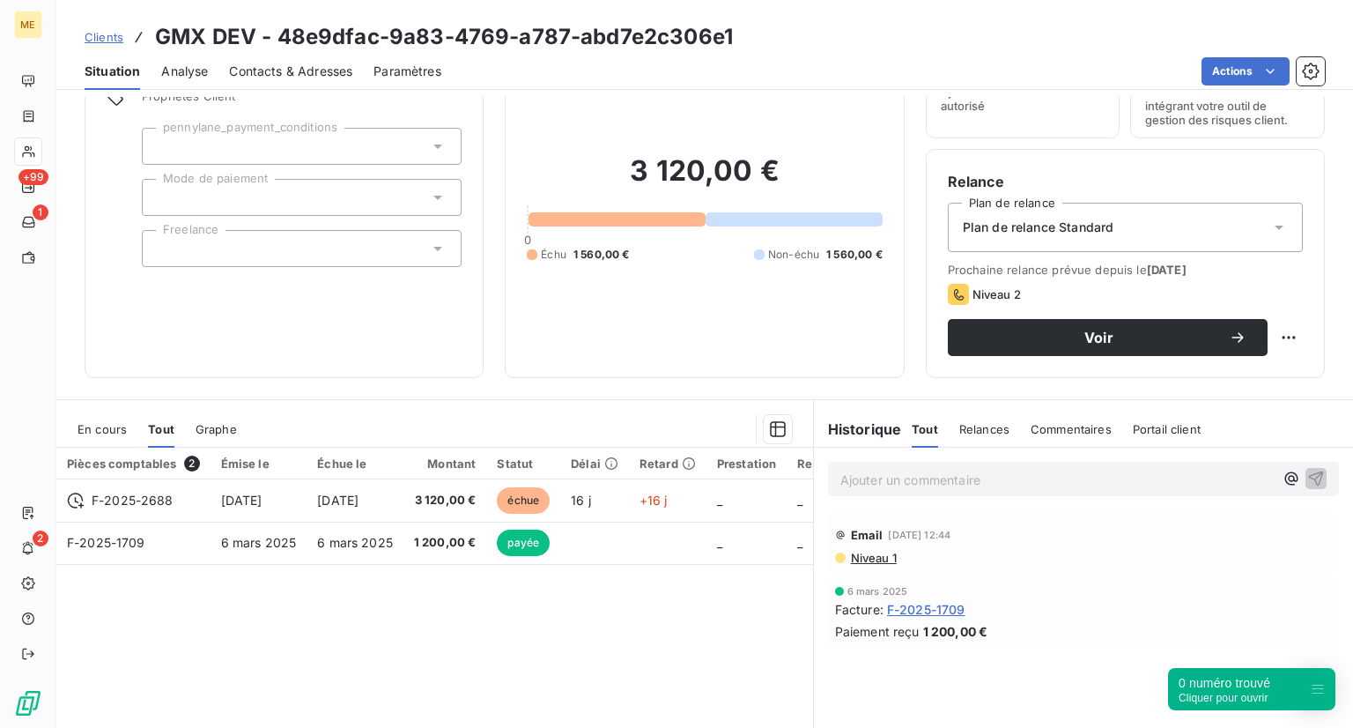
scroll to position [91, 0]
click at [107, 423] on span "En cours" at bounding box center [102, 429] width 49 height 14
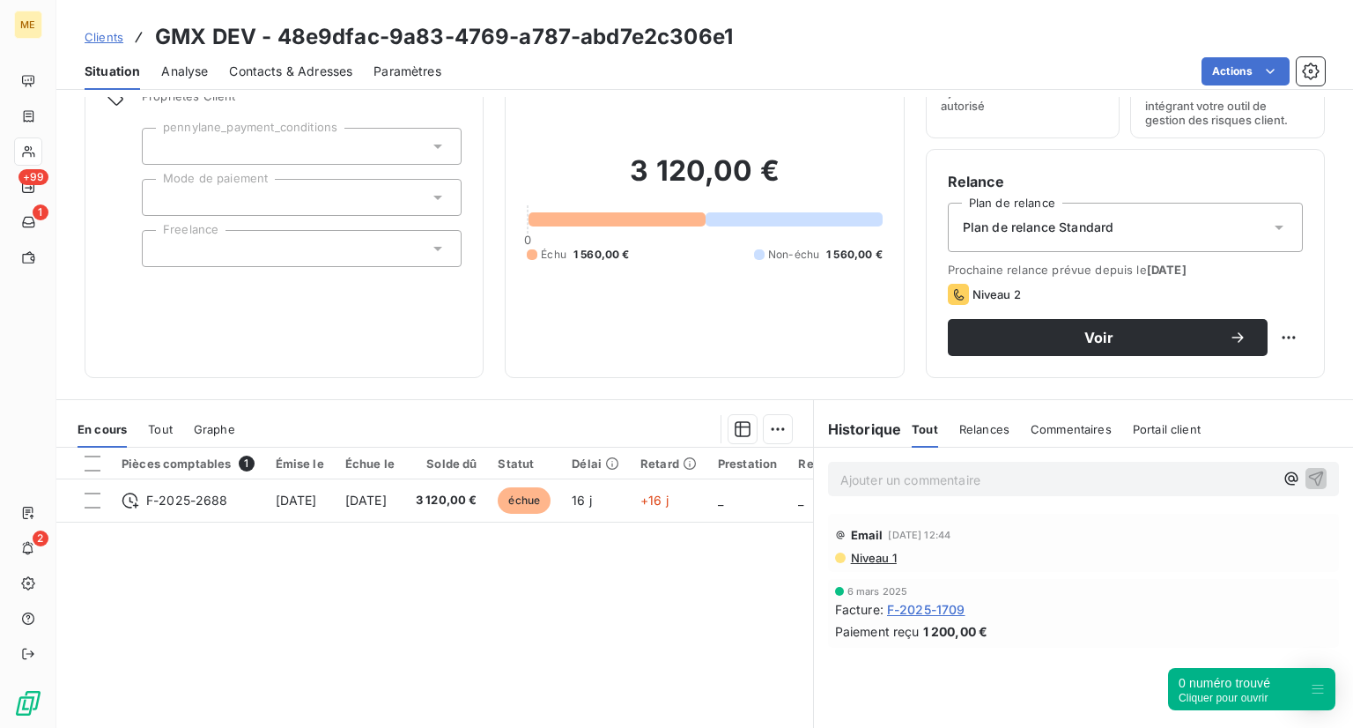
click at [132, 422] on div "En cours Tout Graphe" at bounding box center [434, 428] width 757 height 37
click at [155, 428] on span "Tout" at bounding box center [160, 429] width 25 height 14
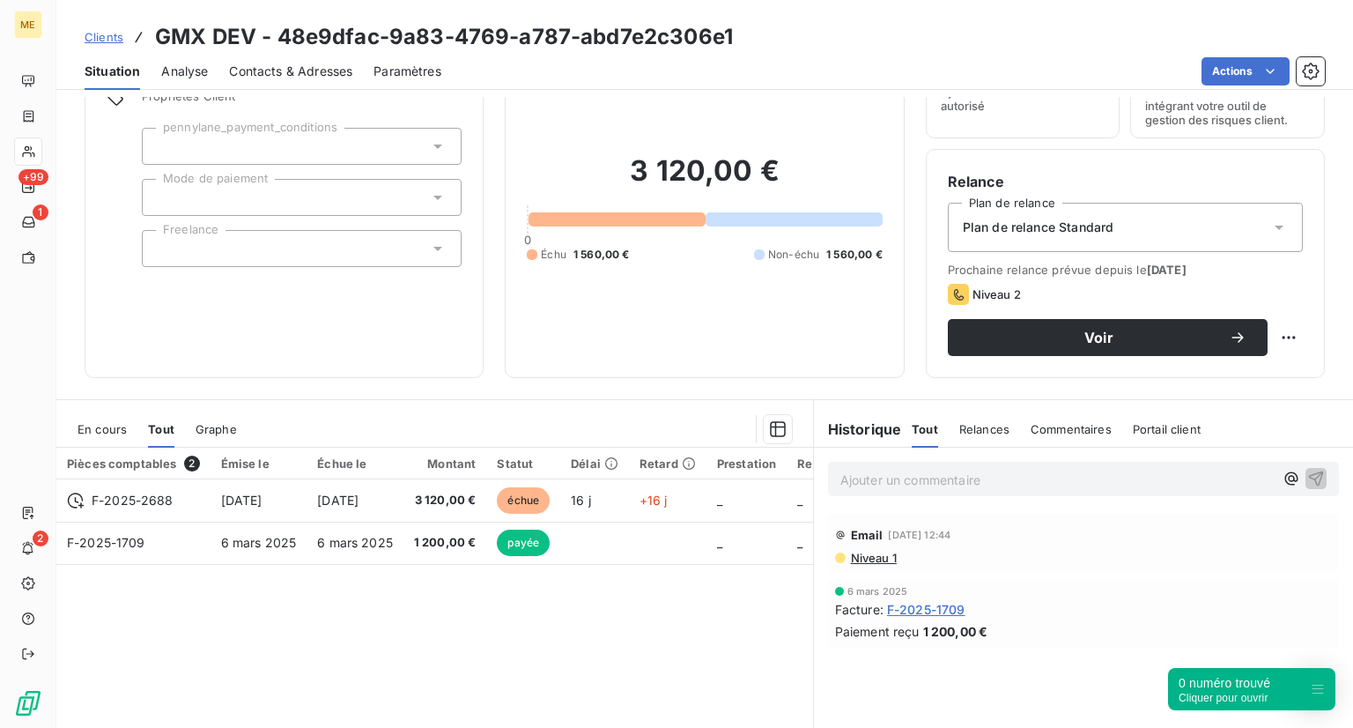
click at [102, 430] on span "En cours" at bounding box center [102, 429] width 49 height 14
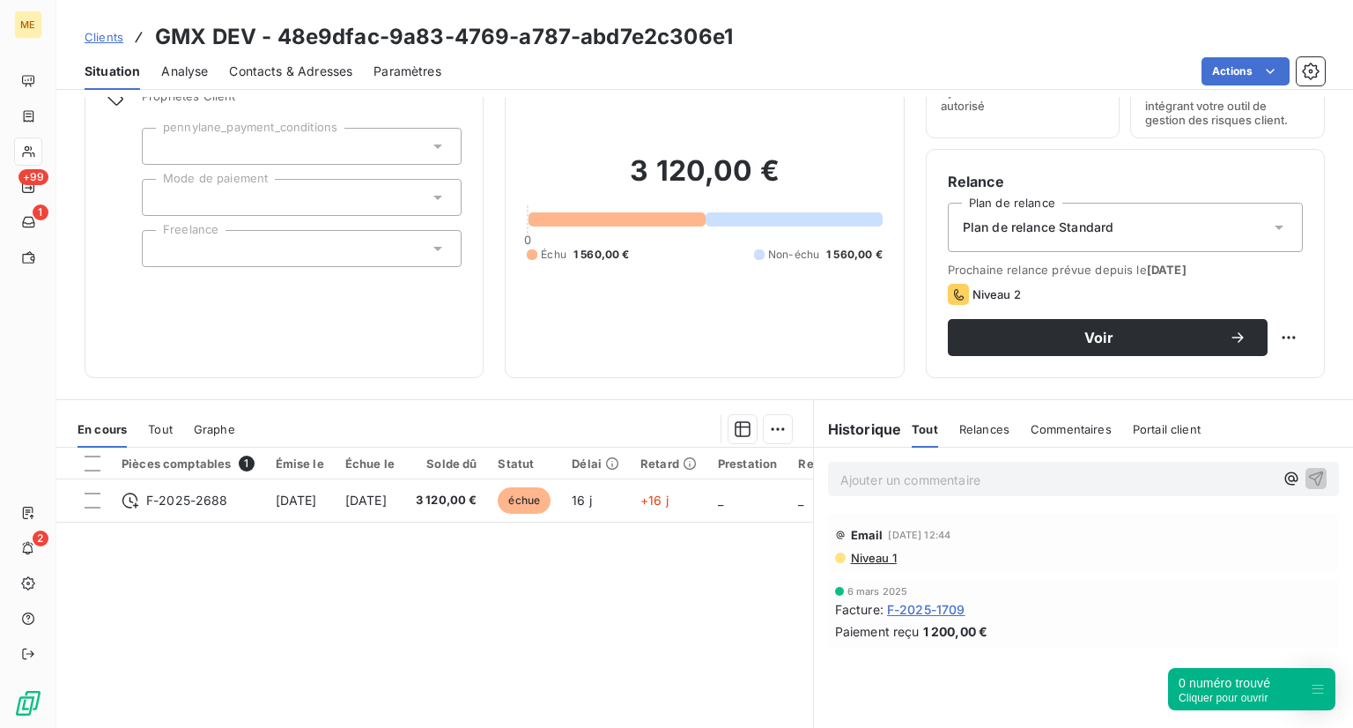
click at [167, 424] on span "Tout" at bounding box center [160, 429] width 25 height 14
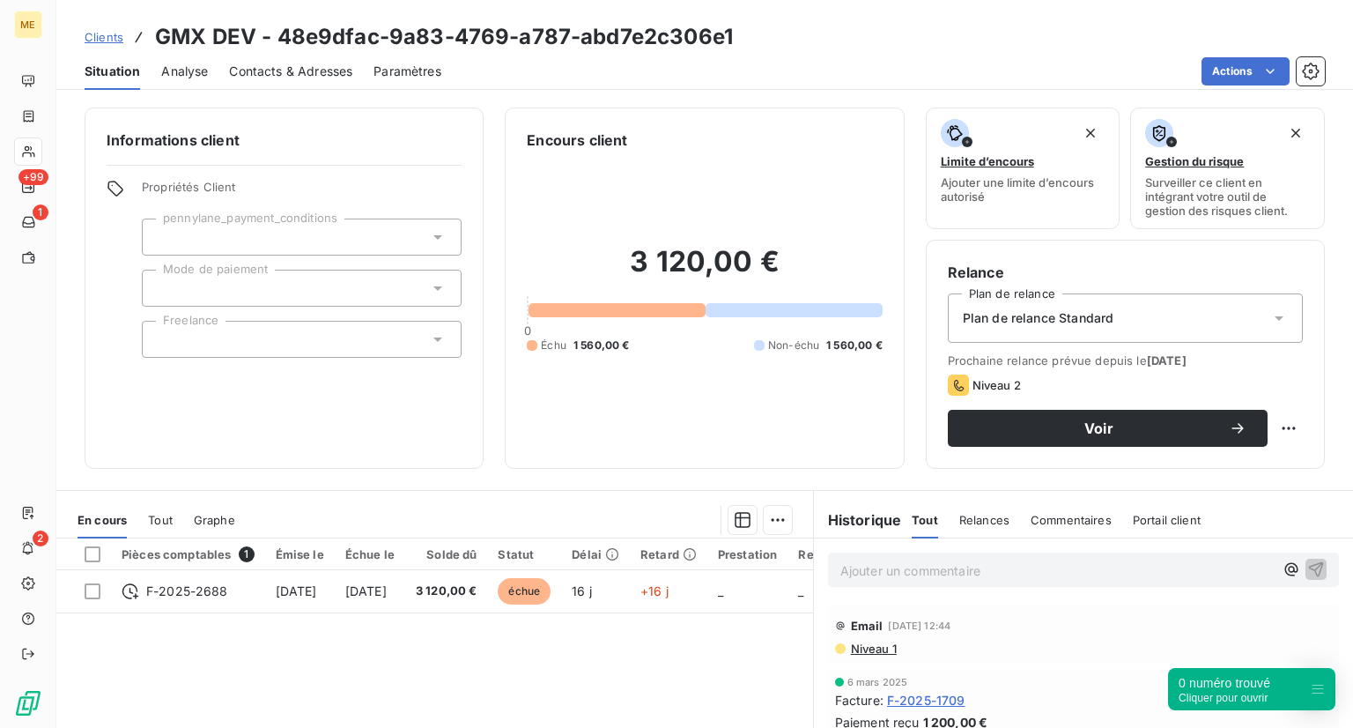
click at [169, 522] on span "Tout" at bounding box center [160, 520] width 25 height 14
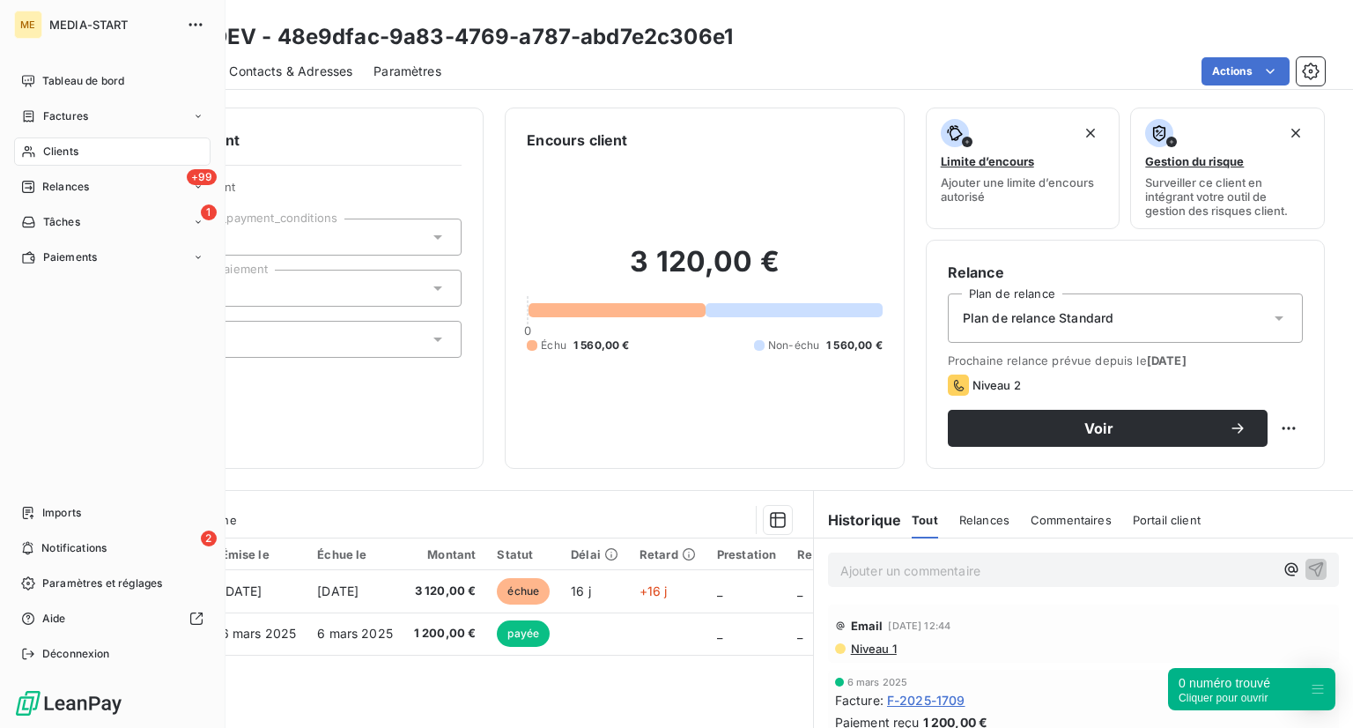
click at [61, 155] on span "Clients" at bounding box center [60, 152] width 35 height 16
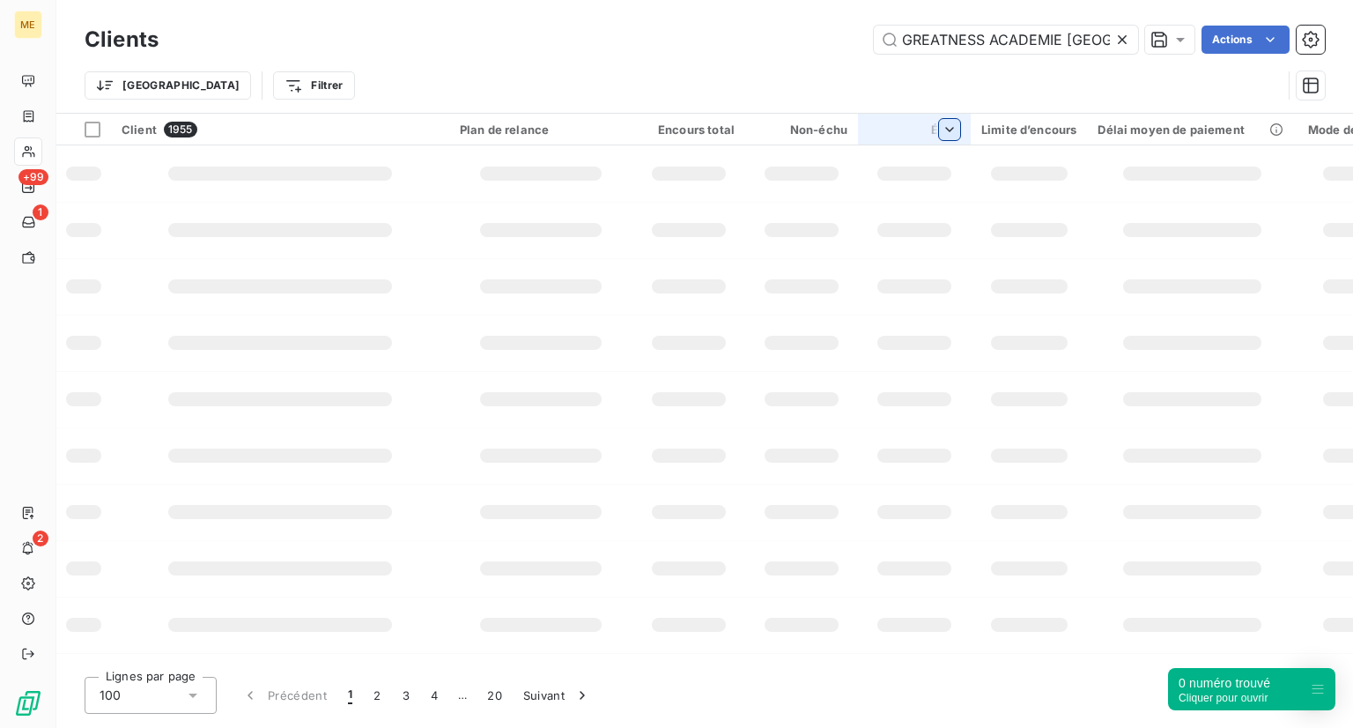
scroll to position [0, 11]
type input "GREATNESS ACADEMIE [GEOGRAPHIC_DATA]"
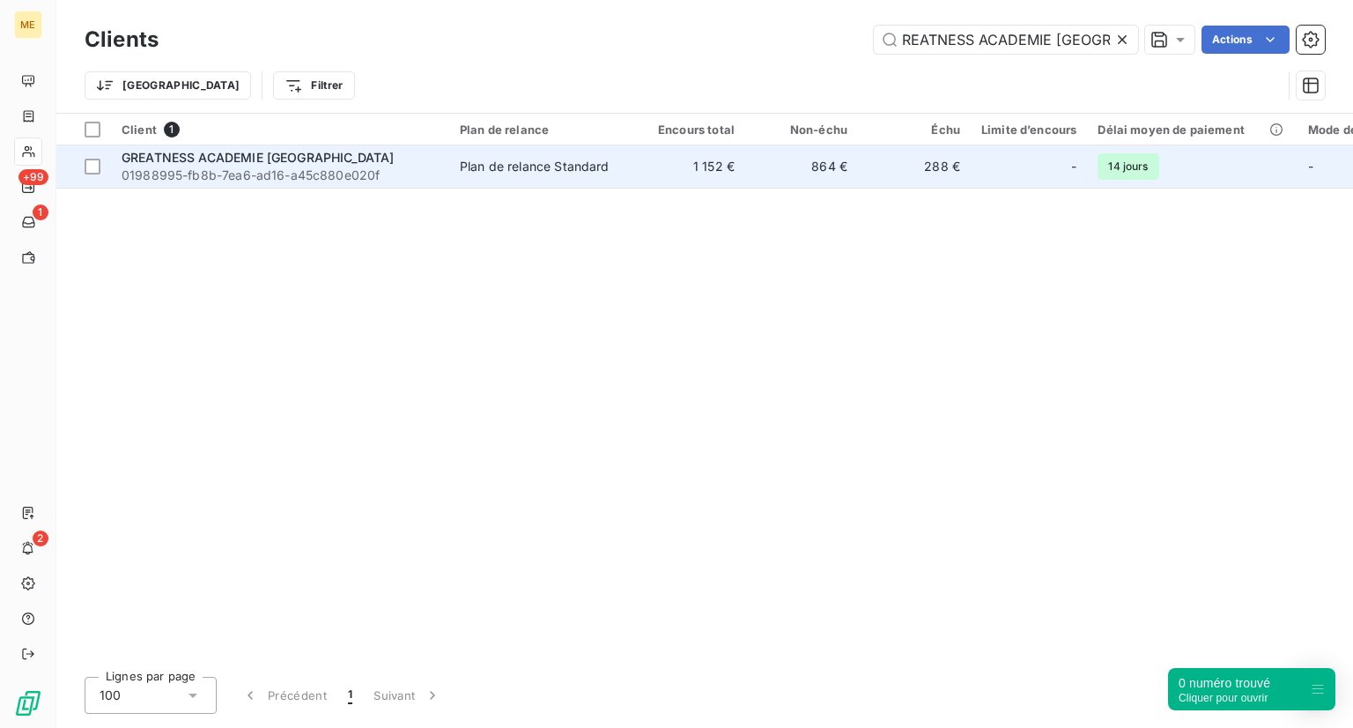
click at [395, 161] on div "GREATNESS ACADEMIE FRANCE" at bounding box center [280, 158] width 317 height 18
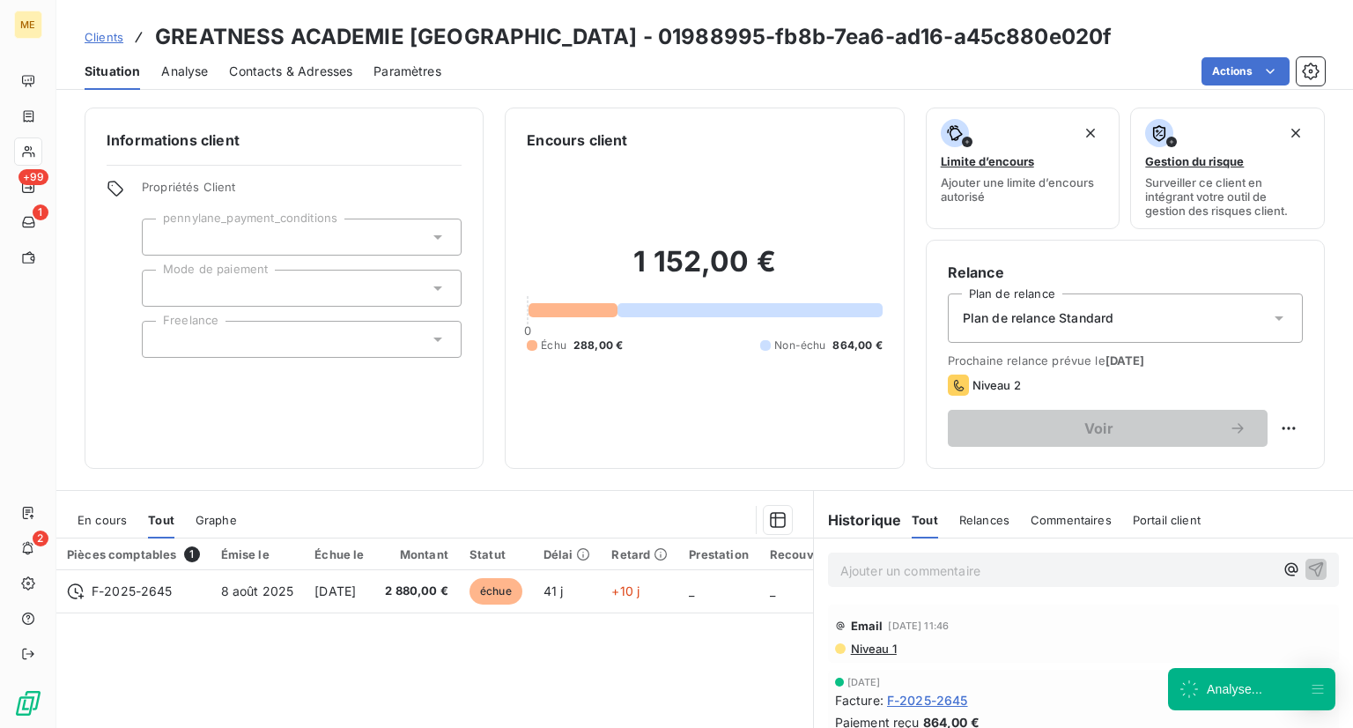
scroll to position [202, 0]
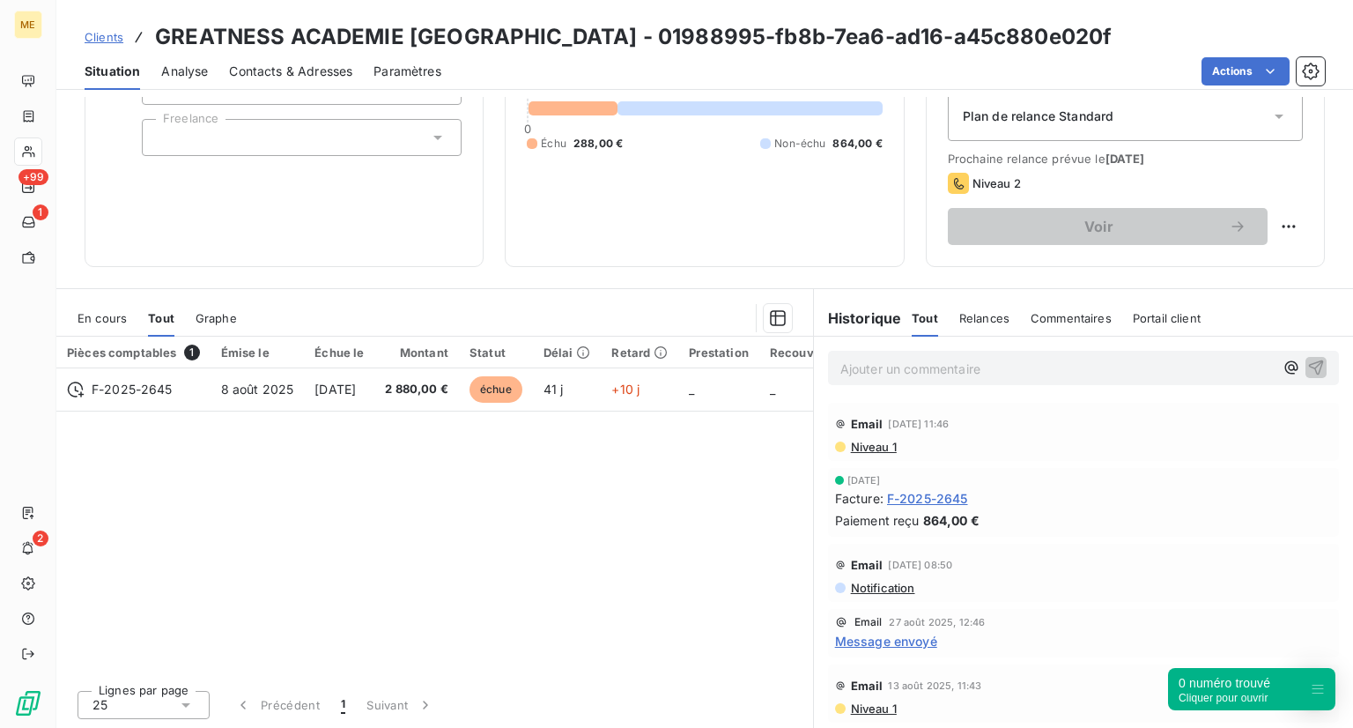
click at [85, 316] on span "En cours" at bounding box center [102, 318] width 49 height 14
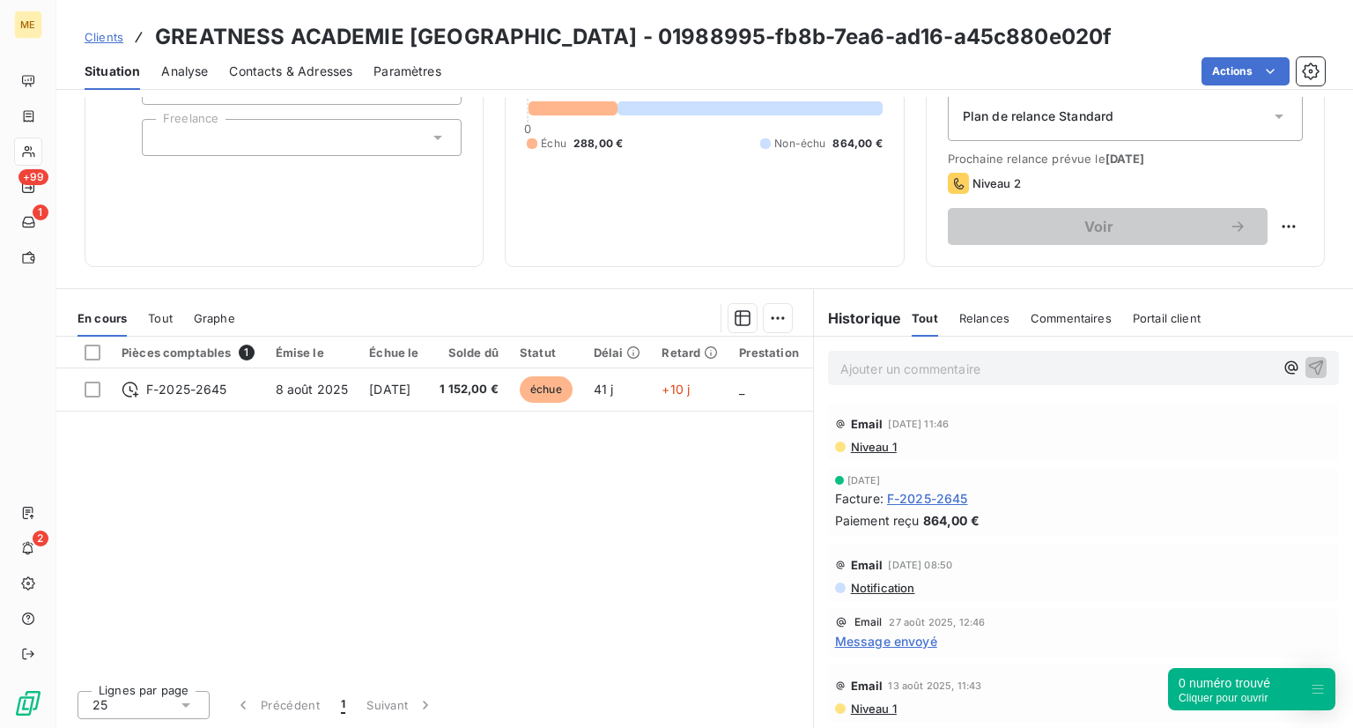
click at [166, 336] on th "Pièces comptables 1" at bounding box center [188, 352] width 154 height 32
click at [166, 325] on div "Tout" at bounding box center [160, 317] width 25 height 37
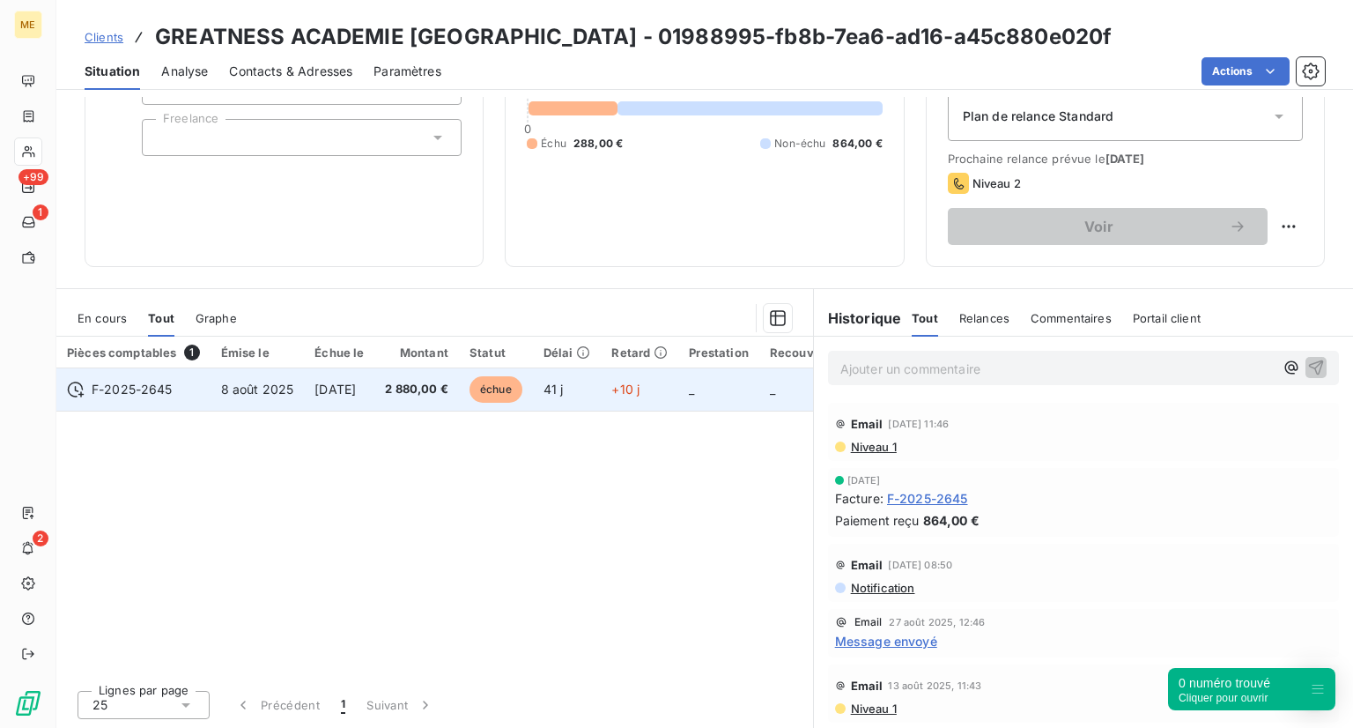
click at [459, 389] on td "2 880,00 €" at bounding box center [416, 389] width 85 height 42
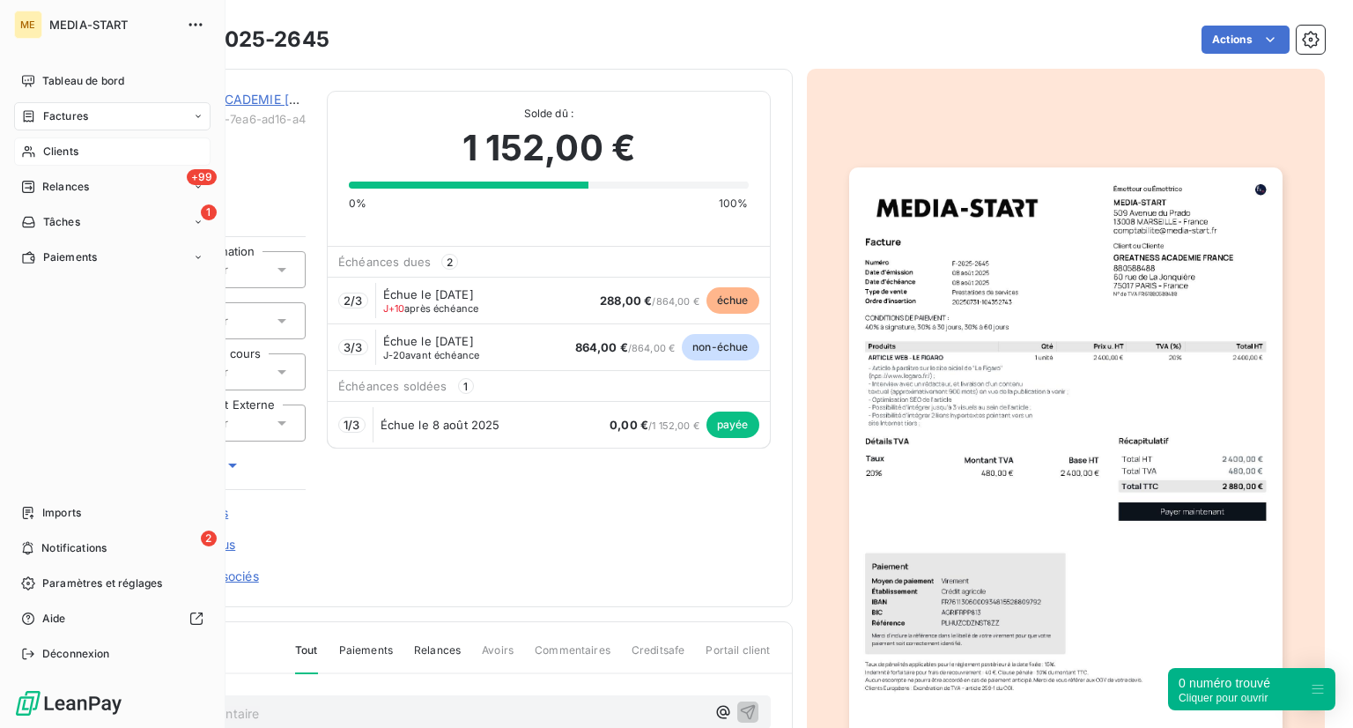
click at [31, 116] on icon at bounding box center [29, 115] width 11 height 11
click at [48, 226] on span "Clients" at bounding box center [60, 222] width 35 height 16
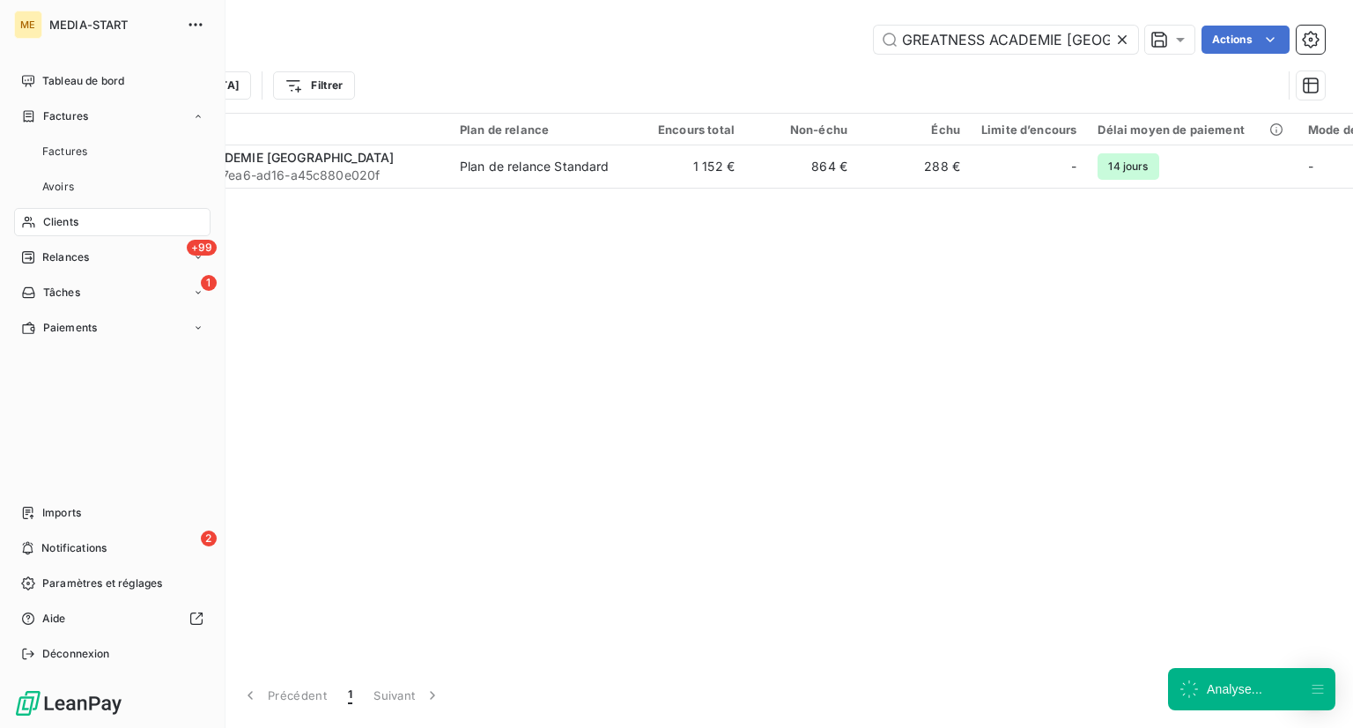
scroll to position [0, 11]
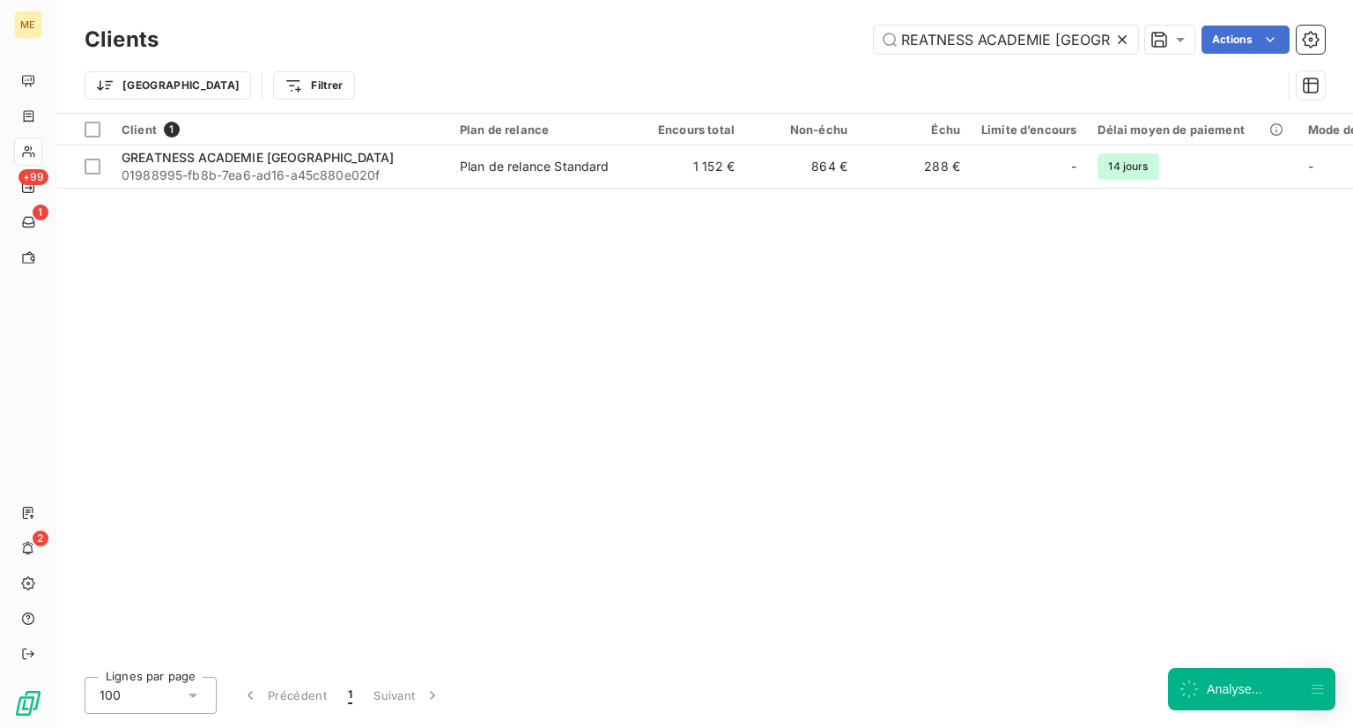
click at [1131, 40] on div at bounding box center [1125, 40] width 25 height 28
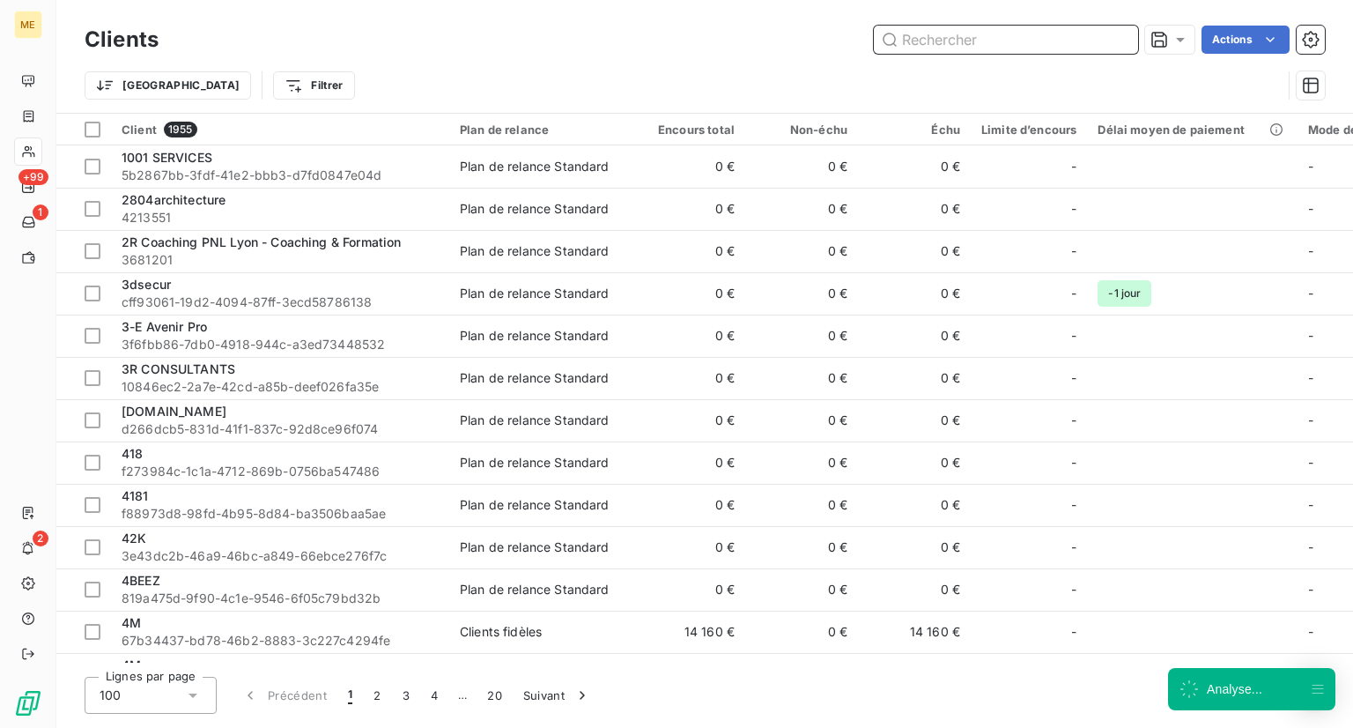
click at [989, 44] on input "text" at bounding box center [1006, 40] width 264 height 28
paste input "Groupe Solstyce"
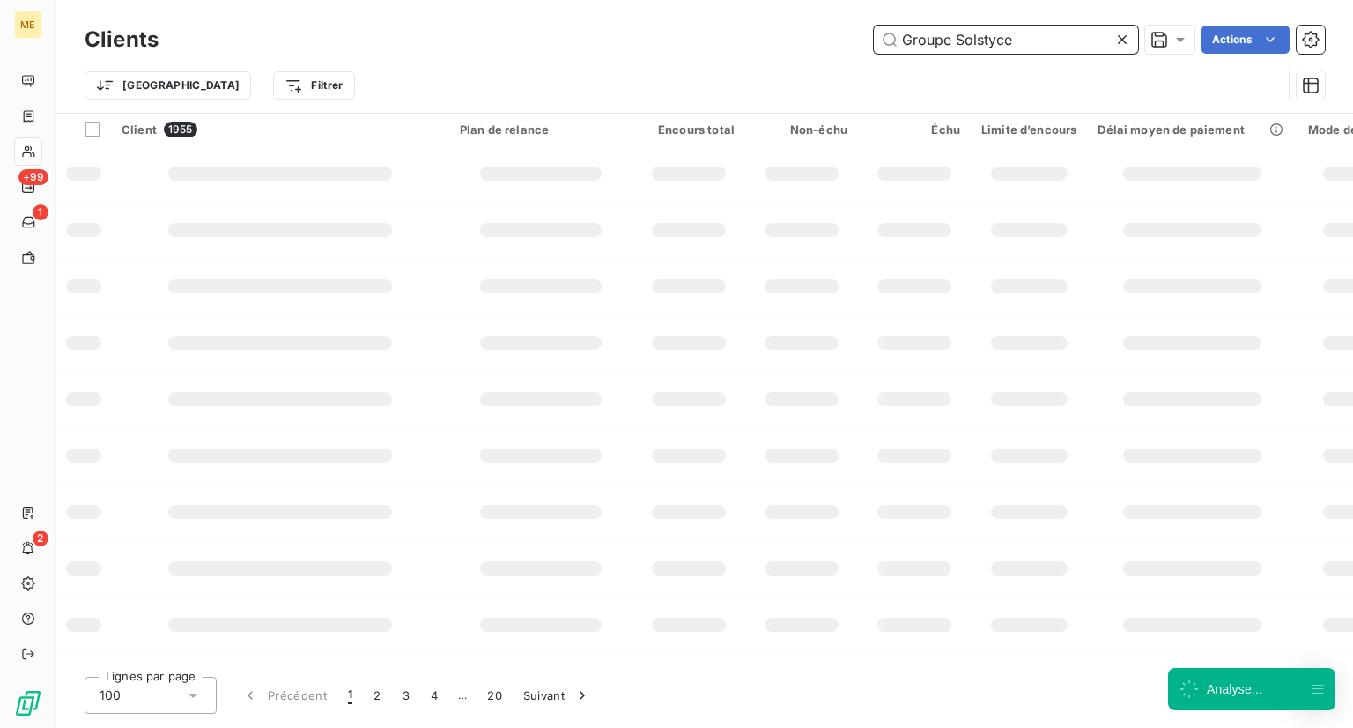
type input "Groupe Solstyce"
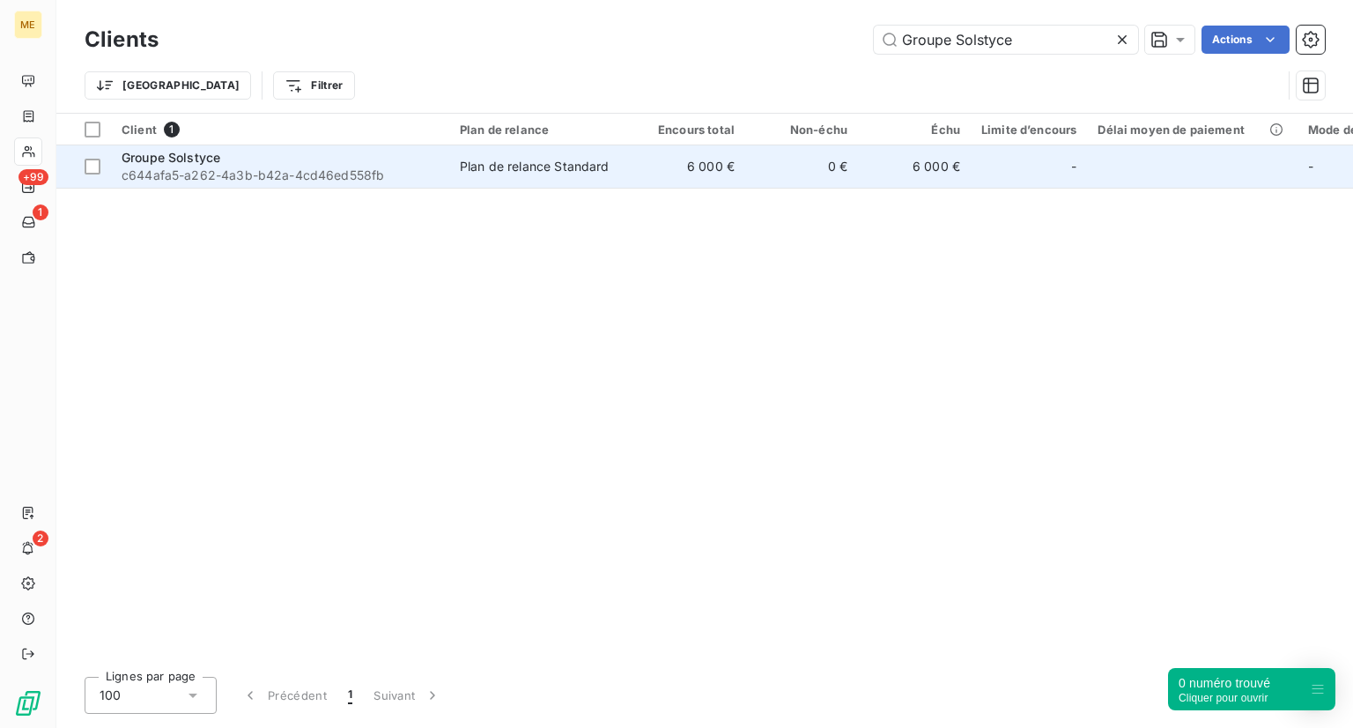
click at [391, 166] on span "c644afa5-a262-4a3b-b42a-4cd46ed558fb" at bounding box center [280, 175] width 317 height 18
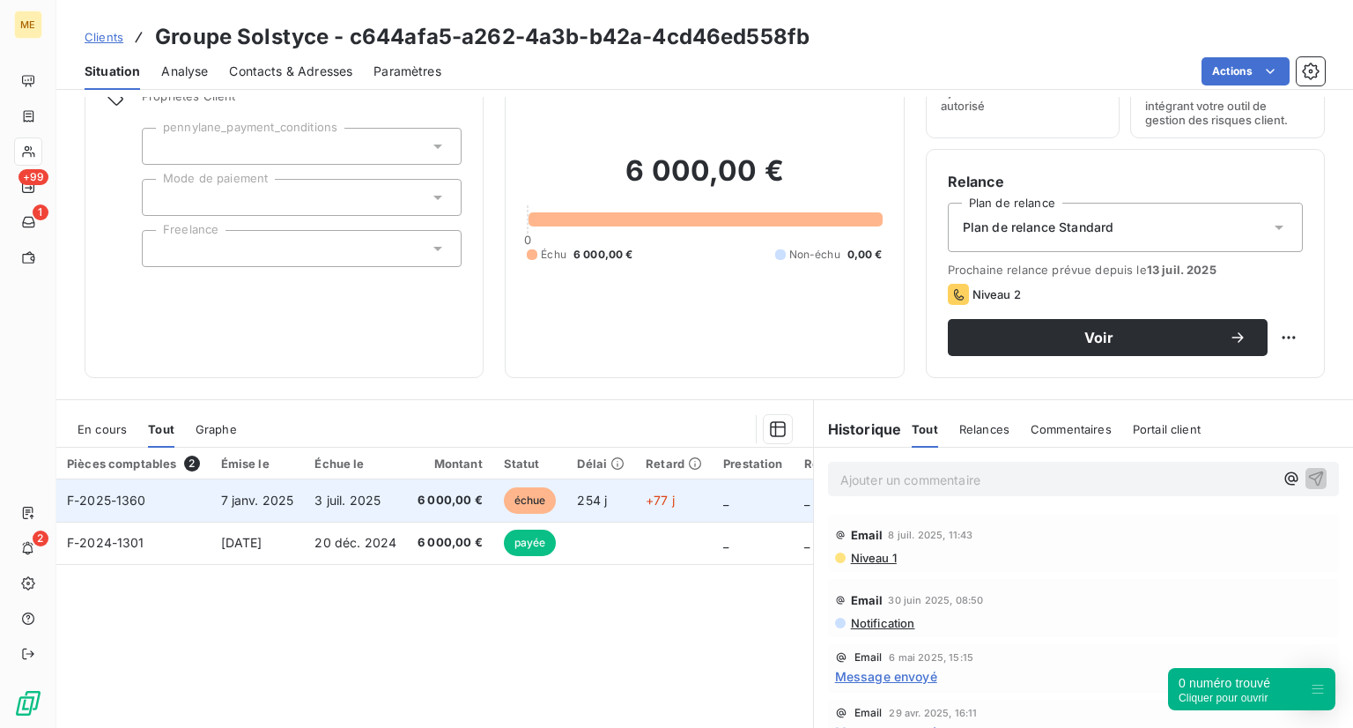
scroll to position [63, 0]
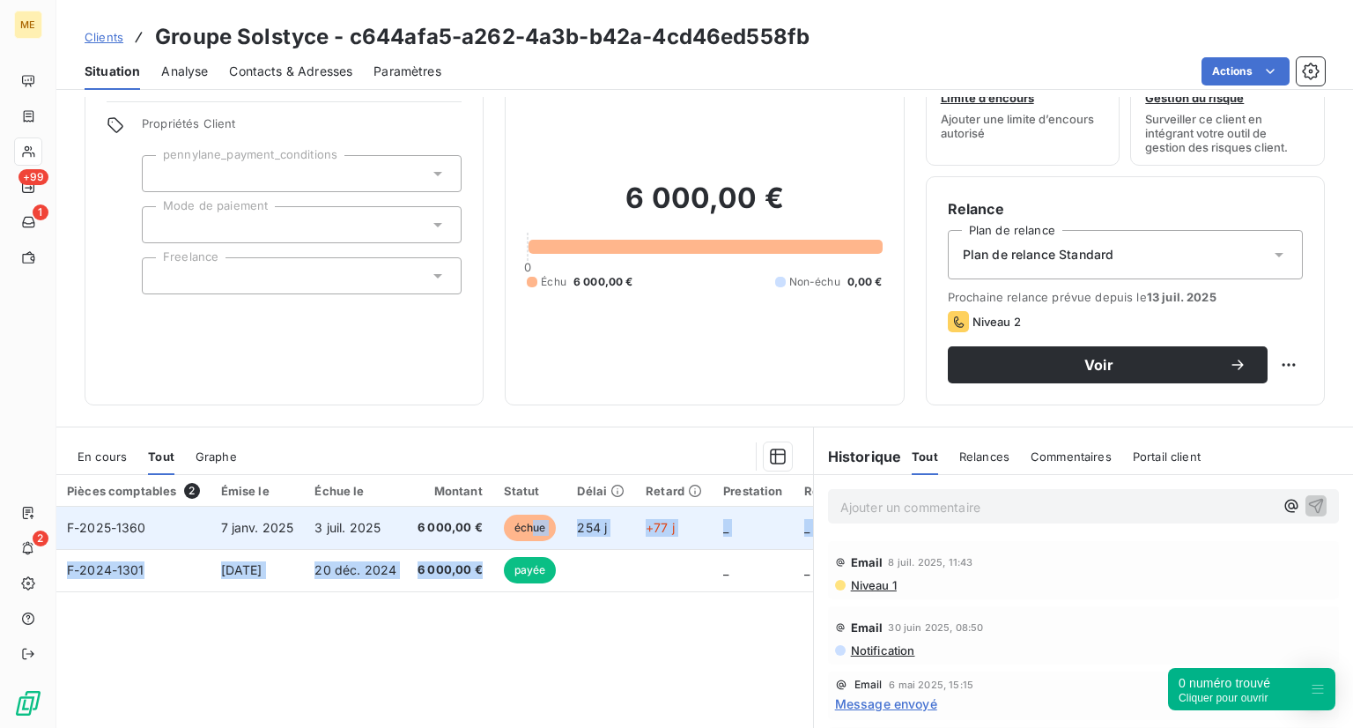
drag, startPoint x: 522, startPoint y: 547, endPoint x: 531, endPoint y: 522, distance: 26.2
click at [531, 522] on tbody "F-2025-1360 7 janv. 2025 3 juil. 2025 6 000,00 € échue 254 j +77 j _ _ _ _ _ _ …" at bounding box center [791, 548] width 1471 height 85
click at [531, 522] on span "échue" at bounding box center [530, 527] width 53 height 26
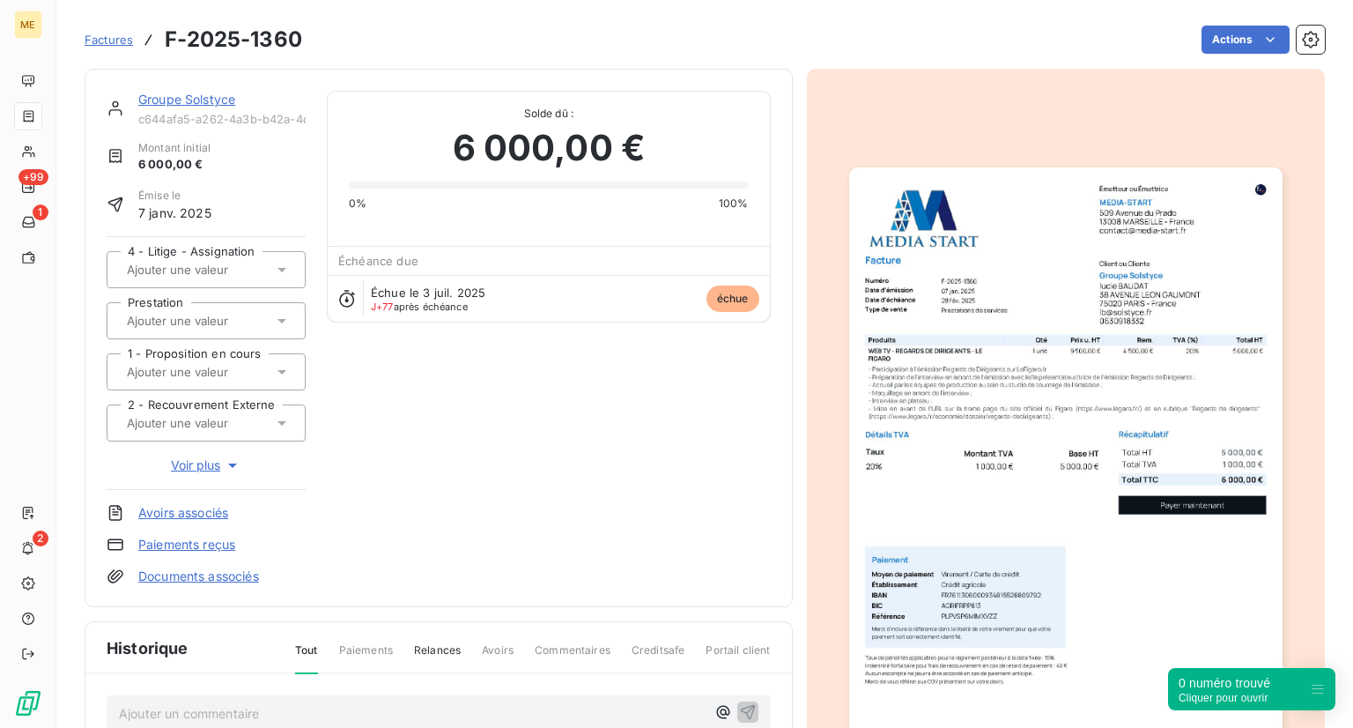
click at [602, 475] on div "Groupe Solstyce c644afa5-a262-4a3b-b42a-4cd46ed558fb Montant initial 6 000,00 €…" at bounding box center [439, 338] width 664 height 494
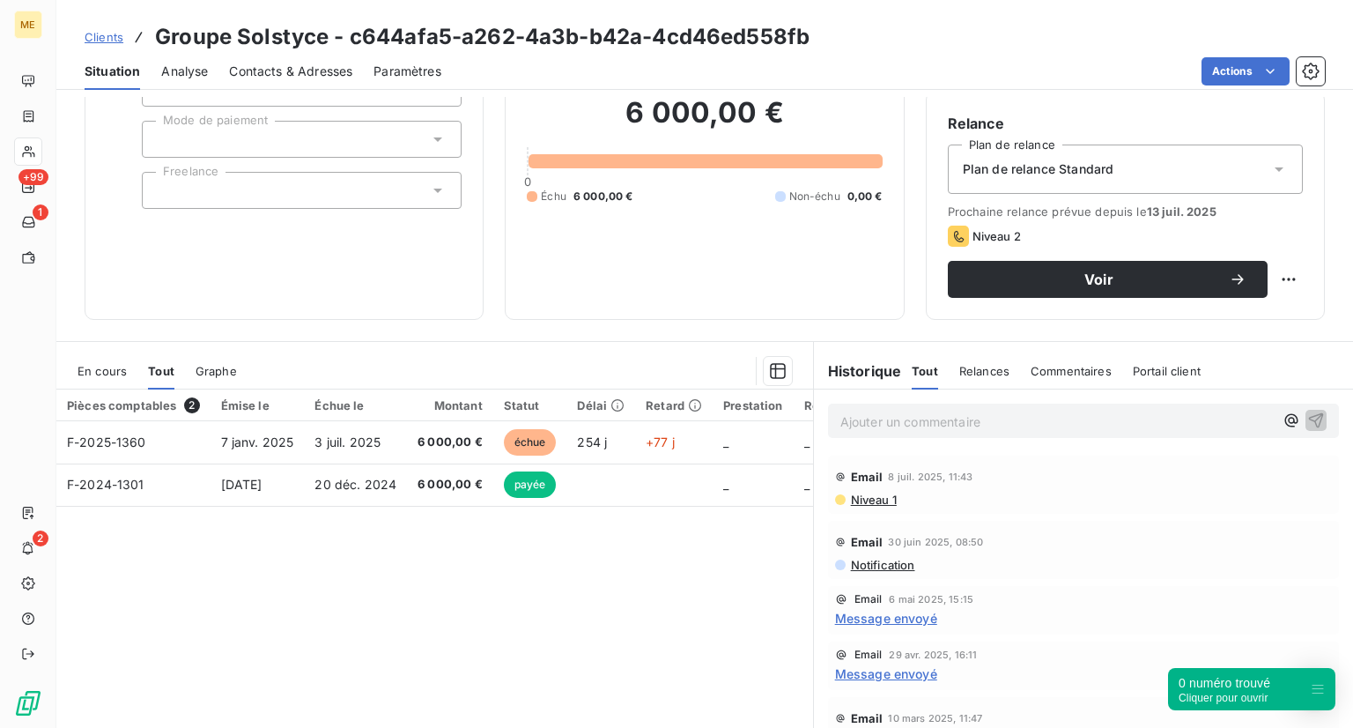
scroll to position [99, 0]
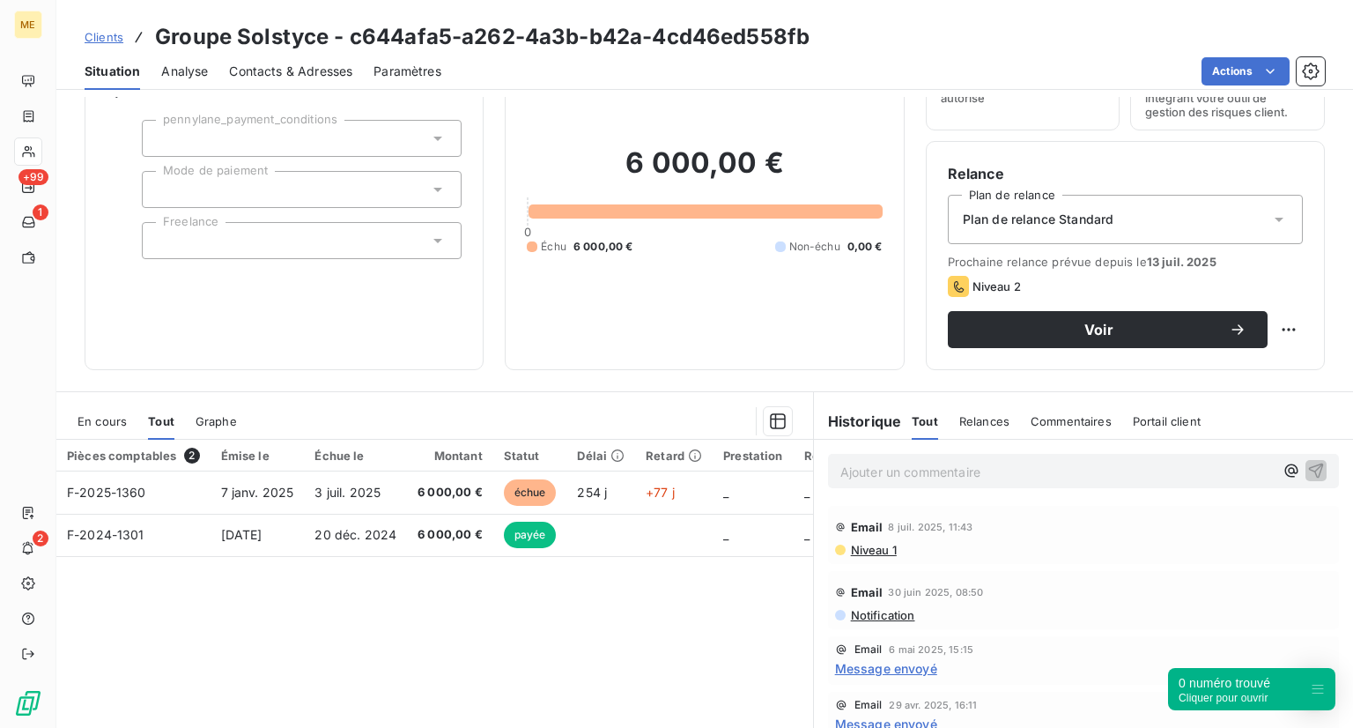
click at [1017, 230] on div "Plan de relance Standard" at bounding box center [1125, 219] width 355 height 49
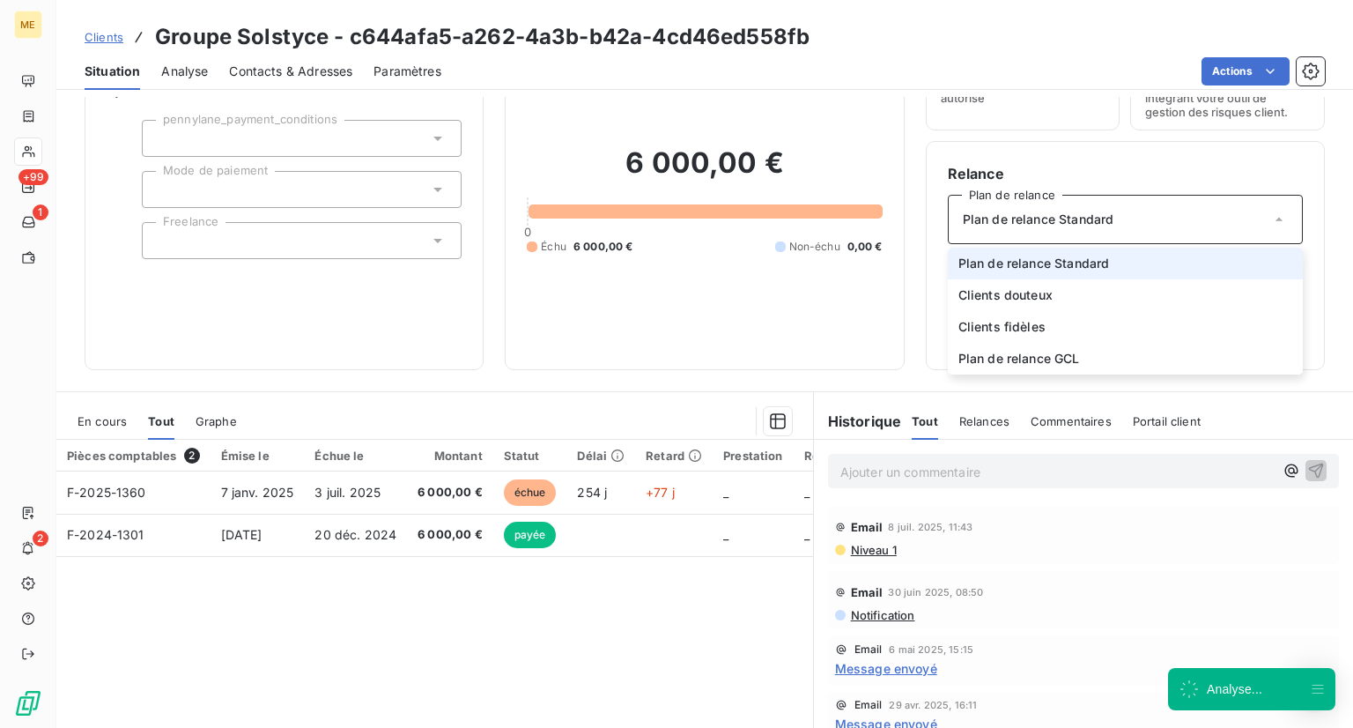
click at [1017, 230] on div "Plan de relance Standard" at bounding box center [1125, 219] width 355 height 49
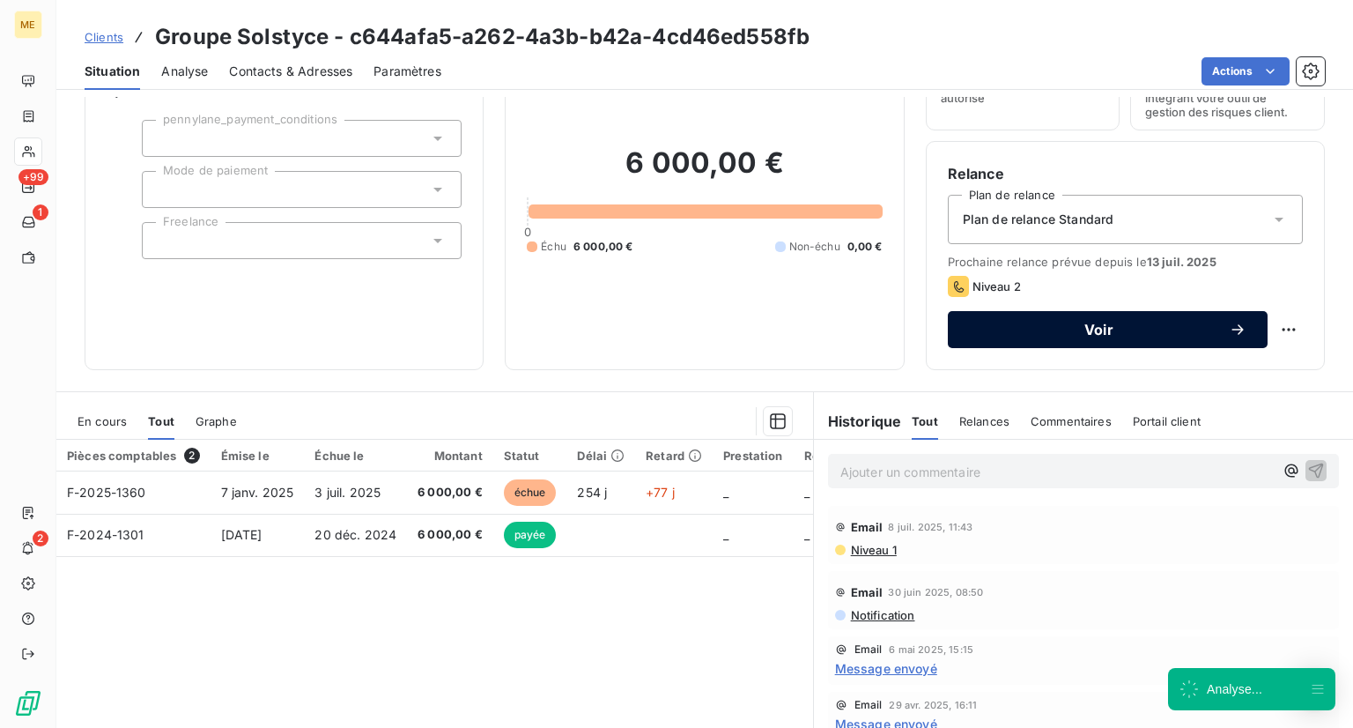
click at [1027, 318] on button "Voir" at bounding box center [1108, 329] width 320 height 37
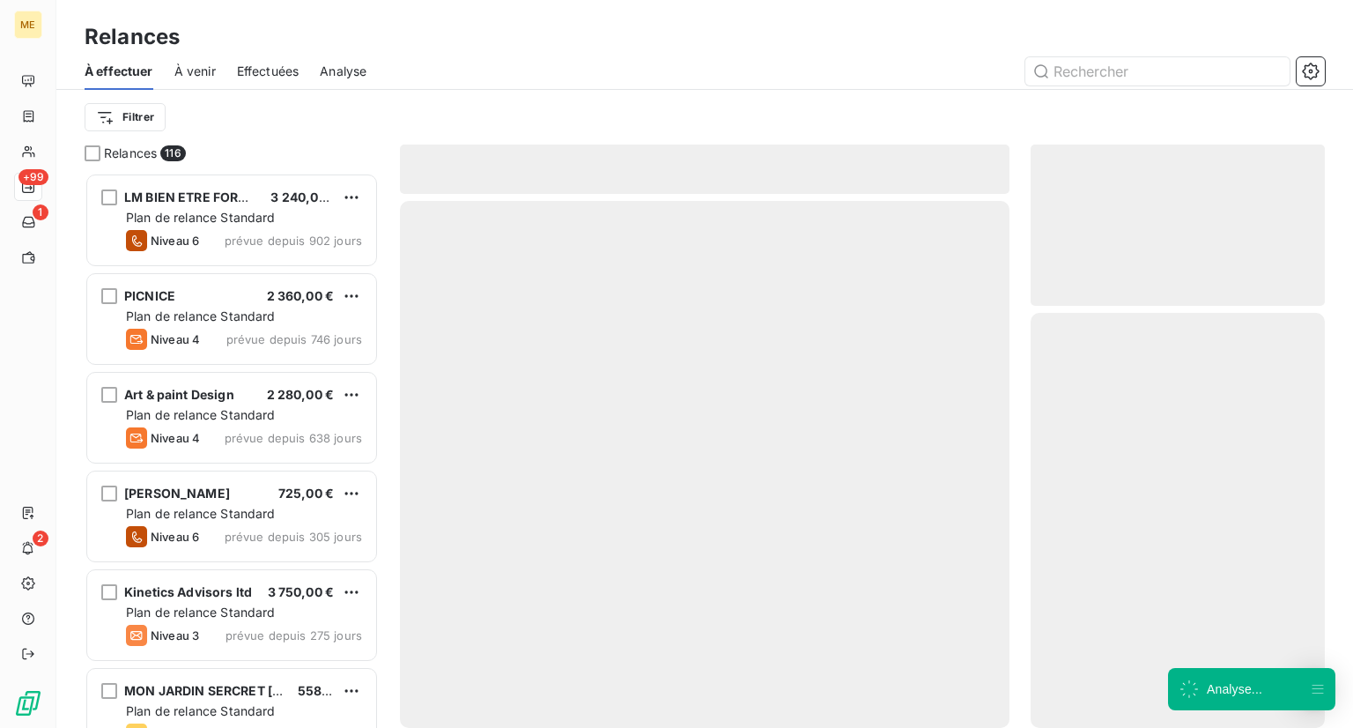
scroll to position [541, 280]
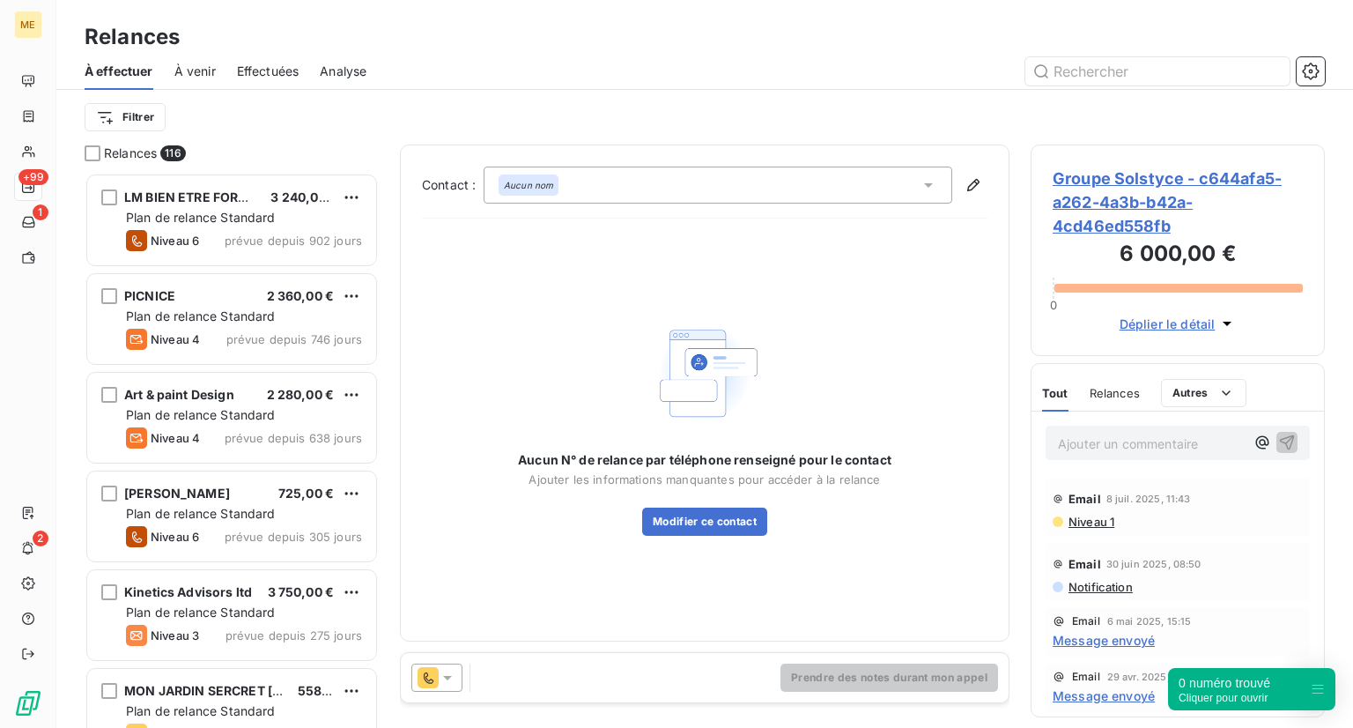
click at [445, 682] on icon at bounding box center [448, 678] width 18 height 18
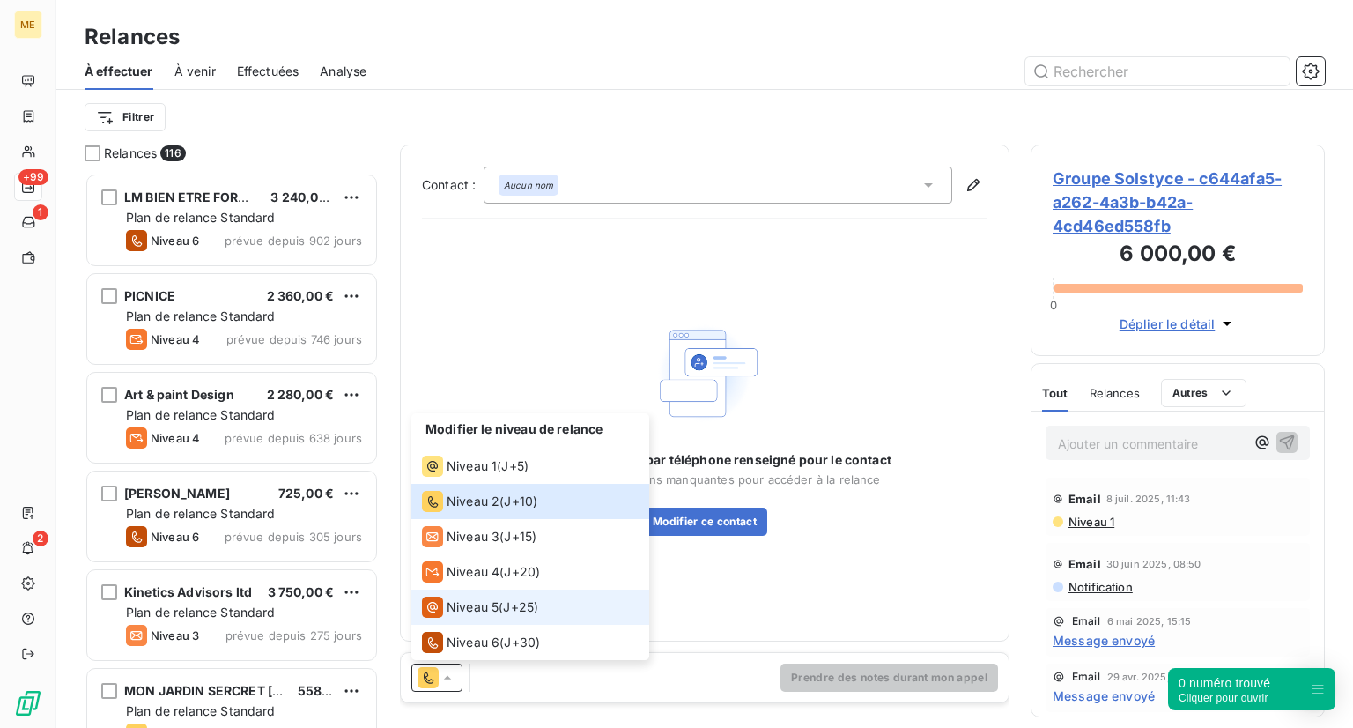
click at [486, 615] on span "Niveau 5" at bounding box center [473, 607] width 52 height 18
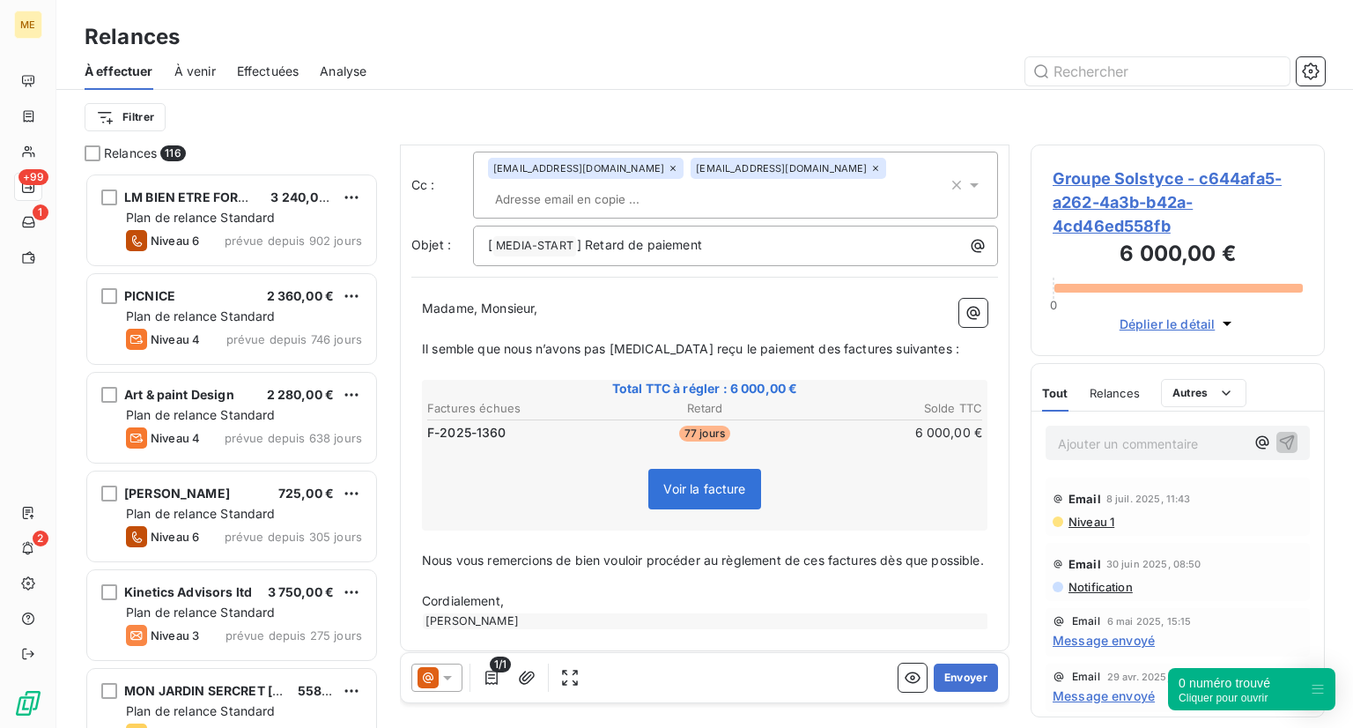
scroll to position [75, 0]
click at [514, 615] on div "[PERSON_NAME]" at bounding box center [705, 620] width 565 height 16
click at [493, 612] on div "[PERSON_NAME]" at bounding box center [705, 620] width 565 height 16
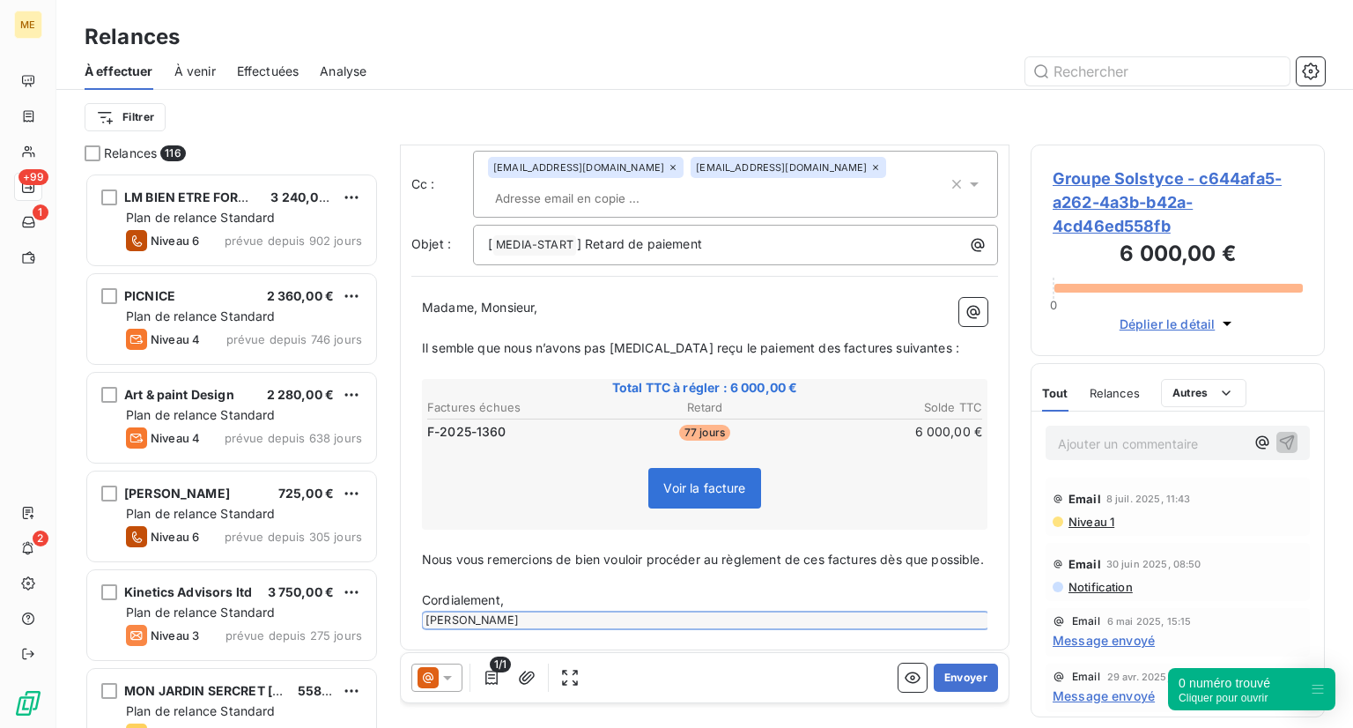
scroll to position [0, 0]
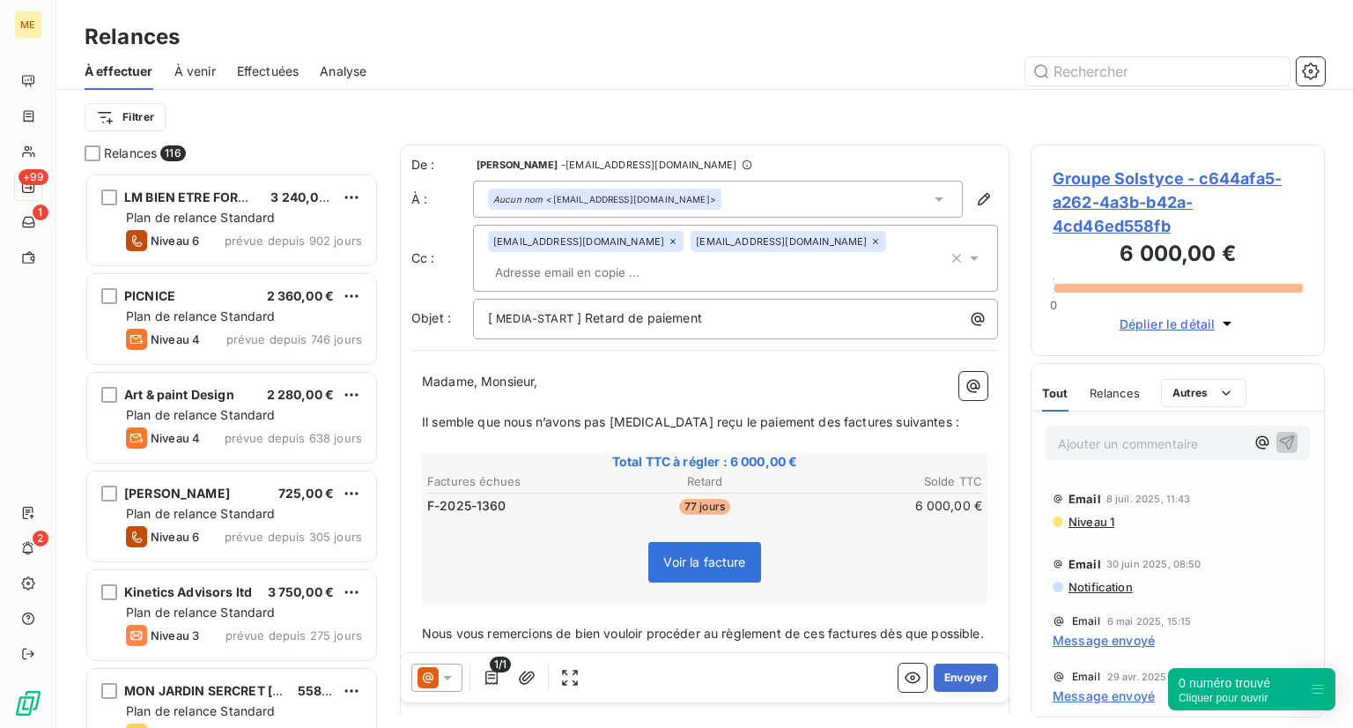
click at [443, 679] on icon at bounding box center [448, 678] width 18 height 18
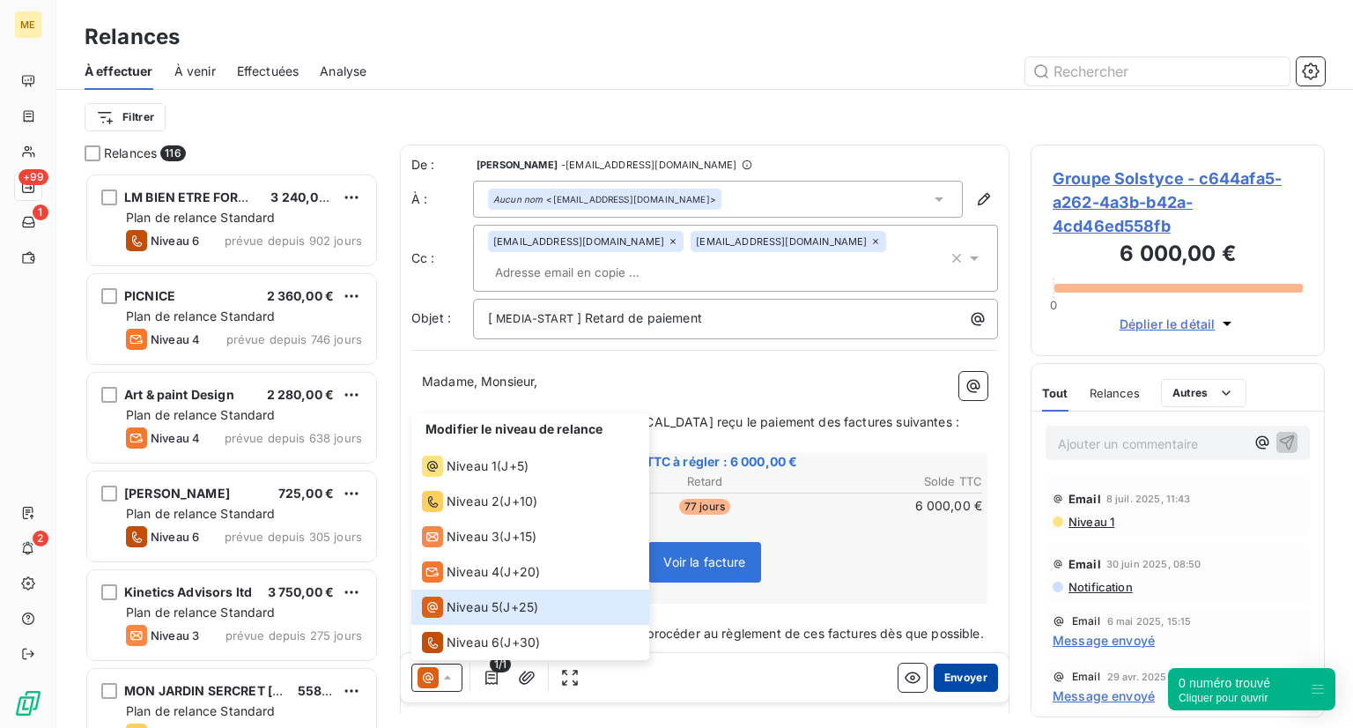
click at [934, 676] on button "Envoyer" at bounding box center [966, 677] width 64 height 28
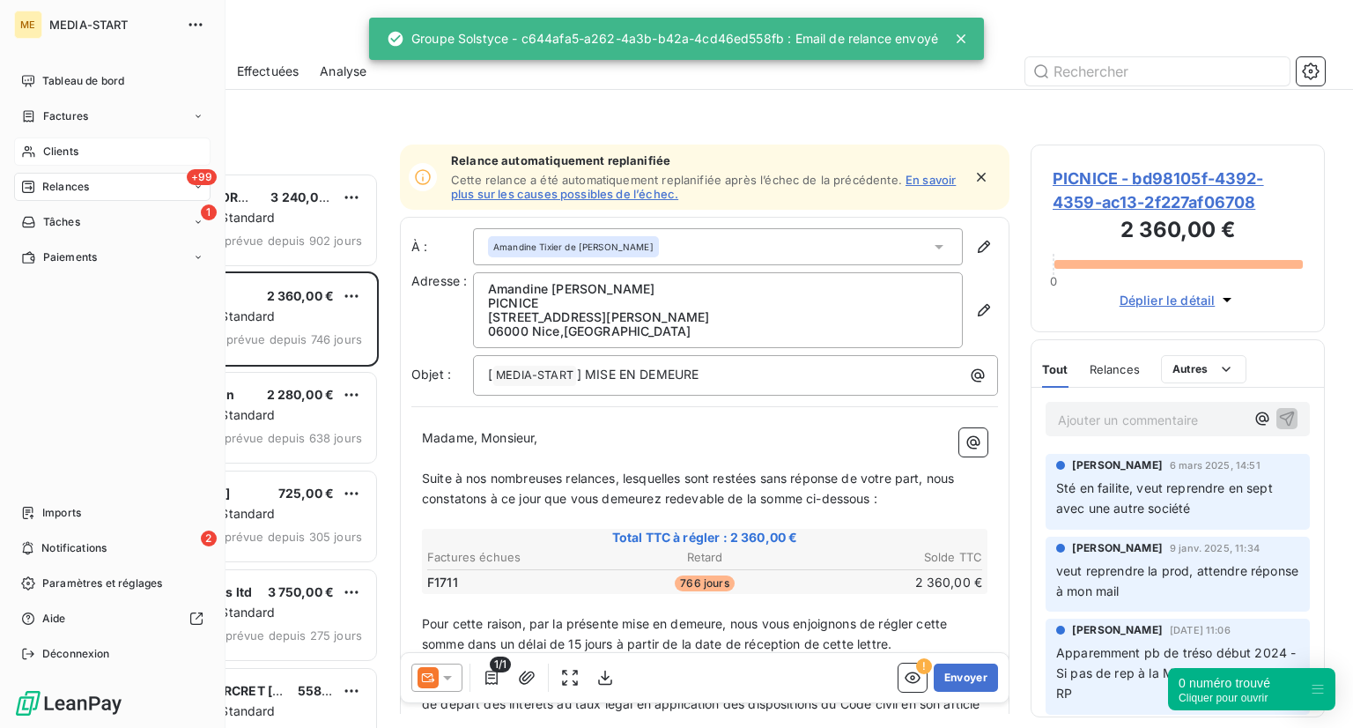
click at [48, 140] on div "Clients" at bounding box center [112, 151] width 196 height 28
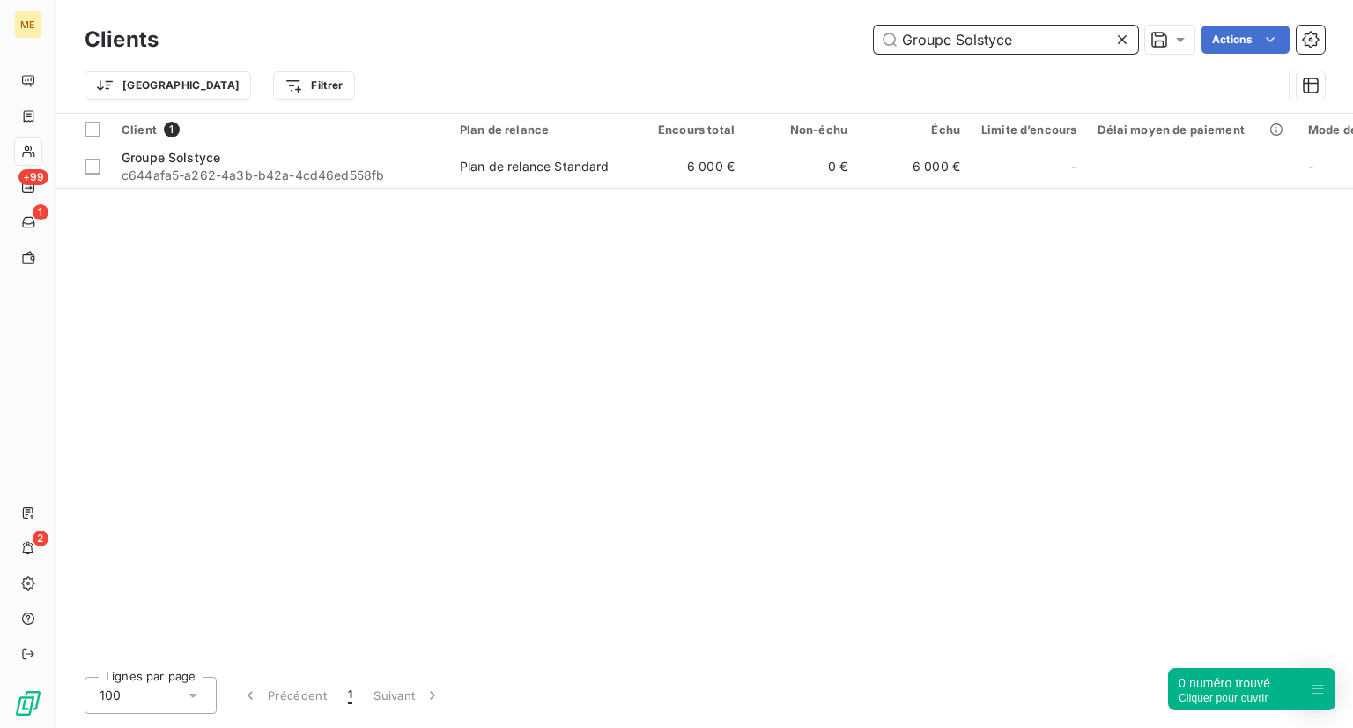
drag, startPoint x: 1016, startPoint y: 41, endPoint x: 634, endPoint y: 18, distance: 382.0
click at [726, 3] on div "Clients Groupe Solstyce Actions Trier Filtrer" at bounding box center [704, 56] width 1297 height 113
paste input "HASSETECH"
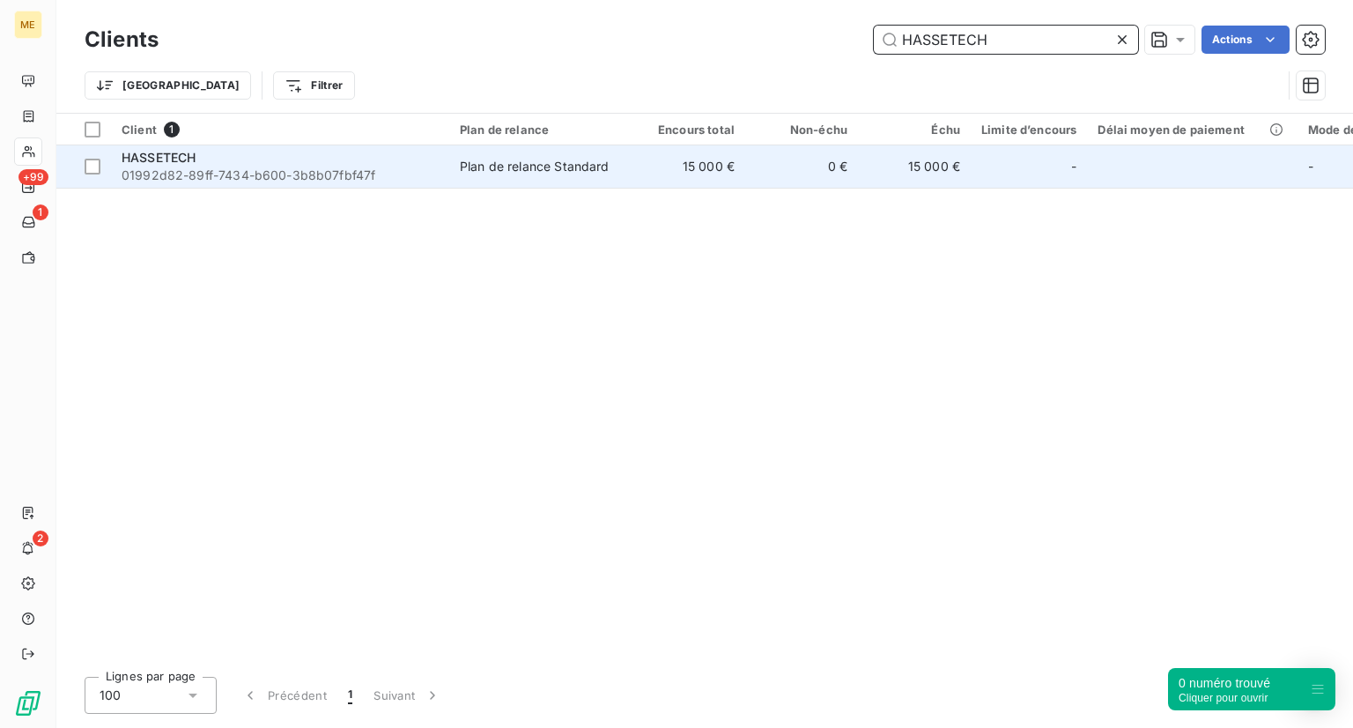
type input "HASSETECH"
click at [205, 174] on span "01992d82-89ff-7434-b600-3b8b07fbf47f" at bounding box center [280, 175] width 317 height 18
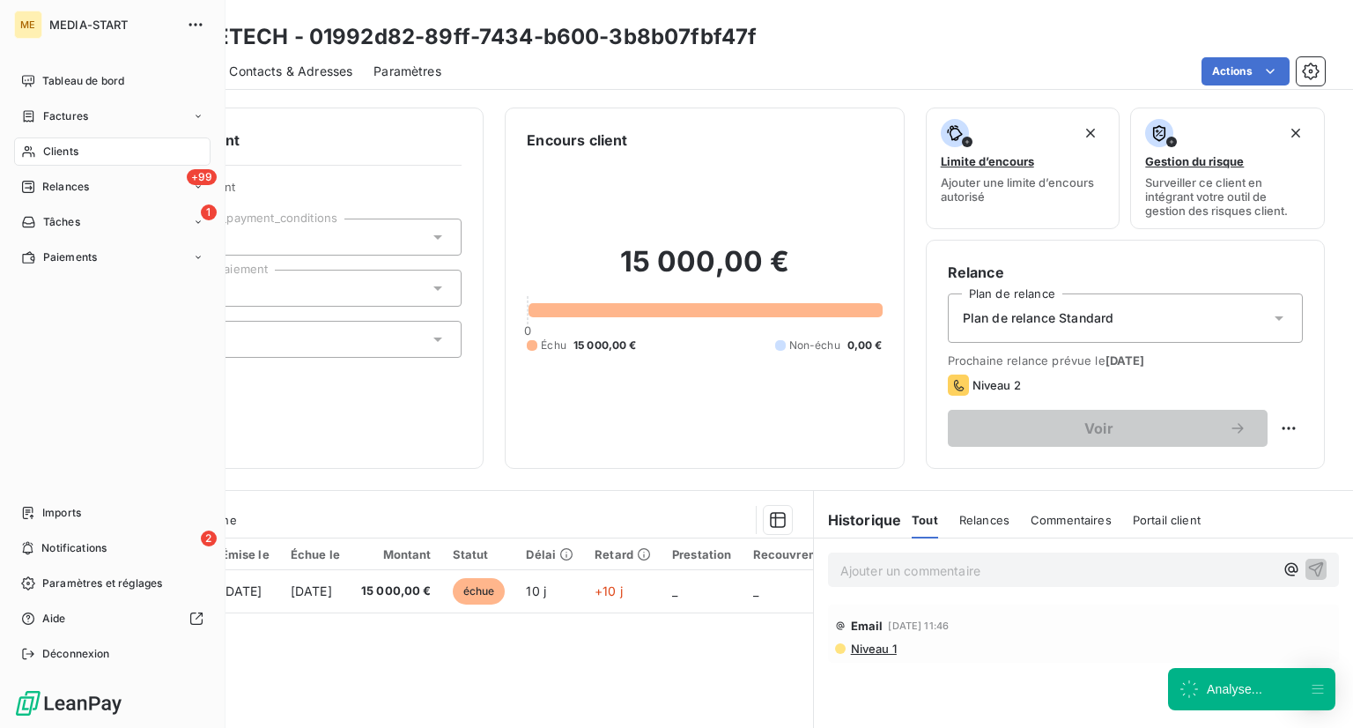
click at [54, 145] on span "Clients" at bounding box center [60, 152] width 35 height 16
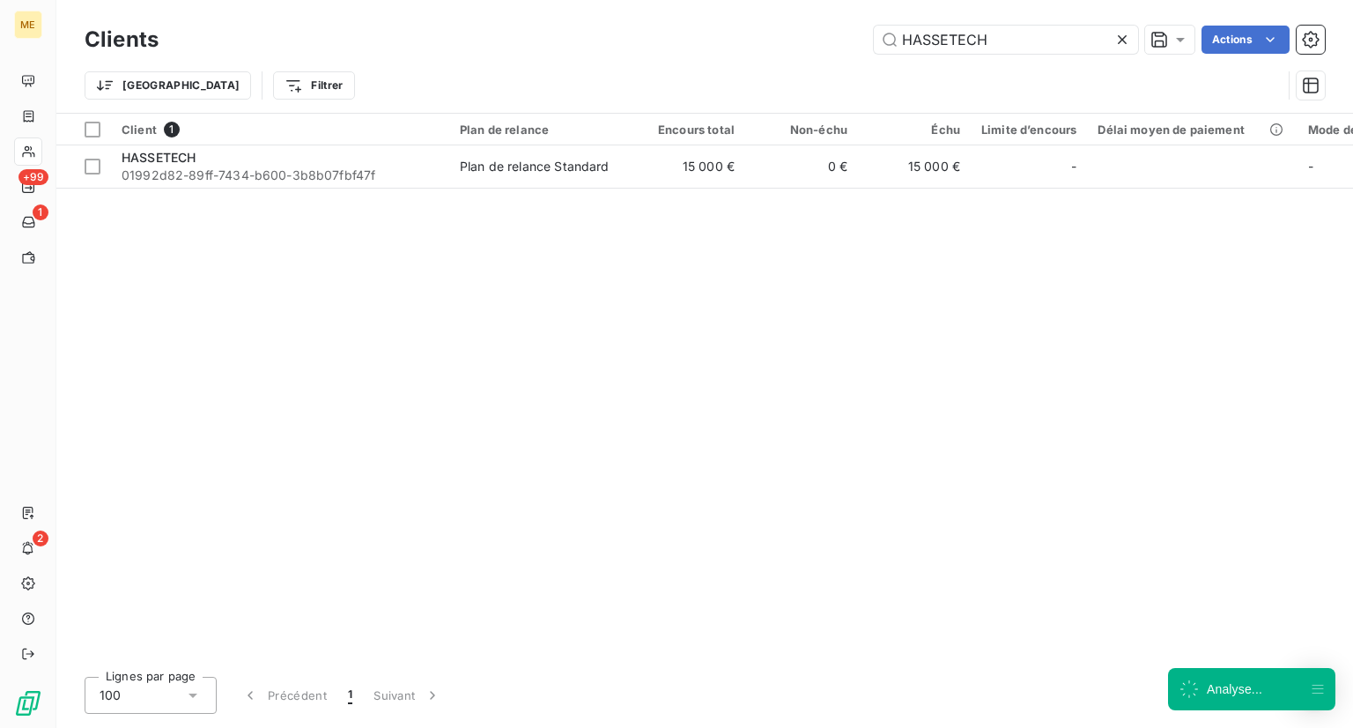
drag, startPoint x: 1001, startPoint y: 32, endPoint x: 703, endPoint y: 25, distance: 297.8
click at [703, 25] on div "Clients HASSETECH Actions" at bounding box center [705, 39] width 1240 height 37
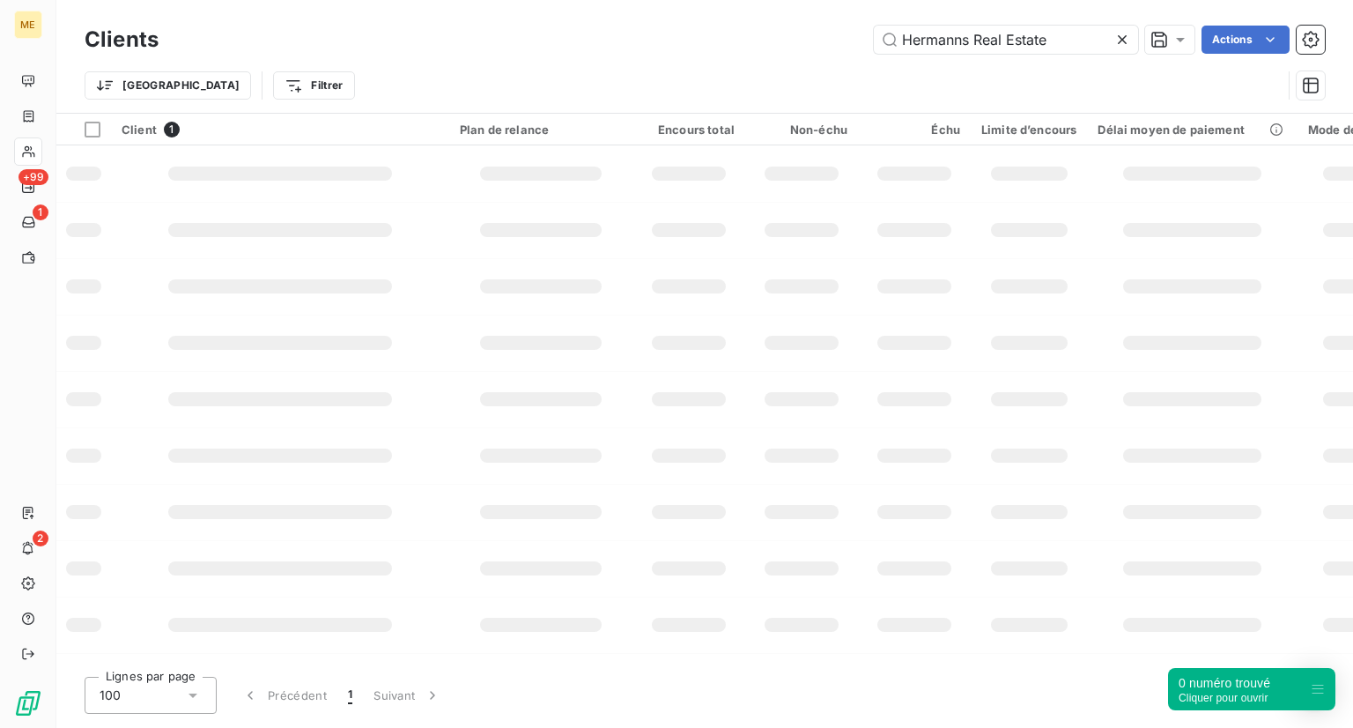
type input "Hermanns Real Estate"
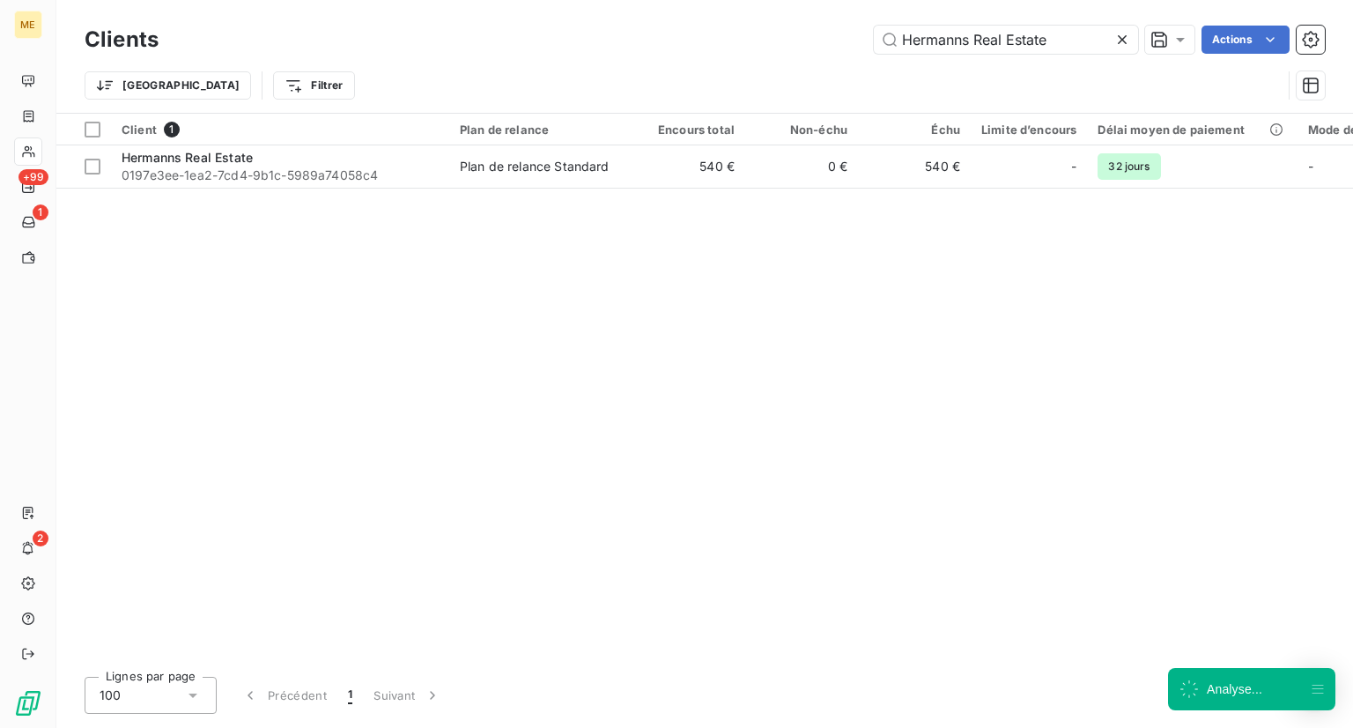
click at [180, 191] on div "Client 1 Plan de relance Encours total Non-échu Échu Limite d’encours Délai moy…" at bounding box center [704, 388] width 1297 height 549
click at [274, 141] on th "Client 1" at bounding box center [280, 130] width 338 height 32
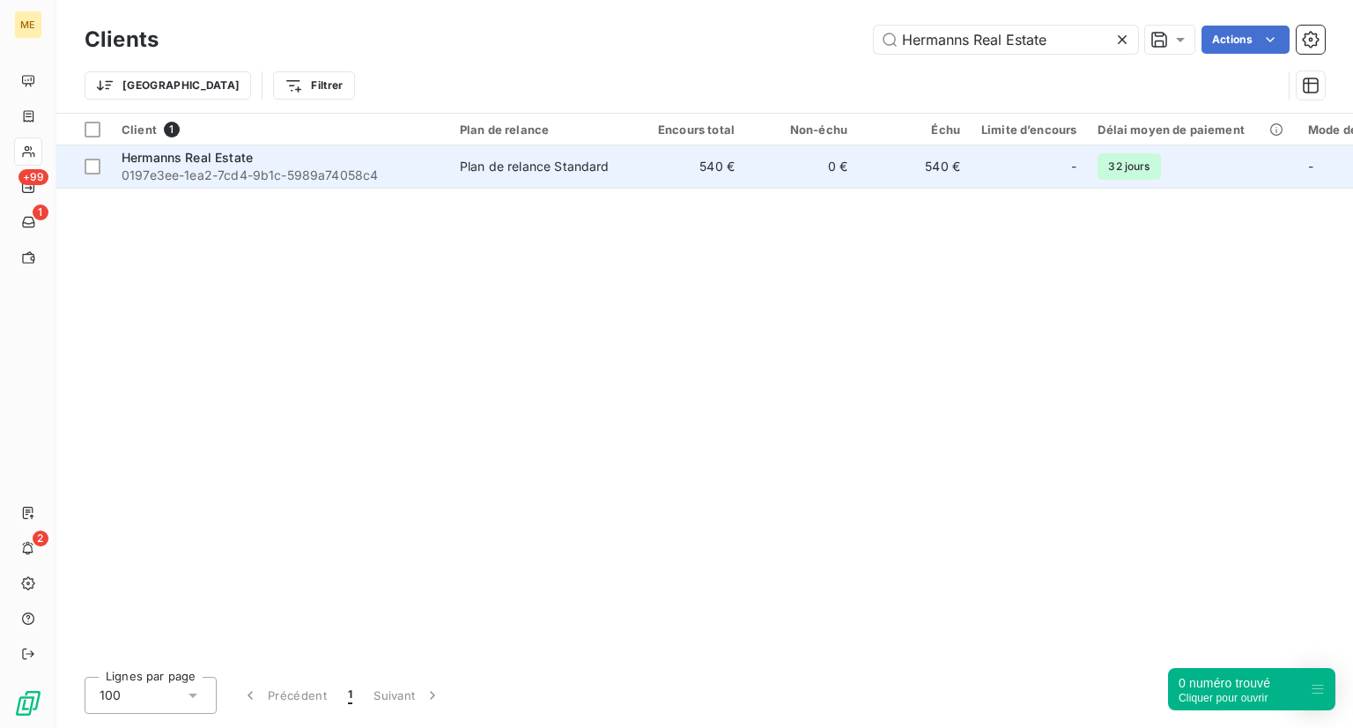
click at [264, 151] on div "Hermanns Real Estate" at bounding box center [280, 158] width 317 height 18
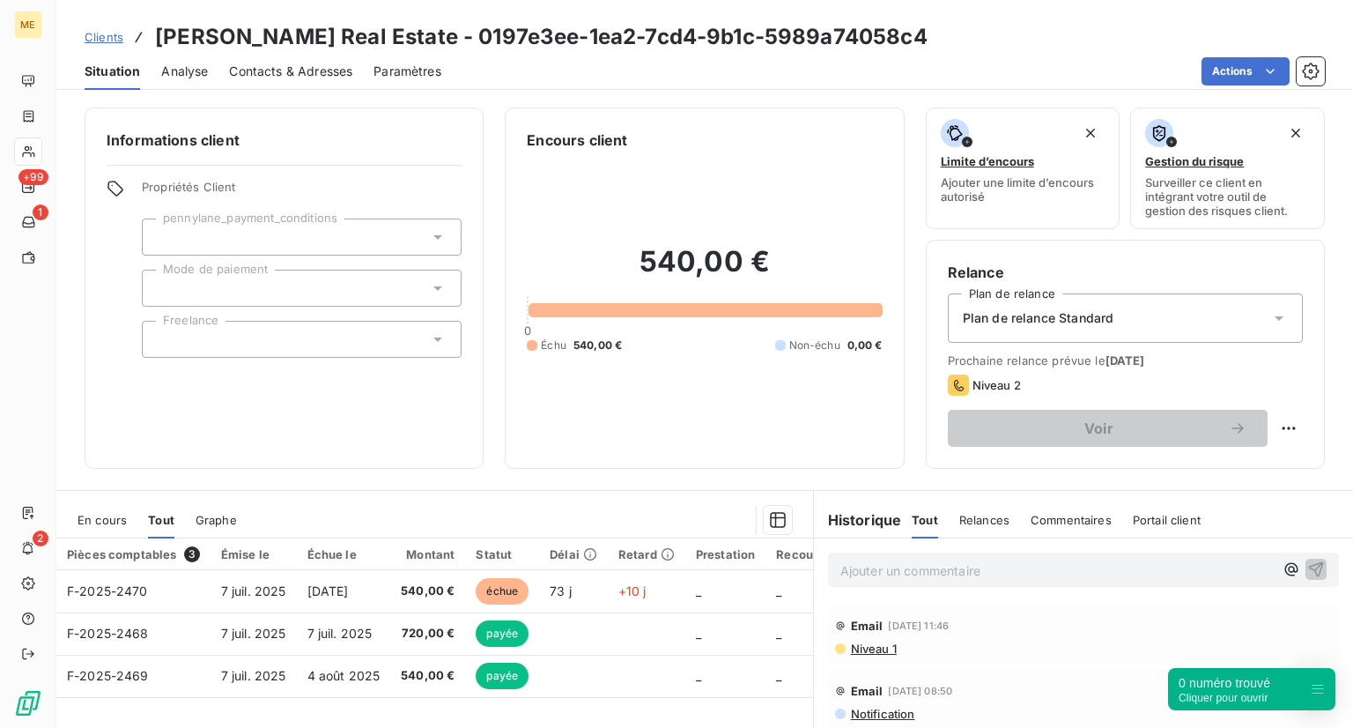
scroll to position [2, 0]
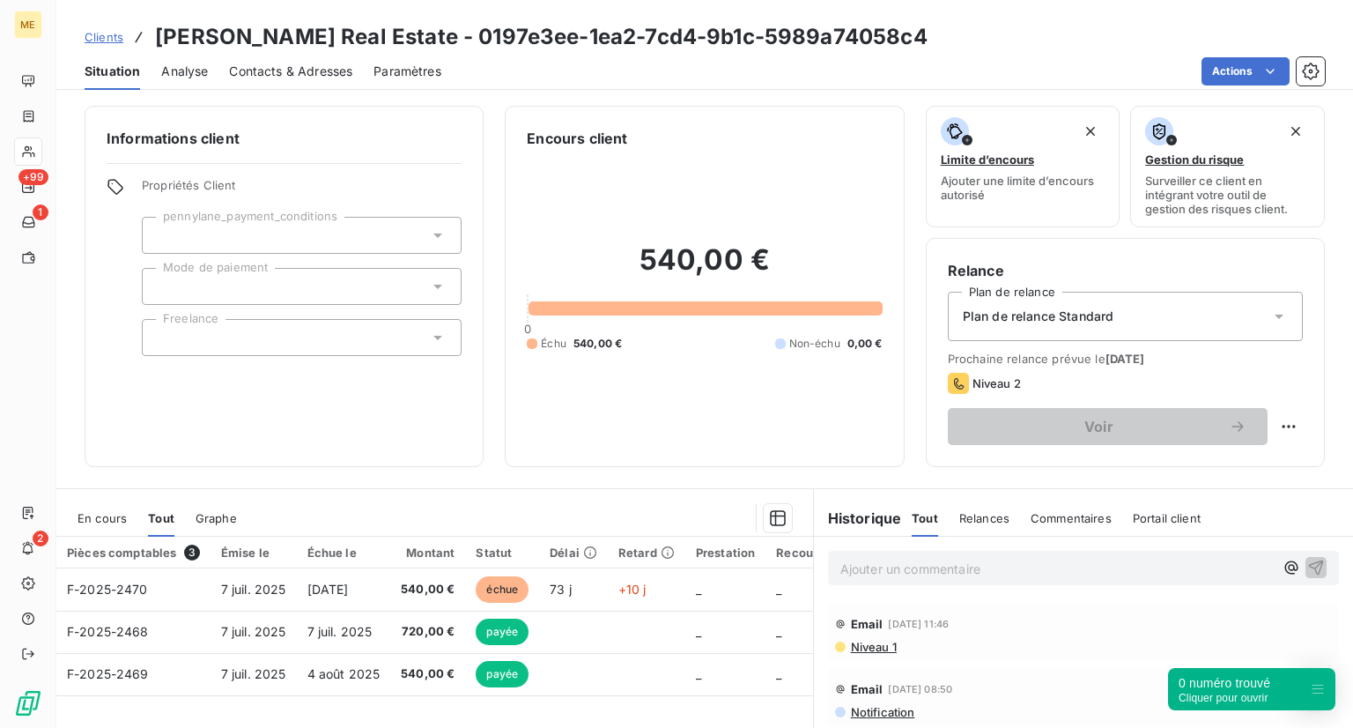
click at [865, 639] on span "Niveau 1" at bounding box center [873, 646] width 48 height 14
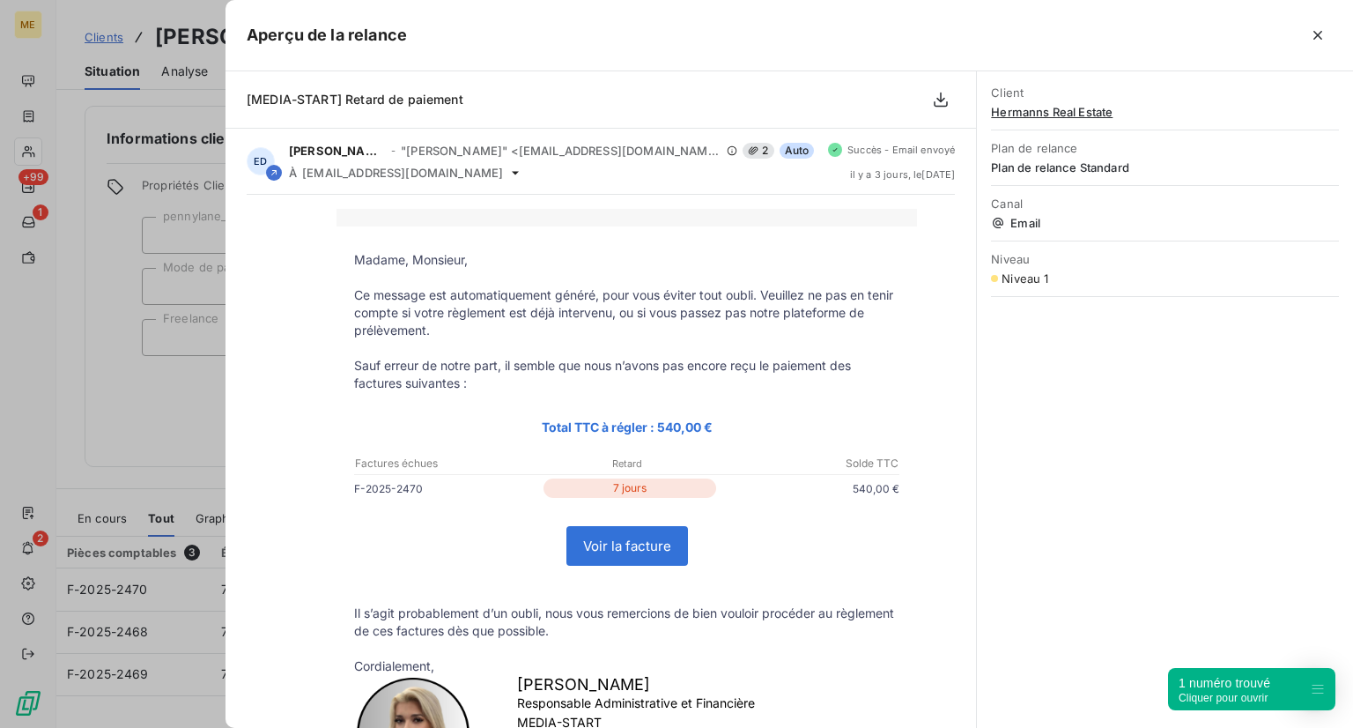
click at [155, 455] on div at bounding box center [676, 364] width 1353 height 728
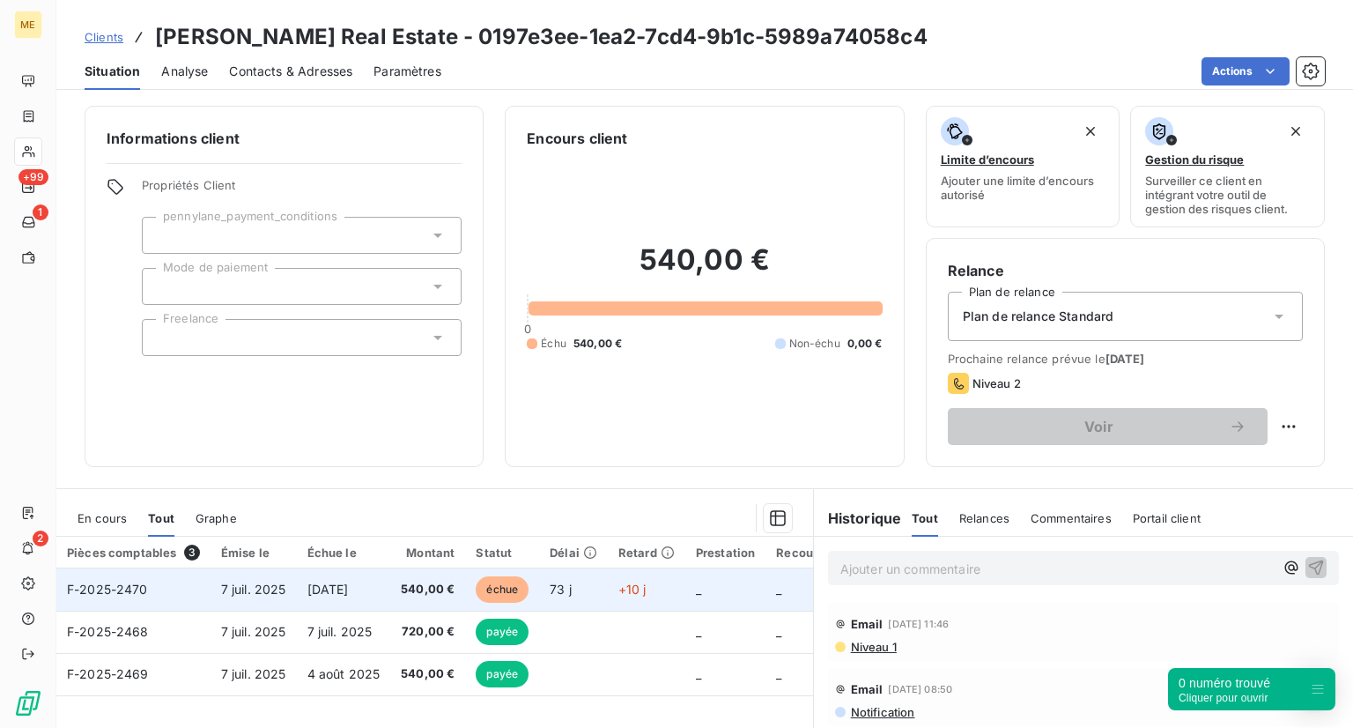
click at [509, 579] on span "échue" at bounding box center [502, 589] width 53 height 26
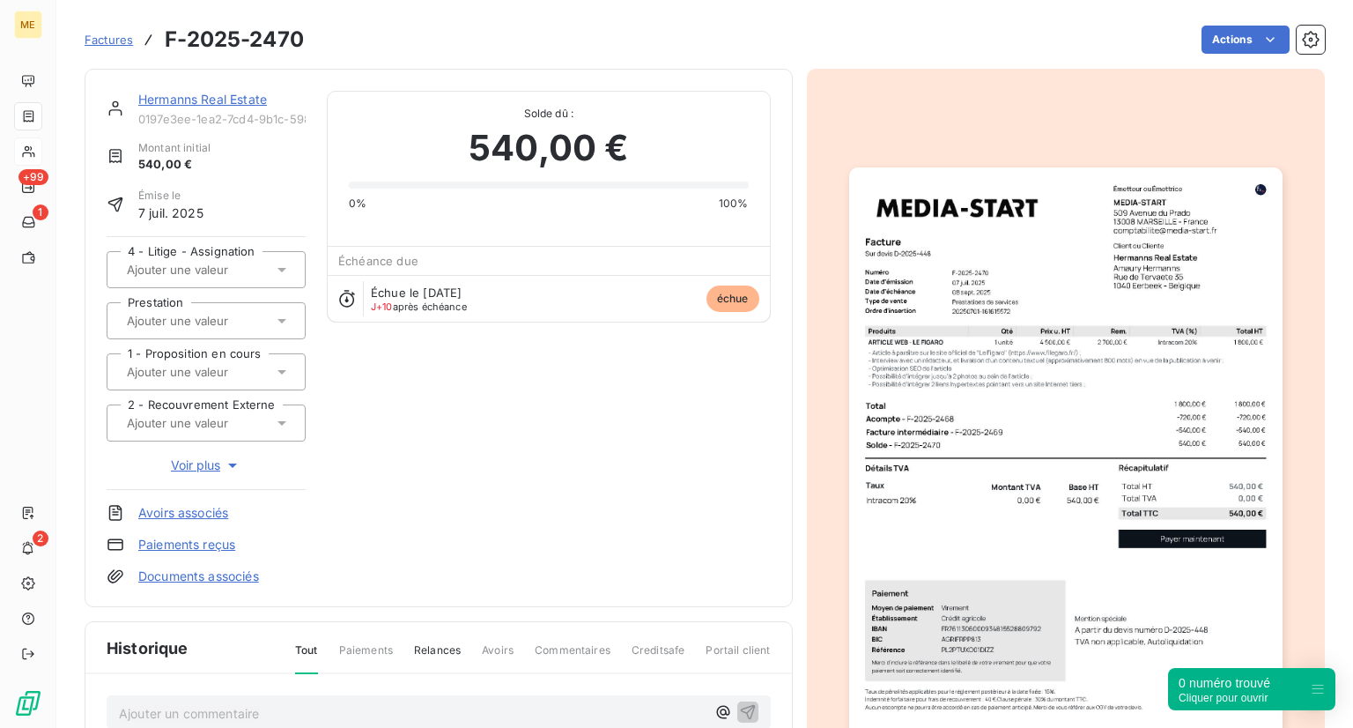
click at [1118, 598] on img "button" at bounding box center [1065, 473] width 433 height 612
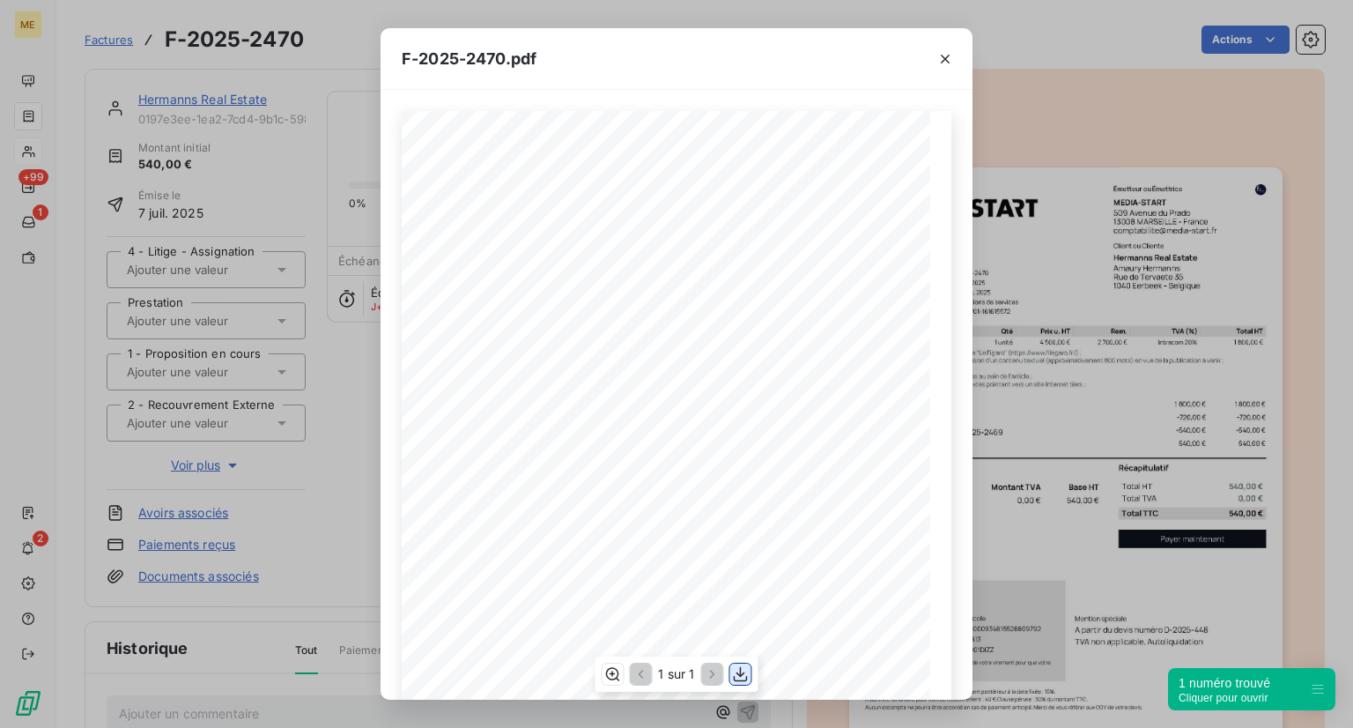
click at [740, 673] on icon "button" at bounding box center [741, 673] width 14 height 15
drag, startPoint x: 403, startPoint y: 57, endPoint x: 508, endPoint y: 43, distance: 106.6
click at [508, 43] on div "F-2025-2470.pdf" at bounding box center [677, 59] width 592 height 62
copy span "F-2025-2470"
click at [293, 166] on div "F-2025-2470.pdf 540,00 € 0,00 € 540,00 € 0197e3f8- 8cce- 7502- bdc7- 5c4e1055ba…" at bounding box center [676, 364] width 1353 height 728
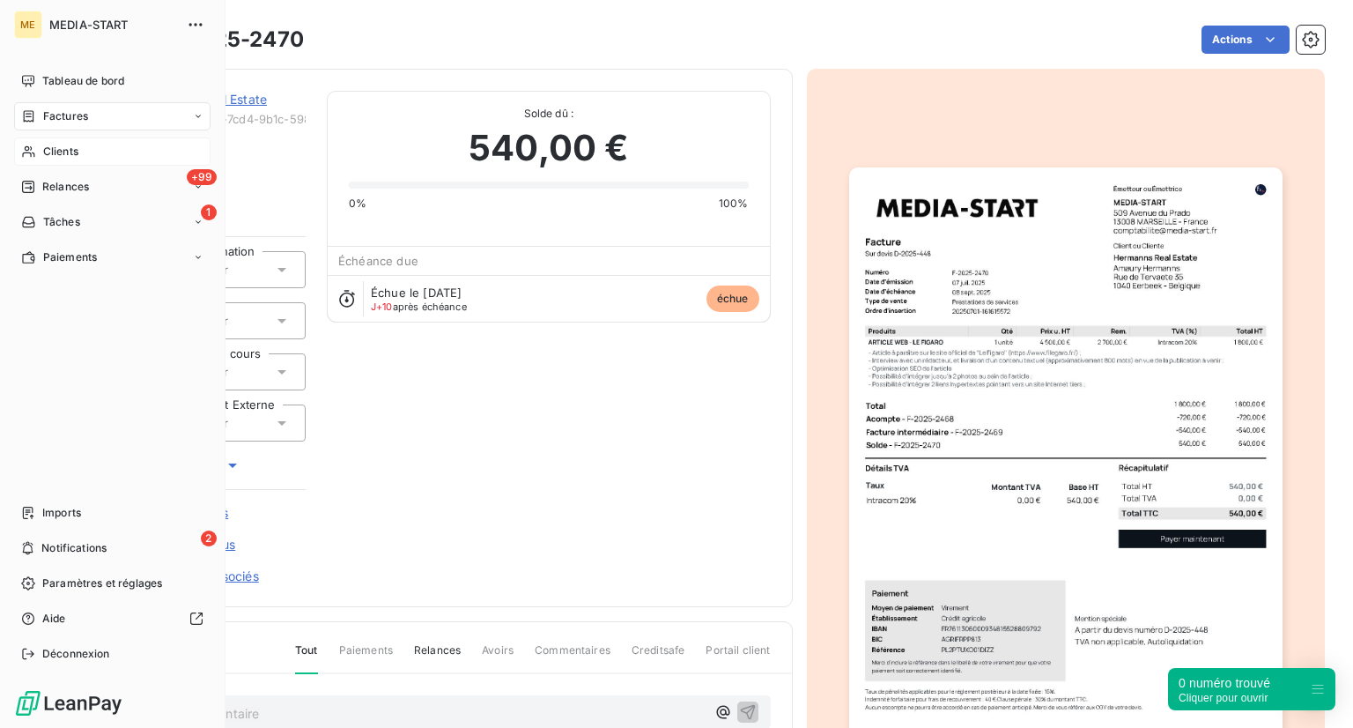
click at [100, 131] on nav "Tableau de bord Factures Clients +99 Relances 1 Tâches Paiements" at bounding box center [112, 169] width 196 height 204
click at [92, 140] on div "Clients" at bounding box center [112, 151] width 196 height 28
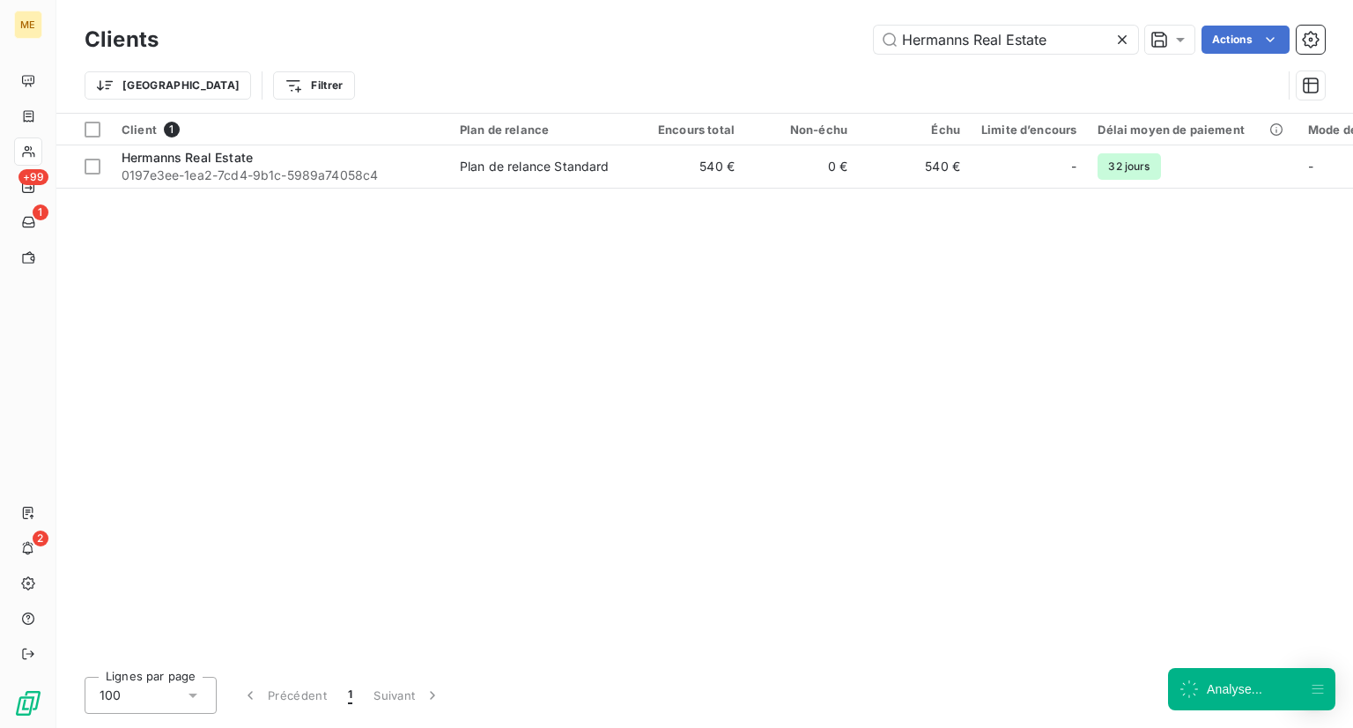
drag, startPoint x: 1071, startPoint y: 33, endPoint x: 772, endPoint y: 8, distance: 299.6
click at [772, 8] on div "Clients Hermanns Real Estate Actions Trier Filtrer" at bounding box center [704, 56] width 1297 height 113
type input "InPulse Lab"
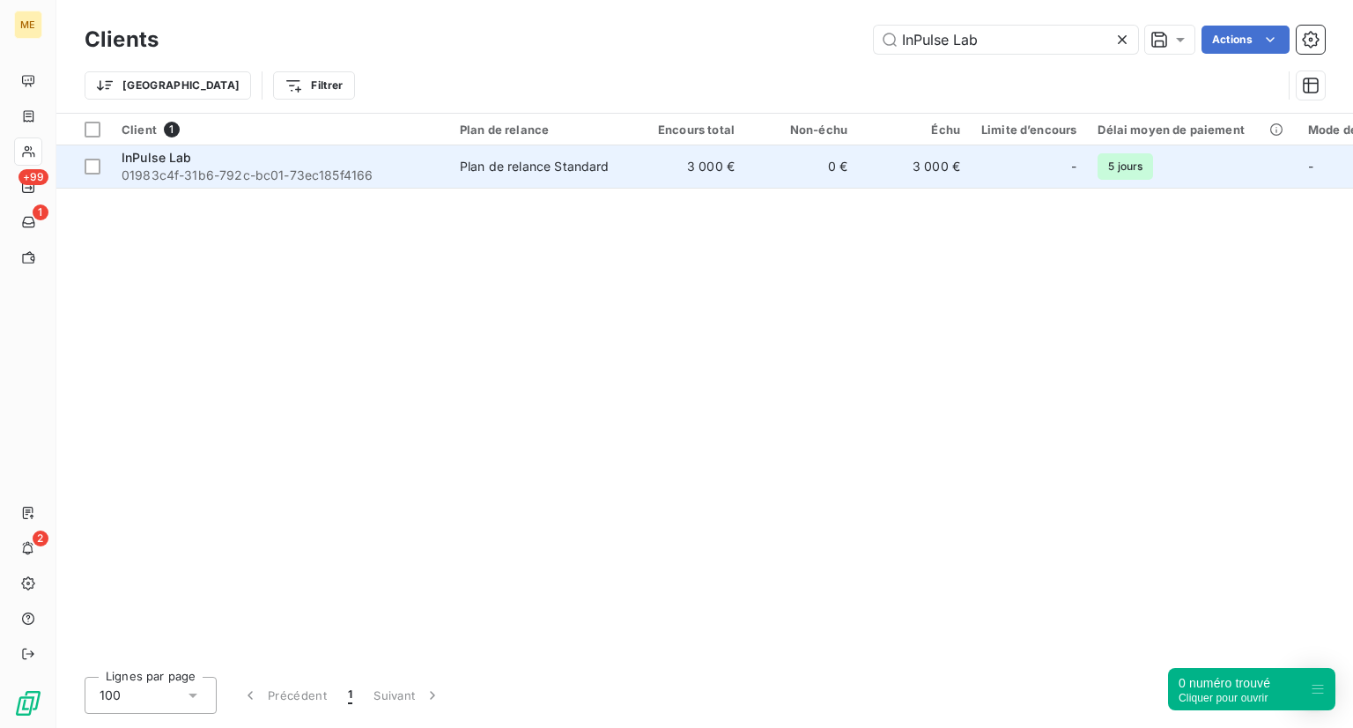
click at [299, 160] on div "InPulse Lab" at bounding box center [280, 158] width 317 height 18
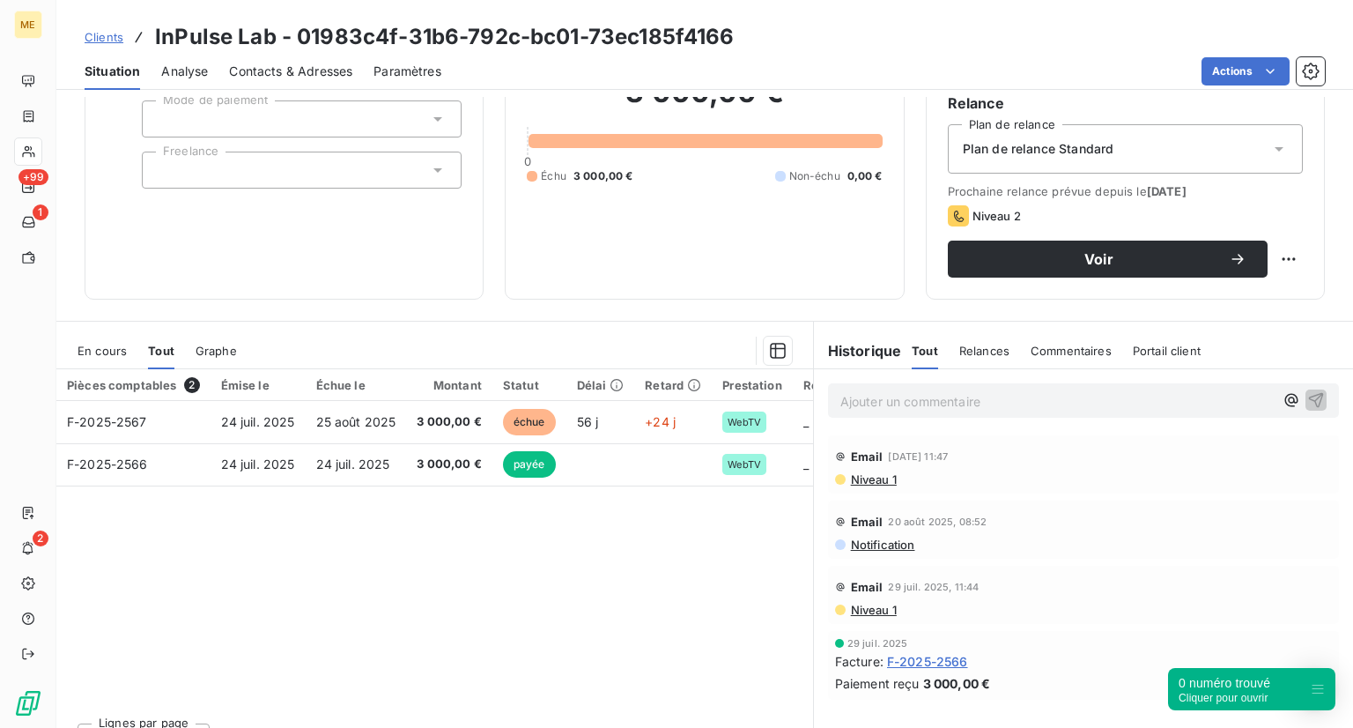
scroll to position [169, 0]
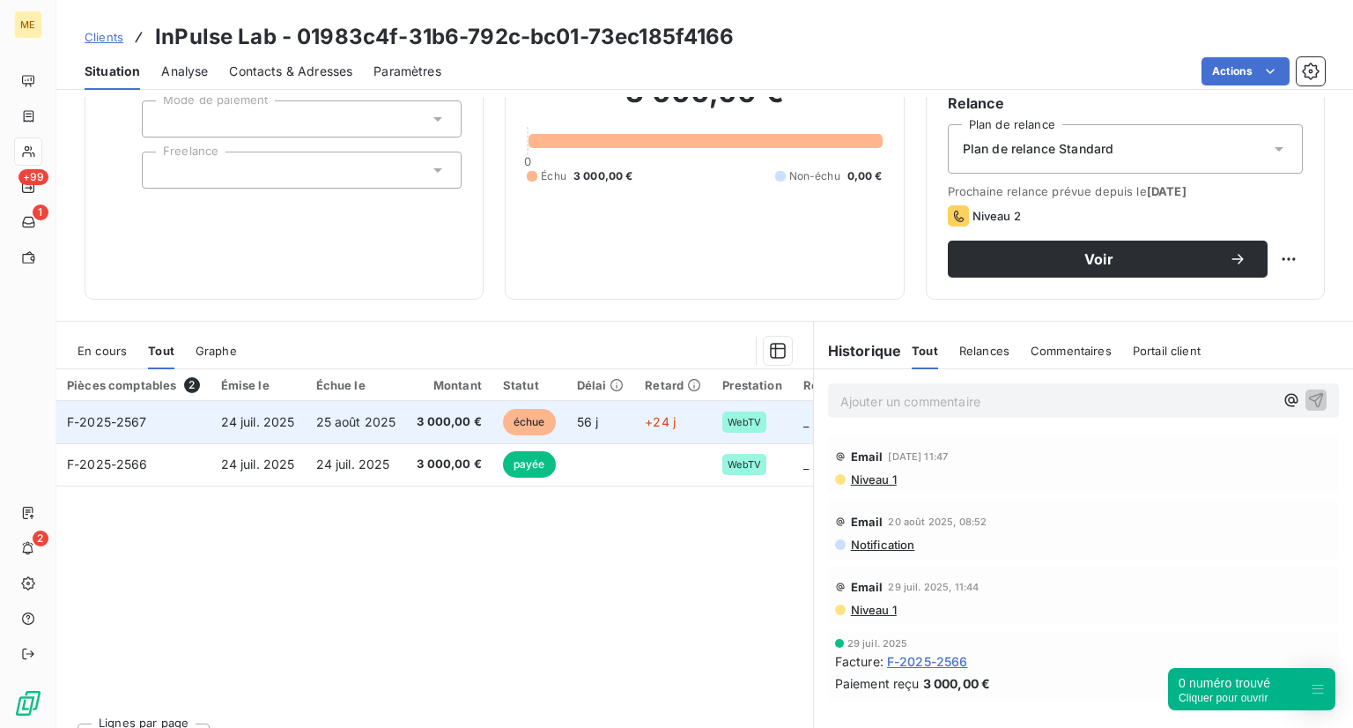
click at [364, 423] on span "25 août 2025" at bounding box center [356, 421] width 80 height 15
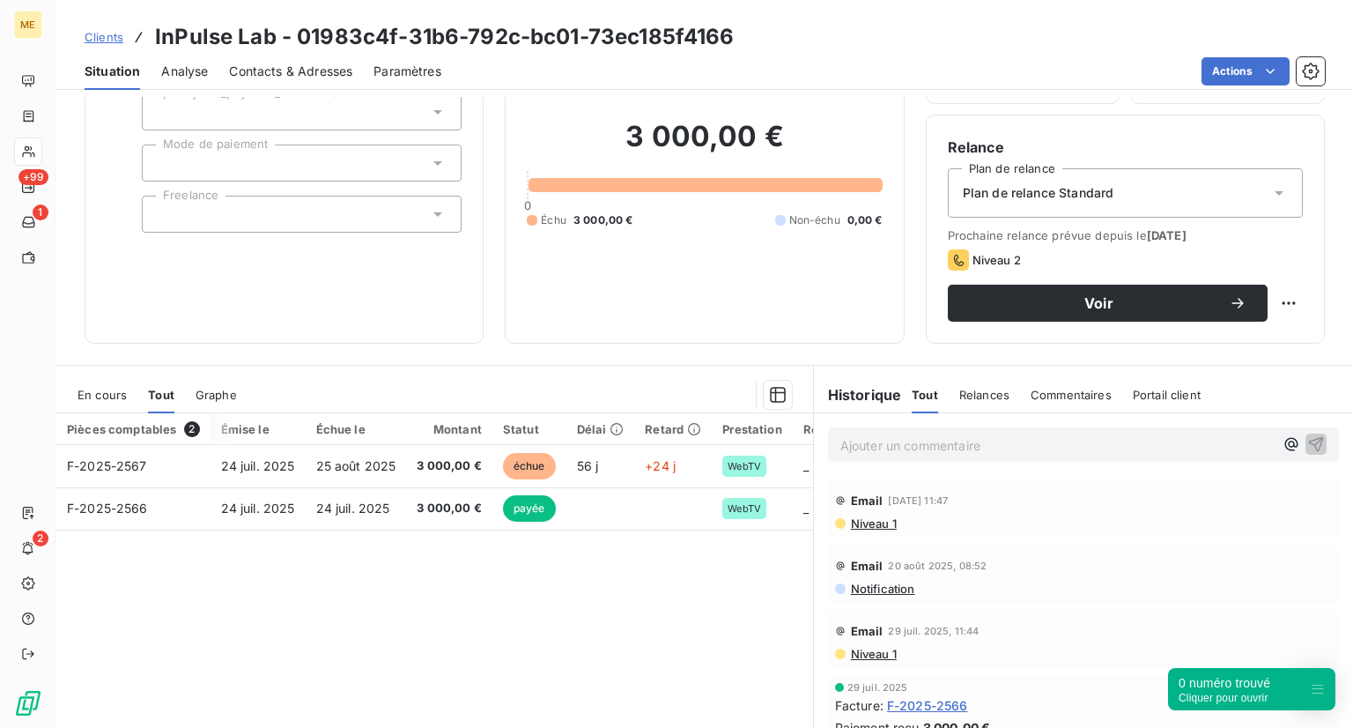
scroll to position [0, 35]
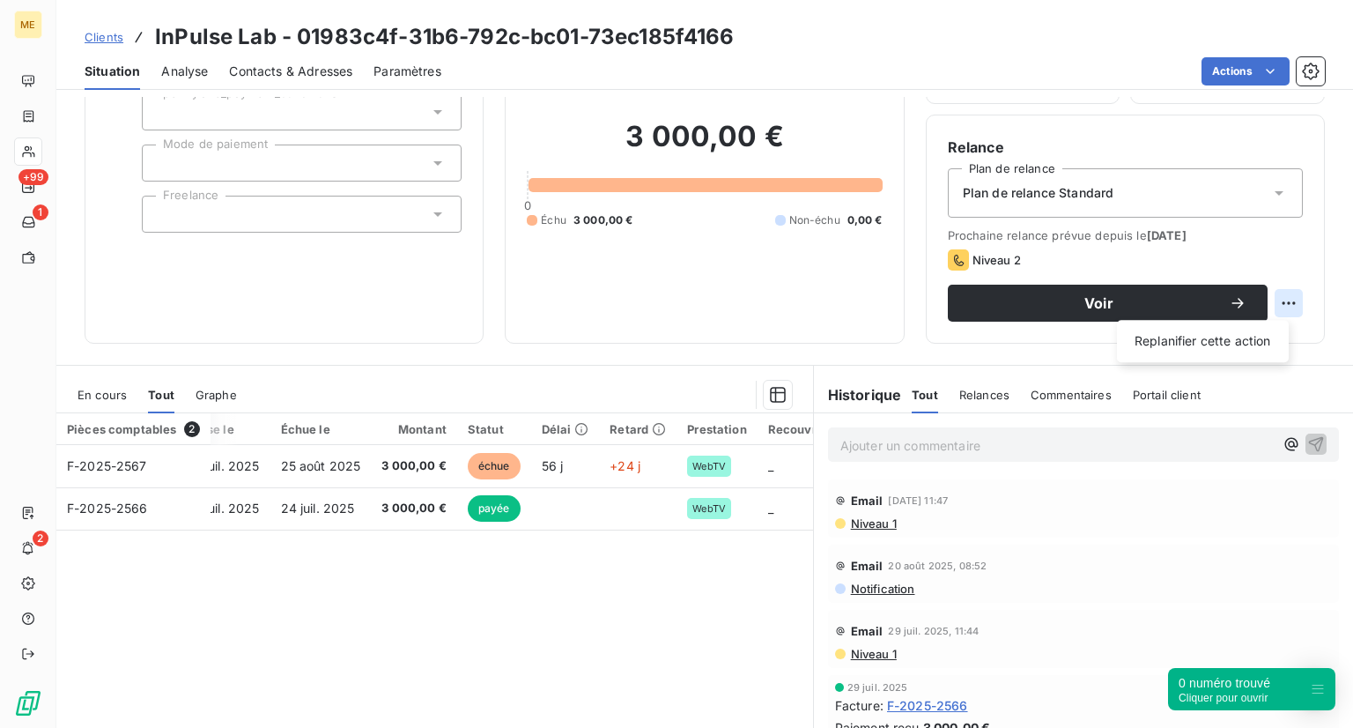
click at [1262, 302] on html "ME +99 1 2 Clients InPulse Lab - 01983c4f-31b6-792c-bc01-73ec185f4166 Situation…" at bounding box center [676, 364] width 1353 height 728
click at [1109, 304] on html "ME +99 1 2 Clients InPulse Lab - 01983c4f-31b6-792c-bc01-73ec185f4166 Situation…" at bounding box center [676, 364] width 1353 height 728
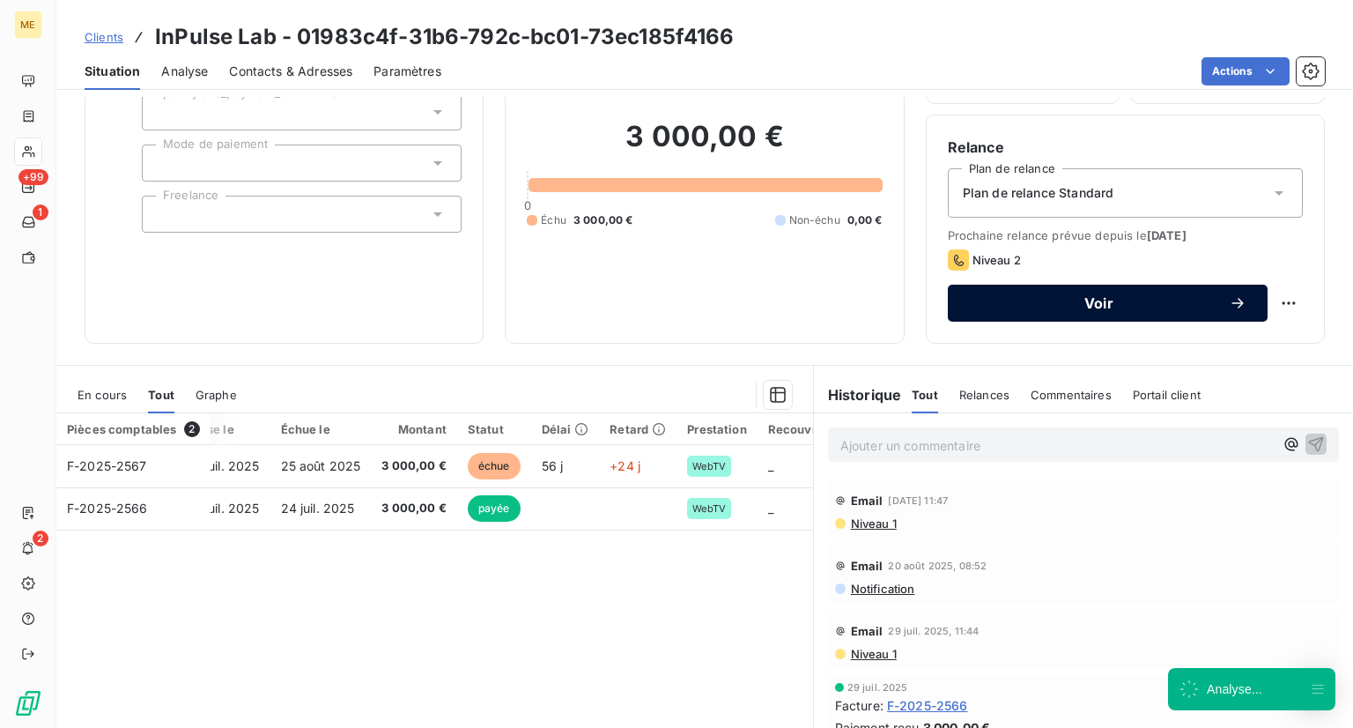
click at [1081, 312] on button "Voir" at bounding box center [1108, 303] width 320 height 37
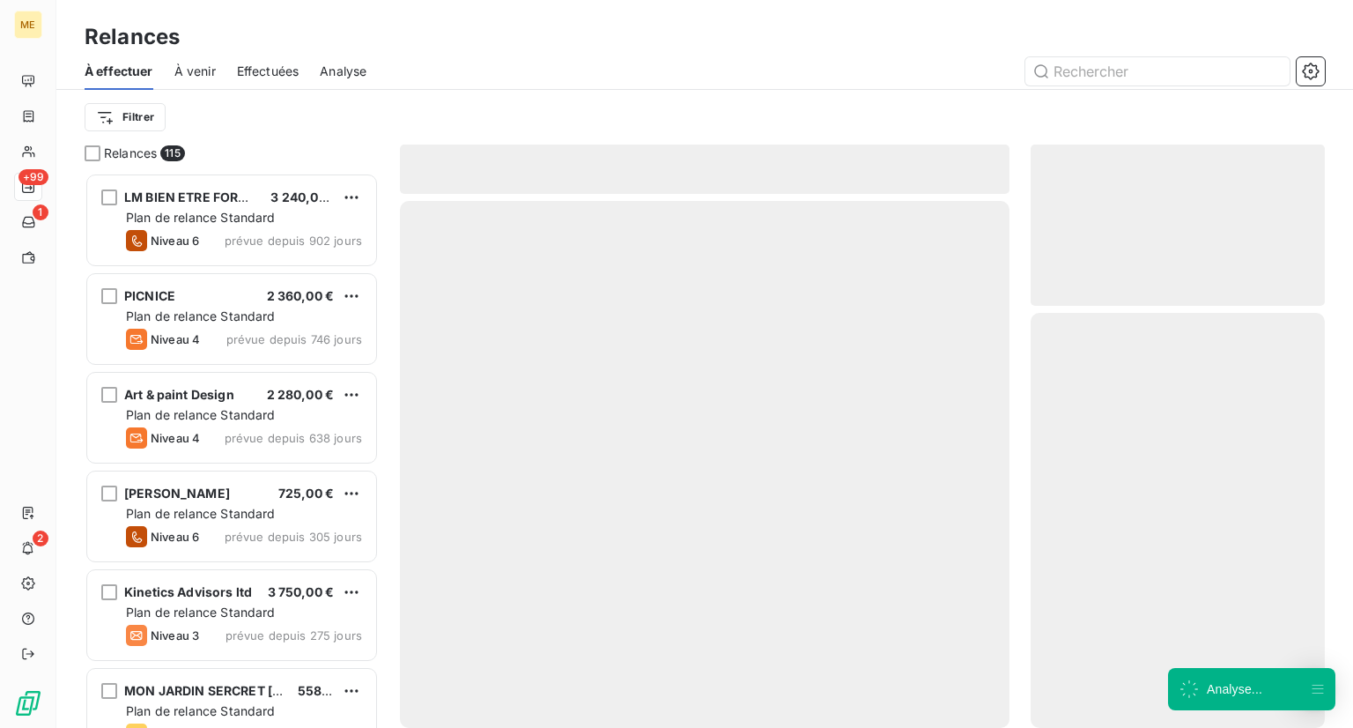
scroll to position [541, 280]
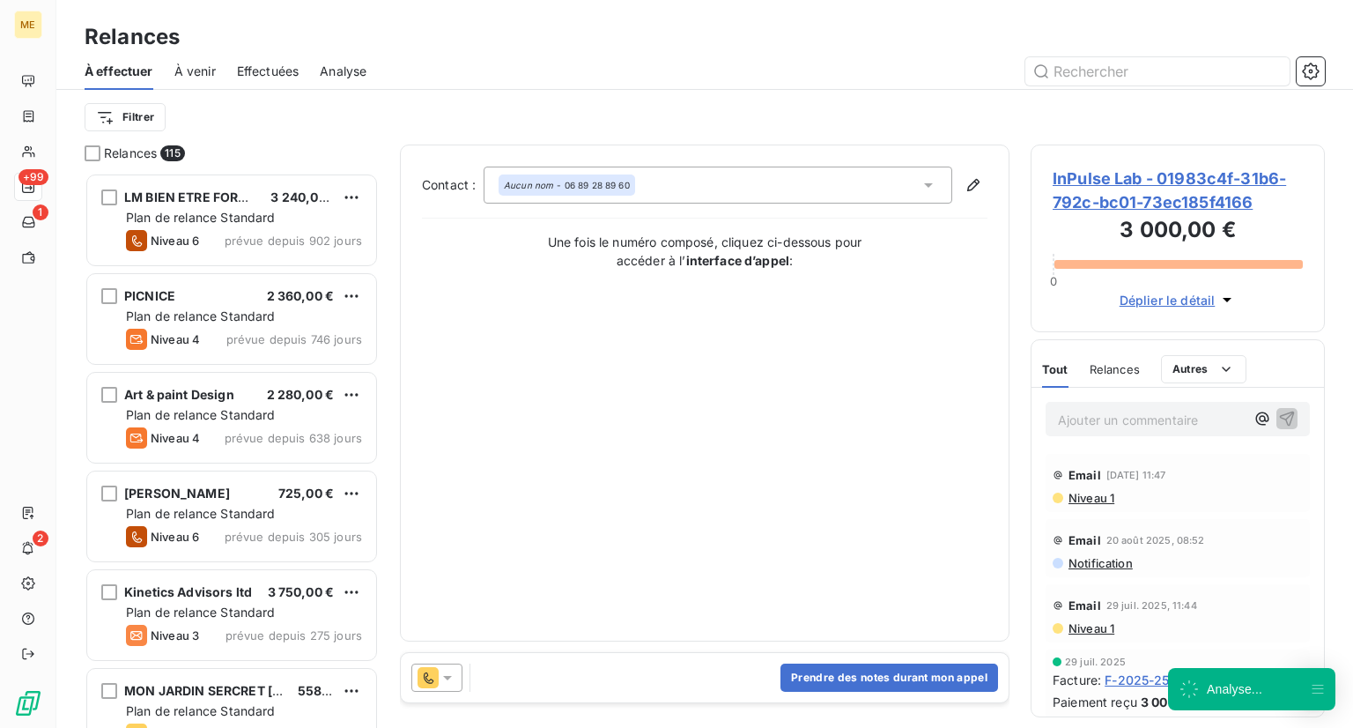
click at [439, 684] on icon at bounding box center [448, 678] width 18 height 18
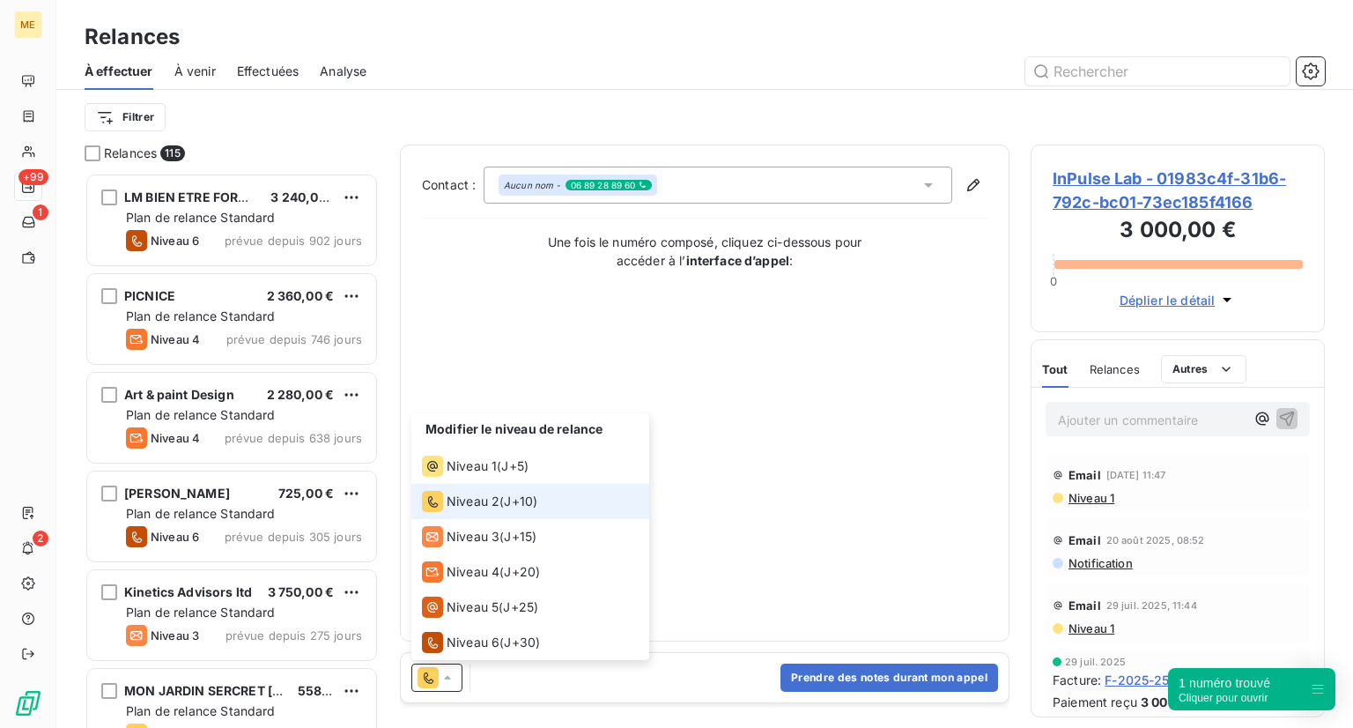
click at [581, 500] on li "Niveau 2 ( J+10 )" at bounding box center [530, 501] width 238 height 35
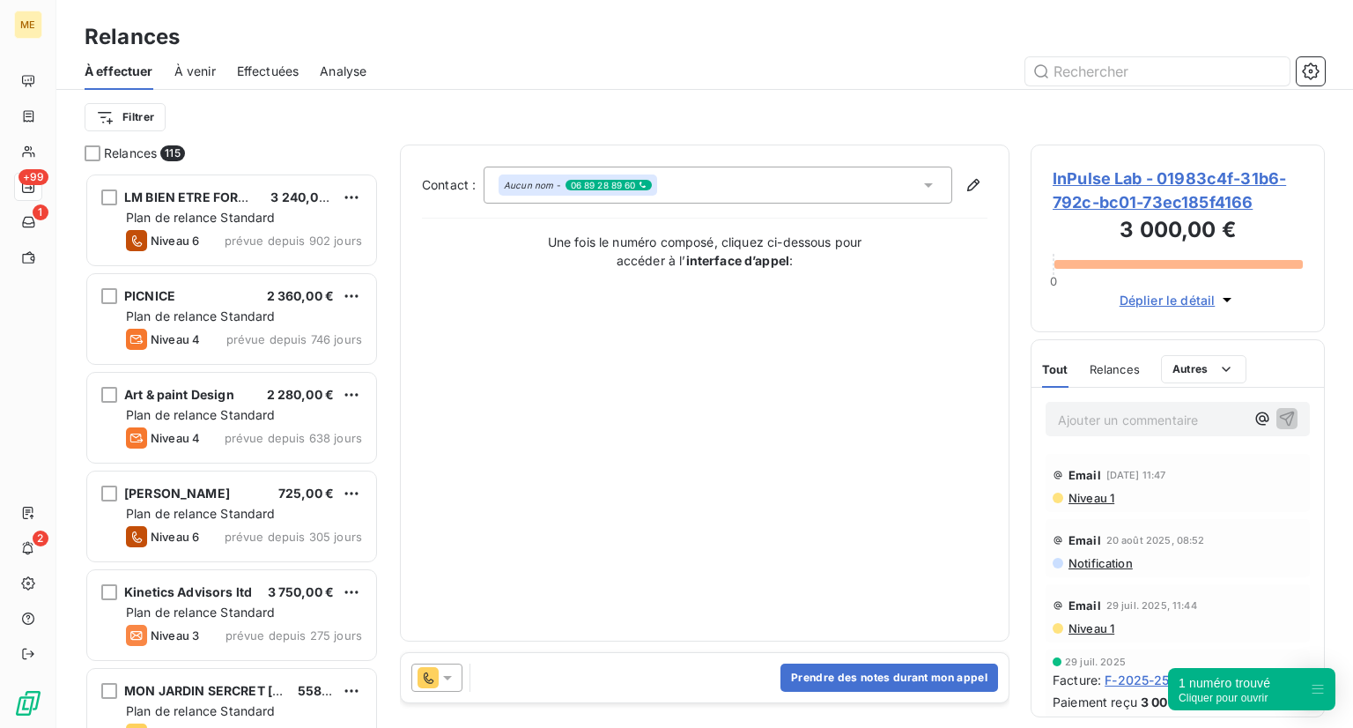
click at [1110, 499] on span "Niveau 1" at bounding box center [1091, 498] width 48 height 14
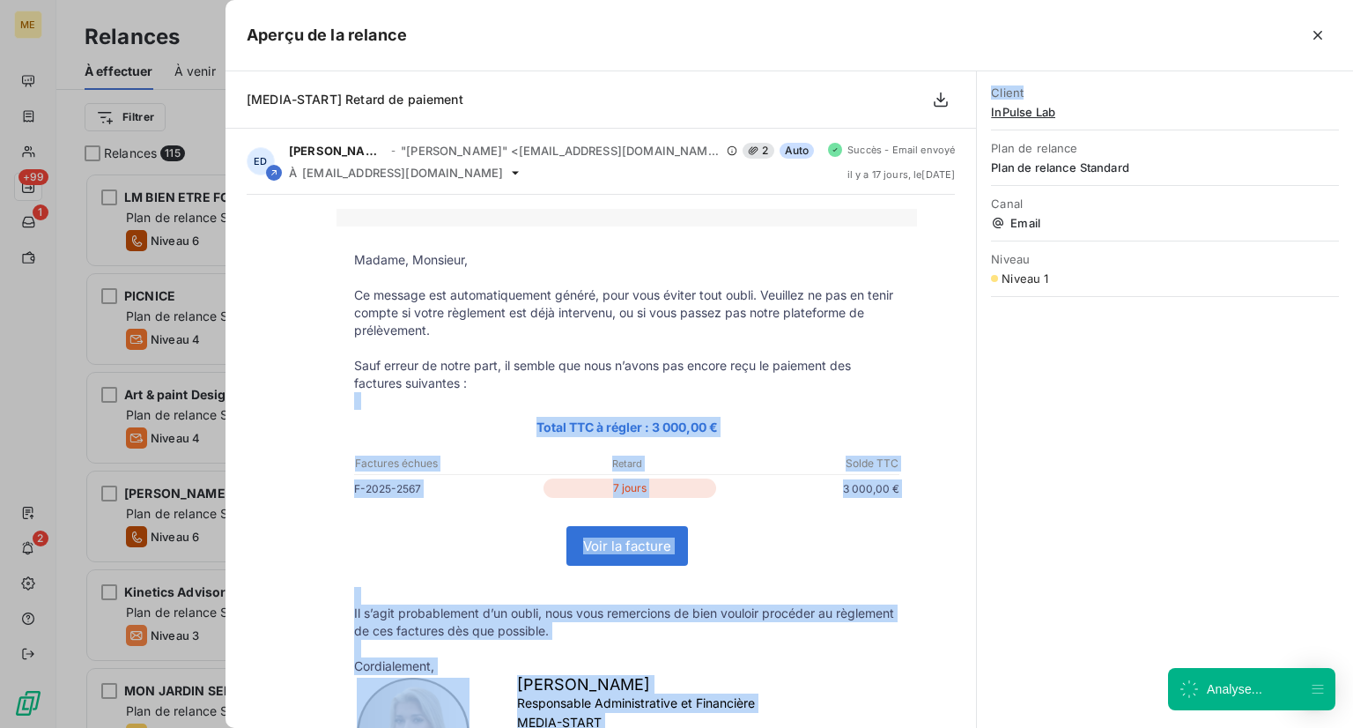
click at [796, 406] on div "[MEDIA-START] Retard de paiement ED Emma Delcey - "Emma Delcey" <rappels@leanpa…" at bounding box center [600, 399] width 751 height 656
click at [796, 406] on p at bounding box center [626, 401] width 545 height 18
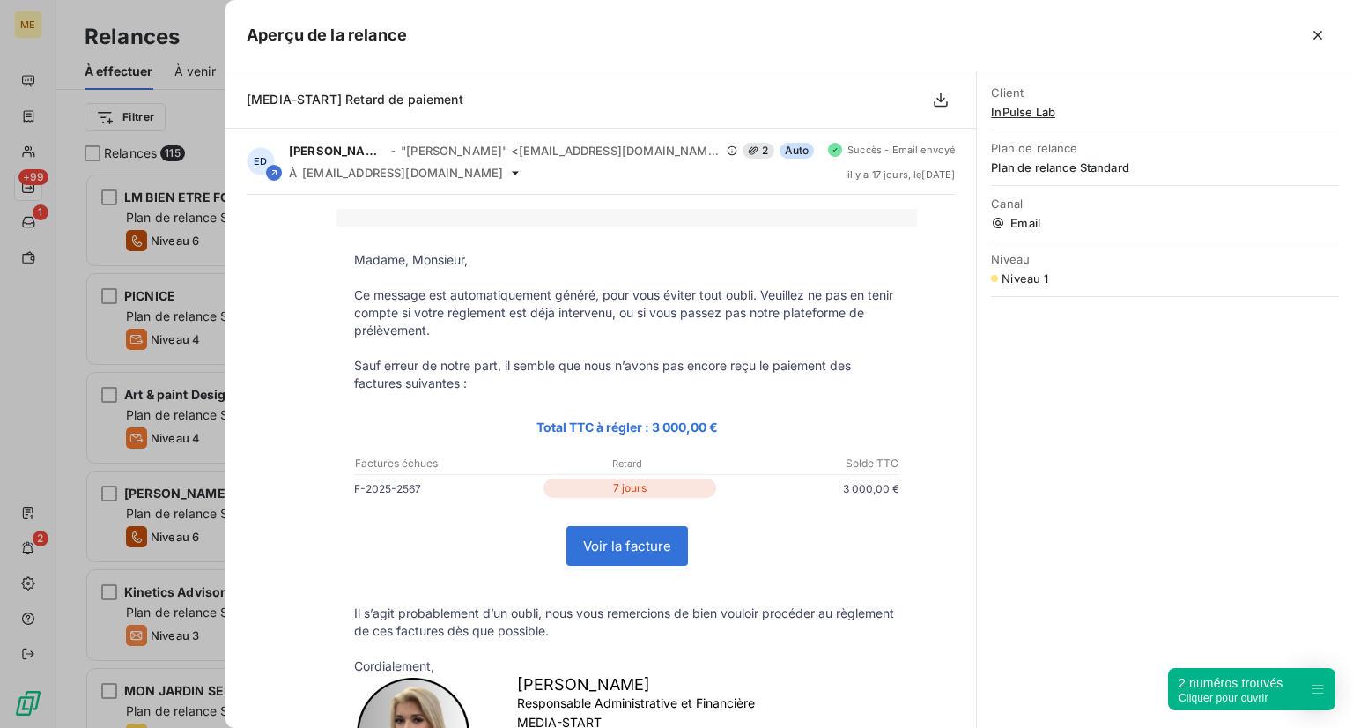
click at [197, 121] on div at bounding box center [676, 364] width 1353 height 728
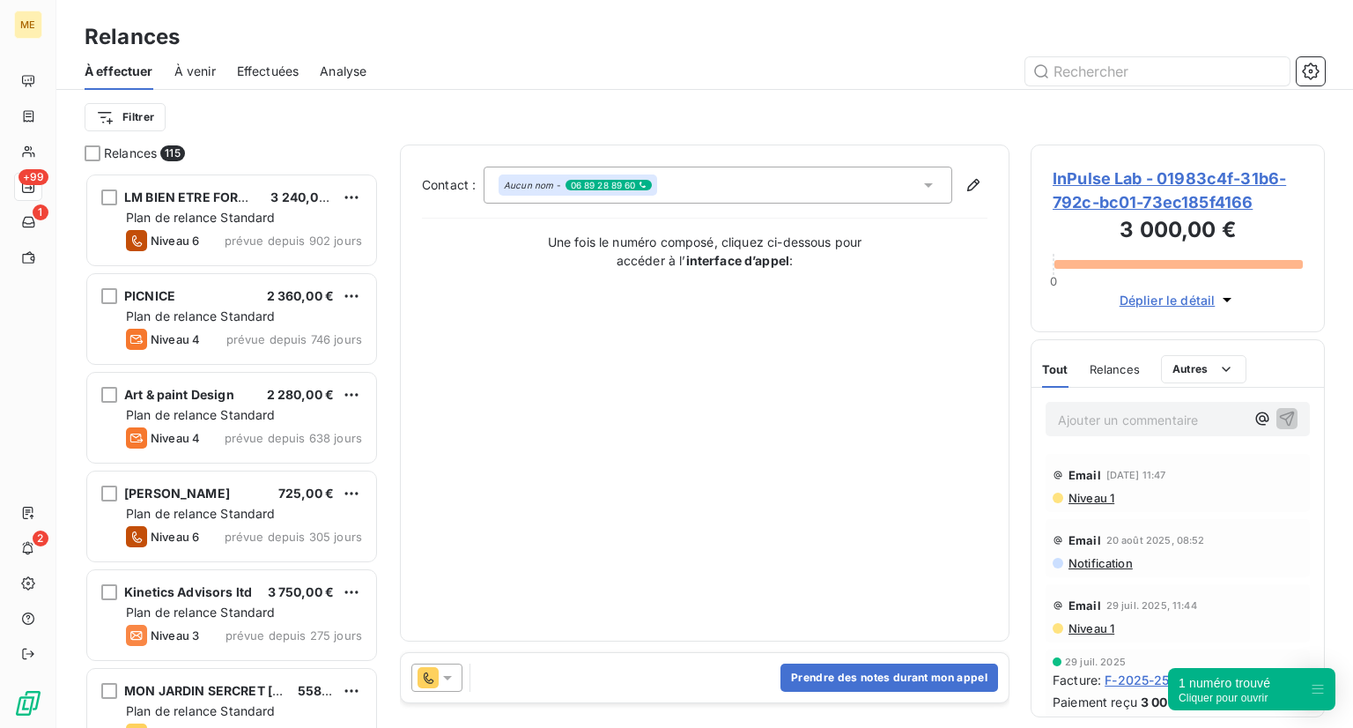
click at [1104, 373] on span "Relances" at bounding box center [1115, 369] width 50 height 14
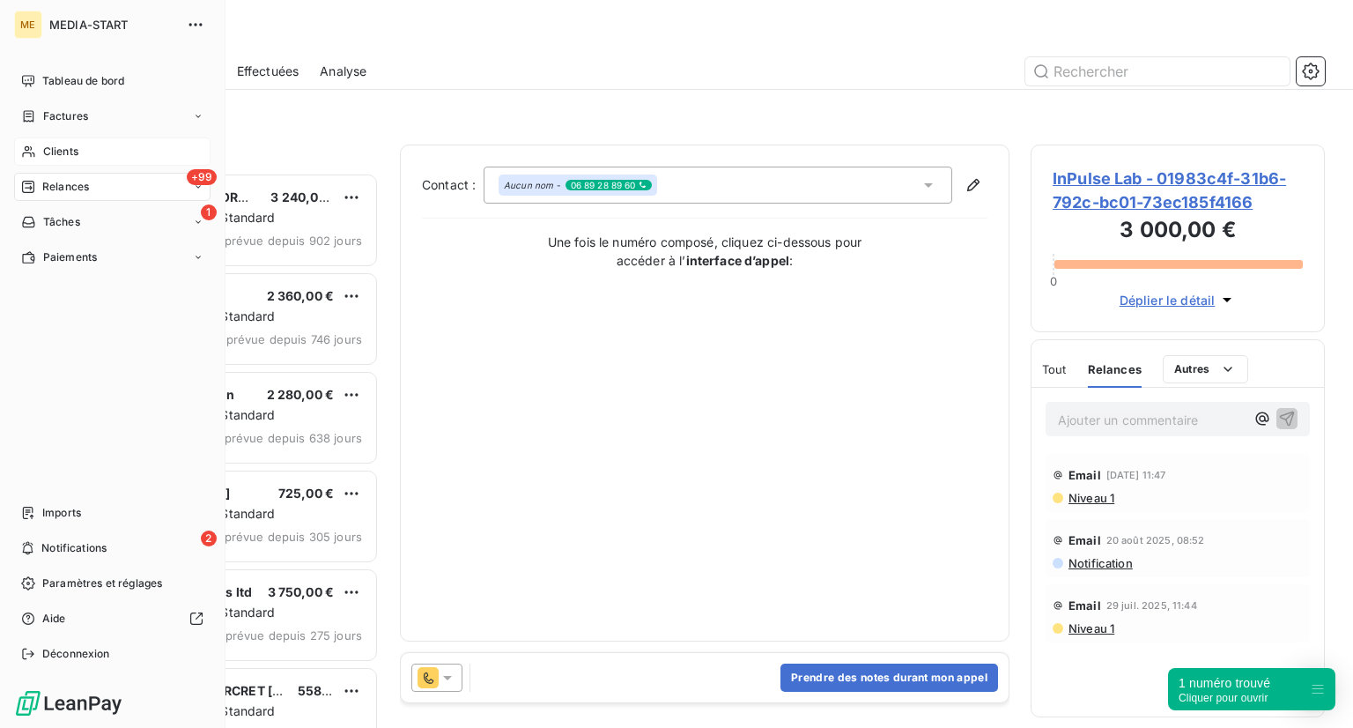
click at [77, 155] on span "Clients" at bounding box center [60, 152] width 35 height 16
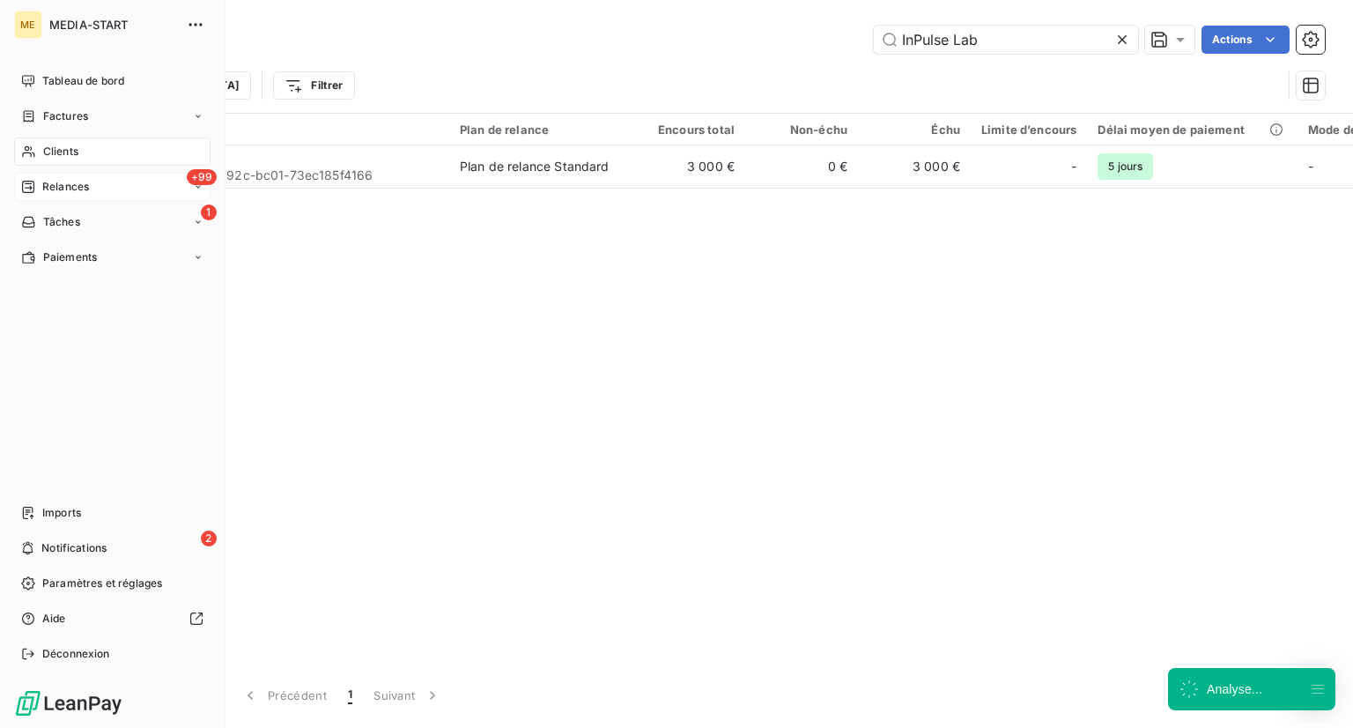
click at [78, 188] on span "Relances" at bounding box center [65, 187] width 47 height 16
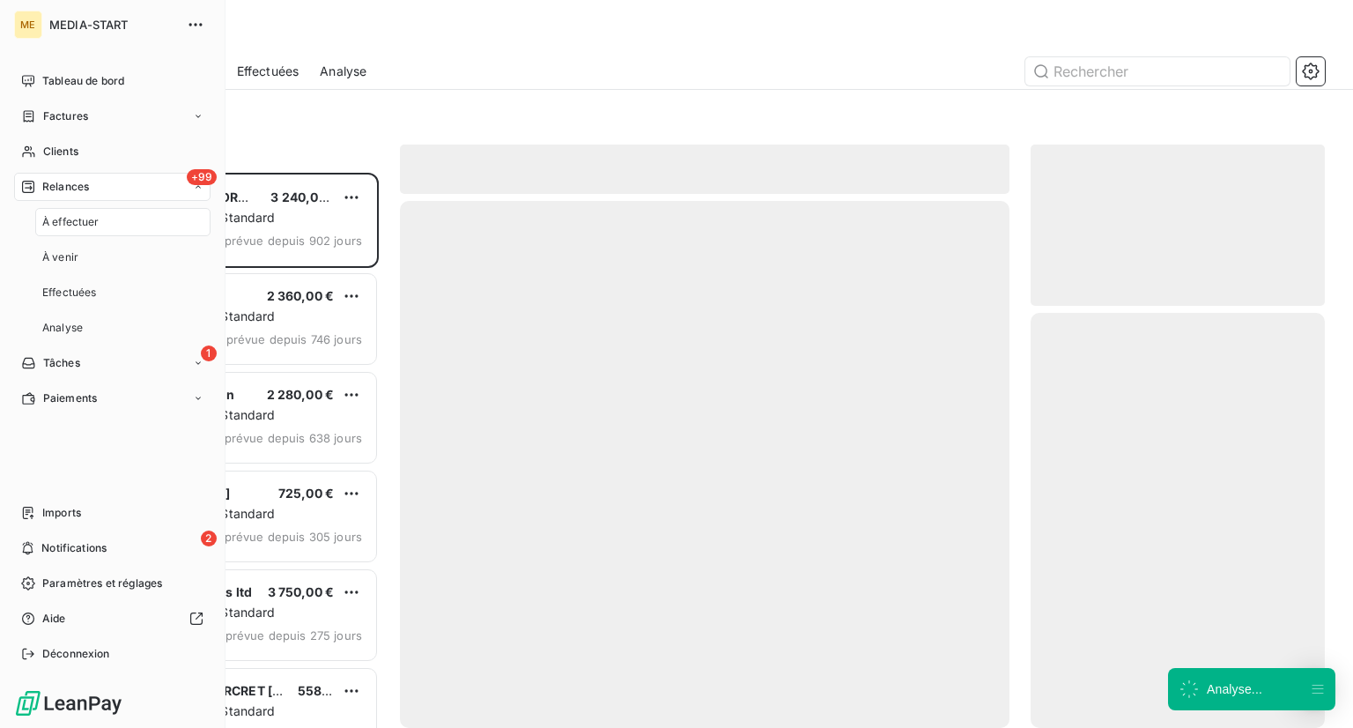
scroll to position [541, 280]
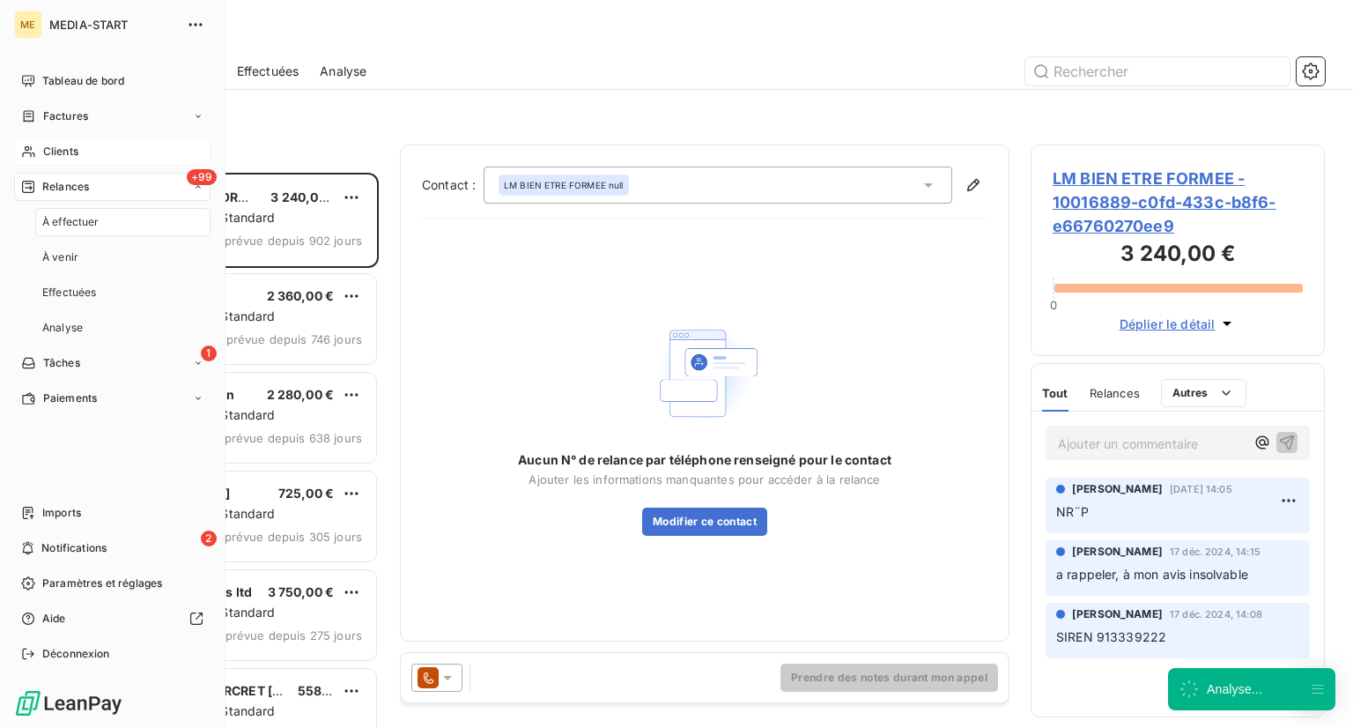
click at [79, 159] on div "Clients" at bounding box center [112, 151] width 196 height 28
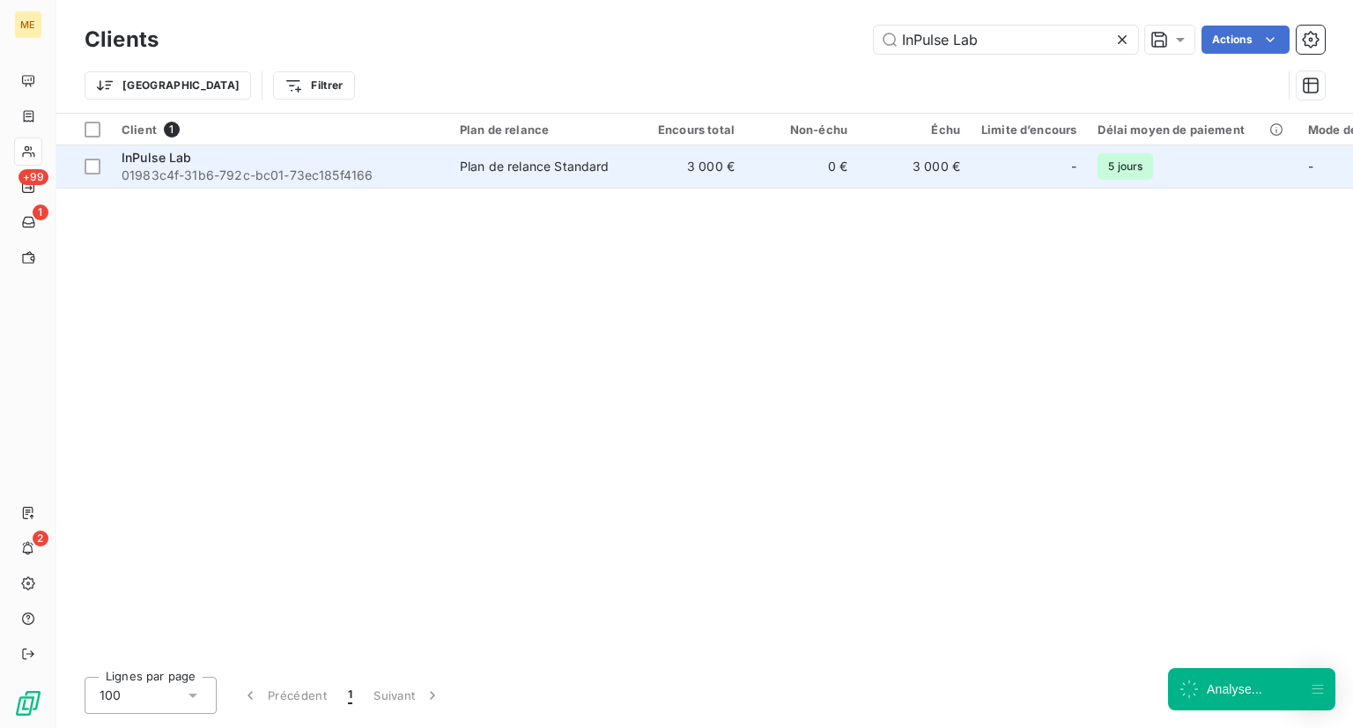
click at [299, 177] on span "01983c4f-31b6-792c-bc01-73ec185f4166" at bounding box center [280, 175] width 317 height 18
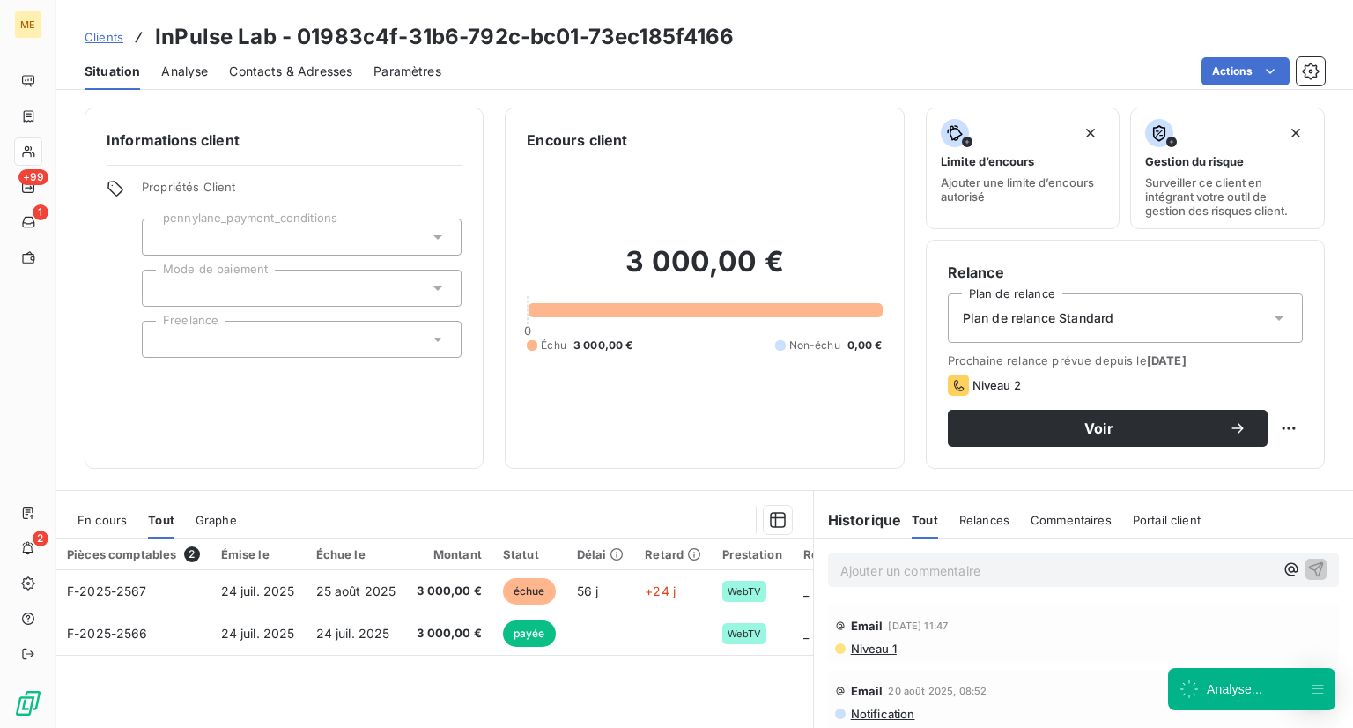
scroll to position [202, 0]
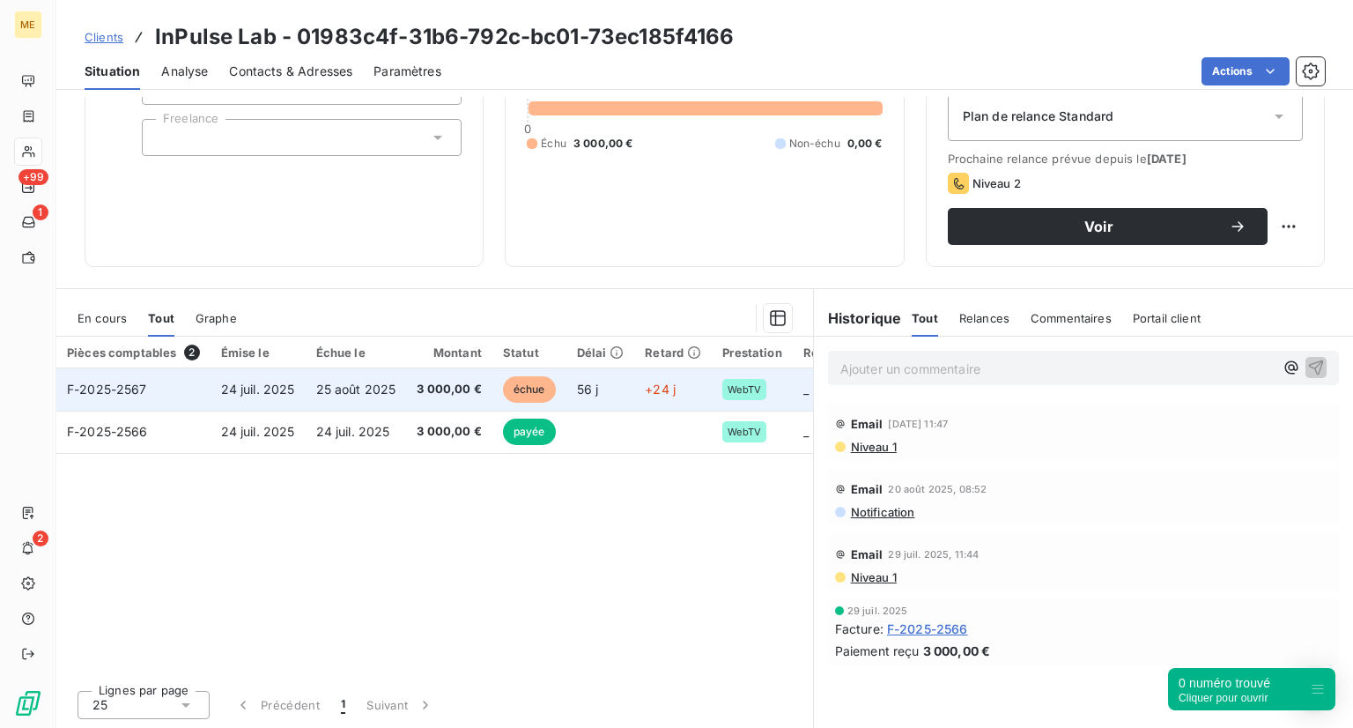
click at [526, 392] on span "échue" at bounding box center [529, 389] width 53 height 26
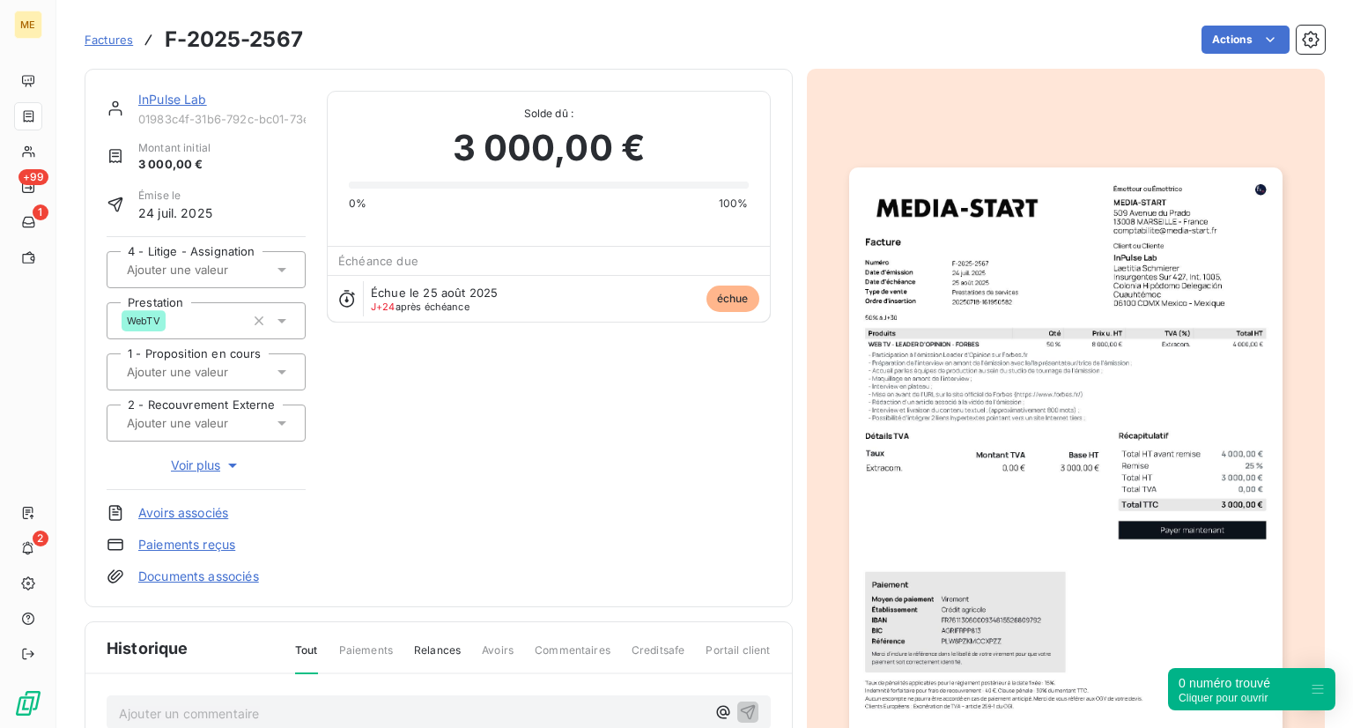
click at [1226, 348] on img "button" at bounding box center [1065, 473] width 433 height 612
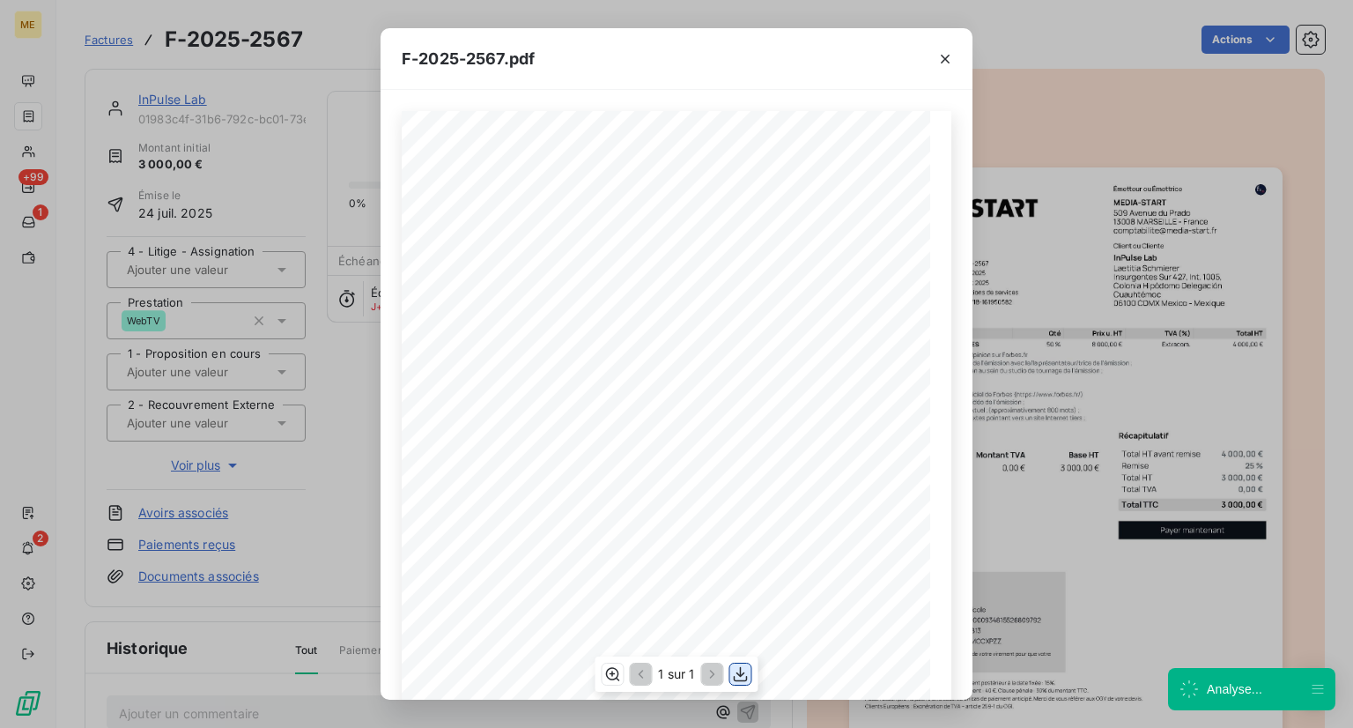
click at [743, 669] on icon "button" at bounding box center [741, 674] width 18 height 18
drag, startPoint x: 503, startPoint y: 61, endPoint x: 325, endPoint y: 55, distance: 178.0
click at [325, 55] on div "F-2025-2567.pdf 4 000,00 € 25 % 3 000,00 € 0,00 € 3 000,00 € 01983c52- 4b4b- 78…" at bounding box center [676, 364] width 1353 height 728
copy span "F-2025-2567"
click at [289, 355] on div "F-2025-2567.pdf 4 000,00 € 25 % 3 000,00 € 0,00 € 3 000,00 € 01983c52- 4b4b- 78…" at bounding box center [676, 364] width 1353 height 728
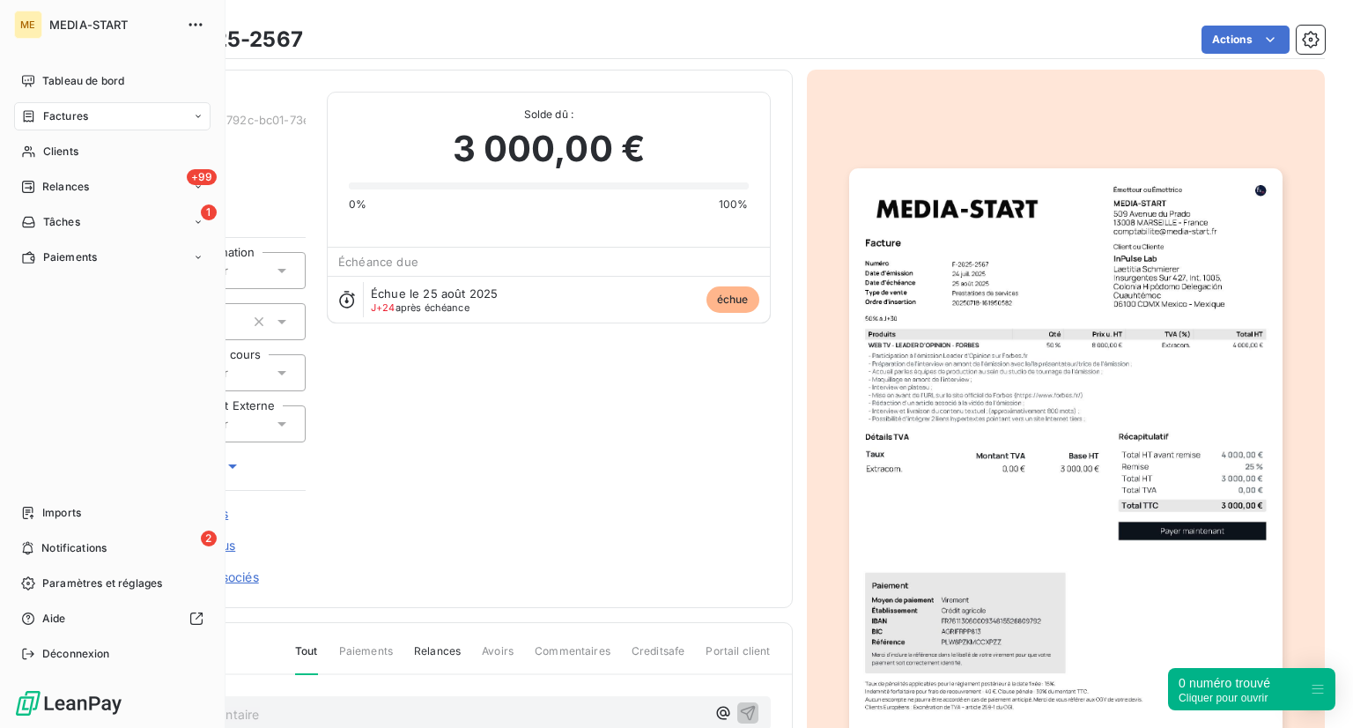
click at [47, 130] on nav "Tableau de bord Factures Clients +99 Relances 1 Tâches Paiements" at bounding box center [112, 169] width 196 height 204
click at [70, 144] on span "Clients" at bounding box center [60, 152] width 35 height 16
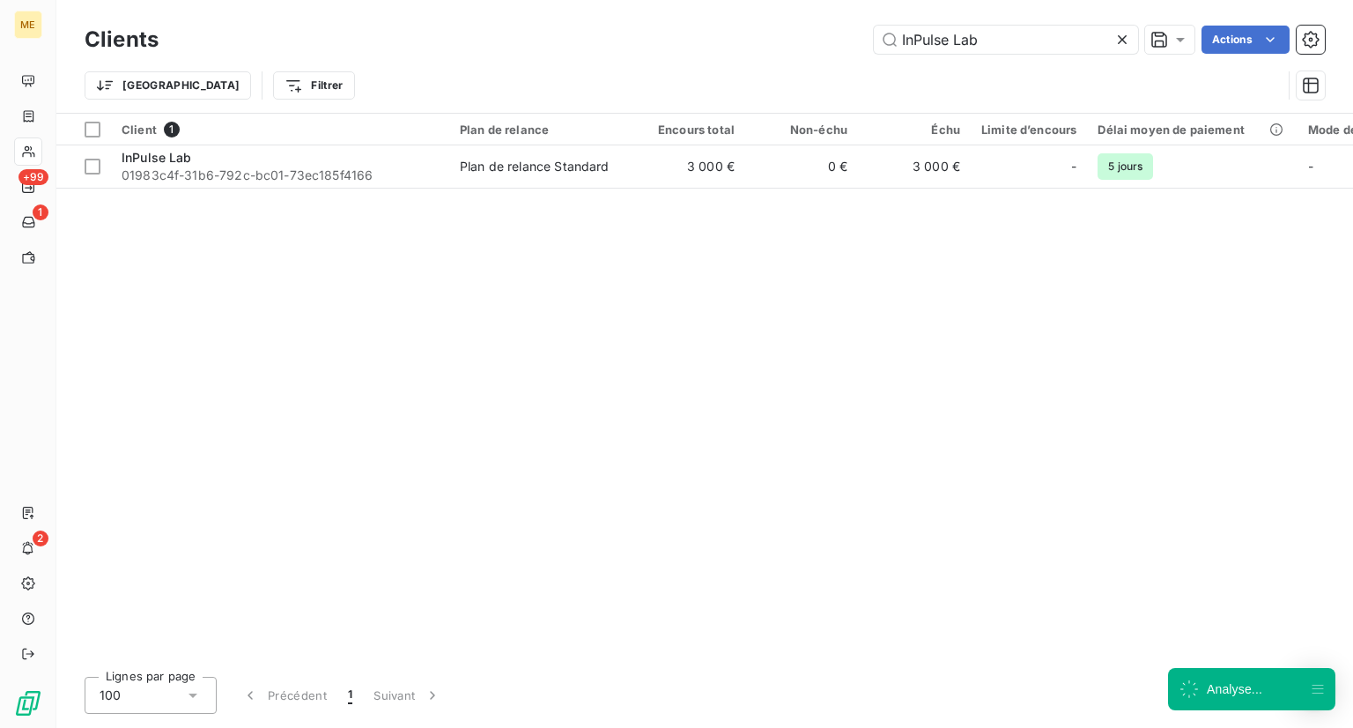
drag, startPoint x: 1010, startPoint y: 40, endPoint x: 769, endPoint y: 42, distance: 241.4
click at [769, 42] on div "InPulse Lab Actions" at bounding box center [752, 40] width 1145 height 28
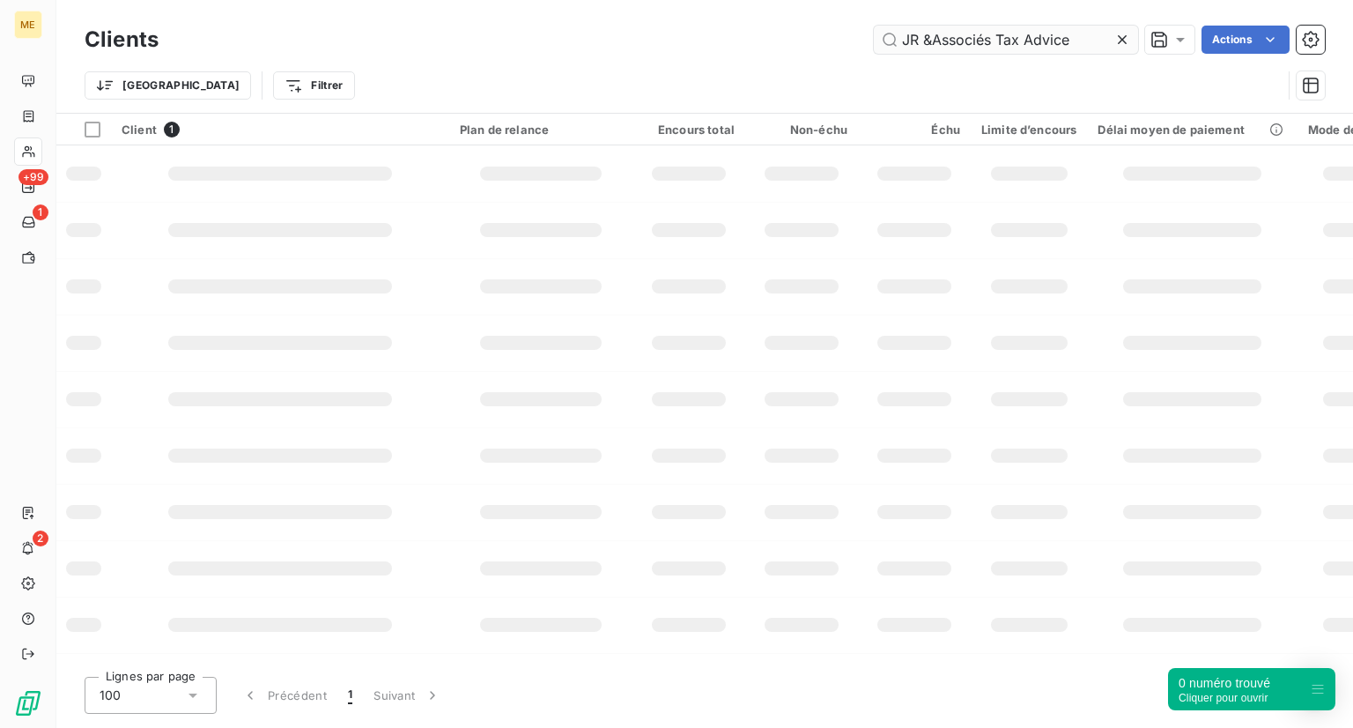
type input "JR &Associés Tax Advice"
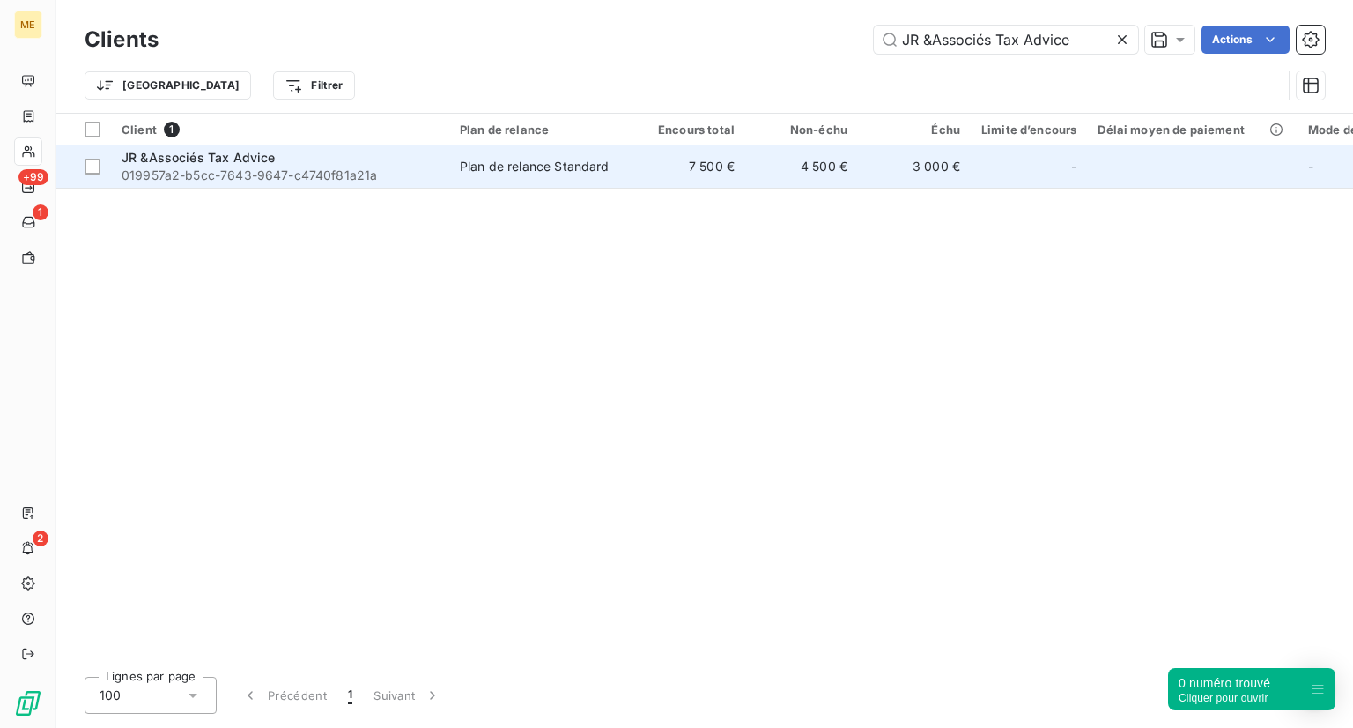
click at [369, 149] on div "JR &Associés Tax Advice" at bounding box center [280, 158] width 317 height 18
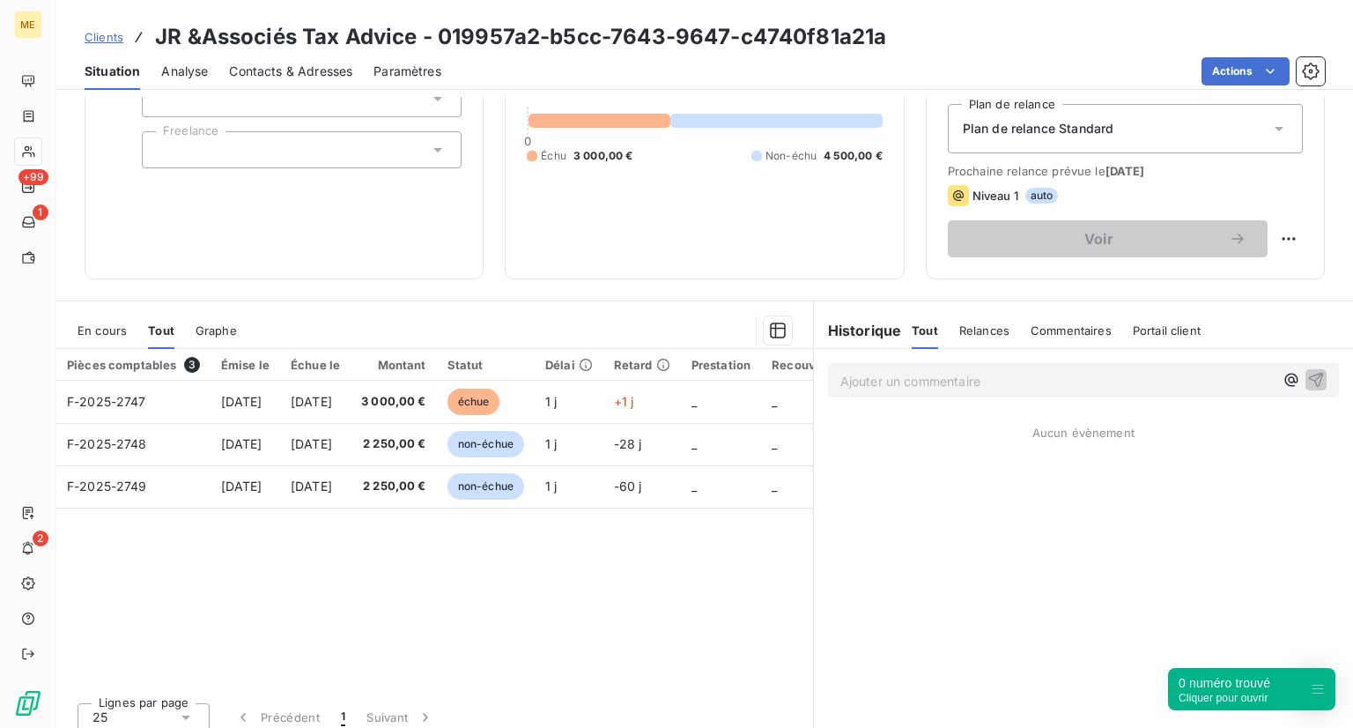
scroll to position [189, 0]
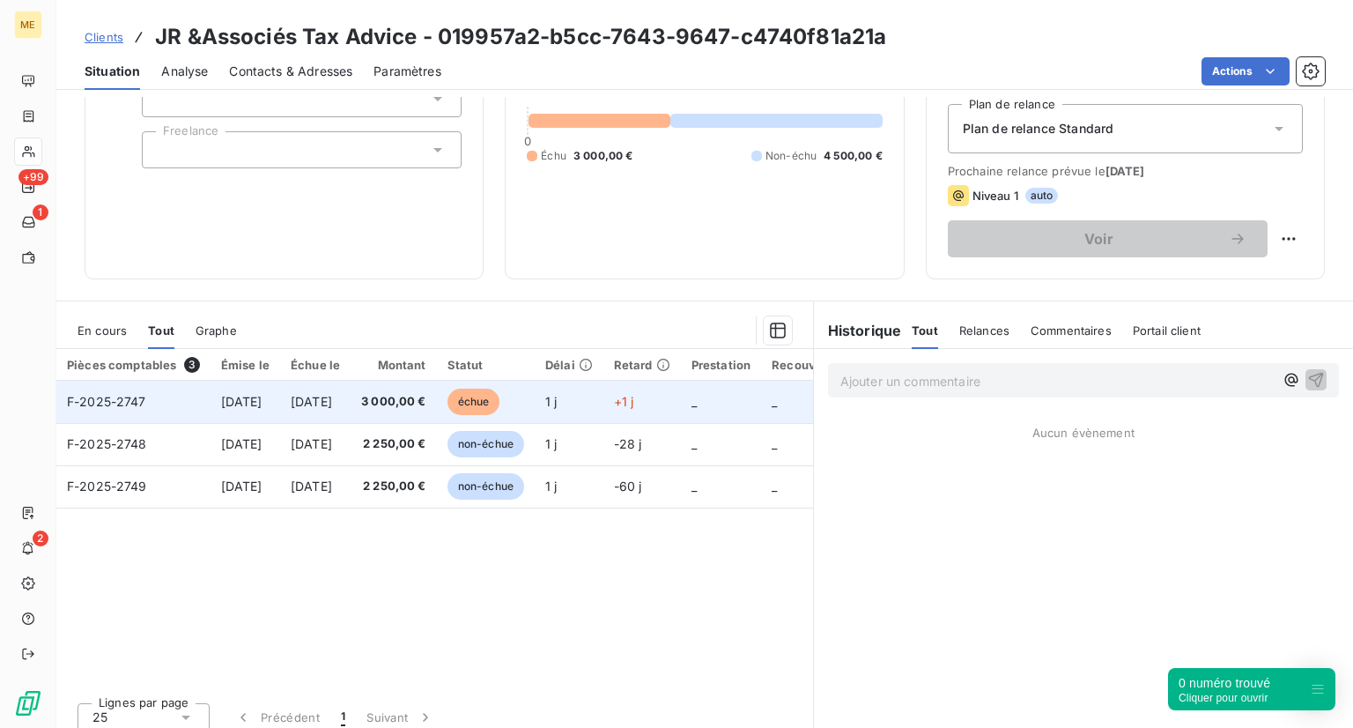
click at [164, 407] on td "F-2025-2747" at bounding box center [133, 402] width 154 height 42
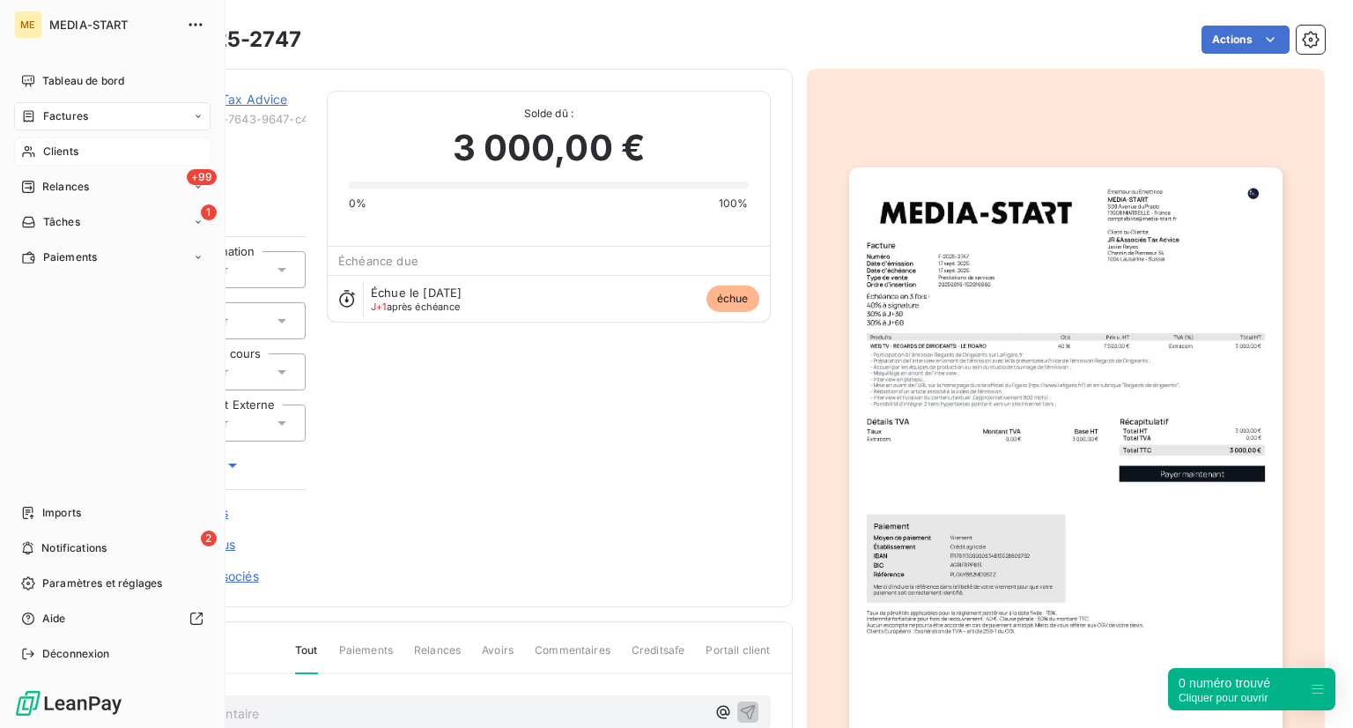
click at [55, 147] on span "Clients" at bounding box center [60, 152] width 35 height 16
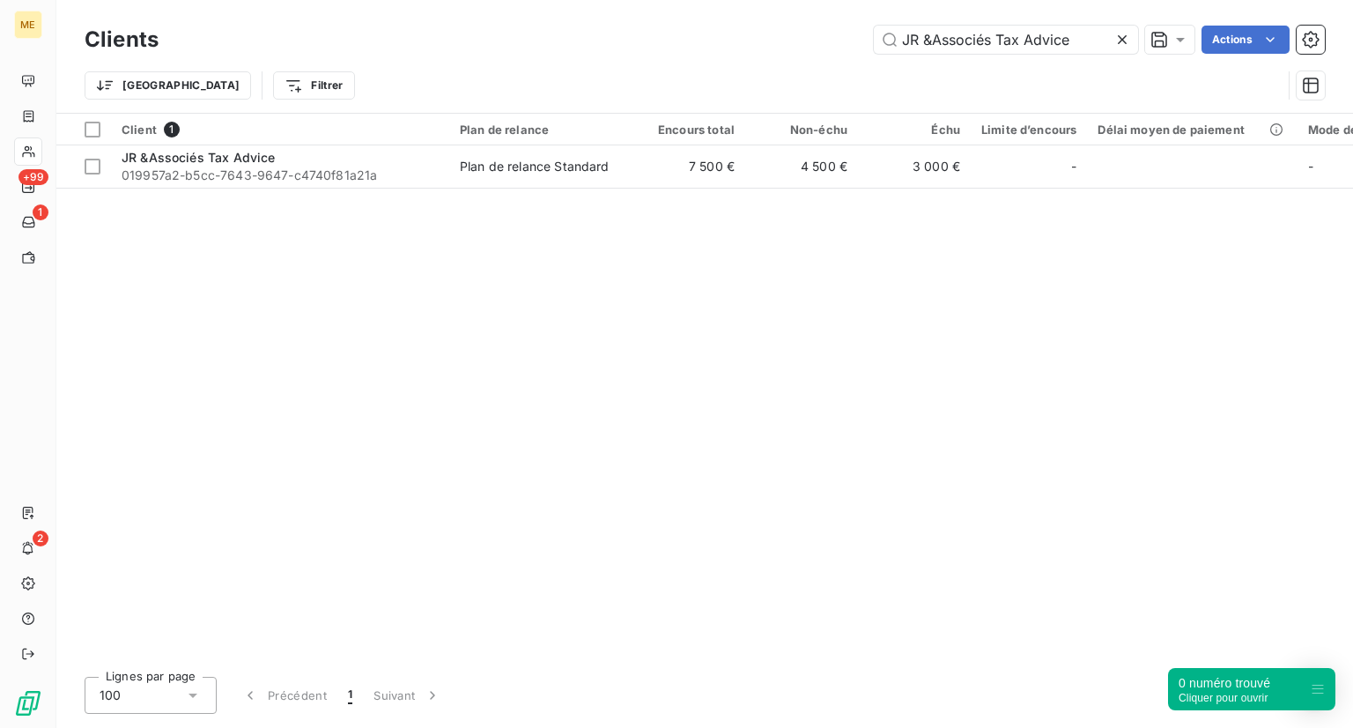
drag, startPoint x: 1070, startPoint y: 36, endPoint x: 742, endPoint y: 69, distance: 330.2
click at [742, 69] on div "Clients JR &Associés Tax Advice Actions Trier Filtrer" at bounding box center [705, 67] width 1240 height 92
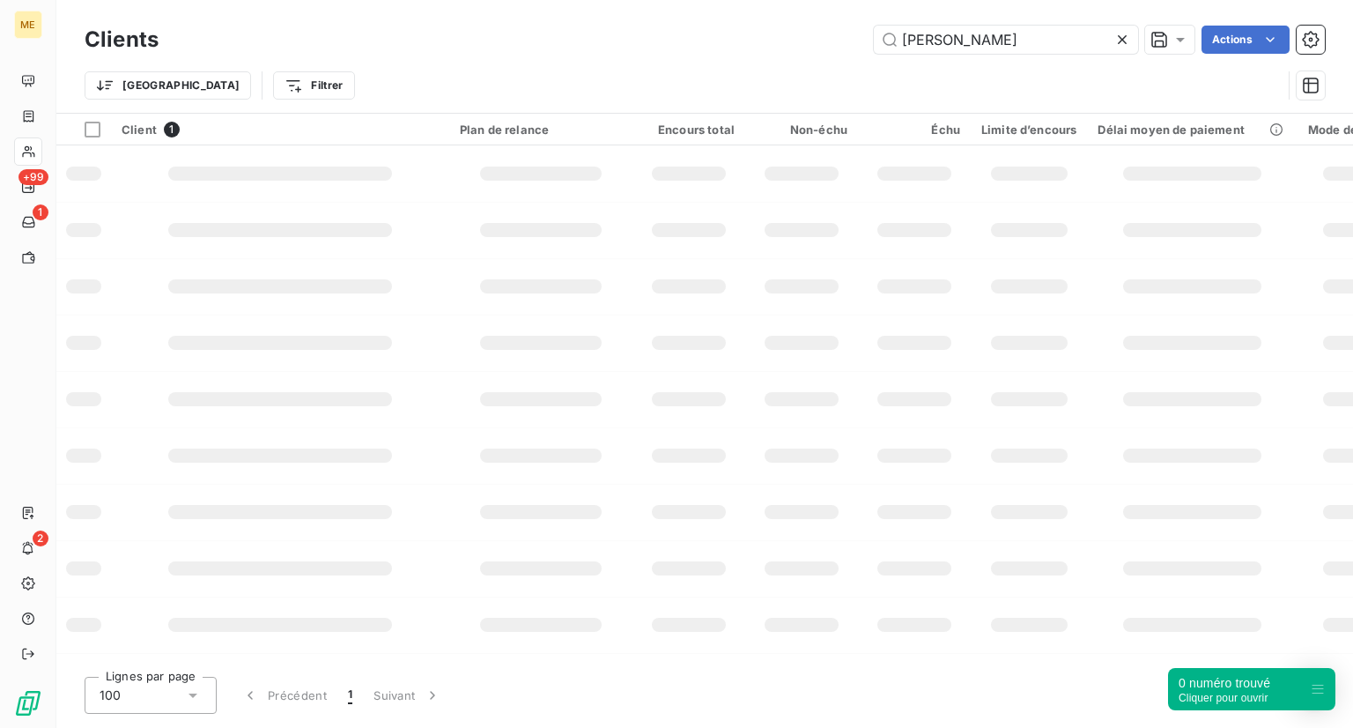
type input "Julien Marie-Louise"
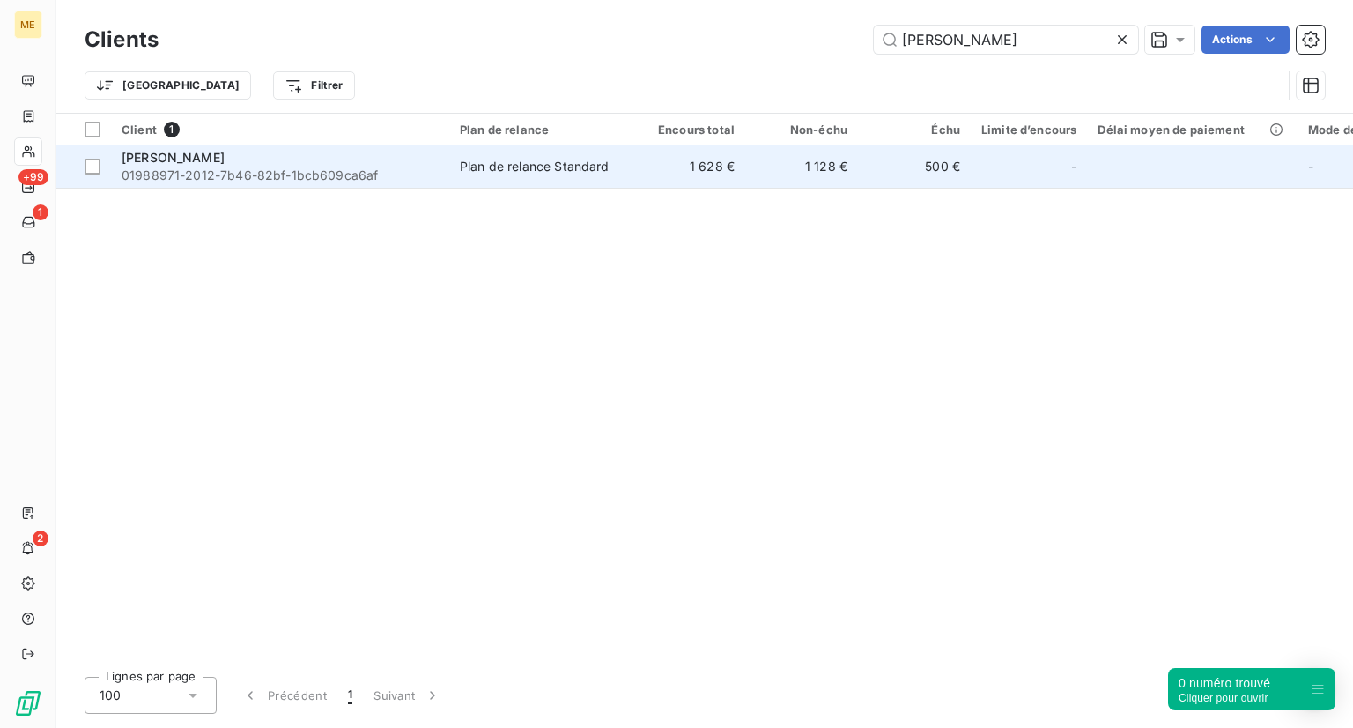
click at [307, 166] on span "01988971-2012-7b46-82bf-1bcb609ca6af" at bounding box center [280, 175] width 317 height 18
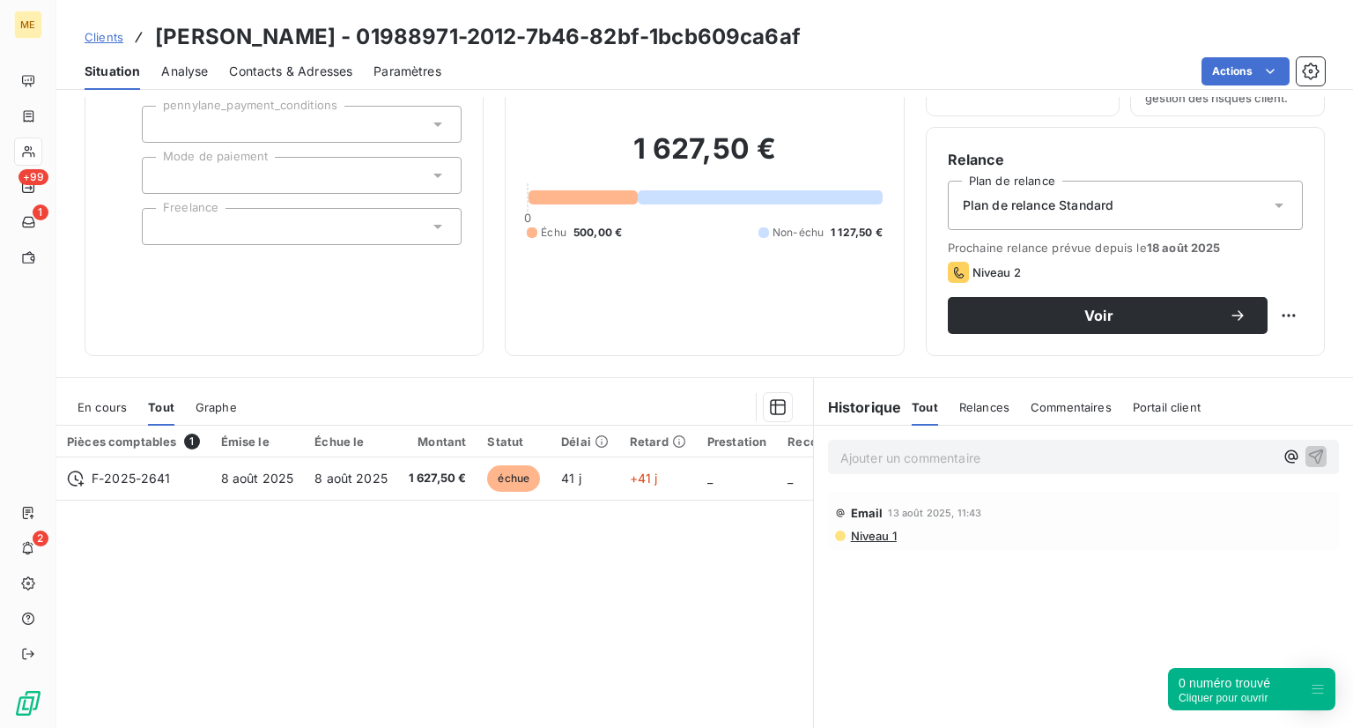
scroll to position [113, 0]
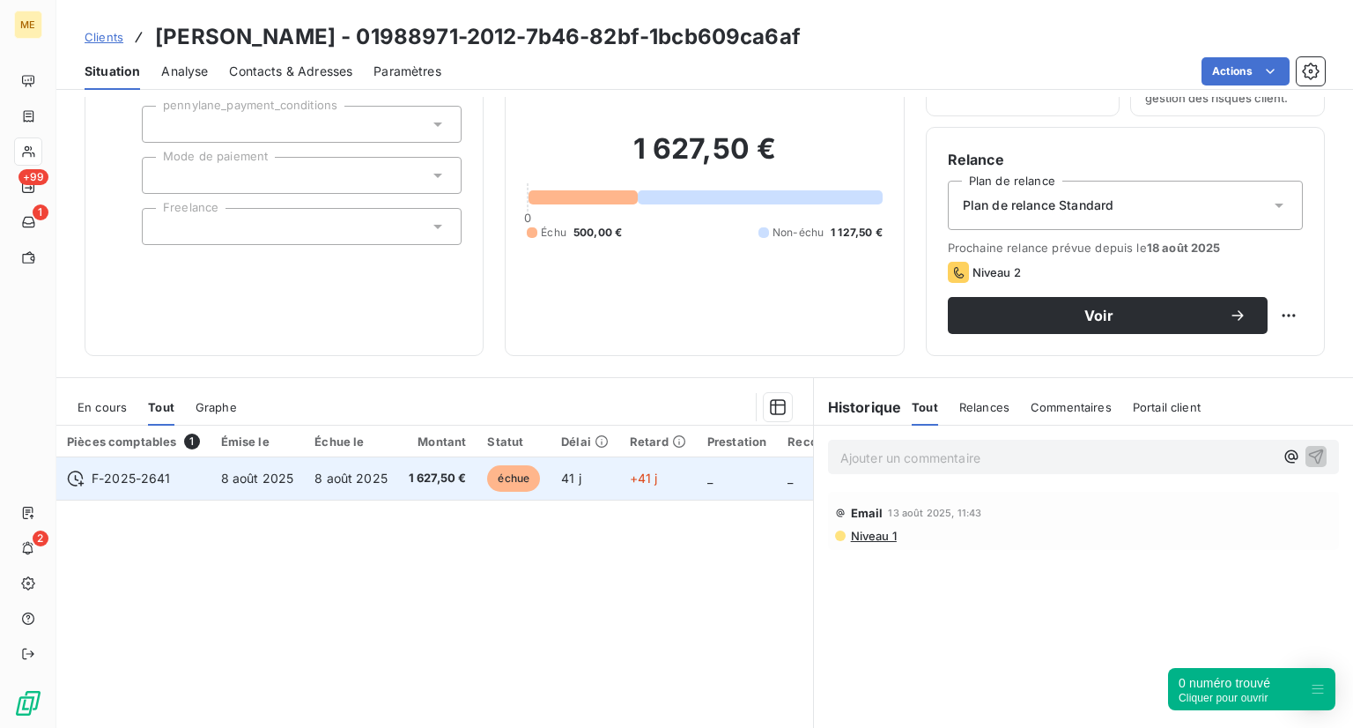
click at [351, 488] on td "8 août 2025" at bounding box center [351, 478] width 94 height 42
